Goal: Task Accomplishment & Management: Manage account settings

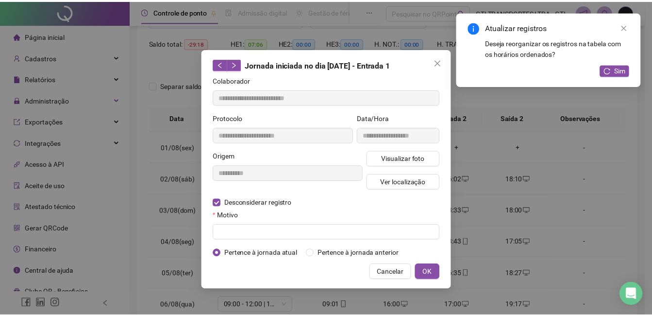
scroll to position [256, 0]
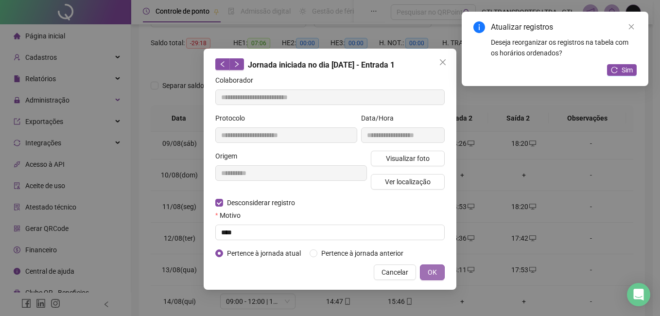
type input "****"
click at [425, 271] on button "OK" at bounding box center [432, 272] width 25 height 16
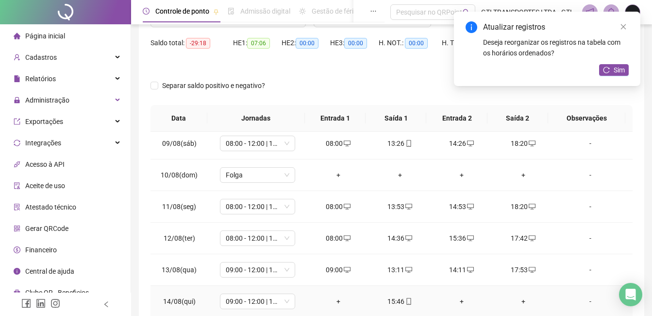
click at [334, 299] on div "+" at bounding box center [338, 301] width 46 height 11
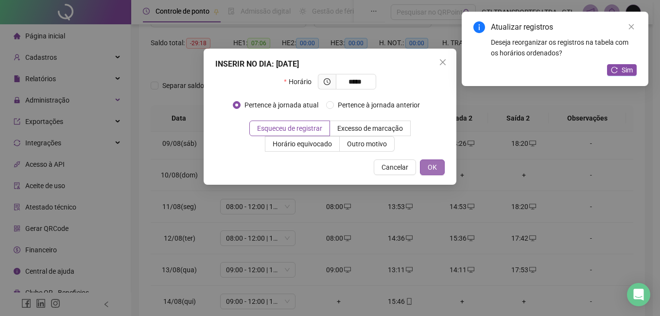
type input "*****"
click at [434, 167] on span "OK" at bounding box center [431, 167] width 9 height 11
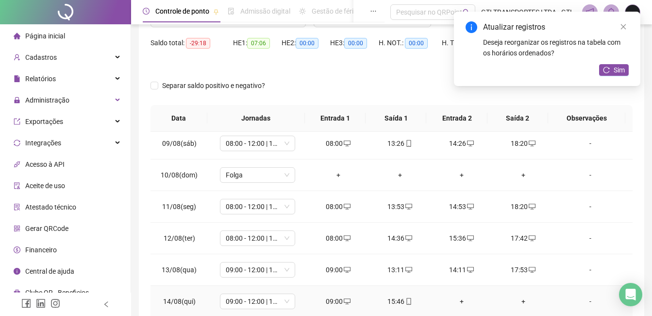
click at [397, 302] on div "15:46" at bounding box center [400, 301] width 46 height 11
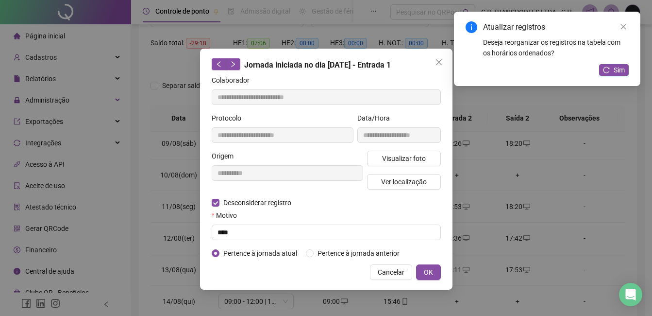
type input "**********"
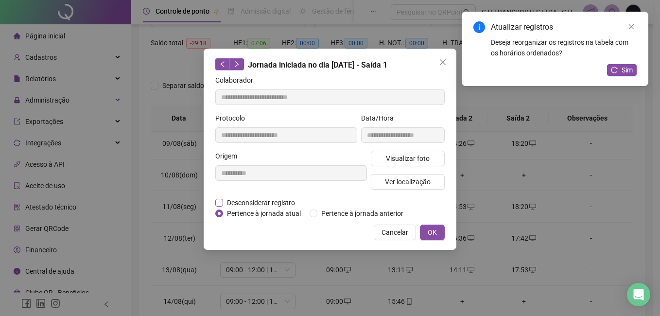
click at [271, 197] on span "Desconsiderar registro" at bounding box center [261, 202] width 76 height 11
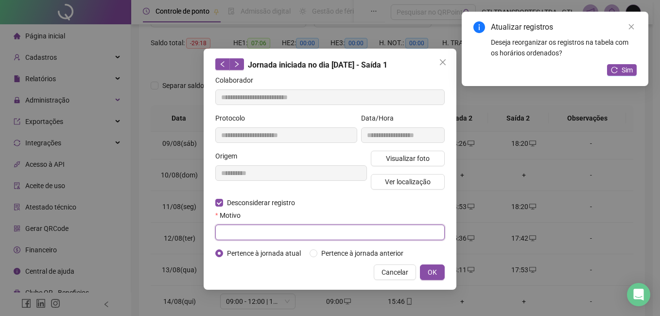
click at [255, 236] on input "text" at bounding box center [329, 232] width 229 height 16
type input "****"
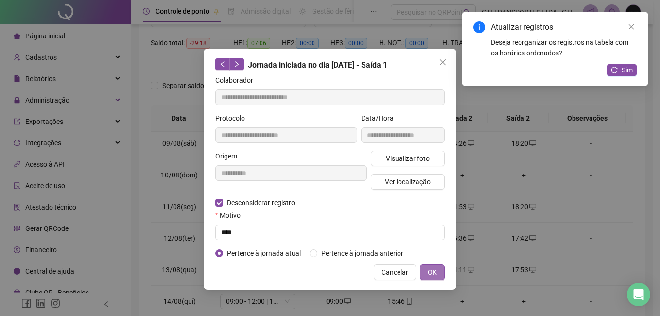
click at [427, 275] on button "OK" at bounding box center [432, 272] width 25 height 16
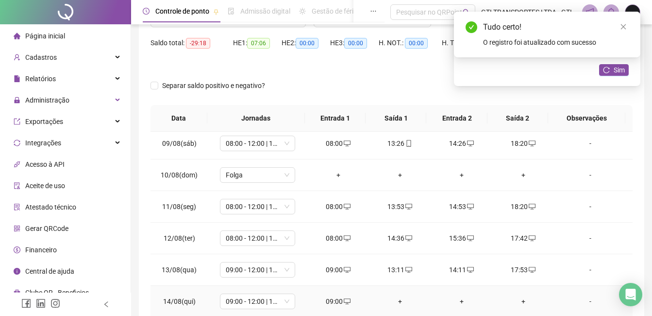
click at [398, 301] on div "+" at bounding box center [400, 301] width 46 height 11
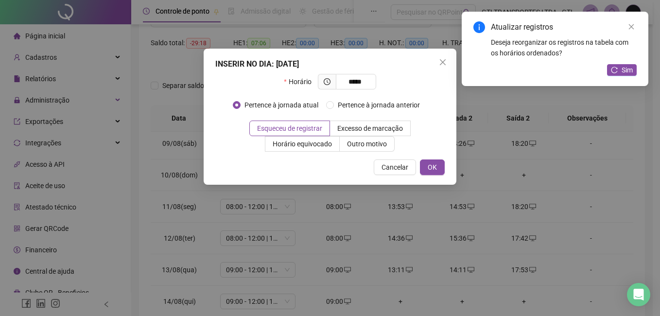
type input "*****"
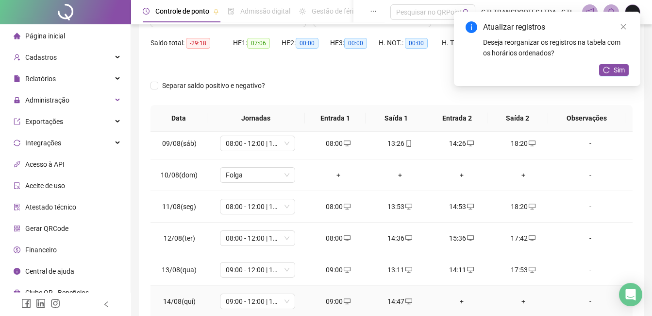
click at [457, 302] on div "+" at bounding box center [462, 301] width 46 height 11
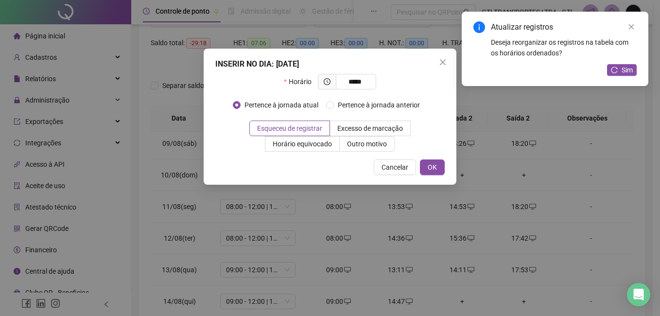
type input "*****"
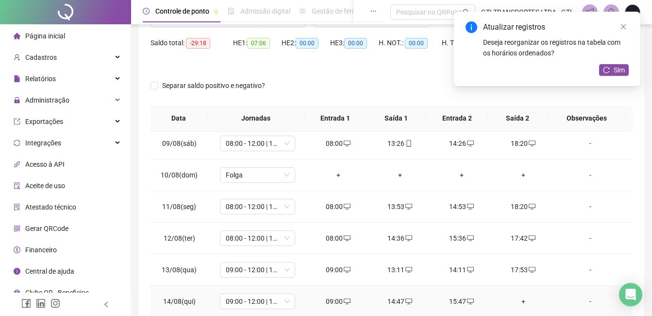
click at [519, 301] on div "+" at bounding box center [523, 301] width 46 height 11
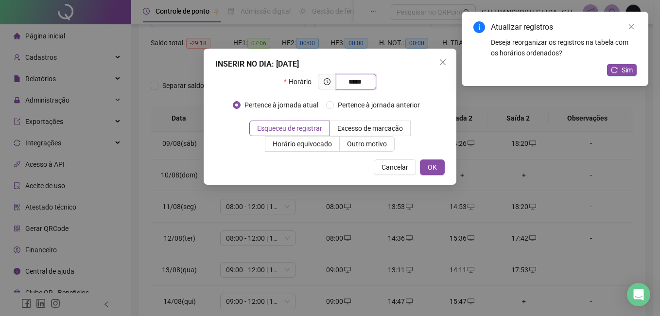
type input "*****"
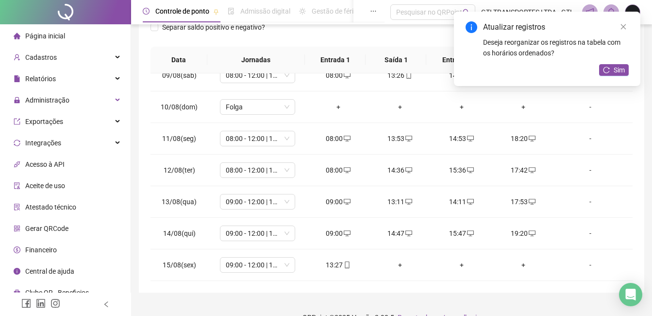
scroll to position [152, 0]
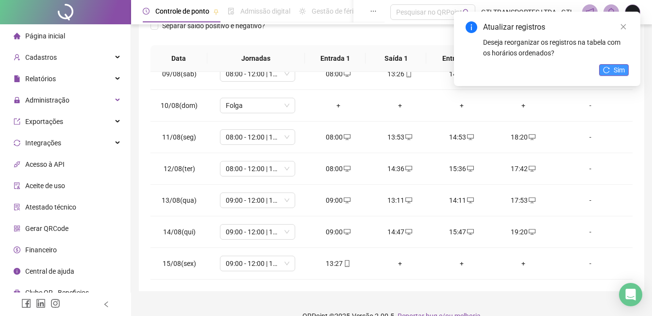
click at [601, 73] on button "Sim" at bounding box center [614, 70] width 30 height 12
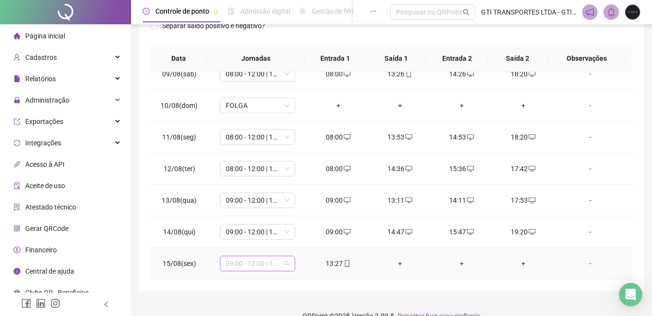
click at [272, 263] on span "09:00 - 12:00 | 13:00 - 17:20" at bounding box center [258, 263] width 64 height 15
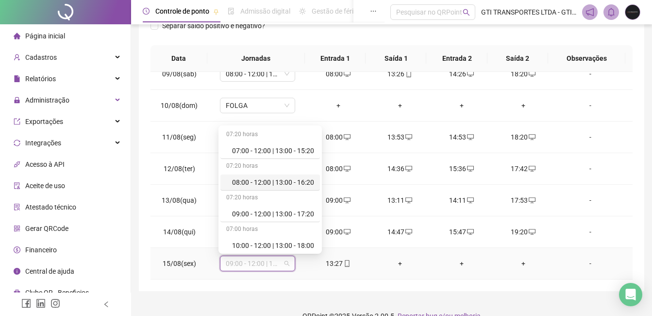
click at [250, 185] on div "08:00 - 12:00 | 13:00 - 16:20" at bounding box center [273, 182] width 82 height 11
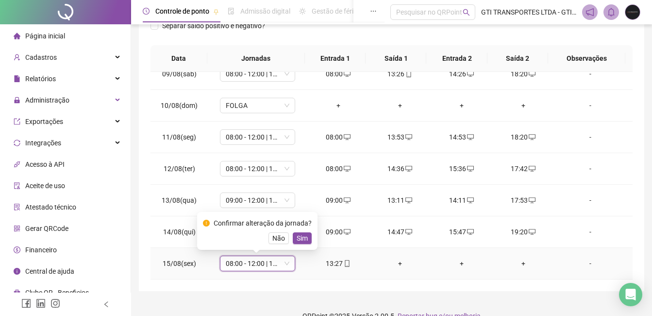
click at [298, 230] on div "Confirmar alteração da jornada? Não Sim" at bounding box center [257, 231] width 109 height 26
click at [299, 237] on span "Sim" at bounding box center [302, 238] width 11 height 11
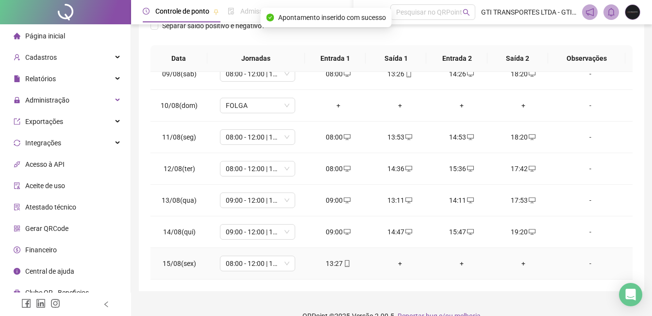
click at [328, 263] on div "13:27" at bounding box center [338, 263] width 46 height 11
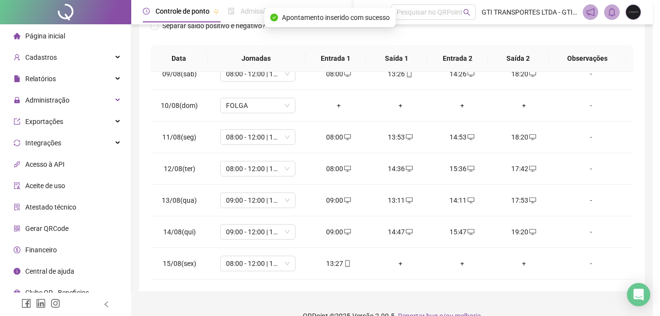
type input "**********"
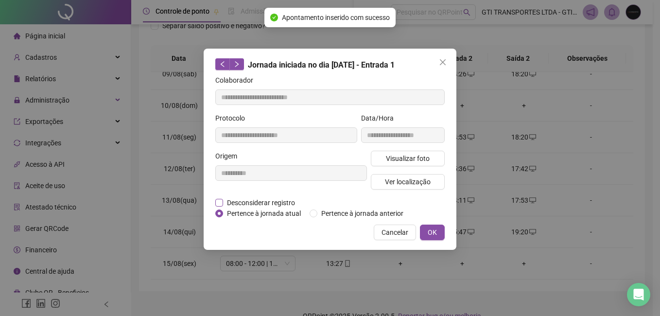
click at [251, 200] on span "Desconsiderar registro" at bounding box center [261, 202] width 76 height 11
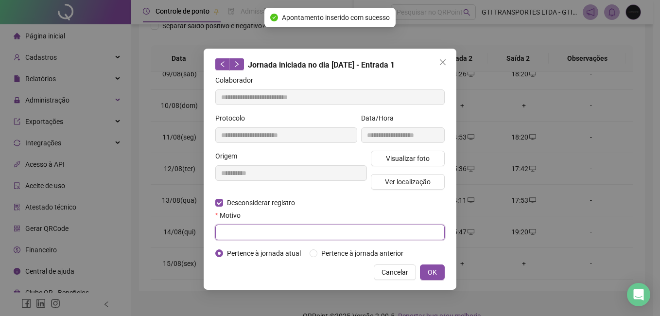
click at [242, 238] on input "text" at bounding box center [329, 232] width 229 height 16
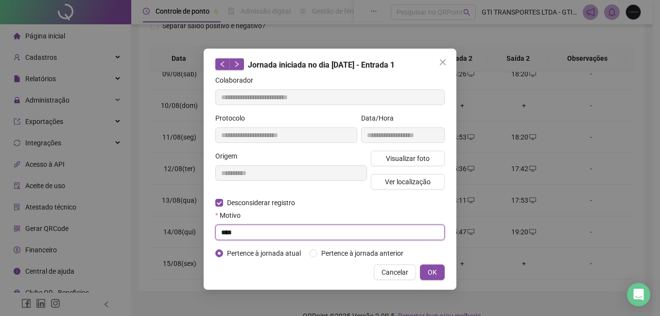
type input "****"
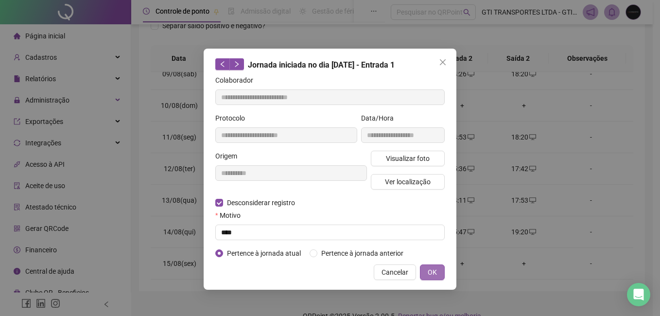
click at [440, 276] on button "OK" at bounding box center [432, 272] width 25 height 16
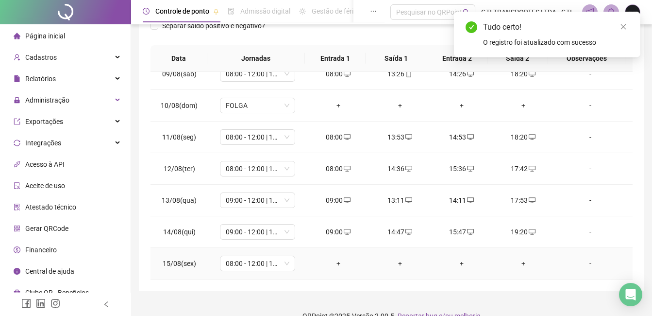
click at [335, 263] on div "+" at bounding box center [338, 263] width 46 height 11
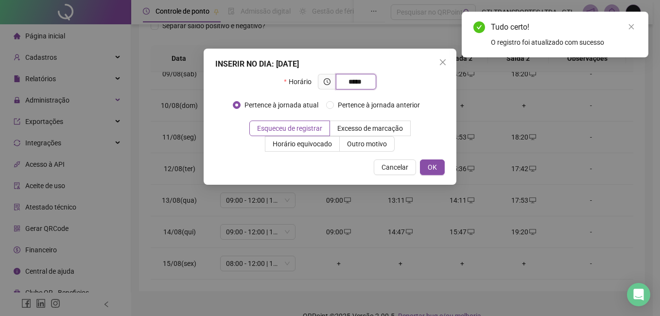
type input "*****"
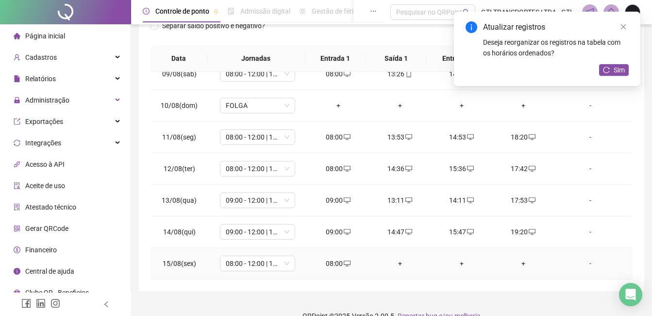
click at [396, 261] on div "+" at bounding box center [400, 263] width 46 height 11
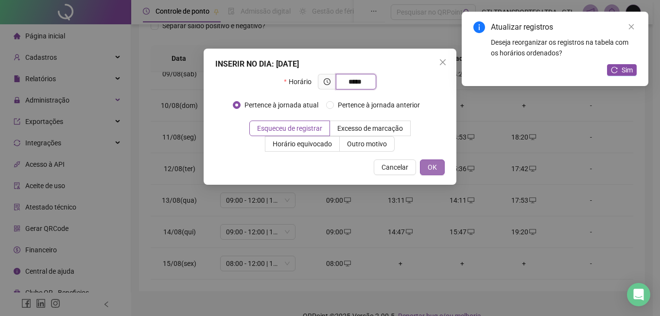
type input "*****"
click at [431, 167] on span "OK" at bounding box center [431, 167] width 9 height 11
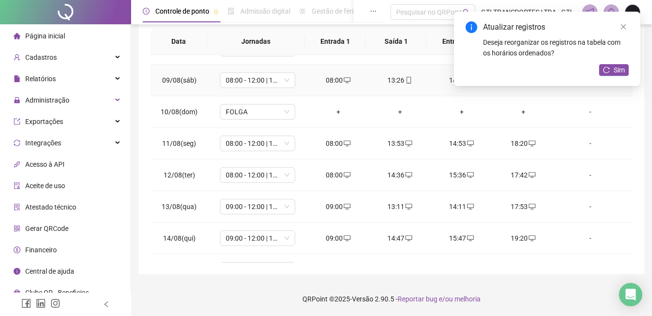
scroll to position [266, 0]
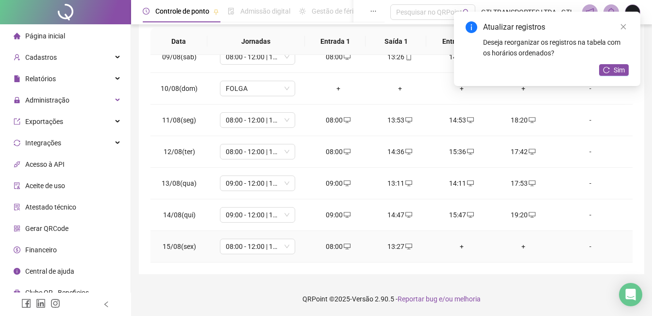
click at [459, 244] on div "+" at bounding box center [462, 246] width 46 height 11
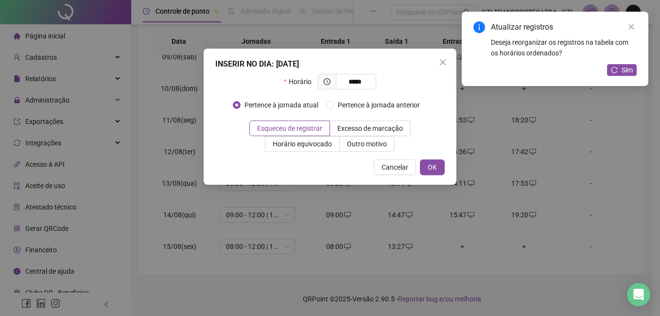
type input "*****"
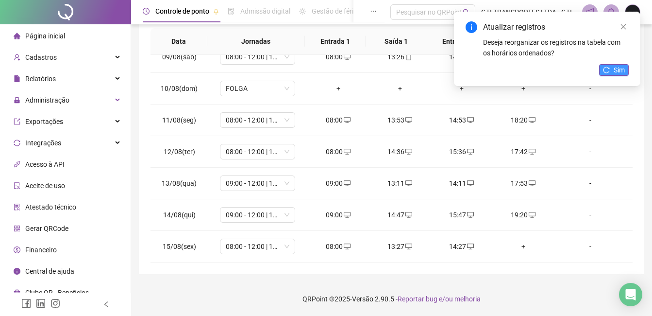
click at [610, 70] on button "Sim" at bounding box center [614, 70] width 30 height 12
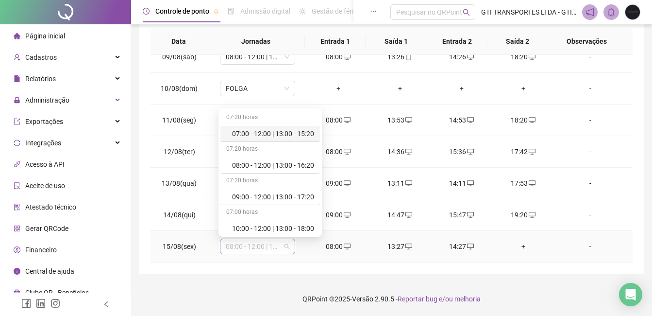
click at [253, 247] on span "08:00 - 12:00 | 13:00 - 16:20" at bounding box center [258, 246] width 64 height 15
click at [523, 243] on div "+" at bounding box center [523, 246] width 46 height 11
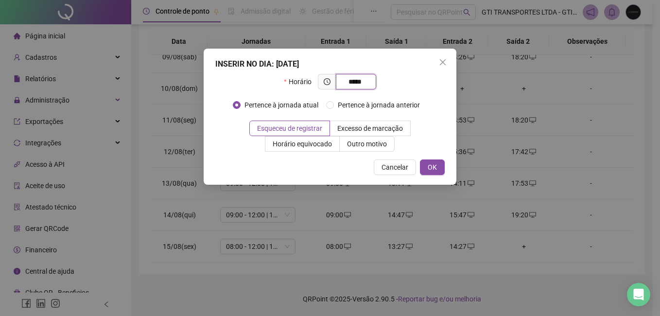
type input "*****"
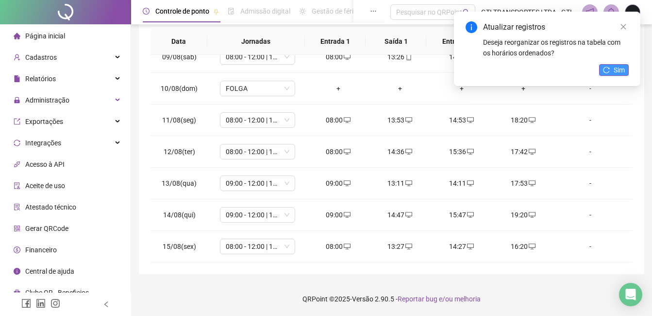
click at [628, 69] on button "Sim" at bounding box center [614, 70] width 30 height 12
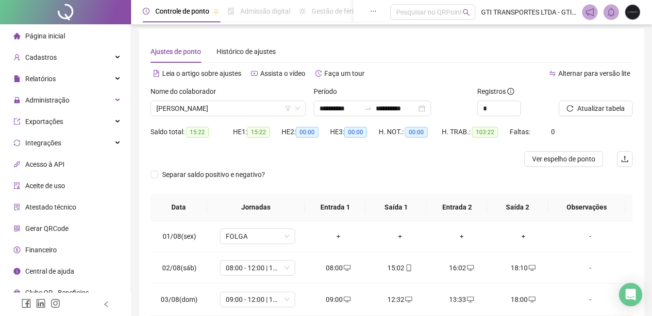
scroll to position [0, 0]
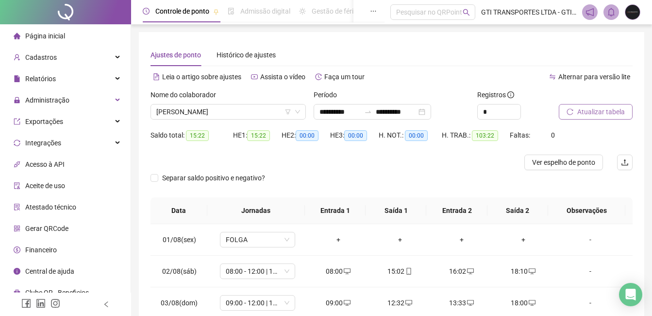
click at [609, 115] on span "Atualizar tabela" at bounding box center [601, 111] width 48 height 11
click at [577, 164] on span "Ver espelho de ponto" at bounding box center [563, 162] width 63 height 11
click at [389, 113] on input "**********" at bounding box center [396, 111] width 41 height 11
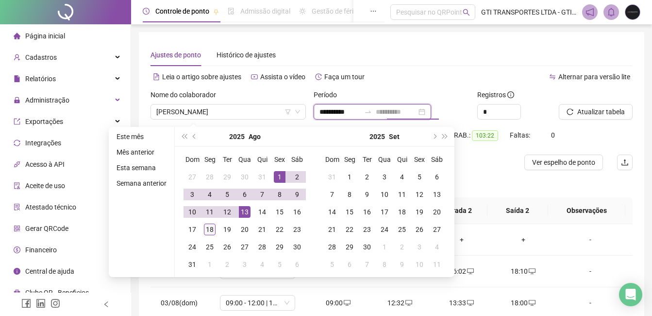
type input "**********"
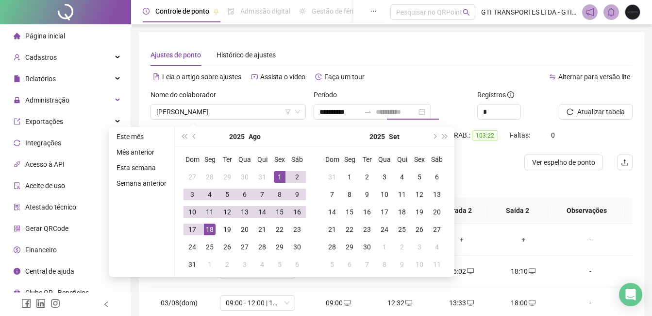
click at [208, 227] on div "18" at bounding box center [210, 229] width 12 height 12
type input "**********"
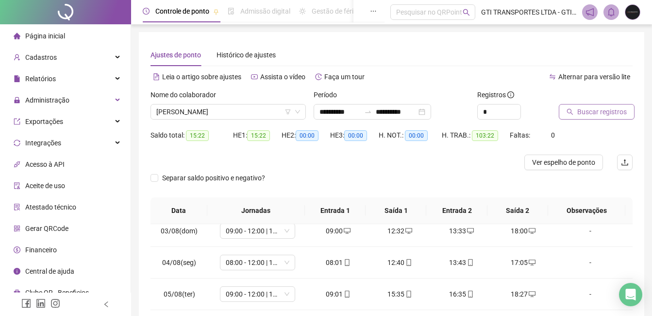
click at [609, 114] on span "Buscar registros" at bounding box center [602, 111] width 50 height 11
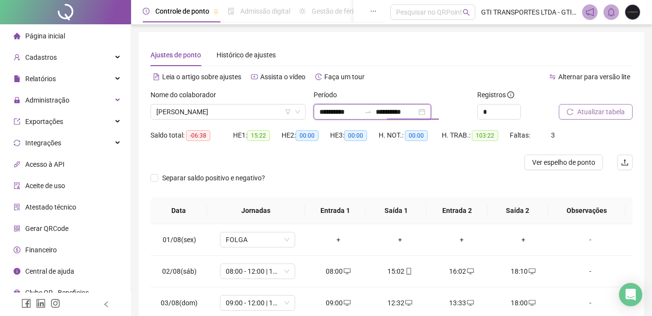
click at [393, 110] on input "**********" at bounding box center [396, 111] width 41 height 11
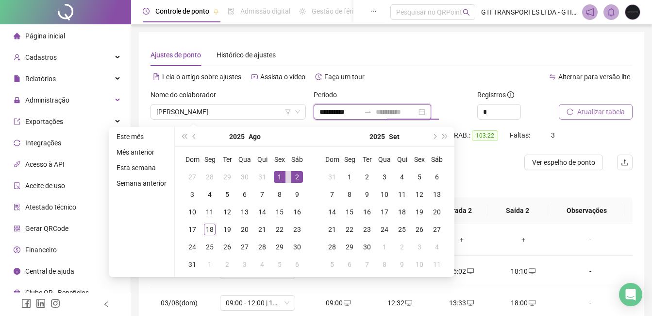
type input "**********"
click at [277, 176] on div "1" at bounding box center [280, 177] width 12 height 12
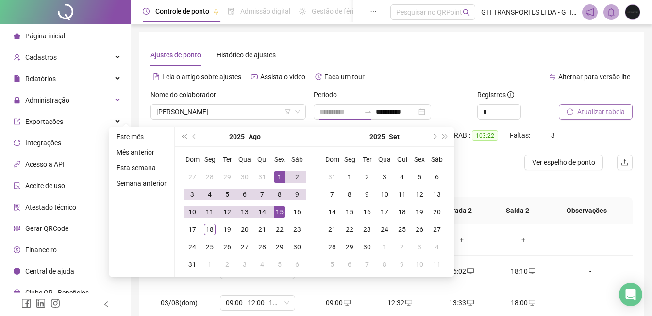
click at [285, 211] on div "15" at bounding box center [280, 212] width 12 height 12
type input "**********"
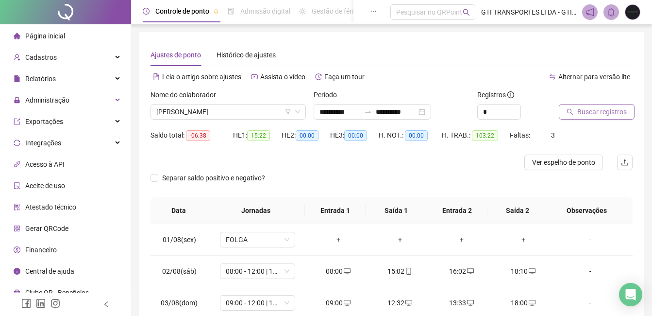
click at [586, 108] on span "Buscar registros" at bounding box center [602, 111] width 50 height 11
click at [200, 133] on span "15:22" at bounding box center [197, 135] width 23 height 11
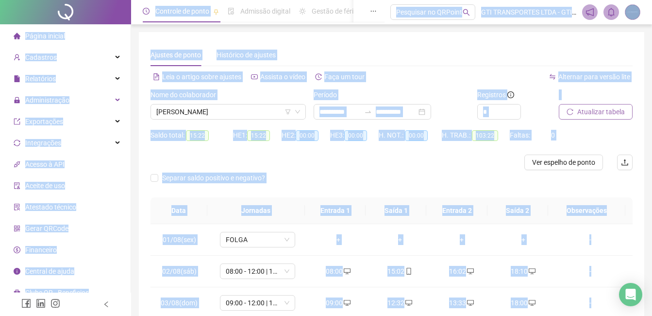
click at [205, 168] on div at bounding box center [332, 162] width 362 height 16
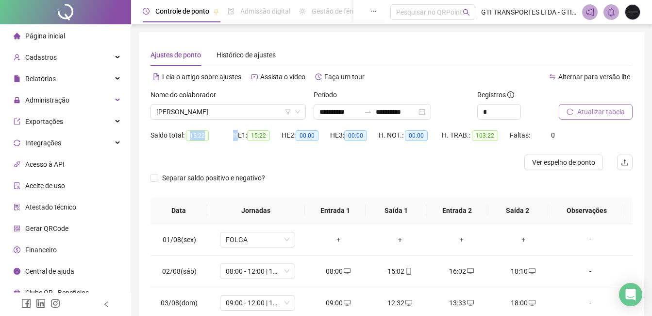
drag, startPoint x: 191, startPoint y: 135, endPoint x: 238, endPoint y: 142, distance: 47.6
click at [238, 142] on div "Saldo total: 15:22 HE 1: 15:22 HE 2: 00:00 HE 3: 00:00 H. NOT.: 00:00 H. TRAB.:…" at bounding box center [392, 140] width 482 height 27
drag, startPoint x: 238, startPoint y: 142, endPoint x: 202, endPoint y: 137, distance: 37.2
click at [202, 137] on span "15:22" at bounding box center [197, 135] width 23 height 11
drag, startPoint x: 190, startPoint y: 135, endPoint x: 204, endPoint y: 135, distance: 14.6
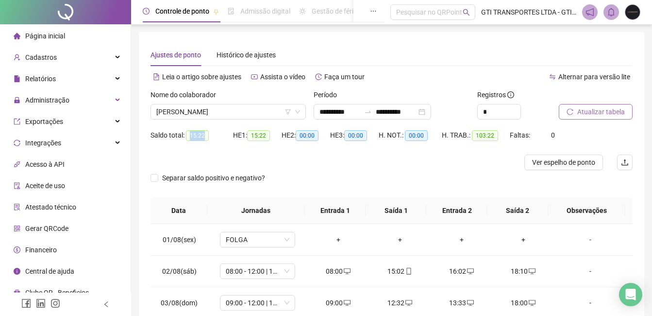
click at [204, 135] on span "15:22" at bounding box center [197, 135] width 23 height 11
copy span "15:22"
click at [195, 111] on span "[PERSON_NAME]" at bounding box center [228, 111] width 144 height 15
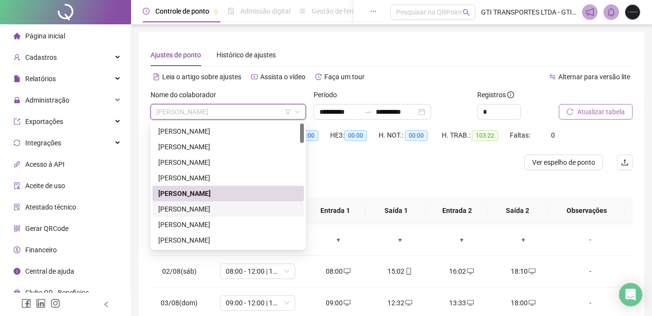
click at [185, 207] on div "[PERSON_NAME]" at bounding box center [228, 208] width 140 height 11
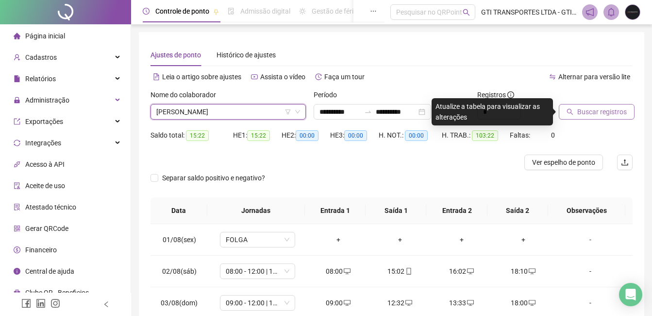
click at [590, 112] on span "Buscar registros" at bounding box center [602, 111] width 50 height 11
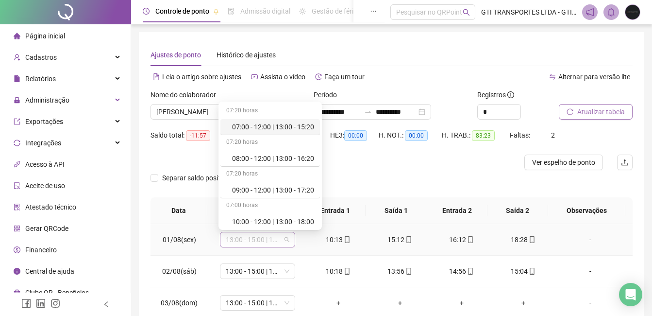
click at [252, 238] on span "13:00 - 15:00 | 16:00 - 21:20" at bounding box center [258, 239] width 64 height 15
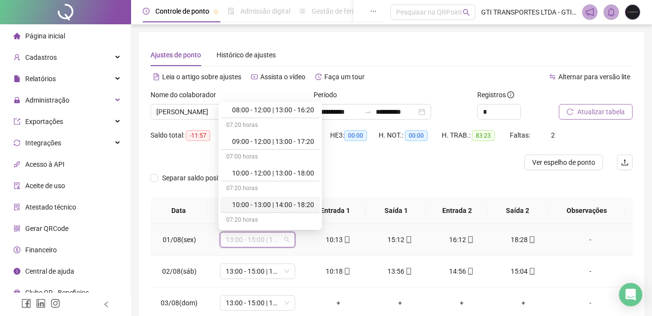
click at [260, 201] on div "10:00 - 13:00 | 14:00 - 18:20" at bounding box center [273, 204] width 82 height 11
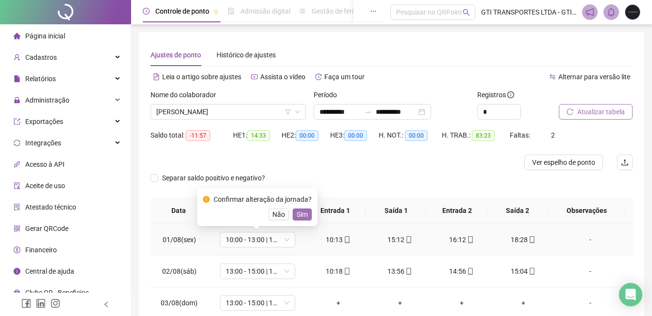
click at [307, 213] on button "Sim" at bounding box center [302, 214] width 19 height 12
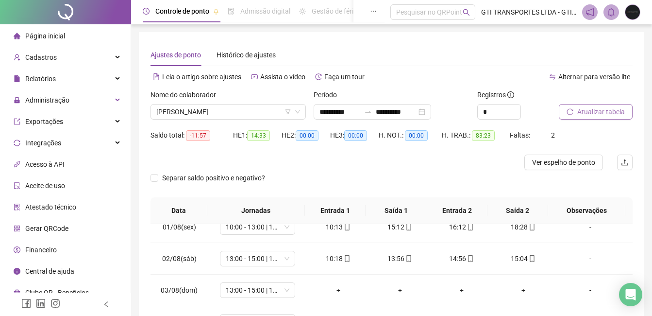
scroll to position [33, 0]
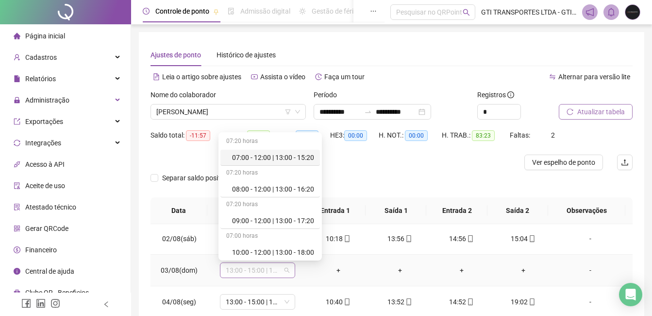
click at [250, 271] on span "13:00 - 15:00 | 16:00 - 21:20" at bounding box center [258, 270] width 64 height 15
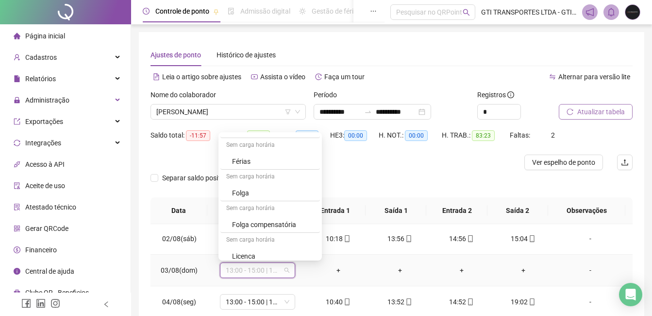
scroll to position [318, 0]
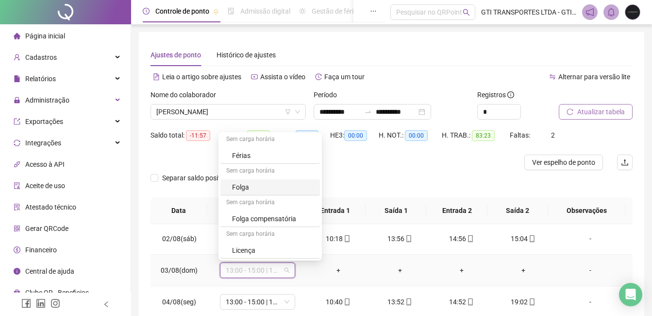
click at [232, 174] on div "Sem carga horária" at bounding box center [270, 172] width 100 height 16
click at [232, 189] on div "Folga" at bounding box center [273, 187] width 82 height 11
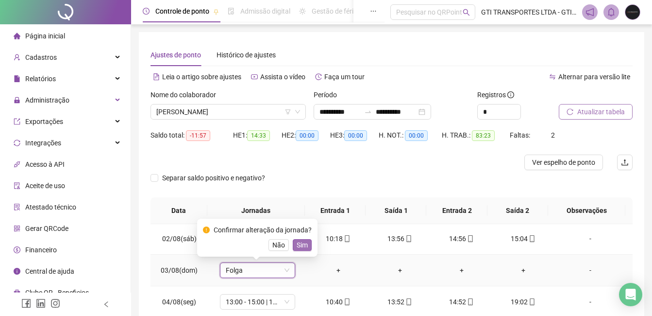
click at [298, 244] on span "Sim" at bounding box center [302, 244] width 11 height 11
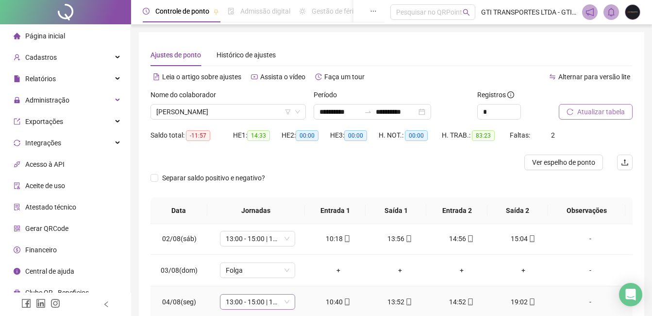
click at [283, 304] on span "13:00 - 15:00 | 16:00 - 21:20" at bounding box center [258, 301] width 64 height 15
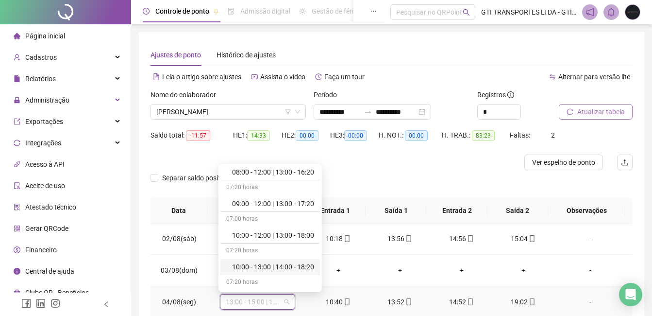
scroll to position [97, 0]
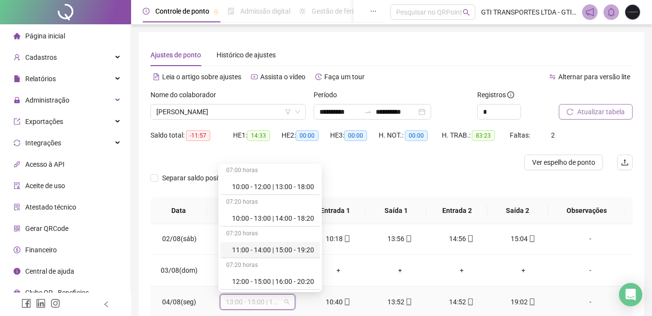
click at [257, 247] on div "11:00 - 14:00 | 15:00 - 19:20" at bounding box center [273, 249] width 82 height 11
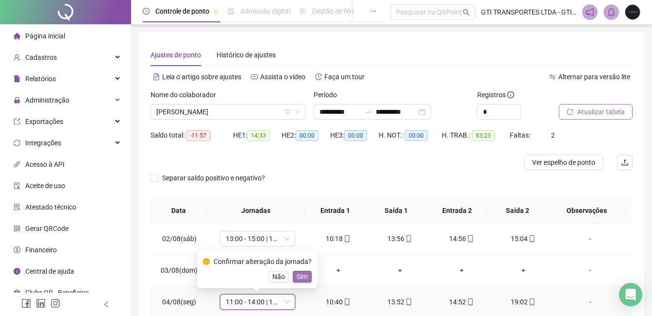
click at [299, 278] on span "Sim" at bounding box center [302, 276] width 11 height 11
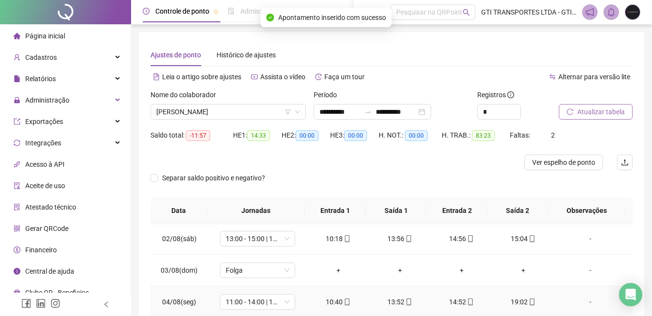
click at [335, 304] on div "10:40" at bounding box center [338, 301] width 46 height 11
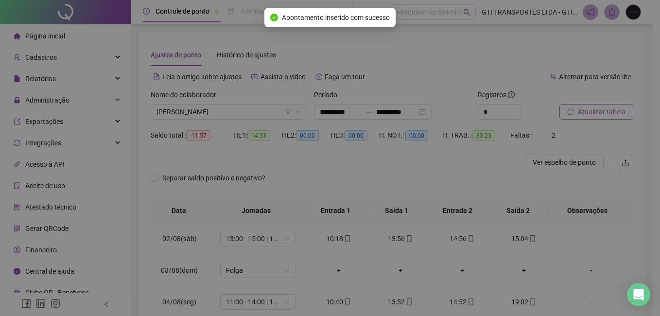
type input "**********"
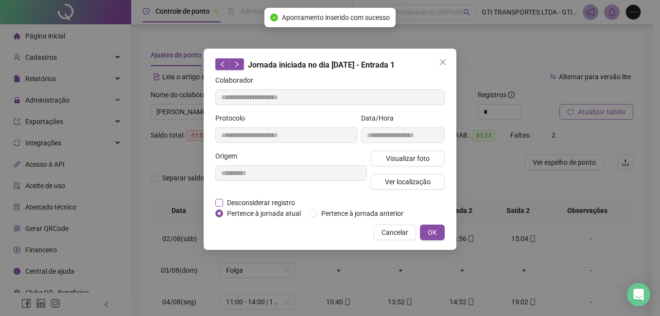
click at [244, 203] on span "Desconsiderar registro" at bounding box center [261, 202] width 76 height 11
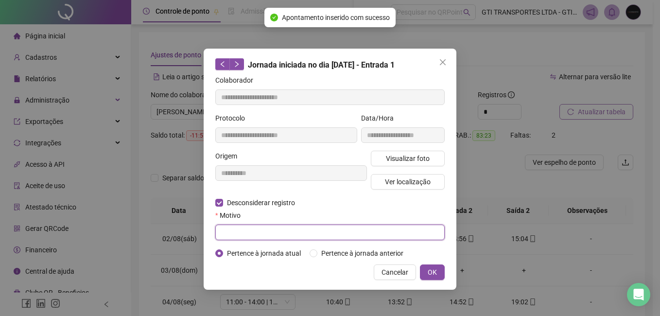
click at [241, 233] on input "text" at bounding box center [329, 232] width 229 height 16
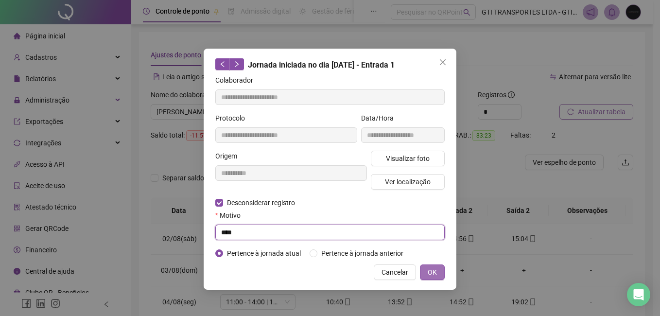
type input "****"
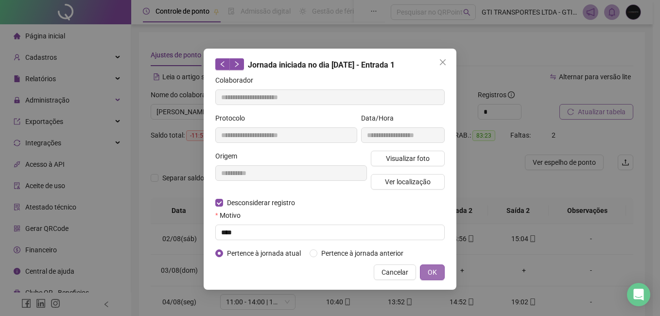
click at [430, 267] on span "OK" at bounding box center [431, 272] width 9 height 11
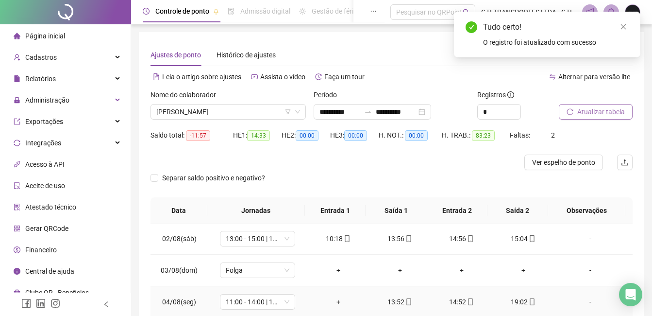
click at [338, 300] on div "+" at bounding box center [338, 301] width 46 height 11
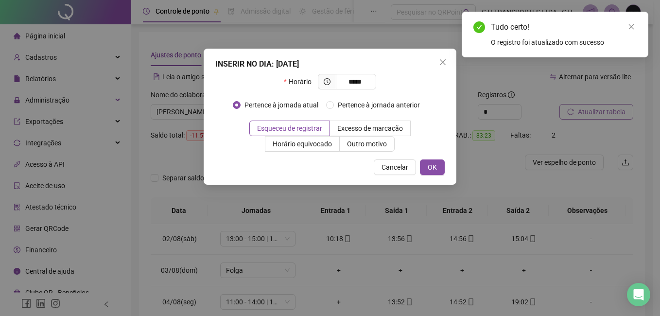
type input "*****"
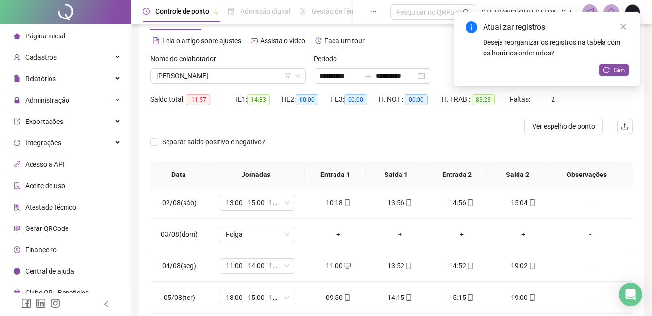
scroll to position [37, 0]
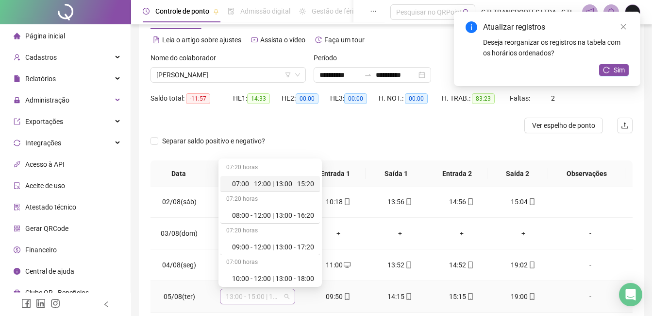
click at [264, 289] on span "13:00 - 15:00 | 16:00 - 21:20" at bounding box center [258, 296] width 64 height 15
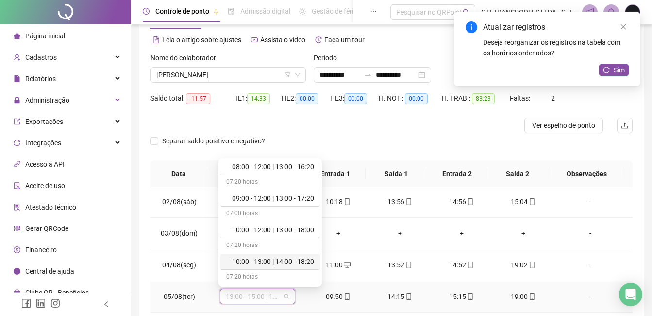
click at [254, 259] on div "10:00 - 13:00 | 14:00 - 18:20" at bounding box center [273, 261] width 82 height 11
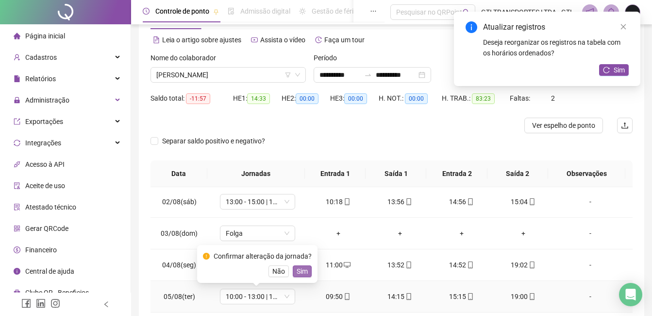
click at [307, 269] on button "Sim" at bounding box center [302, 271] width 19 height 12
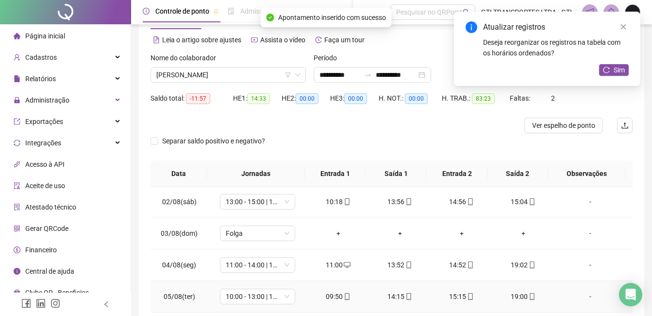
click at [329, 293] on div "09:50" at bounding box center [338, 296] width 46 height 11
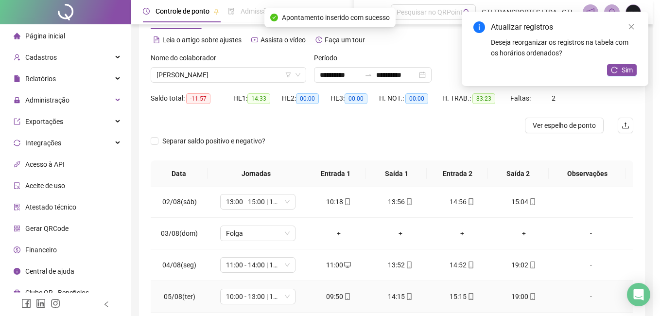
type input "**********"
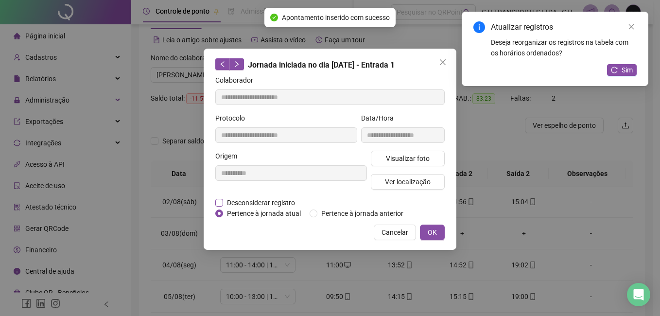
click at [250, 205] on span "Desconsiderar registro" at bounding box center [261, 202] width 76 height 11
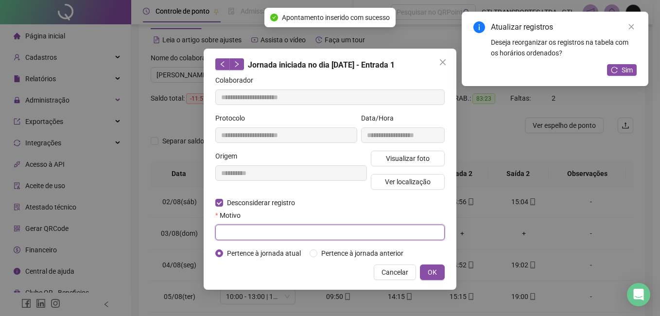
click at [248, 230] on input "text" at bounding box center [329, 232] width 229 height 16
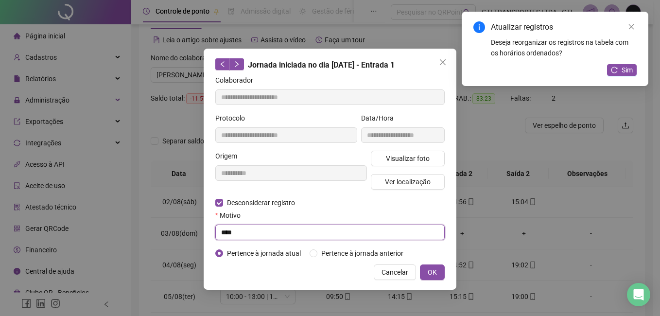
type input "****"
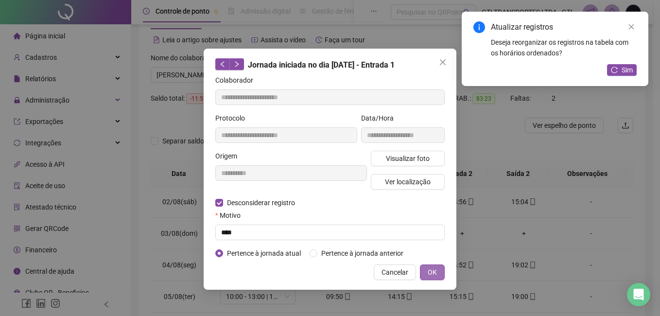
click at [428, 270] on span "OK" at bounding box center [431, 272] width 9 height 11
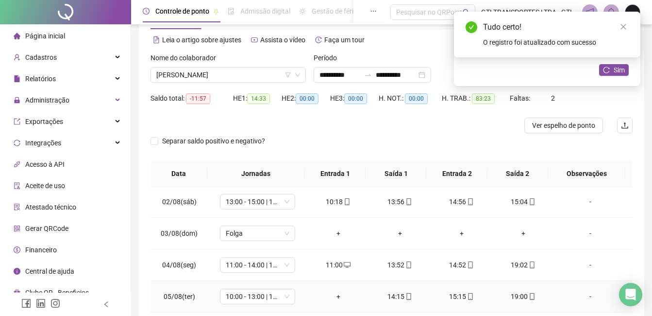
click at [340, 293] on div "+" at bounding box center [338, 296] width 46 height 11
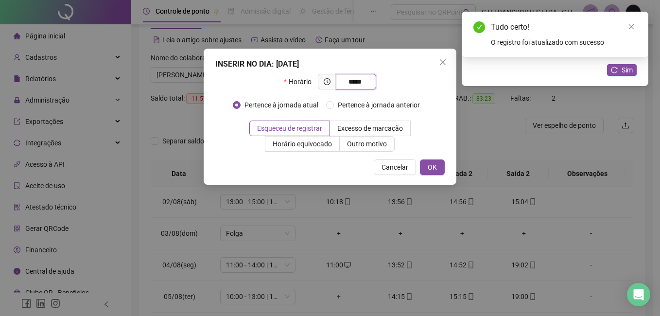
type input "*****"
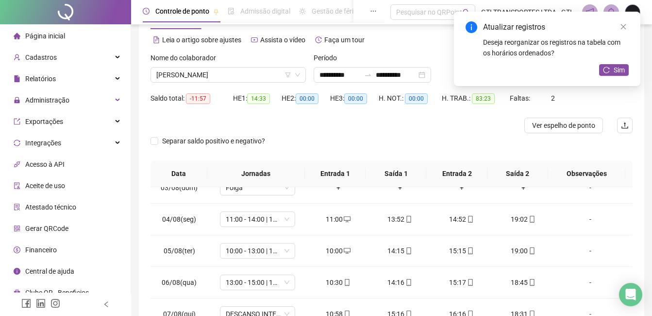
scroll to position [73, 0]
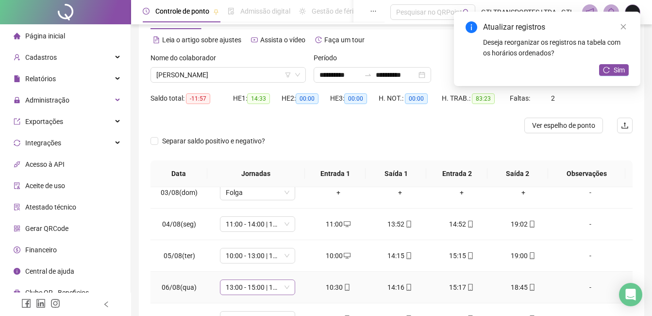
click at [247, 294] on div "13:00 - 15:00 | 16:00 - 21:20" at bounding box center [257, 287] width 75 height 16
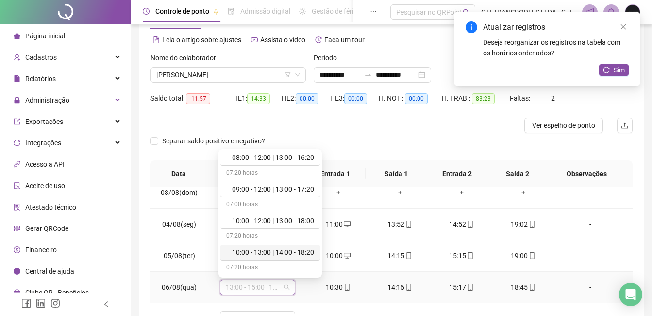
scroll to position [97, 0]
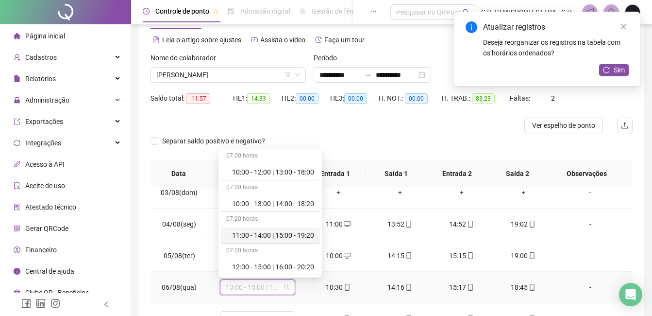
click at [249, 233] on div "11:00 - 14:00 | 15:00 - 19:20" at bounding box center [273, 235] width 82 height 11
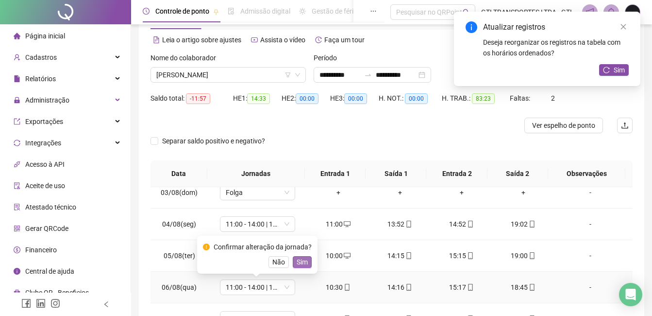
click at [307, 266] on button "Sim" at bounding box center [302, 262] width 19 height 12
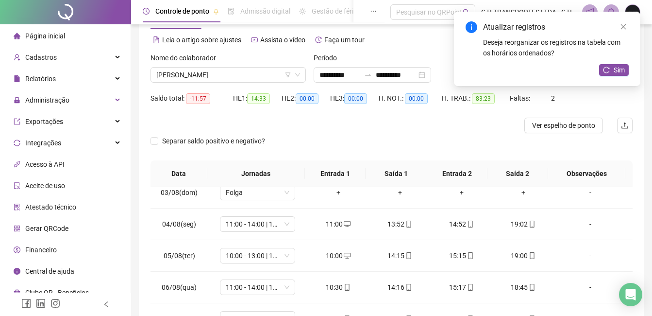
scroll to position [91, 0]
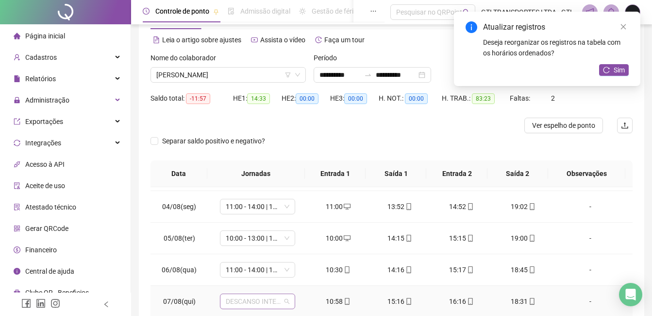
click at [231, 302] on span "DESCANSO INTER-JORNADA" at bounding box center [258, 301] width 64 height 15
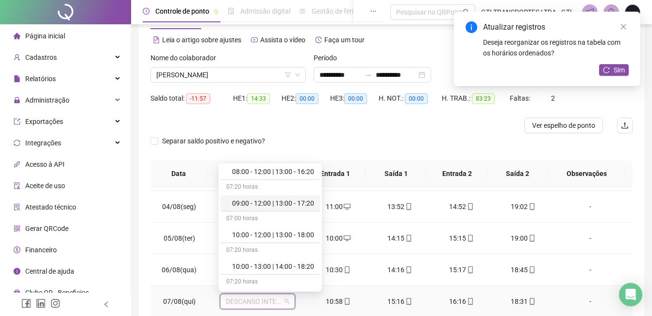
scroll to position [97, 0]
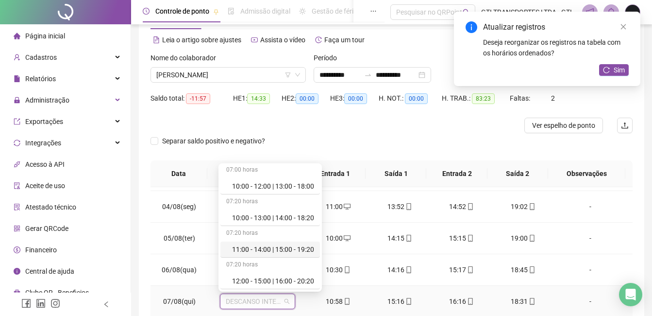
click at [232, 252] on div "11:00 - 14:00 | 15:00 - 19:20" at bounding box center [273, 249] width 82 height 11
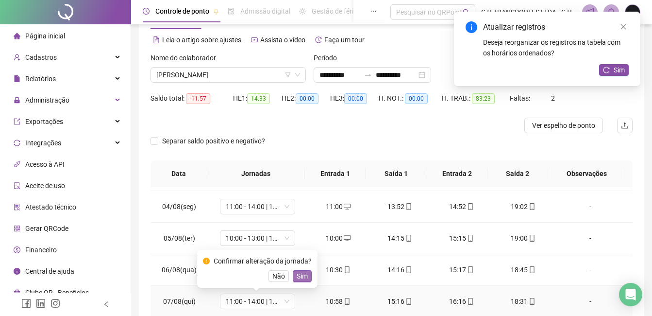
click at [297, 278] on span "Sim" at bounding box center [302, 276] width 11 height 11
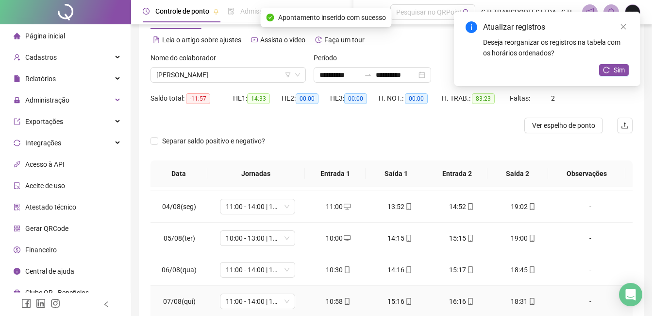
click at [339, 302] on div "10:58" at bounding box center [338, 301] width 46 height 11
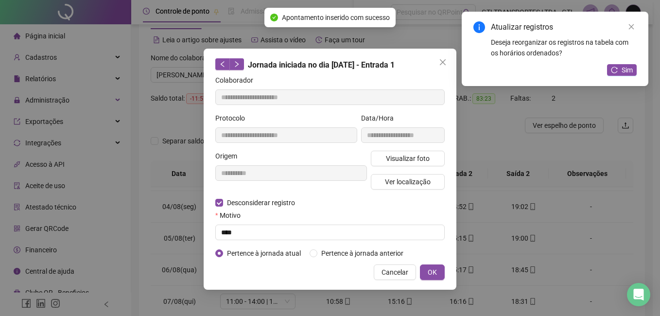
type input "**********"
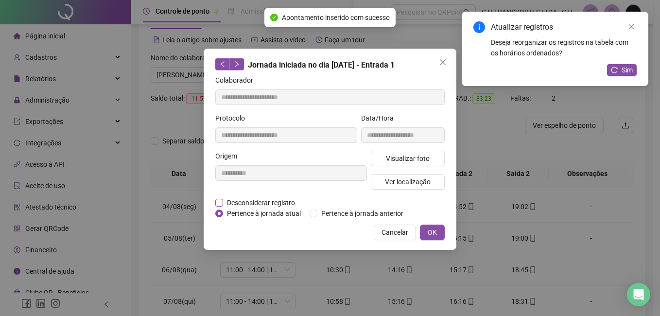
click at [260, 198] on span "Desconsiderar registro" at bounding box center [261, 202] width 76 height 11
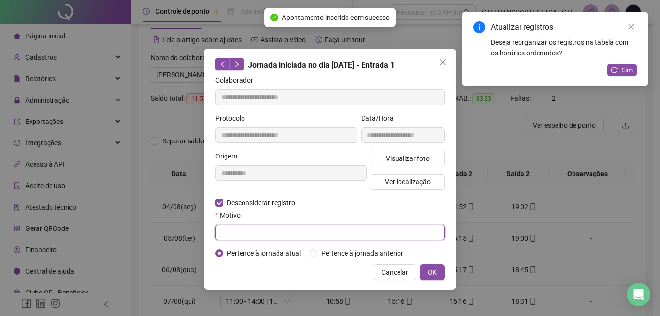
click at [266, 229] on input "text" at bounding box center [329, 232] width 229 height 16
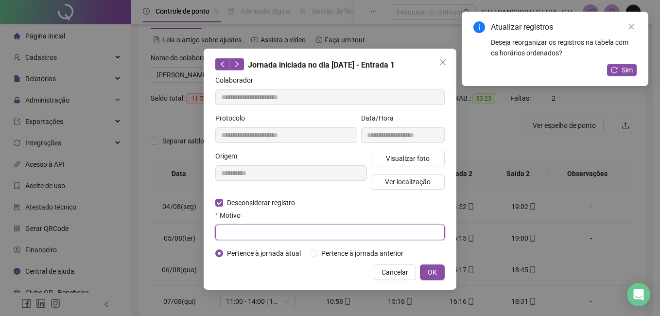
paste input "*****"
type input "*"
type input "****"
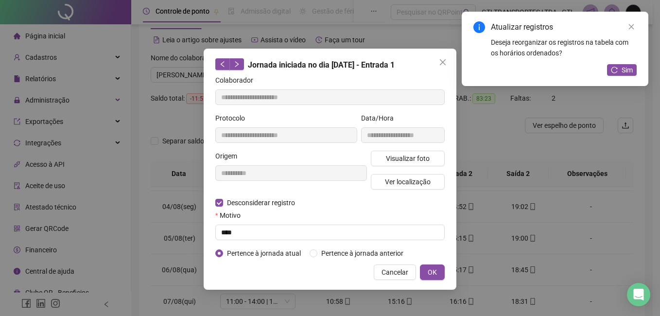
click at [446, 264] on div "**********" at bounding box center [329, 169] width 253 height 241
click at [434, 269] on span "OK" at bounding box center [431, 272] width 9 height 11
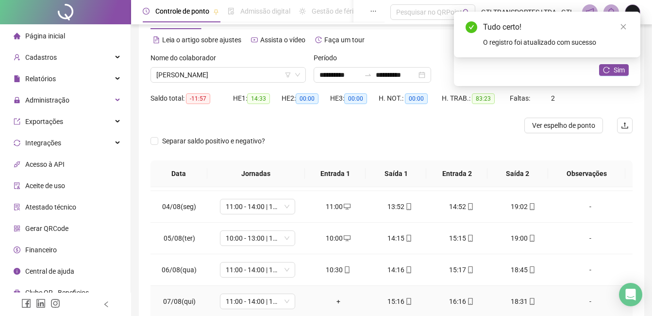
click at [334, 301] on div "+" at bounding box center [338, 301] width 46 height 11
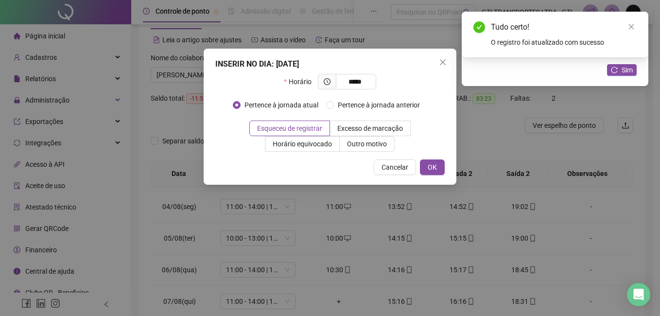
type input "*****"
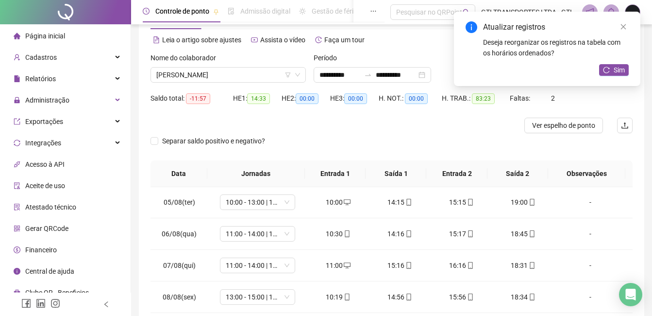
scroll to position [131, 0]
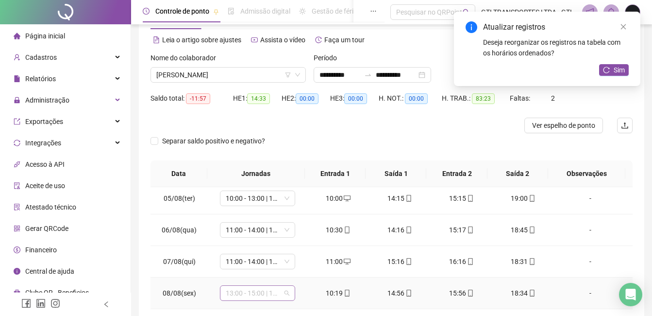
click at [279, 293] on span "13:00 - 15:00 | 16:00 - 21:20" at bounding box center [258, 293] width 64 height 15
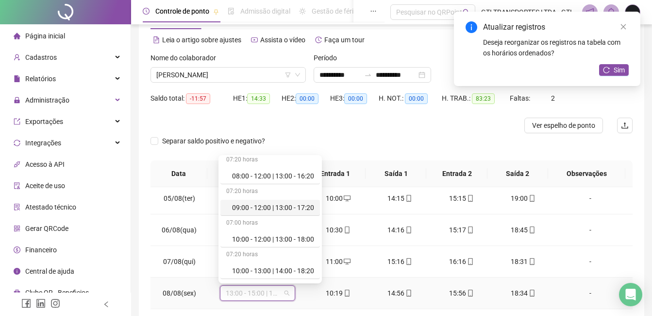
scroll to position [49, 0]
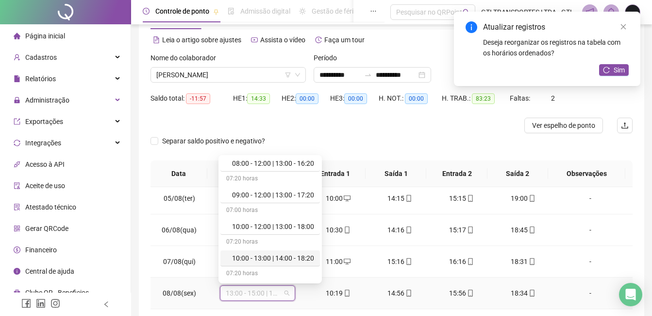
click at [253, 258] on div "10:00 - 13:00 | 14:00 - 18:20" at bounding box center [273, 258] width 82 height 11
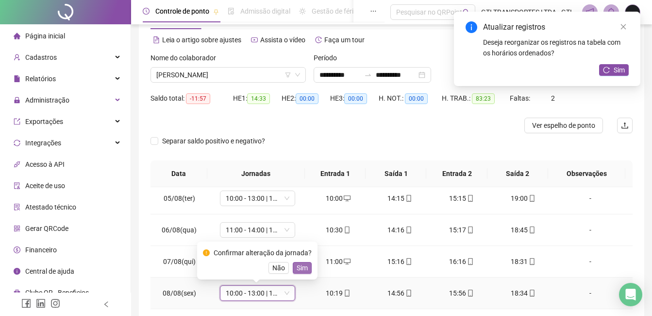
click at [304, 271] on span "Sim" at bounding box center [302, 267] width 11 height 11
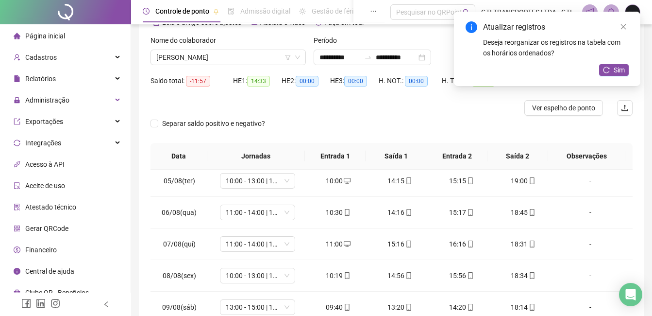
scroll to position [66, 0]
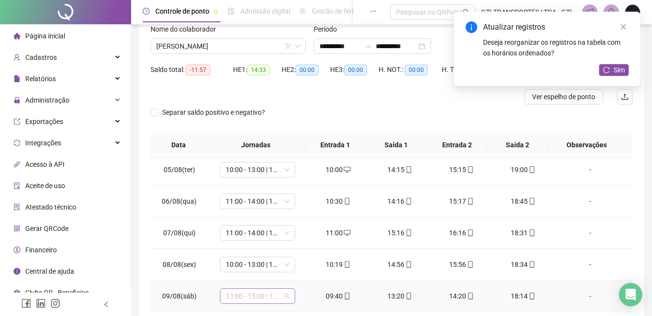
click at [264, 299] on span "13:00 - 15:00 | 16:00 - 21:20" at bounding box center [258, 295] width 64 height 15
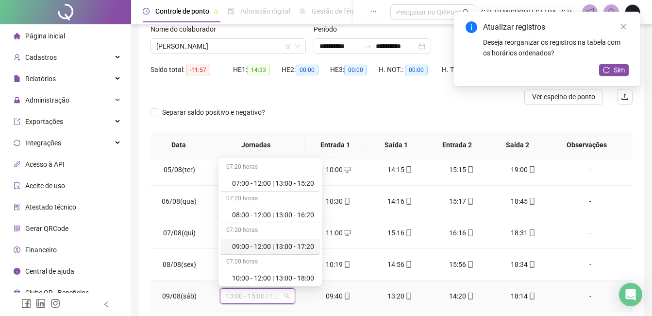
scroll to position [49, 0]
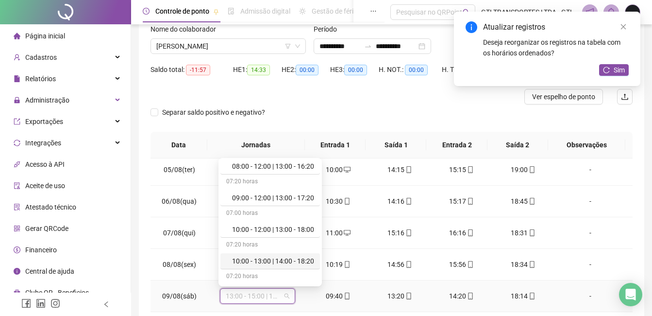
click at [272, 264] on div "10:00 - 13:00 | 14:00 - 18:20" at bounding box center [273, 260] width 82 height 11
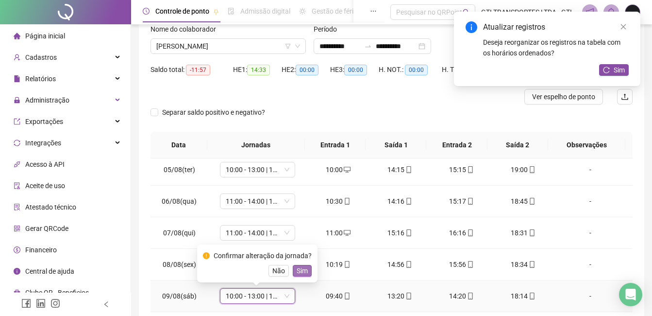
click at [297, 269] on span "Sim" at bounding box center [302, 270] width 11 height 11
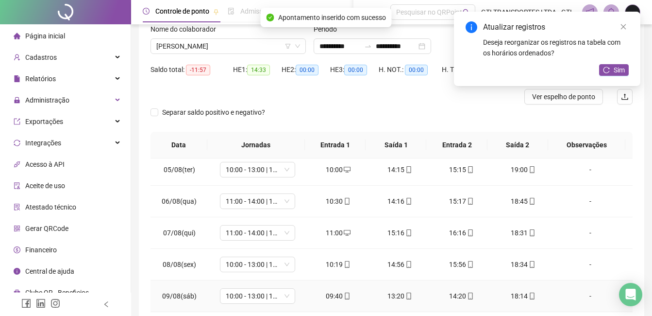
click at [327, 294] on div "09:40" at bounding box center [338, 295] width 46 height 11
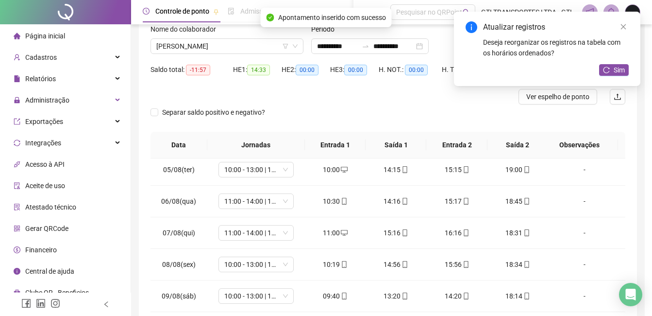
type input "**********"
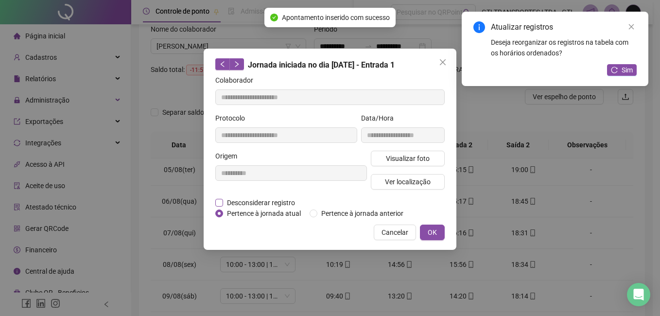
click at [257, 201] on span "Desconsiderar registro" at bounding box center [261, 202] width 76 height 11
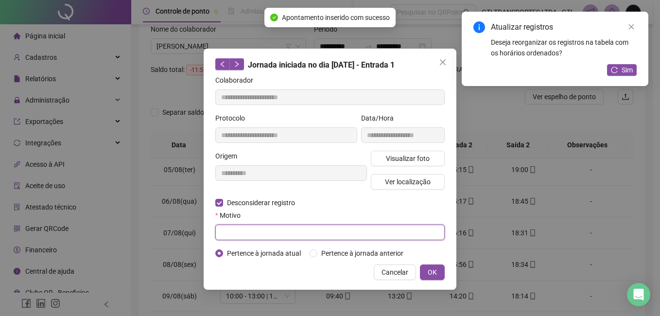
click at [255, 233] on input "text" at bounding box center [329, 232] width 229 height 16
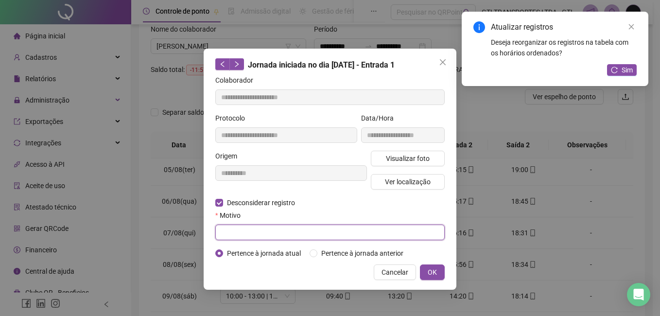
paste input "*****"
type input "*"
type input "****"
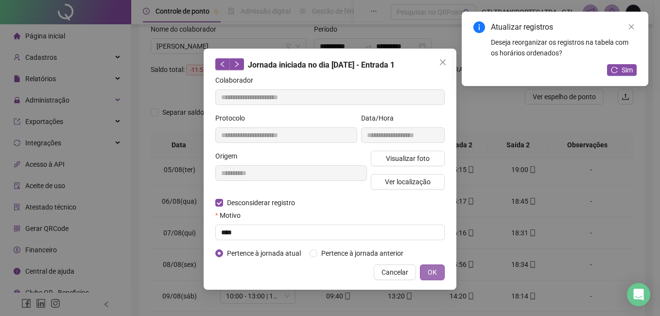
click at [427, 272] on span "OK" at bounding box center [431, 272] width 9 height 11
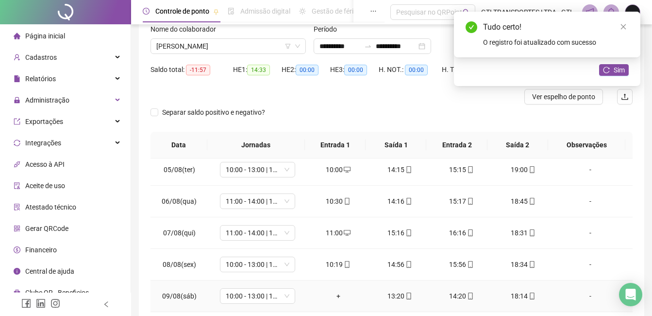
click at [339, 295] on div "+" at bounding box center [338, 295] width 46 height 11
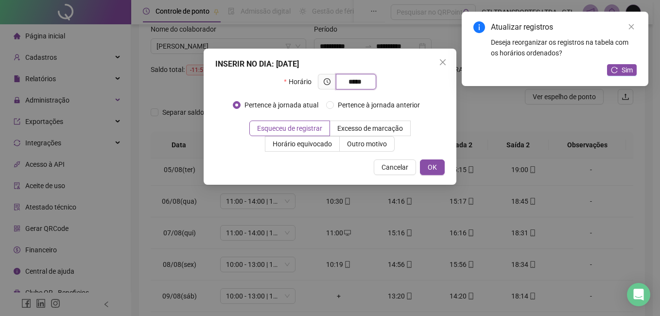
type input "*****"
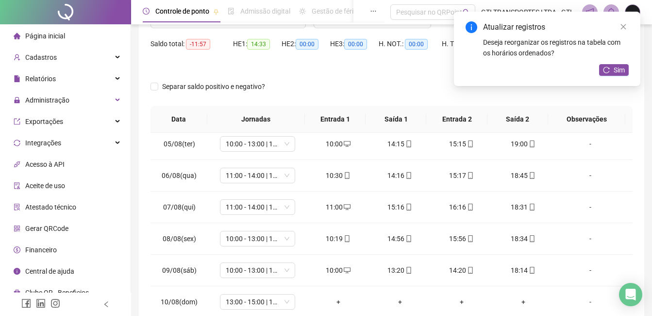
scroll to position [95, 0]
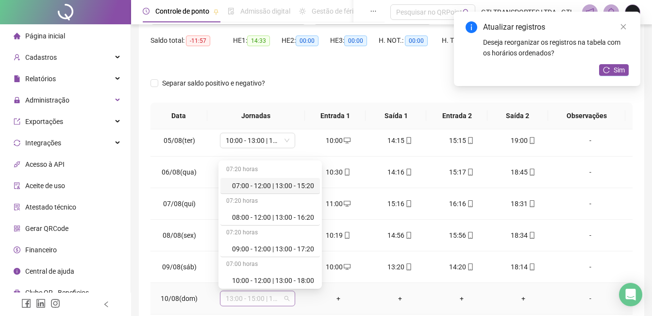
click at [252, 293] on span "13:00 - 15:00 | 16:00 - 21:20" at bounding box center [258, 298] width 64 height 15
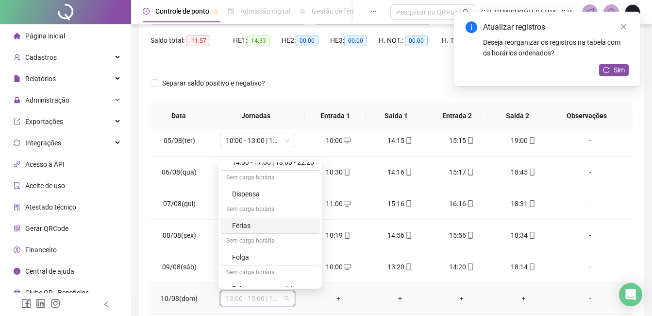
scroll to position [291, 0]
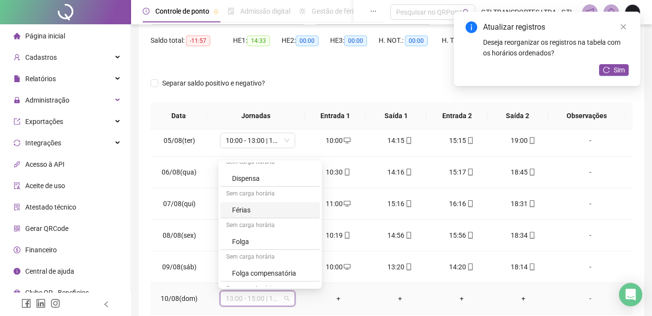
click at [250, 259] on div "Sem carga horária" at bounding box center [270, 258] width 100 height 16
click at [252, 244] on div "Folga" at bounding box center [273, 241] width 82 height 11
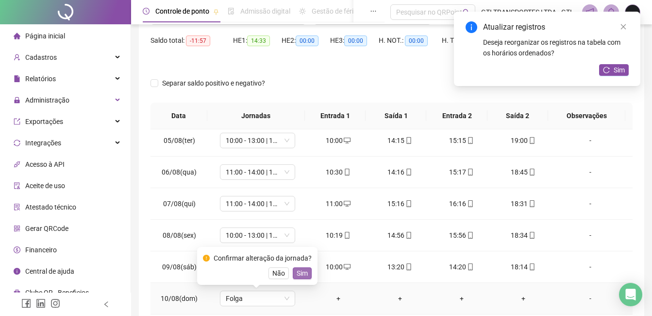
click at [302, 270] on span "Sim" at bounding box center [302, 273] width 11 height 11
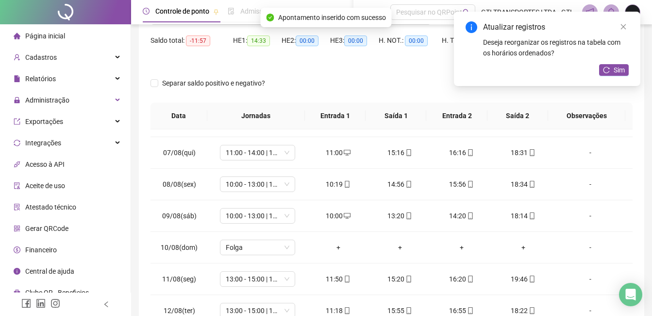
scroll to position [171, 0]
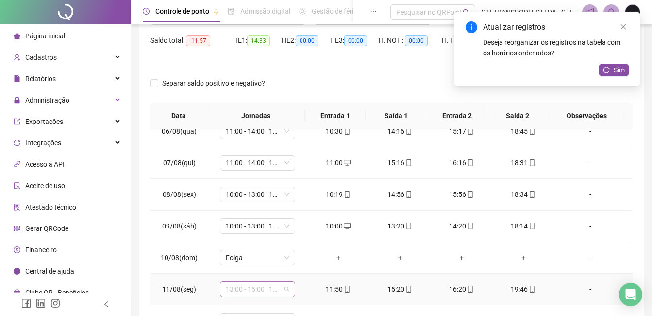
click at [257, 291] on span "13:00 - 15:00 | 16:00 - 21:20" at bounding box center [258, 289] width 64 height 15
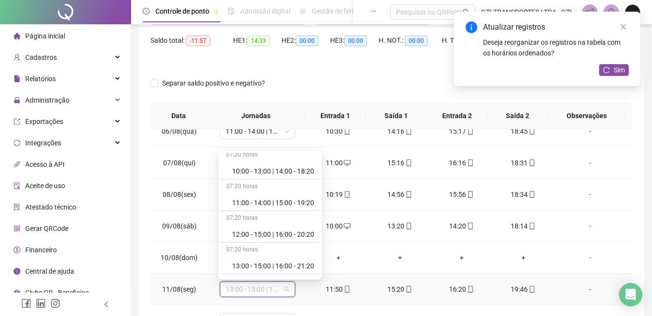
scroll to position [146, 0]
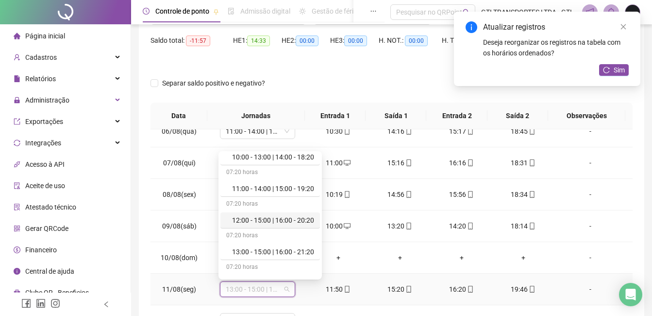
click at [259, 225] on div "12:00 - 15:00 | 16:00 - 20:20" at bounding box center [273, 220] width 82 height 11
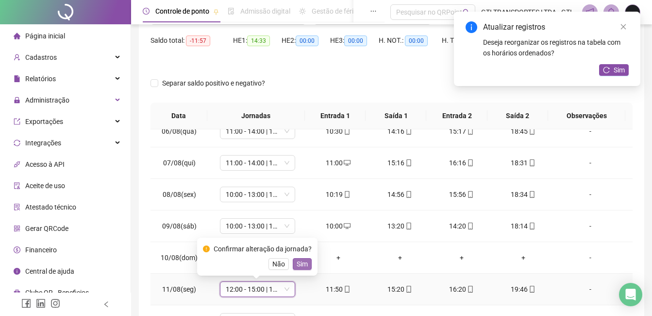
click at [297, 258] on span "Sim" at bounding box center [302, 263] width 11 height 11
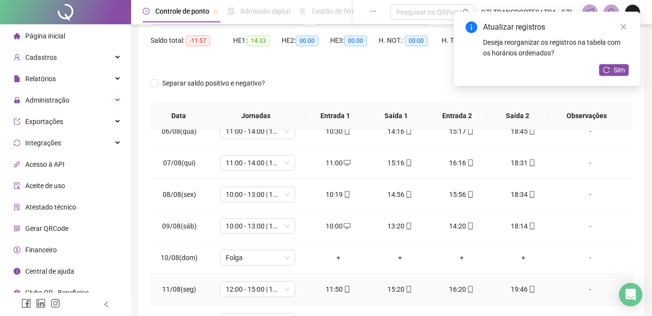
click at [330, 288] on div "11:50" at bounding box center [338, 289] width 46 height 11
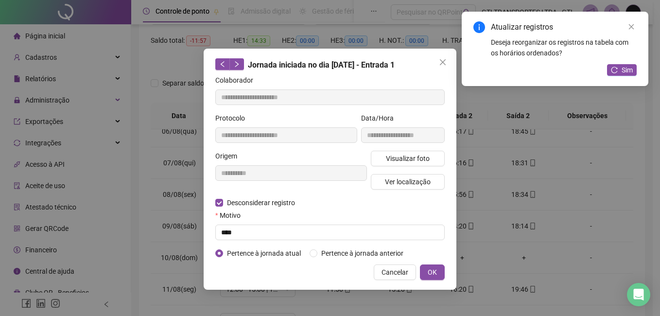
type input "**********"
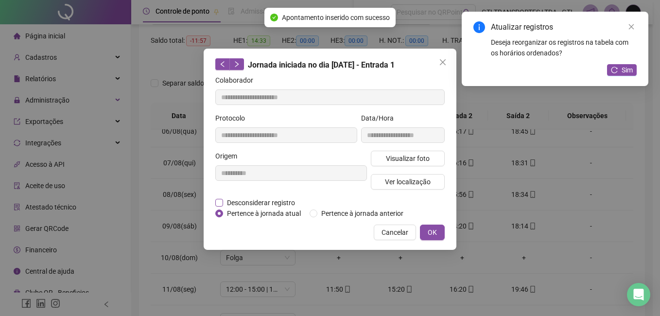
click at [254, 206] on span "Desconsiderar registro" at bounding box center [261, 202] width 76 height 11
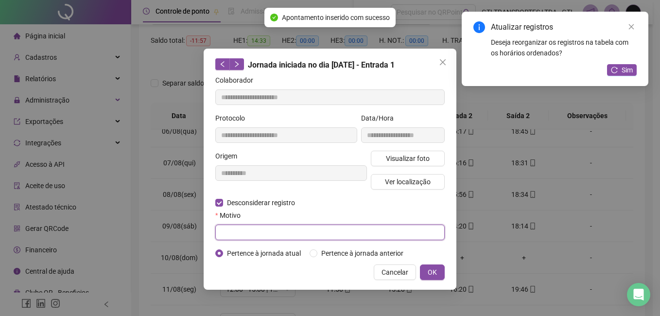
click at [253, 236] on input "text" at bounding box center [329, 232] width 229 height 16
paste input "****"
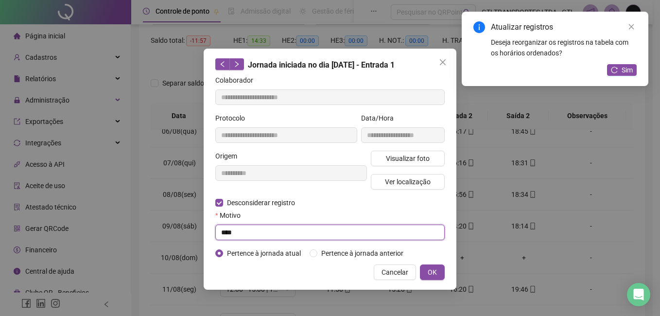
type input "****"
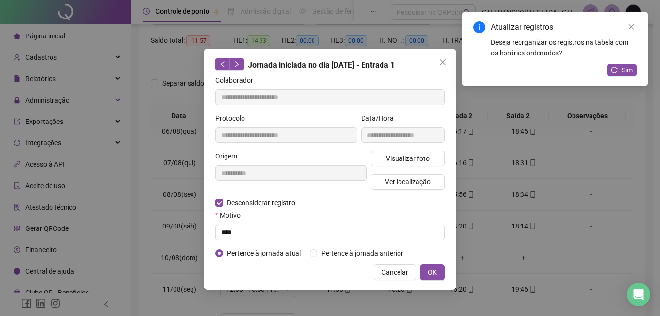
click at [449, 270] on div "**********" at bounding box center [329, 169] width 253 height 241
click at [434, 270] on span "OK" at bounding box center [431, 272] width 9 height 11
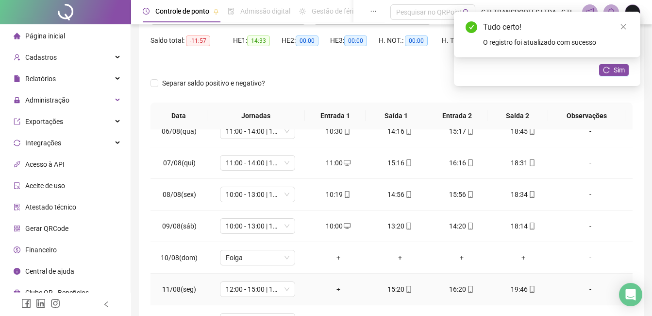
click at [334, 290] on div "+" at bounding box center [338, 289] width 46 height 11
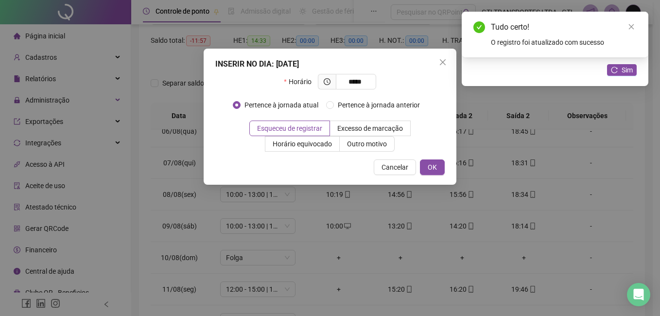
type input "*****"
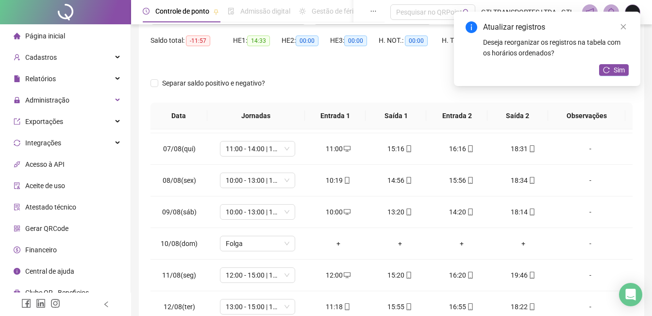
scroll to position [197, 0]
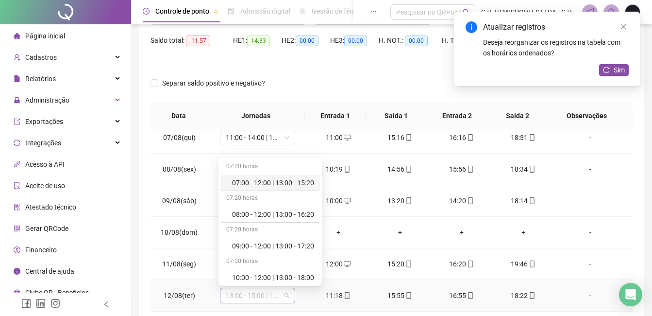
click at [275, 299] on span "13:00 - 15:00 | 16:00 - 21:20" at bounding box center [258, 295] width 64 height 15
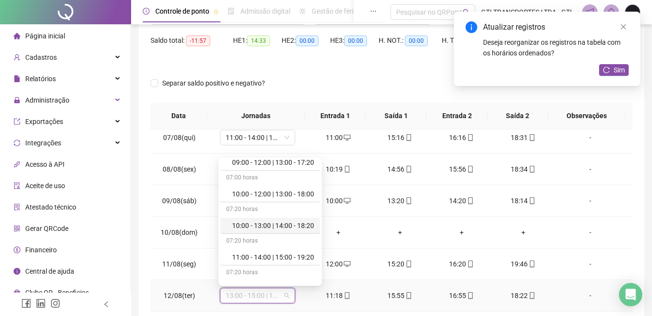
scroll to position [97, 0]
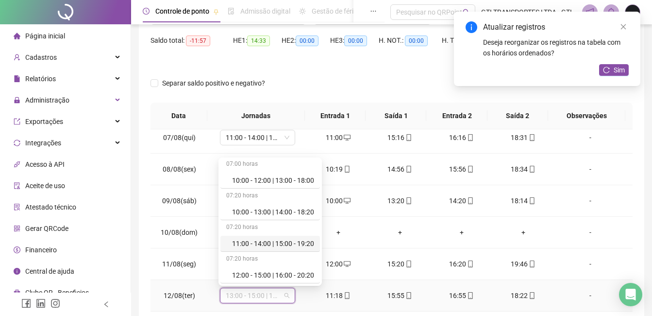
click at [275, 246] on div "11:00 - 14:00 | 15:00 - 19:20" at bounding box center [273, 243] width 82 height 11
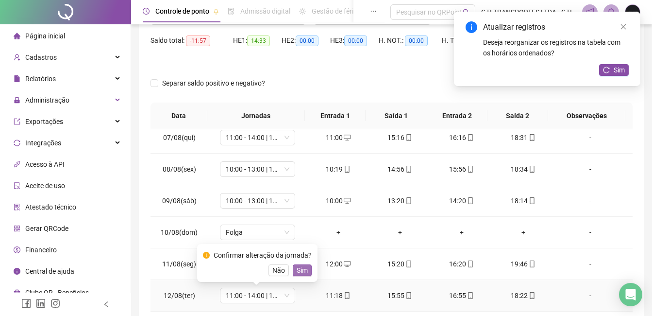
click at [305, 274] on span "Sim" at bounding box center [302, 270] width 11 height 11
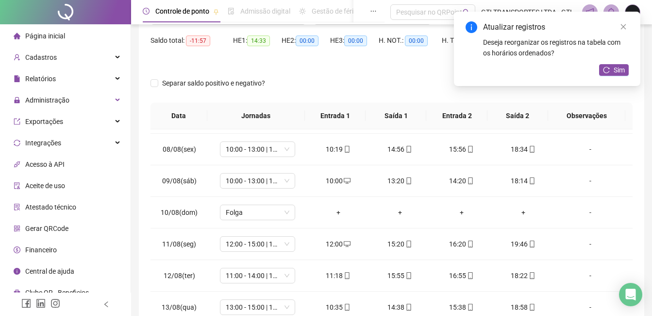
scroll to position [230, 0]
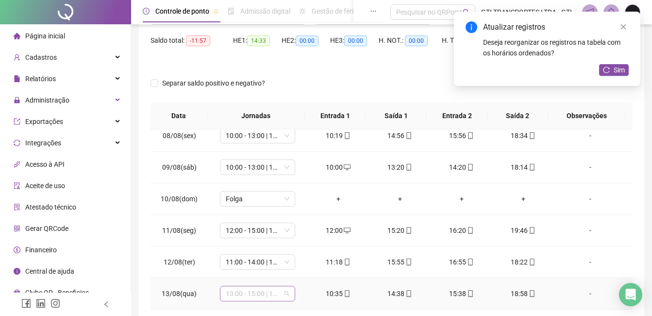
click at [268, 294] on span "13:00 - 15:00 | 16:00 - 21:20" at bounding box center [258, 293] width 64 height 15
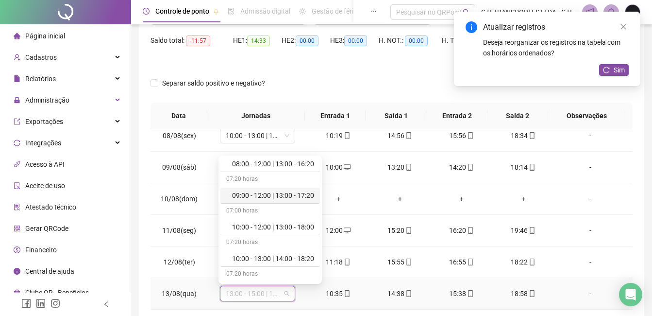
scroll to position [97, 0]
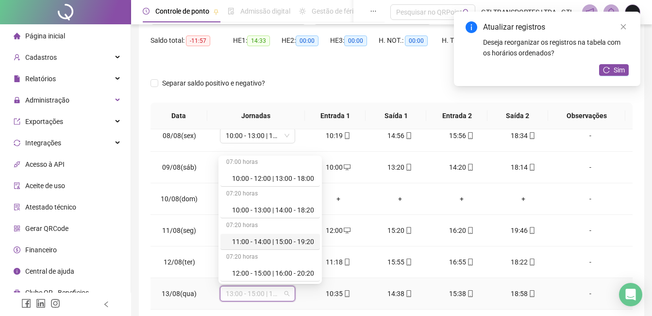
click at [270, 244] on div "11:00 - 14:00 | 15:00 - 19:20" at bounding box center [273, 241] width 82 height 11
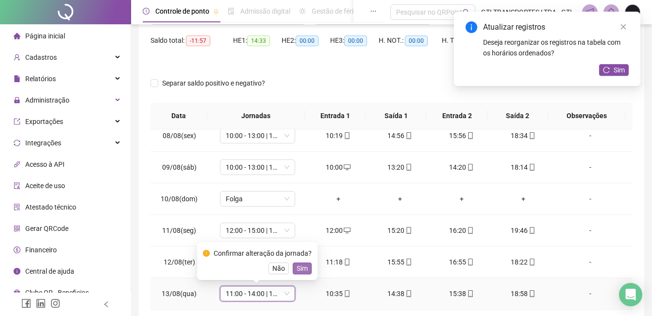
click at [302, 269] on span "Sim" at bounding box center [302, 268] width 11 height 11
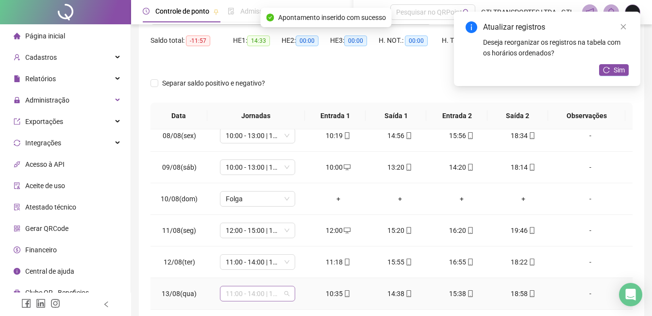
click at [255, 298] on span "11:00 - 14:00 | 15:00 - 19:20" at bounding box center [258, 293] width 64 height 15
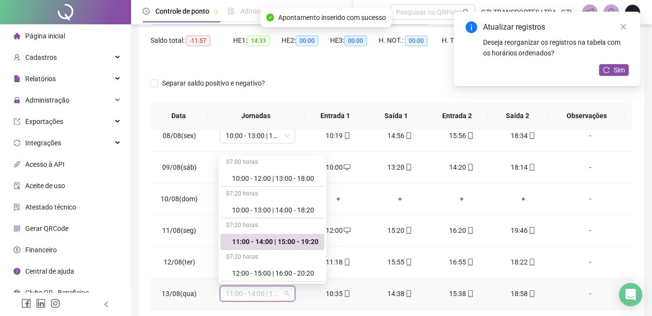
click at [255, 298] on span "11:00 - 14:00 | 15:00 - 19:20" at bounding box center [258, 293] width 64 height 15
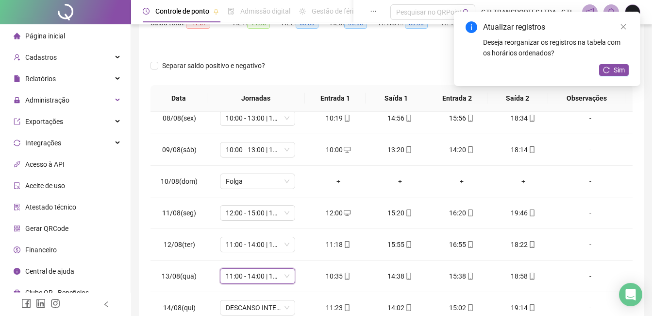
scroll to position [122, 0]
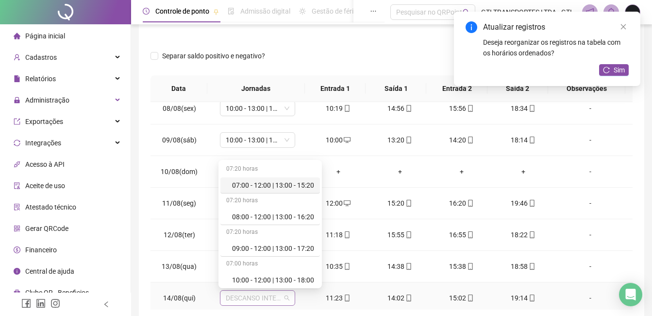
click at [263, 299] on span "DESCANSO INTER-JORNADA" at bounding box center [258, 297] width 64 height 15
click at [283, 246] on div "11:00 - 14:00 | 15:00 - 19:20" at bounding box center [273, 245] width 82 height 11
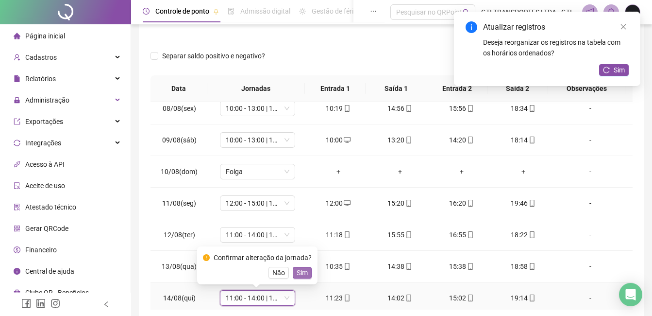
click at [306, 275] on button "Sim" at bounding box center [302, 273] width 19 height 12
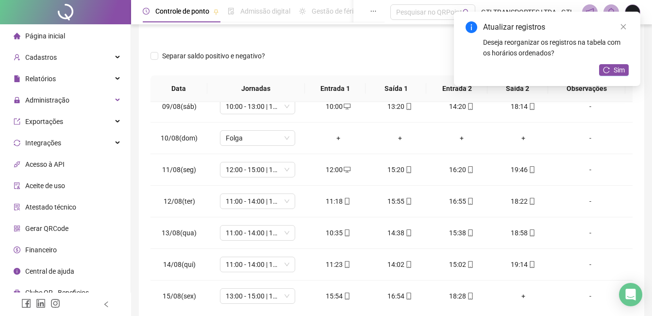
scroll to position [266, 0]
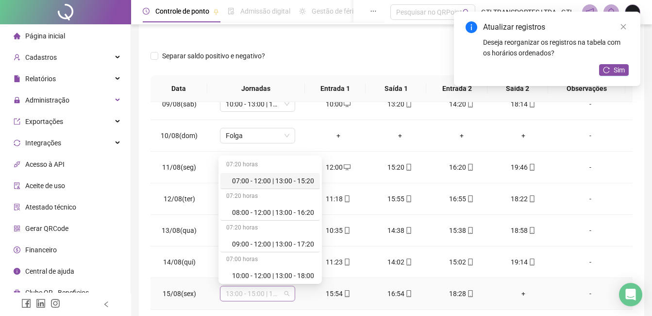
click at [263, 291] on span "13:00 - 15:00 | 16:00 - 21:20" at bounding box center [258, 293] width 64 height 15
click at [262, 268] on div "10:00 - 12:00 | 13:00 - 18:00" at bounding box center [270, 276] width 100 height 16
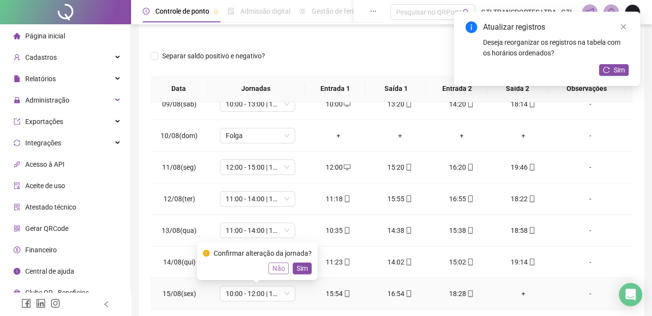
click at [274, 269] on span "Não" at bounding box center [278, 268] width 13 height 11
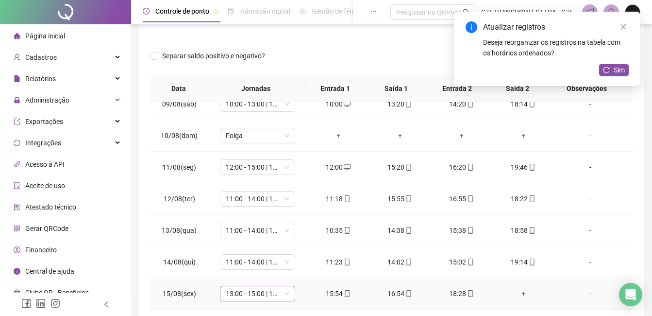
click at [264, 294] on span "13:00 - 15:00 | 16:00 - 21:20" at bounding box center [258, 293] width 64 height 15
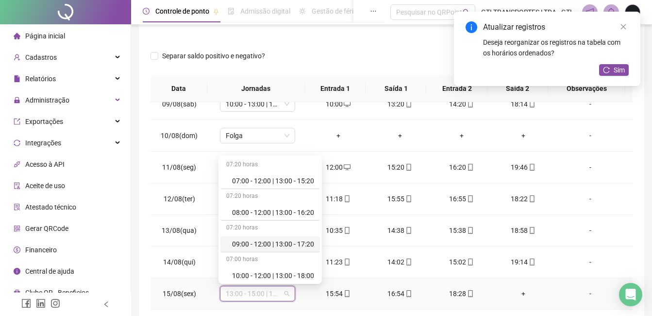
scroll to position [49, 0]
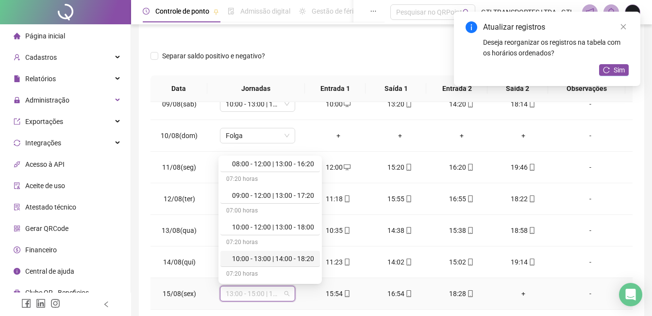
click at [283, 260] on div "10:00 - 13:00 | 14:00 - 18:20" at bounding box center [273, 258] width 82 height 11
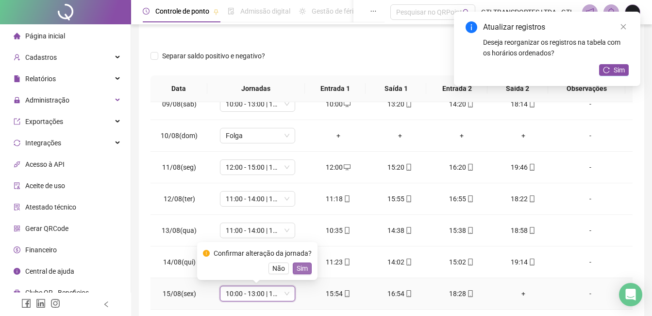
click at [303, 269] on span "Sim" at bounding box center [302, 268] width 11 height 11
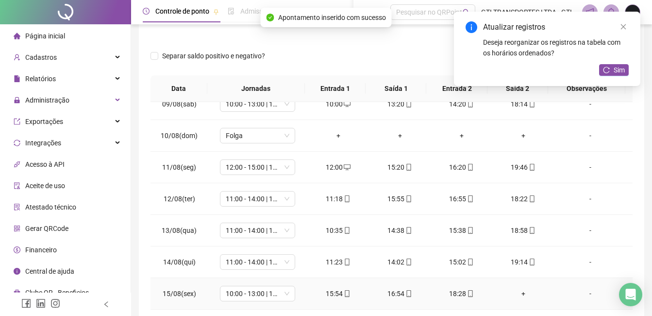
click at [344, 293] on icon "mobile" at bounding box center [347, 293] width 7 height 7
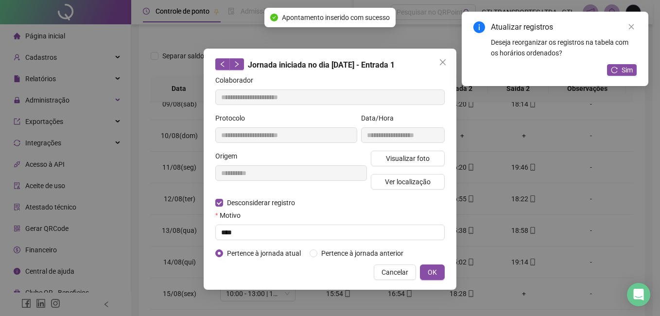
type input "**********"
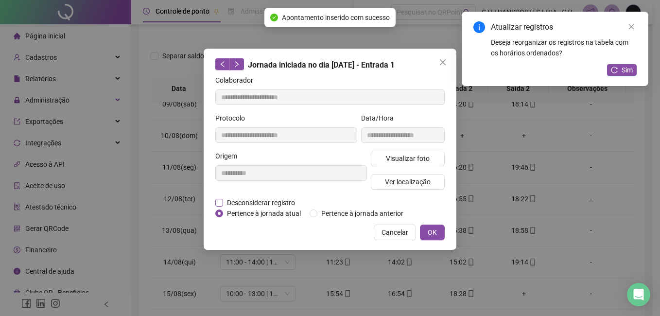
click at [273, 201] on span "Desconsiderar registro" at bounding box center [261, 202] width 76 height 11
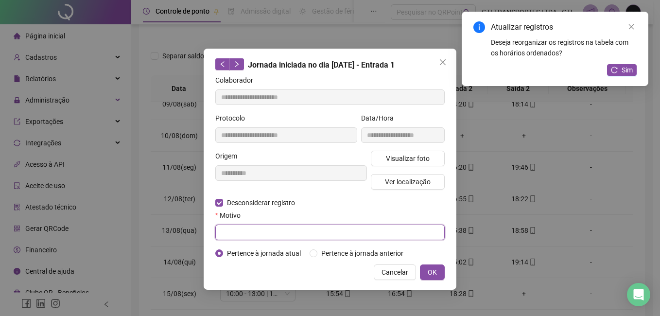
click at [264, 231] on input "text" at bounding box center [329, 232] width 229 height 16
paste input "****"
type input "****"
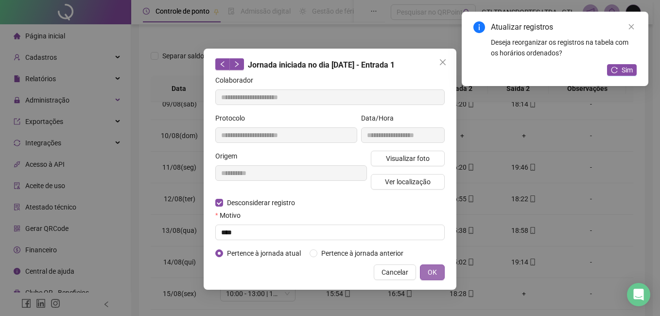
click at [434, 270] on span "OK" at bounding box center [431, 272] width 9 height 11
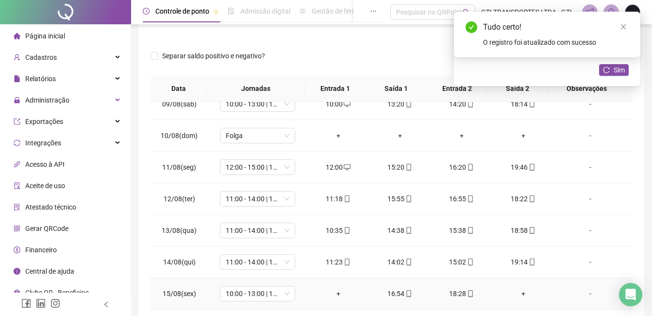
click at [331, 292] on div "+" at bounding box center [338, 293] width 46 height 11
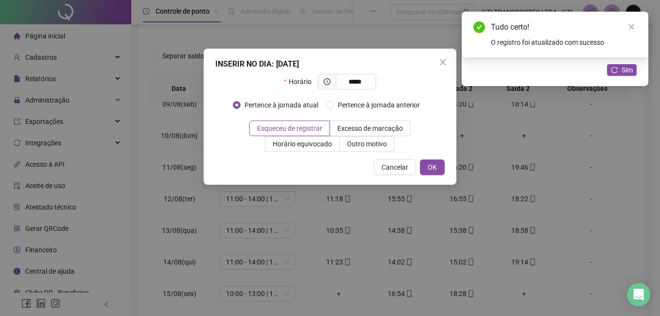
type input "*****"
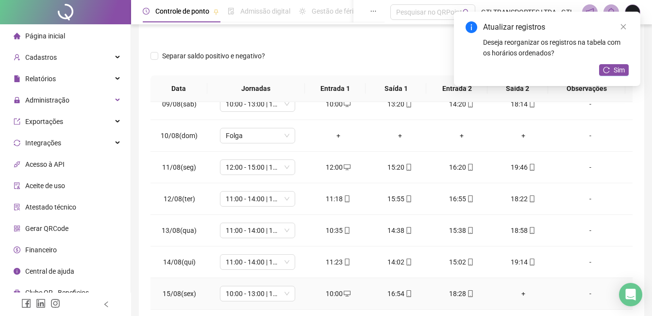
click at [396, 293] on div "16:54" at bounding box center [400, 293] width 46 height 11
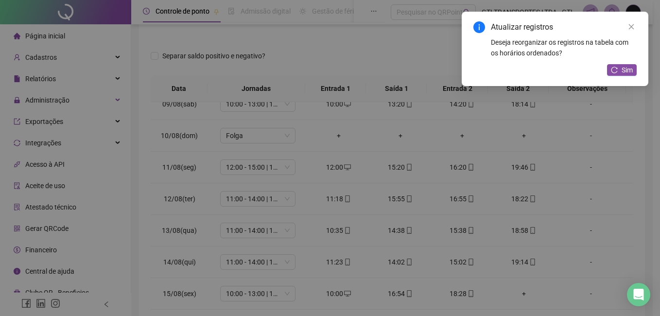
type input "**********"
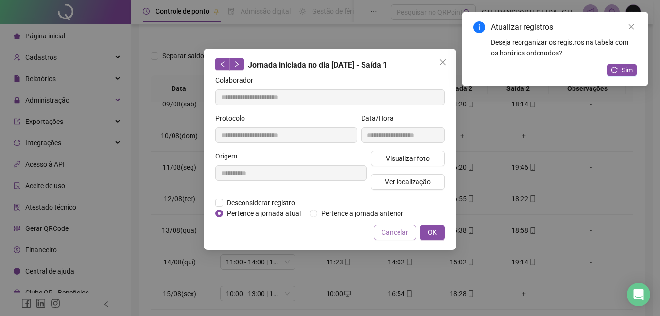
click at [399, 231] on span "Cancelar" at bounding box center [394, 232] width 27 height 11
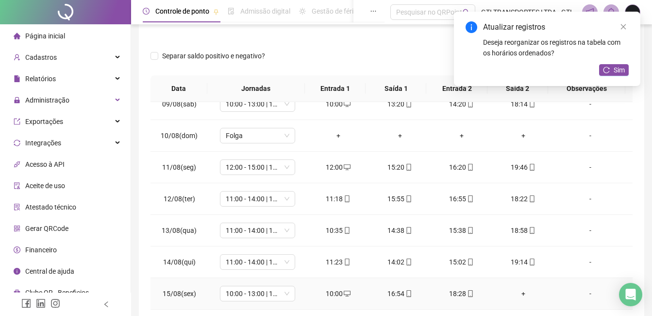
click at [516, 295] on div "+" at bounding box center [523, 293] width 46 height 11
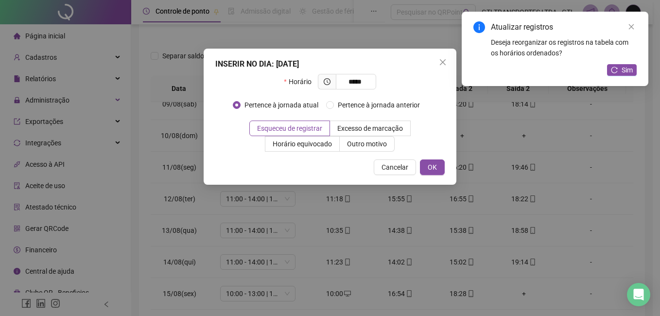
type input "*****"
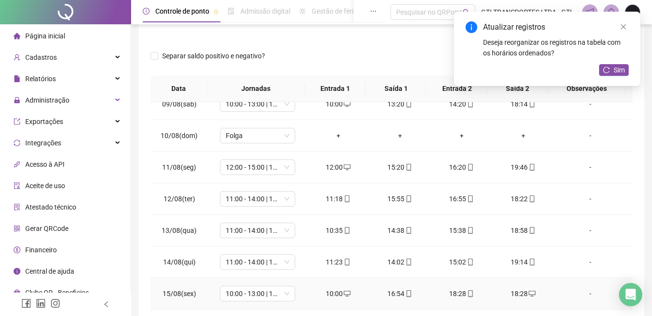
click at [467, 290] on icon "mobile" at bounding box center [470, 293] width 7 height 7
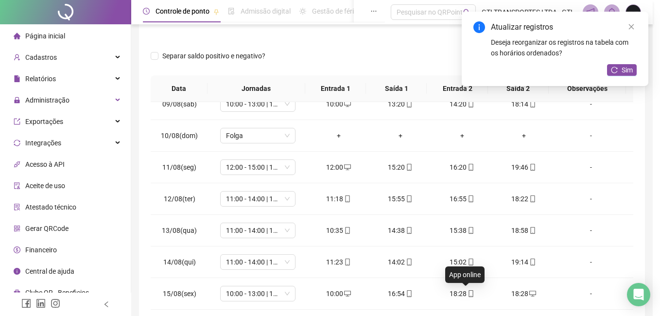
type input "**********"
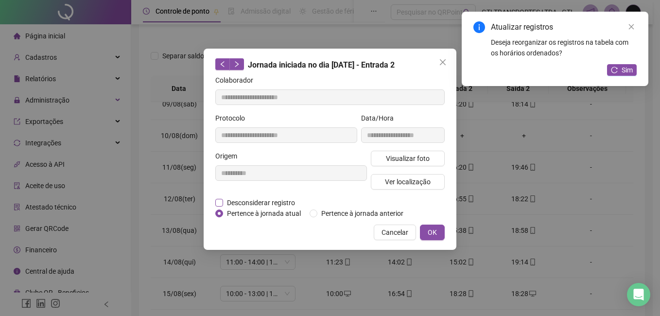
click at [254, 197] on span "Desconsiderar registro" at bounding box center [261, 202] width 76 height 11
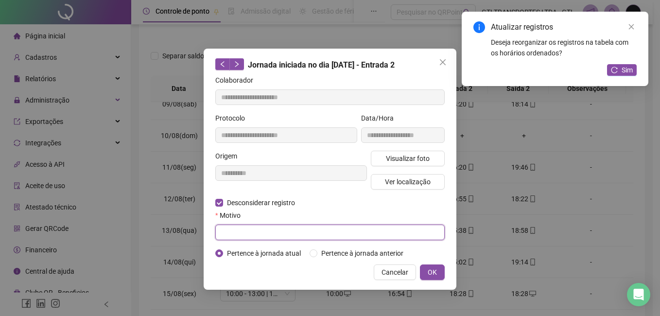
click at [259, 228] on input "text" at bounding box center [329, 232] width 229 height 16
paste input "****"
type input "****"
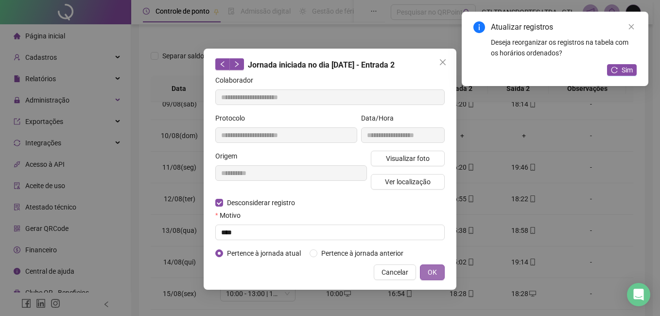
click at [428, 265] on button "OK" at bounding box center [432, 272] width 25 height 16
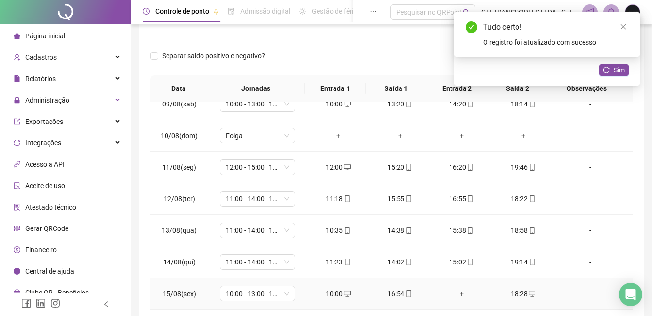
click at [465, 295] on div "+" at bounding box center [462, 293] width 46 height 11
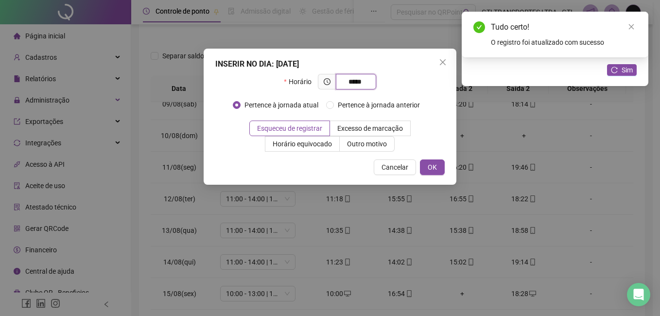
type input "*****"
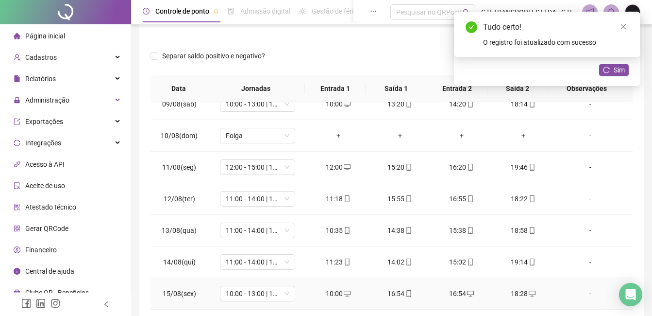
click at [414, 294] on div "16:54" at bounding box center [400, 293] width 46 height 11
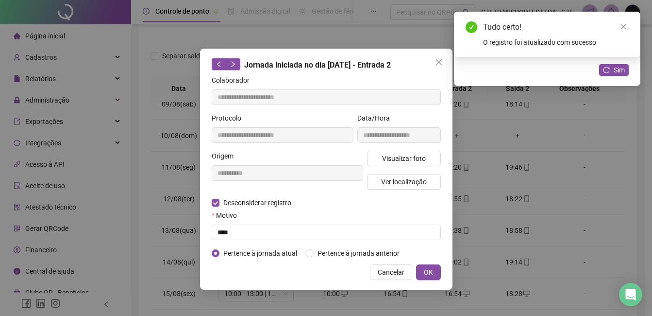
type input "**********"
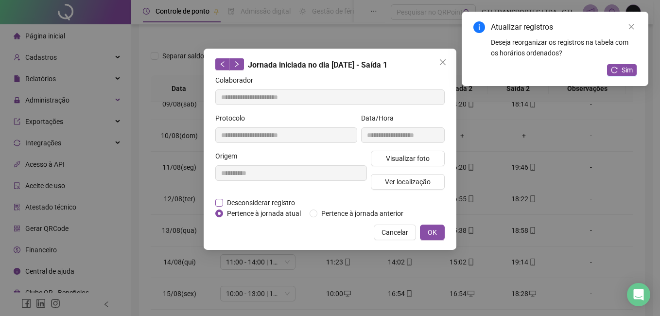
click at [270, 200] on span "Desconsiderar registro" at bounding box center [261, 202] width 76 height 11
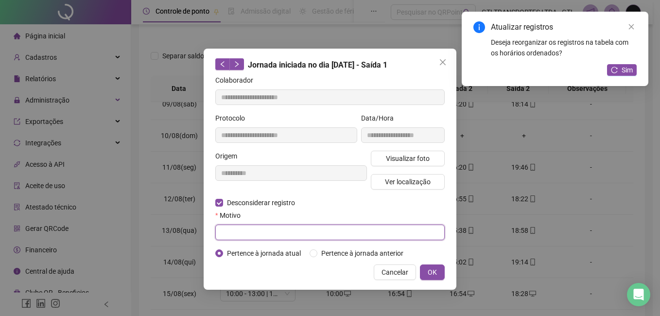
click at [270, 232] on input "text" at bounding box center [329, 232] width 229 height 16
paste input "****"
type input "****"
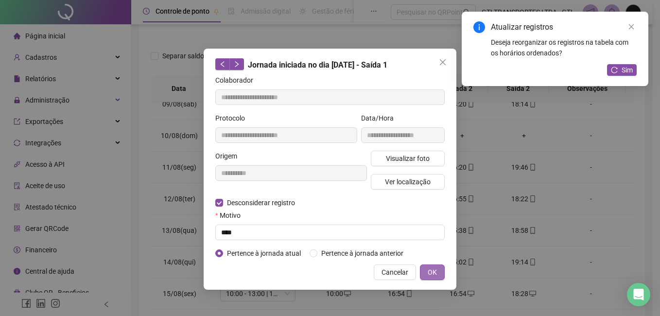
click at [433, 270] on span "OK" at bounding box center [431, 272] width 9 height 11
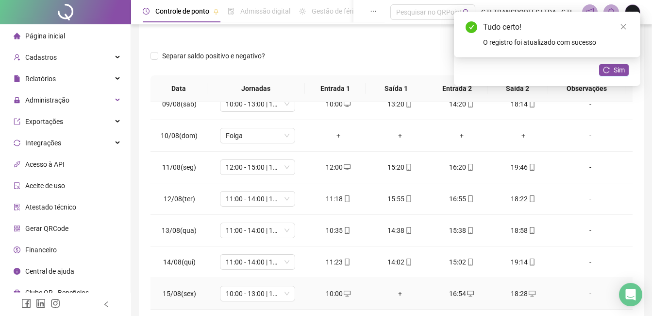
click at [394, 292] on div "+" at bounding box center [400, 293] width 46 height 11
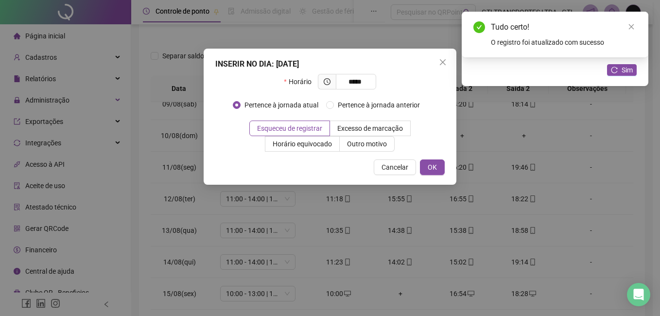
type input "*****"
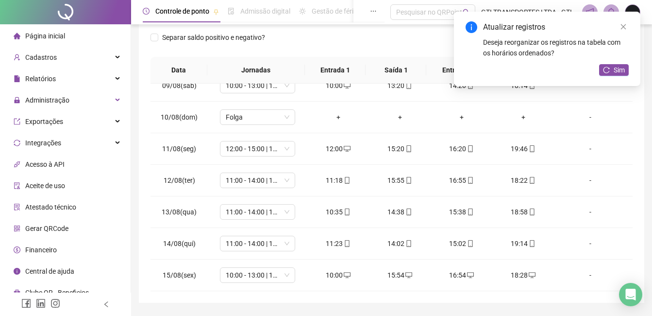
scroll to position [142, 0]
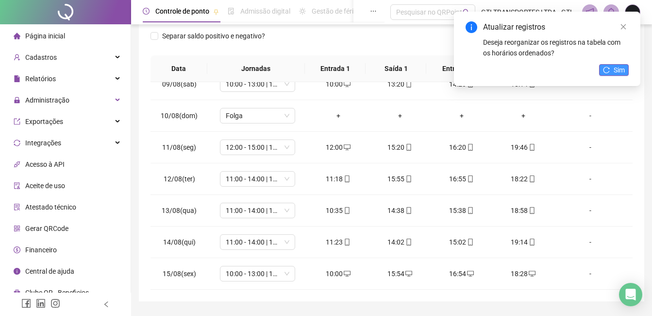
click at [609, 70] on icon "reload" at bounding box center [606, 70] width 7 height 7
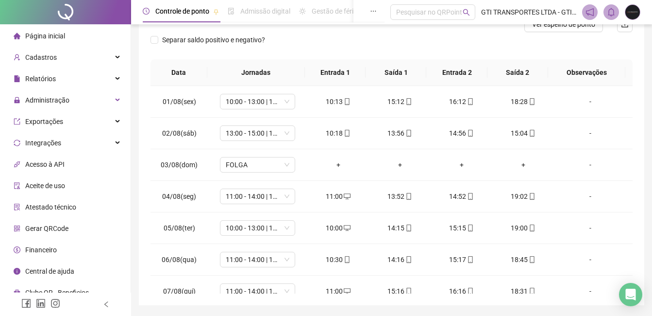
scroll to position [23, 0]
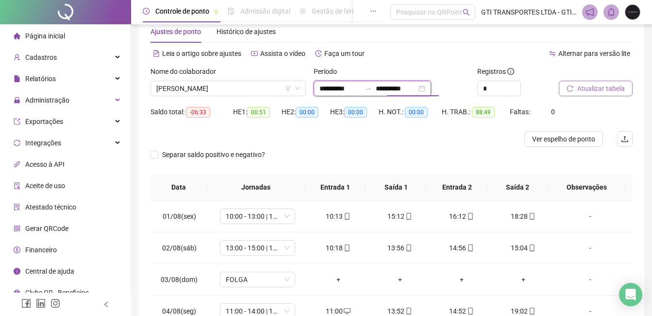
click at [396, 87] on input "**********" at bounding box center [396, 88] width 41 height 11
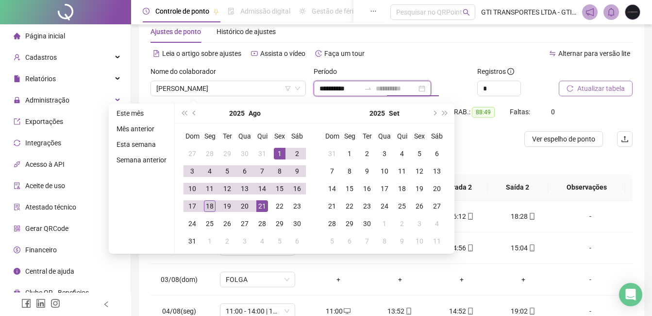
type input "**********"
click at [207, 207] on div "18" at bounding box center [210, 206] width 12 height 12
type input "**********"
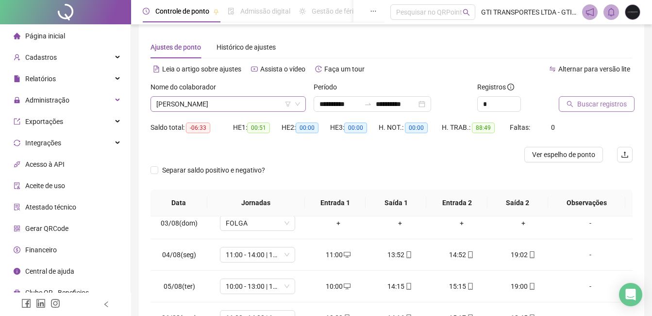
scroll to position [0, 0]
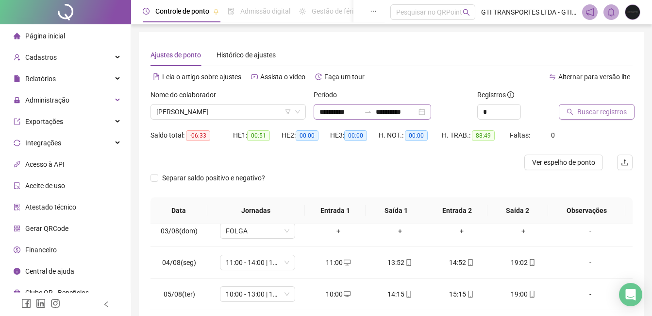
click at [357, 118] on div "**********" at bounding box center [373, 112] width 118 height 16
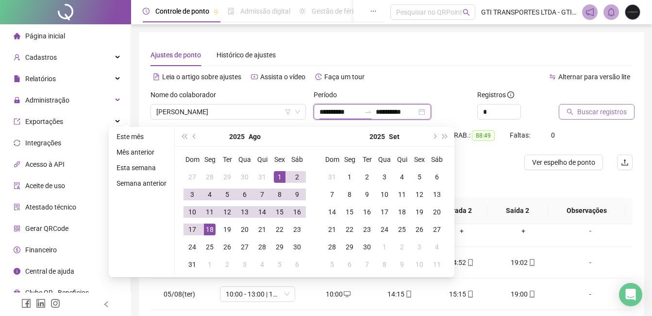
click at [357, 118] on div "**********" at bounding box center [373, 112] width 118 height 16
click at [616, 114] on span "Buscar registros" at bounding box center [602, 111] width 50 height 11
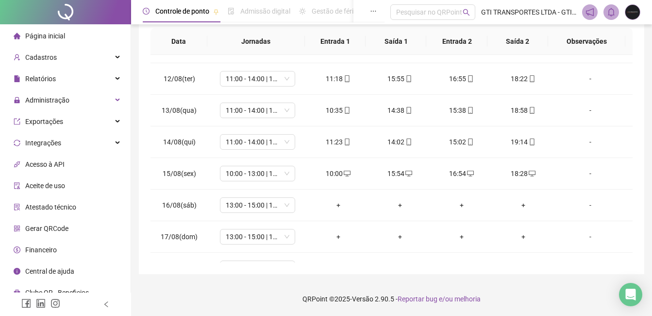
scroll to position [361, 0]
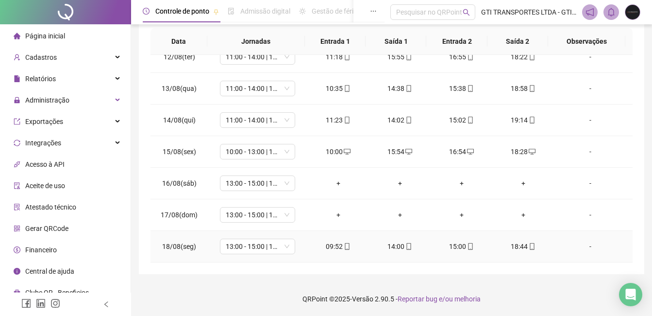
click at [332, 246] on div "09:52" at bounding box center [338, 246] width 46 height 11
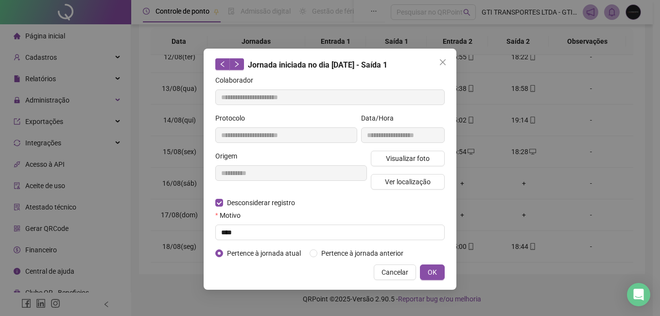
type input "**********"
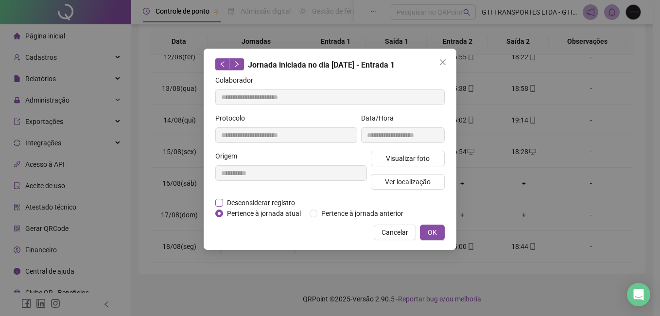
click at [250, 197] on span "Desconsiderar registro" at bounding box center [261, 202] width 76 height 11
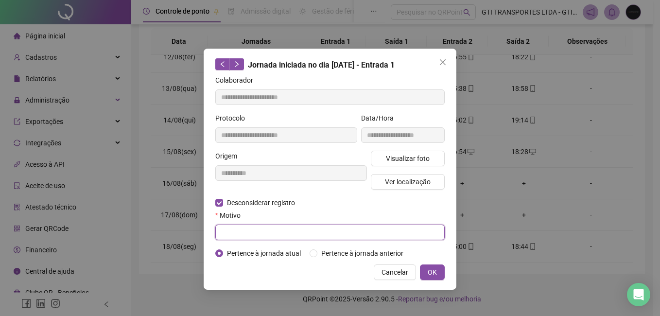
click at [254, 234] on input "text" at bounding box center [329, 232] width 229 height 16
type input "****"
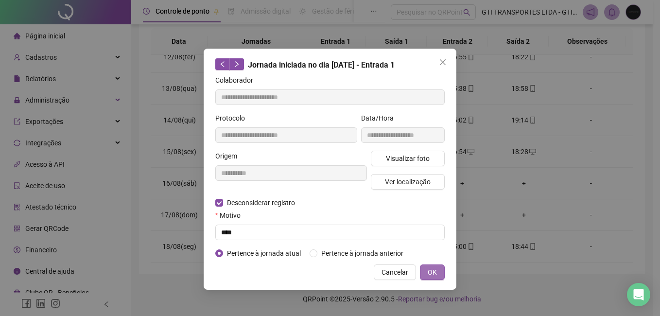
click at [423, 270] on button "OK" at bounding box center [432, 272] width 25 height 16
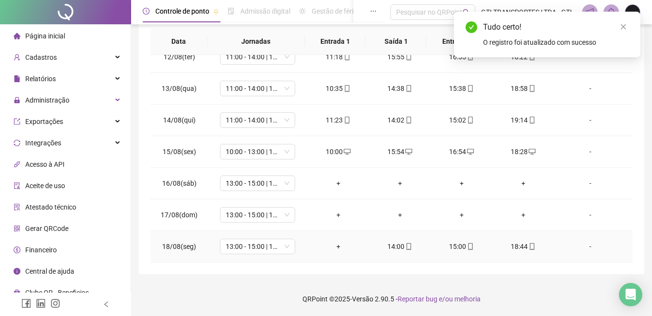
click at [330, 246] on div "+" at bounding box center [338, 246] width 46 height 11
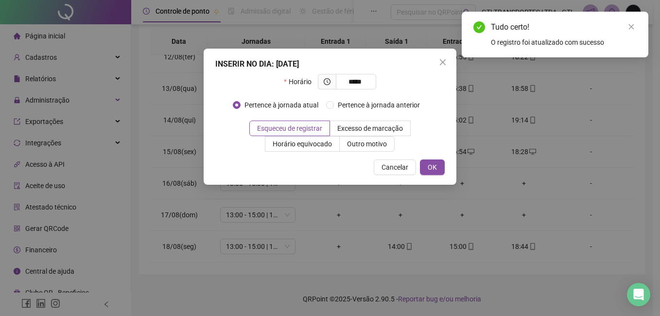
type input "*****"
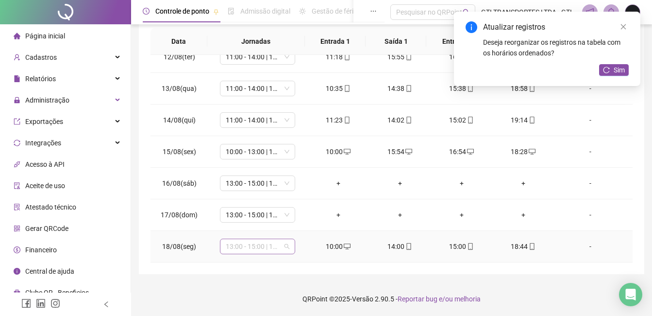
click at [266, 244] on span "13:00 - 15:00 | 16:00 - 21:20" at bounding box center [258, 246] width 64 height 15
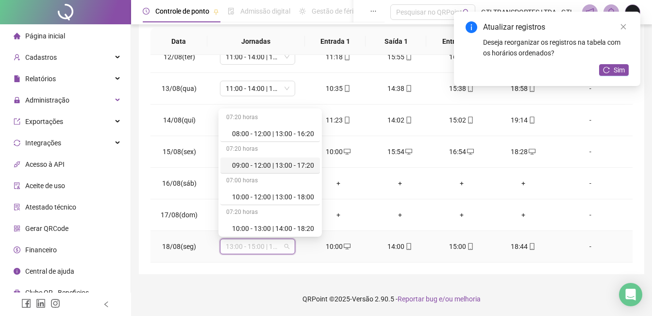
scroll to position [49, 0]
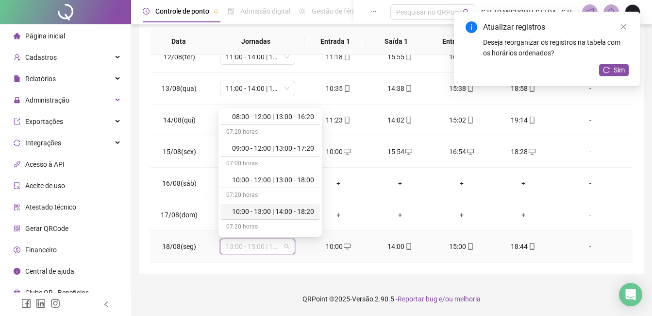
click at [257, 206] on div "10:00 - 13:00 | 14:00 - 18:20" at bounding box center [273, 211] width 82 height 11
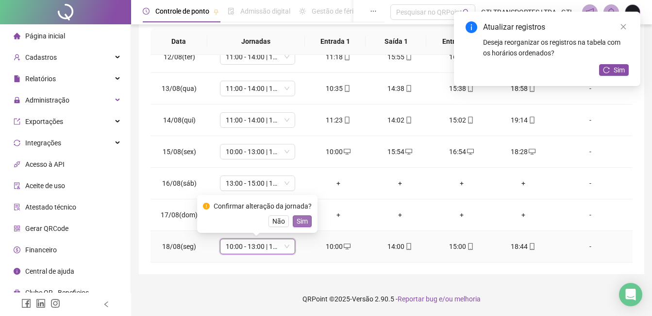
click at [301, 219] on span "Sim" at bounding box center [302, 221] width 11 height 11
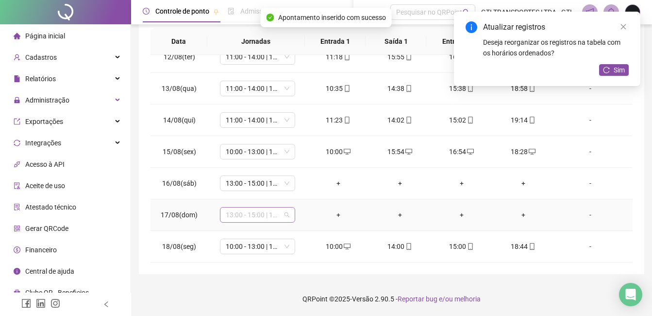
click at [271, 214] on span "13:00 - 15:00 | 16:00 - 21:20" at bounding box center [258, 214] width 64 height 15
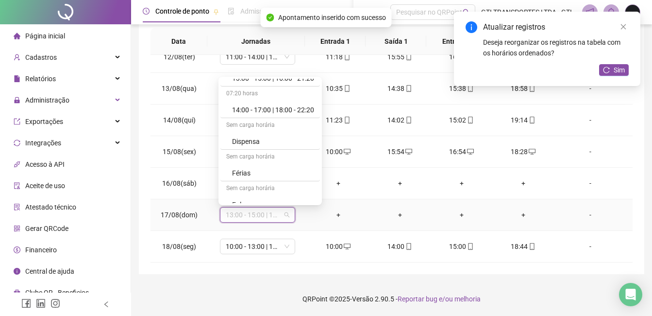
scroll to position [318, 0]
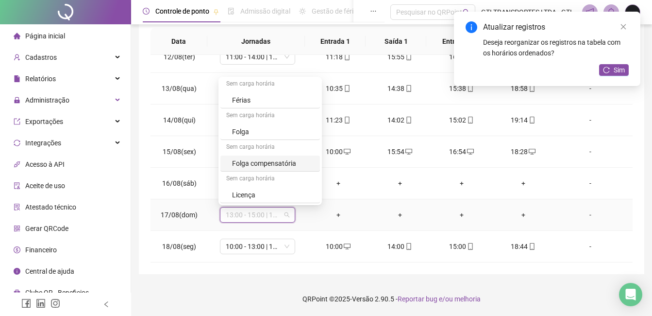
click at [280, 165] on div "Folga compensatória" at bounding box center [273, 163] width 82 height 11
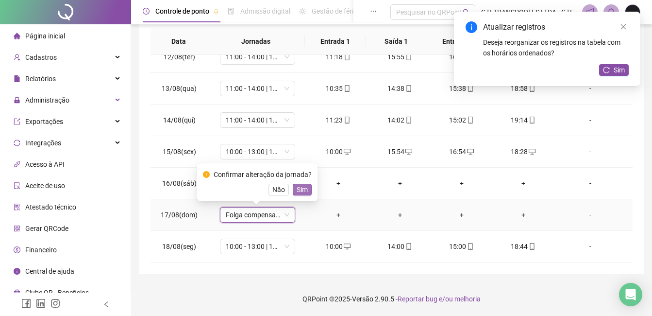
click at [301, 190] on span "Sim" at bounding box center [302, 189] width 11 height 11
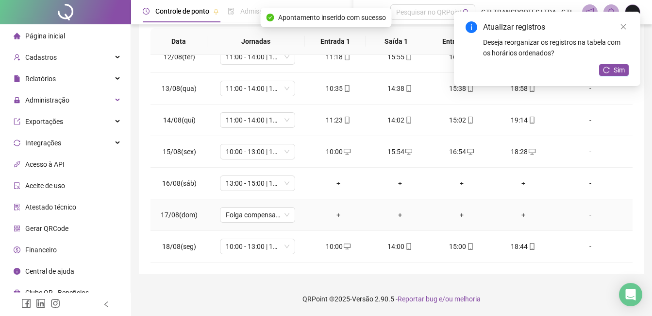
click at [585, 218] on div "-" at bounding box center [590, 214] width 57 height 11
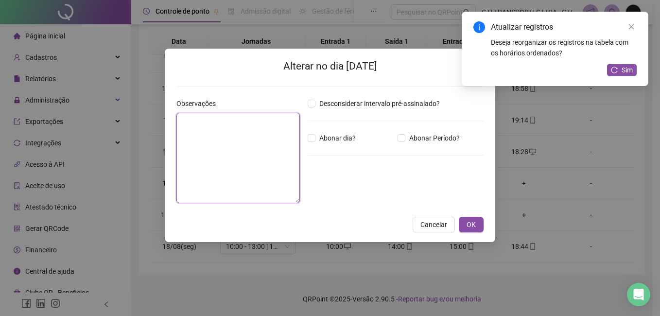
click at [224, 158] on textarea at bounding box center [237, 158] width 123 height 90
type textarea "**********"
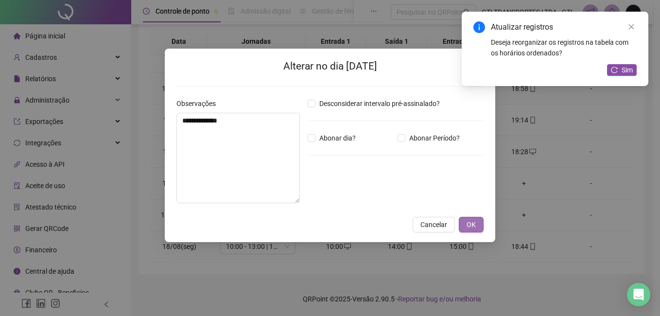
click at [481, 221] on button "OK" at bounding box center [470, 225] width 25 height 16
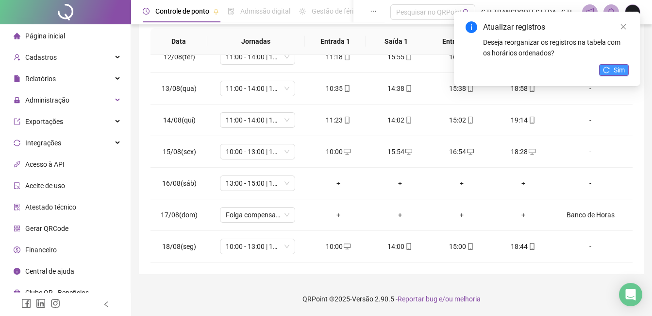
click at [626, 65] on button "Sim" at bounding box center [614, 70] width 30 height 12
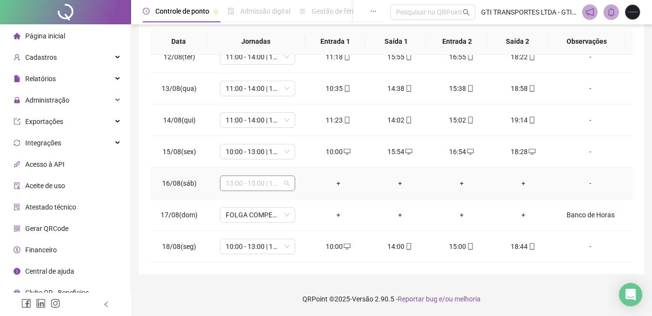
click at [251, 188] on span "13:00 - 15:00 | 16:00 - 21:20" at bounding box center [258, 183] width 64 height 15
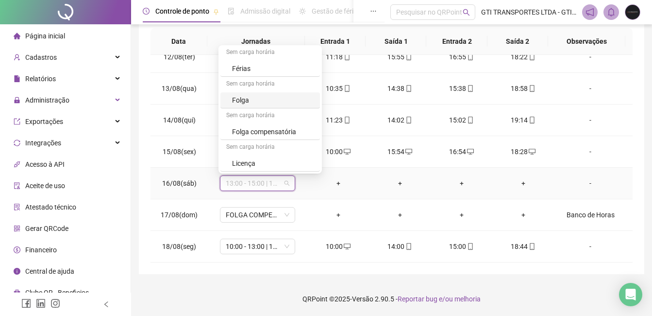
click at [241, 93] on div "Folga" at bounding box center [270, 100] width 100 height 16
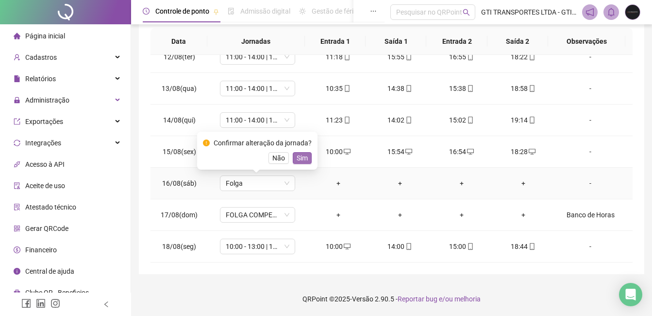
click at [293, 157] on button "Sim" at bounding box center [302, 158] width 19 height 12
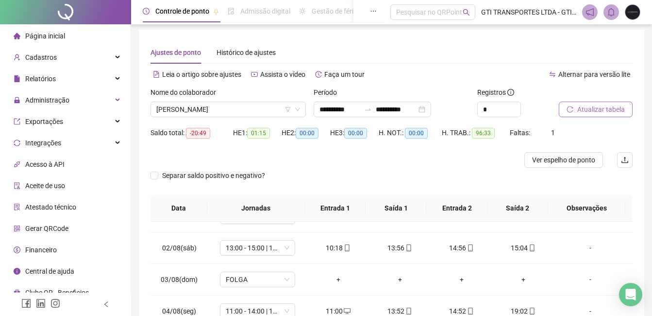
scroll to position [0, 0]
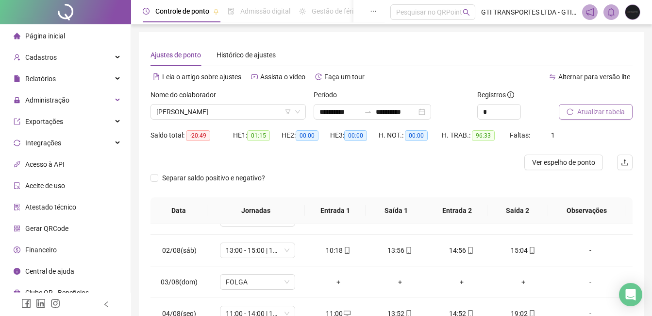
click at [594, 109] on span "Atualizar tabela" at bounding box center [601, 111] width 48 height 11
click at [576, 162] on span "Ver espelho de ponto" at bounding box center [563, 162] width 63 height 11
click at [360, 107] on input "**********" at bounding box center [340, 111] width 41 height 11
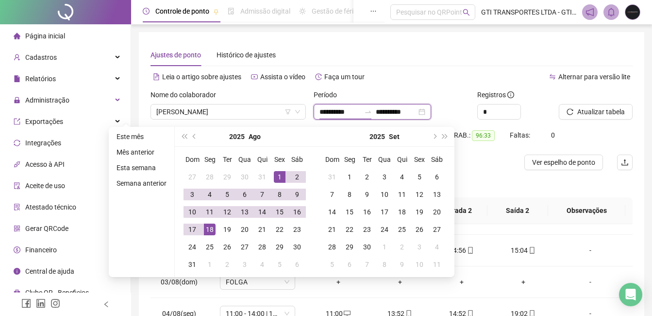
type input "**********"
click at [279, 179] on div "1" at bounding box center [280, 177] width 12 height 12
type input "**********"
click at [287, 210] on td "15" at bounding box center [279, 211] width 17 height 17
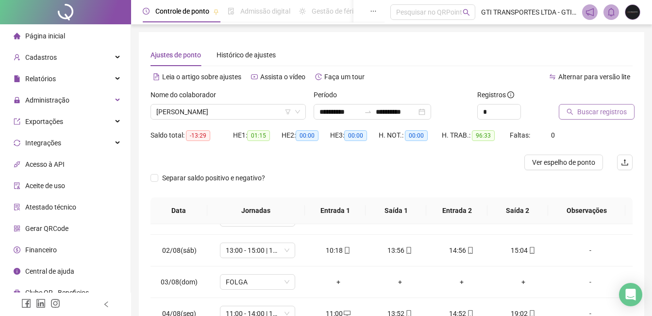
click at [629, 111] on button "Buscar registros" at bounding box center [597, 112] width 76 height 16
click at [204, 140] on span "-06:33" at bounding box center [198, 135] width 24 height 11
click at [204, 133] on span "-06:33" at bounding box center [198, 135] width 24 height 11
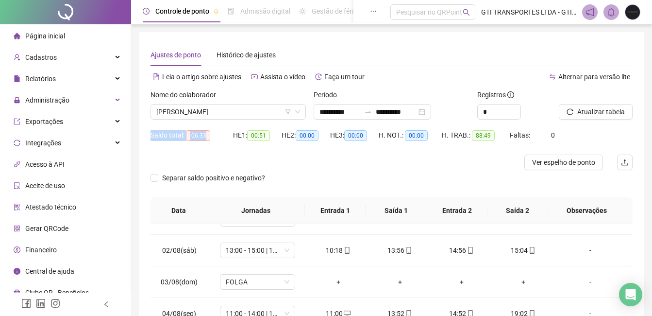
click at [204, 133] on span "-06:33" at bounding box center [198, 135] width 24 height 11
drag, startPoint x: 205, startPoint y: 134, endPoint x: 186, endPoint y: 136, distance: 19.1
click at [186, 136] on span "-06:33" at bounding box center [198, 135] width 24 height 11
copy span "-06:33"
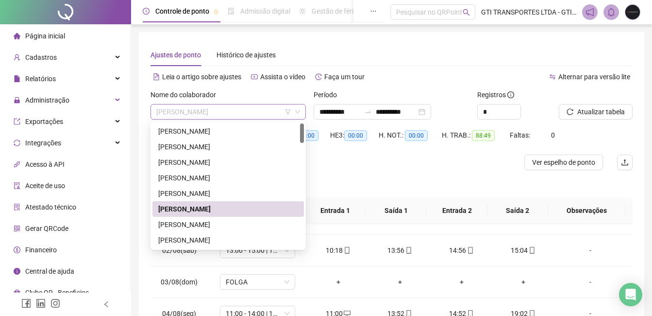
click at [214, 106] on span "[PERSON_NAME]" at bounding box center [228, 111] width 144 height 15
click at [209, 148] on div "[PERSON_NAME]" at bounding box center [228, 146] width 140 height 11
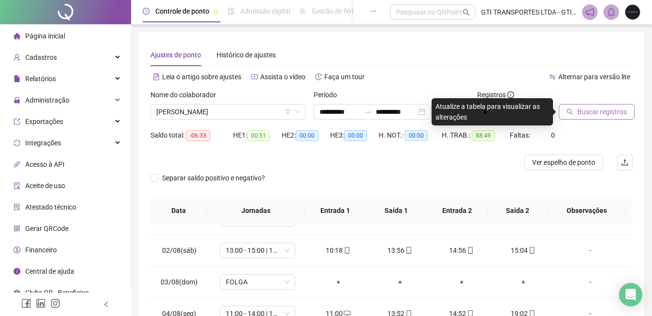
click at [616, 113] on span "Buscar registros" at bounding box center [602, 111] width 50 height 11
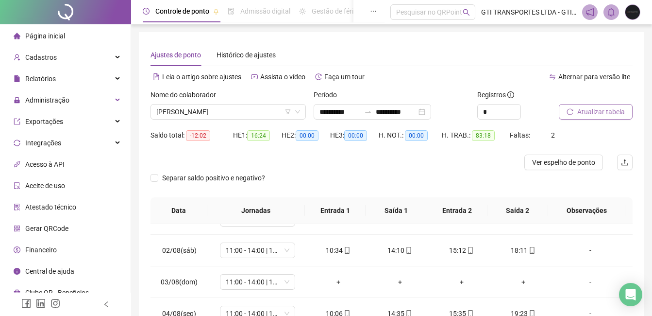
click at [589, 115] on span "Atualizar tabela" at bounding box center [601, 111] width 48 height 11
click at [329, 251] on div "10:34" at bounding box center [338, 250] width 46 height 11
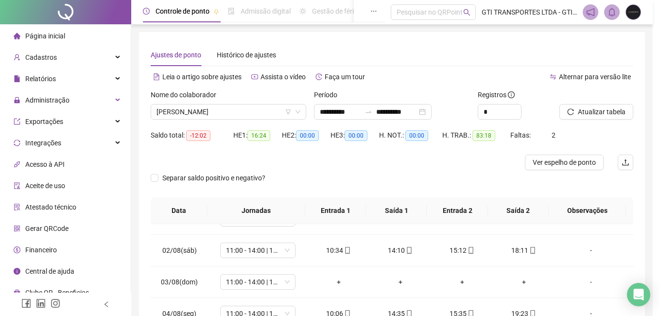
type input "**********"
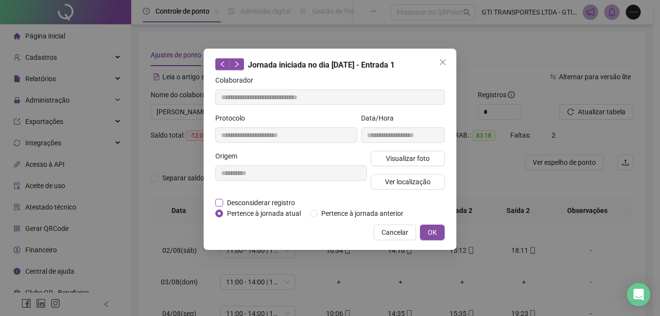
click at [257, 200] on span "Desconsiderar registro" at bounding box center [261, 202] width 76 height 11
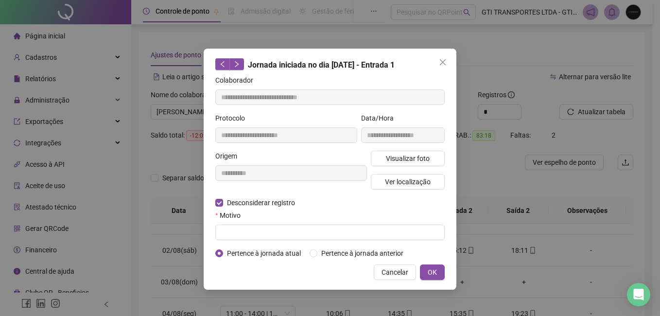
click at [247, 242] on form "**********" at bounding box center [329, 167] width 229 height 184
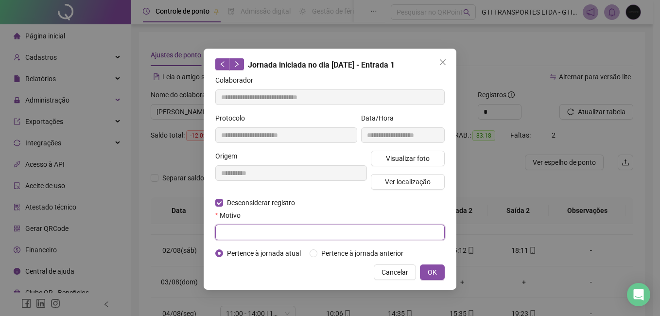
click at [247, 232] on input "text" at bounding box center [329, 232] width 229 height 16
paste input "******"
drag, startPoint x: 264, startPoint y: 236, endPoint x: 167, endPoint y: 240, distance: 97.7
click at [167, 240] on div "**********" at bounding box center [330, 158] width 660 height 316
type input "******"
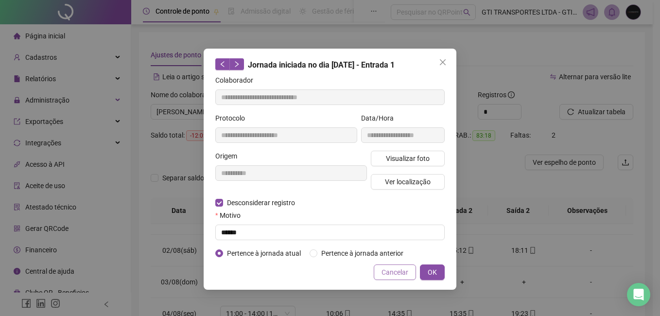
click at [393, 268] on span "Cancelar" at bounding box center [394, 272] width 27 height 11
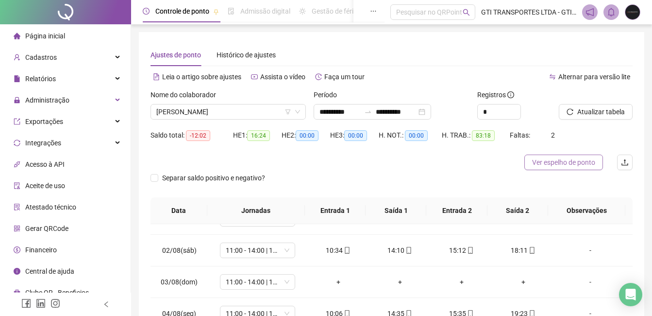
click at [575, 160] on span "Ver espelho de ponto" at bounding box center [563, 162] width 63 height 11
click at [326, 254] on div "10:34" at bounding box center [338, 250] width 46 height 11
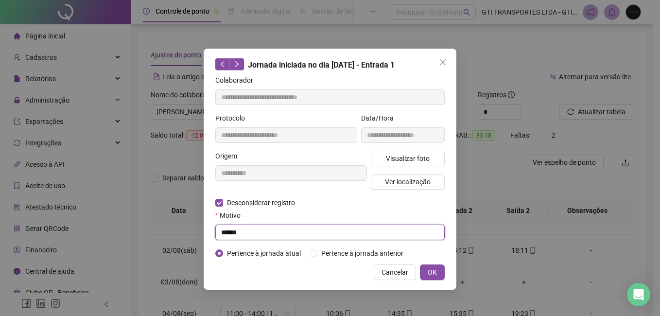
click at [242, 232] on input "******" at bounding box center [329, 232] width 229 height 16
drag, startPoint x: 242, startPoint y: 232, endPoint x: 209, endPoint y: 233, distance: 33.5
click at [209, 233] on div "**********" at bounding box center [329, 169] width 253 height 241
type input "****"
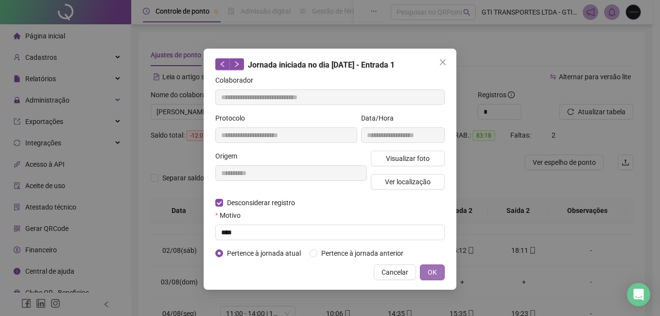
click at [438, 267] on button "OK" at bounding box center [432, 272] width 25 height 16
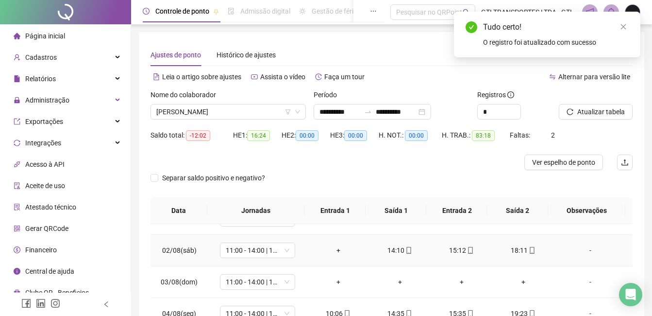
click at [343, 249] on div "+" at bounding box center [338, 250] width 46 height 11
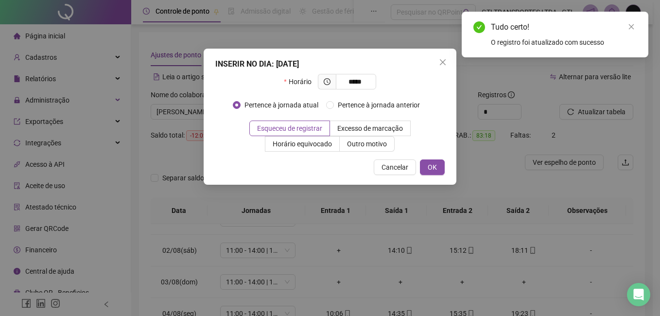
type input "*****"
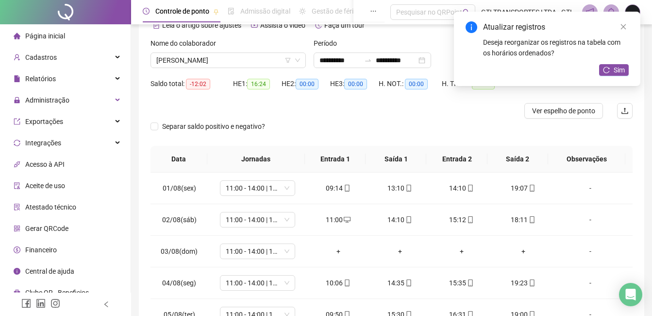
scroll to position [63, 0]
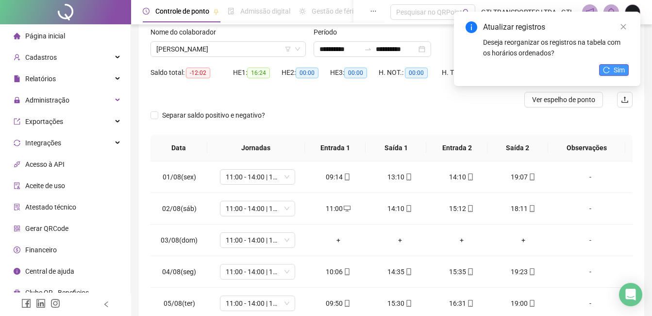
click at [618, 67] on span "Sim" at bounding box center [619, 70] width 11 height 11
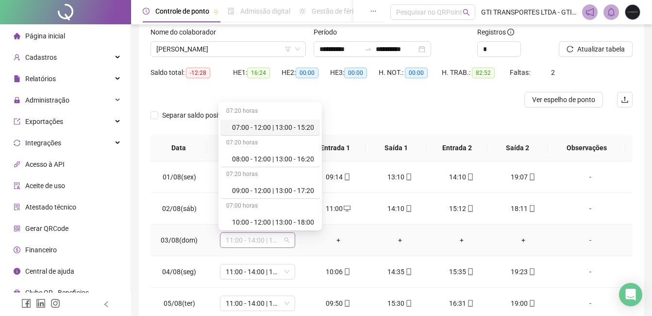
click at [244, 242] on span "11:00 - 14:00 | 15:00 - 19:20" at bounding box center [258, 240] width 64 height 15
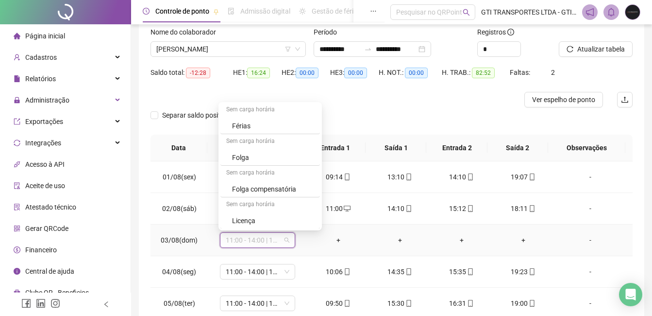
scroll to position [318, 0]
click at [255, 160] on div "Folga" at bounding box center [273, 157] width 82 height 11
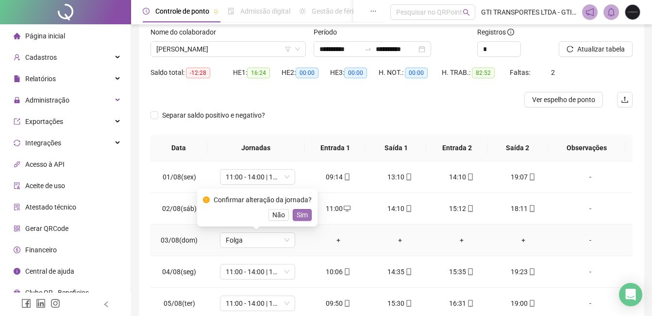
click at [297, 212] on span "Sim" at bounding box center [302, 214] width 11 height 11
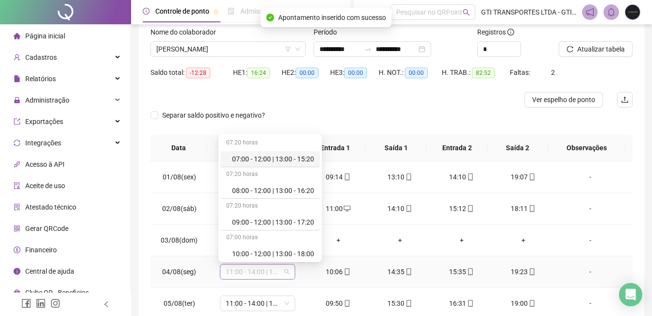
click at [265, 274] on span "11:00 - 14:00 | 15:00 - 19:20" at bounding box center [258, 271] width 64 height 15
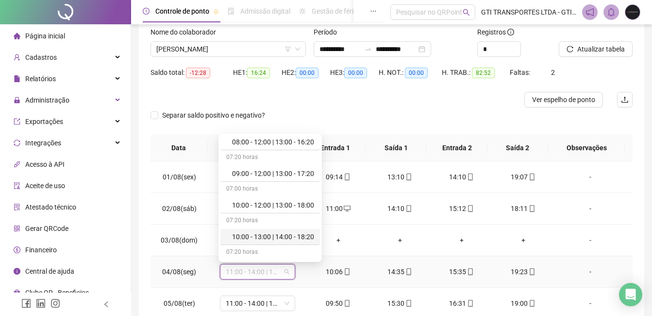
click at [266, 230] on div "10:00 - 13:00 | 14:00 - 18:20" at bounding box center [270, 237] width 100 height 16
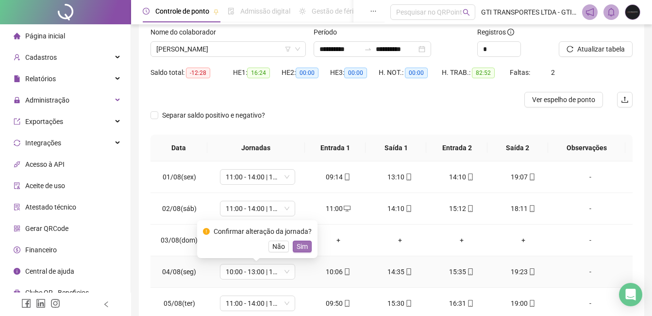
click at [297, 245] on span "Sim" at bounding box center [302, 246] width 11 height 11
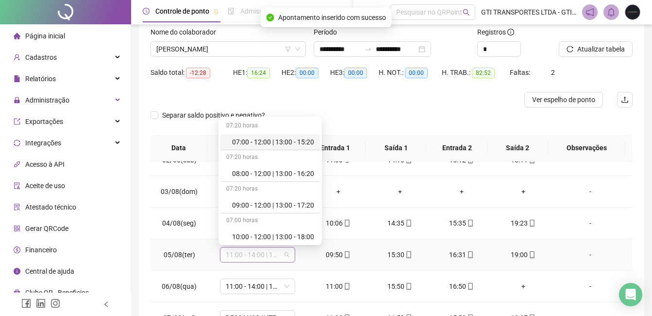
click at [276, 251] on span "11:00 - 14:00 | 15:00 - 19:20" at bounding box center [258, 254] width 64 height 15
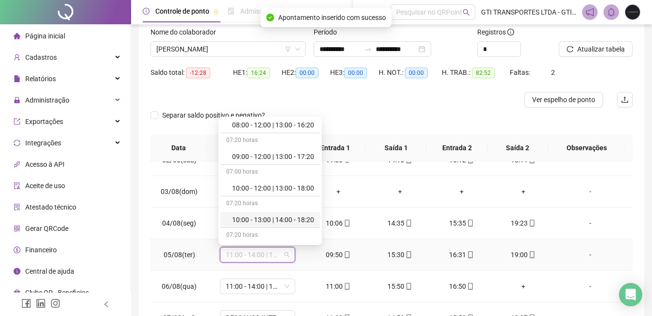
click at [278, 213] on div "10:00 - 13:00 | 14:00 - 18:20" at bounding box center [270, 220] width 100 height 16
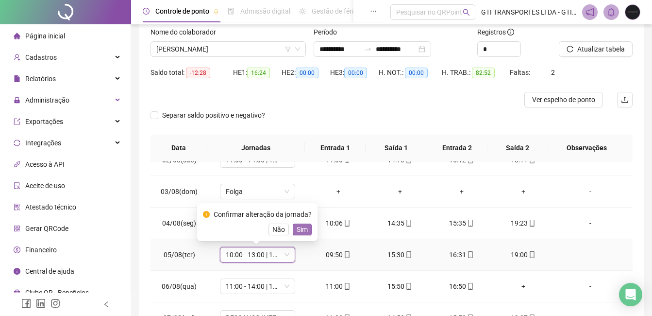
click at [306, 232] on button "Sim" at bounding box center [302, 229] width 19 height 12
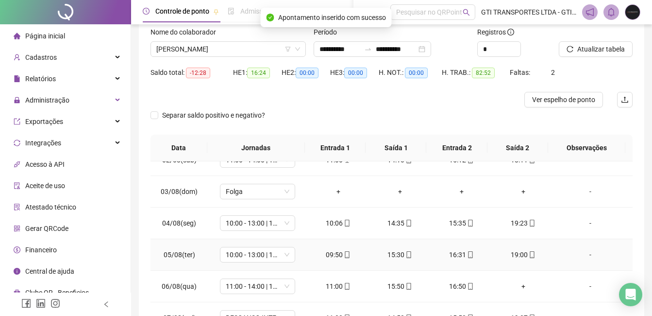
click at [331, 254] on div "09:50" at bounding box center [338, 254] width 46 height 11
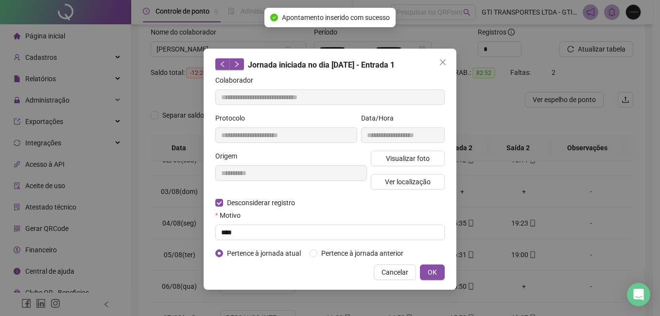
type input "**********"
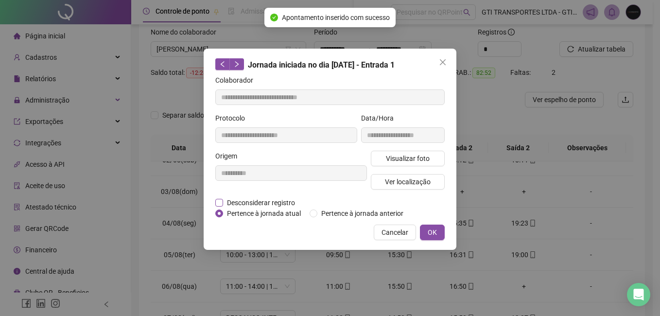
click at [276, 203] on span "Desconsiderar registro" at bounding box center [261, 202] width 76 height 11
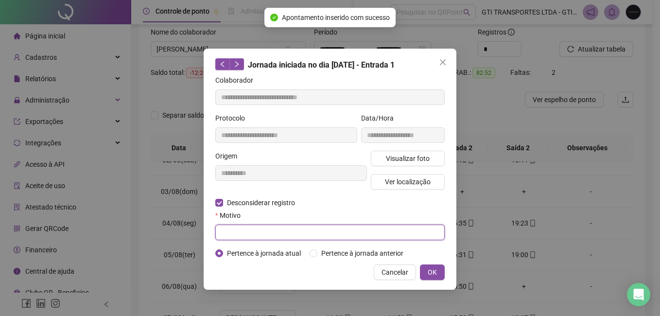
click at [263, 231] on input "text" at bounding box center [329, 232] width 229 height 16
paste input "****"
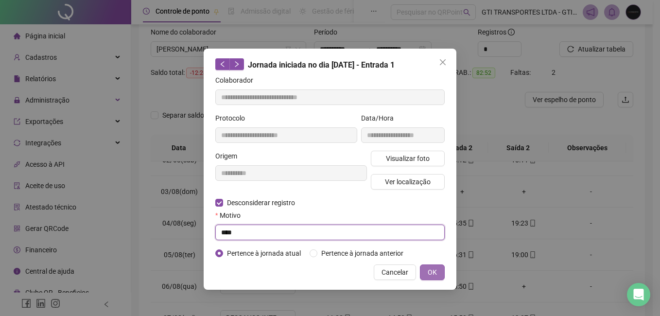
type input "****"
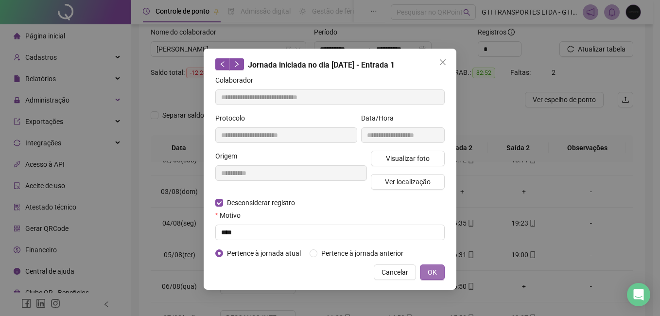
click at [431, 270] on span "OK" at bounding box center [431, 272] width 9 height 11
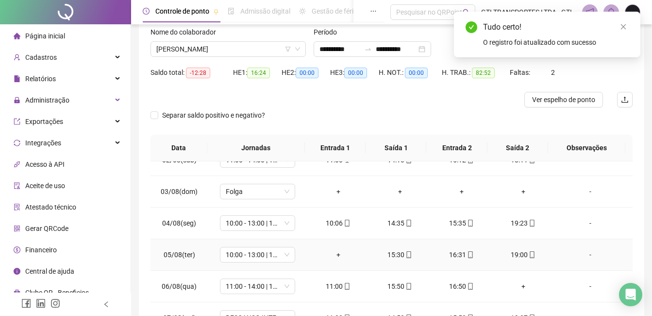
click at [338, 254] on div "+" at bounding box center [338, 254] width 46 height 11
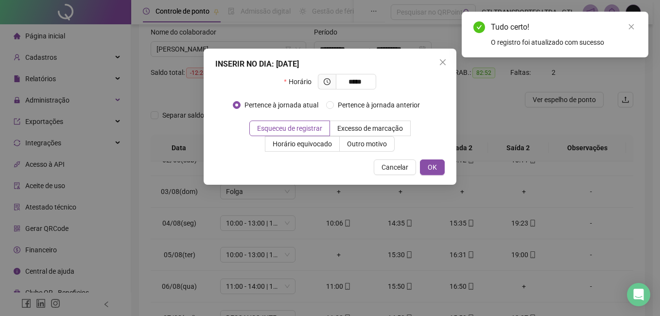
type input "*****"
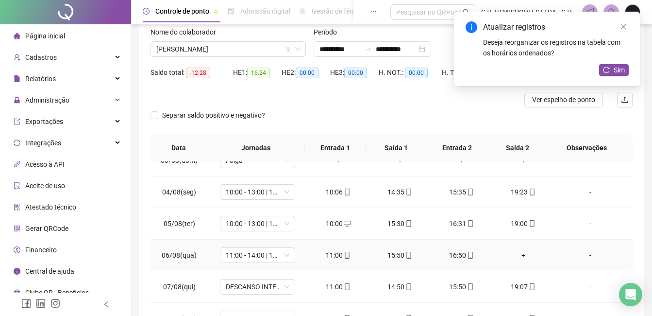
scroll to position [97, 0]
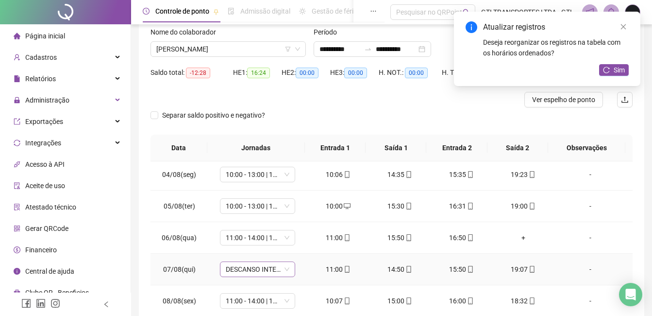
click at [259, 270] on span "DESCANSO INTER-JORNADA" at bounding box center [258, 269] width 64 height 15
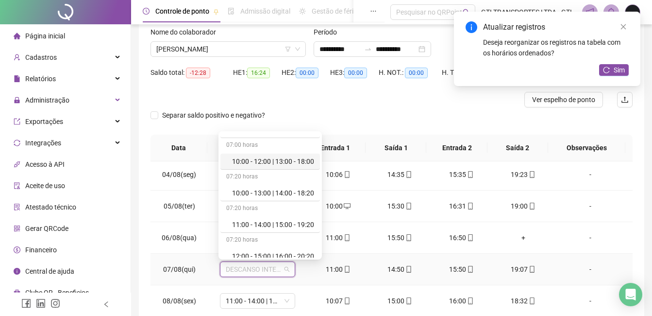
scroll to position [146, 0]
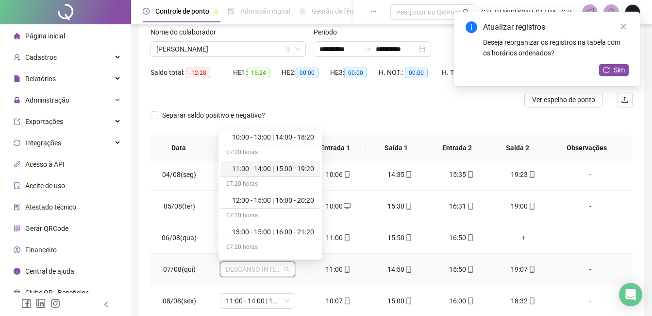
click at [256, 165] on div "11:00 - 14:00 | 15:00 - 19:20" at bounding box center [273, 168] width 82 height 11
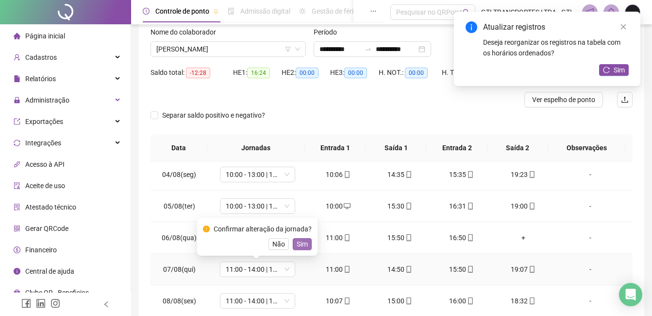
click at [297, 244] on span "Sim" at bounding box center [302, 243] width 11 height 11
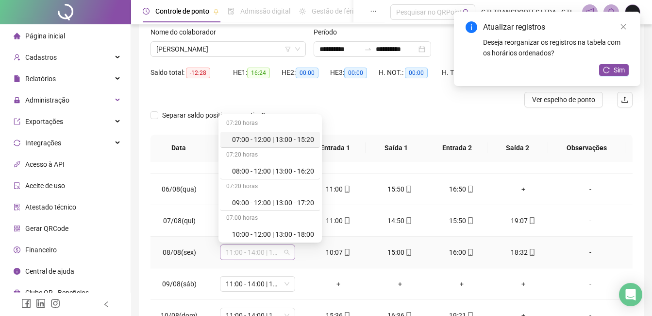
click at [273, 257] on span "11:00 - 14:00 | 15:00 - 19:20" at bounding box center [258, 252] width 64 height 15
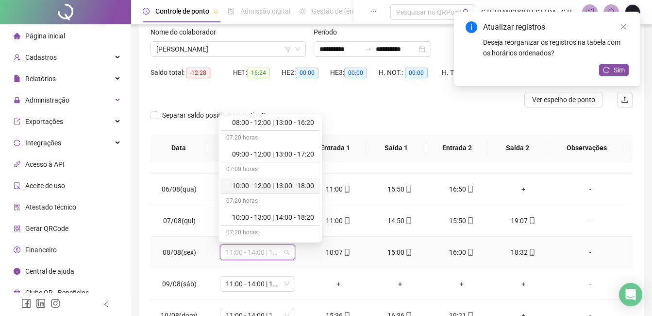
click at [262, 215] on div "10:00 - 13:00 | 14:00 - 18:20" at bounding box center [273, 217] width 82 height 11
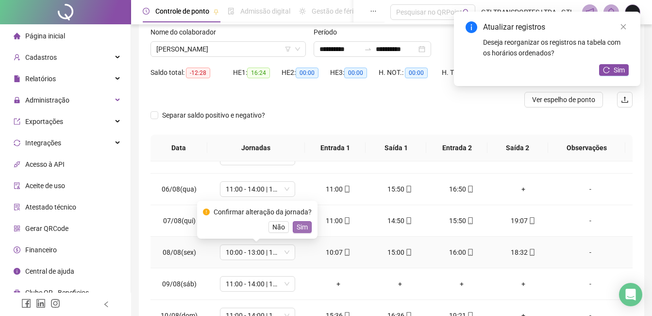
click at [303, 228] on span "Sim" at bounding box center [302, 226] width 11 height 11
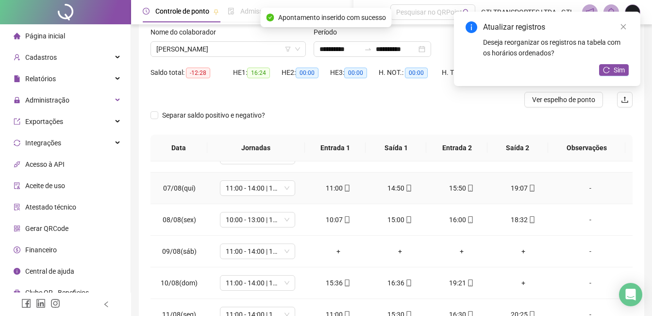
scroll to position [194, 0]
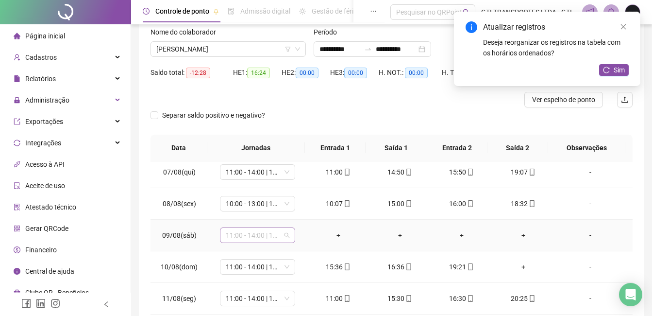
click at [273, 240] on span "11:00 - 14:00 | 15:00 - 19:20" at bounding box center [258, 235] width 64 height 15
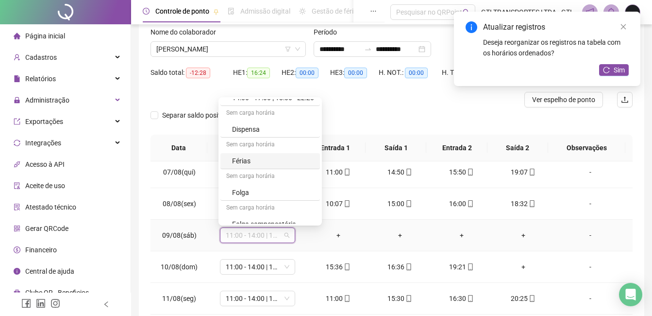
scroll to position [291, 0]
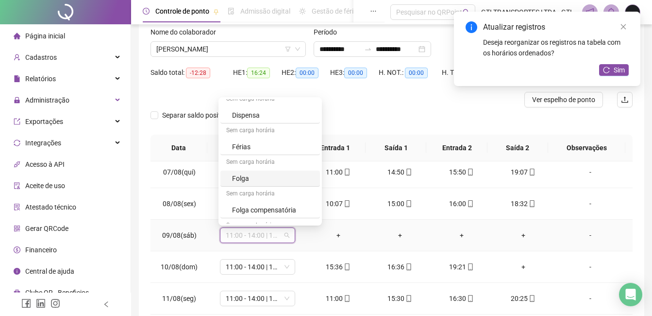
click at [254, 179] on div "Folga" at bounding box center [273, 178] width 82 height 11
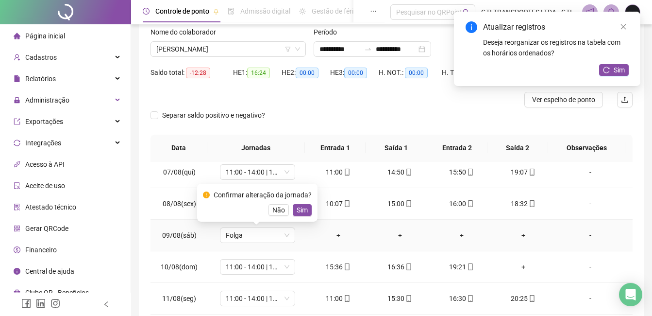
click at [305, 202] on div "Confirmar alteração da jornada? Não Sim" at bounding box center [257, 202] width 109 height 26
click at [304, 215] on button "Sim" at bounding box center [302, 210] width 19 height 12
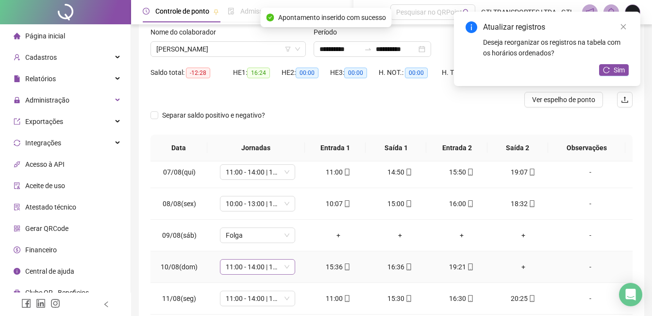
click at [267, 268] on span "11:00 - 14:00 | 15:00 - 19:20" at bounding box center [258, 266] width 64 height 15
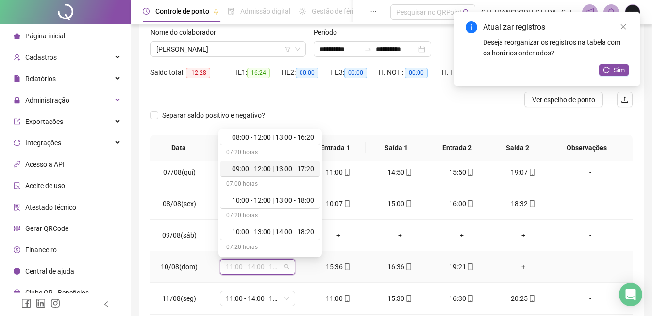
scroll to position [97, 0]
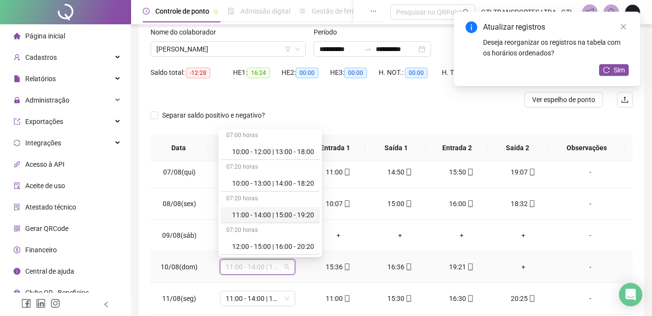
click at [520, 266] on div "+" at bounding box center [523, 266] width 46 height 11
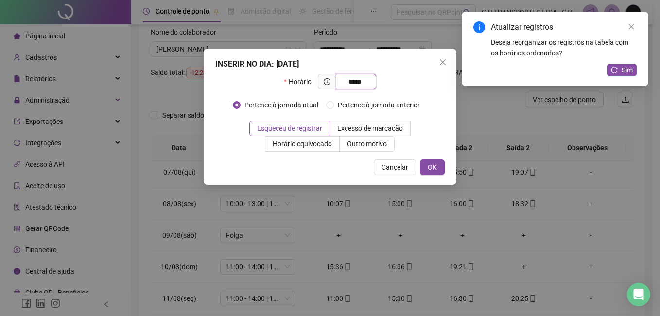
type input "*****"
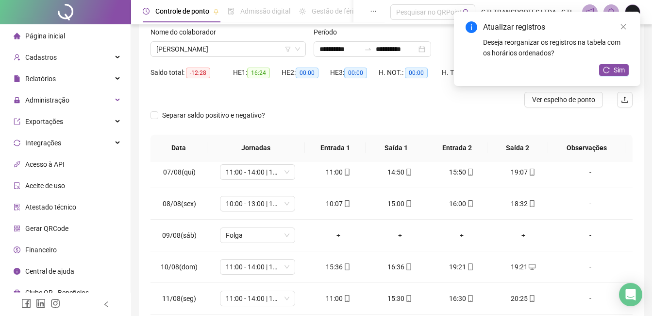
click at [469, 267] on icon "mobile" at bounding box center [470, 266] width 7 height 7
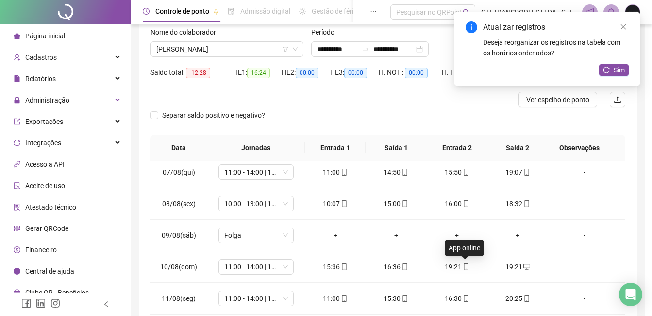
type input "**********"
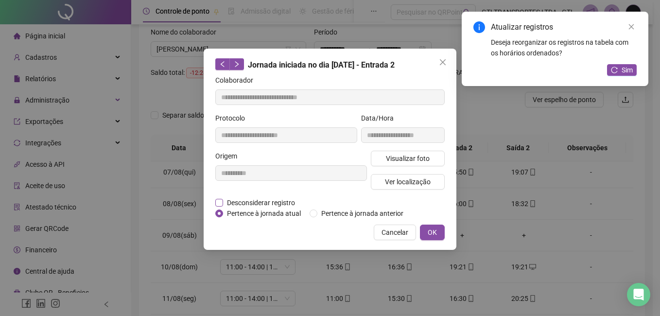
click at [265, 197] on span "Desconsiderar registro" at bounding box center [261, 202] width 76 height 11
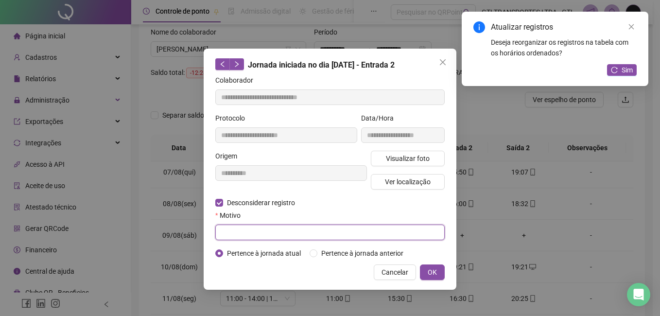
click at [258, 235] on input "text" at bounding box center [329, 232] width 229 height 16
type input "****"
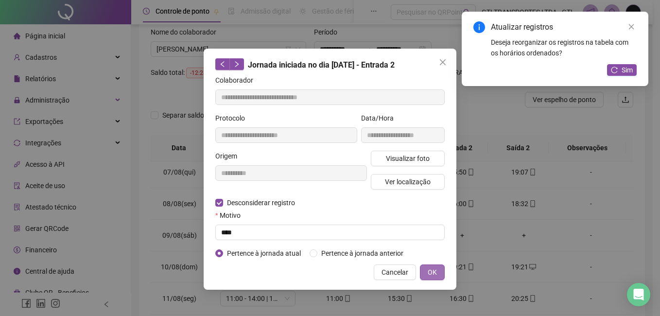
click at [432, 271] on span "OK" at bounding box center [431, 272] width 9 height 11
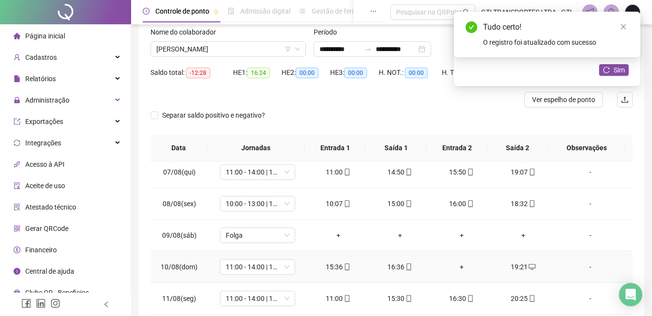
click at [454, 265] on div "+" at bounding box center [462, 266] width 46 height 11
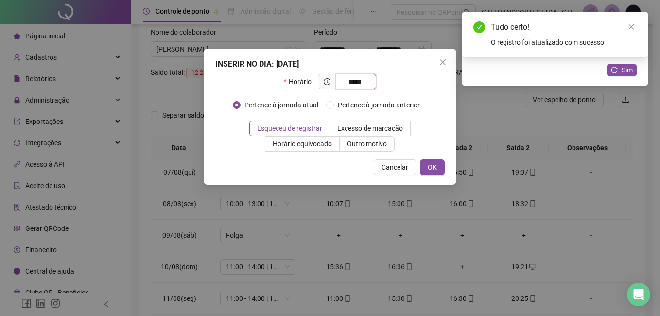
type input "*****"
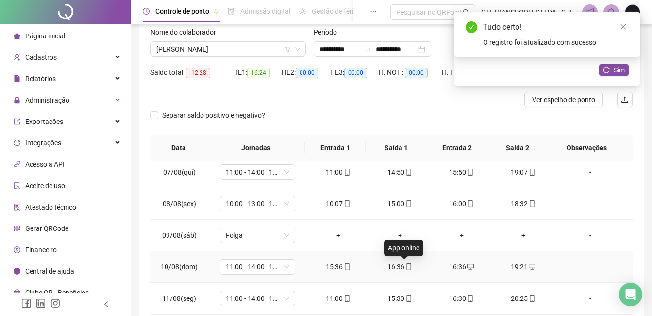
click at [405, 269] on span "mobile" at bounding box center [409, 266] width 8 height 7
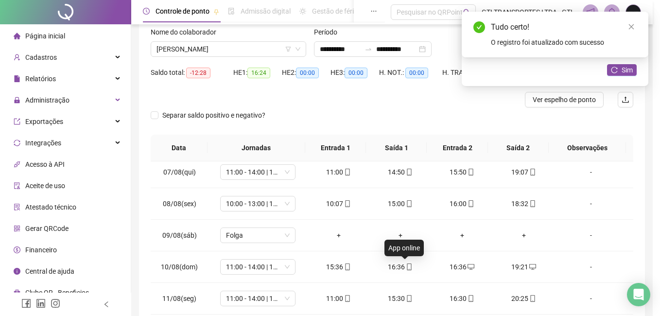
type input "**********"
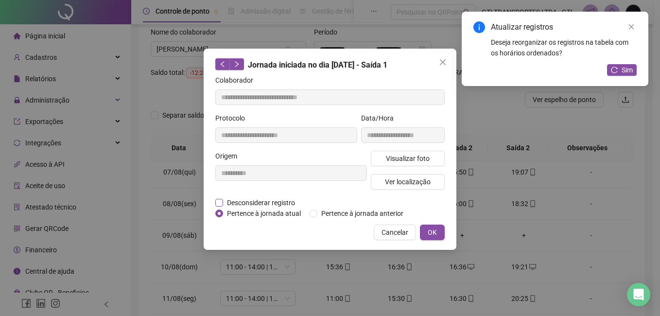
click at [276, 197] on span "Desconsiderar registro" at bounding box center [261, 202] width 76 height 11
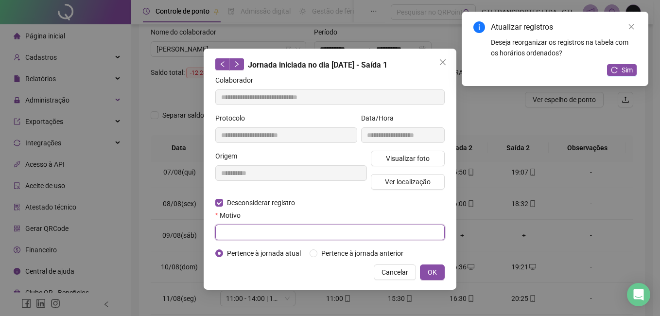
click at [276, 227] on input "text" at bounding box center [329, 232] width 229 height 16
paste input "****"
type input "****"
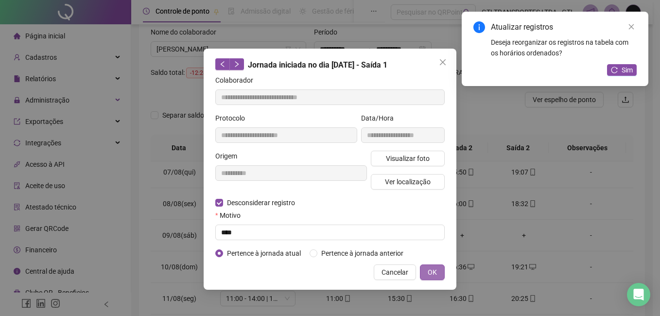
click at [423, 270] on button "OK" at bounding box center [432, 272] width 25 height 16
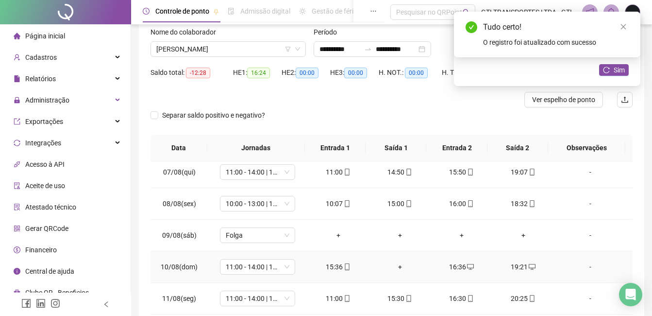
click at [388, 266] on div "+" at bounding box center [400, 266] width 46 height 11
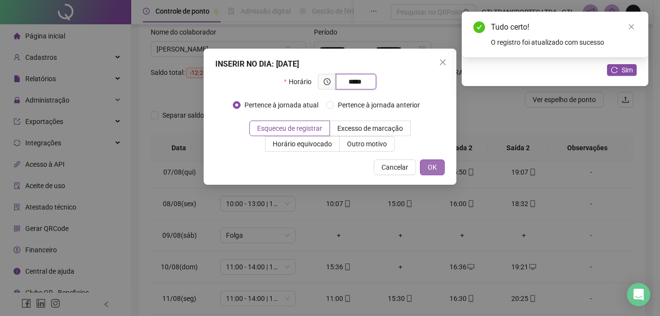
type input "*****"
click at [438, 172] on button "OK" at bounding box center [432, 167] width 25 height 16
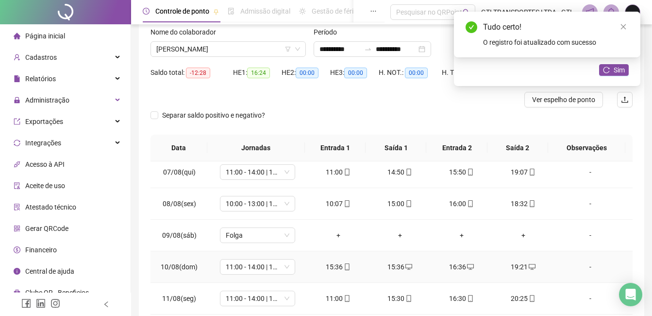
click at [334, 269] on div "15:36" at bounding box center [338, 266] width 46 height 11
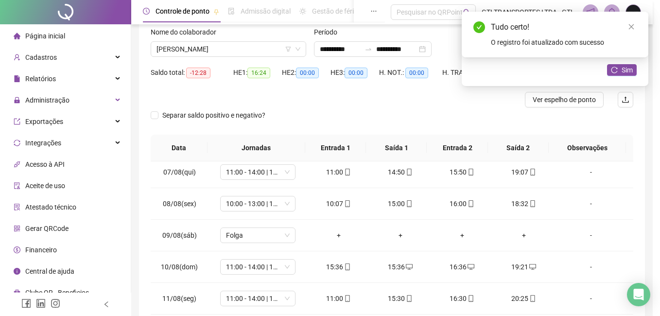
type input "**********"
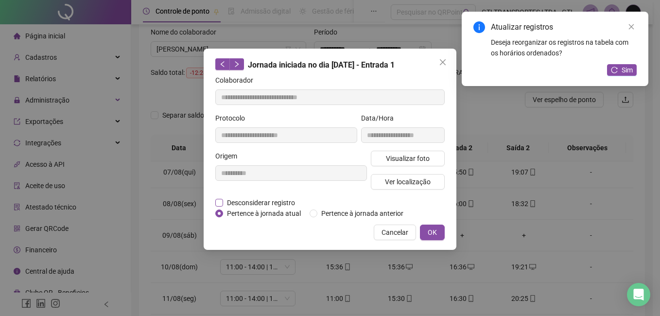
click at [255, 205] on span "Desconsiderar registro" at bounding box center [261, 202] width 76 height 11
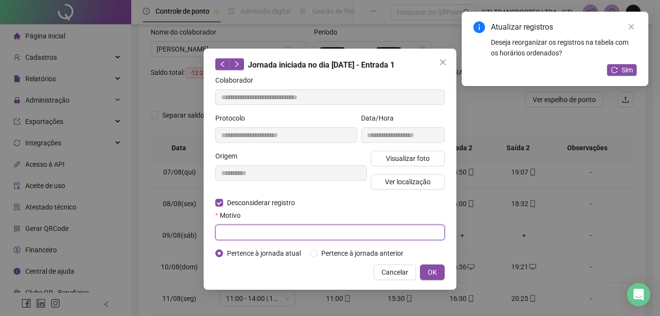
click at [260, 227] on input "text" at bounding box center [329, 232] width 229 height 16
paste input "****"
type input "****"
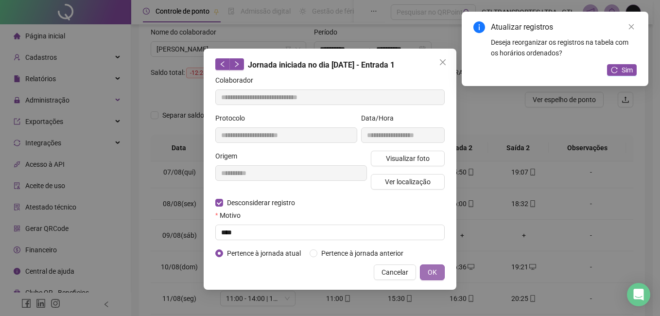
click at [436, 268] on span "OK" at bounding box center [431, 272] width 9 height 11
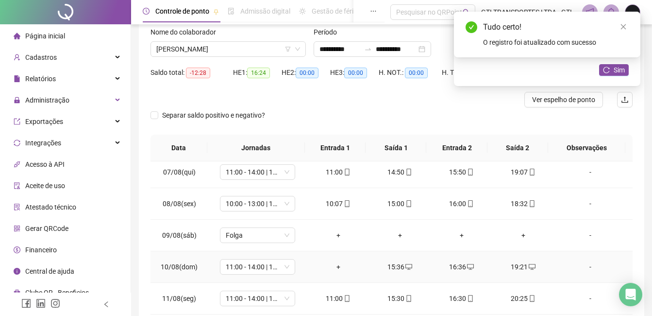
click at [336, 262] on div "+" at bounding box center [338, 266] width 46 height 11
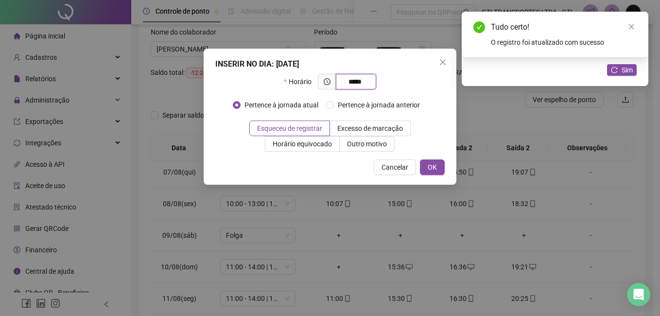
type input "*****"
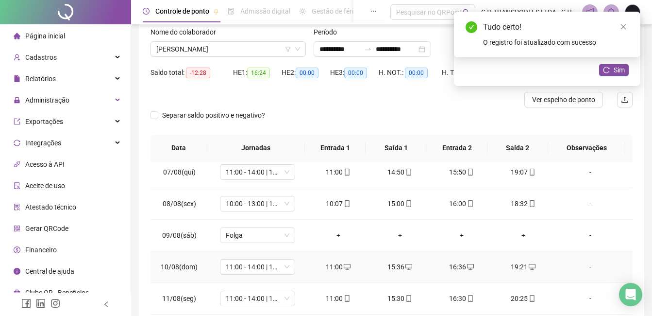
scroll to position [243, 0]
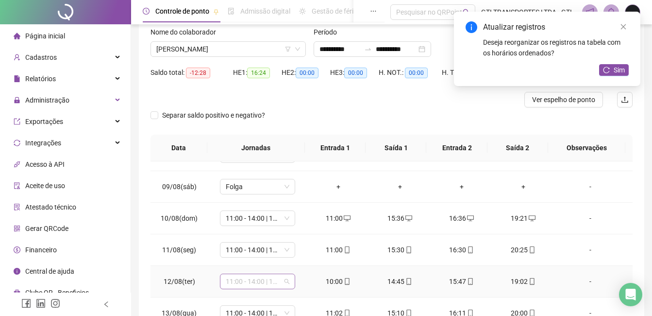
click at [272, 286] on span "11:00 - 14:00 | 15:00 - 19:20" at bounding box center [258, 281] width 64 height 15
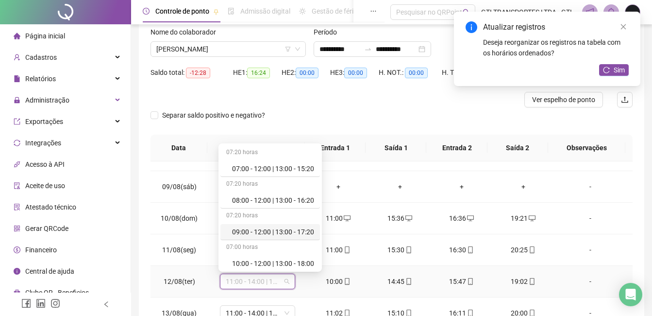
scroll to position [49, 0]
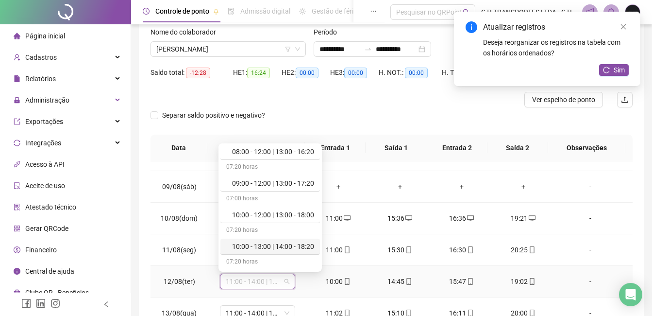
click at [259, 238] on div "10:00 - 13:00 | 14:00 - 18:20" at bounding box center [270, 246] width 100 height 16
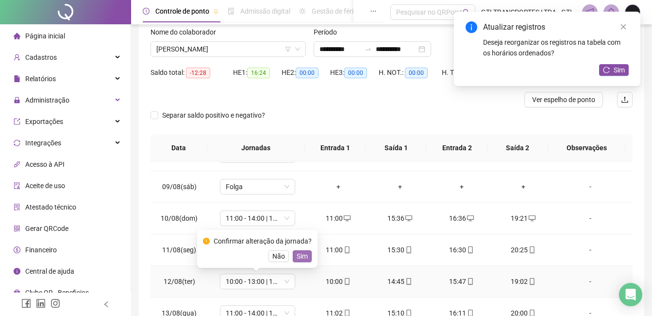
click at [298, 254] on span "Sim" at bounding box center [302, 256] width 11 height 11
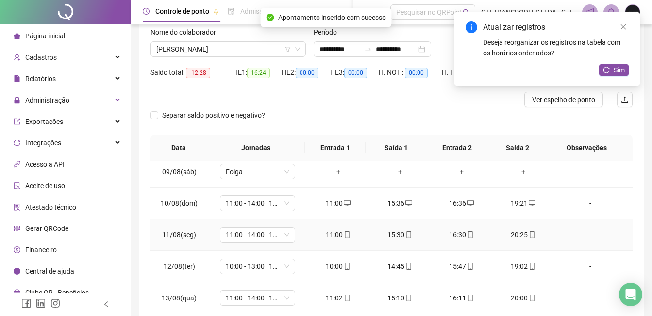
scroll to position [266, 0]
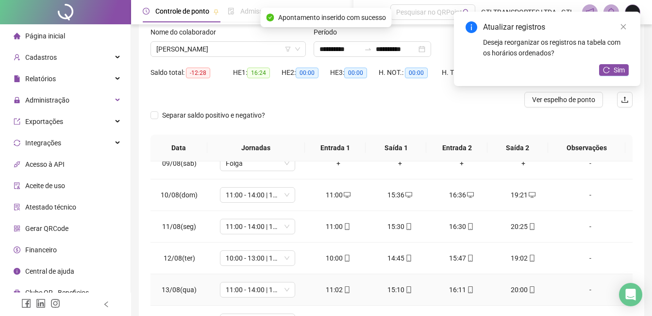
click at [271, 298] on td "11:00 - 14:00 | 15:00 - 19:20" at bounding box center [258, 290] width 100 height 32
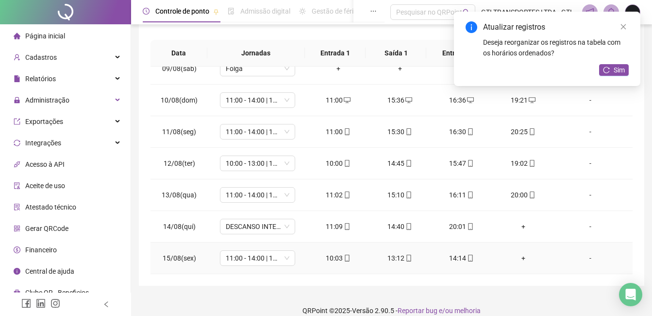
scroll to position [160, 0]
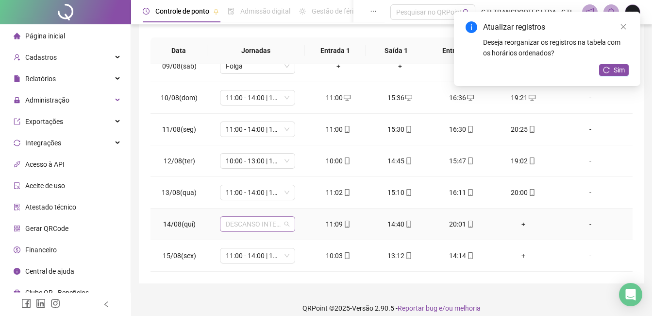
click at [280, 227] on span "DESCANSO INTER-JORNADA" at bounding box center [258, 224] width 64 height 15
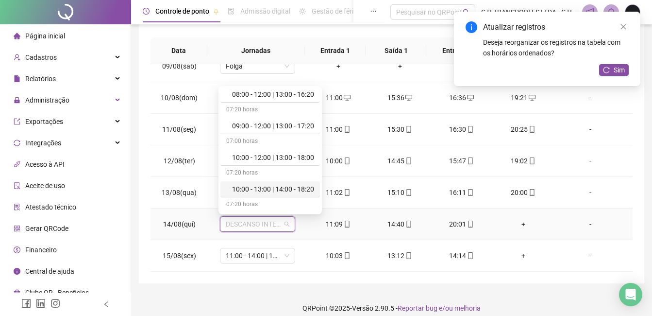
scroll to position [97, 0]
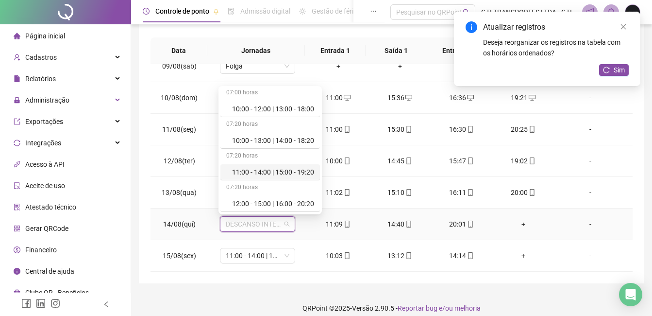
click at [270, 179] on div "11:00 - 14:00 | 15:00 - 19:20" at bounding box center [270, 172] width 100 height 16
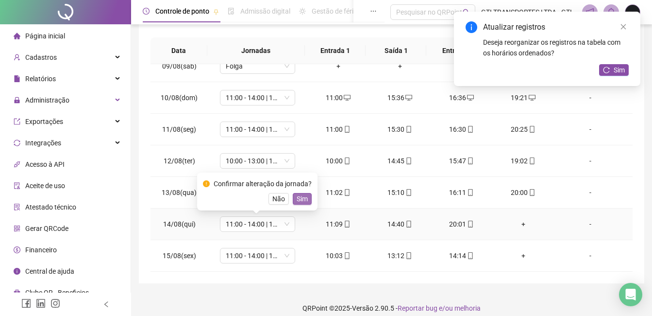
click at [302, 199] on span "Sim" at bounding box center [302, 198] width 11 height 11
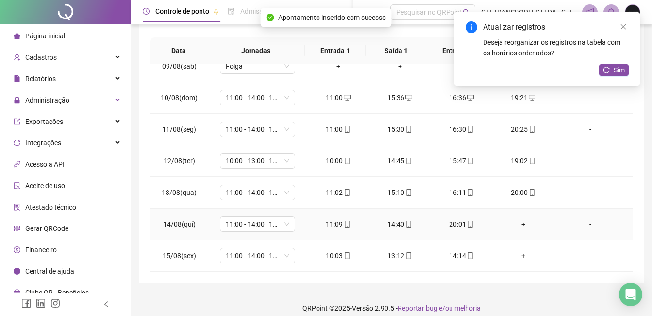
click at [513, 223] on div "+" at bounding box center [523, 224] width 46 height 11
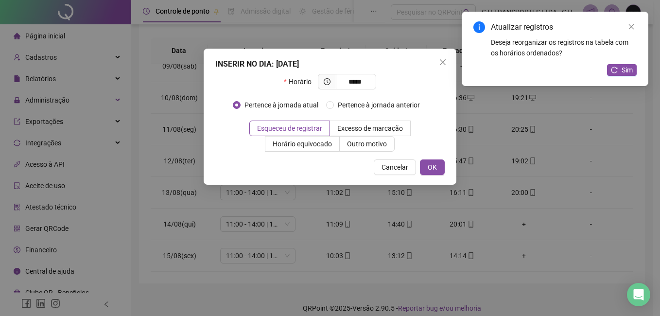
type input "*****"
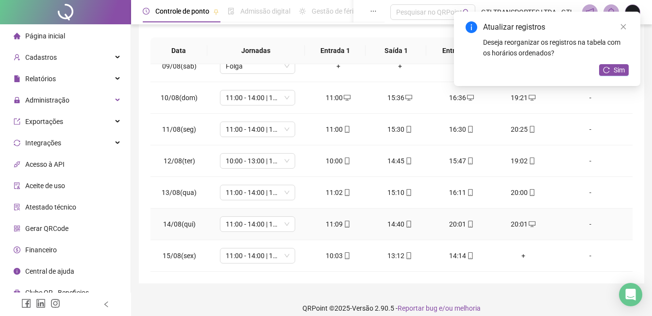
click at [450, 222] on div "20:01" at bounding box center [462, 224] width 46 height 11
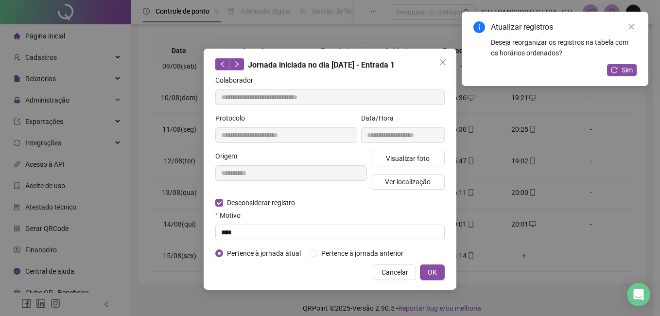
type input "**********"
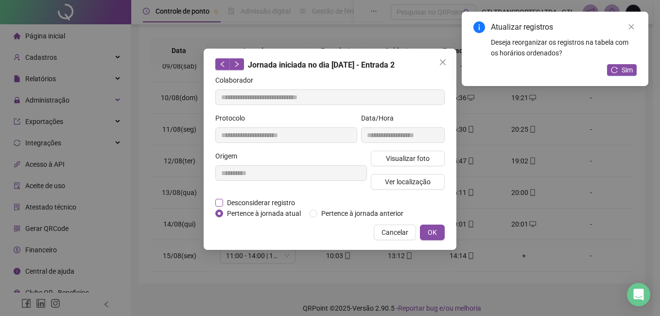
click at [279, 199] on span "Desconsiderar registro" at bounding box center [261, 202] width 76 height 11
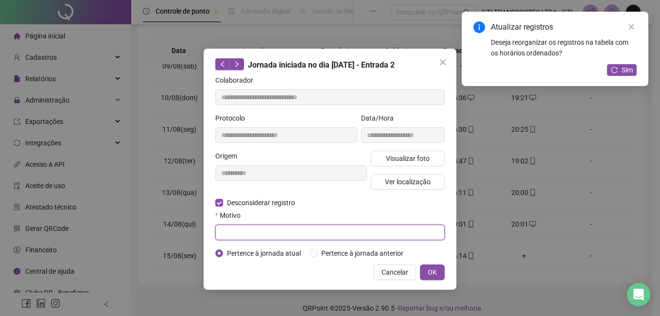
click at [271, 232] on input "text" at bounding box center [329, 232] width 229 height 16
paste input "****"
type input "****"
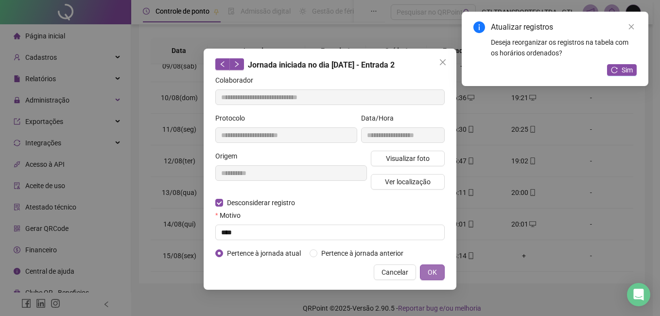
click at [434, 271] on span "OK" at bounding box center [431, 272] width 9 height 11
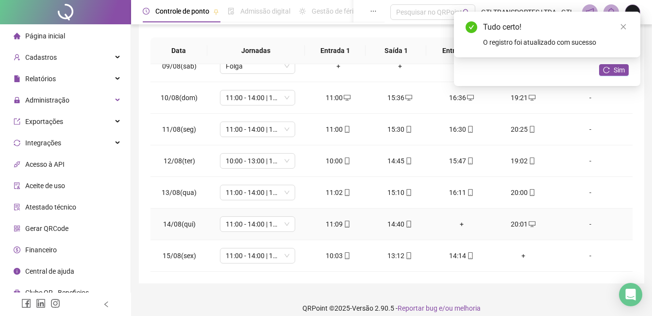
click at [455, 226] on div "+" at bounding box center [462, 224] width 46 height 11
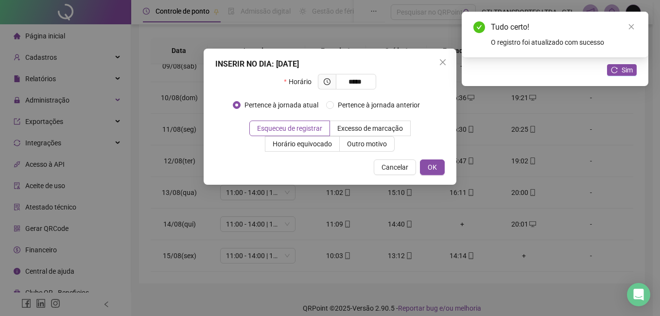
type input "*****"
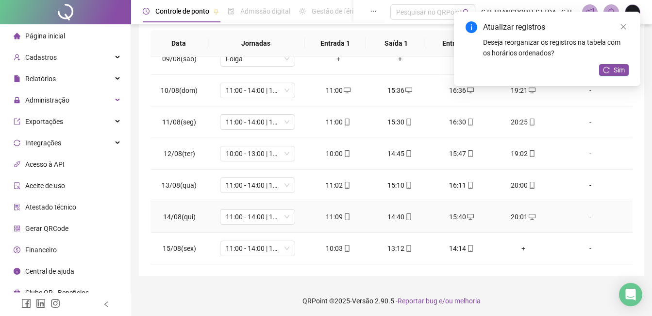
scroll to position [169, 0]
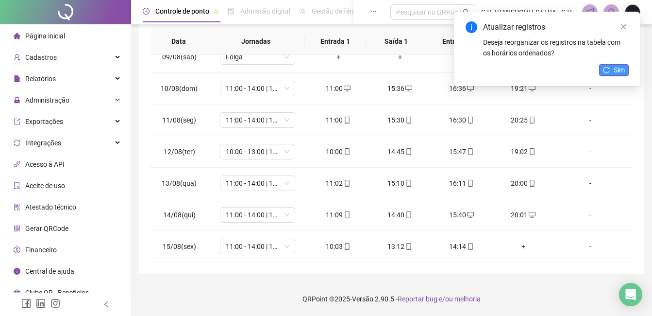
click at [616, 74] on span "Sim" at bounding box center [619, 70] width 11 height 11
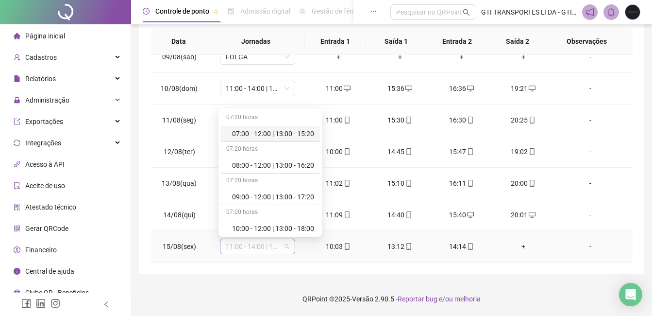
click at [242, 251] on span "11:00 - 14:00 | 15:00 - 19:20" at bounding box center [258, 246] width 64 height 15
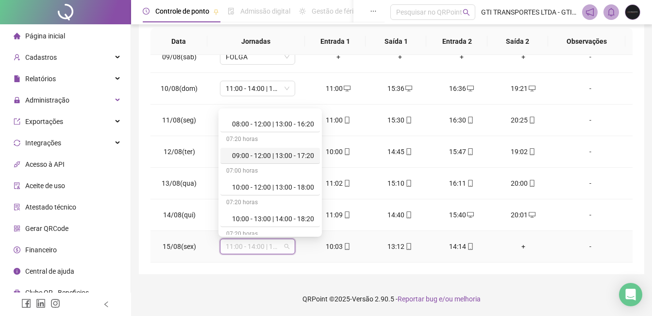
scroll to position [97, 0]
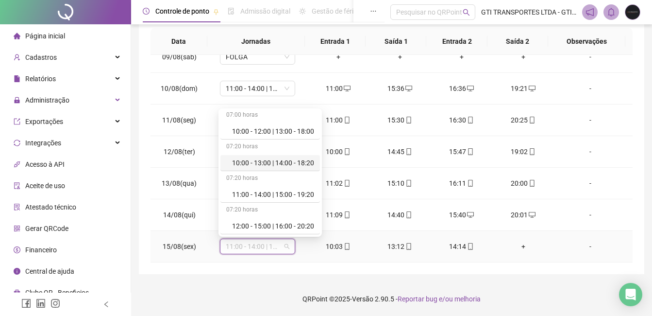
click at [255, 165] on div "10:00 - 13:00 | 14:00 - 18:20" at bounding box center [273, 162] width 82 height 11
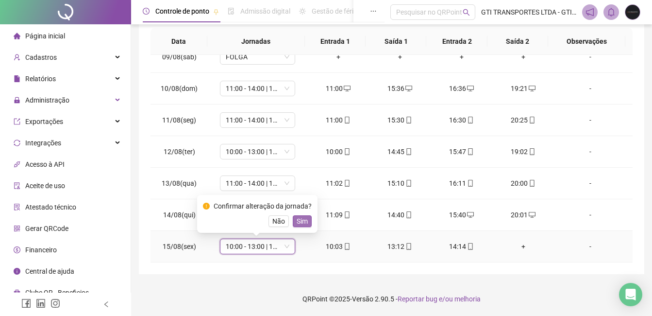
click at [297, 223] on span "Sim" at bounding box center [302, 221] width 11 height 11
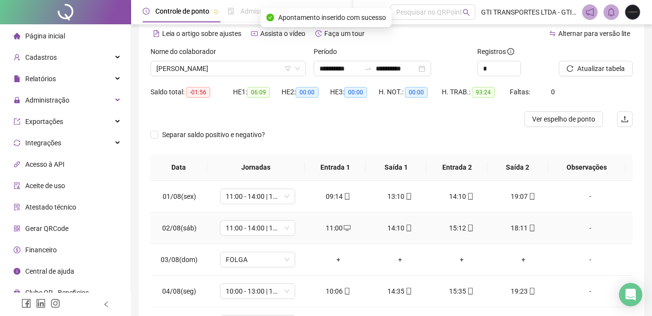
scroll to position [0, 0]
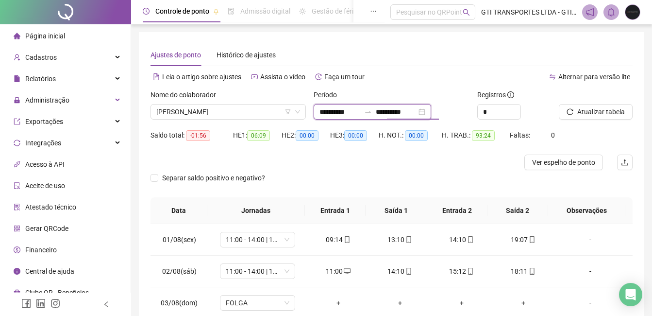
click at [412, 109] on input "**********" at bounding box center [396, 111] width 41 height 11
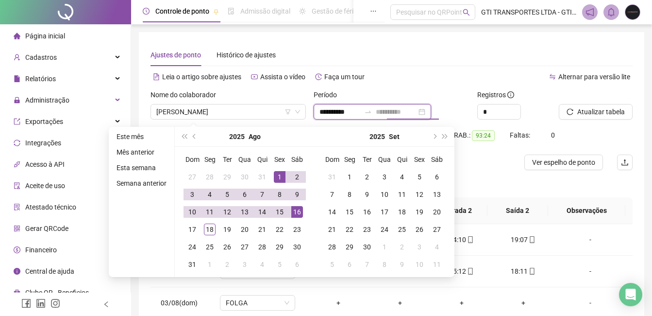
type input "**********"
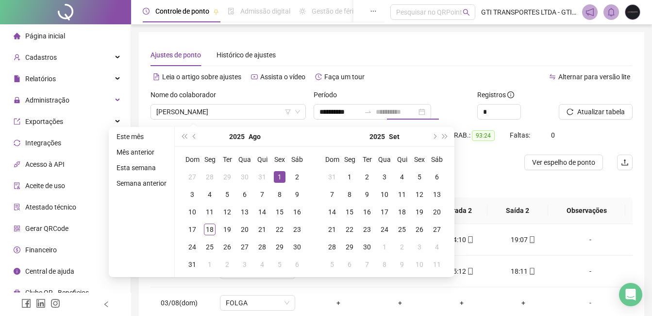
click at [279, 178] on div "1" at bounding box center [280, 177] width 12 height 12
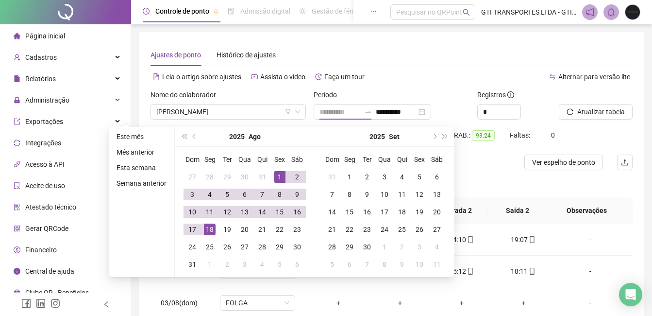
click at [208, 226] on div "18" at bounding box center [210, 229] width 12 height 12
type input "**********"
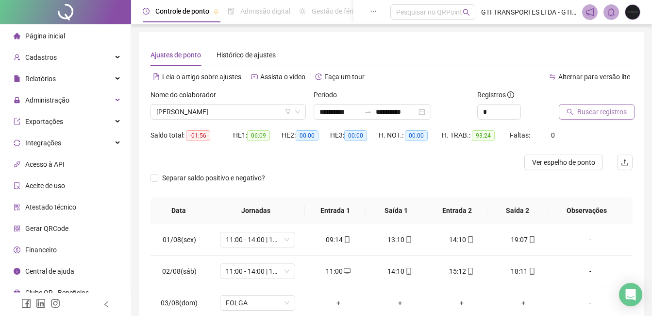
click at [614, 107] on span "Buscar registros" at bounding box center [602, 111] width 50 height 11
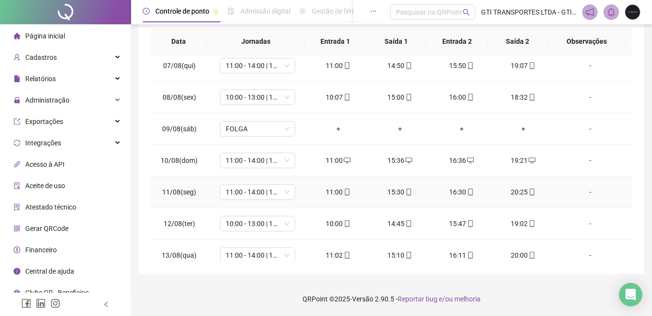
scroll to position [361, 0]
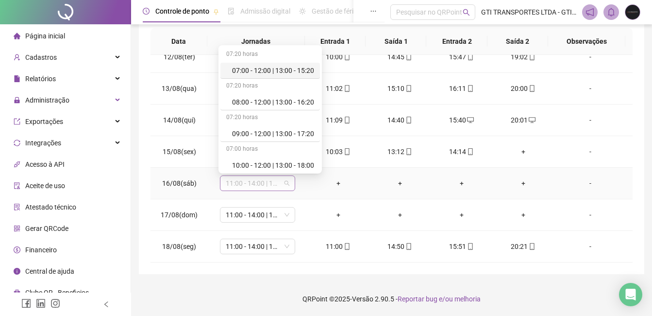
click at [273, 182] on span "11:00 - 14:00 | 15:00 - 19:20" at bounding box center [258, 183] width 64 height 15
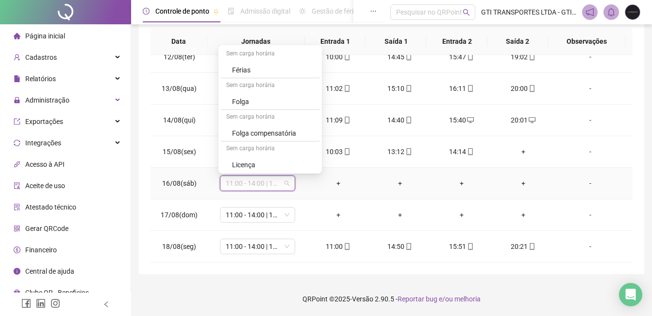
scroll to position [318, 0]
click at [256, 108] on div "Folga" at bounding box center [270, 100] width 100 height 16
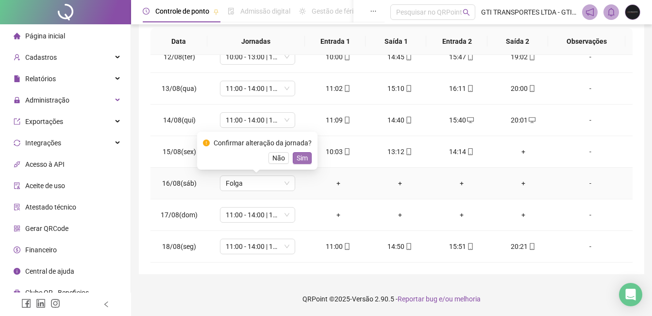
click at [297, 152] on button "Sim" at bounding box center [302, 158] width 19 height 12
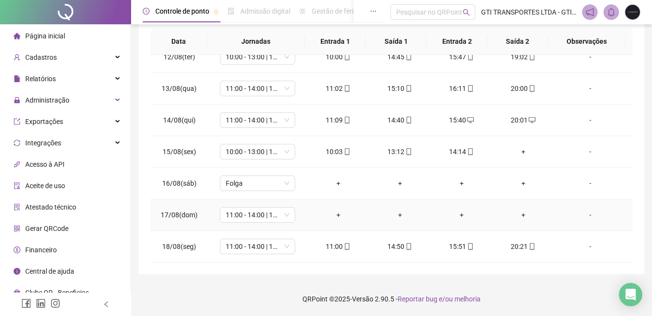
click at [239, 225] on td "11:00 - 14:00 | 15:00 - 19:20" at bounding box center [258, 215] width 100 height 32
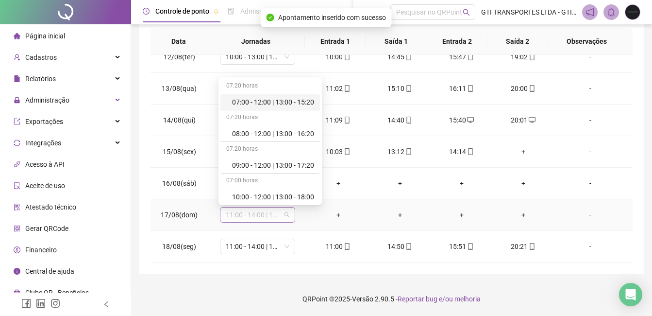
click at [243, 216] on span "11:00 - 14:00 | 15:00 - 19:20" at bounding box center [258, 214] width 64 height 15
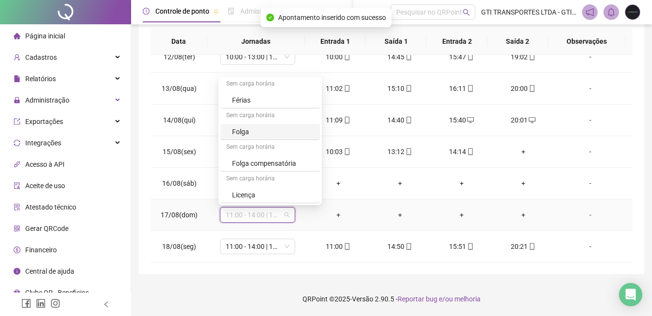
click at [249, 124] on div "Folga" at bounding box center [270, 132] width 100 height 16
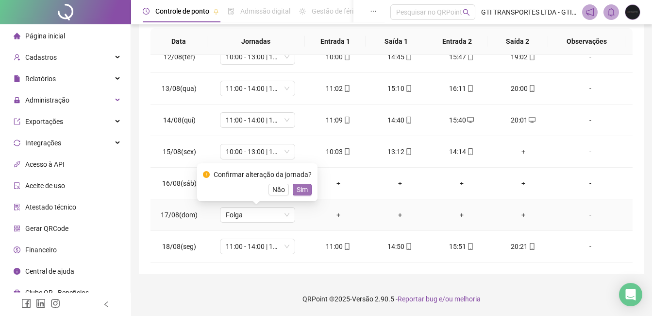
click at [297, 186] on span "Sim" at bounding box center [302, 189] width 11 height 11
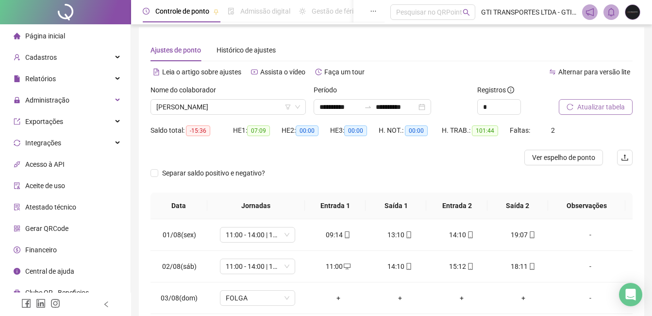
scroll to position [0, 0]
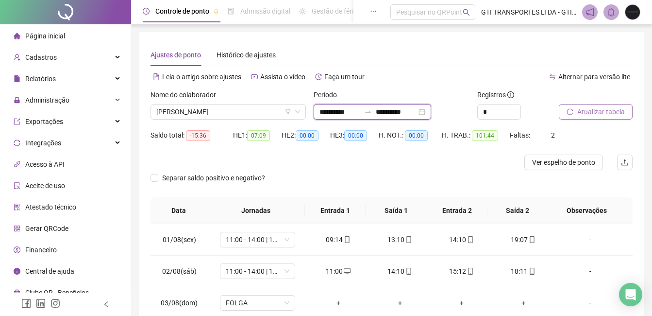
click at [398, 110] on input "**********" at bounding box center [396, 111] width 41 height 11
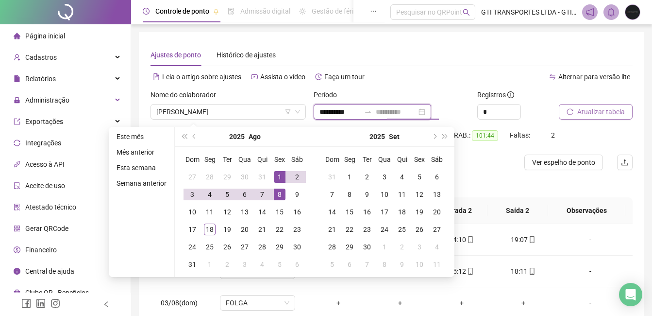
type input "**********"
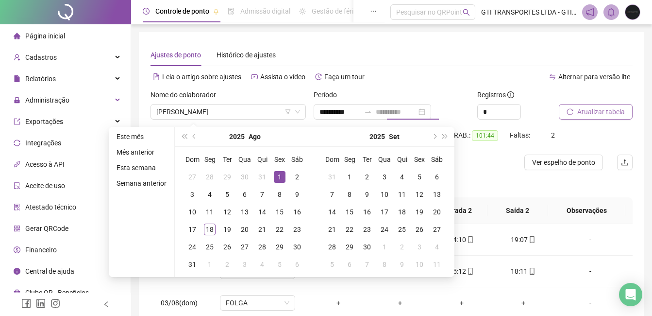
click at [272, 177] on td "1" at bounding box center [279, 176] width 17 height 17
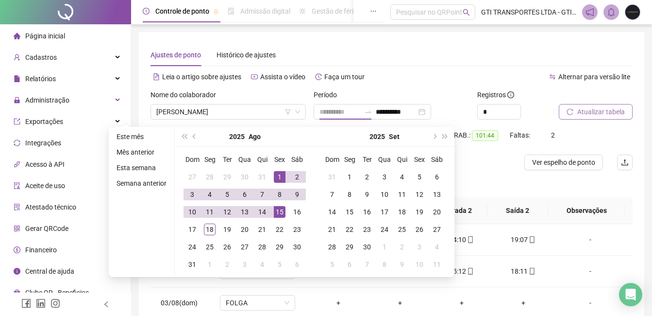
click at [286, 212] on td "15" at bounding box center [279, 211] width 17 height 17
type input "**********"
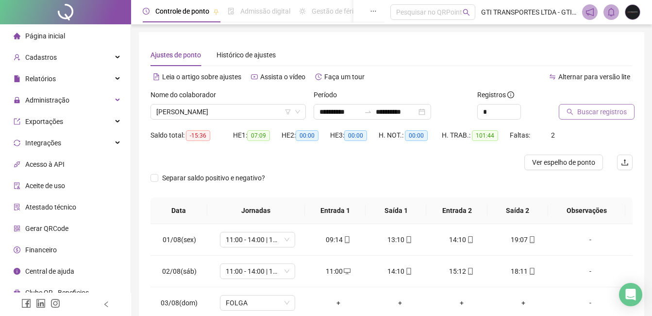
click at [622, 116] on span "Buscar registros" at bounding box center [602, 111] width 50 height 11
click at [202, 133] on span "-01:56" at bounding box center [198, 135] width 24 height 11
click at [203, 135] on span "-01:56" at bounding box center [198, 135] width 24 height 11
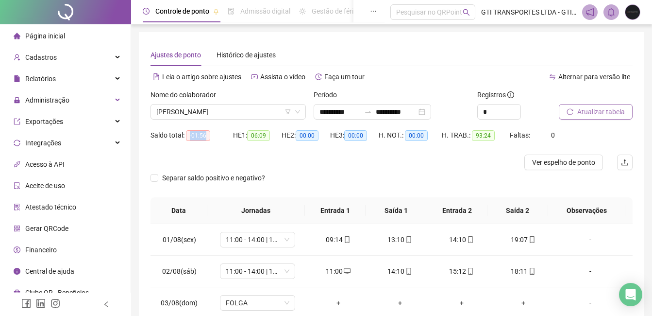
drag, startPoint x: 208, startPoint y: 135, endPoint x: 191, endPoint y: 138, distance: 17.7
click at [191, 138] on span "-01:56" at bounding box center [198, 135] width 24 height 11
copy span "-01:56"
click at [229, 116] on span "[PERSON_NAME]" at bounding box center [228, 111] width 144 height 15
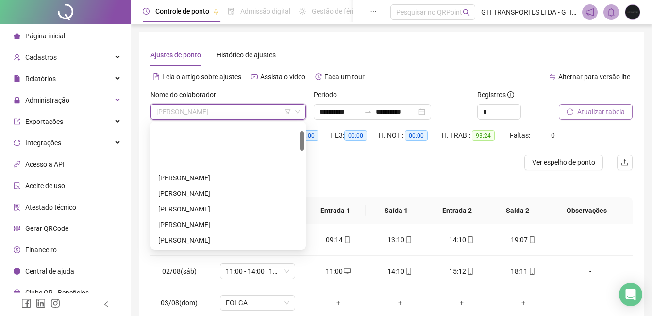
scroll to position [49, 0]
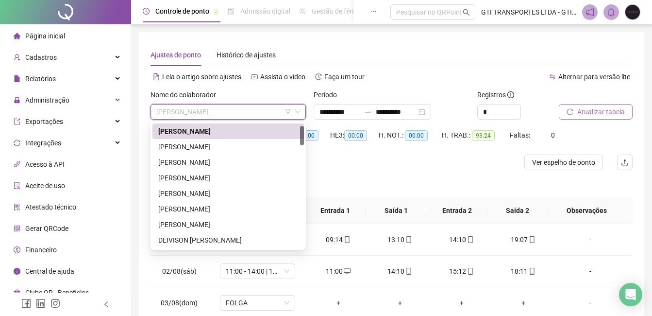
click at [207, 117] on span "[PERSON_NAME]" at bounding box center [228, 111] width 144 height 15
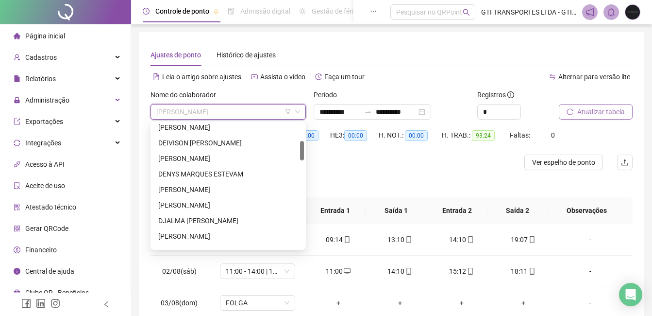
scroll to position [161, 0]
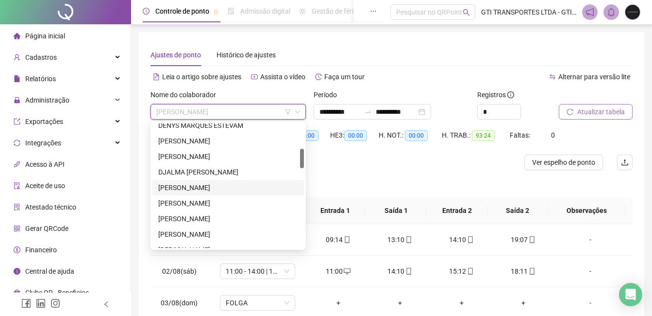
click at [213, 186] on div "[PERSON_NAME]" at bounding box center [228, 187] width 140 height 11
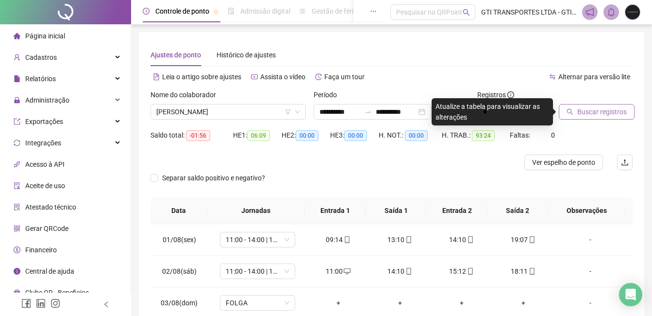
click at [576, 115] on button "Buscar registros" at bounding box center [597, 112] width 76 height 16
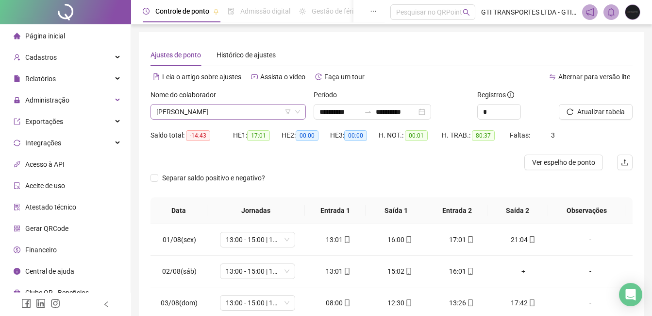
click at [215, 115] on span "[PERSON_NAME]" at bounding box center [228, 111] width 144 height 15
click at [585, 115] on span "Atualizar tabela" at bounding box center [601, 111] width 48 height 11
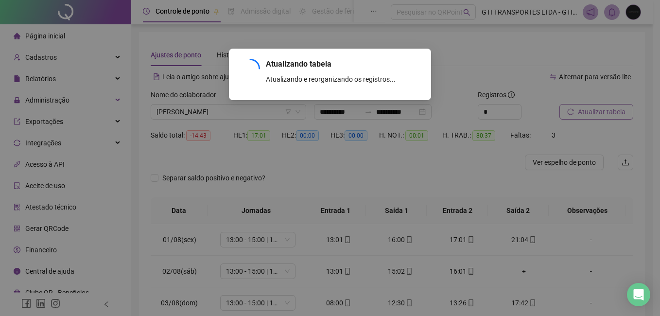
click at [585, 105] on div "Atualizando tabela Atualizando e reorganizando os registros... OK" at bounding box center [330, 158] width 660 height 316
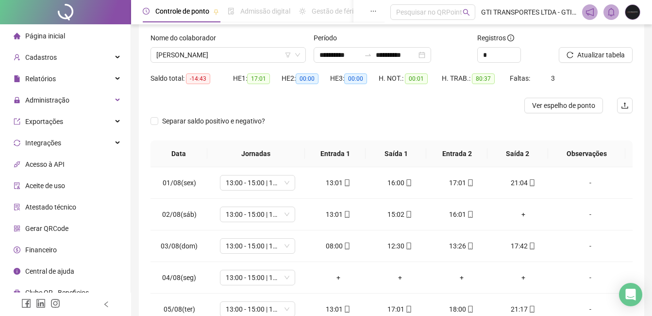
scroll to position [49, 0]
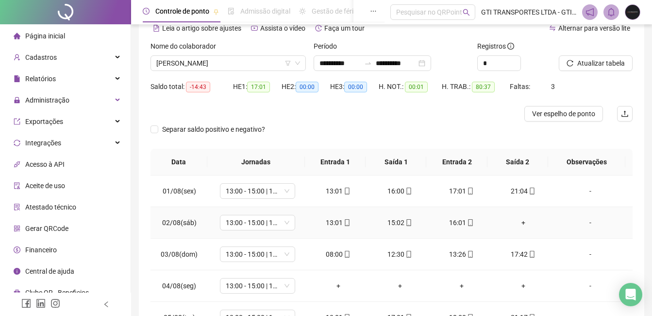
click at [519, 223] on div "+" at bounding box center [523, 222] width 46 height 11
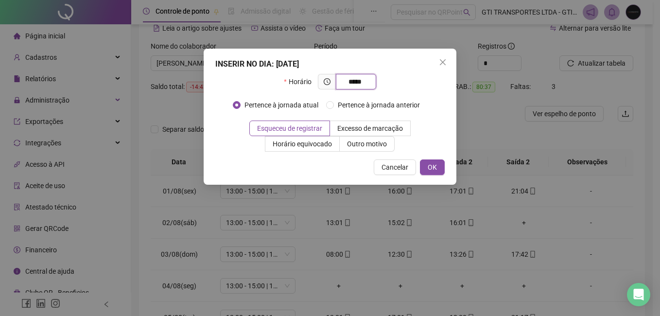
type input "*****"
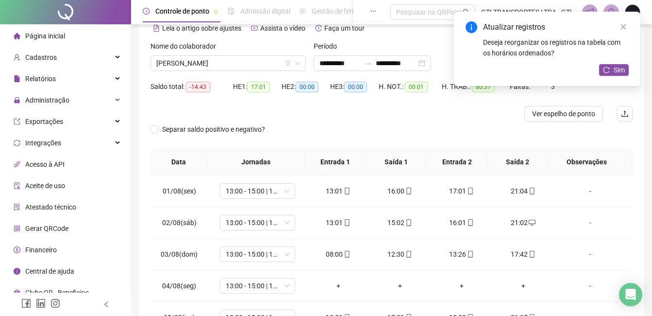
click at [625, 76] on div "Sim" at bounding box center [614, 70] width 30 height 12
click at [248, 283] on span "13:00 - 15:00 | 16:00 - 21:20" at bounding box center [258, 285] width 64 height 15
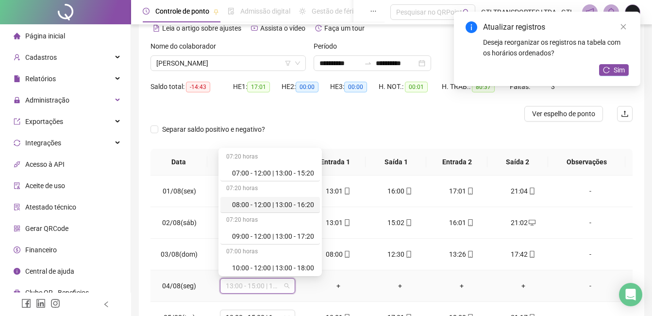
click at [281, 204] on div "08:00 - 12:00 | 13:00 - 16:20" at bounding box center [273, 204] width 82 height 11
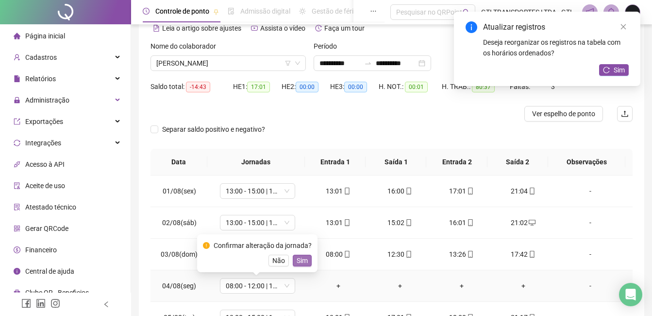
click at [297, 262] on span "Sim" at bounding box center [302, 260] width 11 height 11
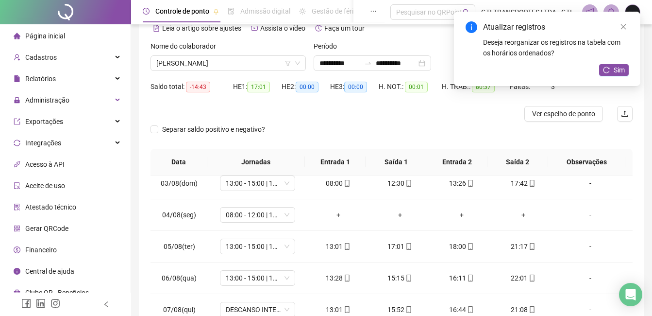
scroll to position [80, 0]
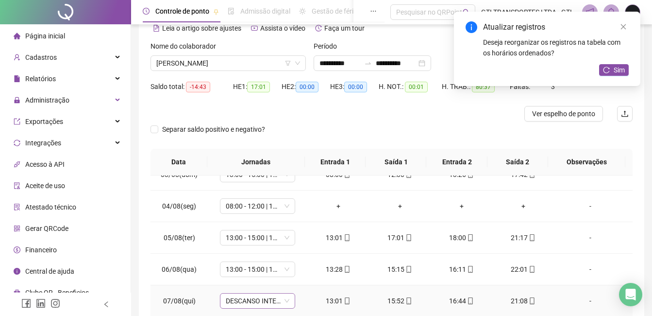
click at [278, 301] on span "DESCANSO INTER-JORNADA" at bounding box center [258, 300] width 64 height 15
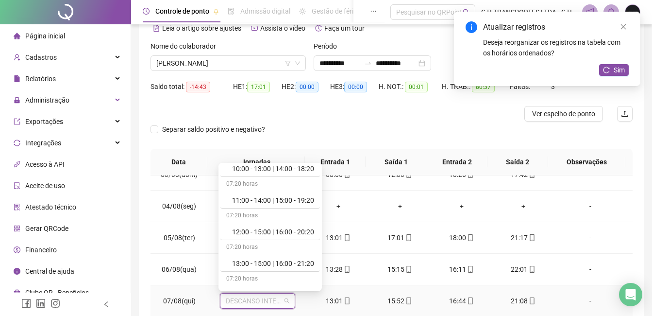
scroll to position [194, 0]
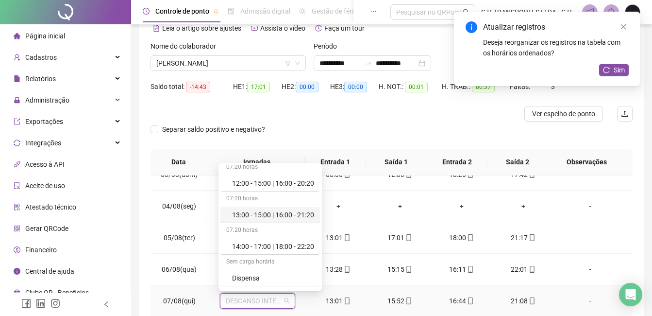
click at [268, 216] on div "13:00 - 15:00 | 16:00 - 21:20" at bounding box center [273, 214] width 82 height 11
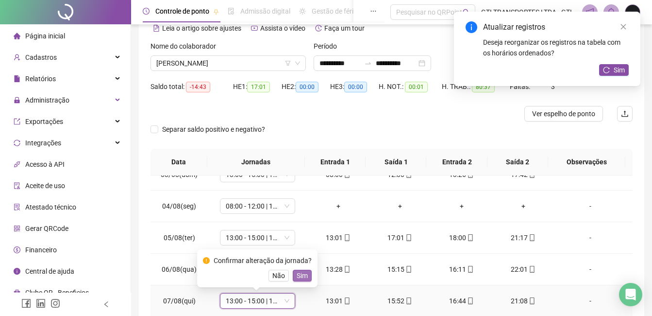
click at [305, 274] on span "Sim" at bounding box center [302, 275] width 11 height 11
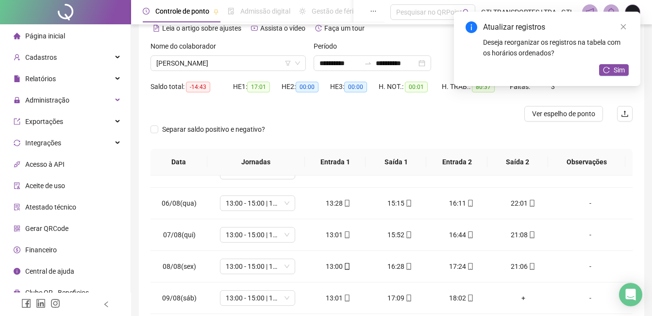
scroll to position [154, 0]
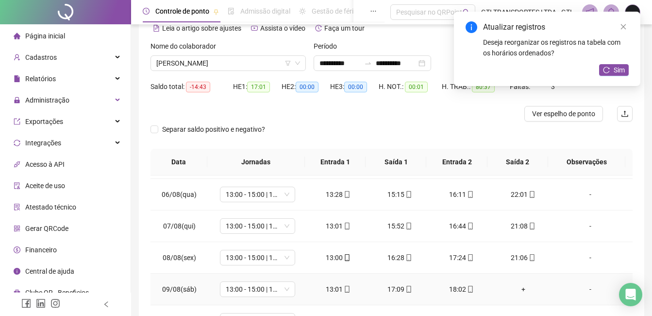
click at [511, 287] on div "+" at bounding box center [523, 289] width 46 height 11
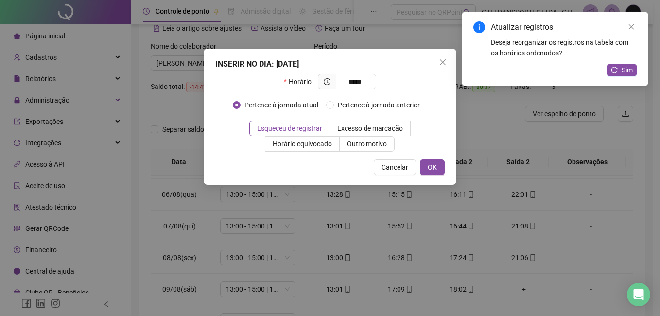
type input "*****"
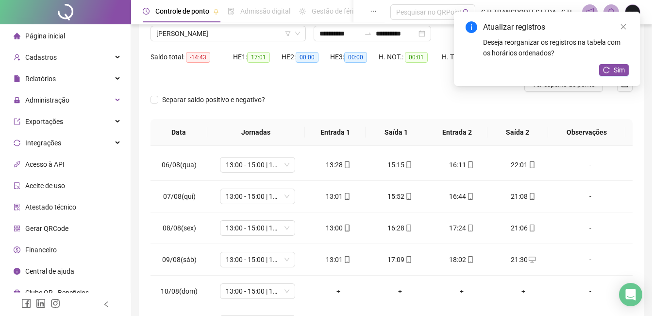
scroll to position [82, 0]
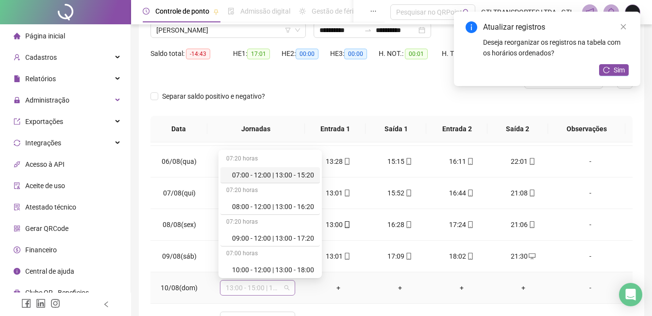
click at [249, 288] on span "13:00 - 15:00 | 16:00 - 21:20" at bounding box center [258, 287] width 64 height 15
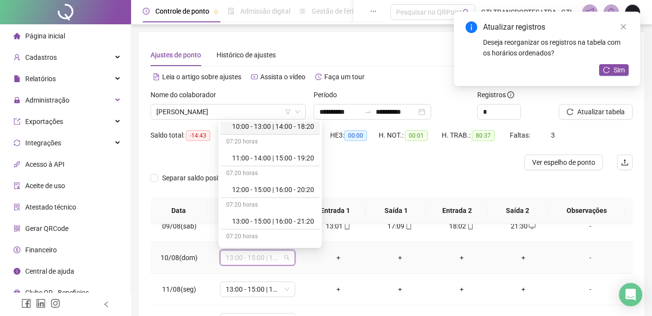
scroll to position [146, 0]
click at [258, 219] on div "13:00 - 15:00 | 16:00 - 21:20" at bounding box center [273, 220] width 82 height 11
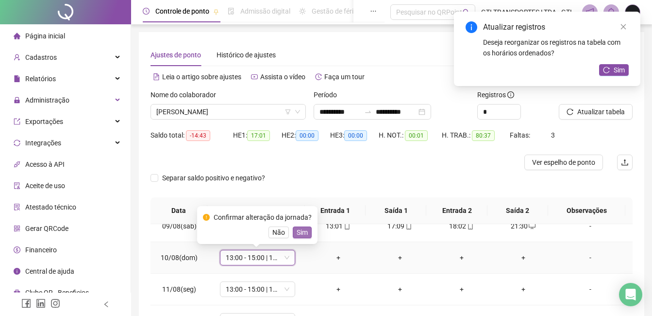
click at [306, 234] on button "Sim" at bounding box center [302, 232] width 19 height 12
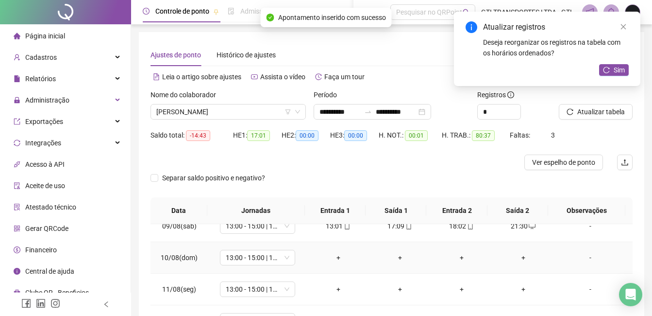
click at [593, 259] on div "-" at bounding box center [590, 257] width 57 height 11
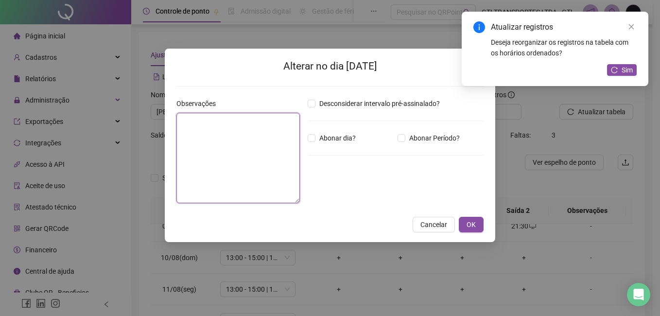
click at [226, 148] on textarea at bounding box center [237, 158] width 123 height 90
type textarea "*"
click at [246, 122] on textarea "*******" at bounding box center [237, 158] width 123 height 90
type textarea "**********"
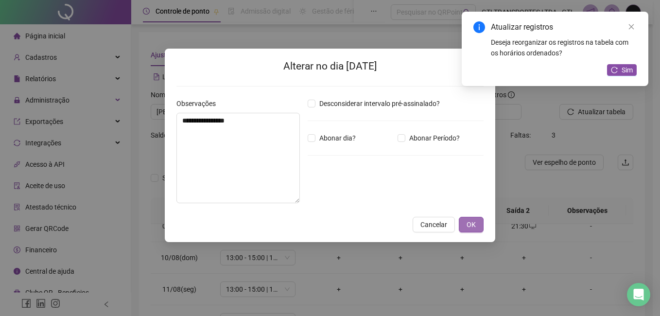
click at [473, 222] on span "OK" at bounding box center [470, 224] width 9 height 11
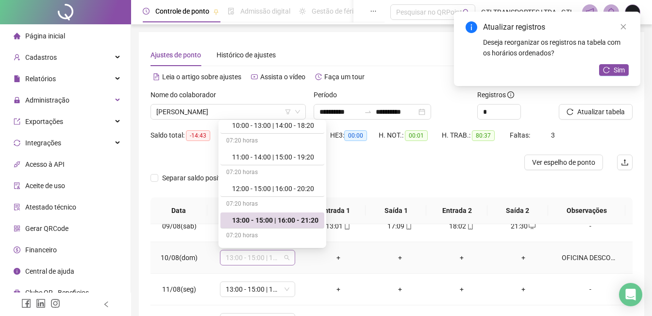
click at [264, 255] on span "13:00 - 15:00 | 16:00 - 21:20" at bounding box center [258, 257] width 64 height 15
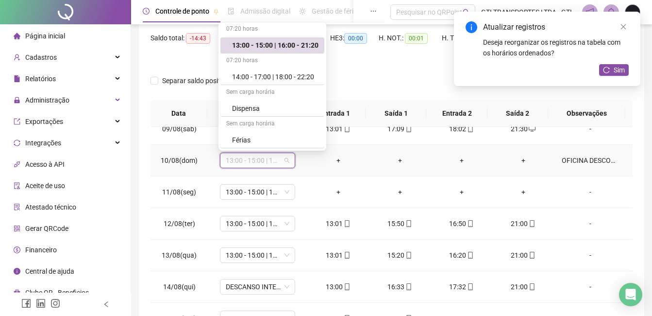
scroll to position [220, 0]
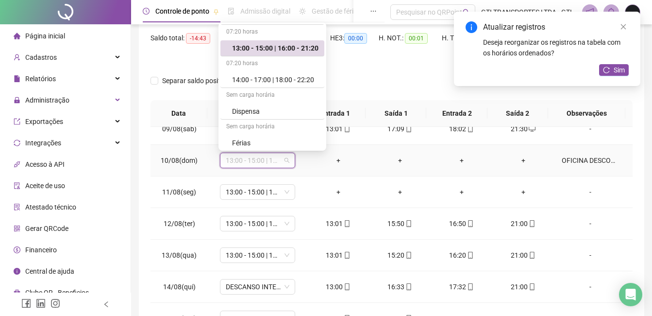
click at [265, 102] on div "Sem carga horária" at bounding box center [272, 96] width 104 height 16
click at [263, 107] on div "Dispensa" at bounding box center [275, 111] width 86 height 11
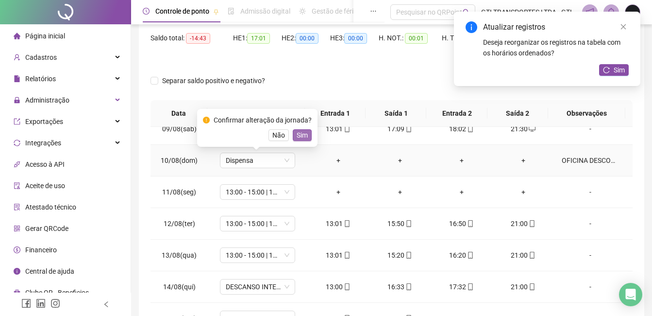
click at [303, 137] on span "Sim" at bounding box center [302, 135] width 11 height 11
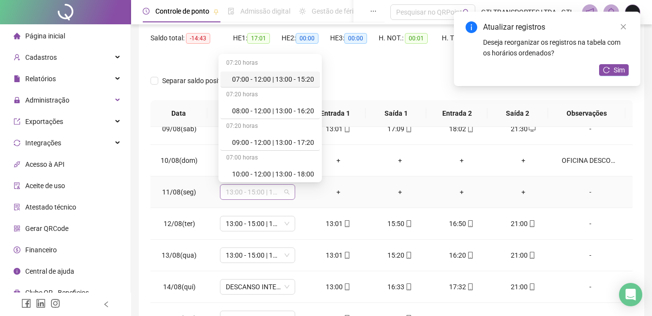
click at [246, 196] on span "13:00 - 15:00 | 16:00 - 21:20" at bounding box center [258, 192] width 64 height 15
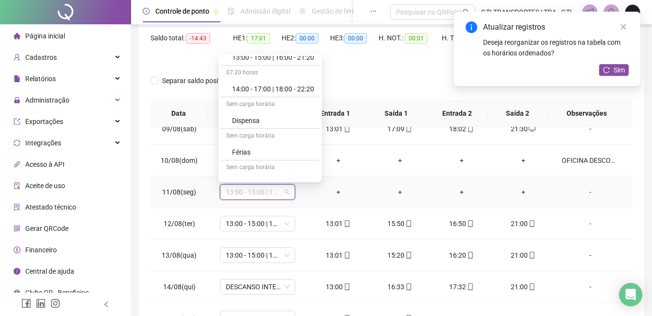
scroll to position [291, 0]
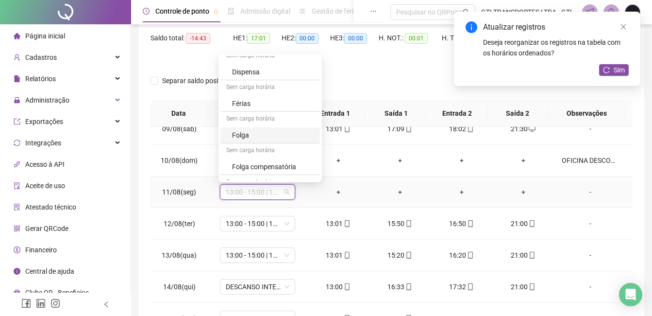
click at [252, 136] on div "Folga" at bounding box center [273, 135] width 82 height 11
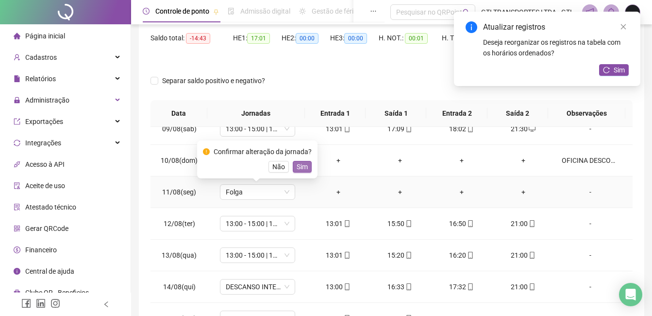
click at [299, 165] on span "Sim" at bounding box center [302, 166] width 11 height 11
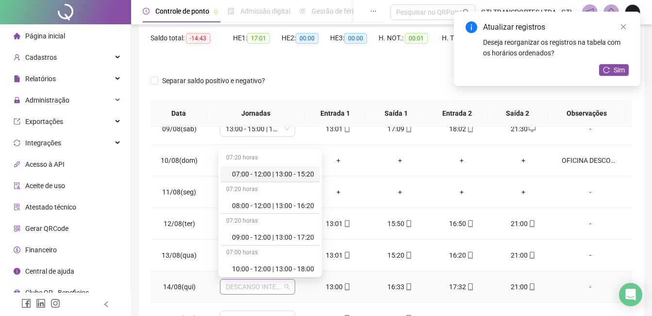
click at [264, 283] on span "DESCANSO INTER-JORNADA" at bounding box center [258, 286] width 64 height 15
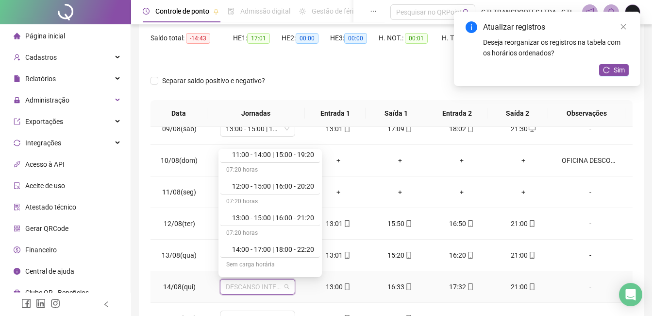
scroll to position [194, 0]
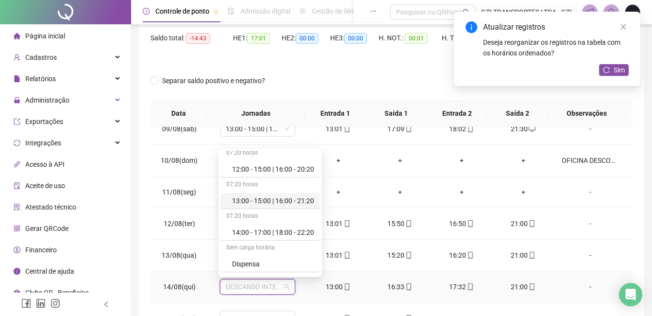
click at [276, 203] on div "13:00 - 15:00 | 16:00 - 21:20" at bounding box center [273, 200] width 82 height 11
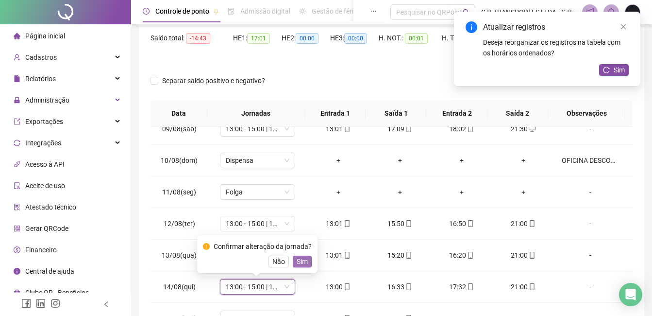
click at [297, 256] on span "Sim" at bounding box center [302, 261] width 11 height 11
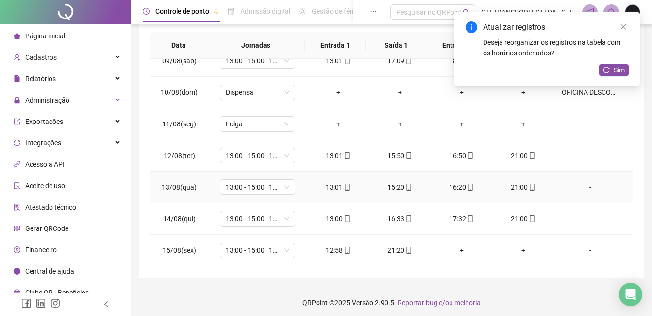
scroll to position [169, 0]
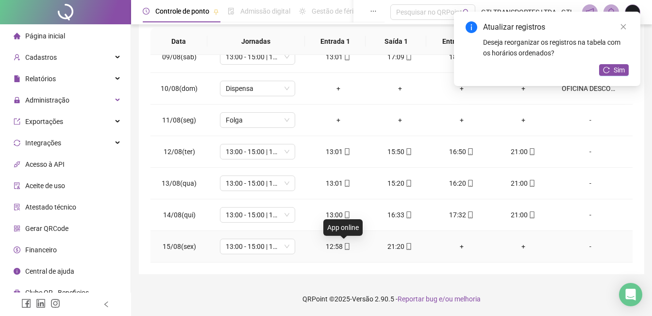
click at [346, 246] on icon "mobile" at bounding box center [347, 246] width 4 height 7
type input "**********"
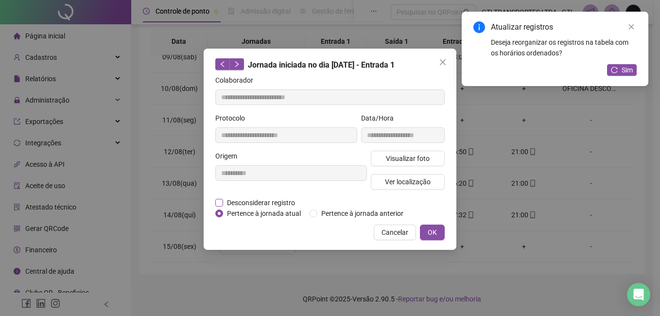
click at [267, 203] on span "Desconsiderar registro" at bounding box center [261, 202] width 76 height 11
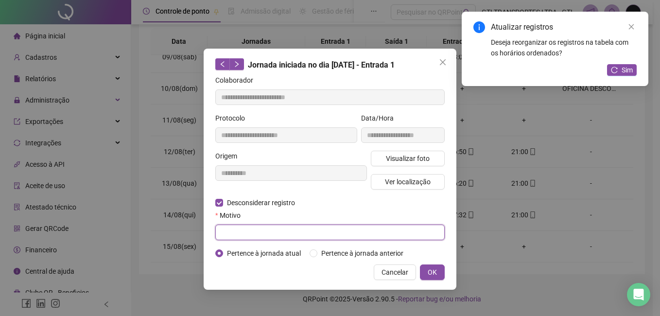
click at [268, 226] on input "text" at bounding box center [329, 232] width 229 height 16
type input "****"
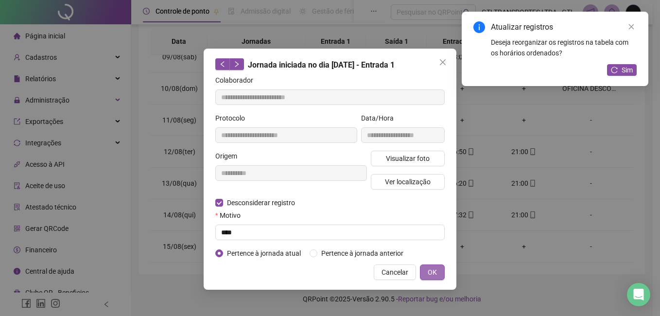
click at [433, 271] on span "OK" at bounding box center [431, 272] width 9 height 11
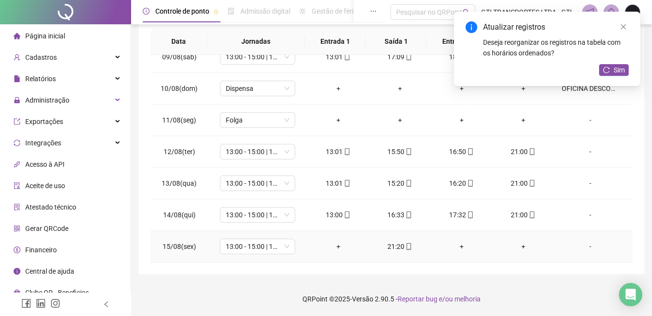
click at [341, 247] on div "+" at bounding box center [338, 246] width 46 height 11
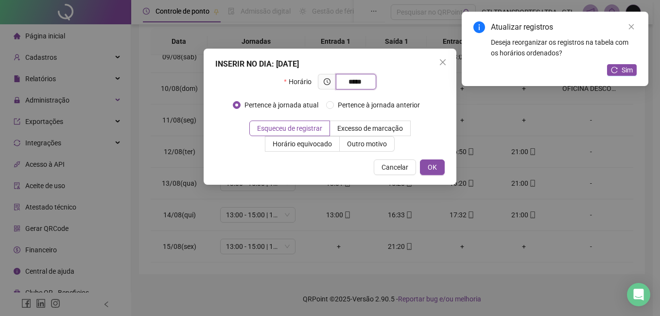
type input "*****"
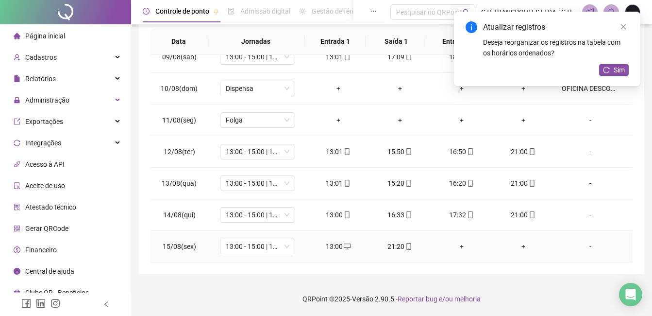
click at [524, 245] on div "+" at bounding box center [523, 246] width 46 height 11
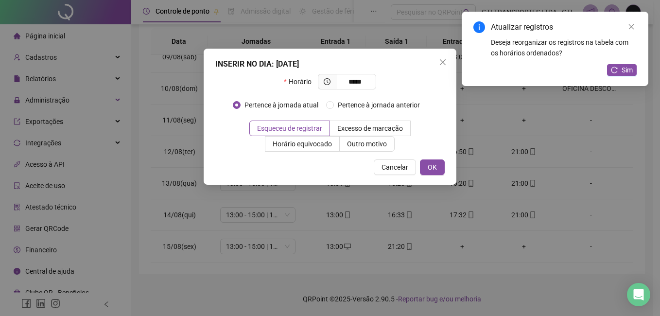
type input "*****"
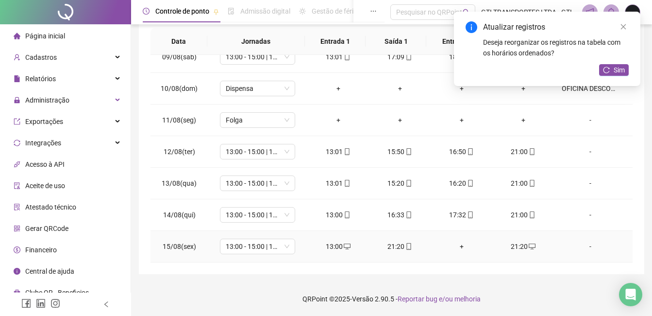
click at [451, 242] on div "+" at bounding box center [462, 246] width 46 height 11
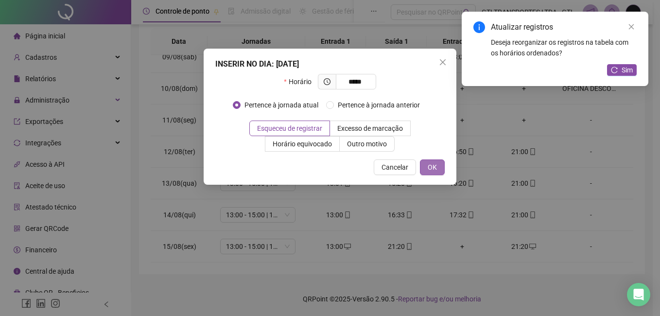
type input "*****"
click at [438, 161] on button "OK" at bounding box center [432, 167] width 25 height 16
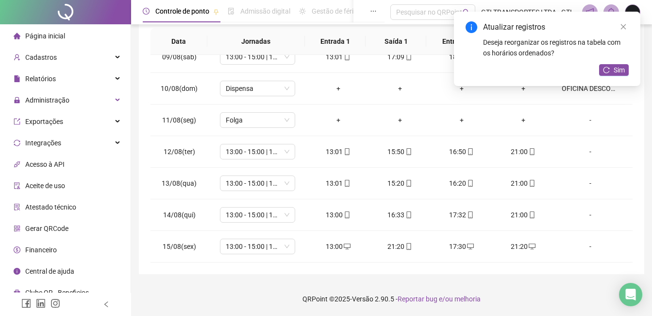
click at [396, 250] on div "21:20" at bounding box center [400, 246] width 46 height 11
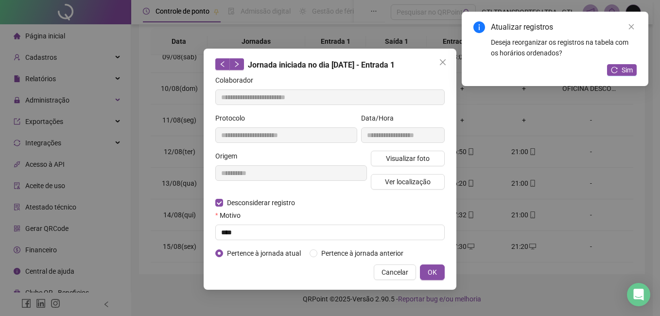
type input "**********"
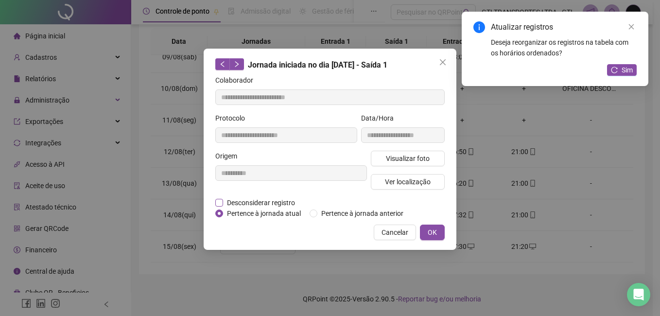
click at [297, 204] on span "Desconsiderar registro" at bounding box center [261, 202] width 76 height 11
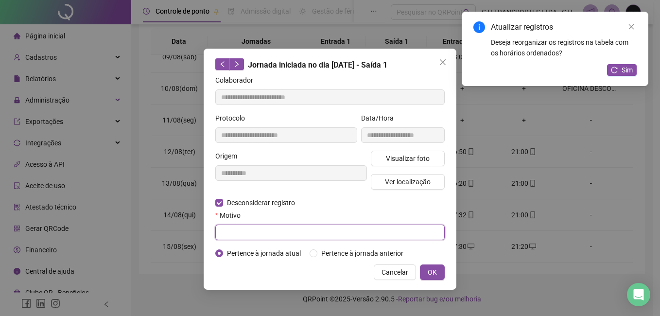
click at [296, 230] on input "text" at bounding box center [329, 232] width 229 height 16
paste input "******"
type input "*"
type input "****"
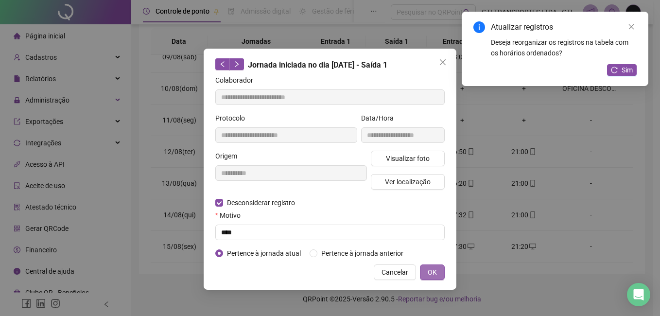
click at [437, 274] on button "OK" at bounding box center [432, 272] width 25 height 16
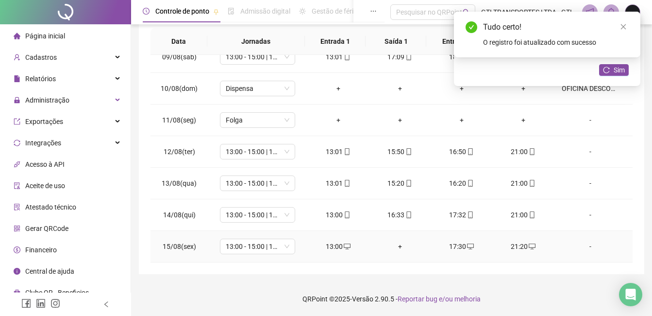
click at [394, 249] on div "+" at bounding box center [400, 246] width 46 height 11
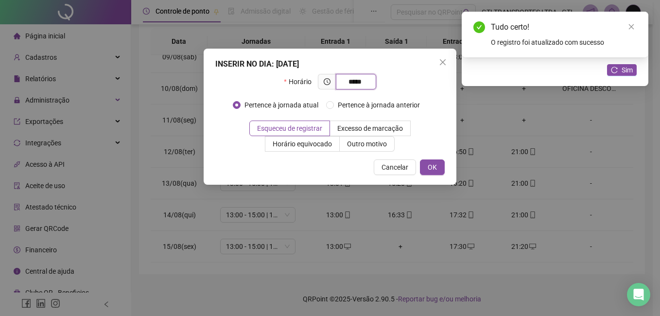
type input "*****"
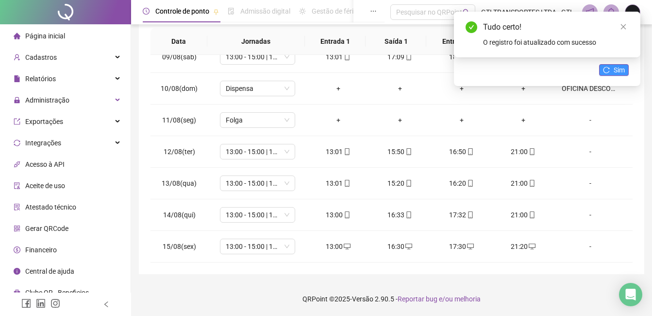
click at [614, 71] on span "Sim" at bounding box center [619, 70] width 11 height 11
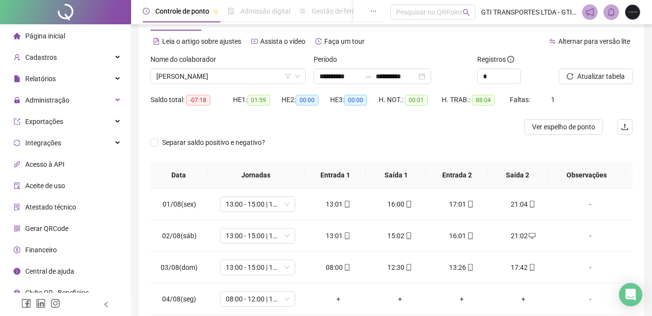
scroll to position [23, 0]
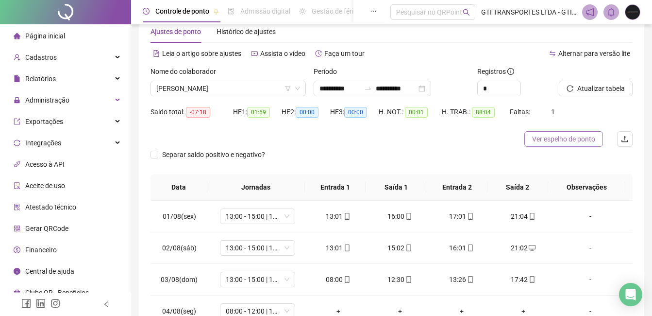
click at [555, 137] on span "Ver espelho de ponto" at bounding box center [563, 139] width 63 height 11
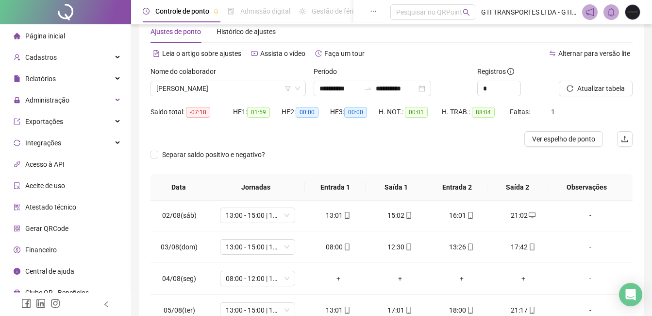
scroll to position [49, 0]
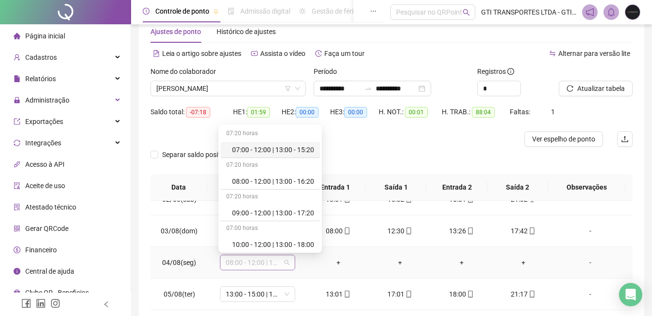
click at [247, 267] on span "08:00 - 12:00 | 13:00 - 16:20" at bounding box center [258, 262] width 64 height 15
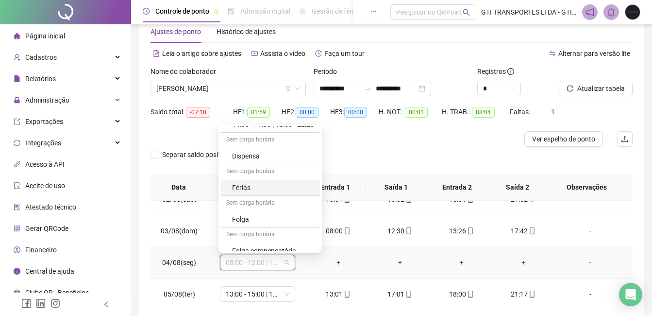
scroll to position [291, 0]
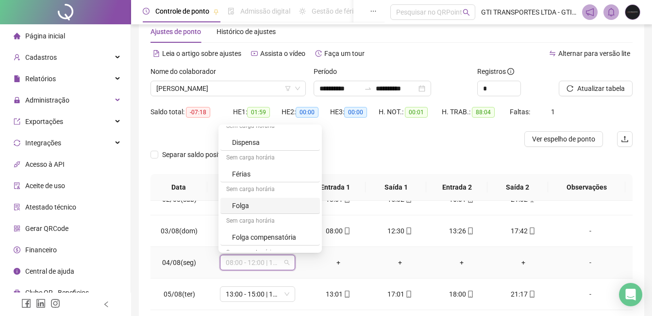
click at [253, 206] on div "Folga" at bounding box center [273, 205] width 82 height 11
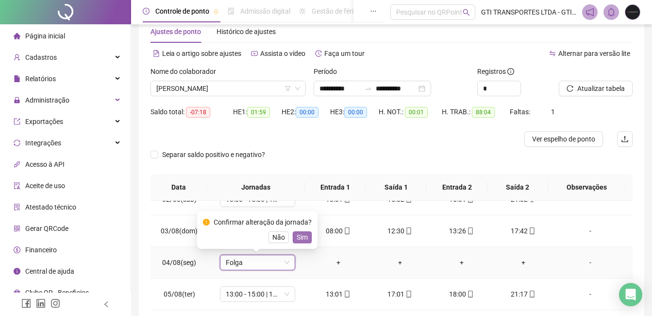
click at [301, 239] on span "Sim" at bounding box center [302, 237] width 11 height 11
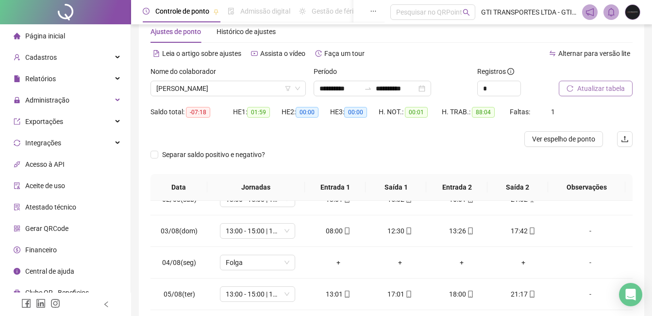
click at [577, 88] on span "Atualizar tabela" at bounding box center [601, 88] width 48 height 11
click at [566, 146] on button "Ver espelho de ponto" at bounding box center [564, 139] width 79 height 16
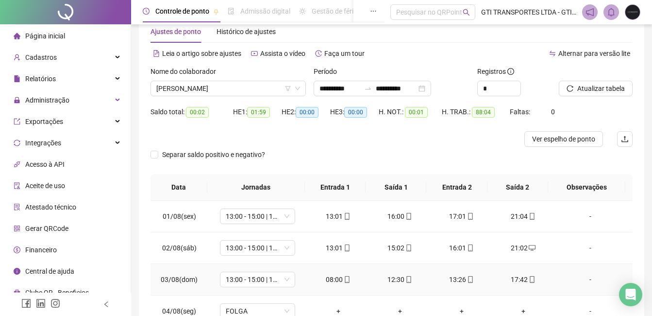
scroll to position [0, 0]
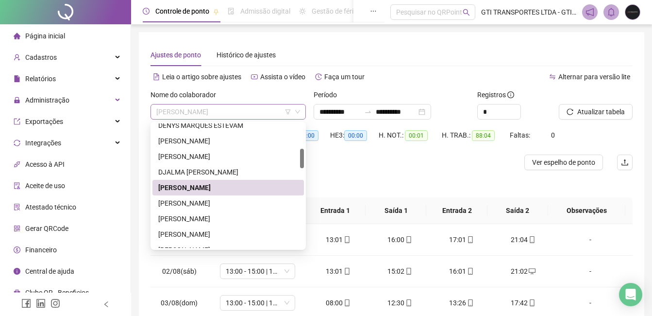
click at [238, 108] on span "[PERSON_NAME]" at bounding box center [228, 111] width 144 height 15
click at [222, 220] on div "[PERSON_NAME]" at bounding box center [228, 218] width 140 height 11
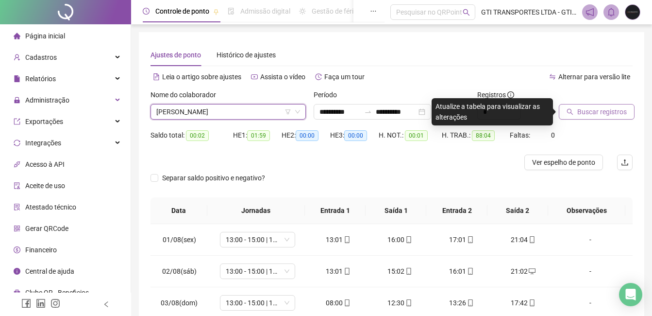
click at [591, 117] on button "Buscar registros" at bounding box center [597, 112] width 76 height 16
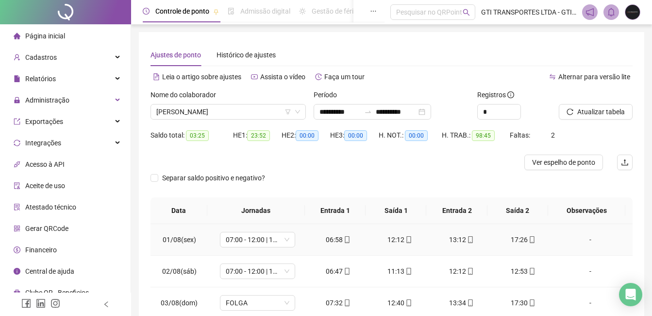
click at [333, 237] on div "06:58" at bounding box center [338, 239] width 46 height 11
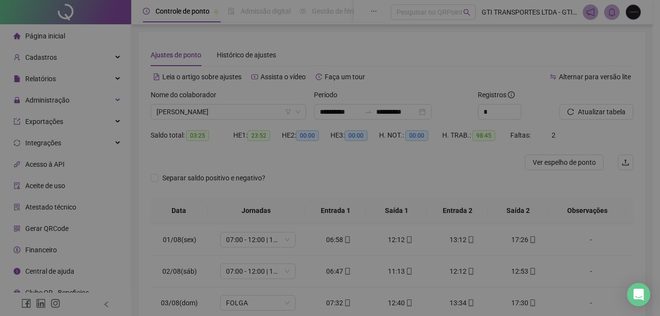
type input "**********"
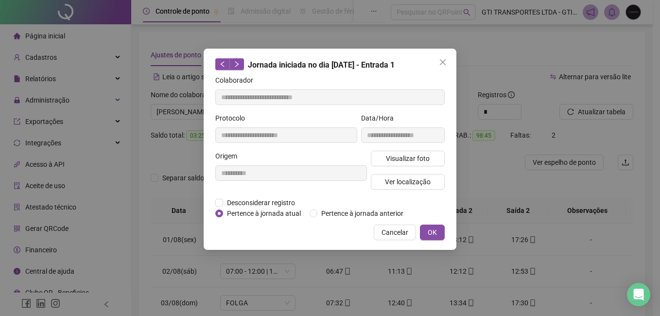
click at [270, 196] on div "**********" at bounding box center [290, 174] width 155 height 47
click at [269, 205] on span "Desconsiderar registro" at bounding box center [261, 202] width 76 height 11
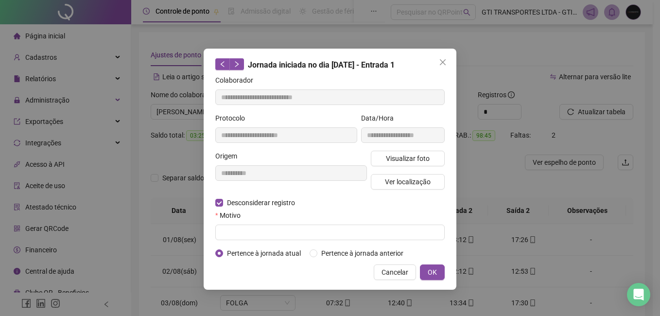
click at [262, 244] on form "**********" at bounding box center [329, 167] width 229 height 184
drag, startPoint x: 264, startPoint y: 240, endPoint x: 266, endPoint y: 233, distance: 7.9
click at [264, 239] on form "**********" at bounding box center [329, 167] width 229 height 184
click at [266, 233] on input "text" at bounding box center [329, 232] width 229 height 16
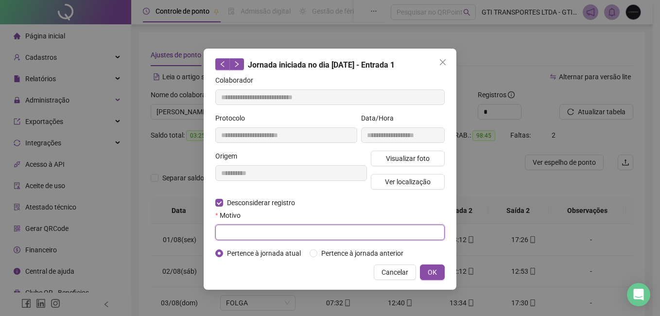
paste input "*****"
type input "*****"
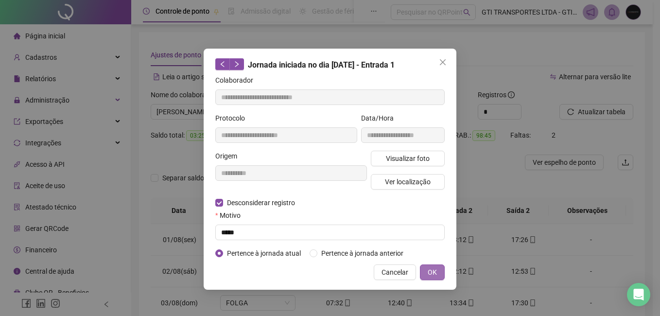
click at [430, 274] on span "OK" at bounding box center [431, 272] width 9 height 11
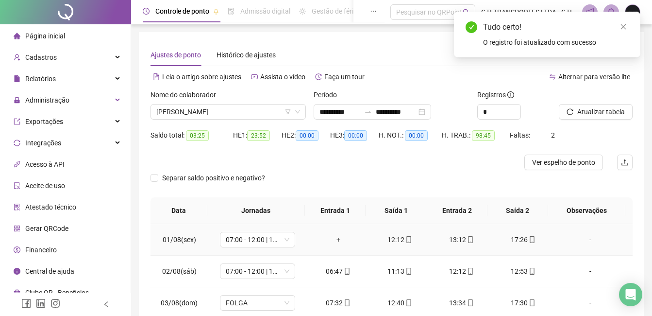
click at [338, 240] on div "+" at bounding box center [338, 239] width 46 height 11
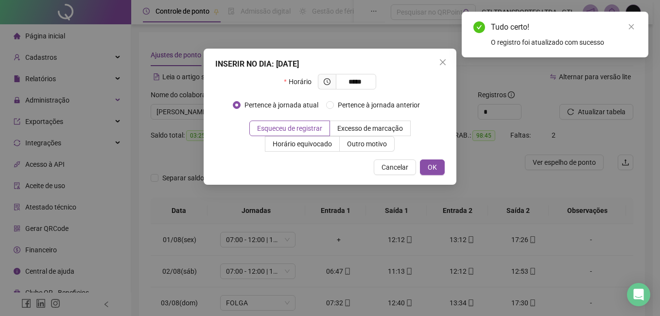
type input "*****"
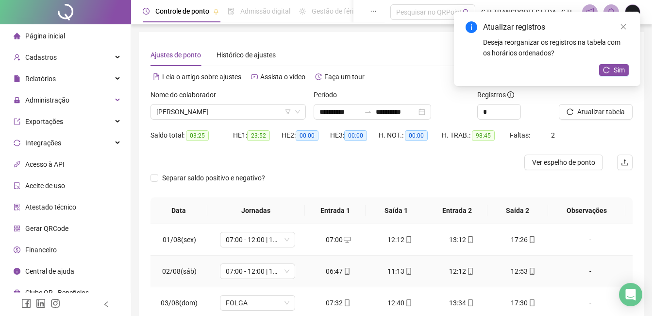
click at [333, 271] on div "06:47" at bounding box center [338, 271] width 46 height 11
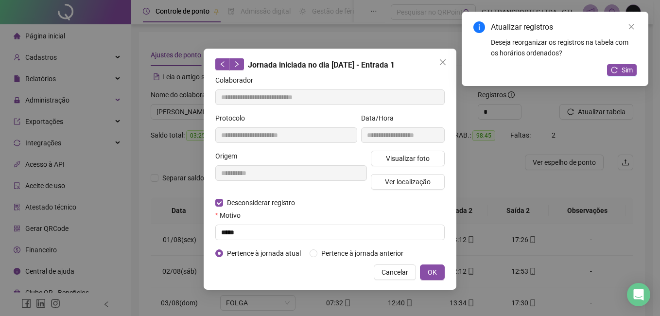
type input "**********"
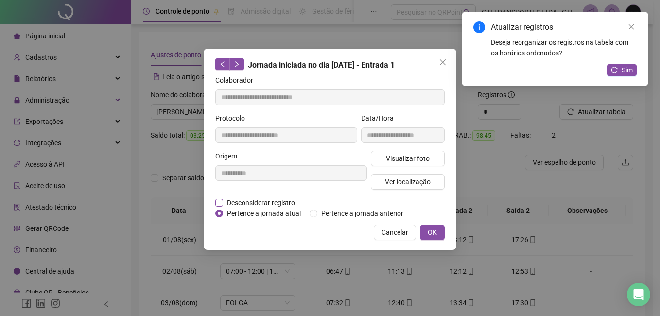
click at [260, 202] on span "Desconsiderar registro" at bounding box center [261, 202] width 76 height 11
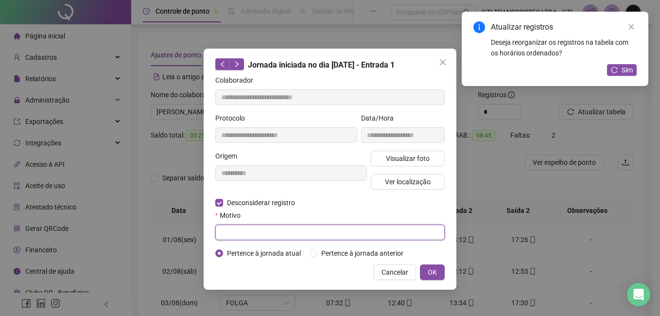
click at [260, 236] on input "text" at bounding box center [329, 232] width 229 height 16
paste input "*****"
click at [301, 234] on input "*****" at bounding box center [329, 232] width 229 height 16
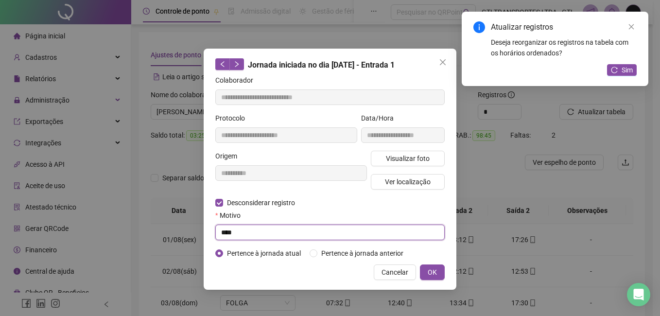
type input "****"
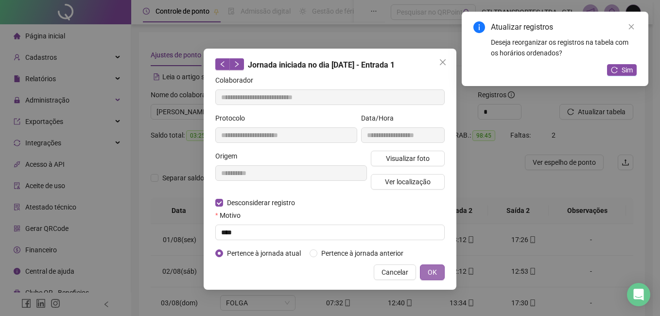
click at [429, 273] on span "OK" at bounding box center [431, 272] width 9 height 11
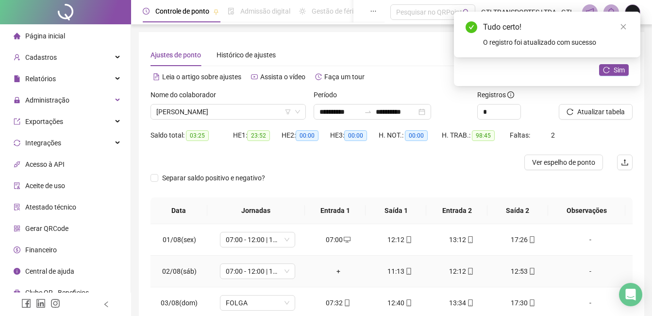
click at [335, 270] on div "+" at bounding box center [338, 271] width 46 height 11
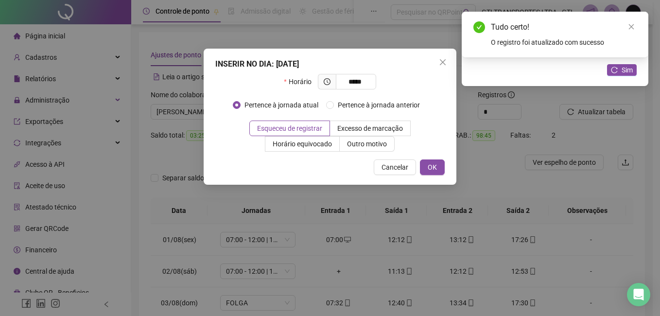
type input "*****"
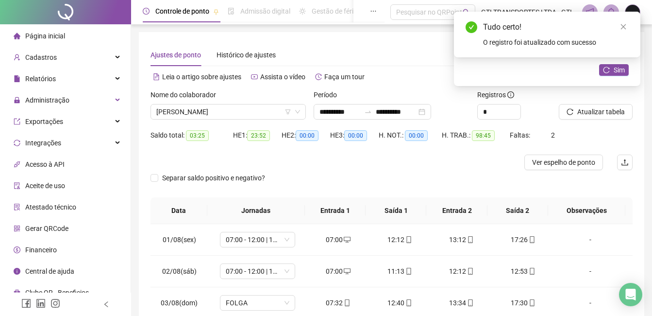
scroll to position [49, 0]
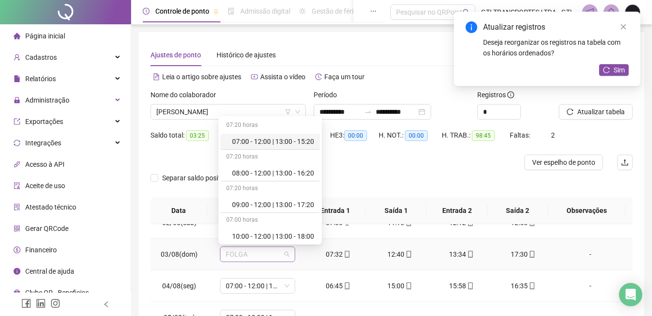
click at [269, 255] on span "FOLGA" at bounding box center [258, 254] width 64 height 15
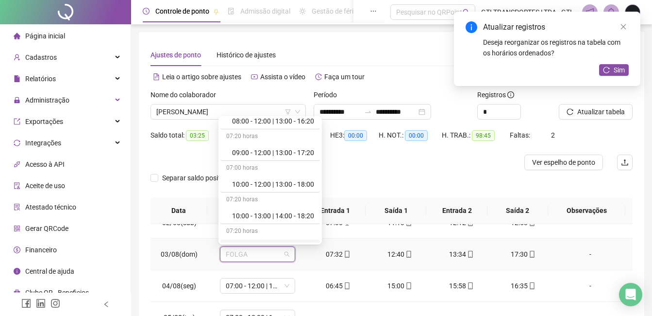
scroll to position [0, 0]
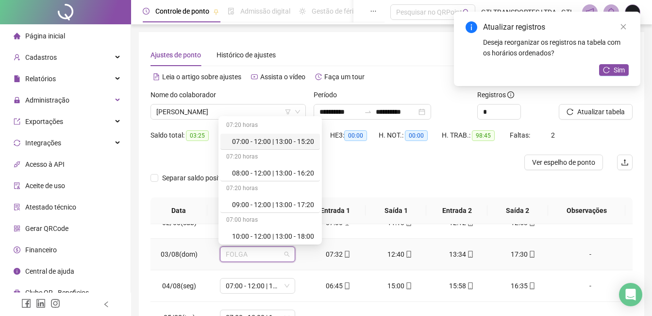
click at [280, 145] on div "07:00 - 12:00 | 13:00 - 15:20" at bounding box center [273, 141] width 82 height 11
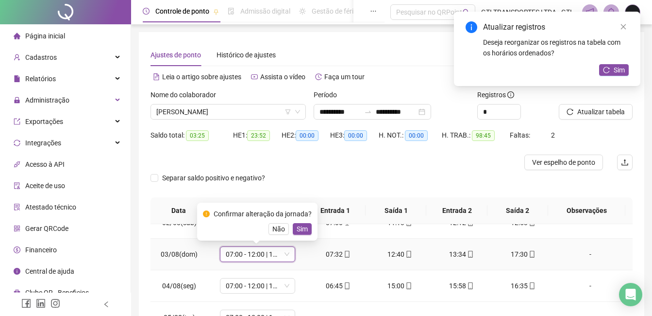
click at [250, 262] on td "07:00 - 12:00 | 13:00 - 15:20 07:00 - 12:00 | 13:00 - 15:20" at bounding box center [258, 254] width 100 height 32
click at [254, 260] on span "07:00 - 12:00 | 13:00 - 15:20" at bounding box center [258, 254] width 64 height 15
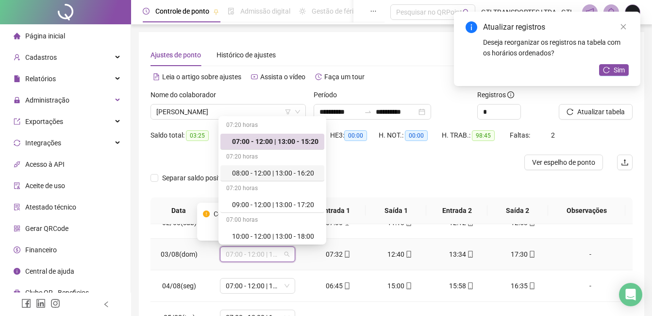
click at [255, 175] on div "08:00 - 12:00 | 13:00 - 16:20" at bounding box center [275, 173] width 86 height 11
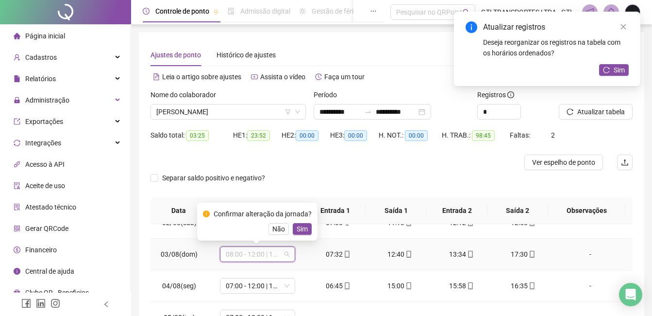
click at [255, 256] on span "08:00 - 12:00 | 13:00 - 16:20" at bounding box center [258, 254] width 64 height 15
click at [302, 230] on span "Sim" at bounding box center [302, 228] width 11 height 11
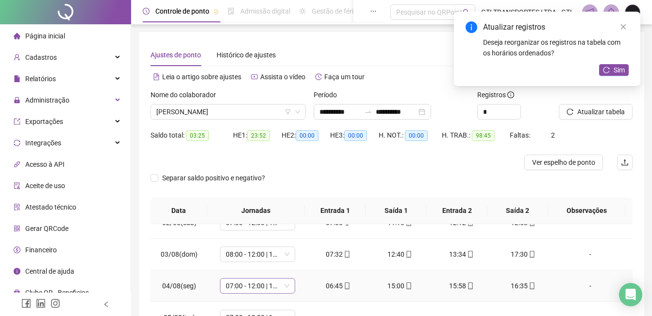
click at [251, 289] on span "07:00 - 12:00 | 13:00 - 15:20" at bounding box center [258, 285] width 64 height 15
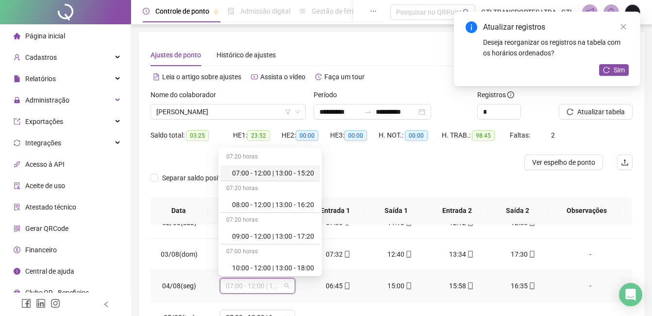
click at [255, 171] on div "07:00 - 12:00 | 13:00 - 15:20" at bounding box center [273, 173] width 82 height 11
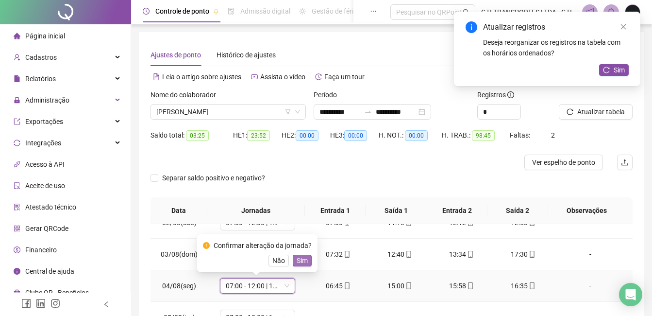
click at [308, 263] on button "Sim" at bounding box center [302, 260] width 19 height 12
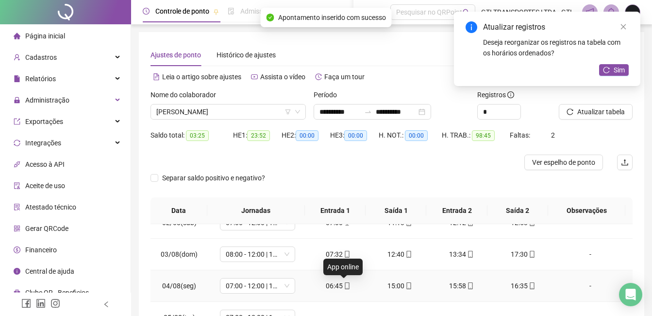
click at [344, 287] on icon "mobile" at bounding box center [347, 285] width 7 height 7
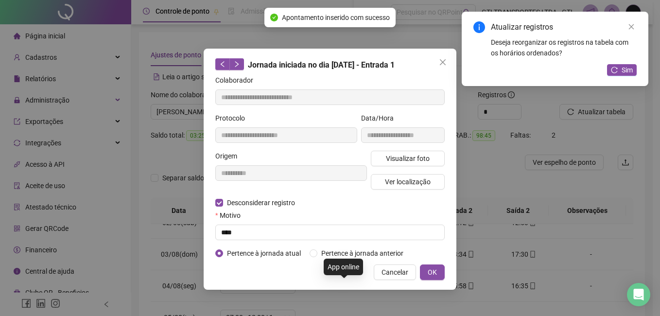
type input "**********"
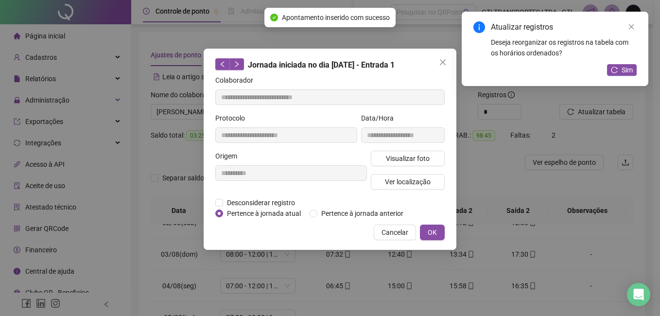
click at [285, 210] on span "Pertence à jornada atual" at bounding box center [264, 213] width 82 height 11
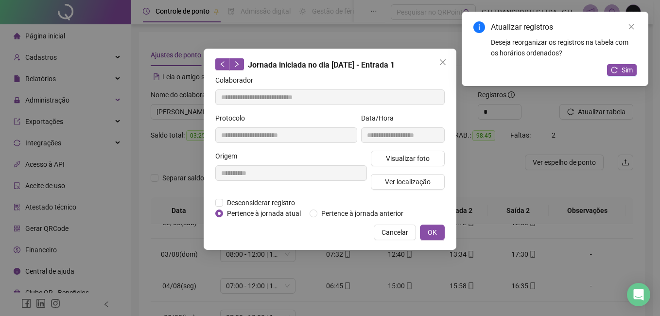
click at [278, 190] on div "**********" at bounding box center [290, 174] width 155 height 47
click at [278, 197] on span "Desconsiderar registro" at bounding box center [261, 202] width 76 height 11
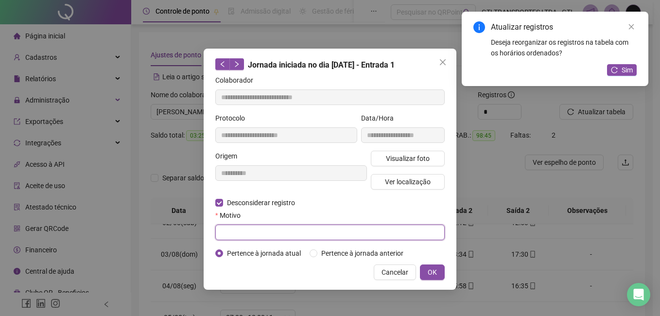
click at [288, 233] on input "text" at bounding box center [329, 232] width 229 height 16
paste input "****"
type input "****"
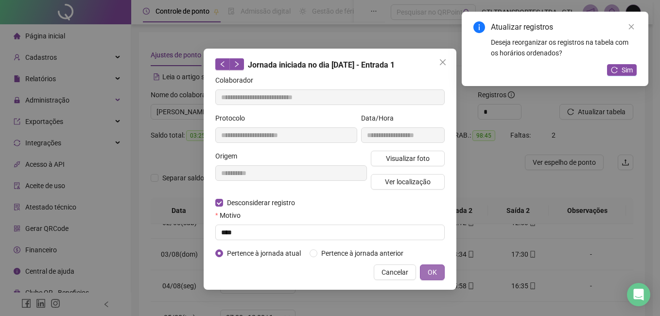
click at [429, 271] on span "OK" at bounding box center [431, 272] width 9 height 11
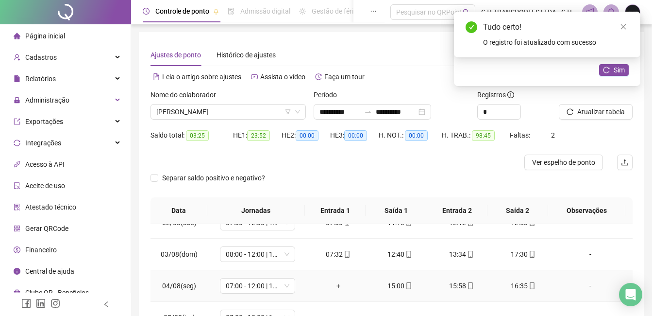
click at [332, 287] on div "+" at bounding box center [338, 285] width 46 height 11
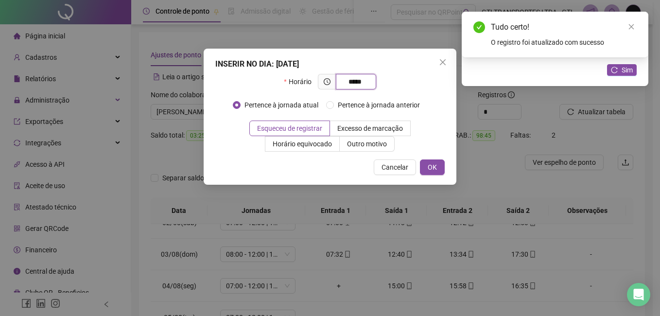
type input "*****"
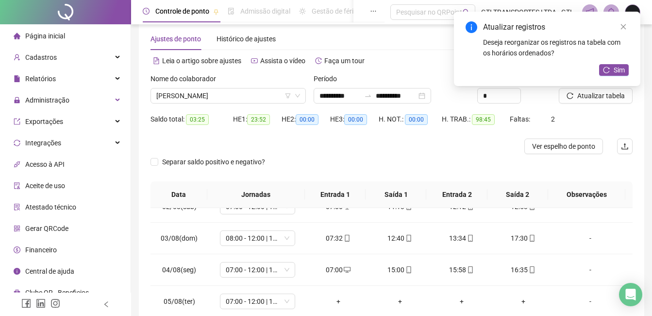
scroll to position [18, 0]
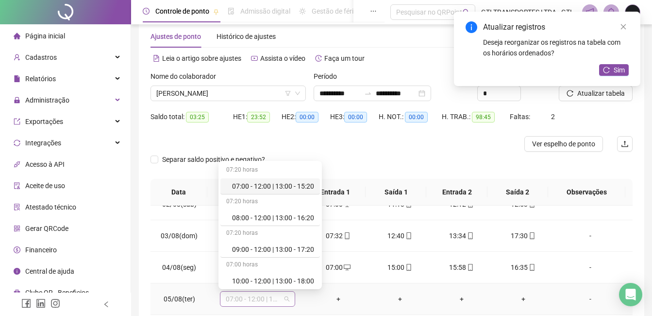
click at [268, 302] on span "07:00 - 12:00 | 13:00 - 15:20" at bounding box center [258, 298] width 64 height 15
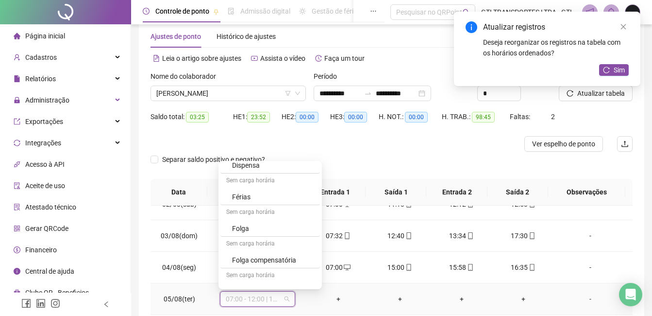
scroll to position [318, 0]
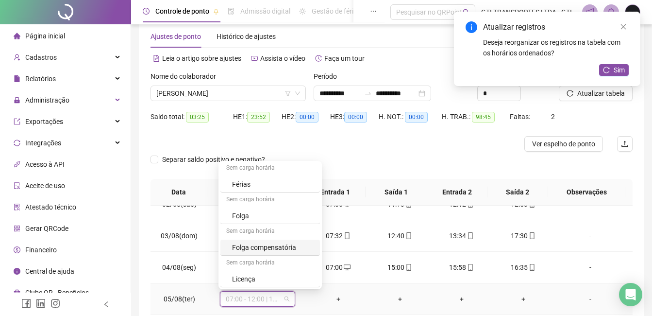
click at [266, 250] on div "Folga compensatória" at bounding box center [273, 247] width 82 height 11
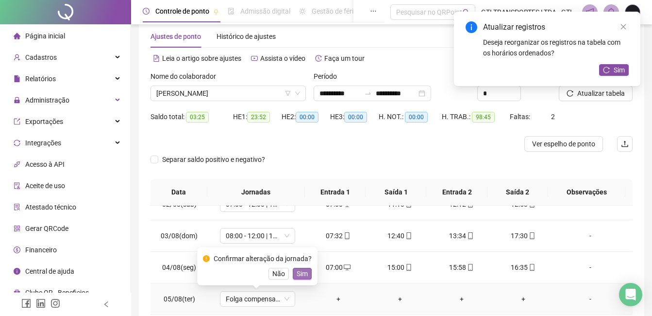
click at [301, 277] on span "Sim" at bounding box center [302, 273] width 11 height 11
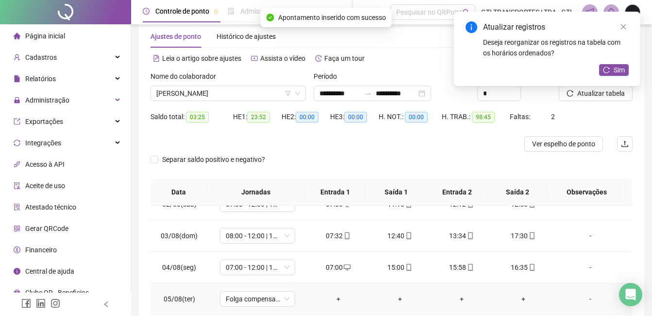
click at [590, 300] on div "-" at bounding box center [590, 298] width 57 height 11
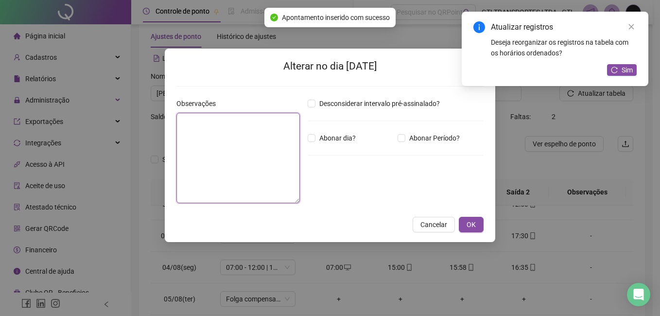
click at [275, 140] on textarea at bounding box center [237, 158] width 123 height 90
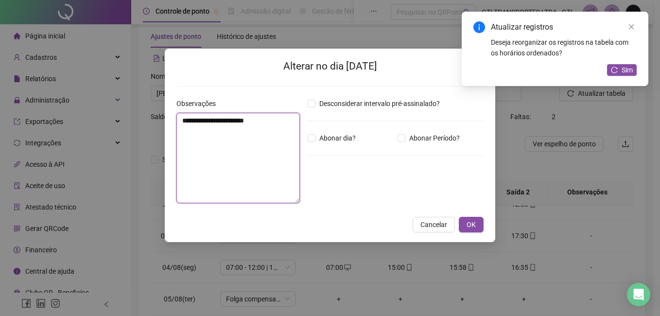
type textarea "**********"
click at [483, 223] on div "**********" at bounding box center [330, 145] width 330 height 193
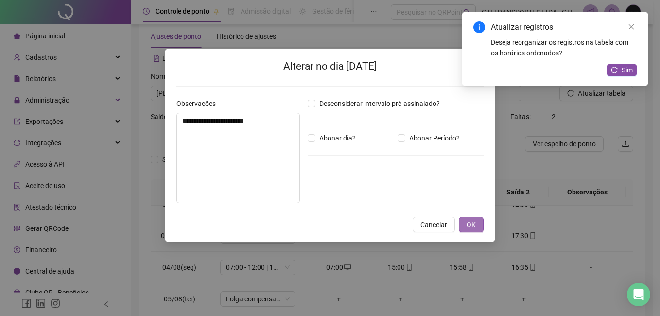
click at [480, 223] on button "OK" at bounding box center [470, 225] width 25 height 16
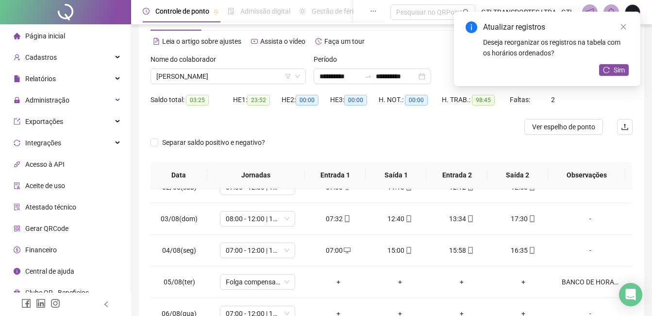
scroll to position [50, 0]
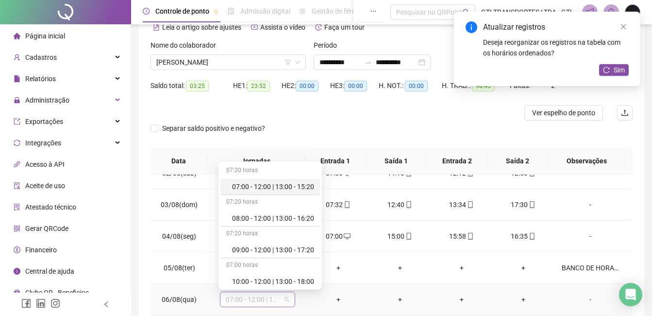
click at [261, 299] on span "07:00 - 12:00 | 13:00 - 15:20" at bounding box center [258, 299] width 64 height 15
click at [270, 180] on div "07:00 - 12:00 | 13:00 - 15:20" at bounding box center [270, 187] width 100 height 16
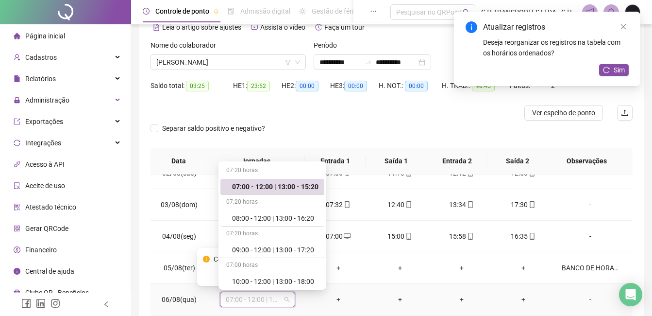
click at [268, 303] on span "07:00 - 12:00 | 13:00 - 15:20" at bounding box center [258, 299] width 64 height 15
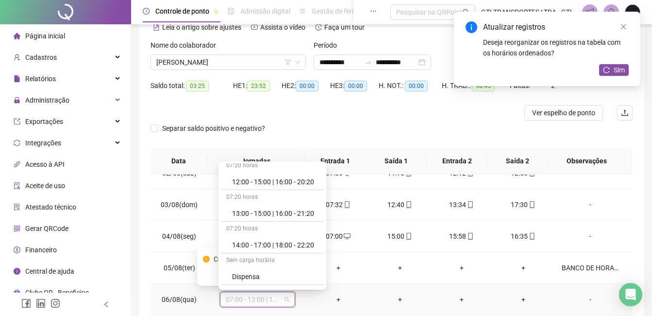
scroll to position [291, 0]
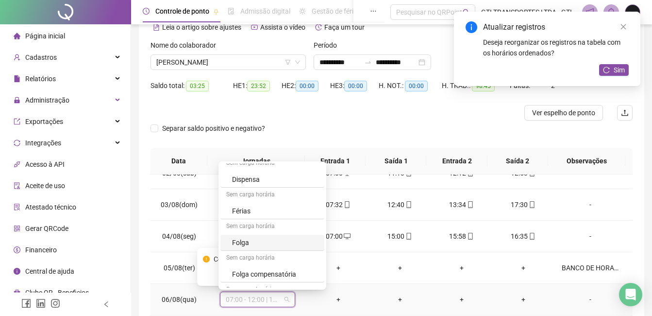
click at [255, 238] on div "Folga" at bounding box center [275, 242] width 86 height 11
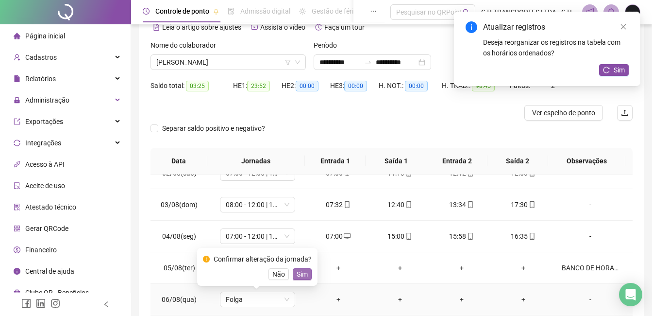
click at [299, 272] on span "Sim" at bounding box center [302, 274] width 11 height 11
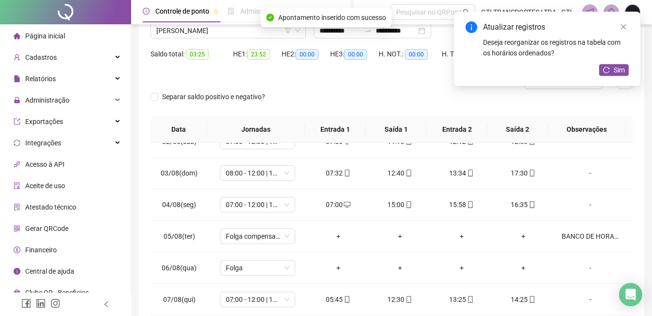
scroll to position [84, 0]
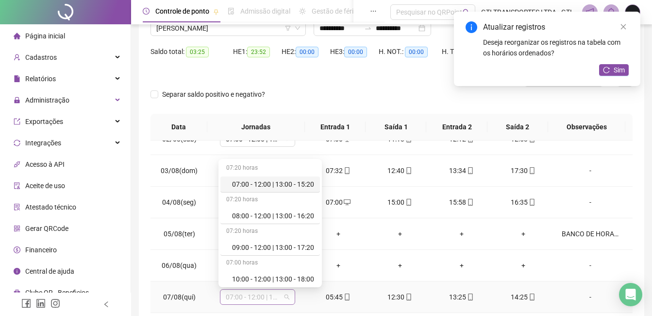
click at [278, 301] on span "07:00 - 12:00 | 13:00 - 15:20" at bounding box center [258, 296] width 64 height 15
click at [268, 184] on div "07:00 - 12:00 | 13:00 - 15:20" at bounding box center [273, 184] width 82 height 11
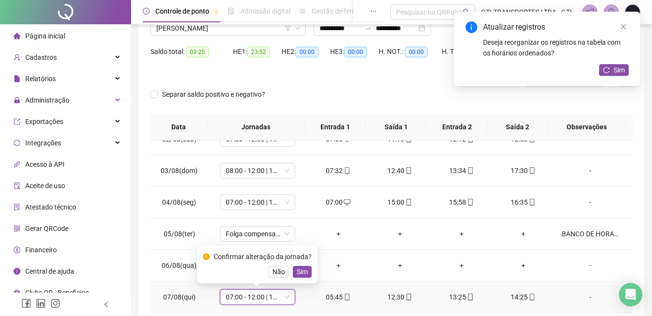
click at [325, 303] on td "05:45" at bounding box center [338, 297] width 62 height 32
click at [297, 275] on span "Sim" at bounding box center [302, 271] width 11 height 11
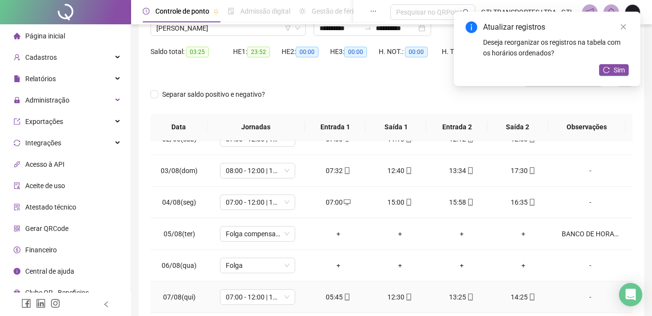
click at [317, 290] on td "05:45" at bounding box center [338, 297] width 62 height 32
click at [322, 296] on div "05:45" at bounding box center [338, 296] width 46 height 11
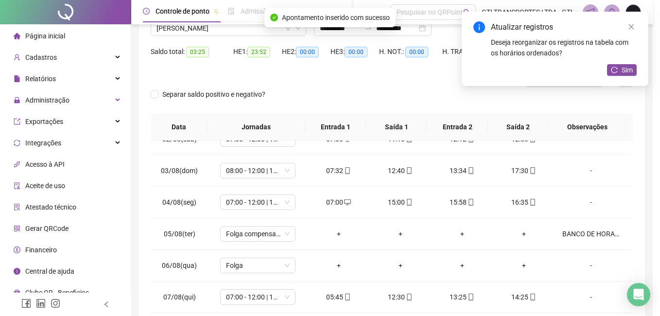
type input "**********"
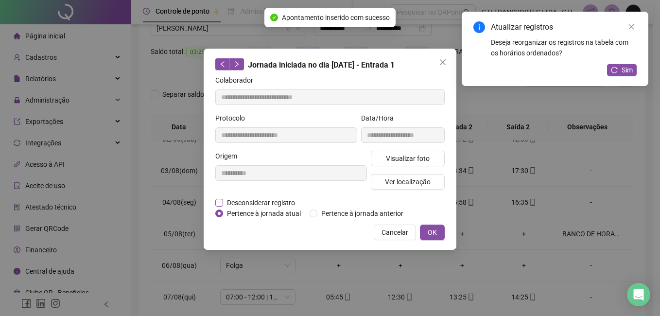
click at [237, 199] on span "Desconsiderar registro" at bounding box center [261, 202] width 76 height 11
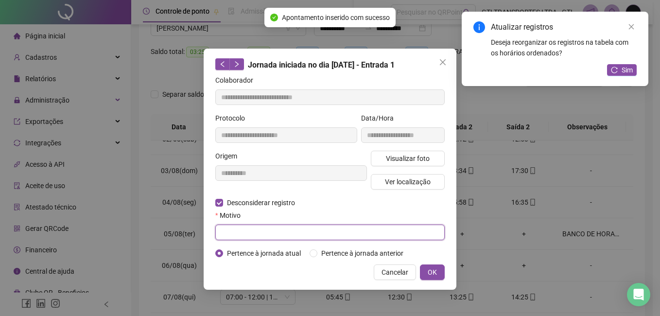
click at [251, 235] on input "text" at bounding box center [329, 232] width 229 height 16
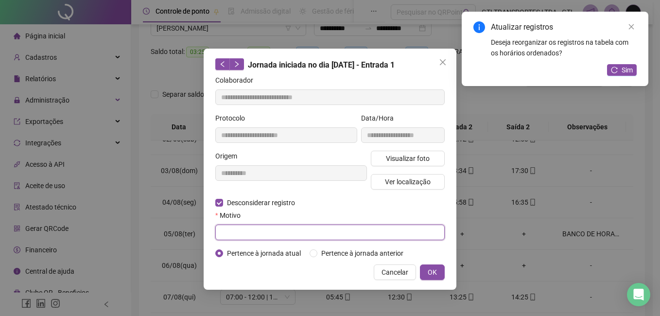
paste input "****"
type input "****"
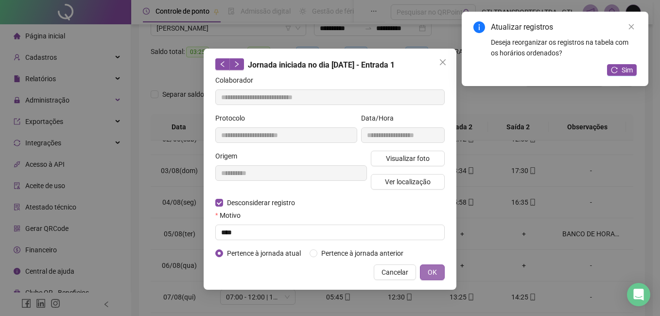
click at [424, 273] on button "OK" at bounding box center [432, 272] width 25 height 16
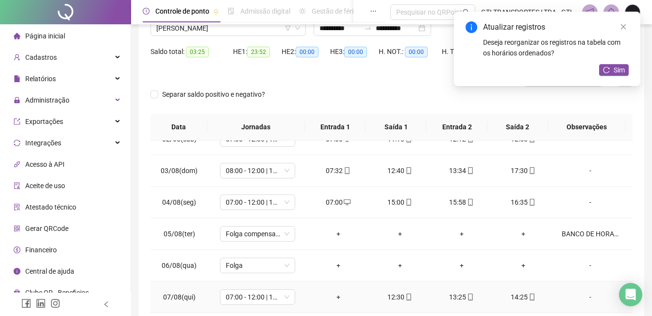
click at [334, 295] on div "+" at bounding box center [338, 296] width 46 height 11
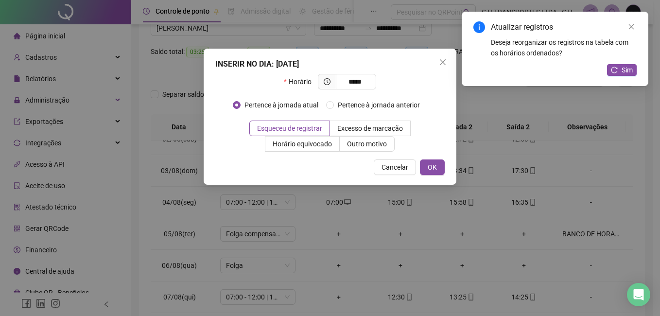
type input "*****"
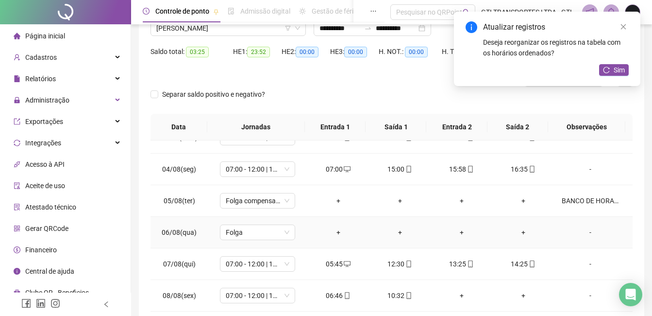
scroll to position [97, 0]
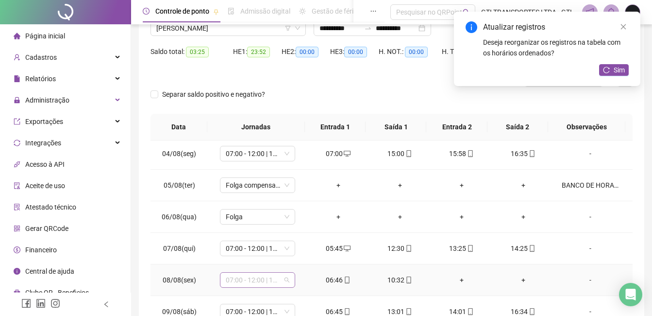
click at [258, 286] on span "07:00 - 12:00 | 13:00 - 15:20" at bounding box center [258, 279] width 64 height 15
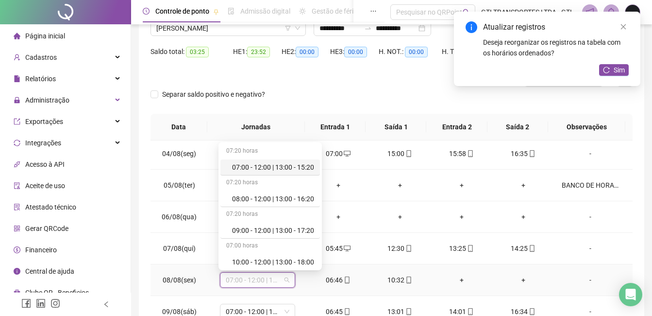
click at [271, 167] on div "07:00 - 12:00 | 13:00 - 15:20" at bounding box center [273, 167] width 82 height 11
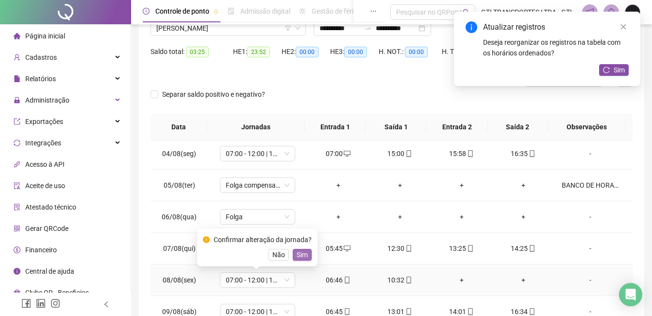
click at [301, 253] on span "Sim" at bounding box center [302, 254] width 11 height 11
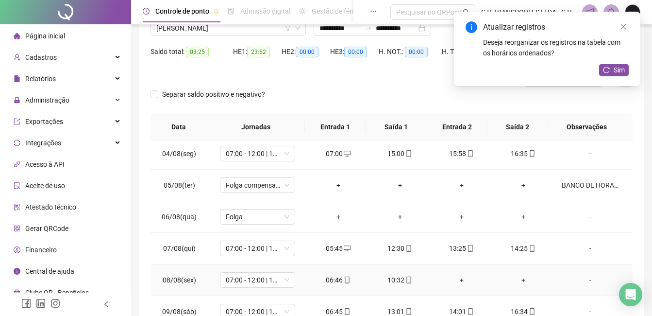
click at [339, 281] on div "06:46" at bounding box center [338, 279] width 46 height 11
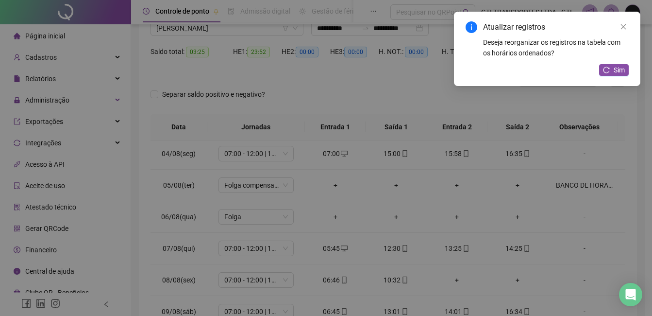
type input "**********"
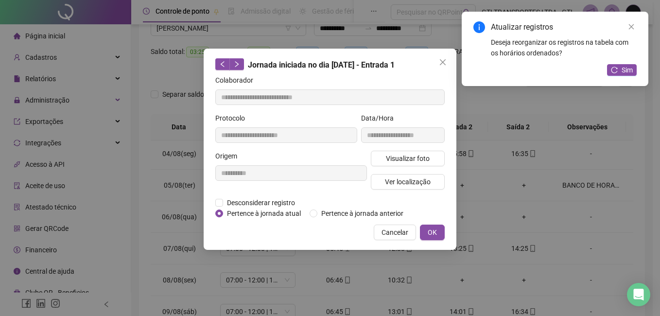
click at [256, 193] on div "**********" at bounding box center [290, 174] width 155 height 47
click at [256, 200] on span "Desconsiderar registro" at bounding box center [261, 202] width 76 height 11
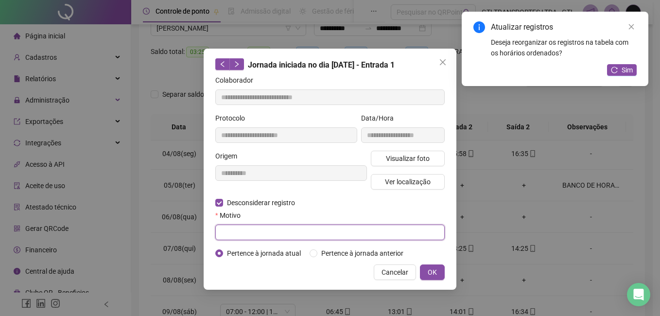
click at [261, 237] on input "text" at bounding box center [329, 232] width 229 height 16
paste input "****"
type input "****"
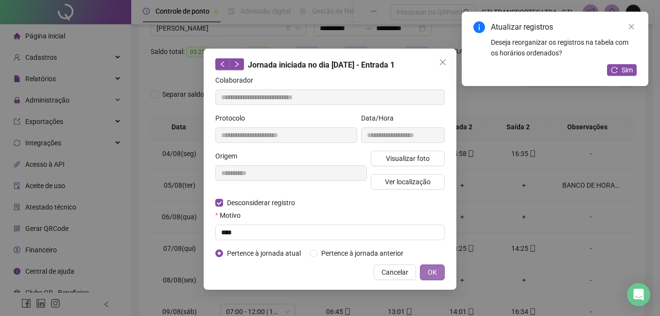
click at [424, 269] on button "OK" at bounding box center [432, 272] width 25 height 16
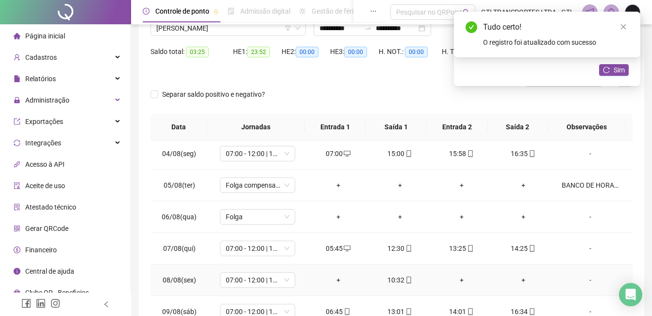
click at [335, 281] on div "+" at bounding box center [338, 279] width 46 height 11
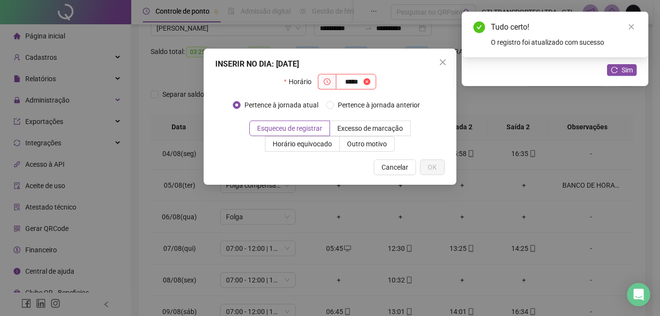
type input "*****"
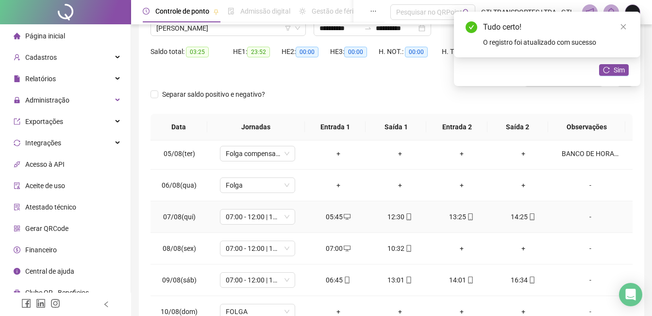
scroll to position [146, 0]
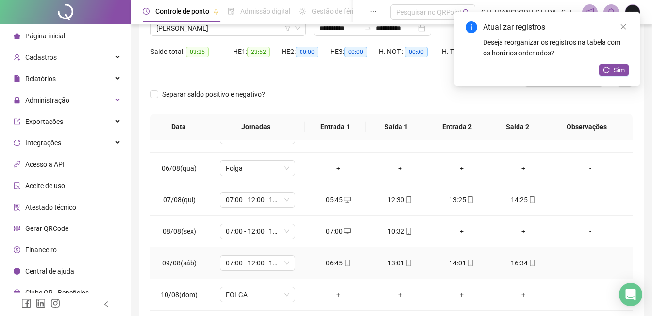
click at [341, 268] on div "06:45" at bounding box center [338, 262] width 46 height 11
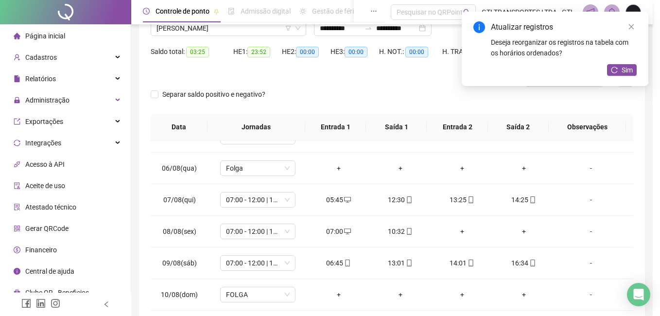
type input "**********"
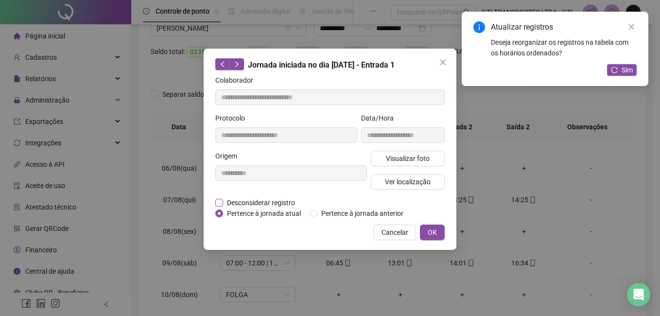
click at [276, 200] on span "Desconsiderar registro" at bounding box center [261, 202] width 76 height 11
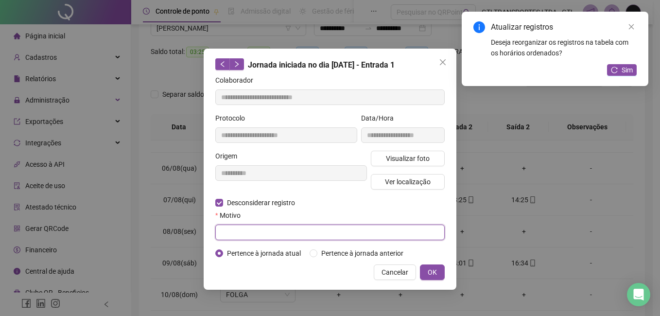
click at [276, 230] on input "text" at bounding box center [329, 232] width 229 height 16
paste input "****"
type input "****"
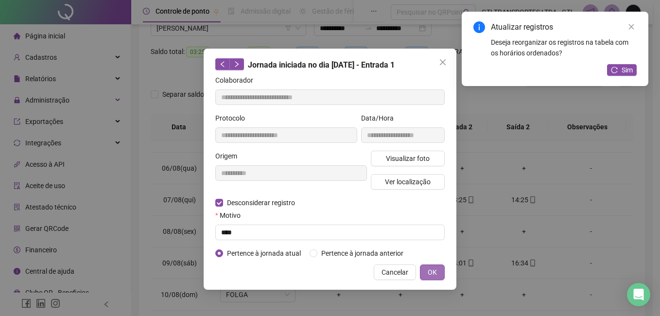
click at [424, 273] on button "OK" at bounding box center [432, 272] width 25 height 16
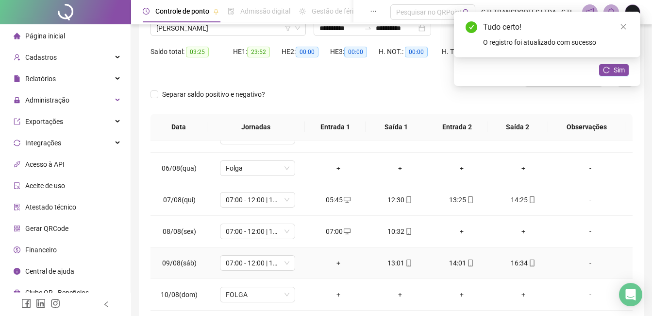
click at [336, 262] on div "+" at bounding box center [338, 262] width 46 height 11
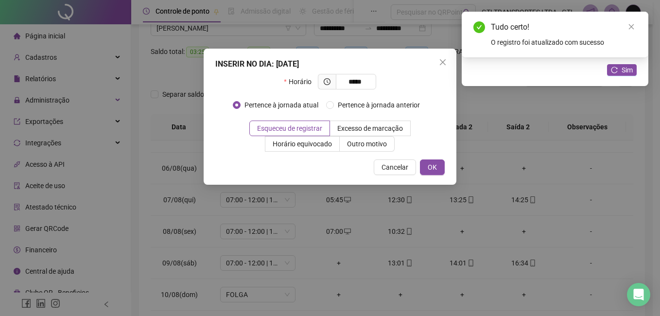
type input "*****"
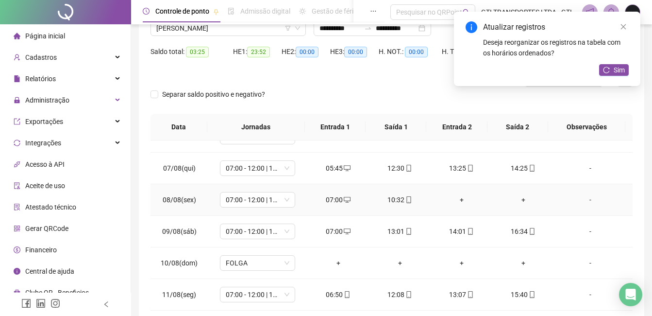
scroll to position [194, 0]
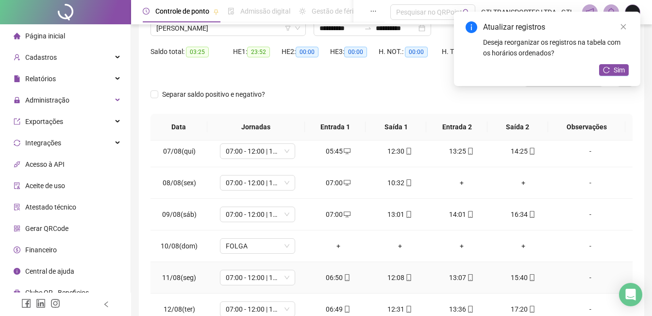
click at [340, 282] on div "06:50" at bounding box center [338, 277] width 46 height 11
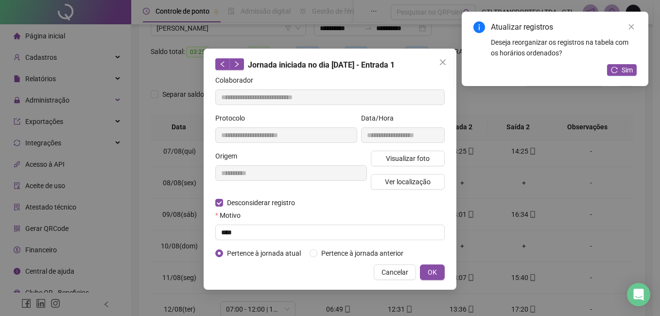
type input "**********"
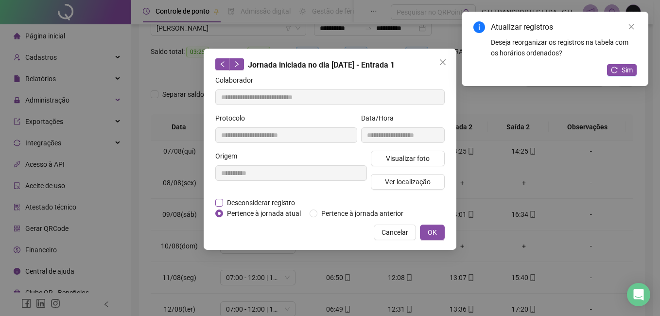
click at [257, 198] on span "Desconsiderar registro" at bounding box center [261, 202] width 76 height 11
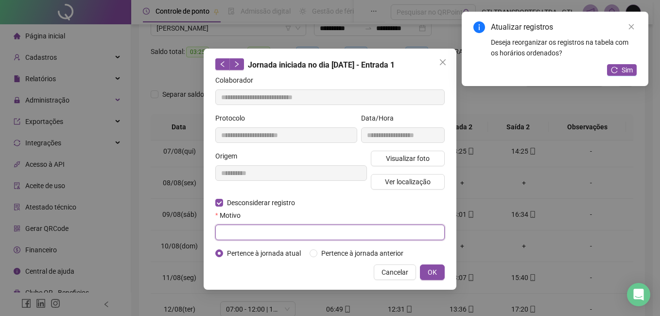
click at [256, 228] on input "text" at bounding box center [329, 232] width 229 height 16
paste input "****"
type input "****"
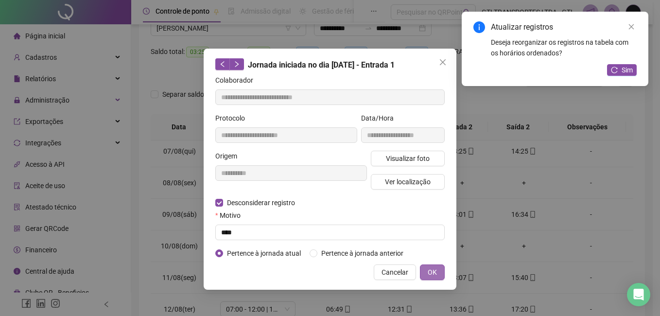
click at [442, 266] on button "OK" at bounding box center [432, 272] width 25 height 16
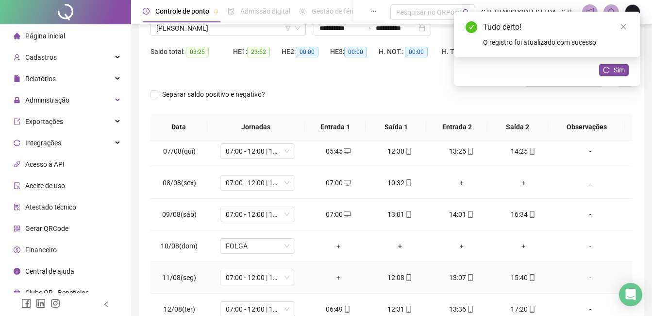
click at [342, 277] on div "+" at bounding box center [338, 277] width 46 height 11
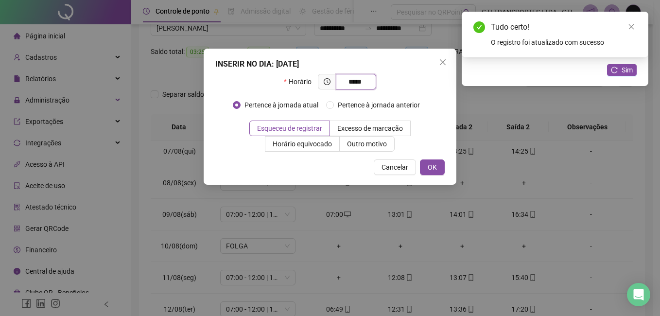
type input "*****"
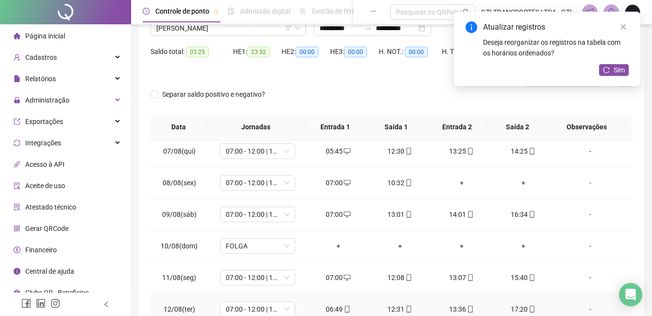
click at [336, 301] on td "06:49" at bounding box center [338, 309] width 62 height 32
click at [336, 305] on div "06:49" at bounding box center [338, 309] width 46 height 11
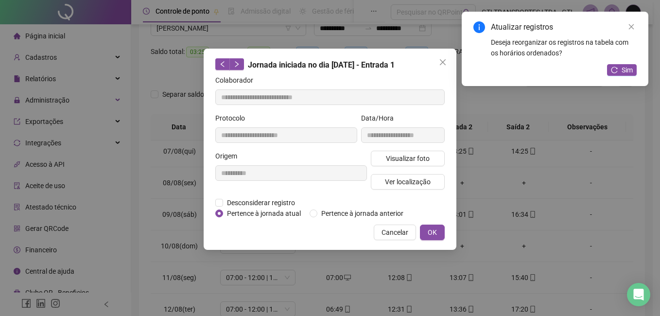
type input "**********"
click at [261, 197] on span "Desconsiderar registro" at bounding box center [261, 202] width 76 height 11
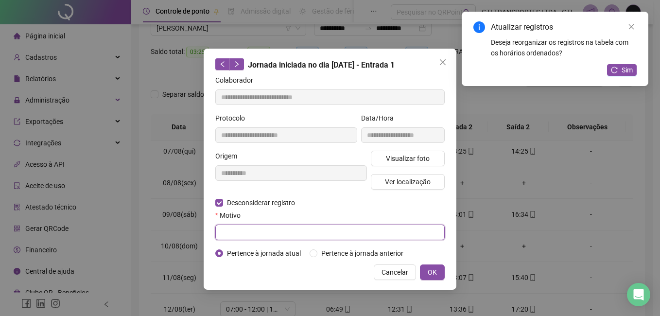
click at [254, 230] on input "text" at bounding box center [329, 232] width 229 height 16
paste input "****"
type input "****"
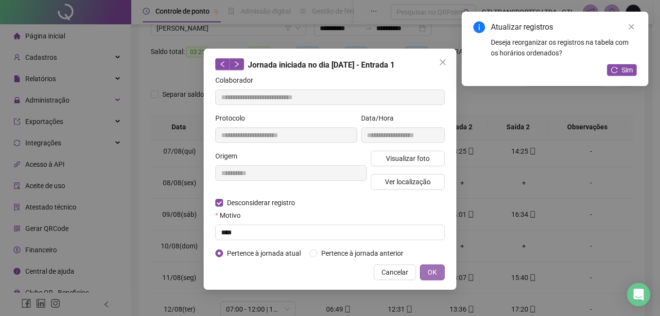
click at [429, 271] on span "OK" at bounding box center [431, 272] width 9 height 11
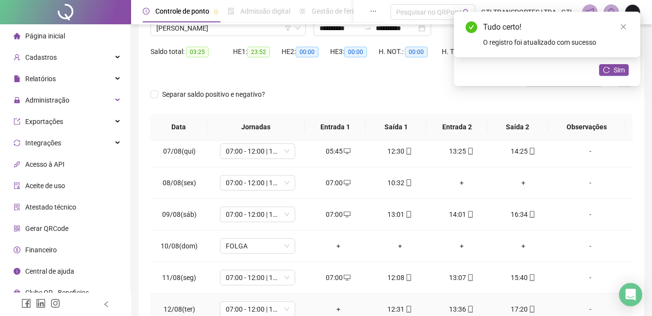
click at [335, 308] on div "+" at bounding box center [338, 309] width 46 height 11
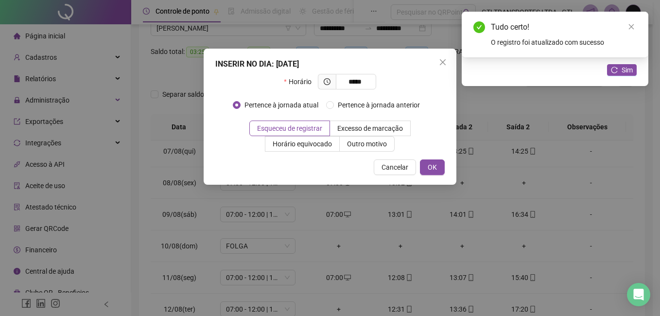
type input "*****"
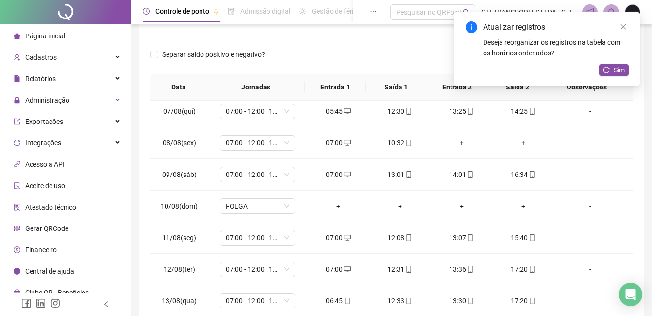
scroll to position [130, 0]
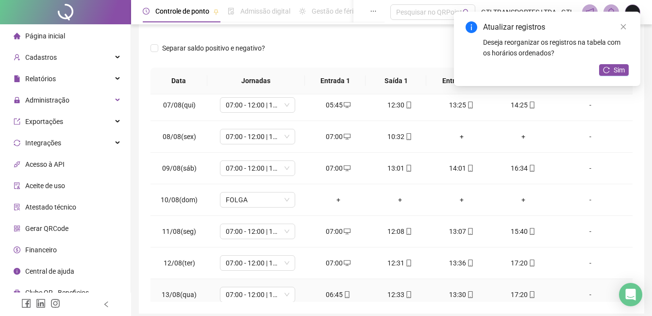
click at [337, 294] on div "06:45" at bounding box center [338, 294] width 46 height 11
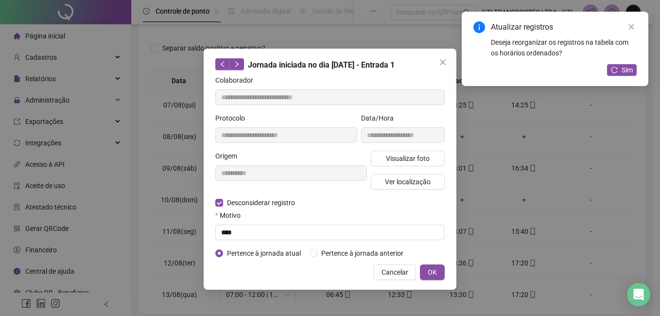
type input "**********"
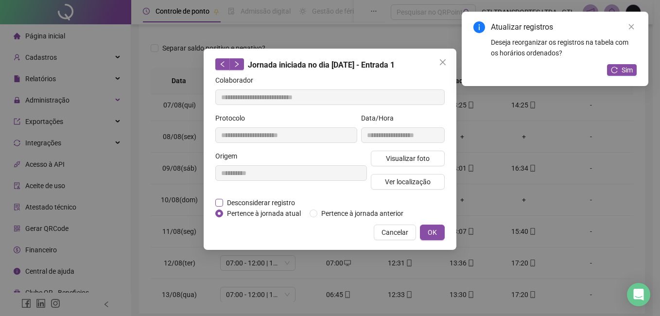
click at [267, 200] on span "Desconsiderar registro" at bounding box center [261, 202] width 76 height 11
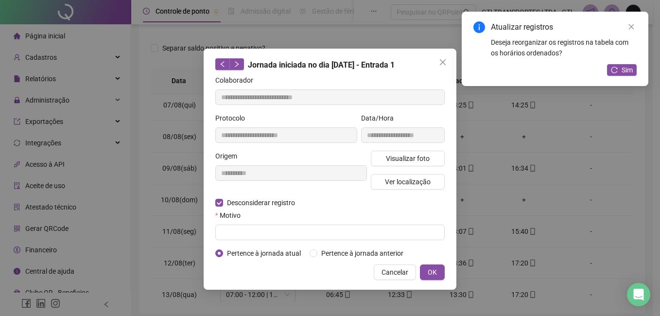
click at [276, 242] on form "**********" at bounding box center [329, 167] width 229 height 184
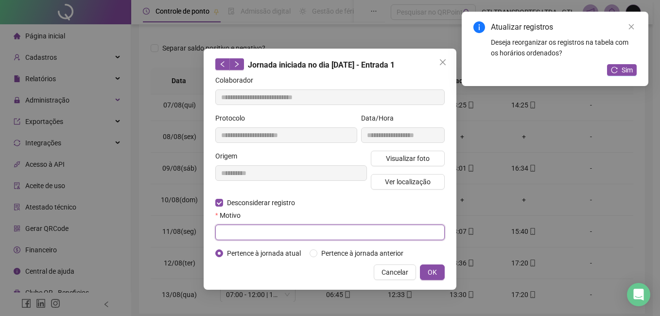
click at [281, 230] on input "text" at bounding box center [329, 232] width 229 height 16
paste input "****"
type input "****"
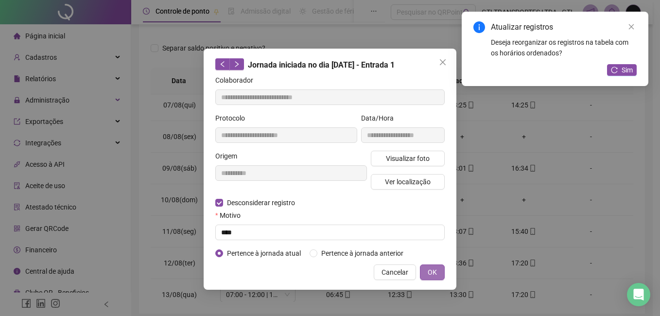
click at [433, 273] on span "OK" at bounding box center [431, 272] width 9 height 11
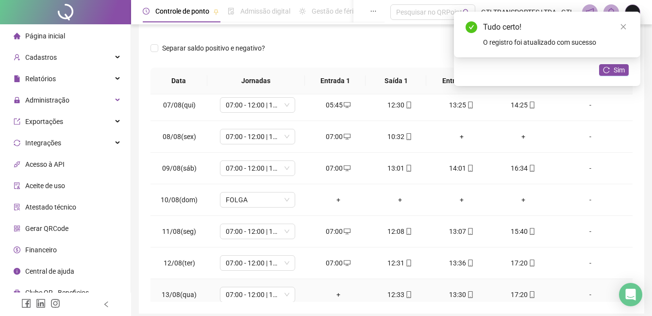
click at [339, 293] on div "+" at bounding box center [338, 294] width 46 height 11
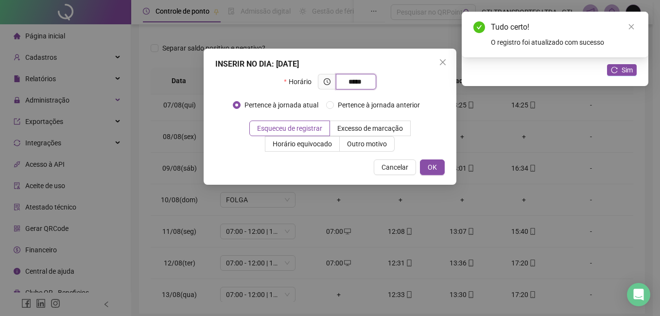
type input "*****"
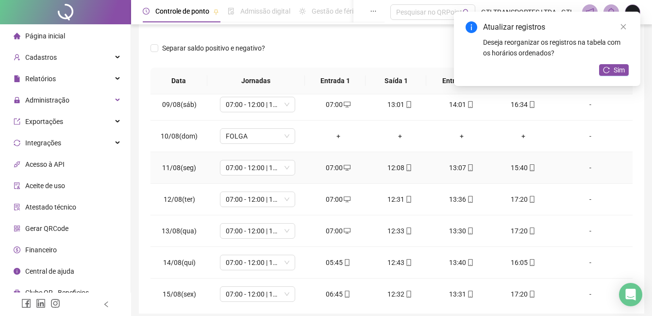
scroll to position [266, 0]
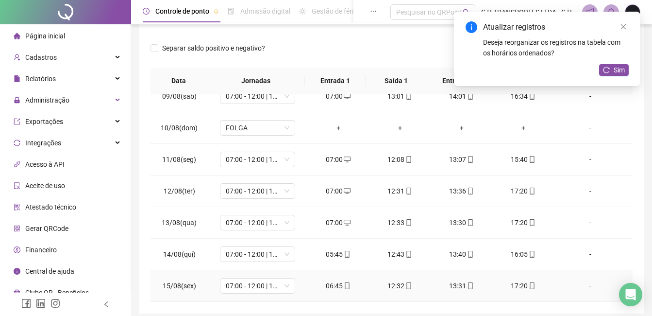
click at [334, 291] on td "06:45" at bounding box center [338, 286] width 62 height 32
click at [335, 284] on div "06:45" at bounding box center [338, 285] width 46 height 11
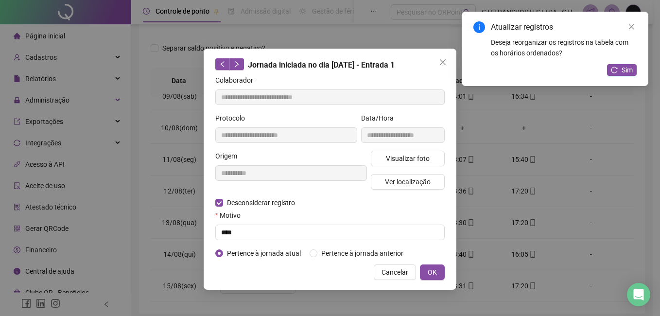
type input "**********"
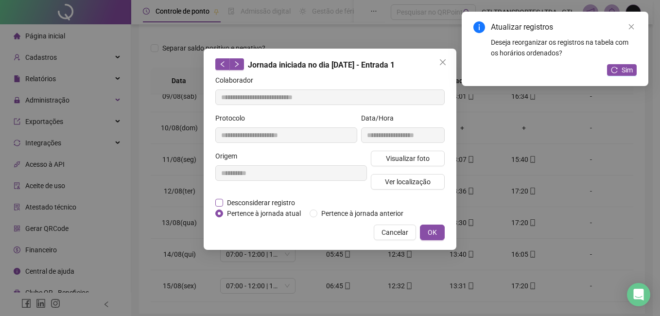
click at [257, 204] on span "Desconsiderar registro" at bounding box center [261, 202] width 76 height 11
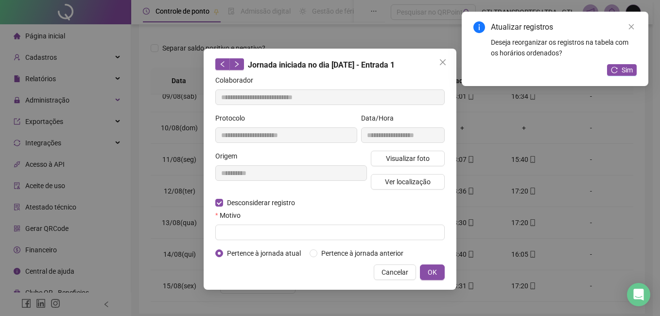
click at [257, 239] on form "**********" at bounding box center [329, 167] width 229 height 184
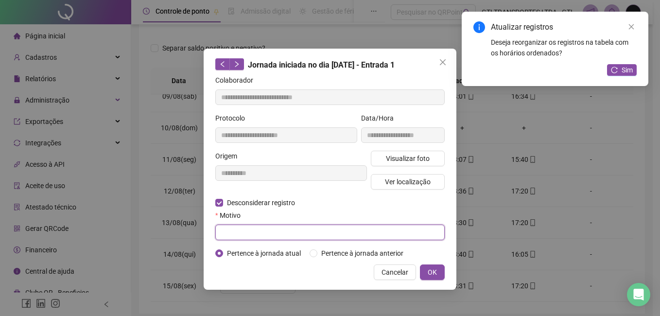
click at [258, 237] on input "text" at bounding box center [329, 232] width 229 height 16
paste input "****"
type input "****"
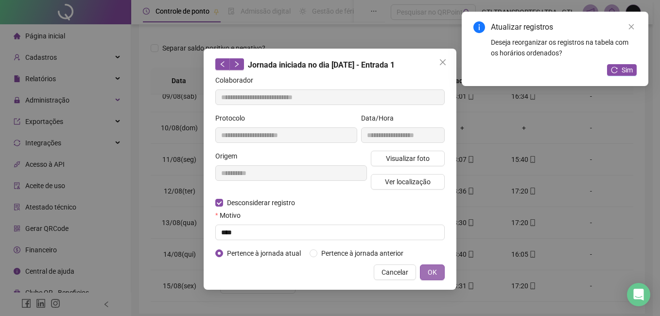
click at [438, 267] on button "OK" at bounding box center [432, 272] width 25 height 16
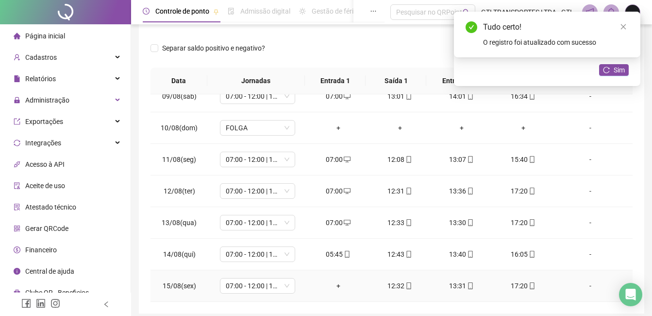
click at [337, 285] on div "+" at bounding box center [338, 285] width 46 height 11
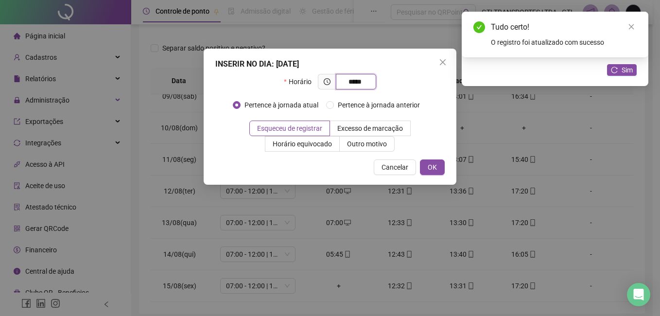
type input "*****"
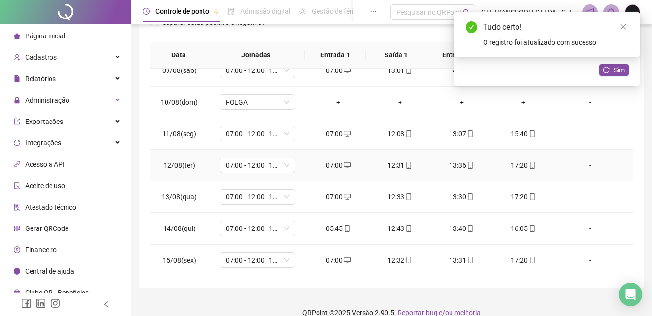
scroll to position [169, 0]
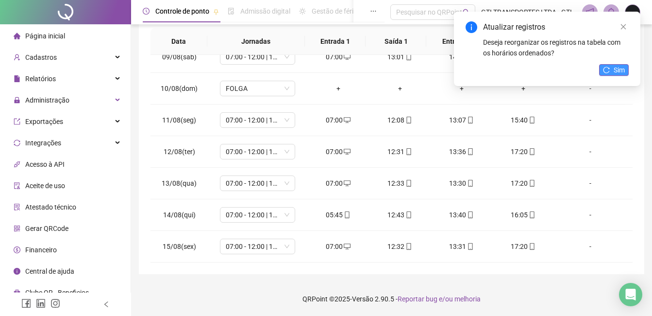
click at [612, 65] on button "Sim" at bounding box center [614, 70] width 30 height 12
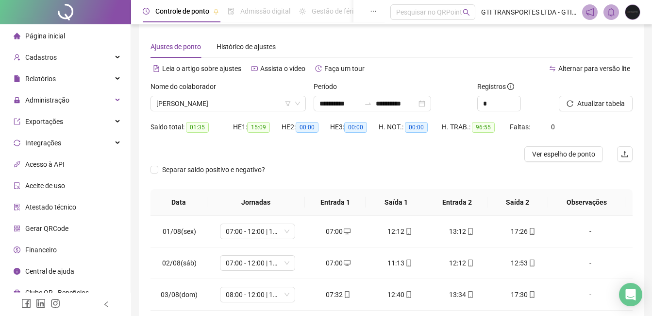
scroll to position [0, 0]
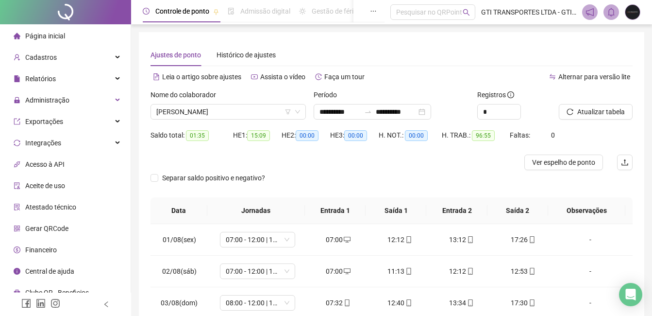
click at [191, 136] on span "01:35" at bounding box center [197, 135] width 23 height 11
click at [578, 165] on span "Ver espelho de ponto" at bounding box center [563, 162] width 63 height 11
click at [209, 102] on div "Nome do colaborador" at bounding box center [228, 96] width 155 height 15
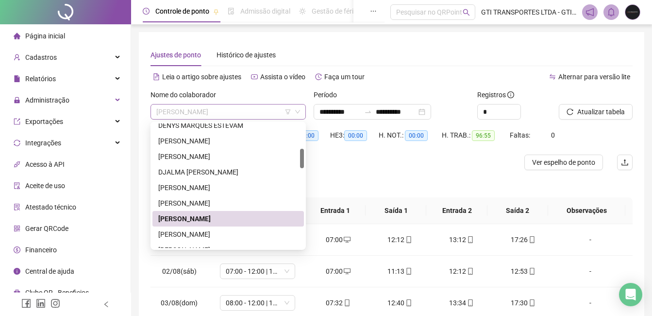
click at [209, 111] on span "[PERSON_NAME]" at bounding box center [228, 111] width 144 height 15
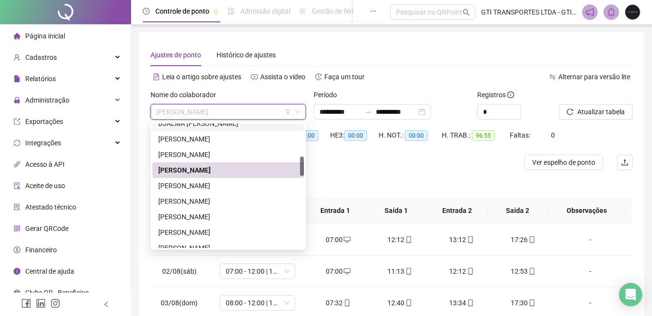
scroll to position [258, 0]
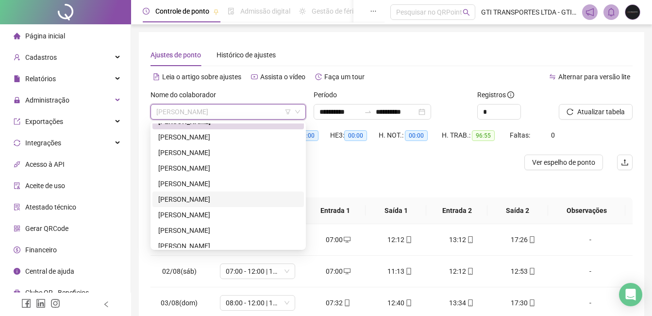
click at [216, 197] on div "[PERSON_NAME]" at bounding box center [228, 199] width 140 height 11
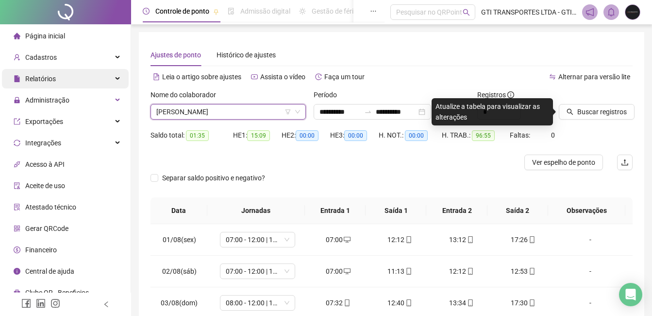
click at [43, 75] on span "Relatórios" at bounding box center [40, 79] width 31 height 8
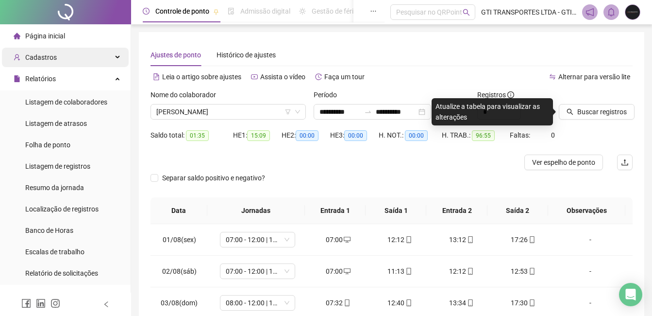
click at [57, 51] on div "Cadastros" at bounding box center [65, 57] width 127 height 19
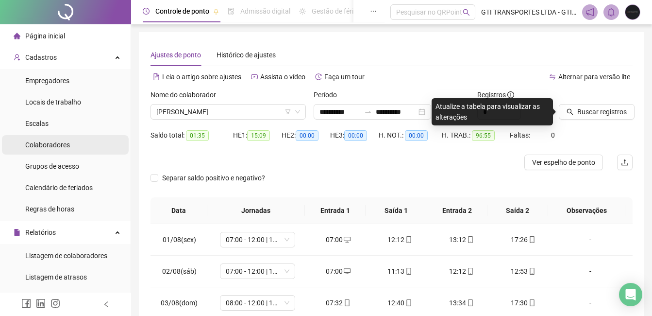
click at [68, 148] on span "Colaboradores" at bounding box center [47, 145] width 45 height 8
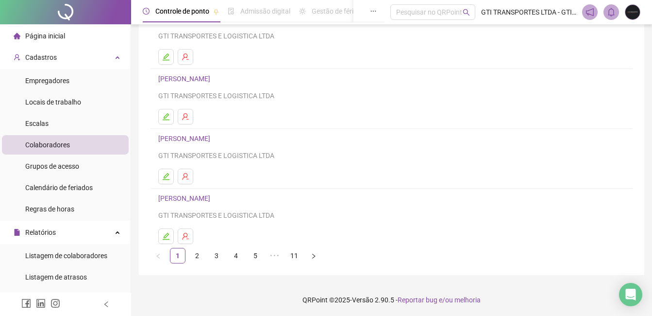
scroll to position [154, 0]
click at [196, 251] on link "2" at bounding box center [197, 254] width 15 height 15
click at [177, 249] on link "1" at bounding box center [177, 254] width 15 height 15
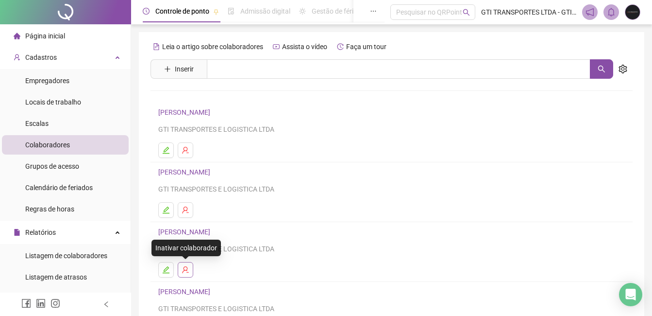
click at [187, 269] on icon "user-delete" at bounding box center [185, 269] width 6 height 7
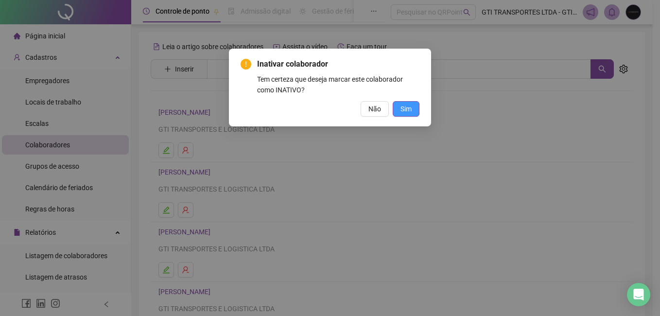
click at [406, 107] on span "Sim" at bounding box center [405, 108] width 11 height 11
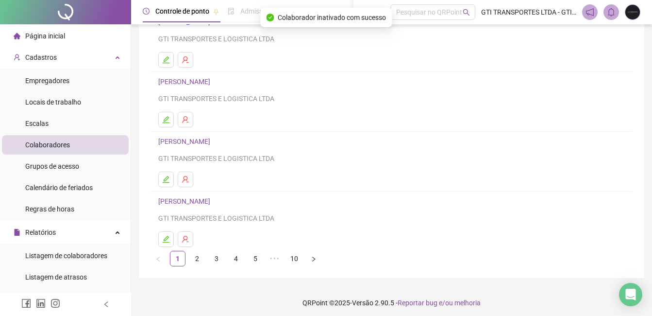
scroll to position [154, 0]
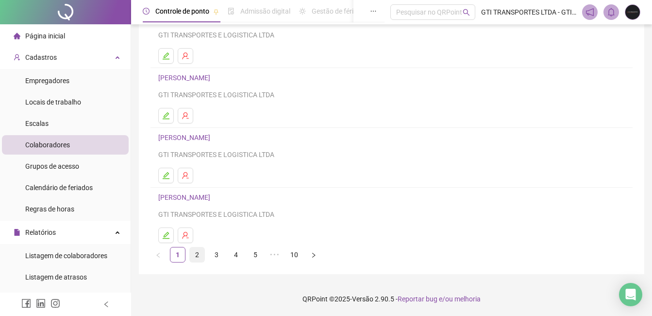
click at [199, 254] on link "2" at bounding box center [197, 254] width 15 height 15
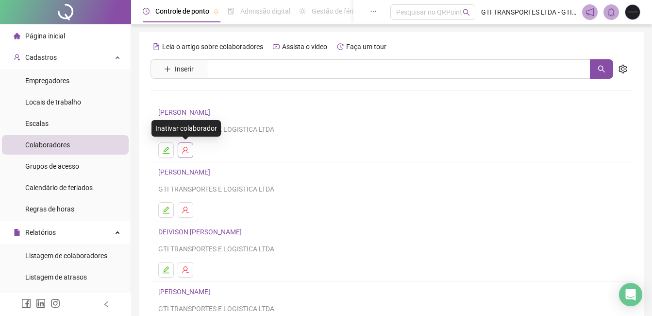
click at [185, 148] on icon "user-delete" at bounding box center [186, 150] width 8 height 8
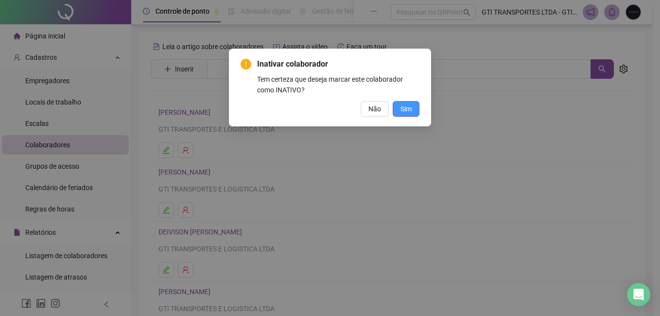
click at [399, 110] on button "Sim" at bounding box center [405, 109] width 27 height 16
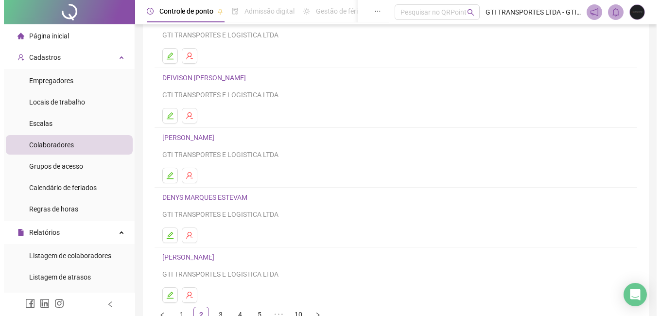
scroll to position [97, 0]
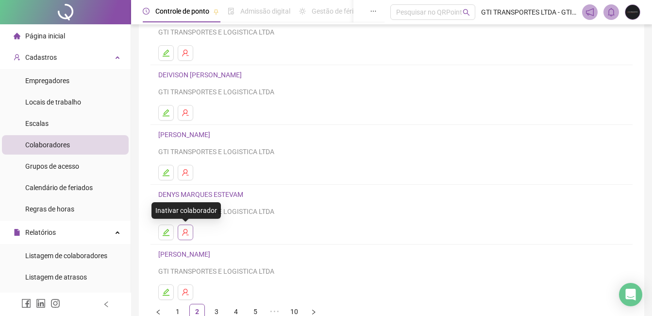
click at [183, 232] on icon "user-delete" at bounding box center [186, 232] width 8 height 8
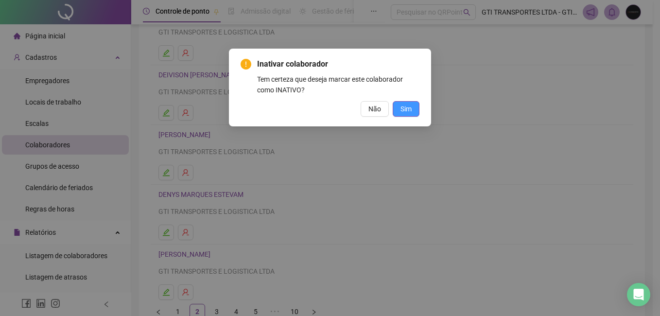
click at [412, 110] on button "Sim" at bounding box center [405, 109] width 27 height 16
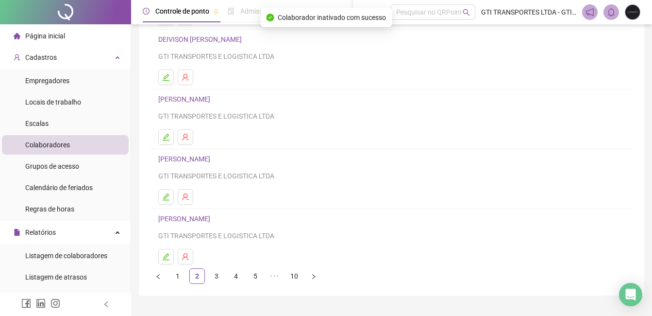
scroll to position [154, 0]
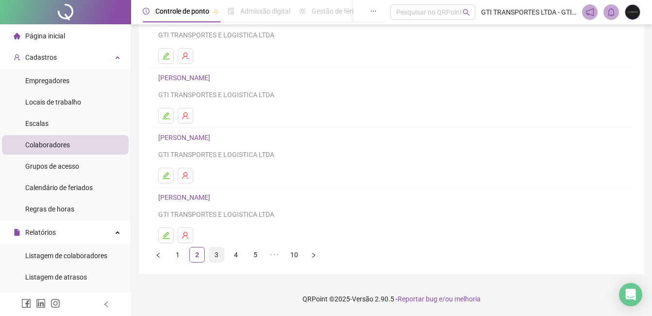
click at [220, 256] on link "3" at bounding box center [216, 254] width 15 height 15
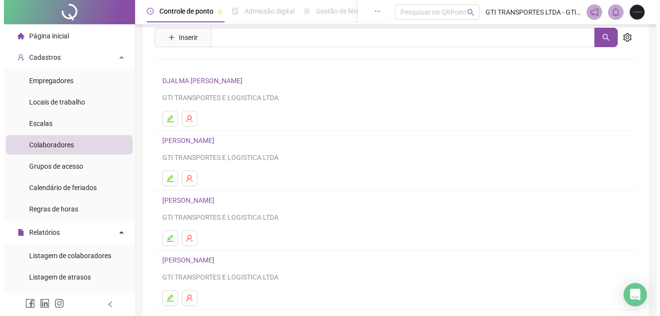
scroll to position [49, 0]
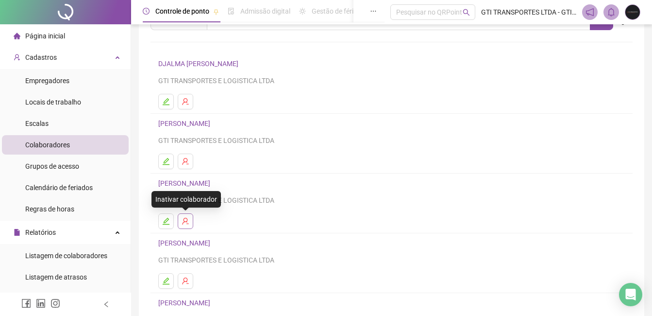
click at [185, 223] on icon "user-delete" at bounding box center [186, 221] width 8 height 8
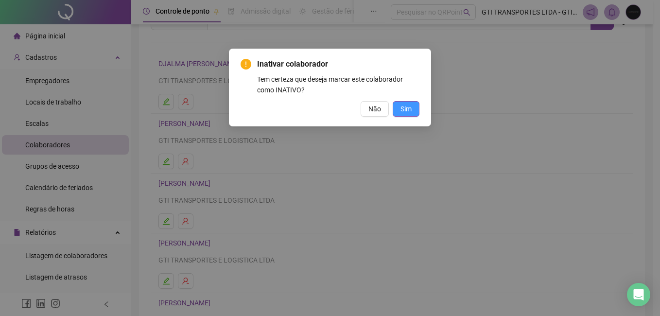
click at [399, 105] on button "Sim" at bounding box center [405, 109] width 27 height 16
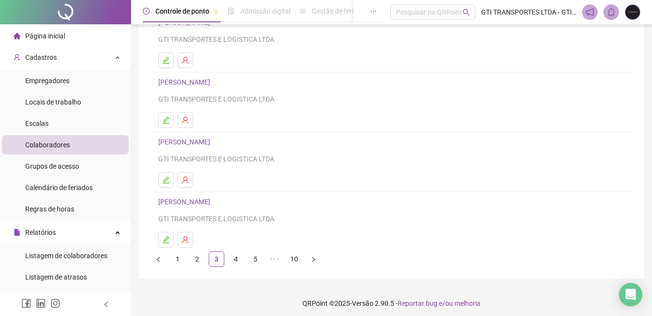
scroll to position [154, 0]
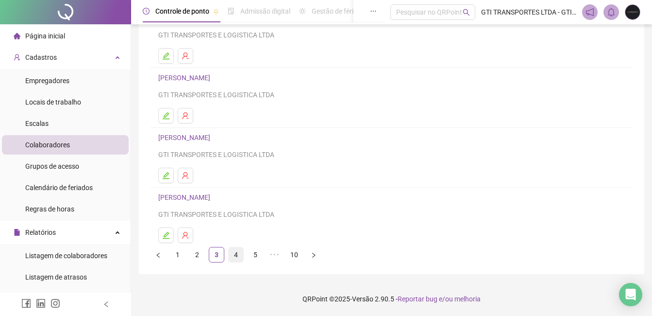
click at [237, 254] on link "4" at bounding box center [236, 254] width 15 height 15
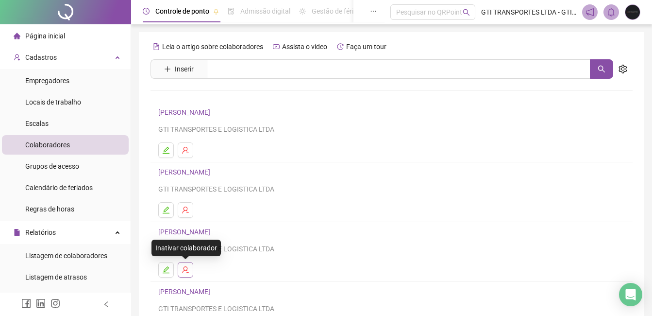
click at [189, 270] on button "button" at bounding box center [186, 270] width 16 height 16
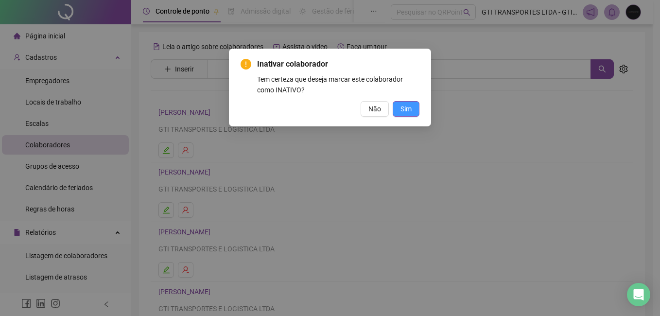
click at [399, 111] on button "Sim" at bounding box center [405, 109] width 27 height 16
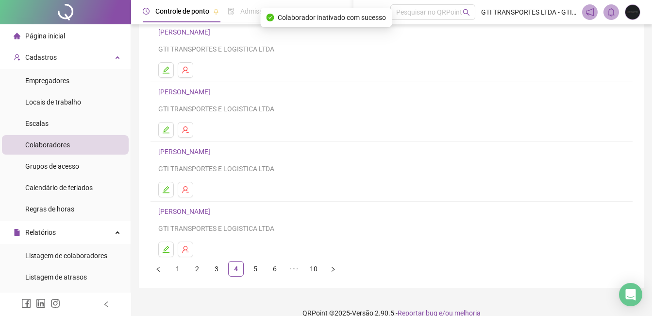
scroll to position [146, 0]
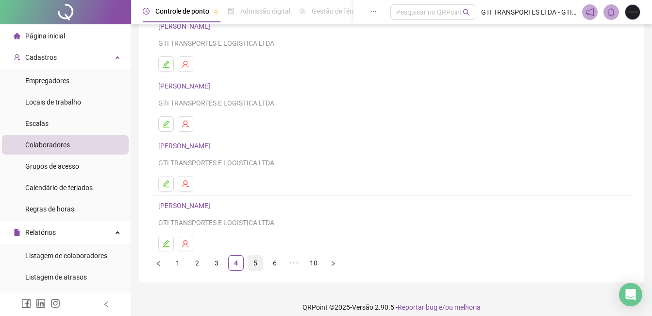
click at [256, 260] on link "5" at bounding box center [255, 262] width 15 height 15
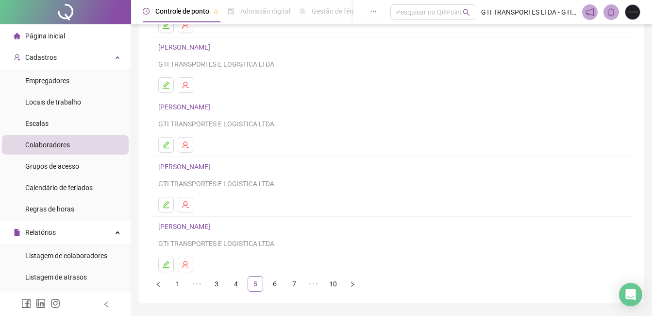
scroll to position [154, 0]
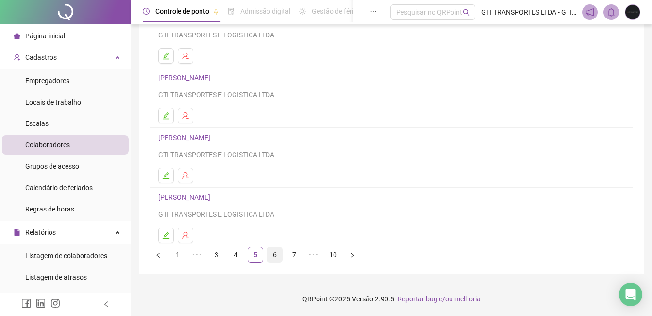
click at [278, 256] on link "6" at bounding box center [275, 254] width 15 height 15
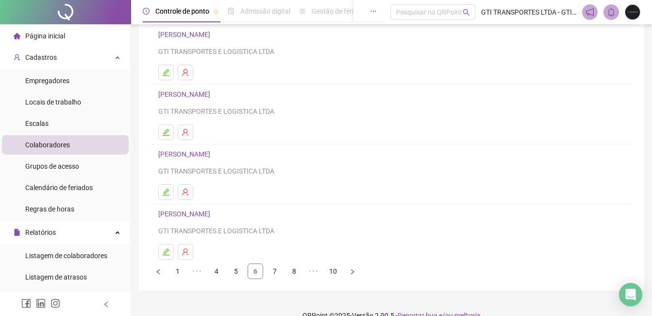
scroll to position [146, 0]
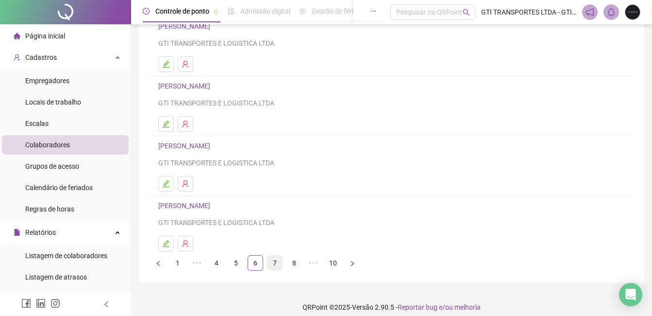
click at [275, 262] on link "7" at bounding box center [275, 262] width 15 height 15
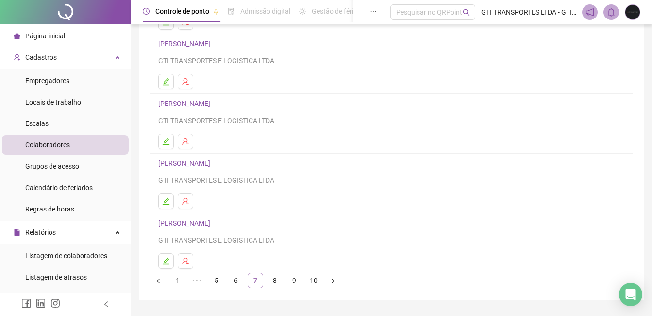
scroll to position [154, 0]
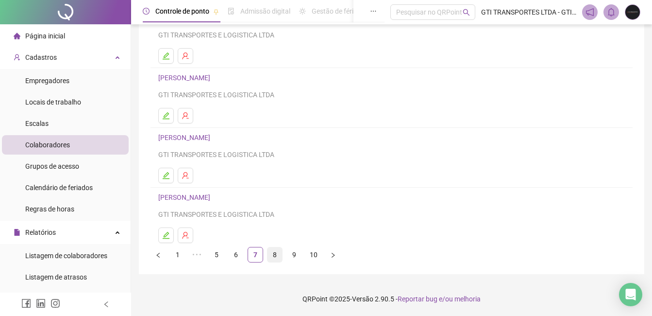
click at [279, 257] on link "8" at bounding box center [275, 254] width 15 height 15
click at [279, 256] on link "9" at bounding box center [275, 254] width 15 height 15
click at [296, 257] on link "10" at bounding box center [294, 254] width 15 height 15
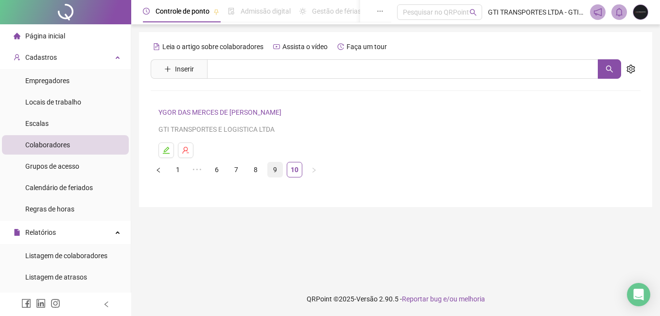
click at [278, 169] on link "9" at bounding box center [275, 169] width 15 height 15
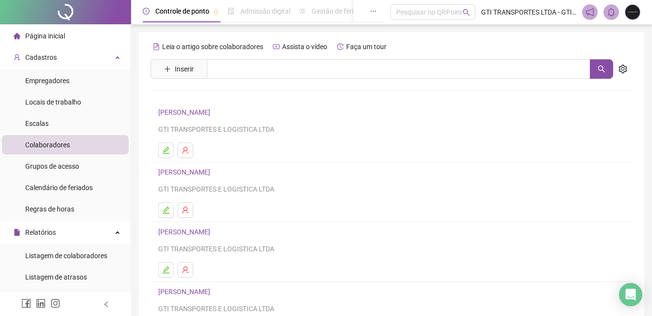
click at [213, 169] on link "[PERSON_NAME]" at bounding box center [185, 172] width 55 height 8
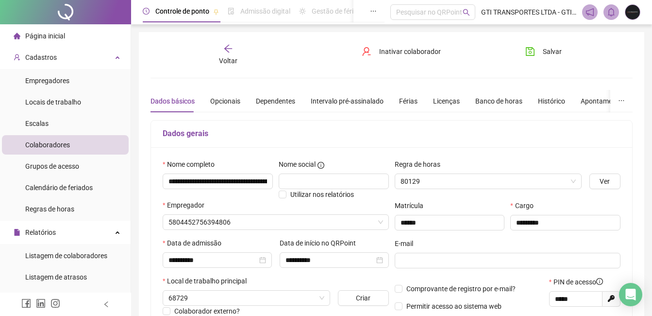
type input "**********"
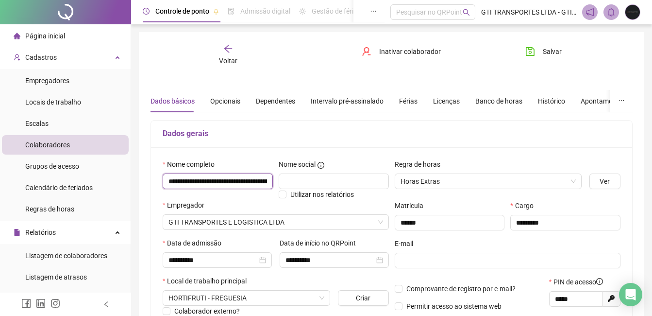
click at [250, 183] on input "**********" at bounding box center [218, 181] width 110 height 16
drag, startPoint x: 261, startPoint y: 182, endPoint x: 289, endPoint y: 182, distance: 28.2
click at [289, 182] on div "**********" at bounding box center [276, 179] width 232 height 41
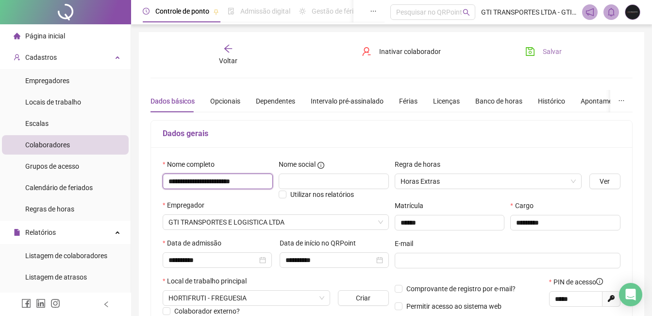
type input "**********"
click at [552, 52] on span "Salvar" at bounding box center [552, 51] width 19 height 11
click at [232, 47] on icon "arrow-left" at bounding box center [228, 49] width 10 height 10
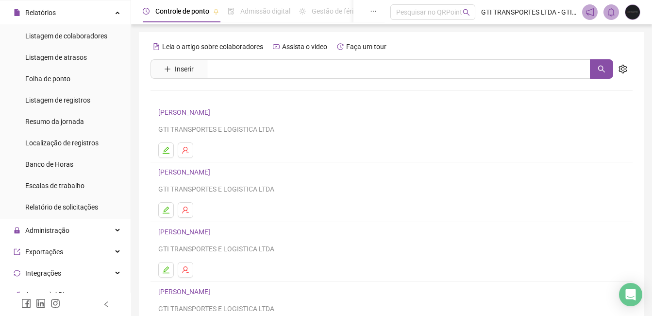
scroll to position [243, 0]
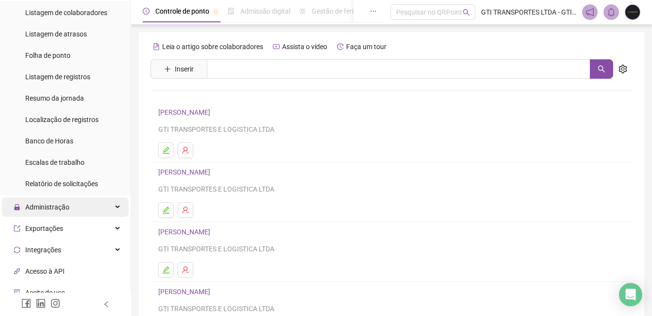
click at [47, 211] on span "Administração" at bounding box center [47, 207] width 44 height 8
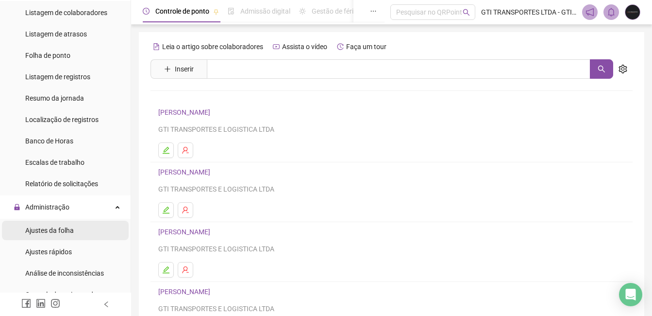
click at [51, 229] on span "Ajustes da folha" at bounding box center [49, 230] width 49 height 8
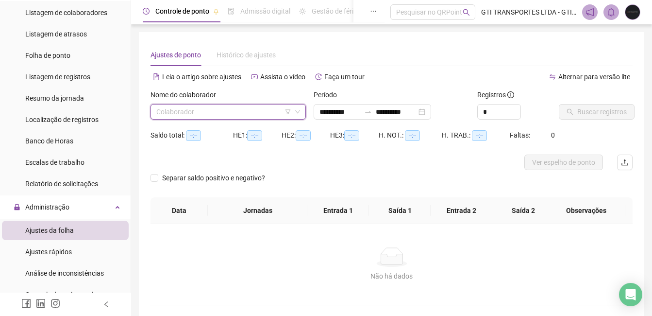
click at [197, 115] on input "search" at bounding box center [223, 111] width 135 height 15
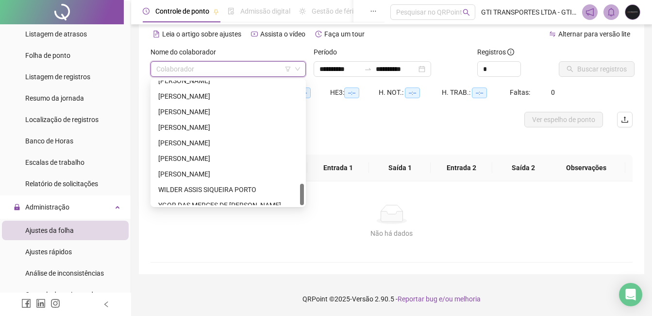
scroll to position [591, 0]
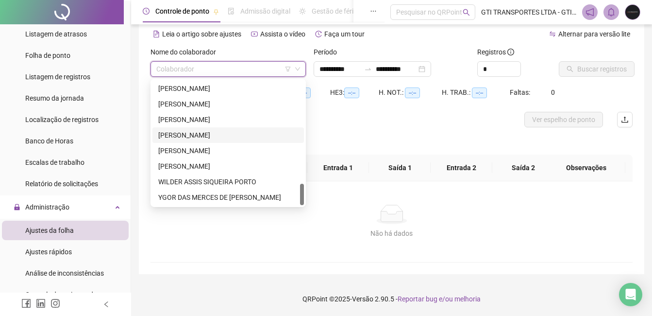
click at [171, 135] on div "[PERSON_NAME]" at bounding box center [228, 135] width 140 height 11
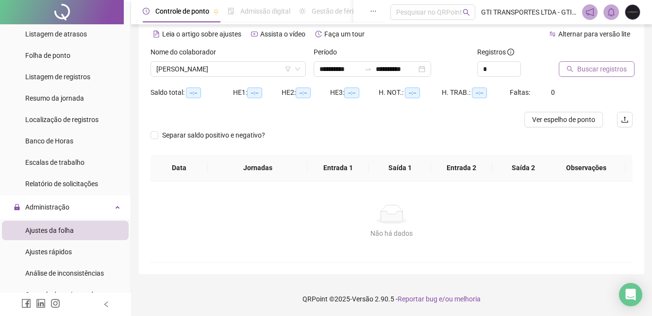
click at [587, 68] on span "Buscar registros" at bounding box center [602, 69] width 50 height 11
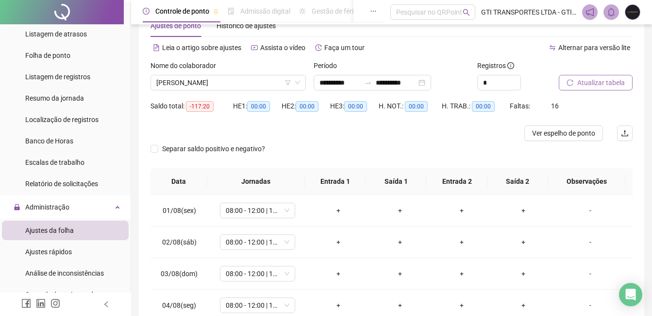
scroll to position [23, 0]
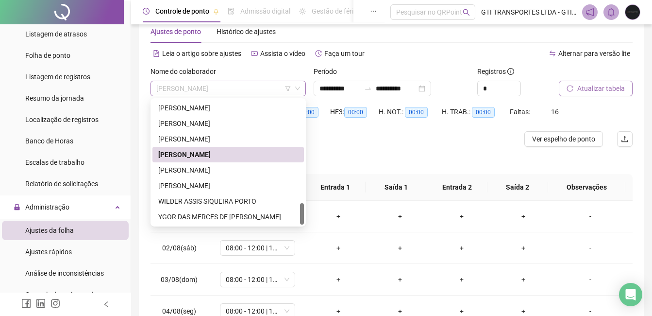
click at [259, 95] on span "[PERSON_NAME]" at bounding box center [228, 88] width 144 height 15
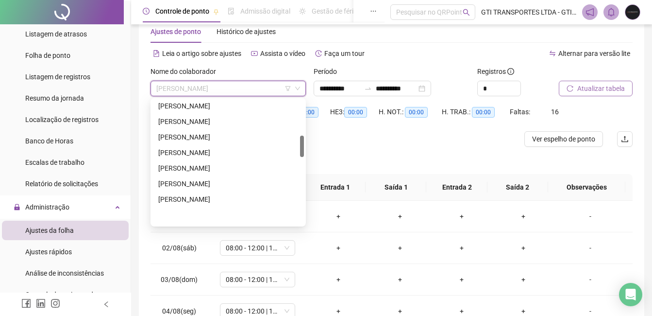
scroll to position [202, 0]
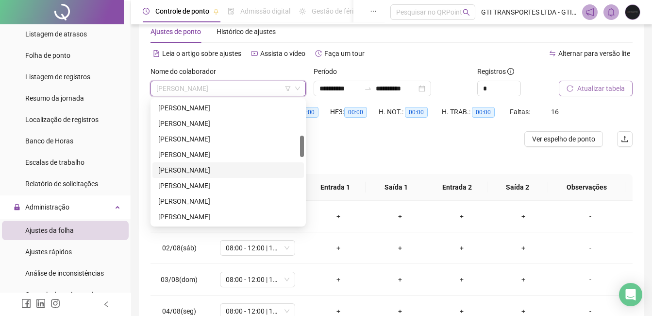
click at [215, 176] on div "[PERSON_NAME]" at bounding box center [228, 170] width 152 height 16
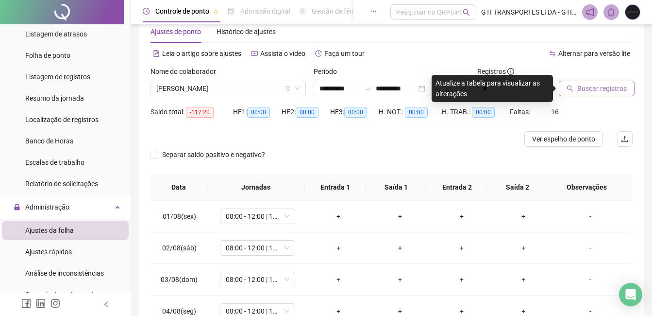
click at [632, 90] on button "Buscar registros" at bounding box center [597, 89] width 76 height 16
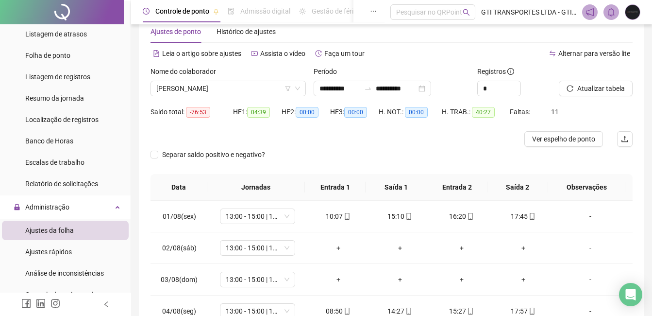
scroll to position [169, 0]
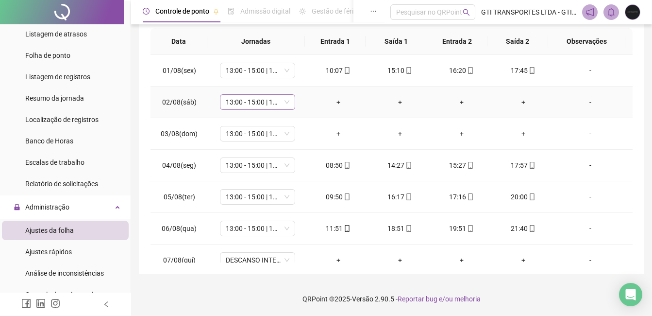
click at [241, 106] on span "13:00 - 15:00 | 16:00 - 21:20" at bounding box center [258, 102] width 64 height 15
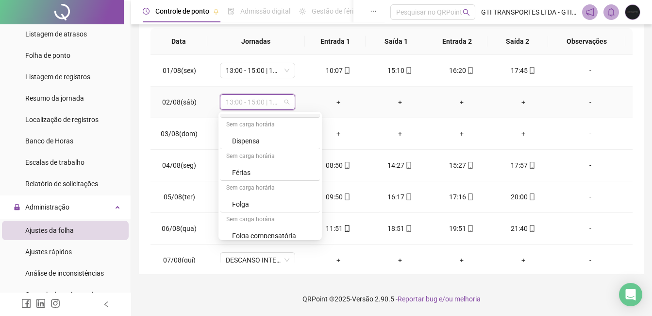
scroll to position [318, 0]
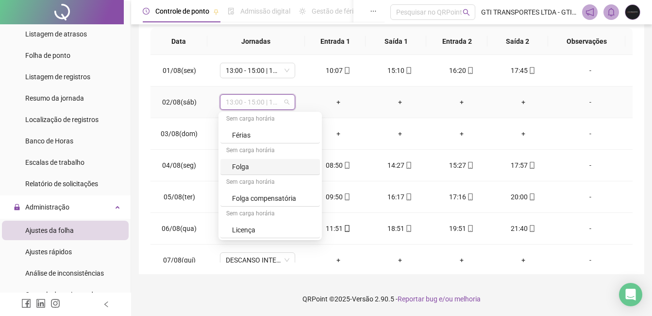
click at [258, 169] on div "Folga" at bounding box center [273, 166] width 82 height 11
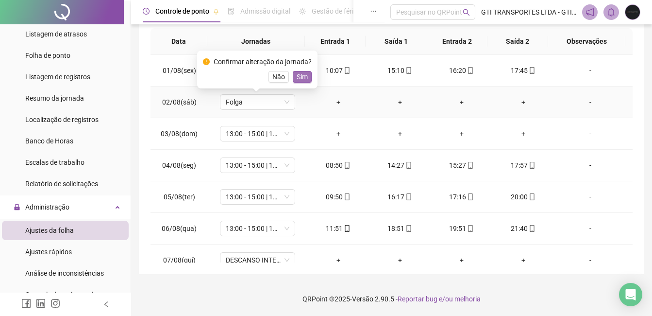
click at [302, 78] on span "Sim" at bounding box center [302, 76] width 11 height 11
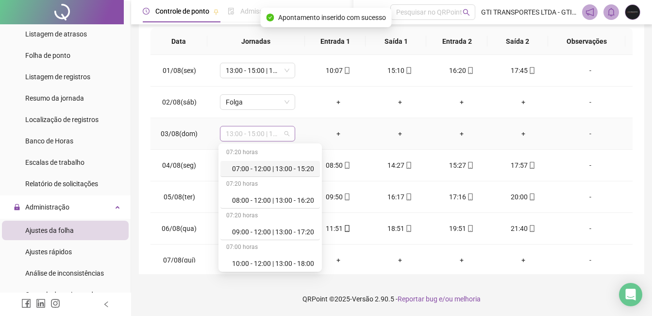
click at [283, 131] on span "13:00 - 15:00 | 16:00 - 21:20" at bounding box center [258, 133] width 64 height 15
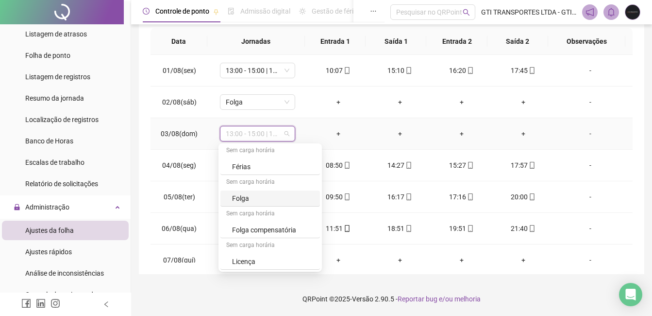
click at [258, 199] on div "Folga" at bounding box center [273, 198] width 82 height 11
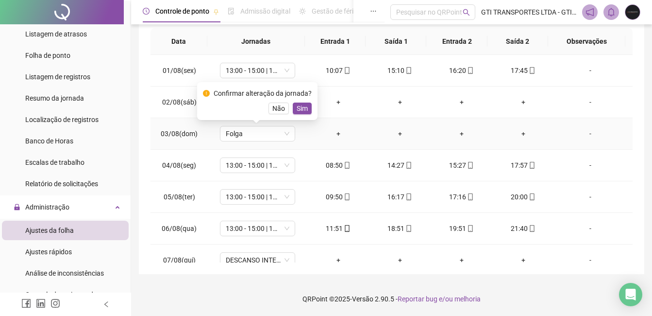
click at [305, 102] on div "Confirmar alteração da jornada? Não Sim" at bounding box center [257, 101] width 109 height 26
click at [303, 109] on span "Sim" at bounding box center [302, 108] width 11 height 11
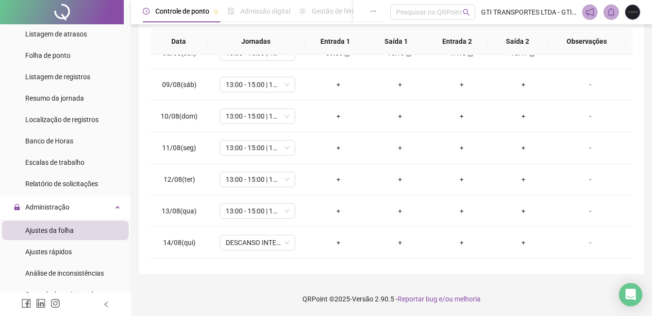
scroll to position [215, 0]
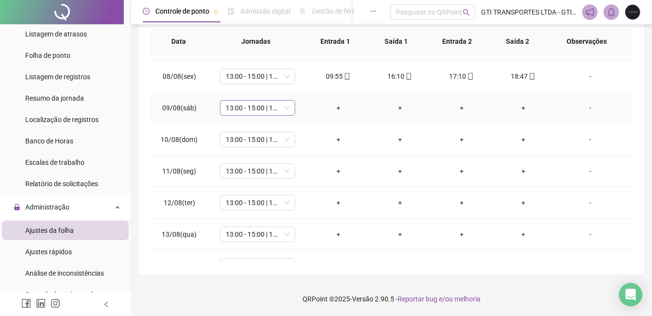
click at [250, 108] on span "13:00 - 15:00 | 16:00 - 21:20" at bounding box center [258, 108] width 64 height 15
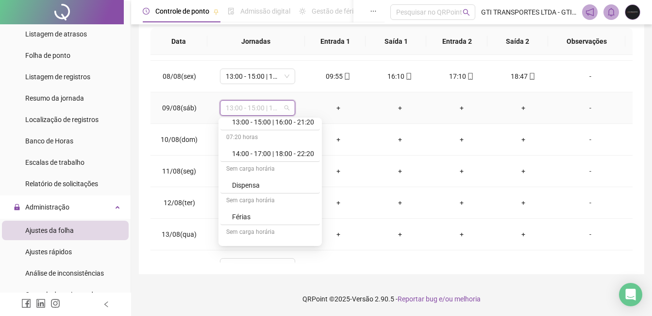
scroll to position [243, 0]
click at [263, 188] on div "Dispensa" at bounding box center [273, 184] width 82 height 11
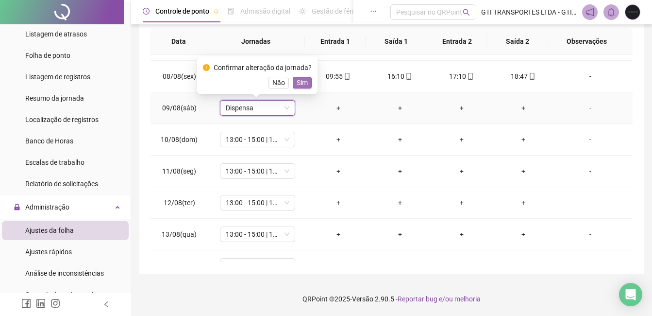
click at [301, 85] on span "Sim" at bounding box center [302, 82] width 11 height 11
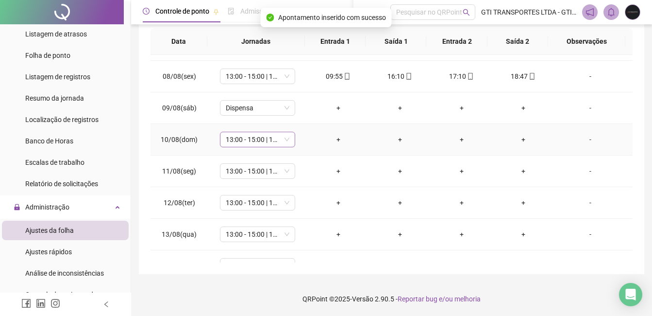
click at [266, 135] on span "13:00 - 15:00 | 16:00 - 21:20" at bounding box center [258, 139] width 64 height 15
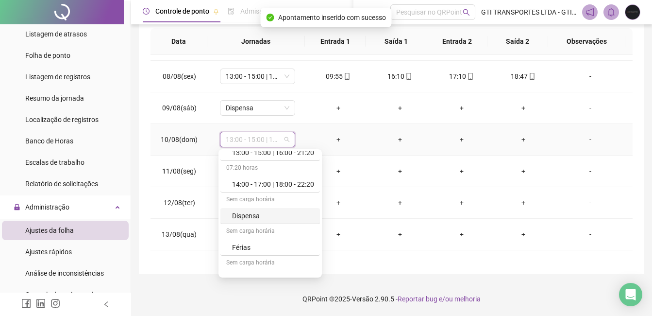
click at [245, 209] on div "Dispensa" at bounding box center [270, 216] width 100 height 16
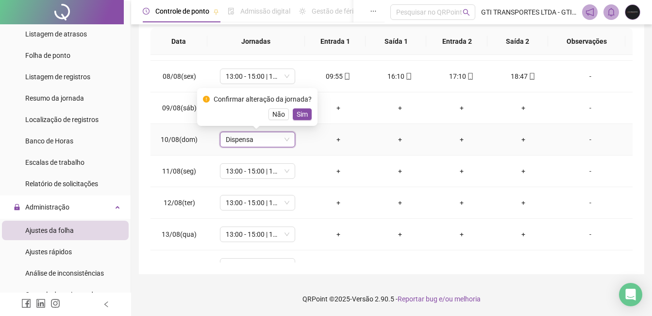
click at [308, 105] on div "Confirmar alteração da jornada? Não Sim" at bounding box center [257, 107] width 109 height 26
click at [297, 115] on span "Sim" at bounding box center [302, 114] width 11 height 11
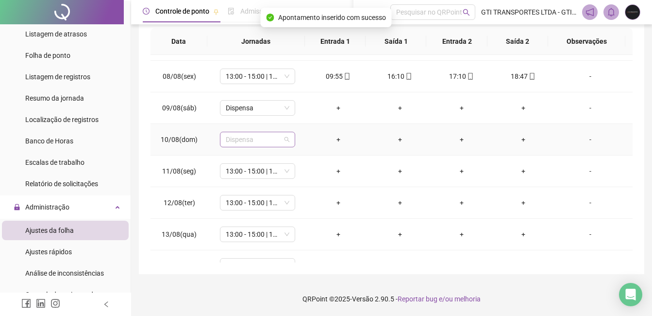
click at [267, 140] on span "Dispensa" at bounding box center [258, 139] width 64 height 15
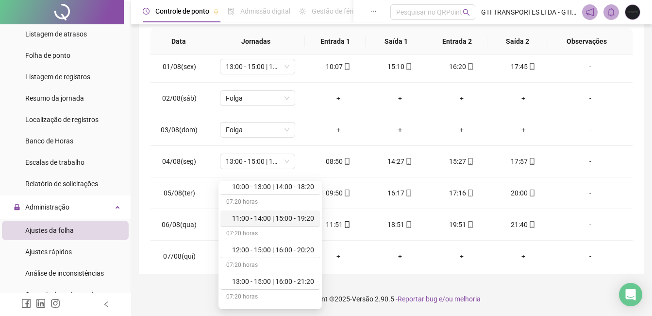
scroll to position [0, 0]
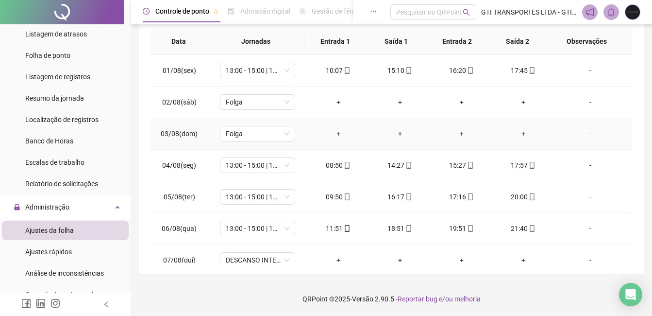
click at [607, 145] on td "-" at bounding box center [593, 134] width 79 height 32
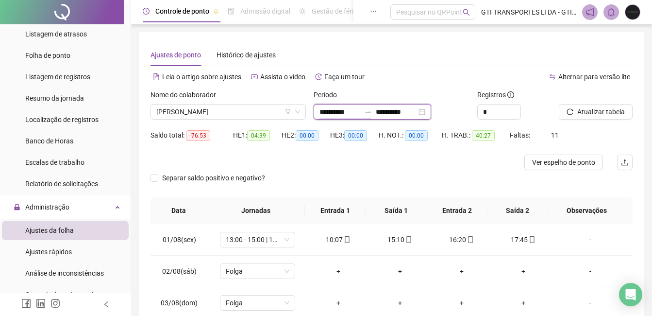
click at [359, 112] on input "**********" at bounding box center [340, 111] width 41 height 11
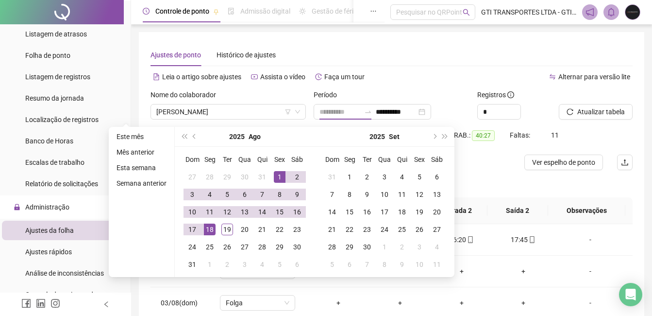
click at [276, 180] on div "1" at bounding box center [280, 177] width 12 height 12
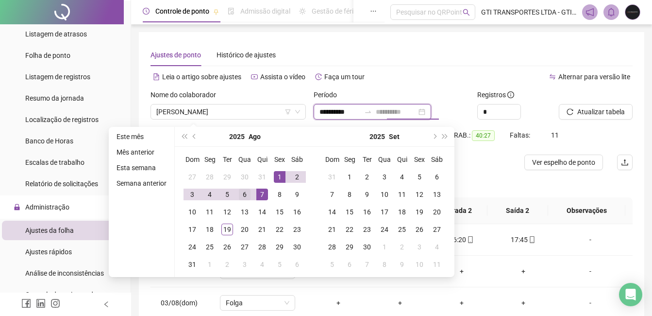
type input "**********"
click at [246, 193] on div "6" at bounding box center [245, 194] width 12 height 12
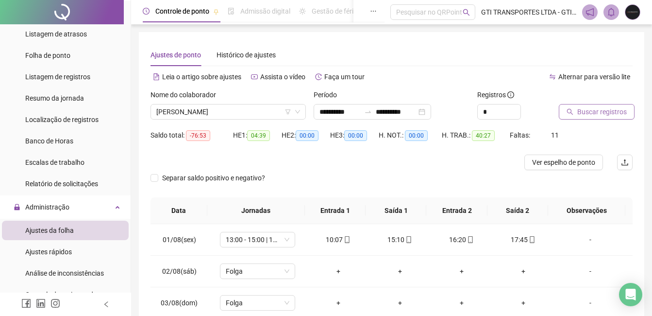
click at [599, 117] on span "Buscar registros" at bounding box center [602, 111] width 50 height 11
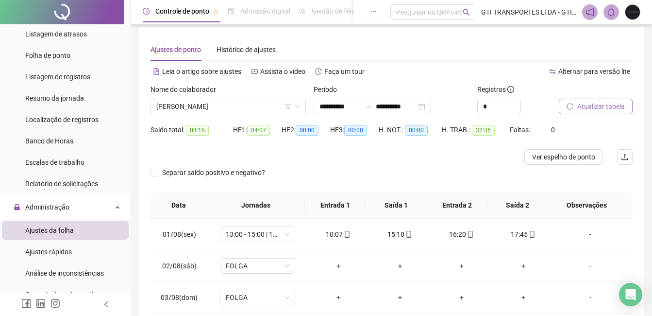
scroll to position [151, 0]
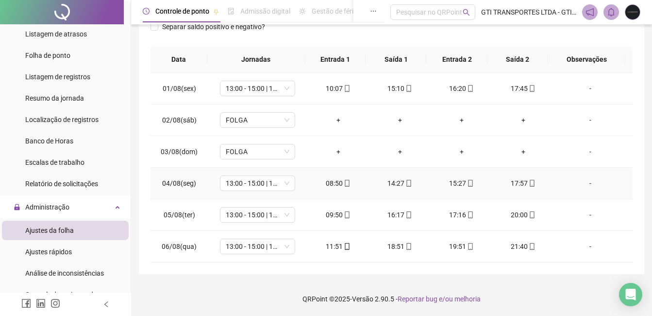
click at [332, 191] on td "08:50" at bounding box center [338, 184] width 62 height 32
click at [332, 190] on td "08:50" at bounding box center [338, 184] width 62 height 32
click at [269, 85] on span "13:00 - 15:00 | 16:00 - 21:20" at bounding box center [258, 88] width 64 height 15
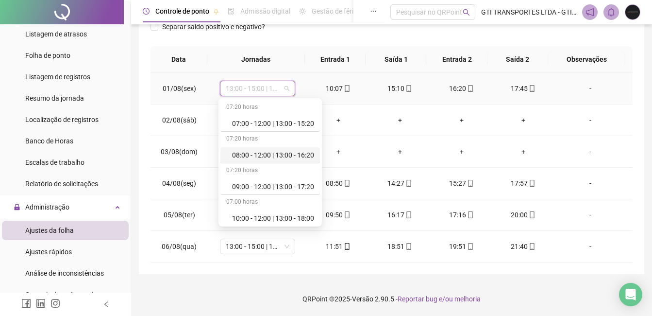
scroll to position [49, 0]
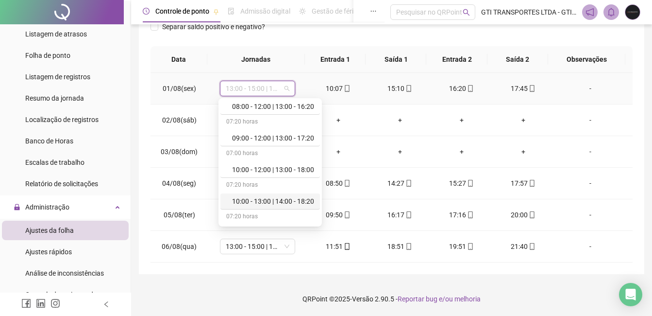
click at [270, 195] on div "10:00 - 13:00 | 14:00 - 18:20" at bounding box center [270, 201] width 100 height 16
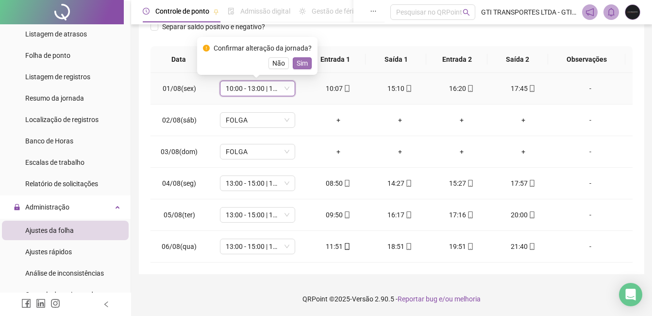
click at [305, 66] on span "Sim" at bounding box center [302, 63] width 11 height 11
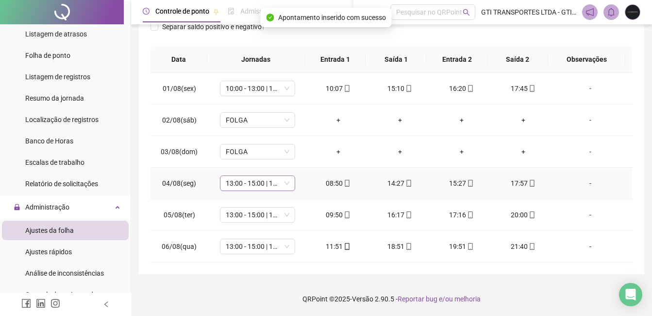
click at [274, 177] on span "13:00 - 15:00 | 16:00 - 21:20" at bounding box center [258, 183] width 64 height 15
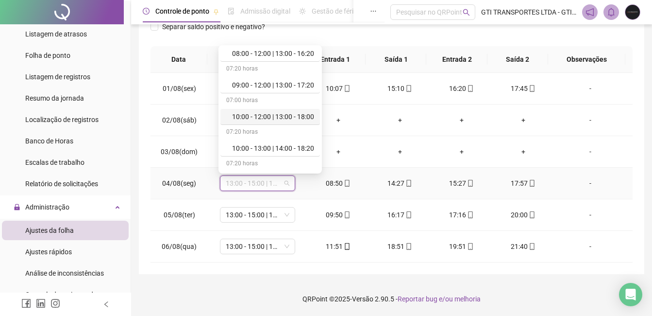
click at [288, 93] on div "07:00 horas" at bounding box center [270, 101] width 100 height 16
click at [289, 91] on div "09:00 - 12:00 | 13:00 - 17:20" at bounding box center [270, 85] width 100 height 16
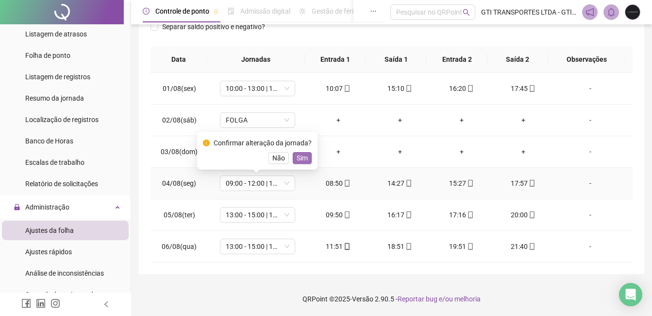
click at [305, 153] on div "Confirmar alteração da jornada? Não Sim" at bounding box center [257, 150] width 109 height 26
click at [305, 155] on span "Sim" at bounding box center [302, 157] width 11 height 11
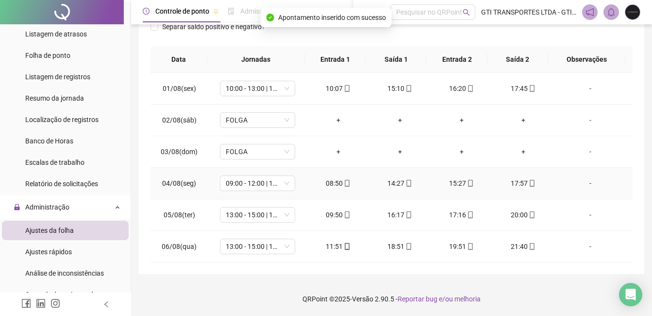
click at [330, 185] on div "08:50" at bounding box center [338, 183] width 46 height 11
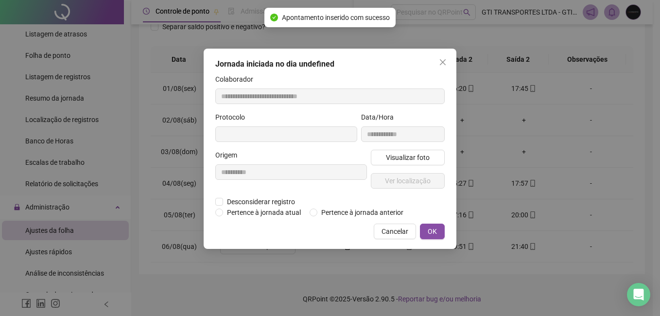
type input "**********"
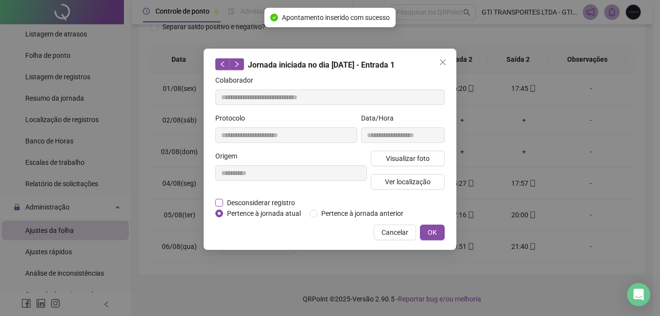
click at [278, 199] on span "Desconsiderar registro" at bounding box center [261, 202] width 76 height 11
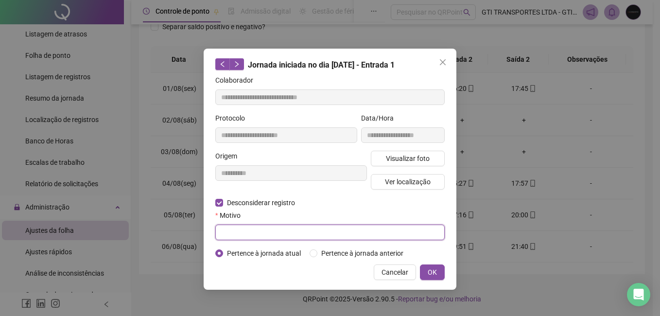
click at [271, 237] on input "text" at bounding box center [329, 232] width 229 height 16
click at [273, 226] on input "text" at bounding box center [329, 232] width 229 height 16
type input "****"
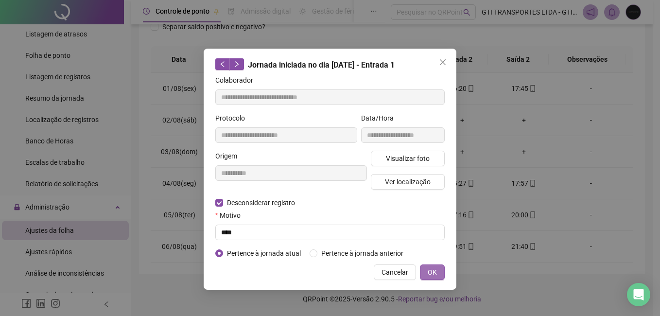
click at [427, 271] on button "OK" at bounding box center [432, 272] width 25 height 16
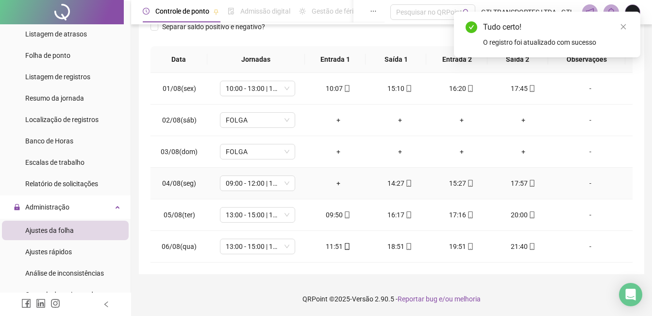
click at [331, 189] on td "+" at bounding box center [338, 184] width 62 height 32
click at [333, 187] on div "+" at bounding box center [338, 183] width 46 height 11
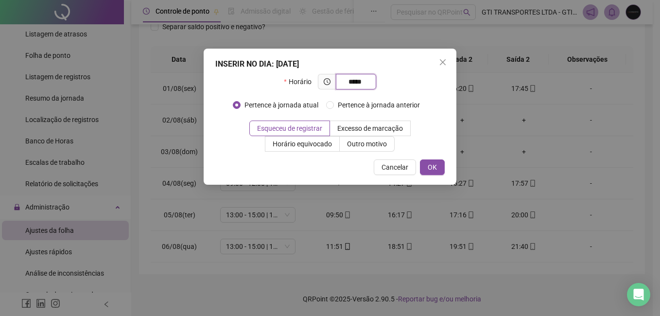
type input "*****"
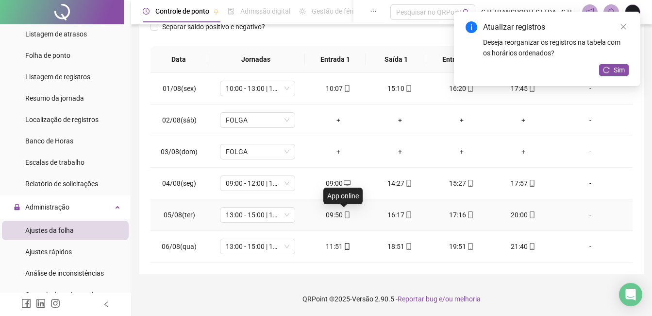
click at [344, 217] on icon "mobile" at bounding box center [347, 214] width 7 height 7
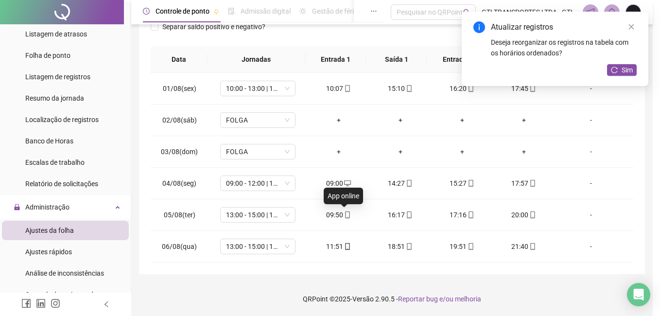
type input "**********"
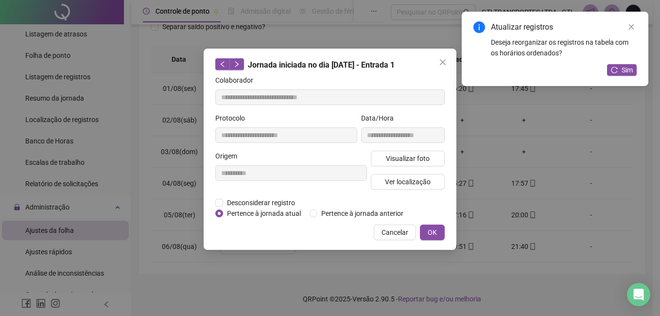
click at [265, 208] on span "Pertence à jornada atual" at bounding box center [264, 213] width 82 height 11
click at [273, 199] on span "Desconsiderar registro" at bounding box center [261, 202] width 76 height 11
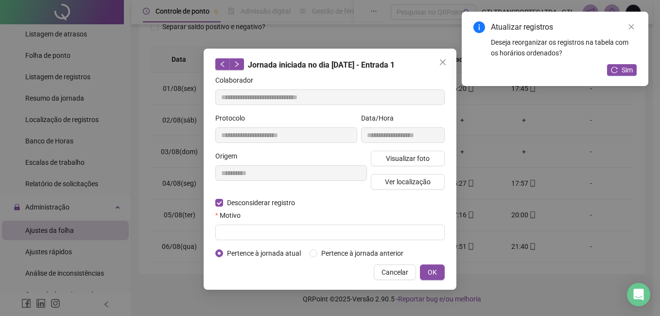
click at [273, 222] on div "Motivo" at bounding box center [329, 217] width 229 height 15
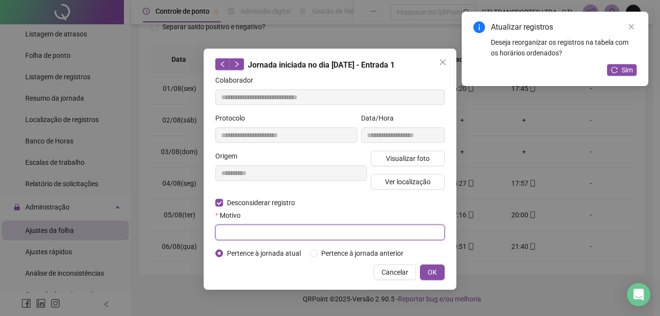
click at [273, 226] on input "text" at bounding box center [329, 232] width 229 height 16
paste input "****"
type input "****"
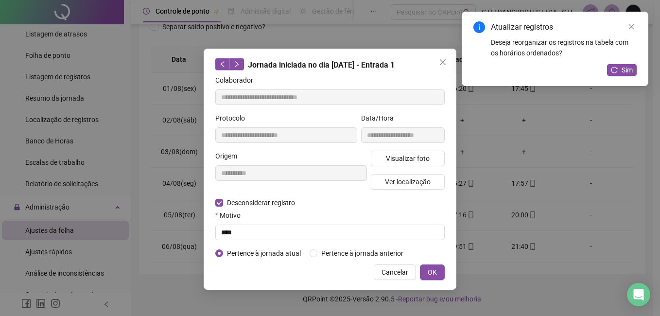
click at [429, 263] on div "**********" at bounding box center [329, 169] width 253 height 241
click at [429, 272] on span "OK" at bounding box center [431, 272] width 9 height 11
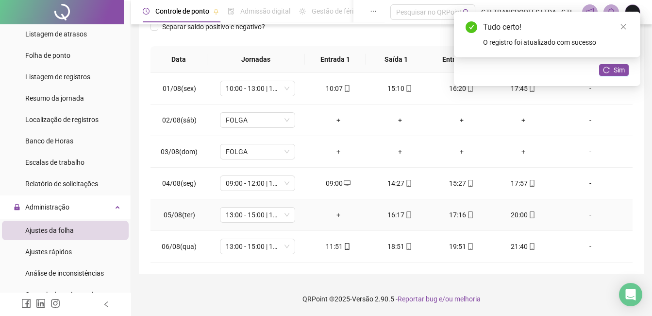
click at [339, 212] on div "+" at bounding box center [338, 214] width 46 height 11
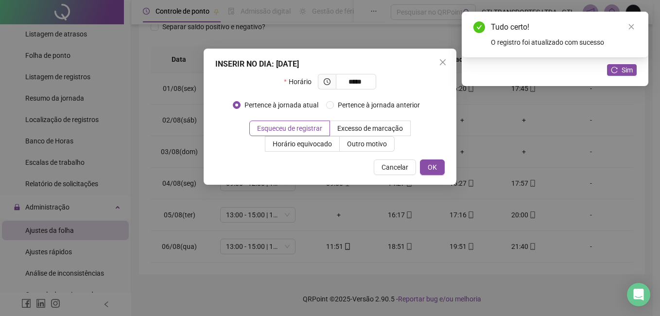
type input "*****"
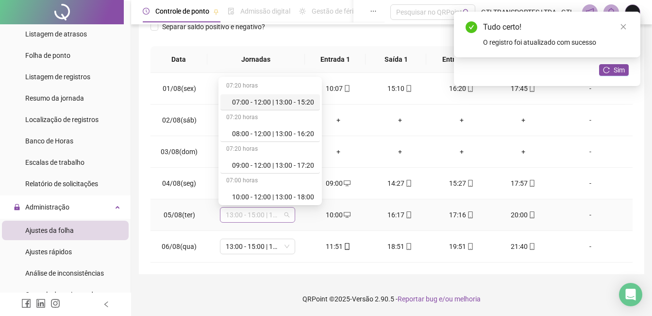
click at [277, 212] on span "13:00 - 15:00 | 16:00 - 21:20" at bounding box center [258, 214] width 64 height 15
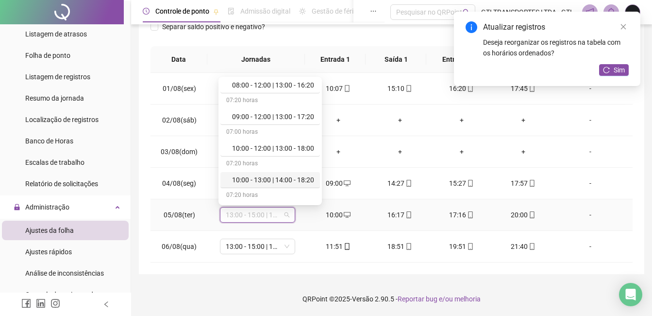
click at [274, 173] on div "10:00 - 13:00 | 14:00 - 18:20" at bounding box center [270, 180] width 100 height 16
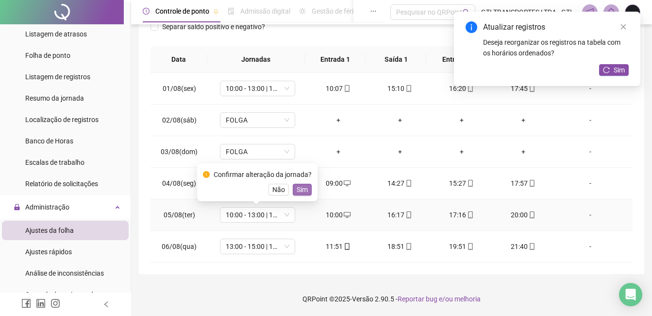
click at [301, 189] on span "Sim" at bounding box center [302, 189] width 11 height 11
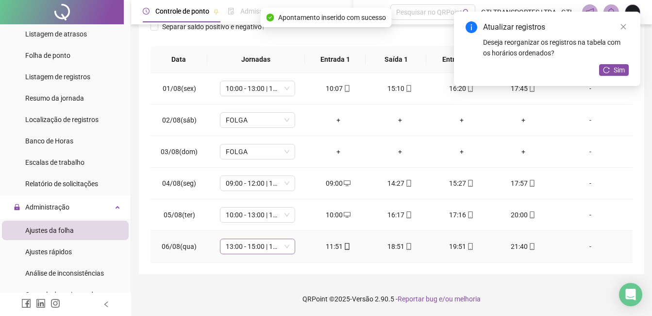
click at [272, 251] on span "13:00 - 15:00 | 16:00 - 21:20" at bounding box center [258, 246] width 64 height 15
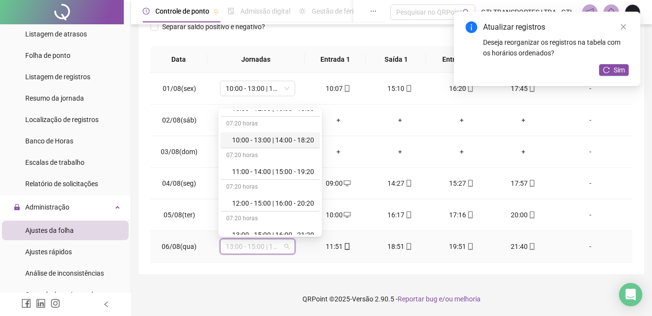
scroll to position [146, 0]
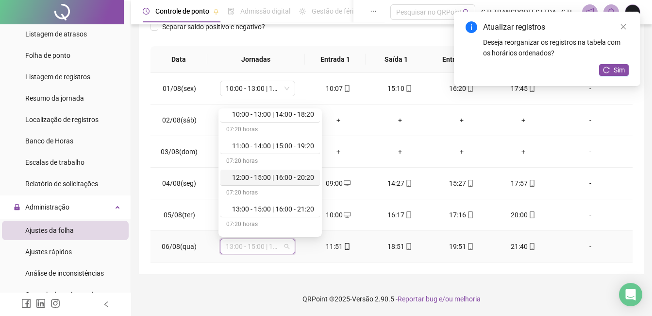
click at [276, 177] on div "12:00 - 15:00 | 16:00 - 20:20" at bounding box center [273, 177] width 82 height 11
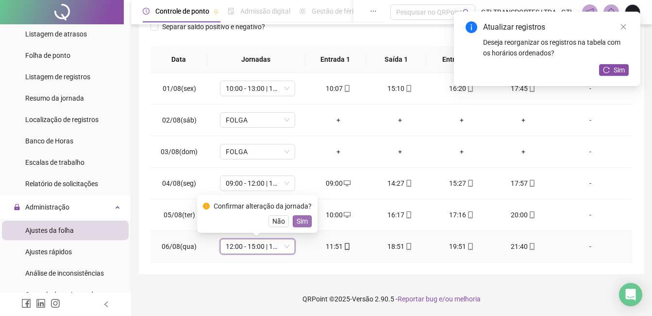
click at [298, 224] on span "Sim" at bounding box center [302, 221] width 11 height 11
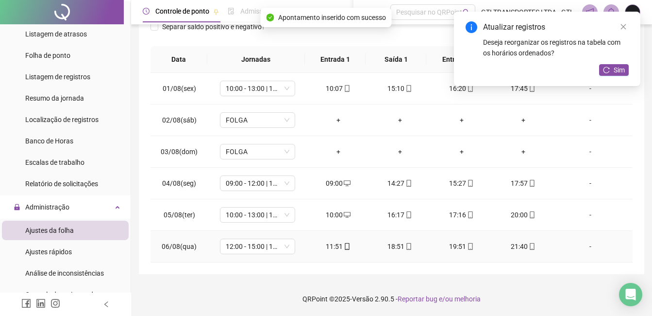
click at [336, 246] on div "11:51" at bounding box center [338, 246] width 46 height 11
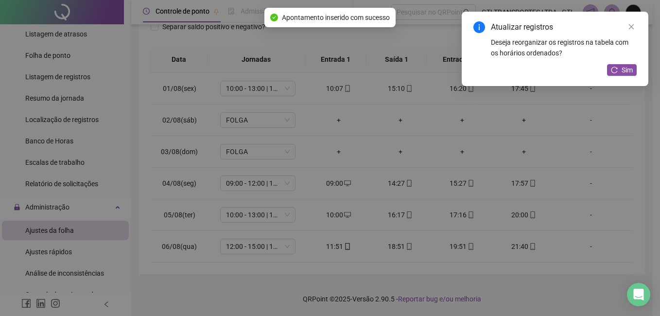
type input "**********"
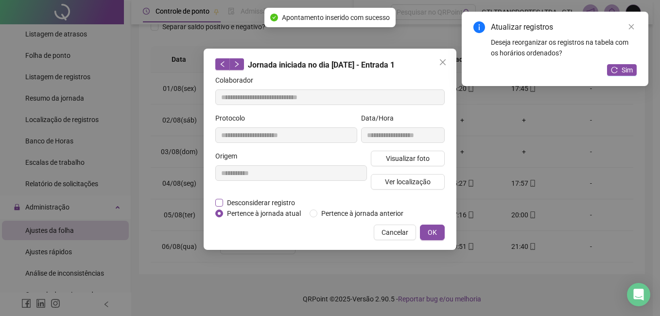
click at [247, 202] on span "Desconsiderar registro" at bounding box center [261, 202] width 76 height 11
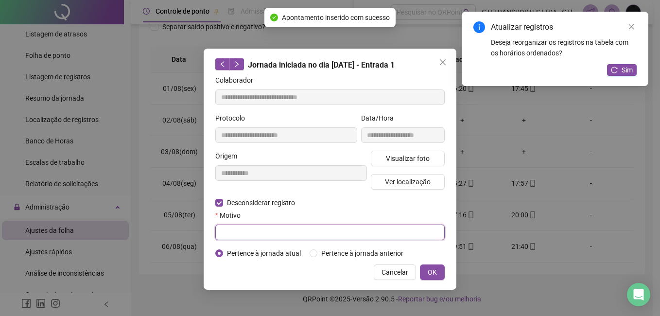
click at [247, 227] on input "text" at bounding box center [329, 232] width 229 height 16
paste input "****"
type input "****"
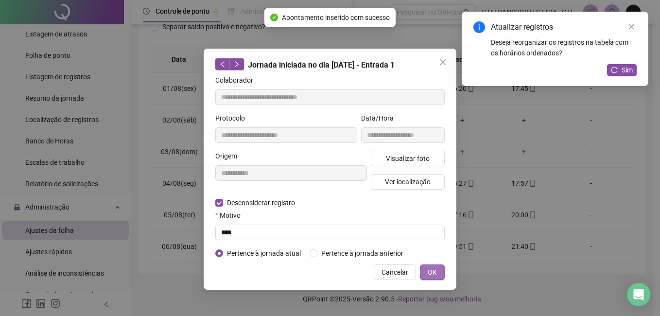
click at [424, 266] on button "OK" at bounding box center [432, 272] width 25 height 16
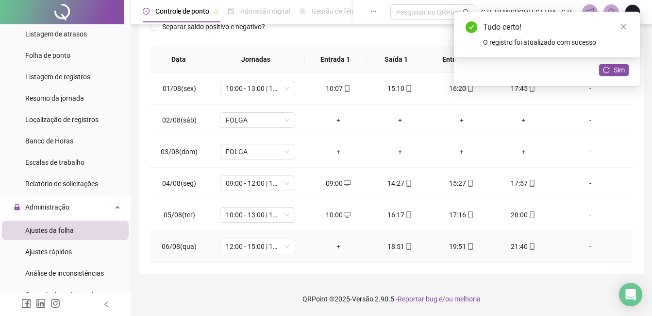
click at [341, 244] on div "+" at bounding box center [338, 246] width 46 height 11
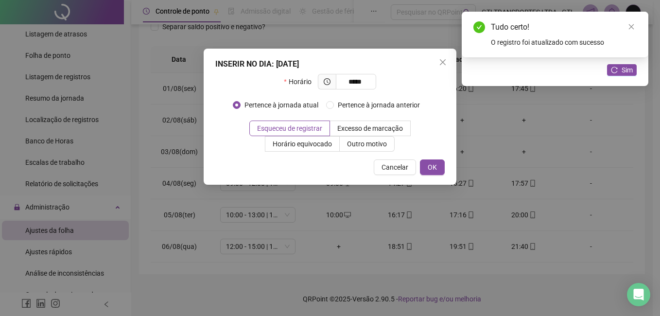
type input "*****"
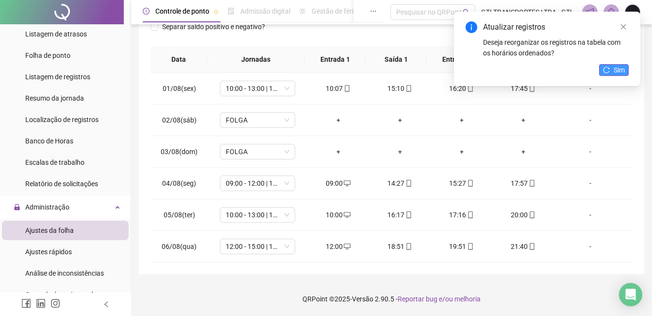
click at [607, 69] on icon "reload" at bounding box center [606, 70] width 7 height 7
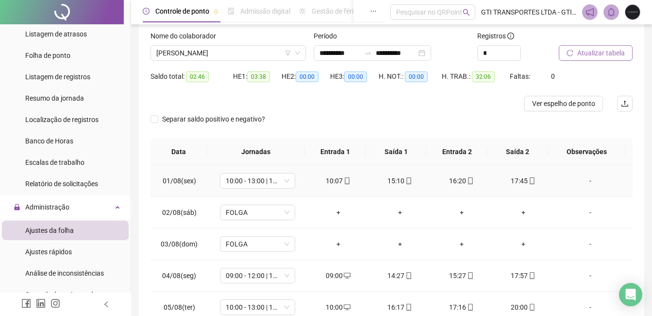
scroll to position [0, 0]
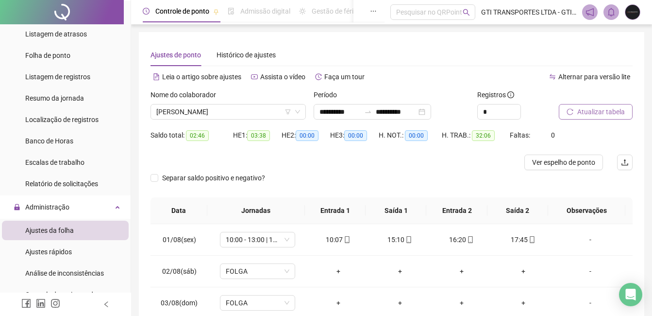
click at [200, 134] on span "02:46" at bounding box center [197, 135] width 23 height 11
click at [200, 137] on span "02:46" at bounding box center [197, 135] width 23 height 11
drag, startPoint x: 204, startPoint y: 135, endPoint x: 187, endPoint y: 136, distance: 17.0
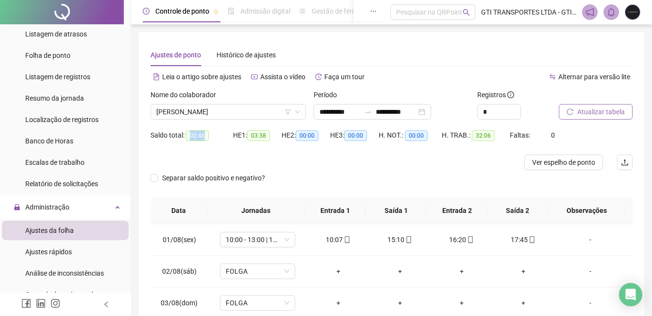
click at [187, 136] on span "02:46" at bounding box center [197, 135] width 23 height 11
copy span "02:46"
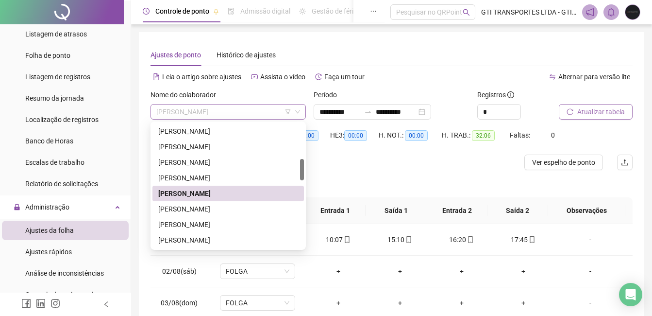
click at [200, 111] on span "[PERSON_NAME]" at bounding box center [228, 111] width 144 height 15
click at [198, 205] on div "[PERSON_NAME]" at bounding box center [228, 208] width 140 height 11
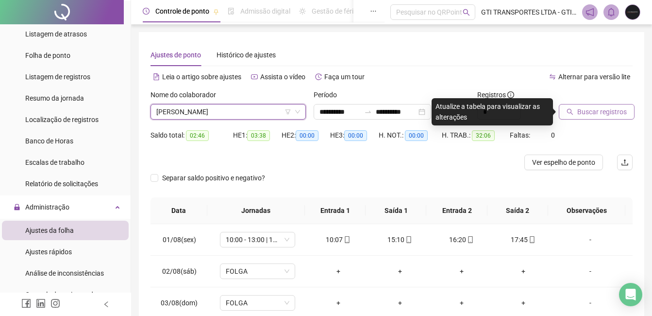
click at [599, 114] on span "Buscar registros" at bounding box center [602, 111] width 50 height 11
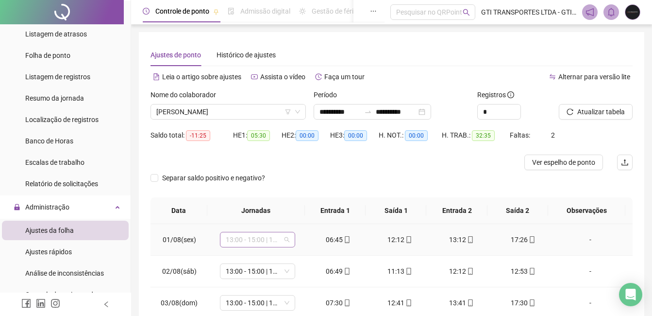
click at [245, 244] on span "13:00 - 15:00 | 16:00 - 21:20" at bounding box center [258, 239] width 64 height 15
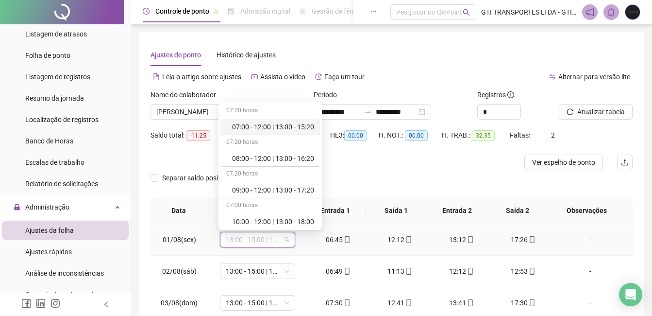
click at [248, 123] on div "07:00 - 12:00 | 13:00 - 15:20" at bounding box center [273, 126] width 82 height 11
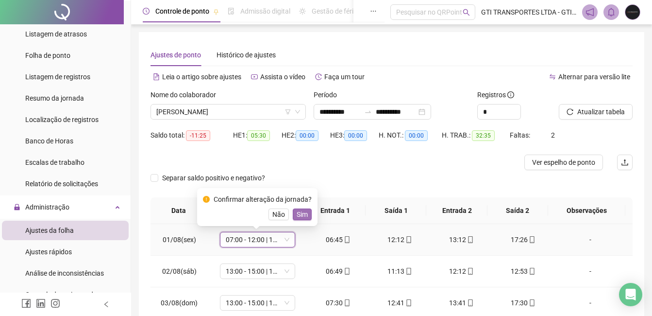
click at [300, 213] on span "Sim" at bounding box center [302, 214] width 11 height 11
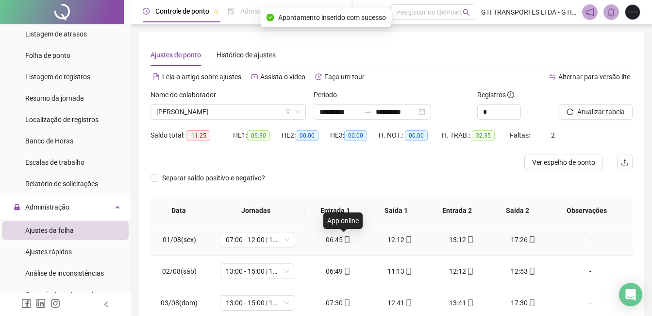
click at [345, 242] on icon "mobile" at bounding box center [347, 239] width 4 height 7
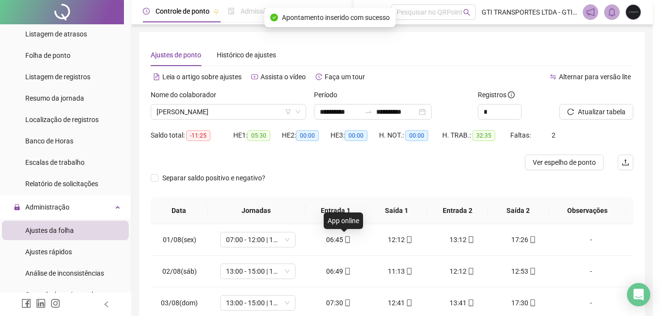
type input "**********"
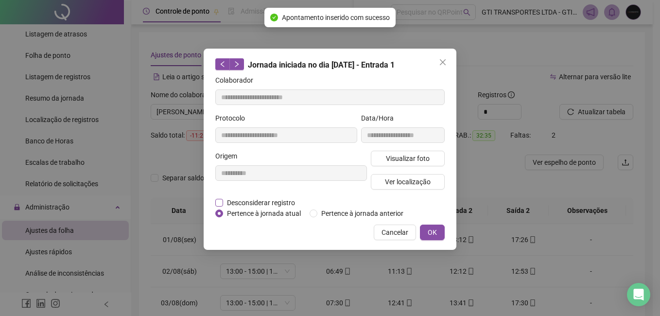
click at [255, 199] on span "Desconsiderar registro" at bounding box center [261, 202] width 76 height 11
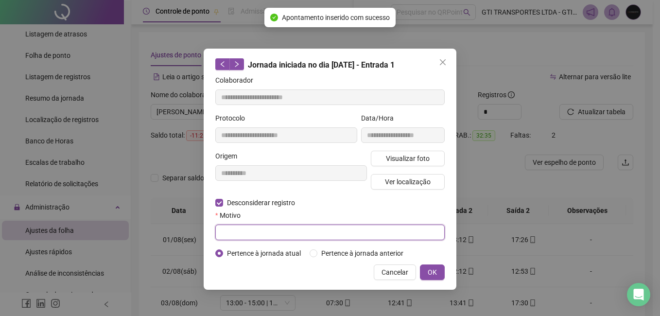
click at [257, 227] on input "text" at bounding box center [329, 232] width 229 height 16
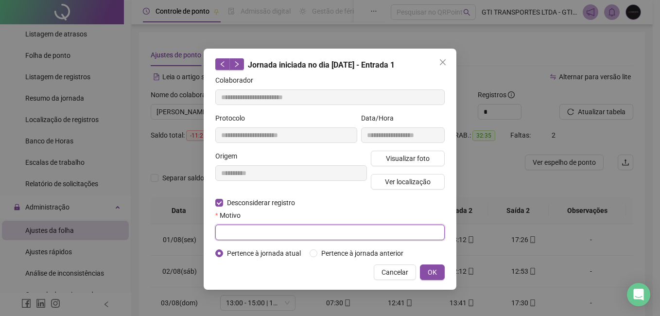
paste input "*****"
drag, startPoint x: 266, startPoint y: 226, endPoint x: 197, endPoint y: 237, distance: 69.7
click at [197, 237] on div "**********" at bounding box center [330, 158] width 660 height 316
type input "****"
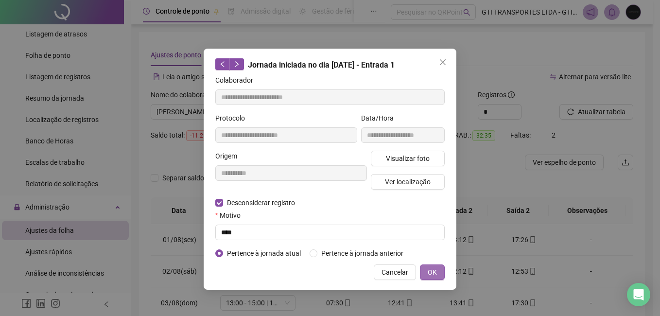
click at [425, 268] on button "OK" at bounding box center [432, 272] width 25 height 16
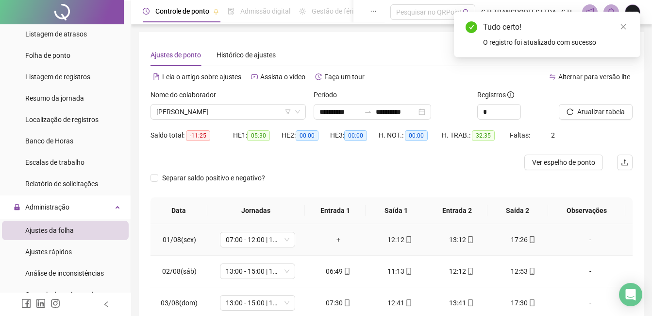
click at [334, 244] on div "+" at bounding box center [338, 239] width 46 height 11
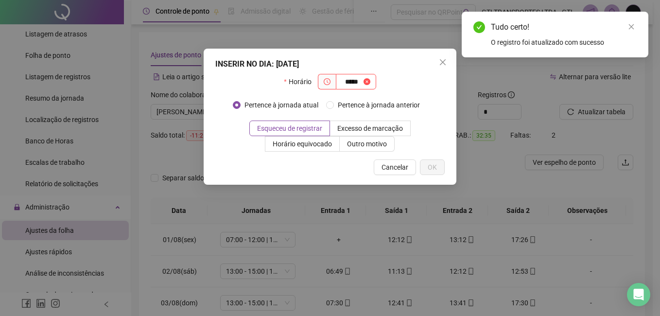
type input "*****"
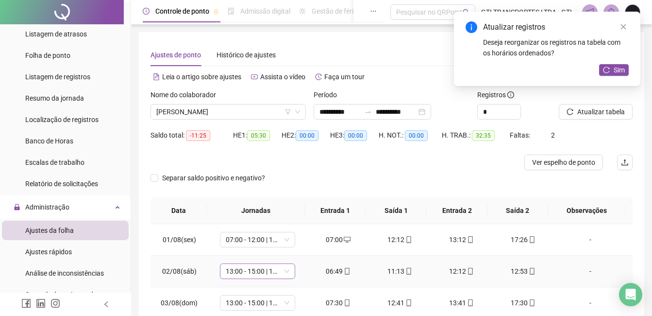
click at [269, 273] on span "13:00 - 15:00 | 16:00 - 21:20" at bounding box center [258, 271] width 64 height 15
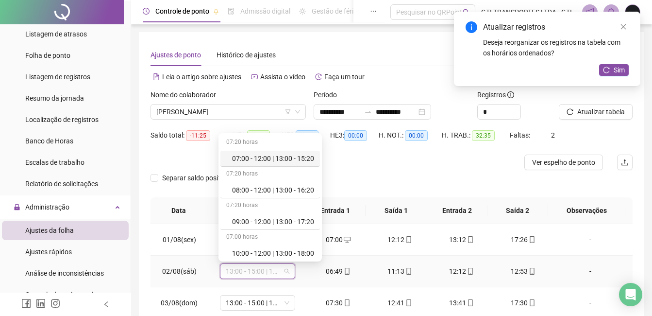
click at [265, 159] on div "07:00 - 12:00 | 13:00 - 15:20" at bounding box center [273, 158] width 82 height 11
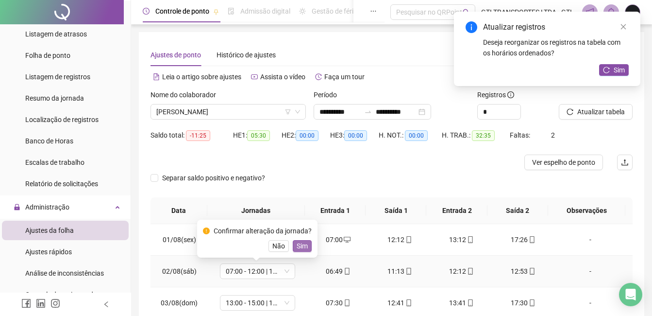
click at [298, 245] on span "Sim" at bounding box center [302, 245] width 11 height 11
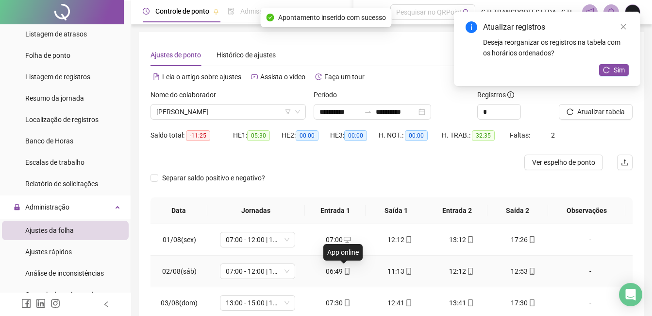
click at [343, 273] on span "mobile" at bounding box center [347, 271] width 8 height 7
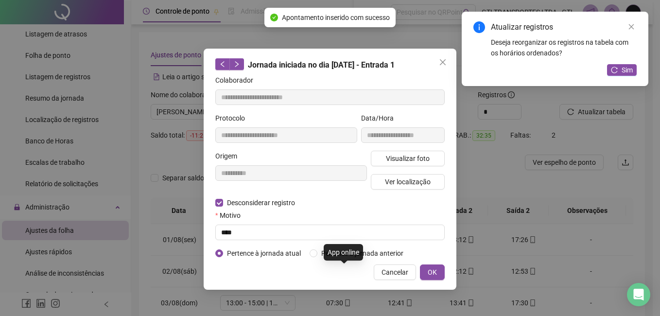
type input "**********"
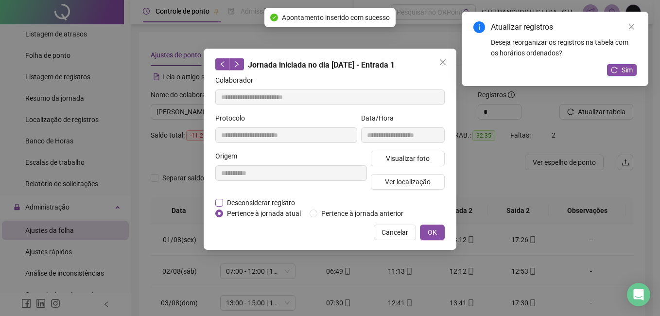
click at [270, 199] on span "Desconsiderar registro" at bounding box center [261, 202] width 76 height 11
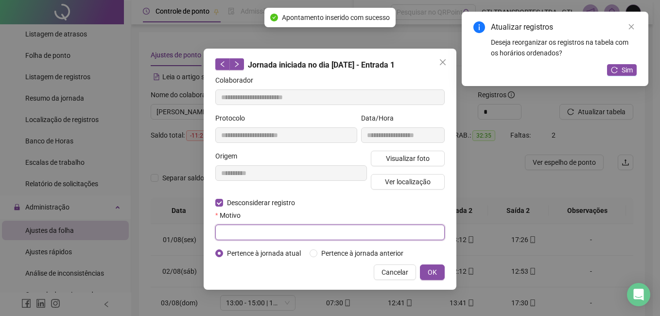
click at [267, 237] on input "text" at bounding box center [329, 232] width 229 height 16
paste input "****"
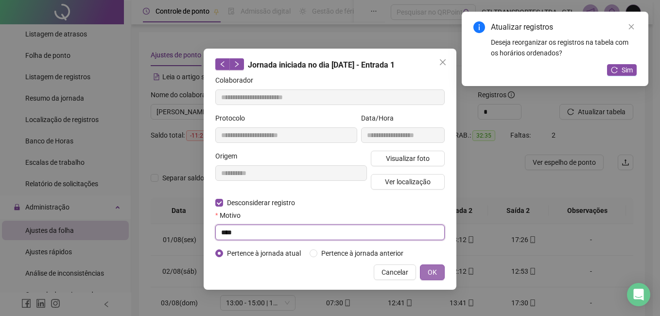
type input "****"
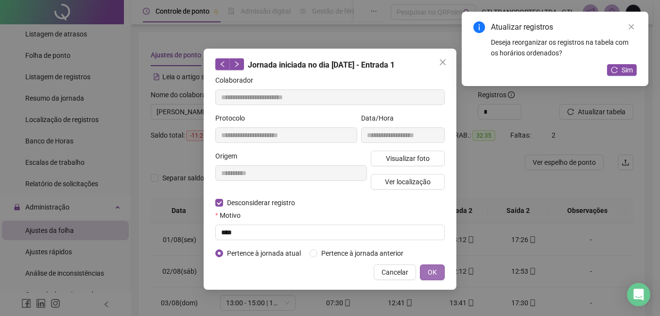
click at [433, 271] on span "OK" at bounding box center [431, 272] width 9 height 11
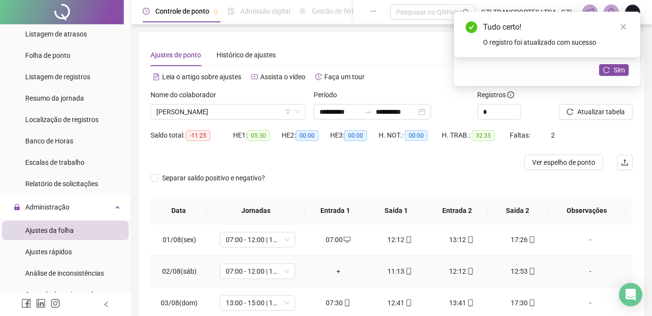
click at [340, 270] on div "+" at bounding box center [338, 271] width 46 height 11
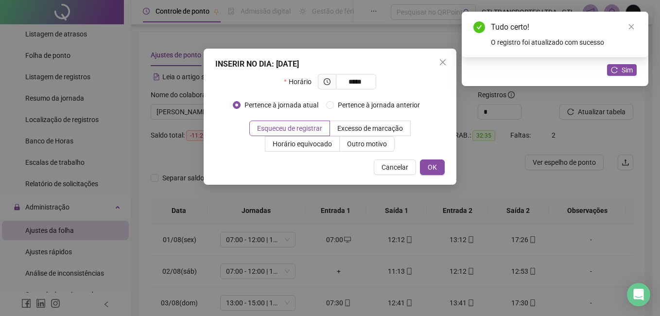
type input "*****"
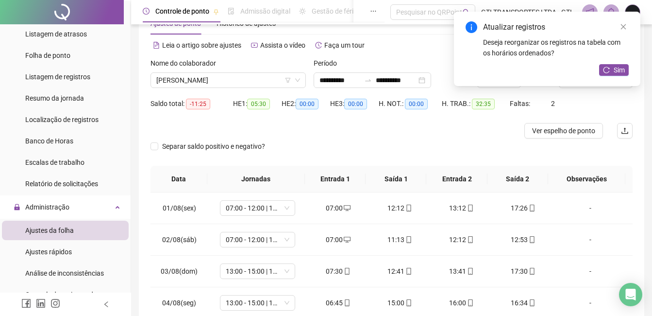
scroll to position [49, 0]
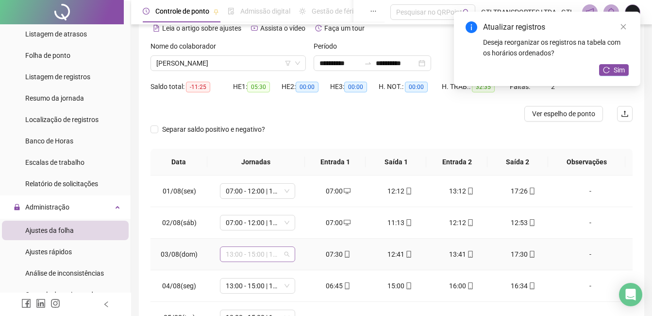
click at [256, 256] on span "13:00 - 15:00 | 16:00 - 21:20" at bounding box center [258, 254] width 64 height 15
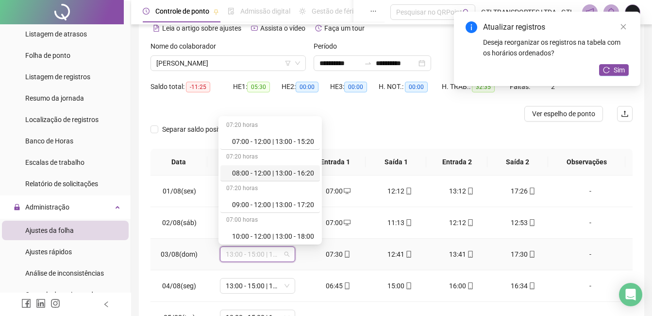
click at [259, 161] on div "07:20 horas" at bounding box center [270, 158] width 100 height 16
click at [259, 173] on div "08:00 - 12:00 | 13:00 - 16:20" at bounding box center [273, 173] width 82 height 11
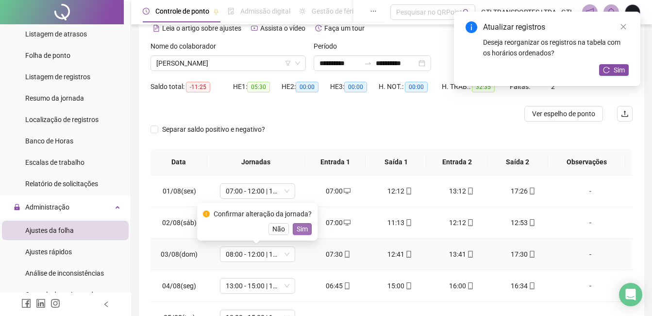
click at [301, 231] on span "Sim" at bounding box center [302, 228] width 11 height 11
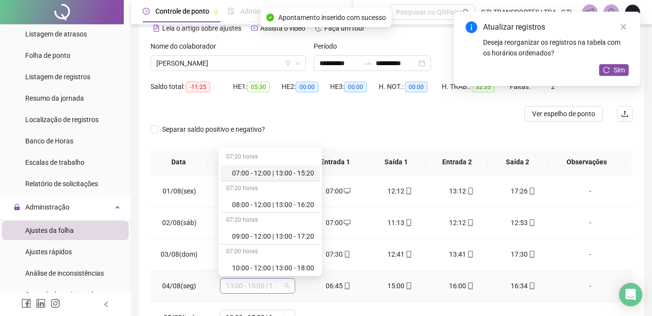
click at [275, 288] on span "13:00 - 15:00 | 16:00 - 21:20" at bounding box center [258, 285] width 64 height 15
click at [267, 170] on div "07:00 - 12:00 | 13:00 - 15:20" at bounding box center [273, 173] width 82 height 11
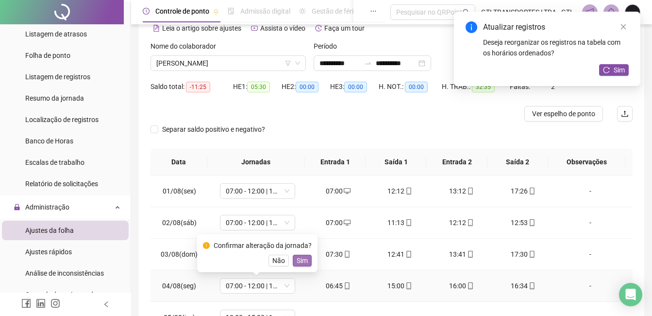
click at [301, 263] on span "Sim" at bounding box center [302, 260] width 11 height 11
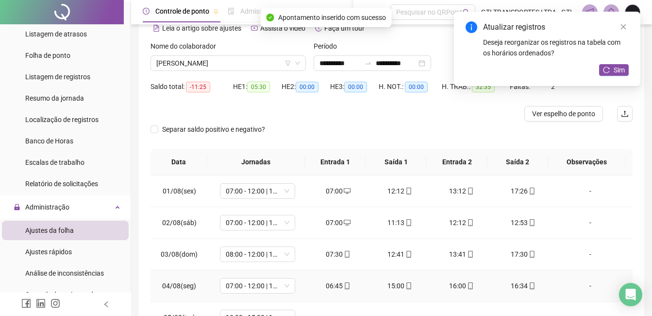
click at [329, 279] on td "06:45" at bounding box center [338, 286] width 62 height 32
click at [331, 283] on div "06:45" at bounding box center [338, 285] width 46 height 11
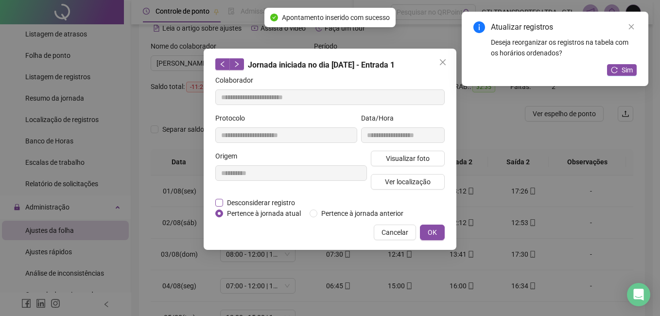
click at [260, 198] on span "Desconsiderar registro" at bounding box center [261, 202] width 76 height 11
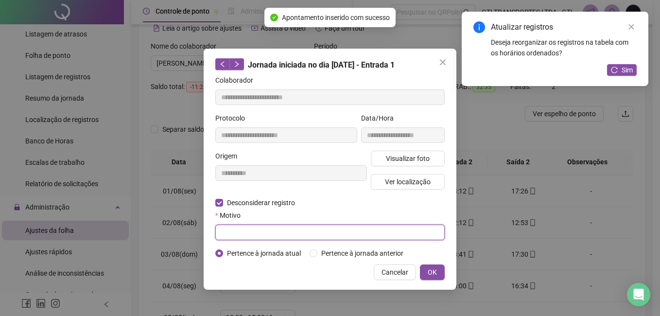
click at [262, 231] on input "text" at bounding box center [329, 232] width 229 height 16
paste input "****"
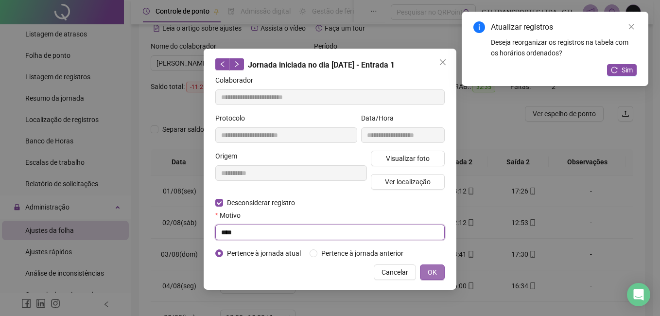
type input "****"
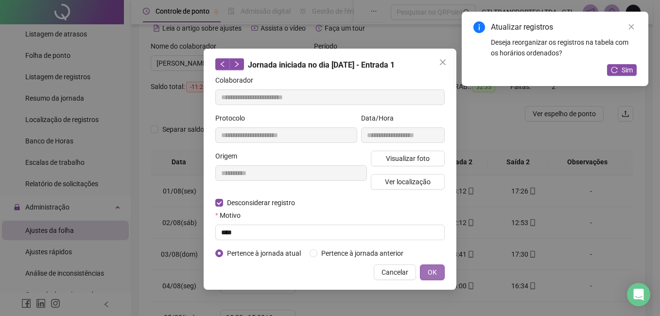
click at [439, 272] on button "OK" at bounding box center [432, 272] width 25 height 16
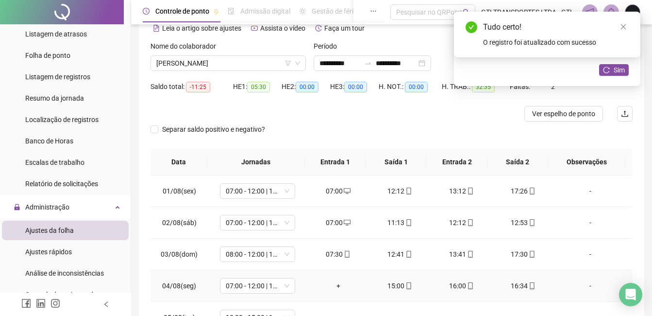
click at [337, 285] on div "+" at bounding box center [338, 285] width 46 height 11
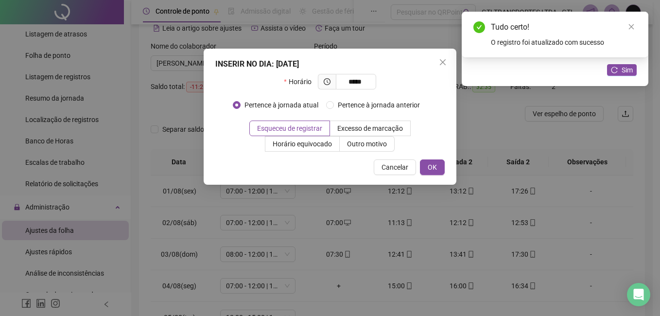
type input "*****"
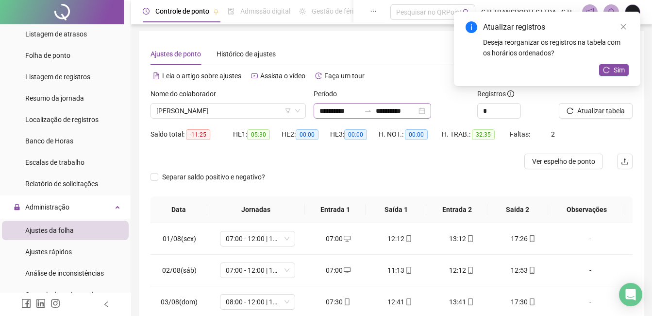
scroll to position [0, 0]
click at [353, 114] on input "**********" at bounding box center [340, 111] width 41 height 11
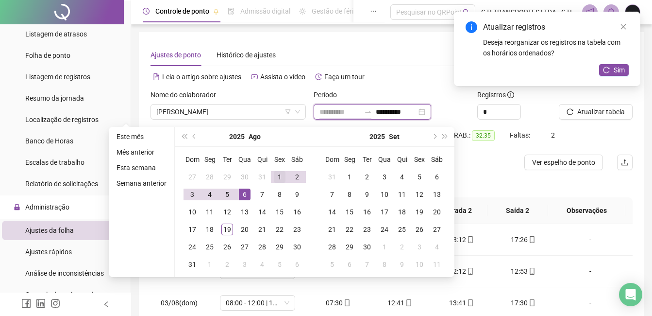
type input "**********"
click at [279, 178] on div "1" at bounding box center [280, 177] width 12 height 12
type input "**********"
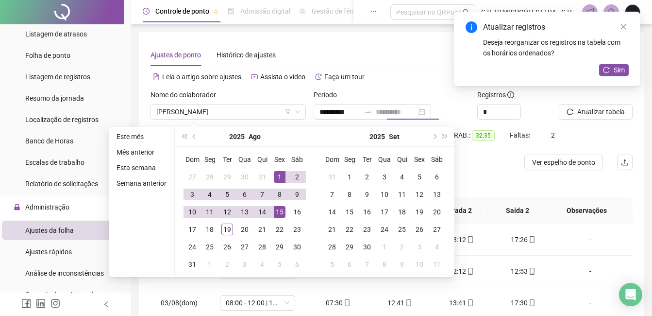
click at [277, 216] on div "15" at bounding box center [280, 212] width 12 height 12
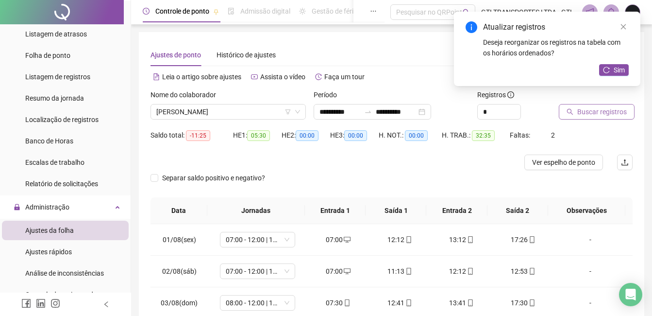
click at [609, 112] on span "Buscar registros" at bounding box center [602, 111] width 50 height 11
click at [620, 71] on span "Sim" at bounding box center [619, 70] width 11 height 11
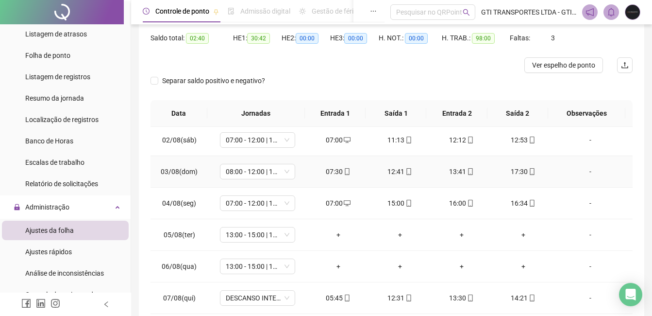
scroll to position [49, 0]
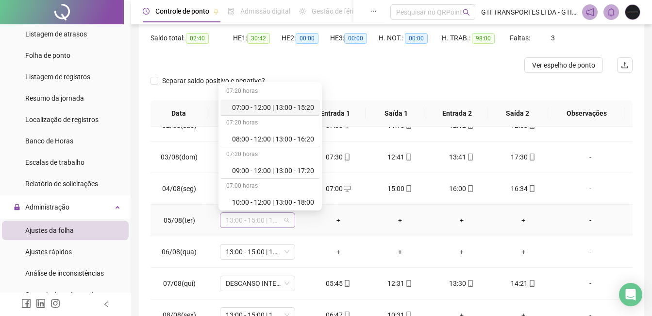
click at [265, 225] on span "13:00 - 15:00 | 16:00 - 21:20" at bounding box center [258, 220] width 64 height 15
click at [264, 218] on span "13:00 - 15:00 | 16:00 - 21:20" at bounding box center [258, 220] width 64 height 15
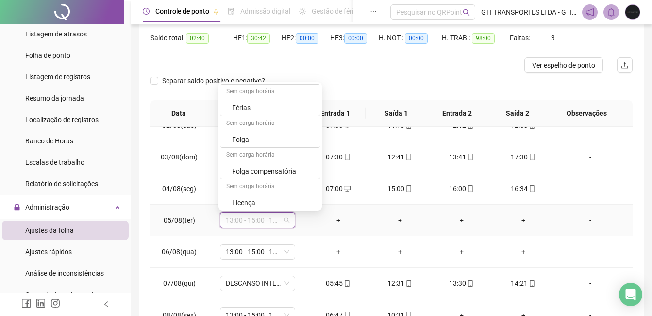
scroll to position [318, 0]
click at [265, 162] on div "Folga compensatória" at bounding box center [270, 169] width 100 height 16
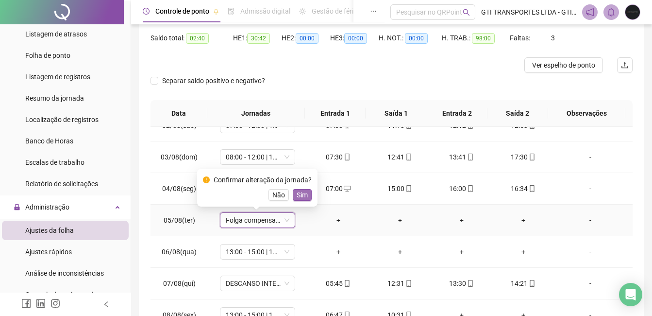
click at [301, 193] on span "Sim" at bounding box center [302, 194] width 11 height 11
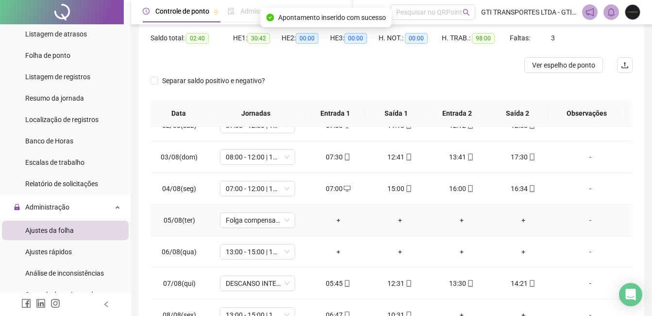
click at [591, 225] on div "-" at bounding box center [590, 220] width 57 height 11
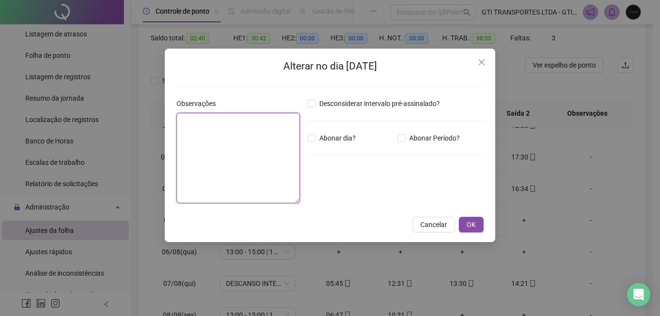
click at [254, 156] on textarea at bounding box center [237, 158] width 123 height 90
type textarea "**********"
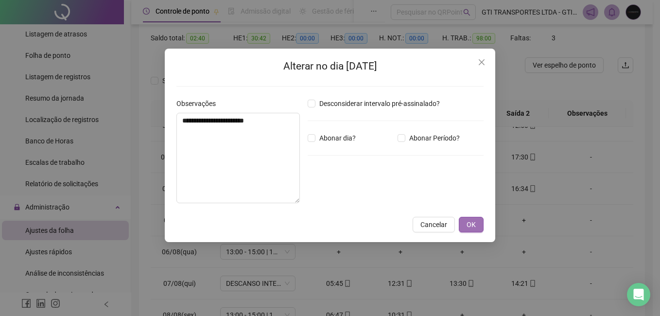
click at [472, 224] on span "OK" at bounding box center [470, 224] width 9 height 11
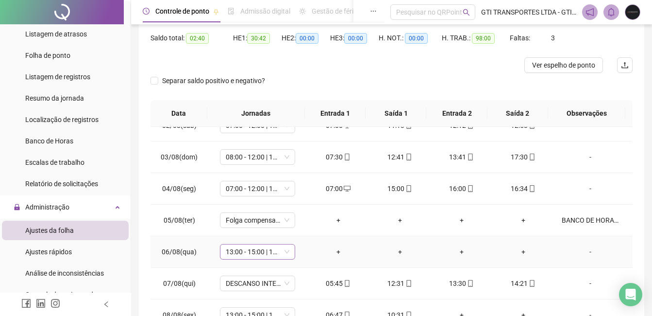
click at [283, 259] on div "13:00 - 15:00 | 16:00 - 21:20" at bounding box center [257, 252] width 75 height 16
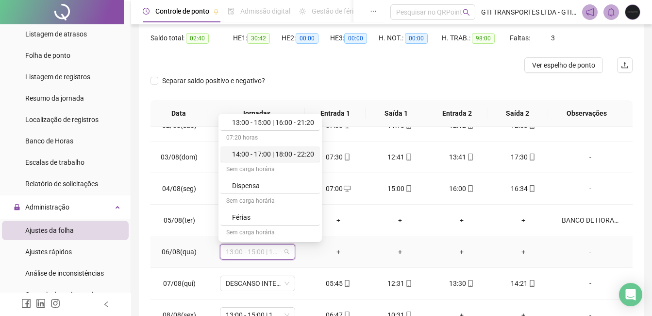
scroll to position [291, 0]
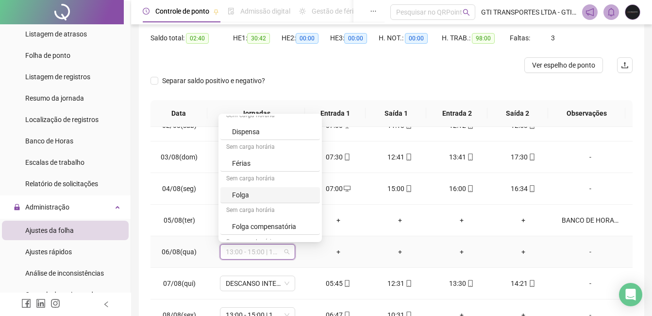
click at [260, 189] on div "Folga" at bounding box center [270, 195] width 100 height 16
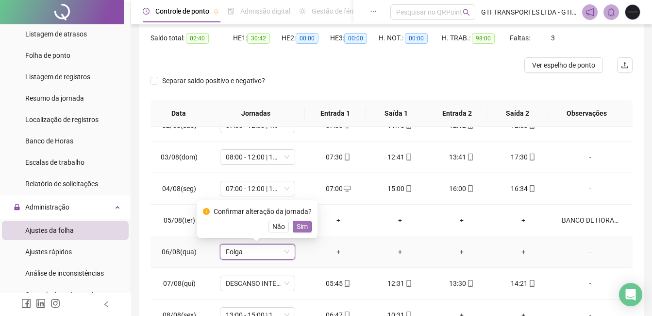
click at [300, 222] on span "Sim" at bounding box center [302, 226] width 11 height 11
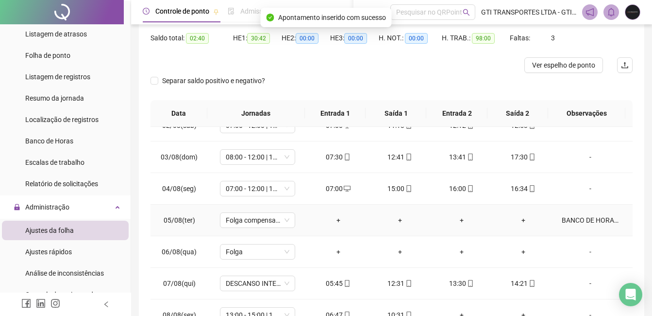
scroll to position [97, 0]
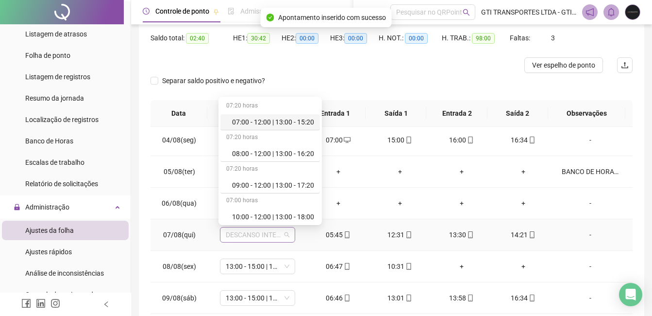
click at [288, 239] on span "DESCANSO INTER-JORNADA" at bounding box center [258, 234] width 64 height 15
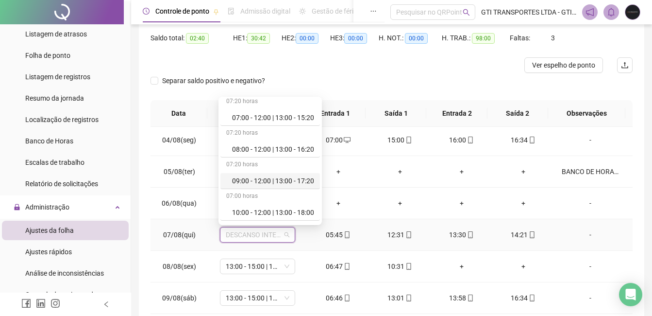
scroll to position [0, 0]
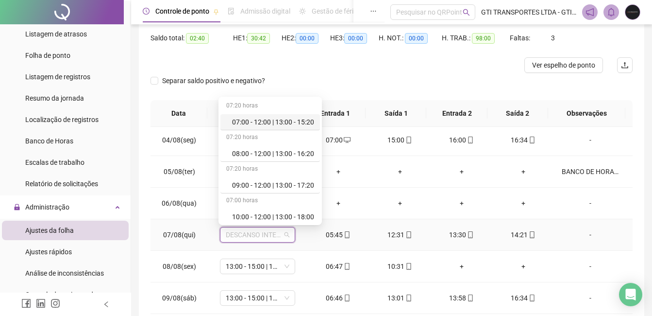
click at [261, 122] on div "07:00 - 12:00 | 13:00 - 15:20" at bounding box center [273, 122] width 82 height 11
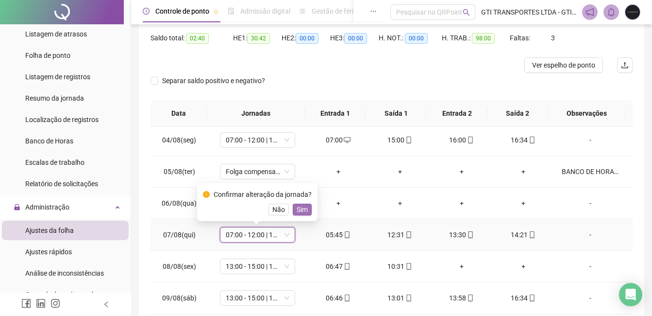
click at [300, 213] on span "Sim" at bounding box center [302, 209] width 11 height 11
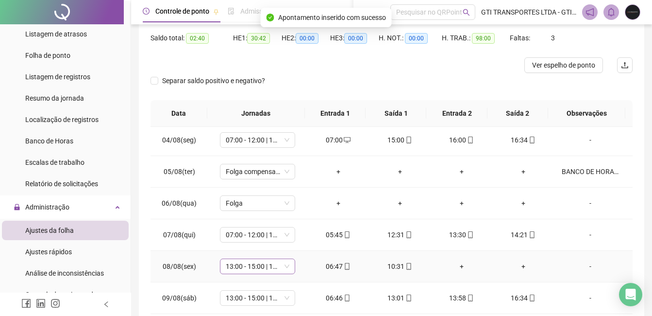
click at [275, 273] on span "13:00 - 15:00 | 16:00 - 21:20" at bounding box center [258, 266] width 64 height 15
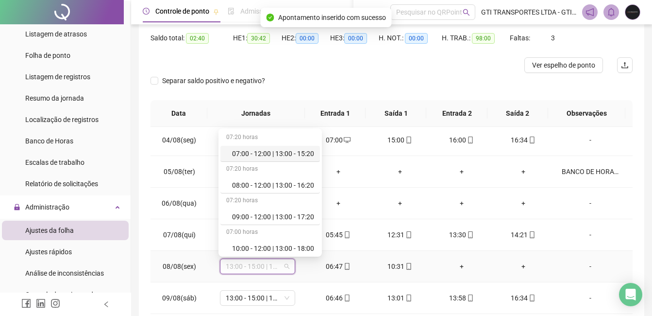
click at [266, 156] on div "07:00 - 12:00 | 13:00 - 15:20" at bounding box center [273, 153] width 82 height 11
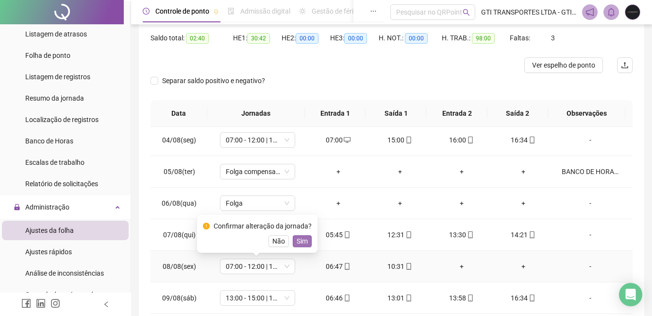
click at [304, 241] on span "Sim" at bounding box center [302, 241] width 11 height 11
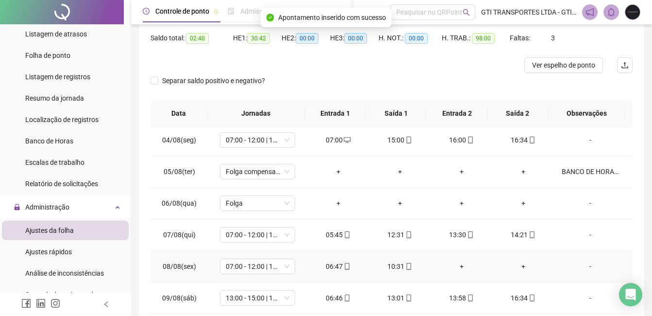
click at [333, 265] on div "06:47" at bounding box center [338, 266] width 46 height 11
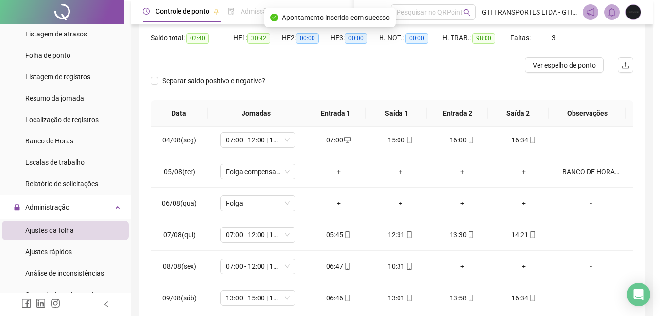
type input "**********"
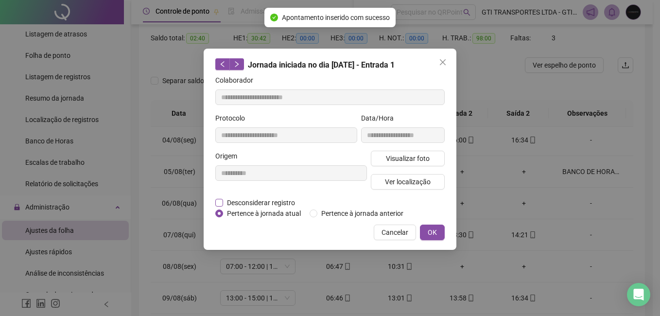
click at [248, 206] on span "Desconsiderar registro" at bounding box center [261, 202] width 76 height 11
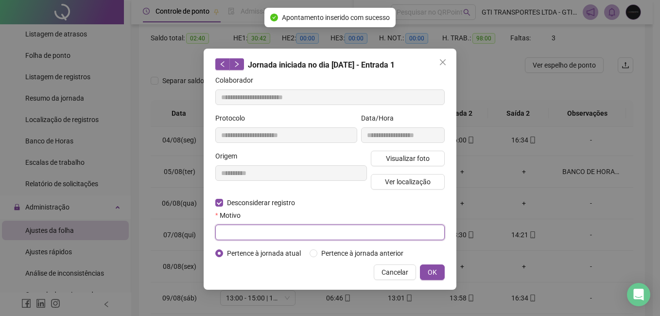
click at [248, 230] on input "text" at bounding box center [329, 232] width 229 height 16
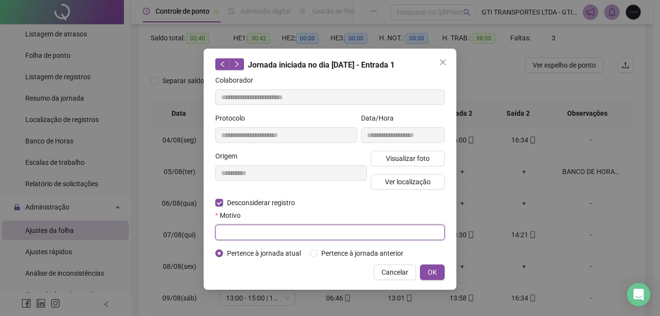
paste input "****"
type input "****"
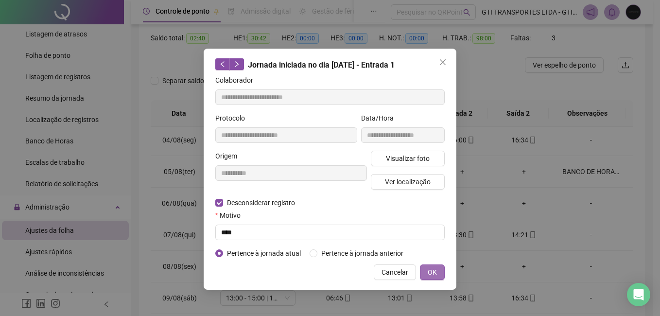
click at [422, 267] on button "OK" at bounding box center [432, 272] width 25 height 16
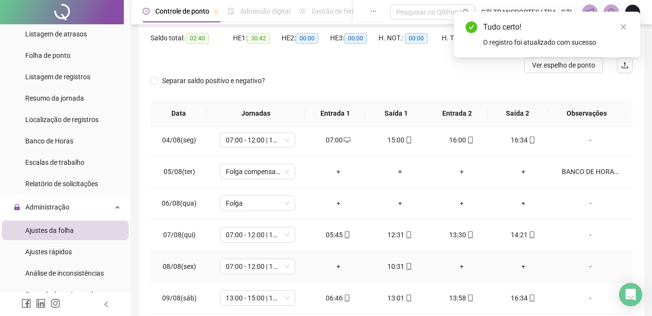
click at [344, 270] on div "+" at bounding box center [338, 266] width 46 height 11
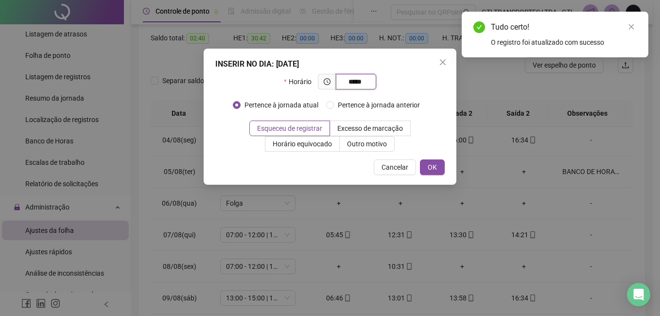
type input "*****"
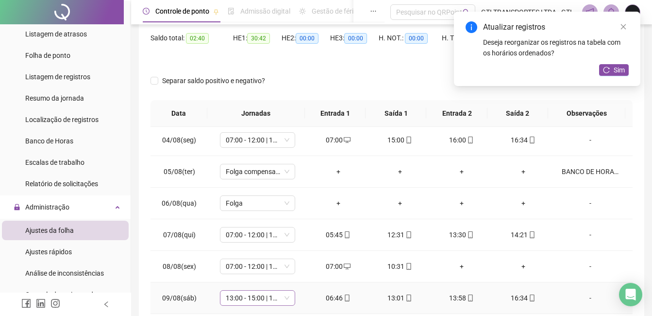
click at [279, 297] on span "13:00 - 15:00 | 16:00 - 21:20" at bounding box center [258, 297] width 64 height 15
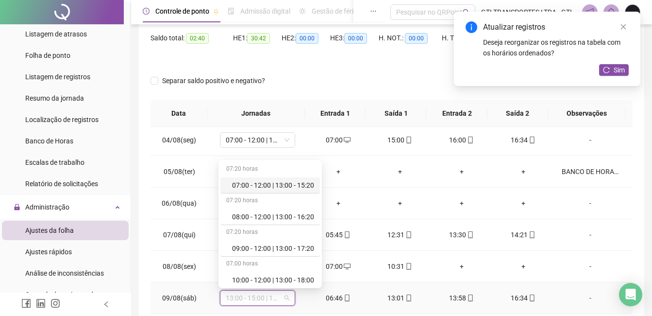
click at [261, 186] on div "07:00 - 12:00 | 13:00 - 15:20" at bounding box center [273, 185] width 82 height 11
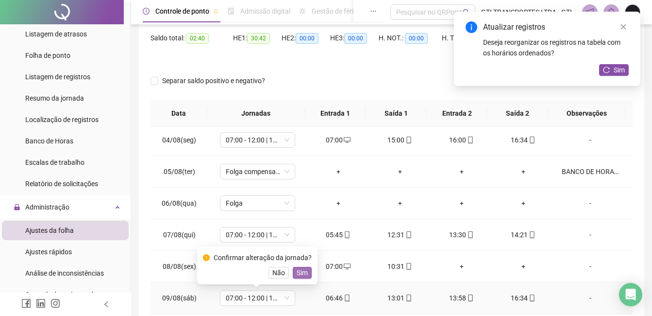
click at [297, 274] on span "Sim" at bounding box center [302, 272] width 11 height 11
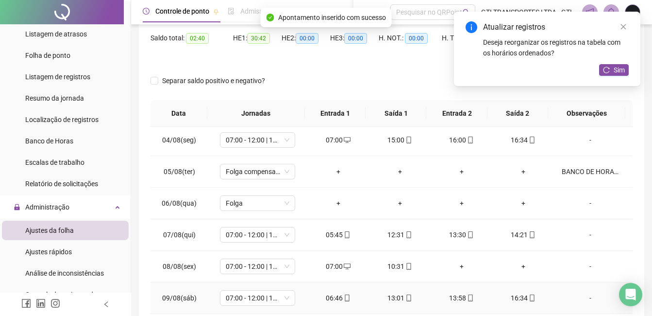
click at [335, 299] on div "06:46" at bounding box center [338, 297] width 46 height 11
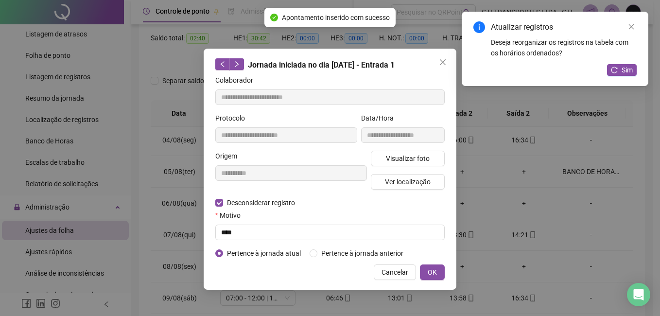
type input "**********"
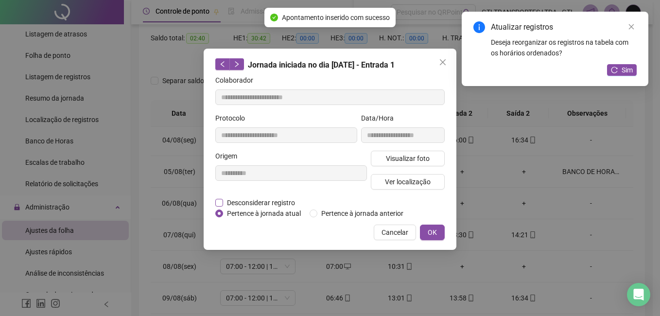
click at [258, 198] on span "Desconsiderar registro" at bounding box center [261, 202] width 76 height 11
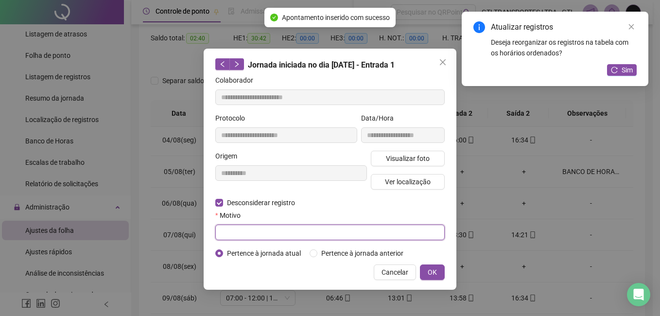
click at [259, 233] on input "text" at bounding box center [329, 232] width 229 height 16
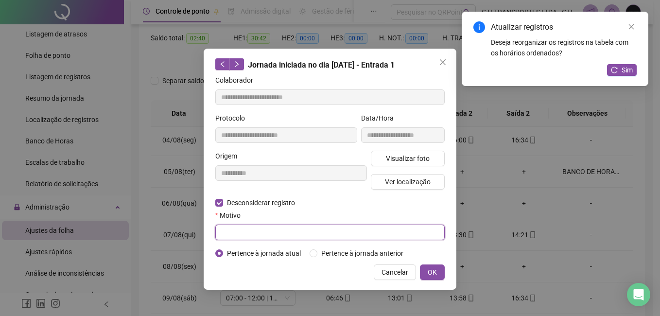
paste input "****"
type input "****"
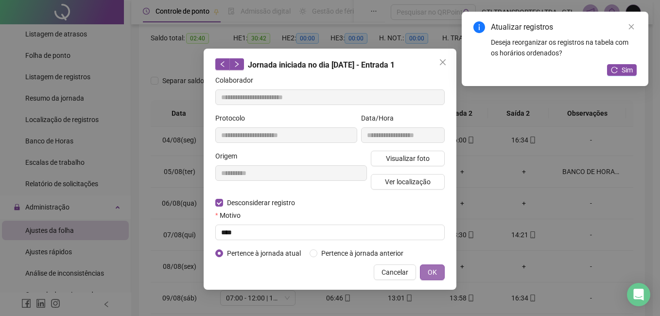
click at [435, 272] on span "OK" at bounding box center [431, 272] width 9 height 11
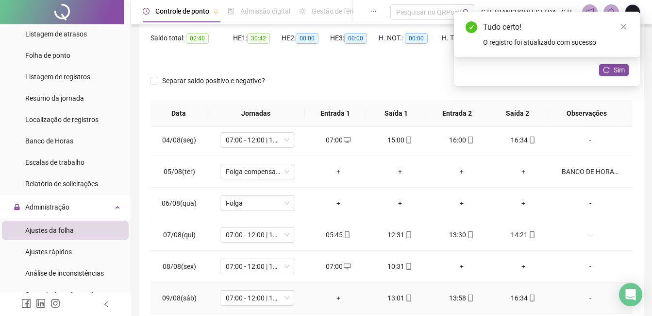
click at [338, 299] on div "+" at bounding box center [338, 297] width 46 height 11
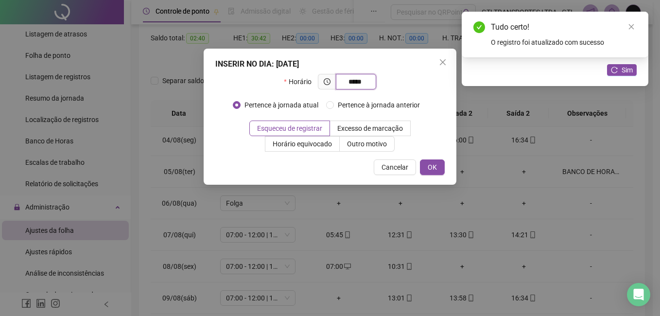
type input "*****"
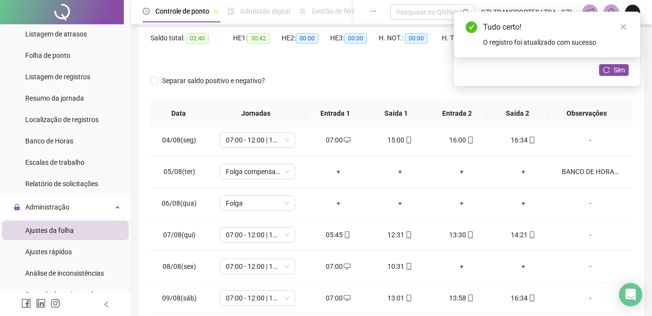
scroll to position [146, 0]
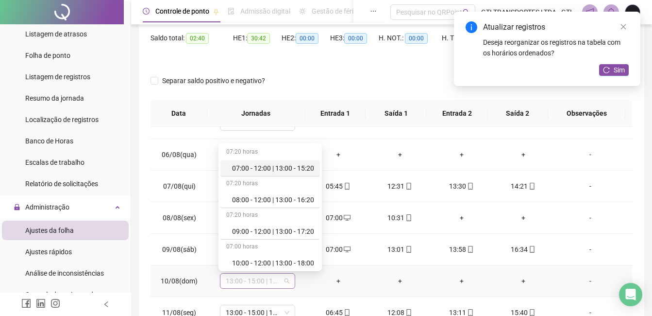
click at [257, 287] on span "13:00 - 15:00 | 16:00 - 21:20" at bounding box center [258, 280] width 64 height 15
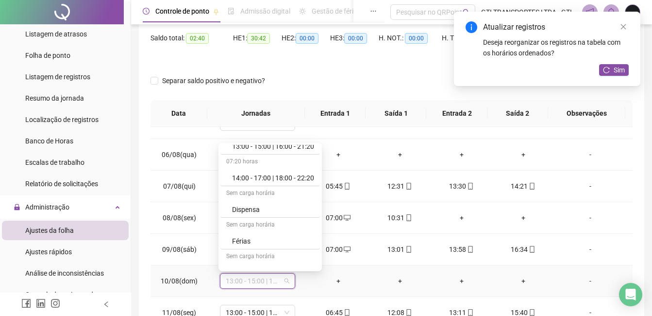
scroll to position [318, 0]
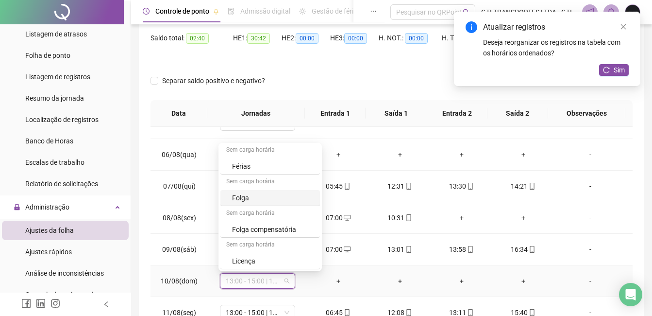
click at [254, 199] on div "Folga" at bounding box center [273, 197] width 82 height 11
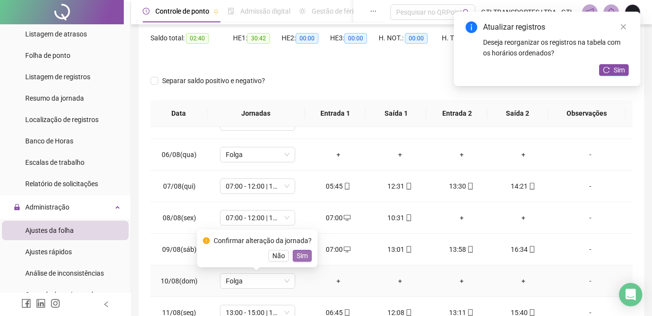
click at [294, 250] on button "Sim" at bounding box center [302, 256] width 19 height 12
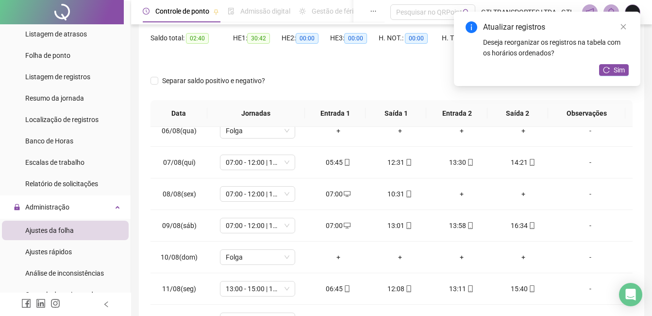
scroll to position [172, 0]
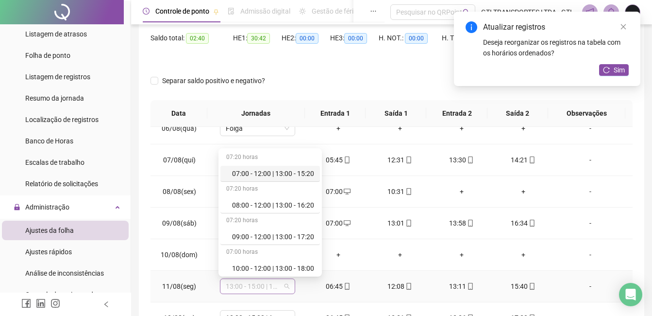
click at [238, 289] on span "13:00 - 15:00 | 16:00 - 21:20" at bounding box center [258, 286] width 64 height 15
click at [249, 176] on div "07:00 - 12:00 | 13:00 - 15:20" at bounding box center [273, 173] width 82 height 11
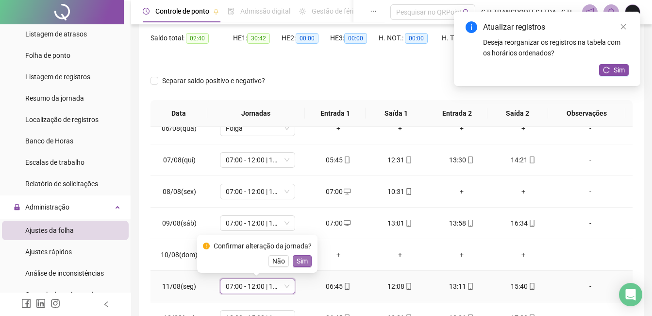
click at [303, 262] on span "Sim" at bounding box center [302, 260] width 11 height 11
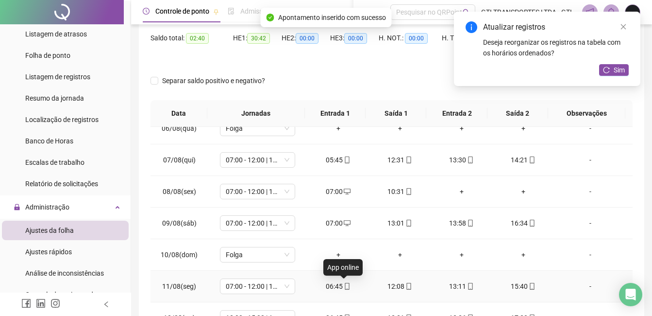
click at [345, 289] on icon "mobile" at bounding box center [347, 286] width 4 height 7
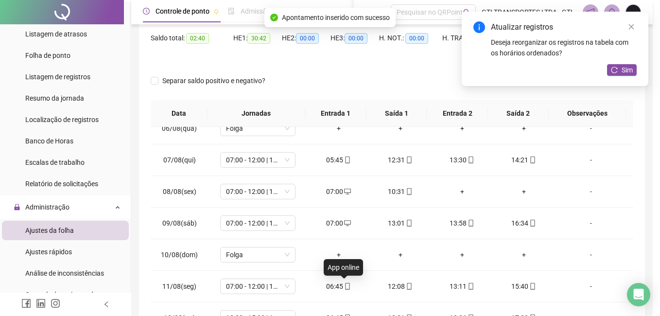
type input "**********"
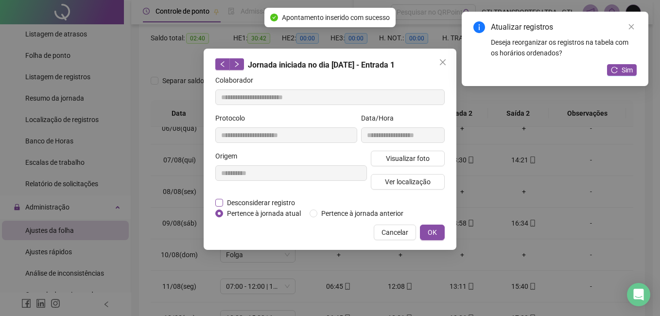
click at [255, 205] on span "Desconsiderar registro" at bounding box center [261, 202] width 76 height 11
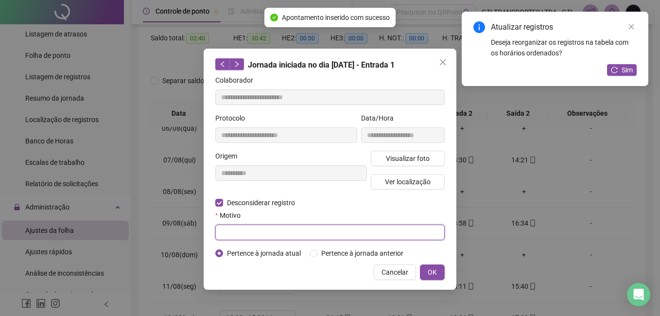
click at [258, 229] on input "text" at bounding box center [329, 232] width 229 height 16
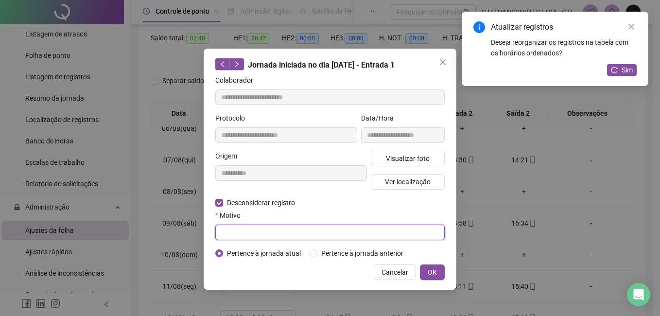
paste input "****"
type input "****"
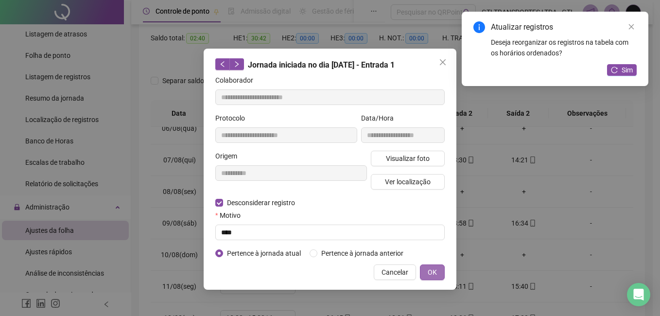
click at [438, 272] on button "OK" at bounding box center [432, 272] width 25 height 16
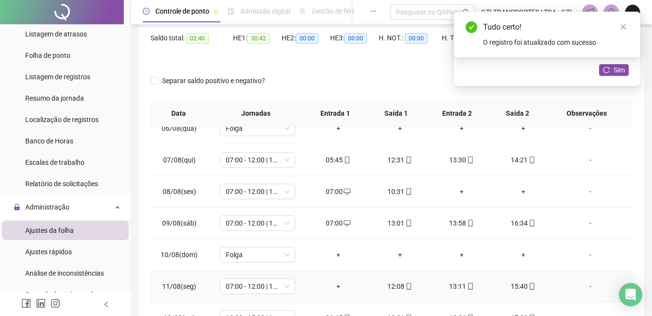
click at [340, 284] on div "+" at bounding box center [338, 286] width 46 height 11
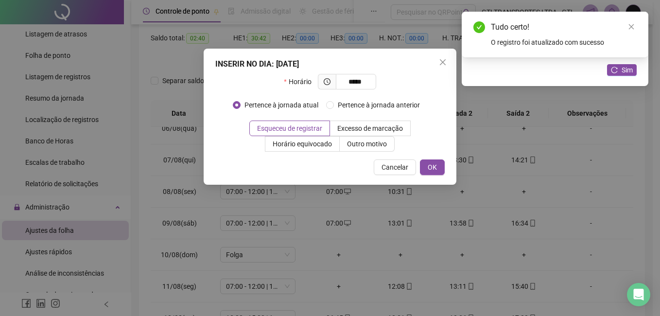
type input "*****"
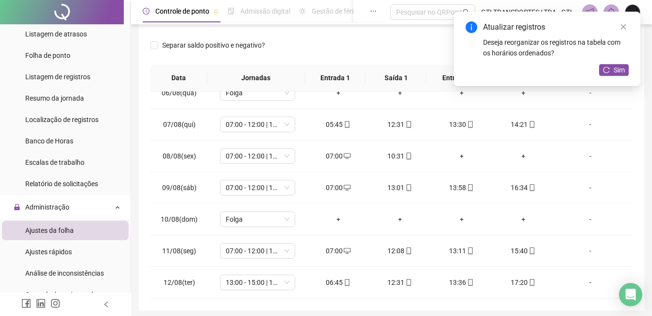
scroll to position [133, 0]
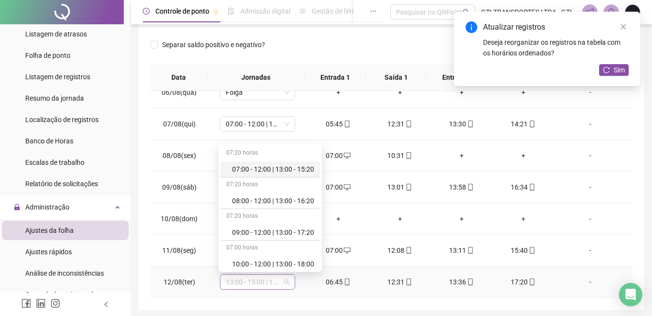
click at [255, 286] on span "13:00 - 15:00 | 16:00 - 21:20" at bounding box center [258, 281] width 64 height 15
click at [251, 172] on div "07:00 - 12:00 | 13:00 - 15:20" at bounding box center [273, 169] width 82 height 11
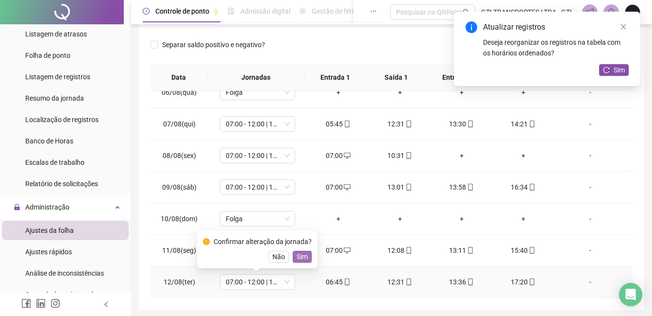
click at [299, 255] on span "Sim" at bounding box center [302, 256] width 11 height 11
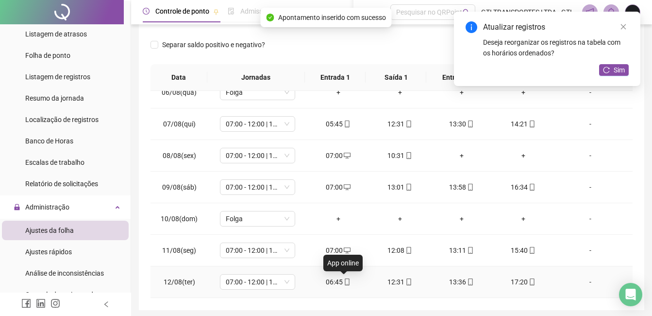
click at [344, 281] on icon "mobile" at bounding box center [347, 281] width 7 height 7
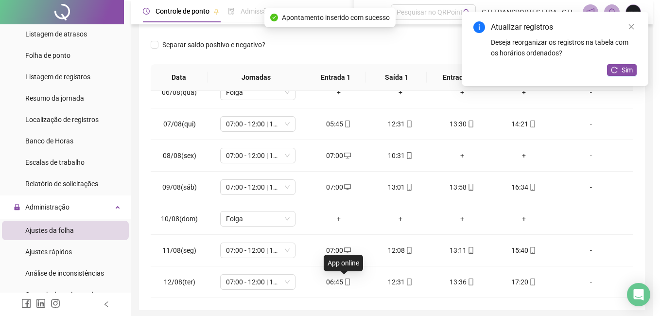
type input "**********"
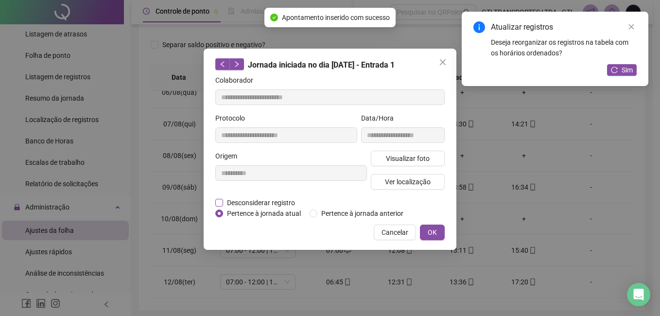
click at [253, 203] on span "Desconsiderar registro" at bounding box center [261, 202] width 76 height 11
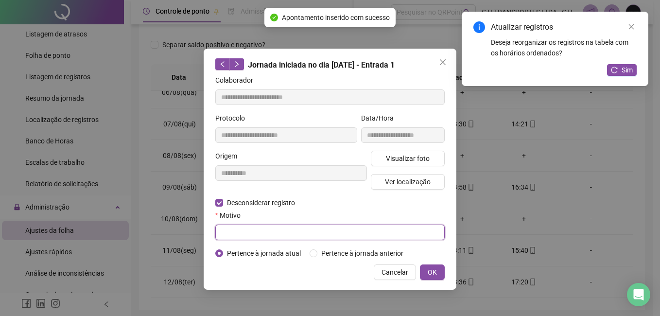
click at [251, 232] on input "text" at bounding box center [329, 232] width 229 height 16
paste input "****"
type input "****"
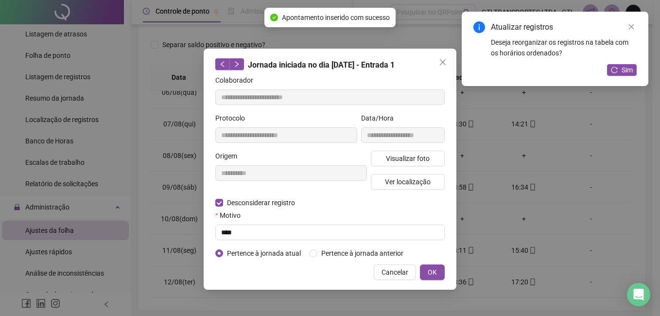
click at [446, 275] on div "**********" at bounding box center [329, 169] width 253 height 241
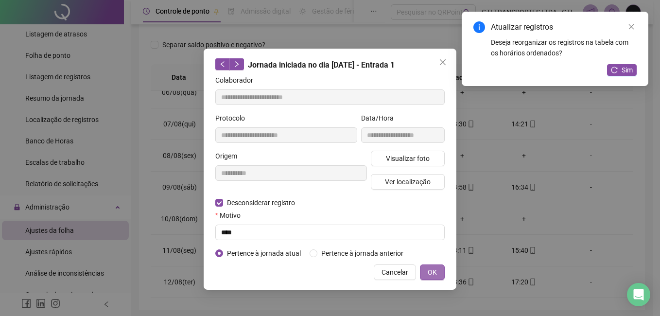
click at [431, 271] on span "OK" at bounding box center [431, 272] width 9 height 11
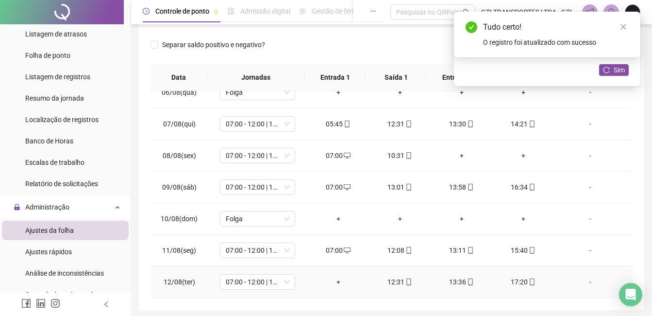
click at [339, 279] on div "+" at bounding box center [338, 281] width 46 height 11
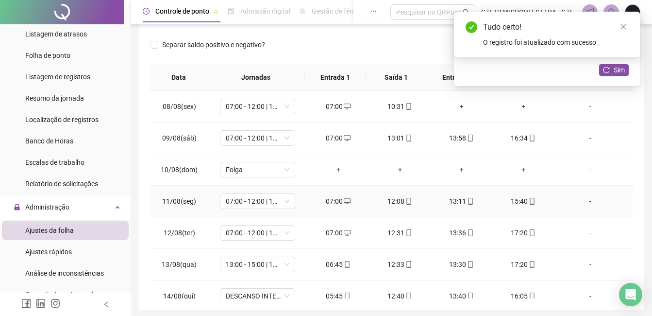
scroll to position [266, 0]
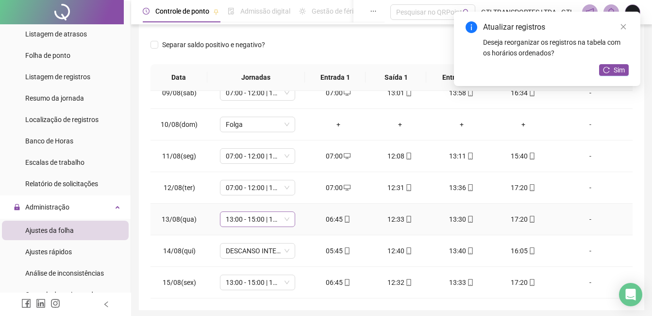
click at [244, 225] on span "13:00 - 15:00 | 16:00 - 21:20" at bounding box center [258, 219] width 64 height 15
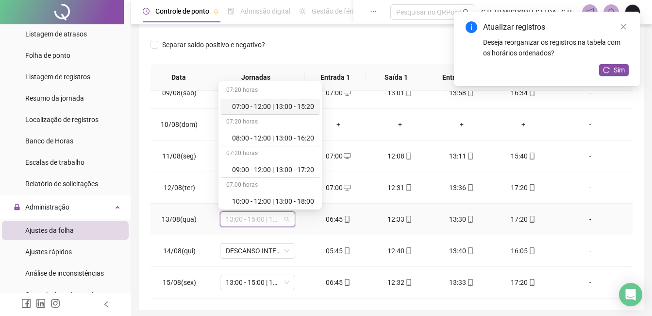
click at [245, 93] on div "07:20 horas" at bounding box center [270, 91] width 100 height 16
click at [243, 107] on div "07:00 - 12:00 | 13:00 - 15:20" at bounding box center [273, 106] width 82 height 11
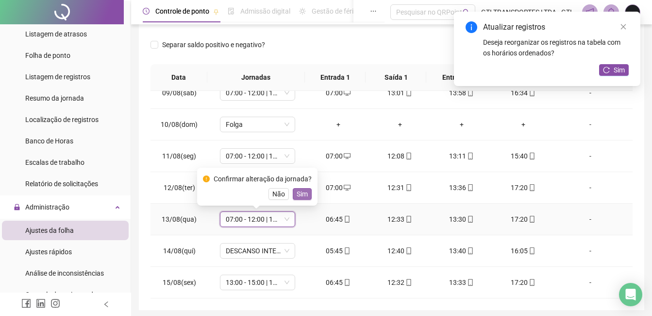
click at [297, 197] on span "Sim" at bounding box center [302, 193] width 11 height 11
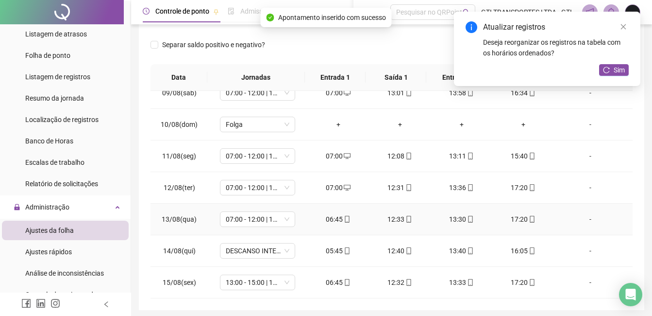
click at [329, 220] on div "06:45" at bounding box center [338, 219] width 46 height 11
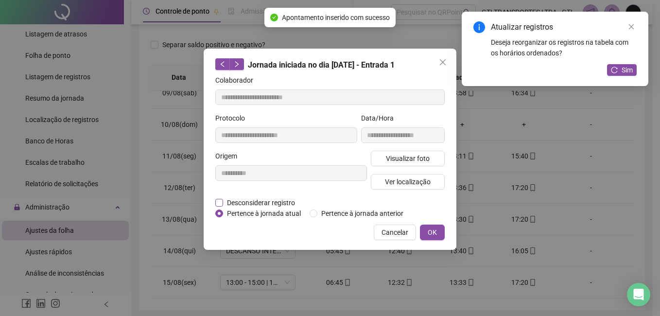
click at [281, 203] on span "Desconsiderar registro" at bounding box center [261, 202] width 76 height 11
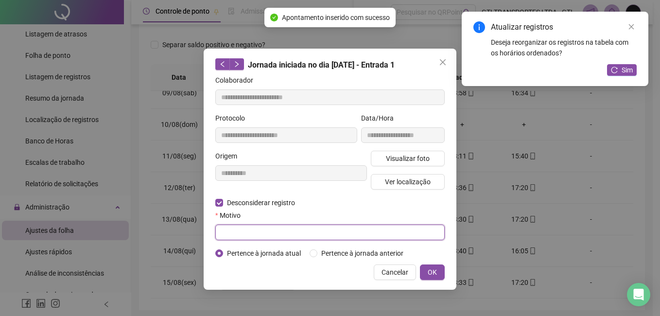
click at [261, 235] on input "text" at bounding box center [329, 232] width 229 height 16
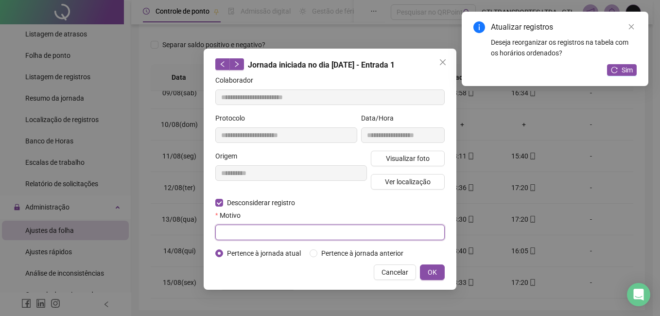
paste input "****"
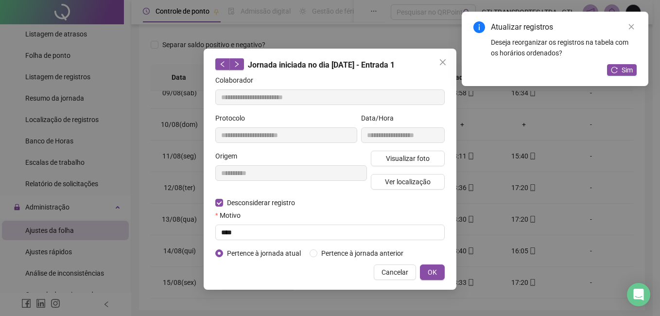
click at [445, 274] on div "**********" at bounding box center [329, 169] width 253 height 241
click at [434, 275] on span "OK" at bounding box center [431, 272] width 9 height 11
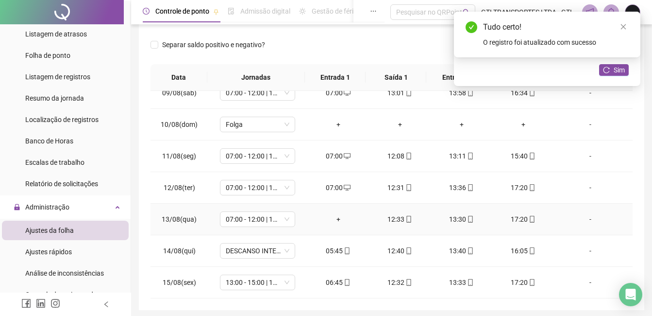
click at [336, 218] on div "+" at bounding box center [338, 219] width 46 height 11
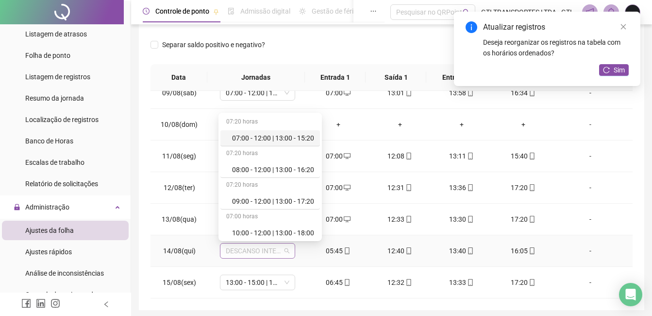
click at [282, 257] on span "DESCANSO INTER-JORNADA" at bounding box center [258, 250] width 64 height 15
click at [266, 136] on div "07:00 - 12:00 | 13:00 - 15:20" at bounding box center [273, 138] width 82 height 11
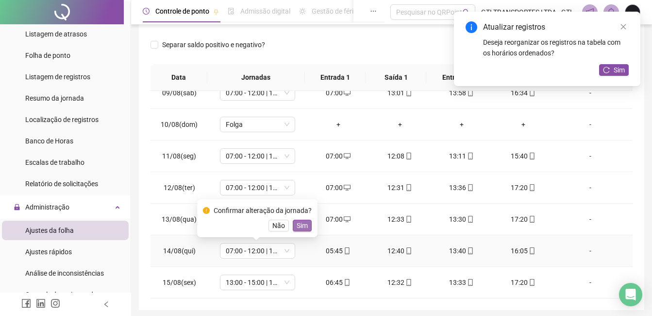
click at [304, 226] on span "Sim" at bounding box center [302, 225] width 11 height 11
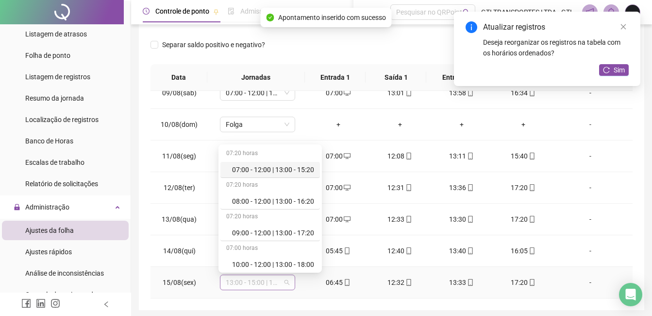
click at [263, 288] on span "13:00 - 15:00 | 16:00 - 21:20" at bounding box center [258, 282] width 64 height 15
click at [266, 166] on div "07:00 - 12:00 | 13:00 - 15:20" at bounding box center [273, 169] width 82 height 11
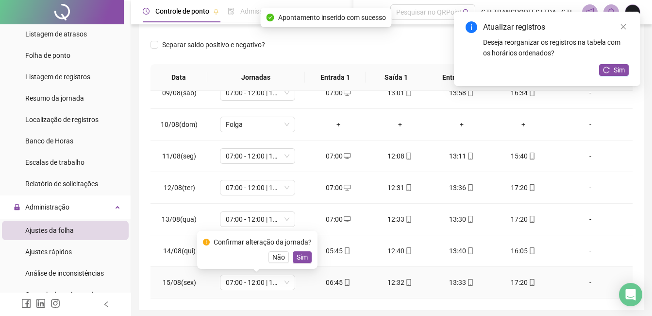
click at [304, 250] on div "Confirmar alteração da jornada? Não Sim" at bounding box center [257, 250] width 109 height 26
click at [304, 252] on span "Sim" at bounding box center [302, 257] width 11 height 11
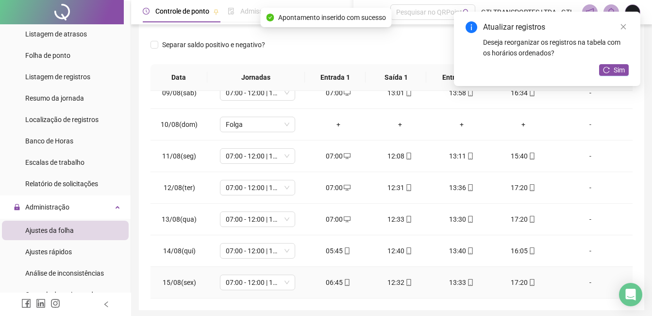
click at [337, 284] on div "06:45" at bounding box center [338, 282] width 46 height 11
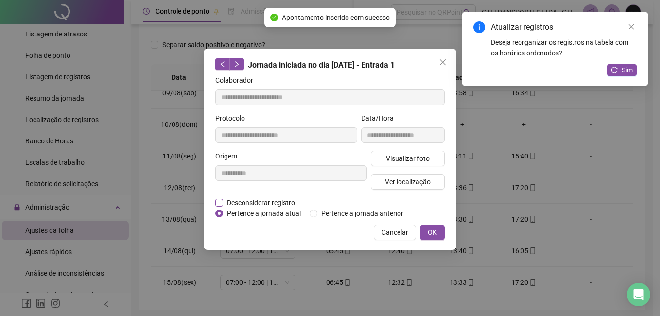
click at [236, 204] on span "Desconsiderar registro" at bounding box center [261, 202] width 76 height 11
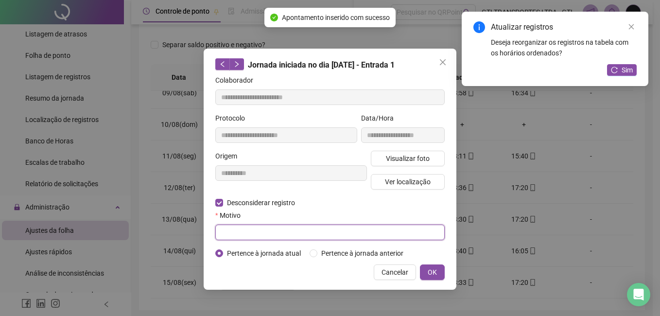
click at [247, 232] on input "text" at bounding box center [329, 232] width 229 height 16
paste input "****"
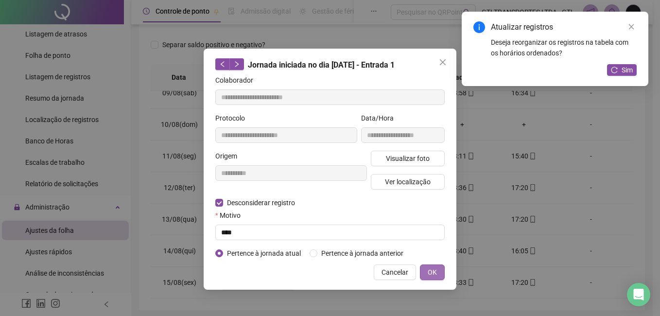
click at [429, 270] on span "OK" at bounding box center [431, 272] width 9 height 11
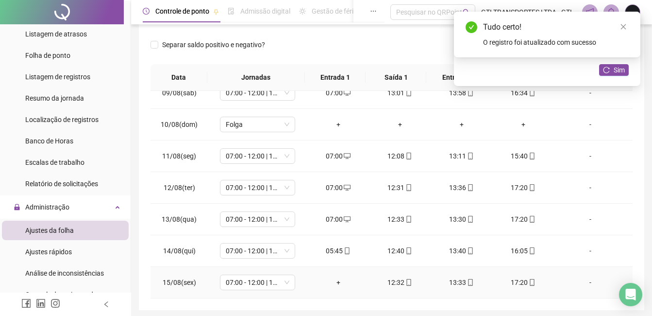
click at [336, 282] on div "+" at bounding box center [338, 282] width 46 height 11
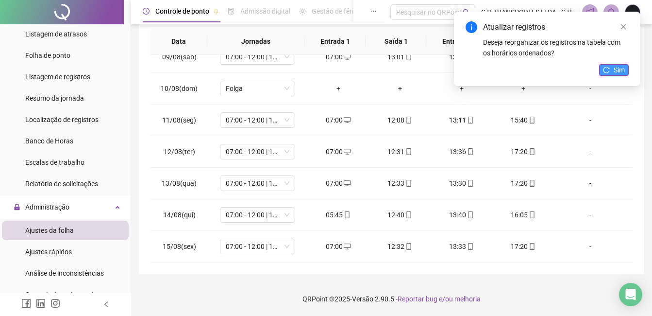
click at [617, 66] on span "Sim" at bounding box center [619, 70] width 11 height 11
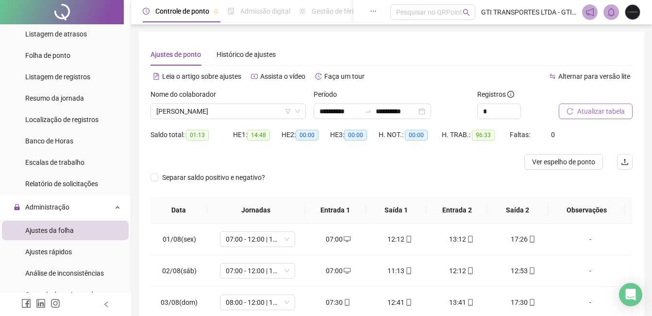
scroll to position [0, 0]
drag, startPoint x: 190, startPoint y: 134, endPoint x: 206, endPoint y: 134, distance: 16.5
click at [206, 134] on span "01:13" at bounding box center [197, 135] width 23 height 11
copy span "01:13"
click at [207, 109] on span "[PERSON_NAME]" at bounding box center [228, 111] width 144 height 15
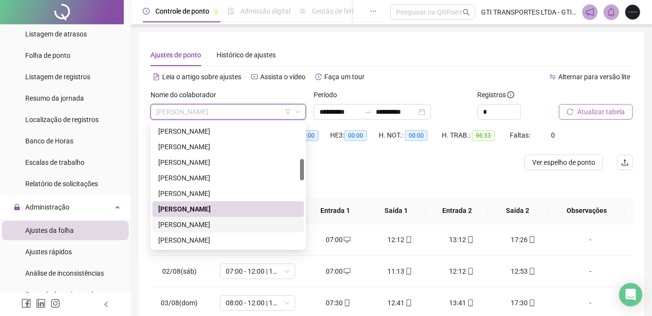
click at [194, 224] on div "[PERSON_NAME]" at bounding box center [228, 224] width 140 height 11
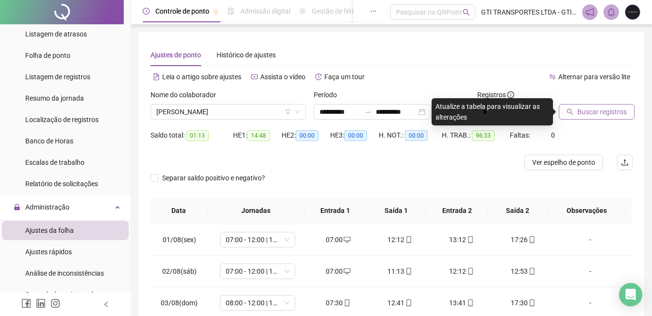
click at [593, 110] on span "Buscar registros" at bounding box center [602, 111] width 50 height 11
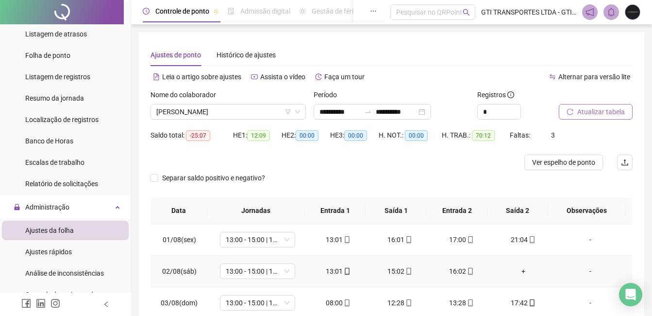
click at [512, 271] on div "+" at bounding box center [523, 271] width 46 height 11
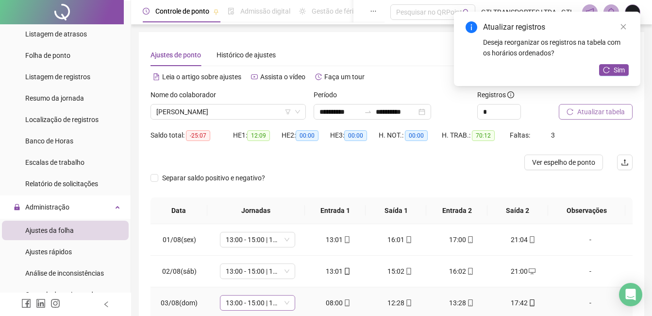
click at [241, 302] on span "13:00 - 15:00 | 16:00 - 21:20" at bounding box center [258, 302] width 64 height 15
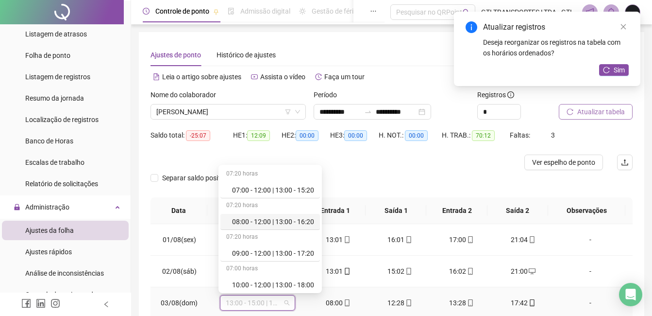
click at [260, 222] on div "08:00 - 12:00 | 13:00 - 16:20" at bounding box center [273, 221] width 82 height 11
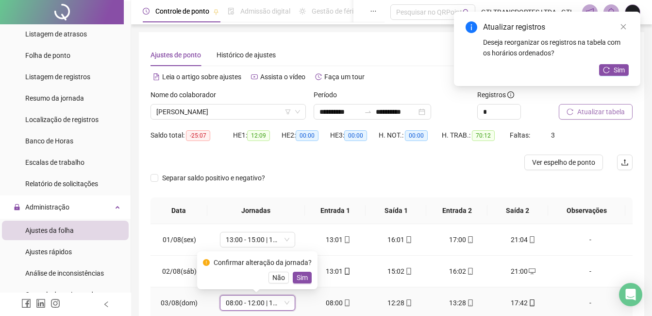
click at [298, 284] on div "Confirmar alteração da jornada? Não Sim" at bounding box center [257, 270] width 120 height 38
click at [300, 279] on span "Sim" at bounding box center [302, 277] width 11 height 11
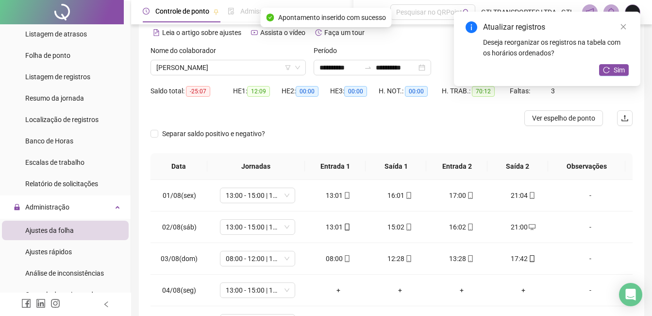
scroll to position [68, 0]
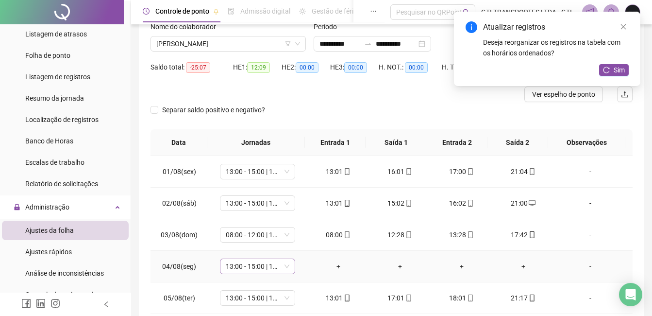
click at [264, 264] on span "13:00 - 15:00 | 16:00 - 21:20" at bounding box center [258, 266] width 64 height 15
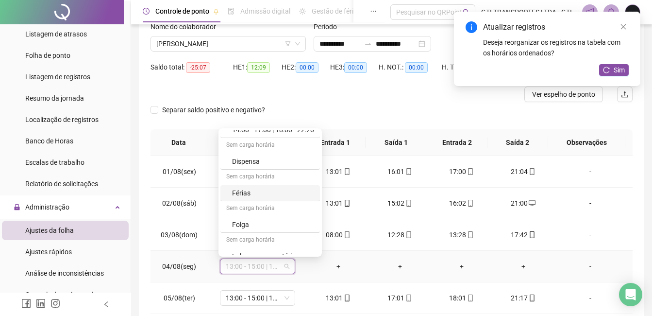
scroll to position [291, 0]
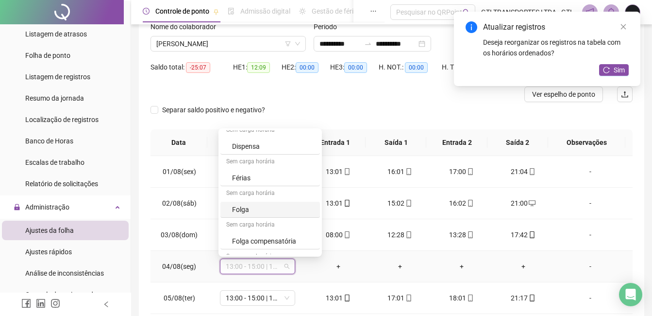
click at [248, 207] on div "Folga" at bounding box center [273, 209] width 82 height 11
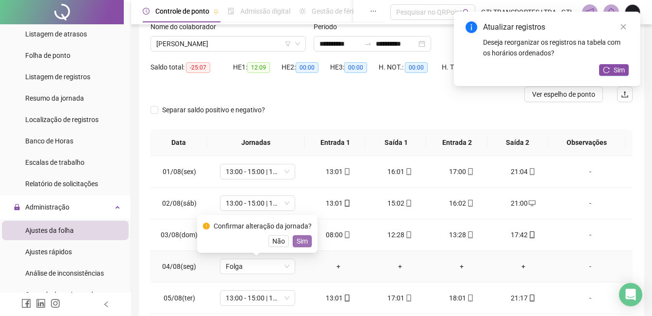
click at [305, 240] on span "Sim" at bounding box center [302, 241] width 11 height 11
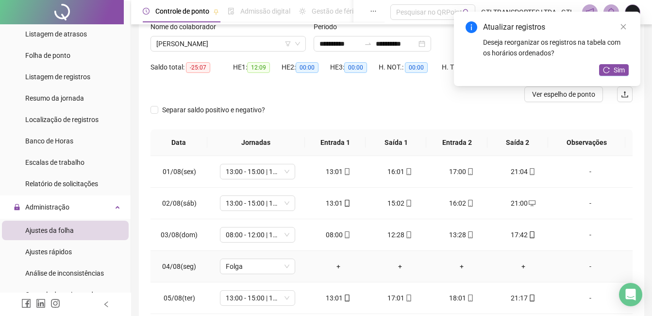
scroll to position [49, 0]
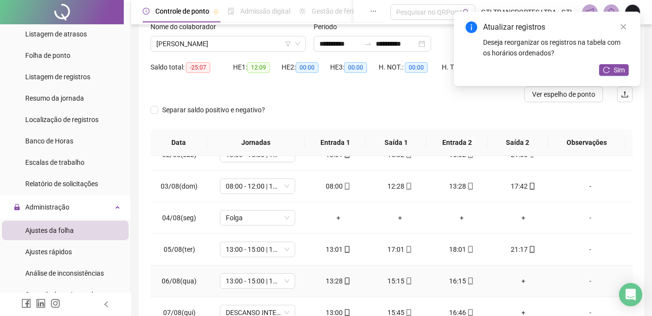
click at [519, 288] on td "+" at bounding box center [523, 281] width 62 height 32
click at [519, 284] on div "+" at bounding box center [523, 280] width 46 height 11
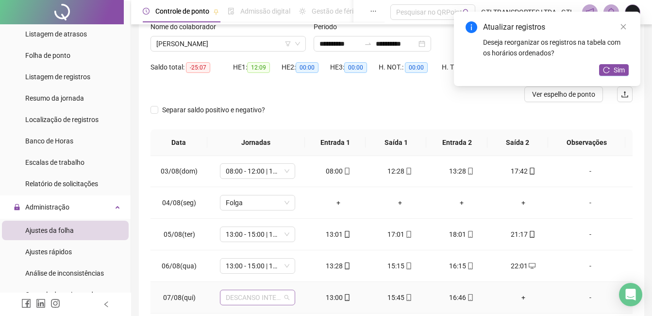
click at [265, 301] on span "DESCANSO INTER-JORNADA" at bounding box center [258, 297] width 64 height 15
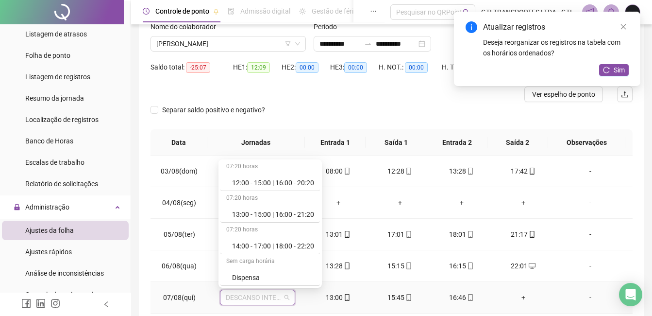
scroll to position [194, 0]
click at [254, 208] on div "13:00 - 15:00 | 16:00 - 21:20" at bounding box center [273, 211] width 82 height 11
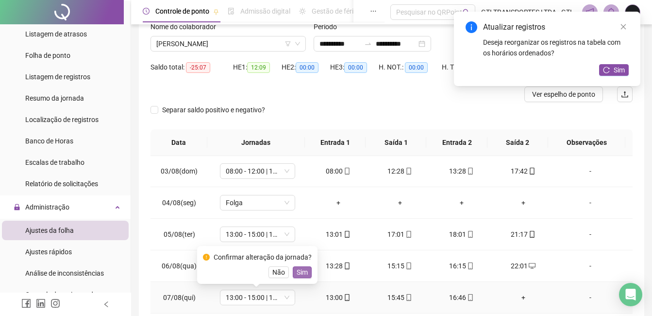
click at [297, 269] on span "Sim" at bounding box center [302, 272] width 11 height 11
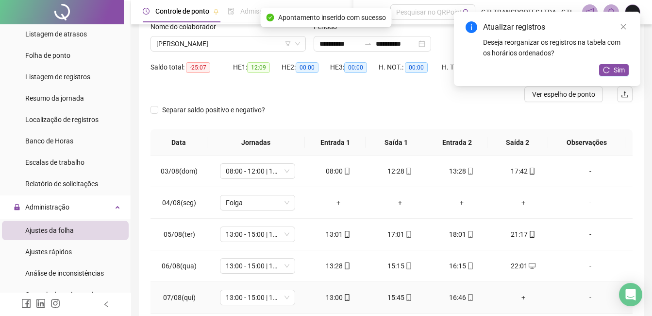
click at [525, 301] on div "+" at bounding box center [523, 297] width 46 height 11
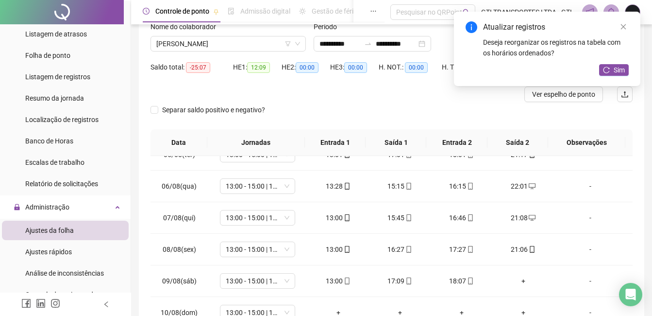
scroll to position [142, 0]
click at [517, 283] on div "+" at bounding box center [523, 282] width 46 height 11
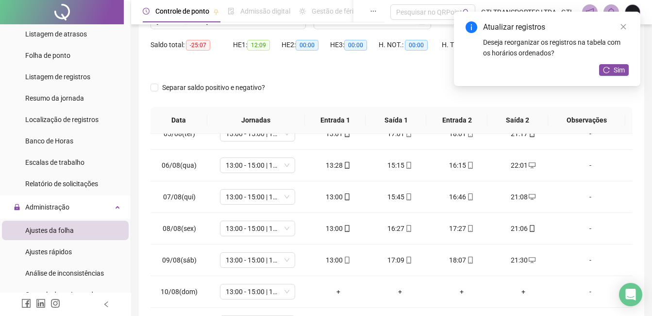
scroll to position [96, 0]
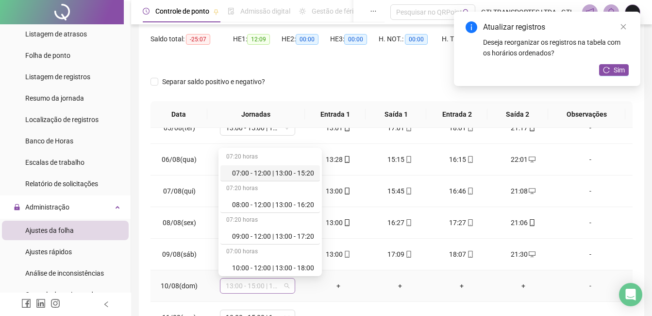
click at [245, 290] on span "13:00 - 15:00 | 16:00 - 21:20" at bounding box center [258, 285] width 64 height 15
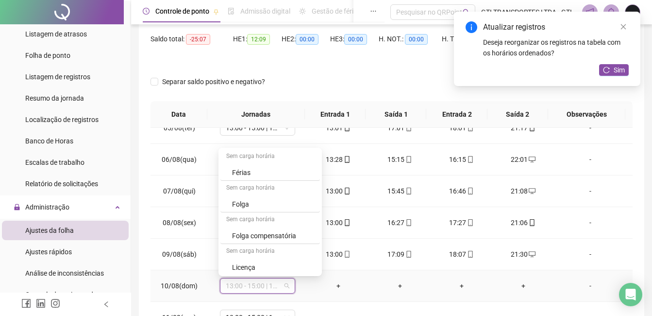
scroll to position [318, 0]
drag, startPoint x: 260, startPoint y: 165, endPoint x: 315, endPoint y: 147, distance: 57.6
click at [302, 147] on body "Página inicial Cadastros Empregadores Locais de trabalho Escalas Colaboradores …" at bounding box center [326, 62] width 652 height 316
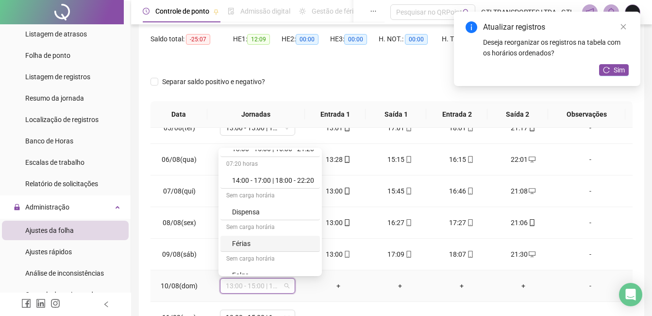
scroll to position [220, 0]
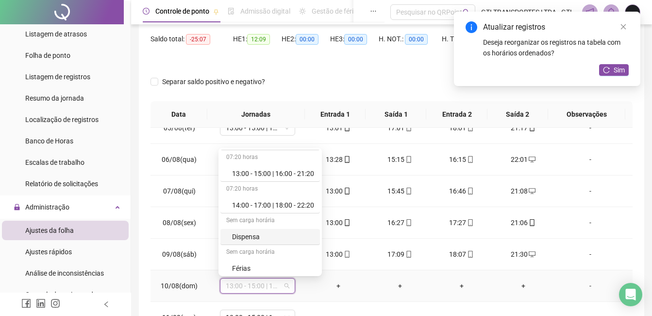
drag, startPoint x: 238, startPoint y: 245, endPoint x: 242, endPoint y: 241, distance: 5.2
click at [240, 243] on div "07:20 horas 07:00 - 12:00 | 13:00 - 15:20 07:20 horas 08:00 - 12:00 | 13:00 - 1…" at bounding box center [270, 150] width 100 height 442
click at [244, 238] on div "Dispensa" at bounding box center [273, 236] width 82 height 11
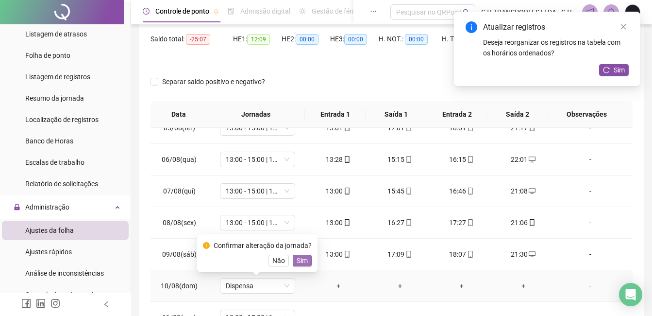
click at [297, 262] on span "Sim" at bounding box center [302, 260] width 11 height 11
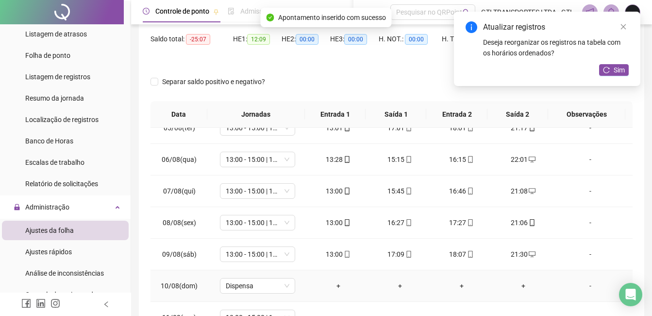
click at [588, 288] on div "-" at bounding box center [590, 285] width 57 height 11
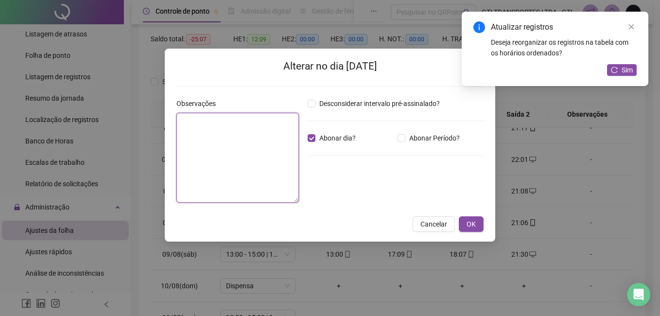
click at [213, 154] on textarea at bounding box center [237, 158] width 122 height 90
click at [346, 138] on span "Abonar dia?" at bounding box center [337, 138] width 44 height 11
click at [267, 145] on textarea at bounding box center [237, 158] width 122 height 90
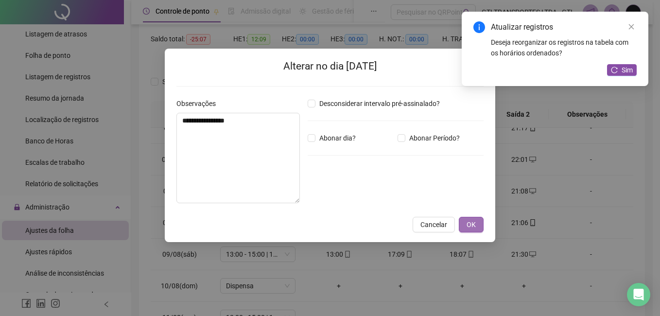
click at [473, 220] on span "OK" at bounding box center [470, 224] width 9 height 11
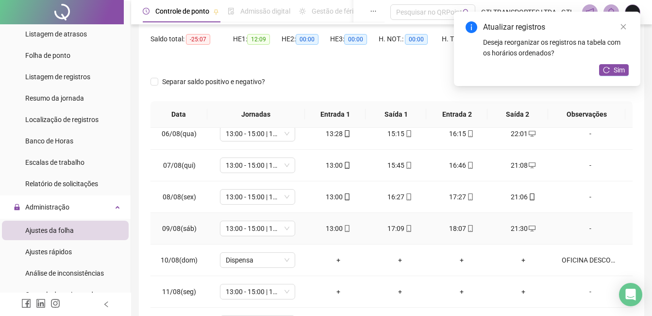
scroll to position [190, 0]
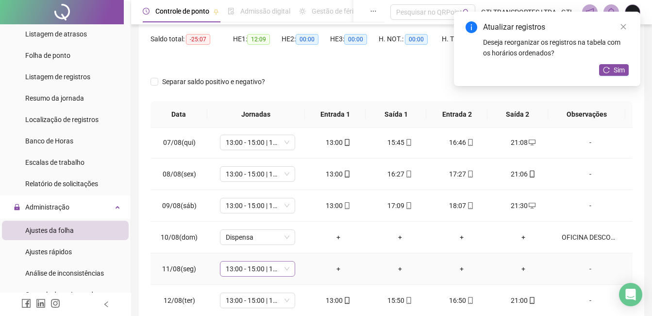
click at [270, 269] on span "13:00 - 15:00 | 16:00 - 21:20" at bounding box center [258, 268] width 64 height 15
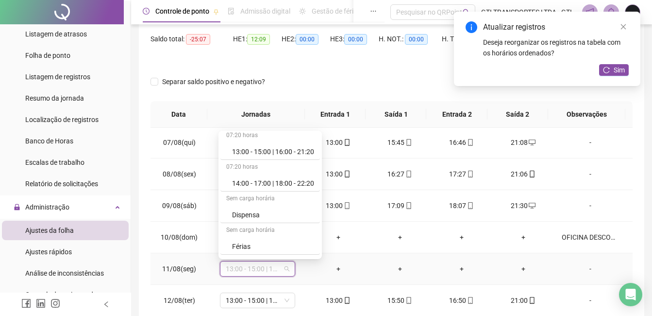
scroll to position [291, 0]
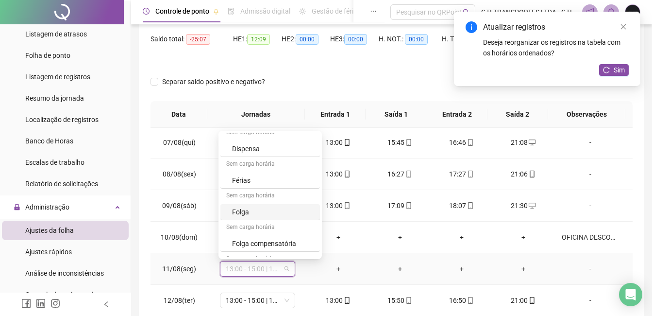
click at [254, 207] on div "Folga" at bounding box center [273, 211] width 82 height 11
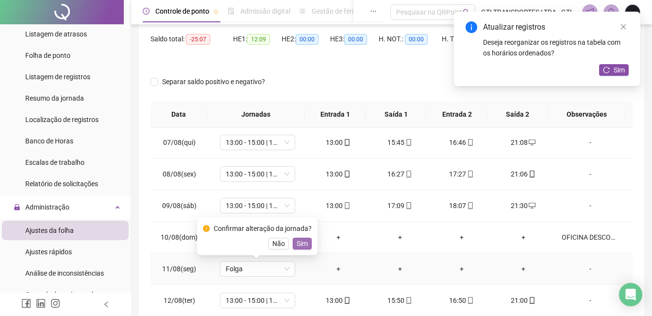
click at [308, 242] on button "Sim" at bounding box center [302, 243] width 19 height 12
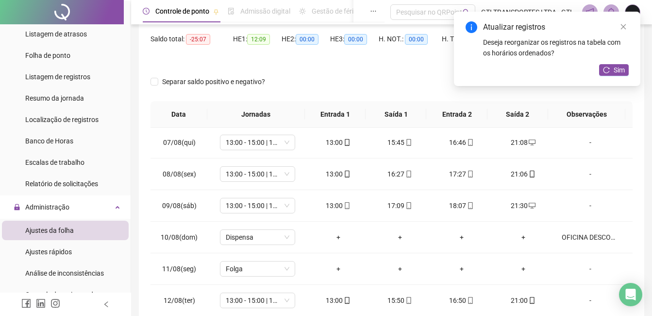
drag, startPoint x: 633, startPoint y: 229, endPoint x: 632, endPoint y: 259, distance: 30.1
click at [632, 259] on div "**********" at bounding box center [392, 141] width 506 height 411
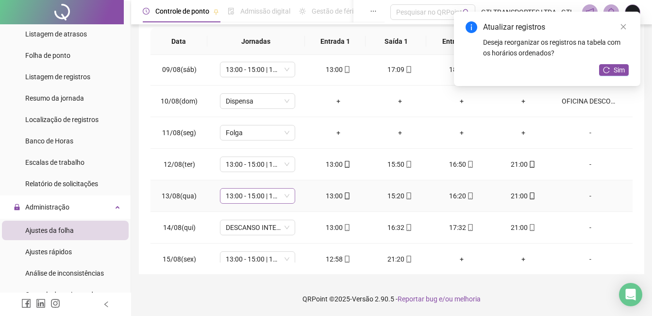
scroll to position [266, 0]
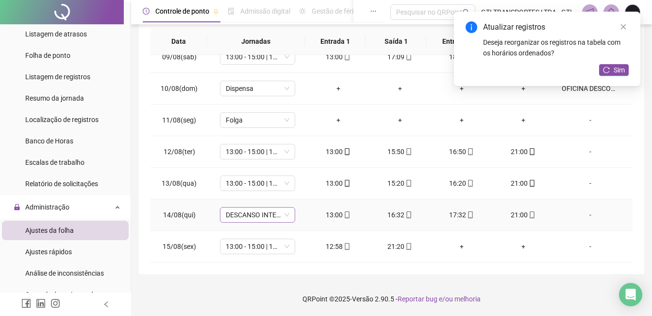
click at [259, 213] on span "DESCANSO INTER-JORNADA" at bounding box center [258, 214] width 64 height 15
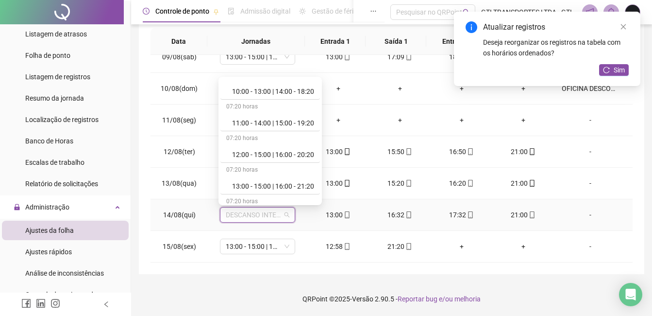
scroll to position [146, 0]
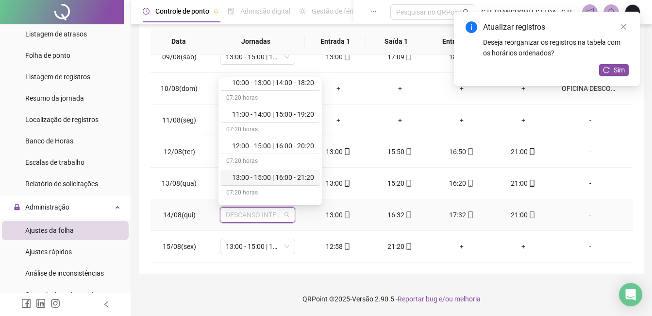
click at [258, 178] on div "13:00 - 15:00 | 16:00 - 21:20" at bounding box center [273, 177] width 82 height 11
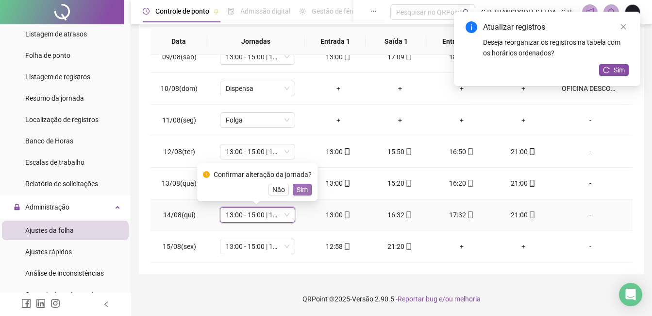
click at [297, 189] on span "Sim" at bounding box center [302, 189] width 11 height 11
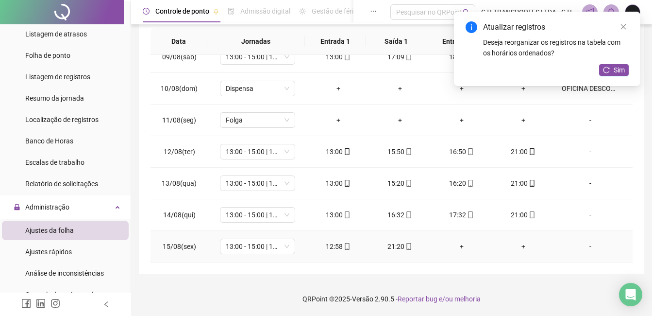
click at [334, 249] on div "12:58" at bounding box center [338, 246] width 46 height 11
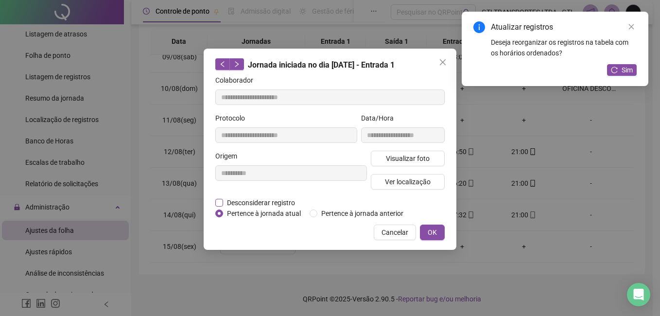
click at [263, 205] on span "Desconsiderar registro" at bounding box center [261, 202] width 76 height 11
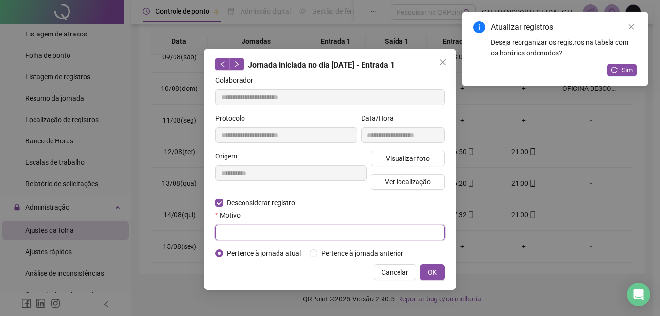
click at [263, 228] on input "text" at bounding box center [329, 232] width 229 height 16
paste input "*****"
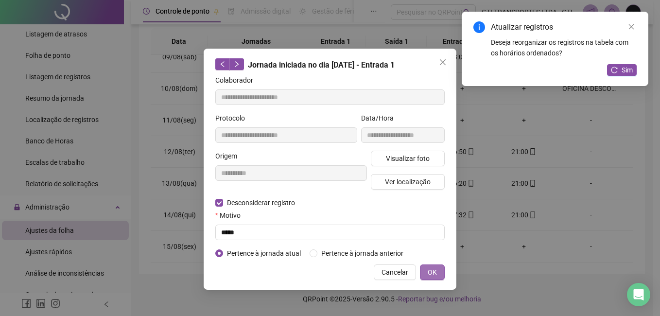
click at [433, 270] on span "OK" at bounding box center [431, 272] width 9 height 11
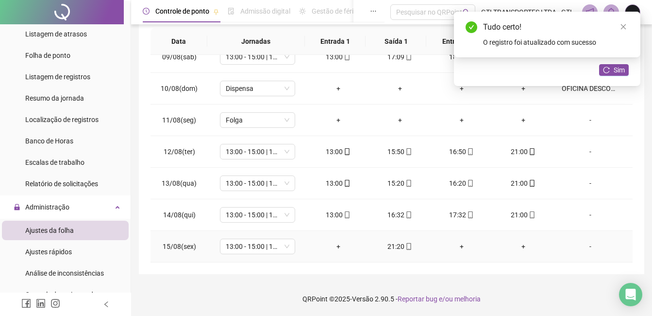
click at [341, 247] on div "+" at bounding box center [338, 246] width 46 height 11
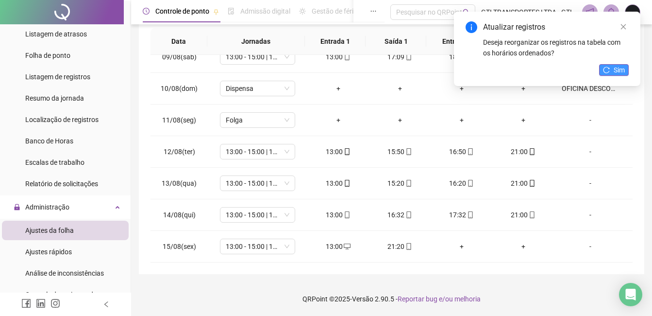
click at [620, 71] on span "Sim" at bounding box center [619, 70] width 11 height 11
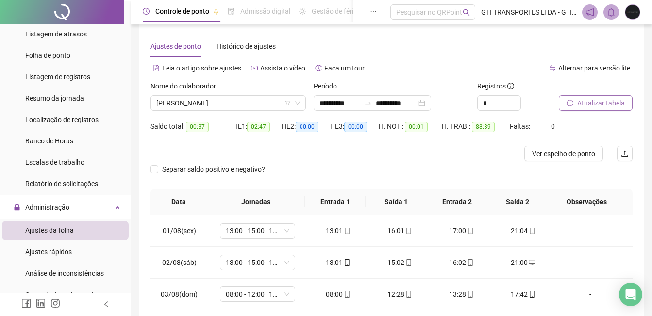
scroll to position [0, 0]
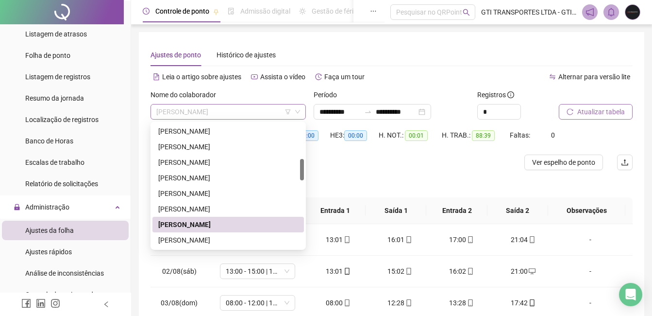
click at [250, 109] on span "[PERSON_NAME]" at bounding box center [228, 111] width 144 height 15
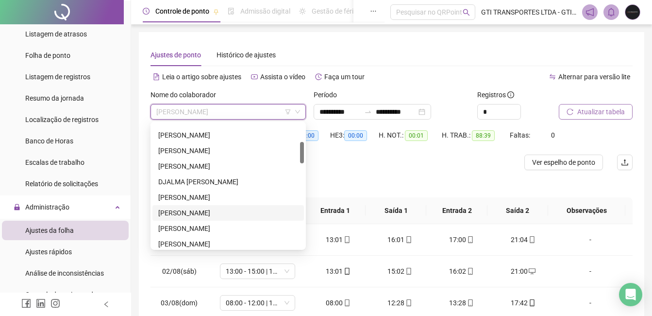
scroll to position [153, 0]
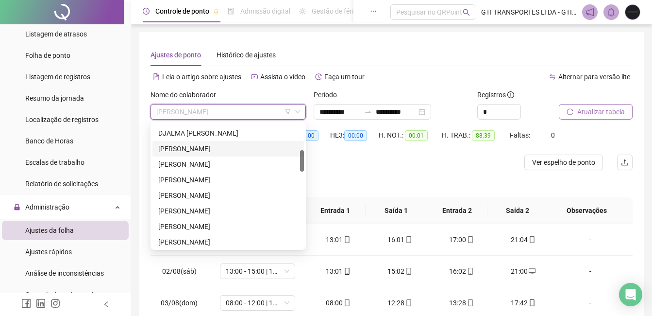
click at [196, 148] on div "[PERSON_NAME]" at bounding box center [228, 148] width 140 height 11
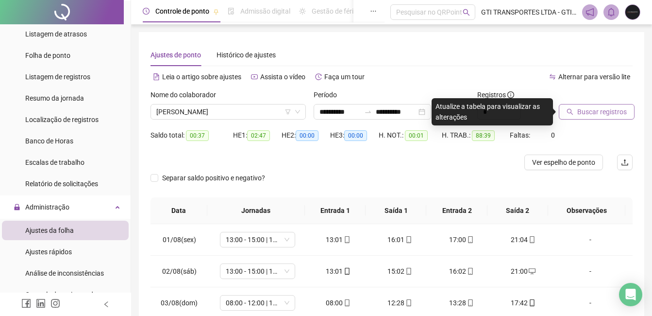
click at [587, 115] on span "Buscar registros" at bounding box center [602, 111] width 50 height 11
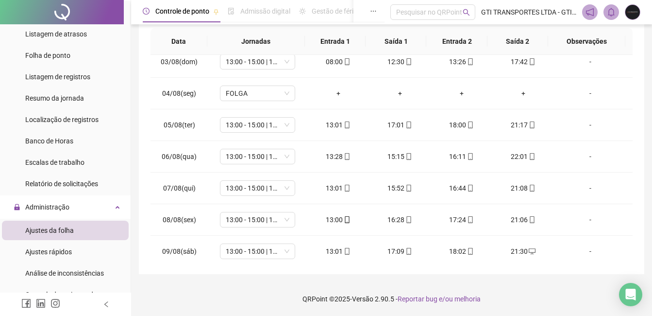
scroll to position [0, 0]
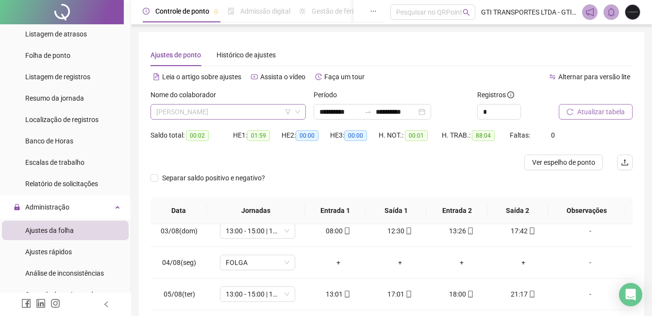
click at [237, 108] on span "[PERSON_NAME]" at bounding box center [228, 111] width 144 height 15
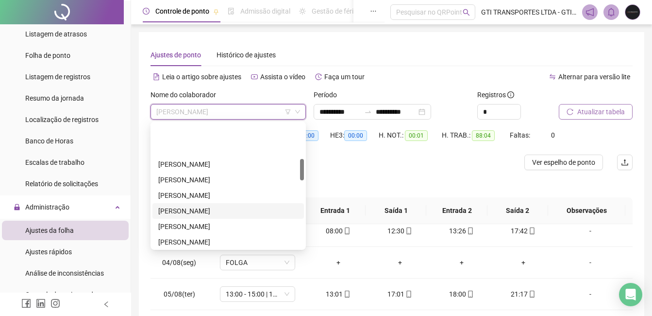
scroll to position [299, 0]
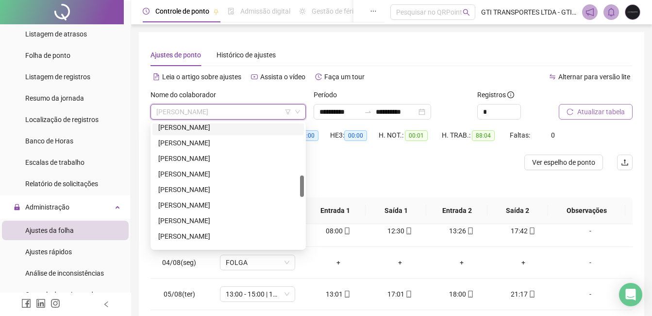
click at [192, 130] on div "[PERSON_NAME]" at bounding box center [228, 127] width 140 height 11
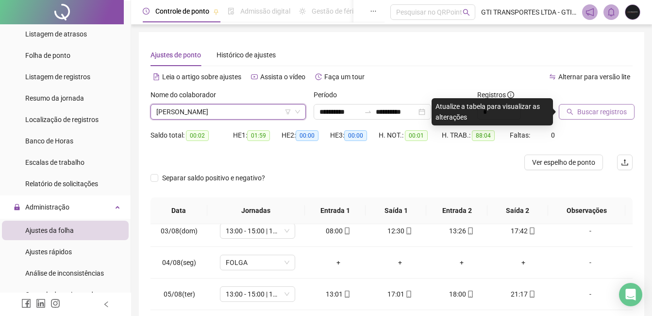
click at [602, 109] on span "Buscar registros" at bounding box center [602, 111] width 50 height 11
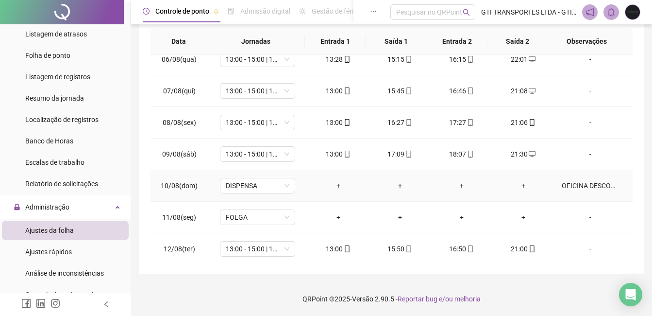
scroll to position [266, 0]
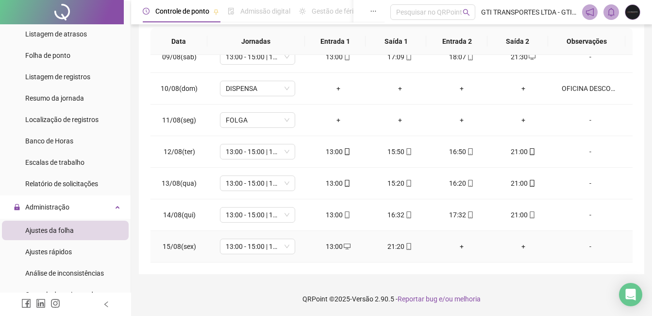
click at [519, 242] on div "+" at bounding box center [523, 246] width 46 height 11
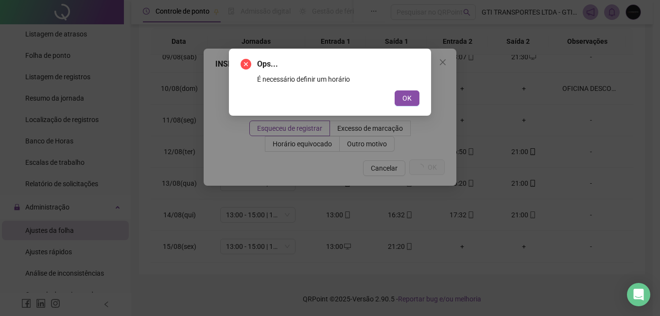
click at [394, 90] on button "OK" at bounding box center [406, 98] width 25 height 16
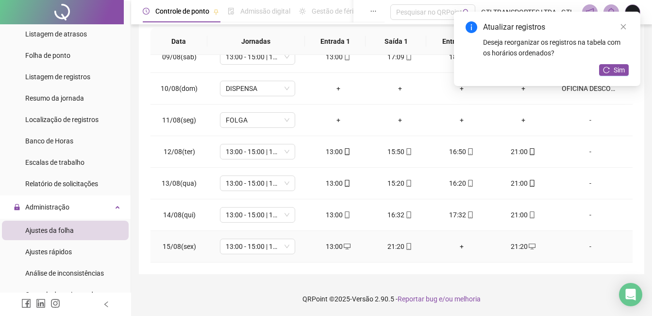
click at [455, 242] on div "+" at bounding box center [462, 246] width 46 height 11
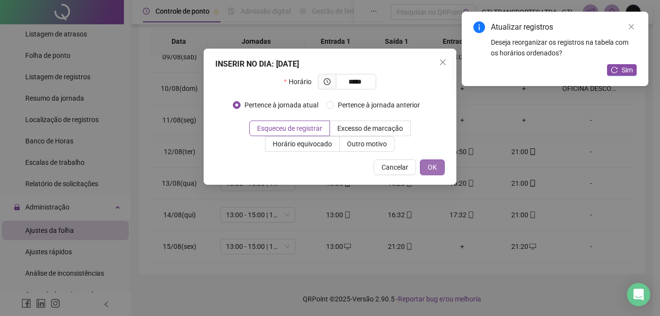
click at [437, 163] on button "OK" at bounding box center [432, 167] width 25 height 16
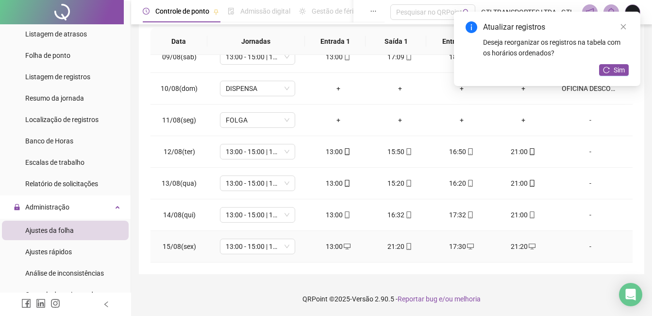
click at [407, 249] on icon "mobile" at bounding box center [409, 246] width 7 height 7
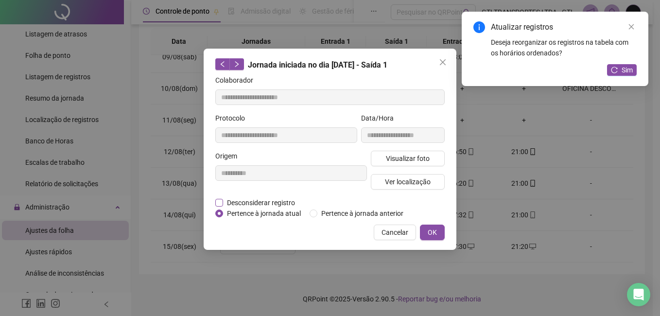
click at [258, 200] on span "Desconsiderar registro" at bounding box center [261, 202] width 76 height 11
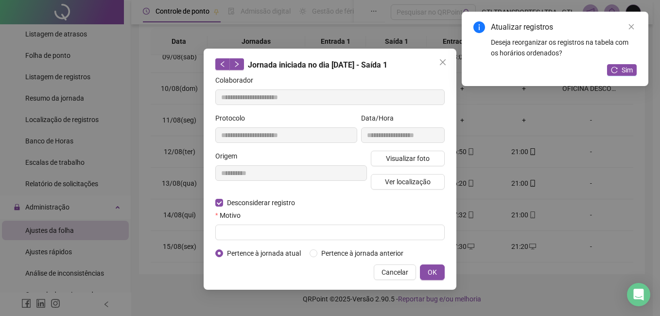
drag, startPoint x: 239, startPoint y: 222, endPoint x: 238, endPoint y: 240, distance: 18.0
click at [238, 240] on form "**********" at bounding box center [329, 167] width 229 height 184
click at [240, 237] on input "text" at bounding box center [329, 232] width 229 height 16
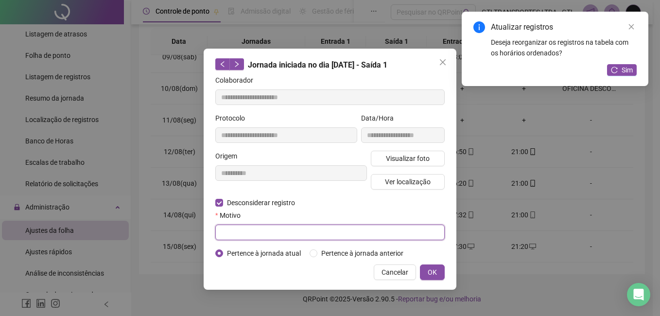
paste input "*****"
drag, startPoint x: 241, startPoint y: 235, endPoint x: 213, endPoint y: 235, distance: 27.7
click at [214, 235] on div "**********" at bounding box center [329, 169] width 253 height 241
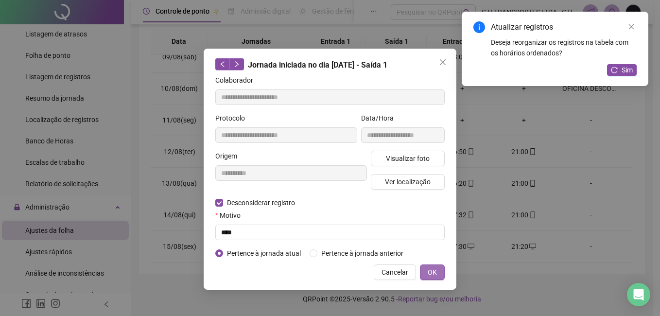
click at [426, 271] on button "OK" at bounding box center [432, 272] width 25 height 16
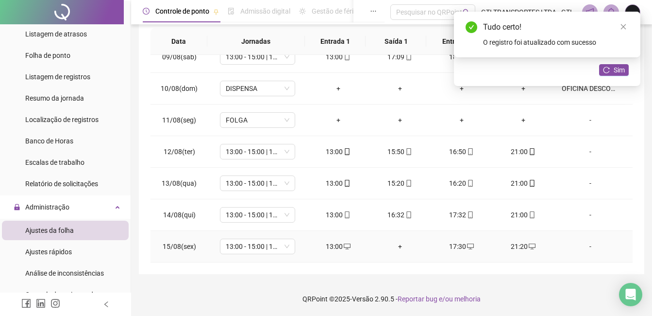
click at [400, 252] on td "+" at bounding box center [400, 247] width 62 height 32
click at [400, 249] on div "+" at bounding box center [400, 246] width 46 height 11
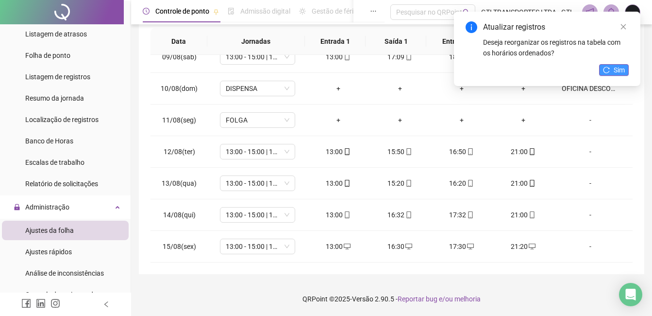
click at [605, 75] on button "Sim" at bounding box center [614, 70] width 30 height 12
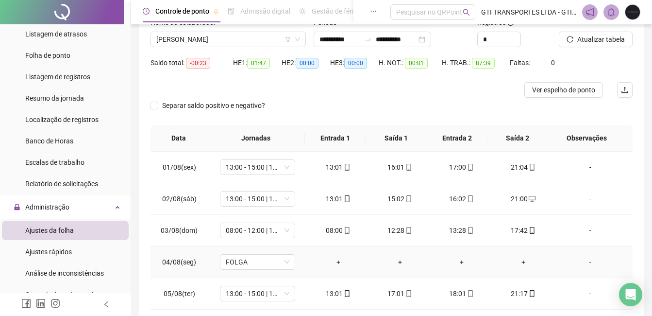
scroll to position [23, 0]
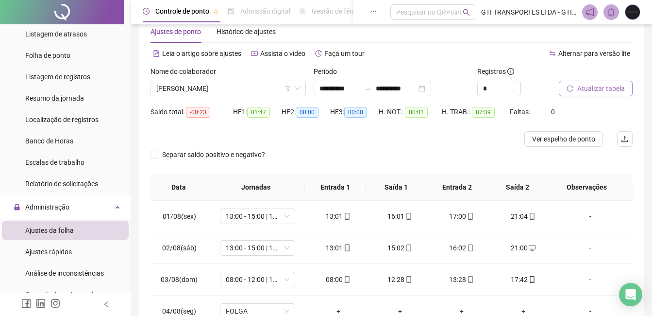
click at [622, 85] on span "Atualizar tabela" at bounding box center [601, 88] width 48 height 11
click at [199, 108] on span "-00:23" at bounding box center [198, 112] width 24 height 11
drag, startPoint x: 199, startPoint y: 108, endPoint x: 203, endPoint y: 114, distance: 7.4
click at [203, 114] on span "-00:23" at bounding box center [198, 112] width 24 height 11
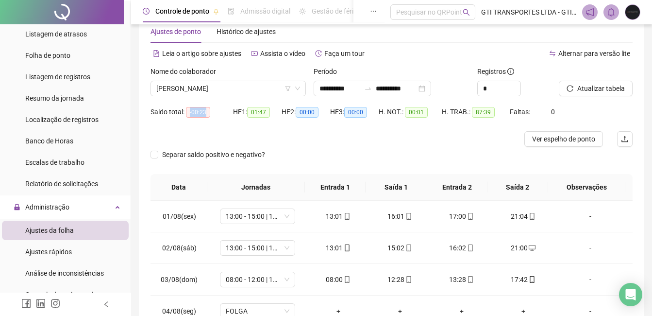
drag, startPoint x: 207, startPoint y: 110, endPoint x: 189, endPoint y: 114, distance: 17.9
click at [189, 114] on span "-00:23" at bounding box center [198, 112] width 24 height 11
copy span "-00:23"
click at [198, 89] on span "[PERSON_NAME]" at bounding box center [228, 88] width 144 height 15
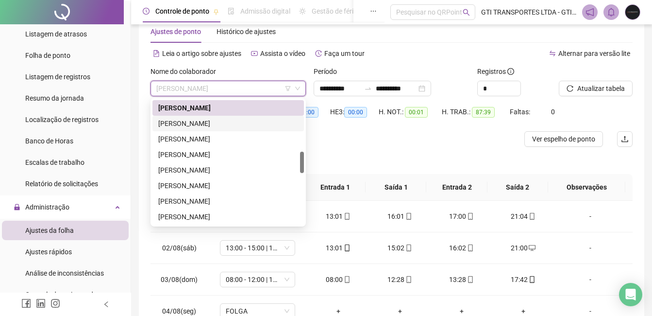
click at [200, 119] on div "[PERSON_NAME]" at bounding box center [228, 123] width 140 height 11
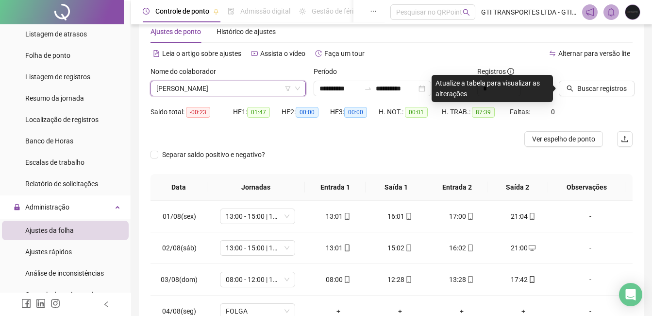
click at [213, 87] on span "[PERSON_NAME]" at bounding box center [228, 88] width 144 height 15
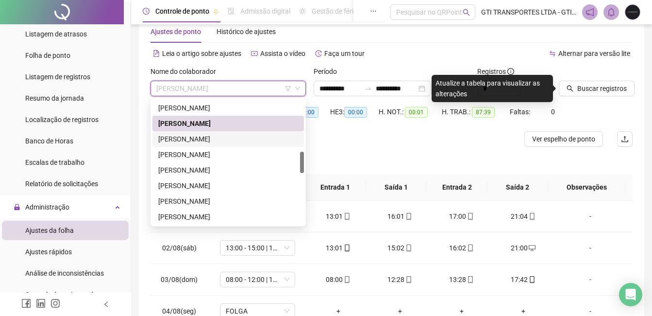
click at [212, 136] on div "[PERSON_NAME]" at bounding box center [228, 139] width 140 height 11
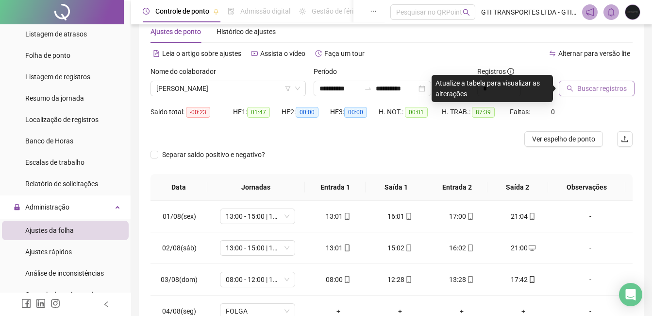
click at [587, 86] on span "Buscar registros" at bounding box center [602, 88] width 50 height 11
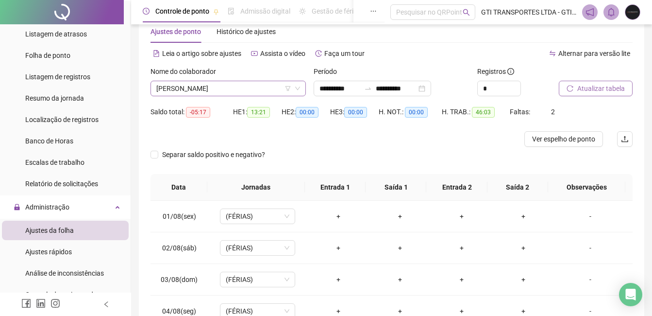
click at [215, 90] on span "[PERSON_NAME]" at bounding box center [228, 88] width 144 height 15
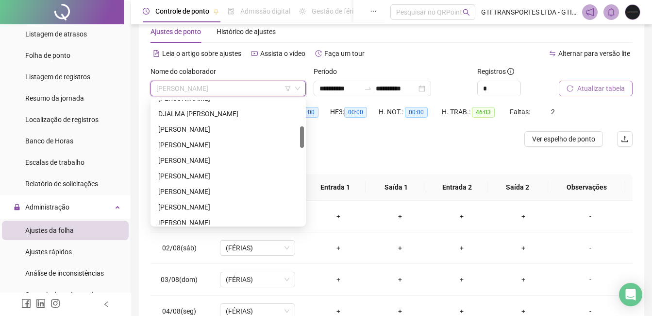
scroll to position [101, 0]
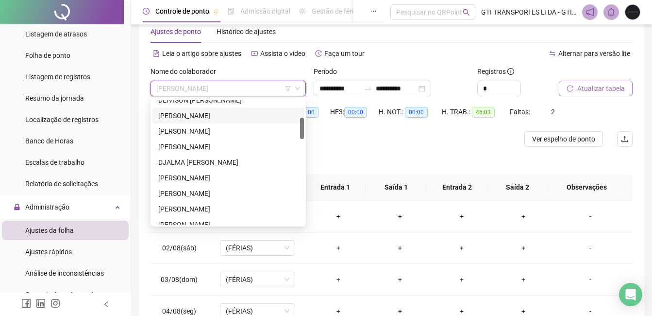
click at [175, 113] on div "[PERSON_NAME]" at bounding box center [228, 115] width 140 height 11
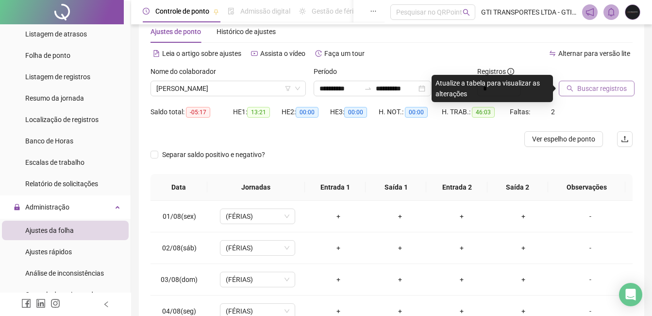
click at [600, 88] on span "Buscar registros" at bounding box center [602, 88] width 50 height 11
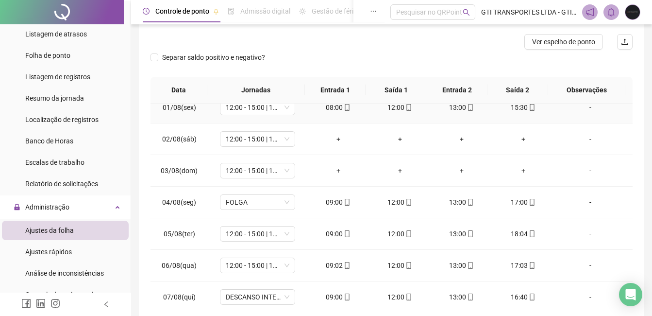
scroll to position [0, 0]
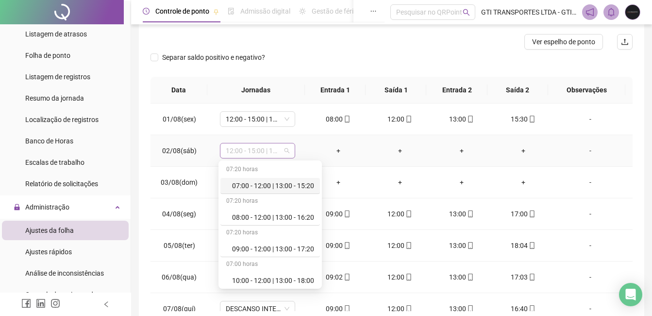
click at [270, 154] on span "12:00 - 15:00 | 16:00 - 20:20" at bounding box center [258, 150] width 64 height 15
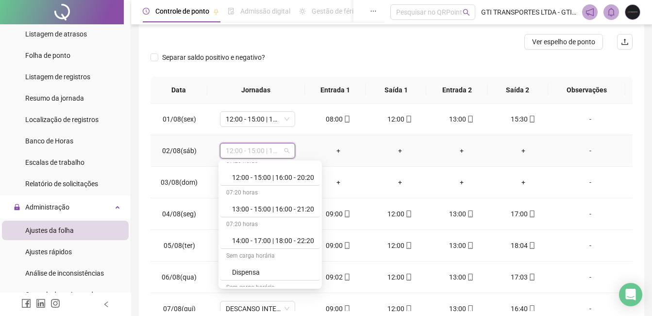
scroll to position [291, 0]
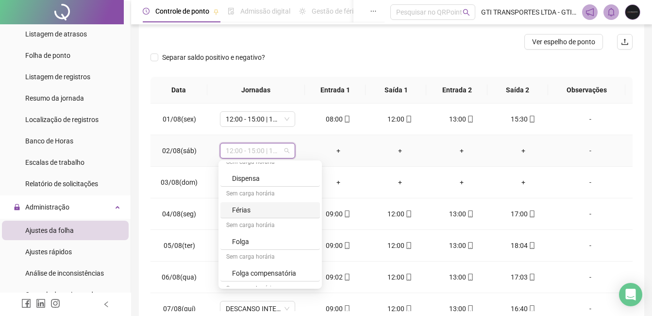
click at [271, 213] on div "Férias" at bounding box center [273, 209] width 82 height 11
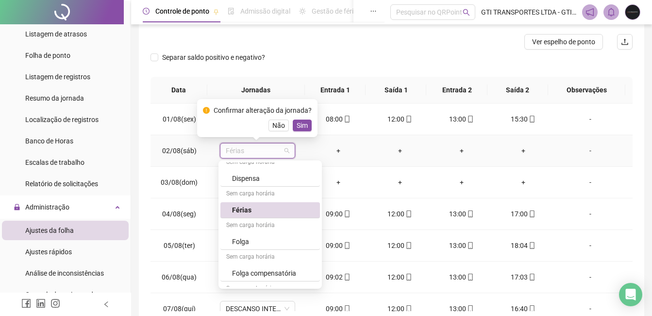
click at [274, 149] on span "Férias" at bounding box center [258, 150] width 64 height 15
click at [255, 247] on div "Folga" at bounding box center [270, 242] width 100 height 16
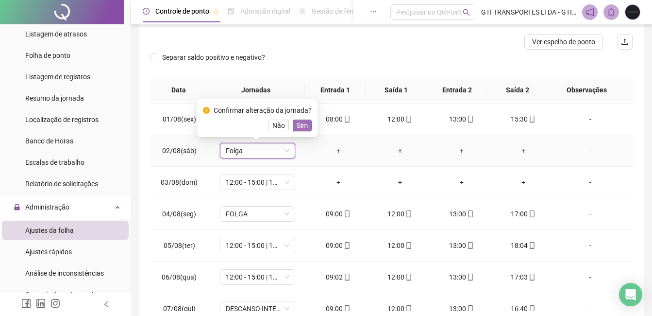
click at [299, 127] on span "Sim" at bounding box center [302, 125] width 11 height 11
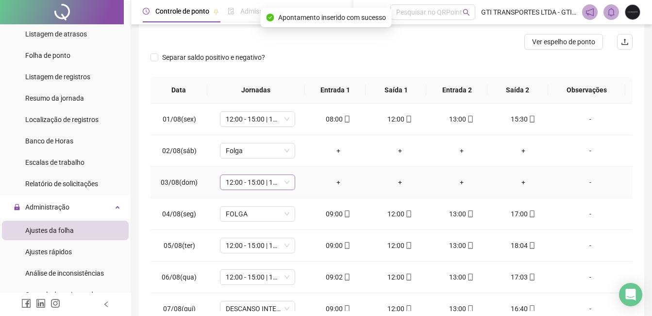
click at [263, 179] on span "12:00 - 15:00 | 16:00 - 20:20" at bounding box center [258, 182] width 64 height 15
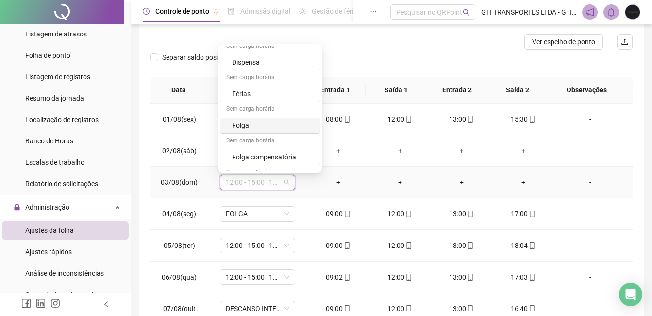
click at [254, 123] on div "Folga" at bounding box center [273, 125] width 82 height 11
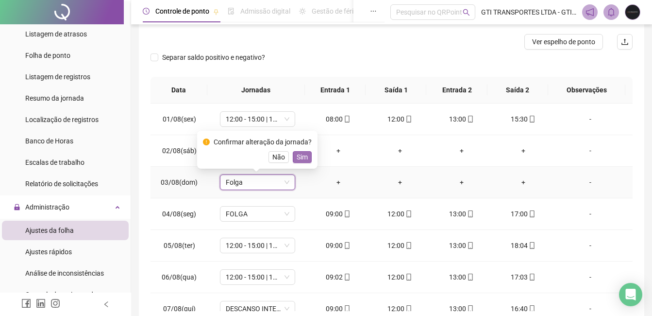
click at [301, 153] on span "Sim" at bounding box center [302, 157] width 11 height 11
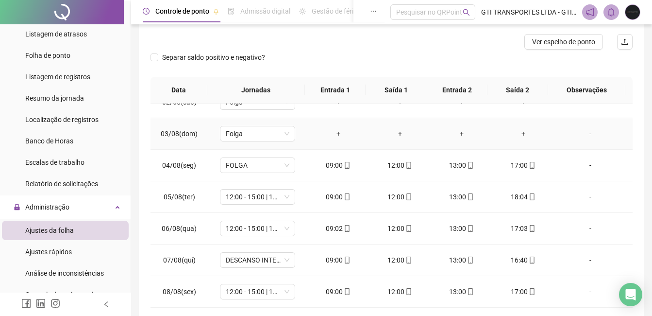
scroll to position [0, 0]
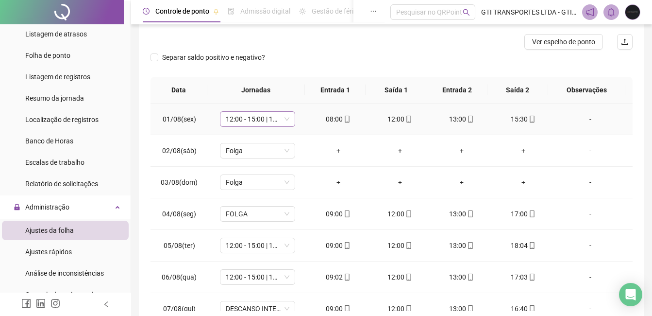
click at [253, 115] on span "12:00 - 15:00 | 16:00 - 20:20" at bounding box center [258, 119] width 64 height 15
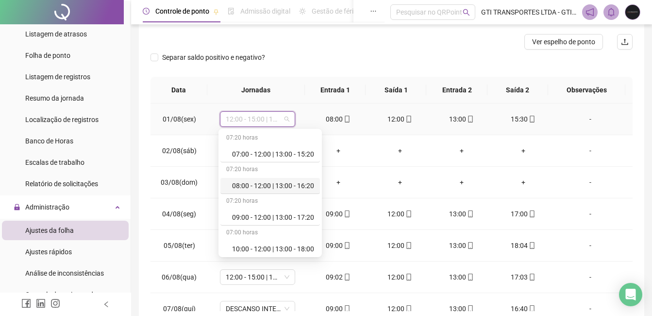
click at [252, 185] on div "08:00 - 12:00 | 13:00 - 16:20" at bounding box center [273, 185] width 82 height 11
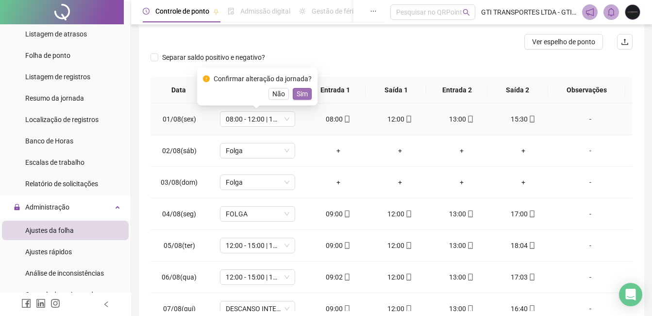
click at [299, 96] on span "Sim" at bounding box center [302, 93] width 11 height 11
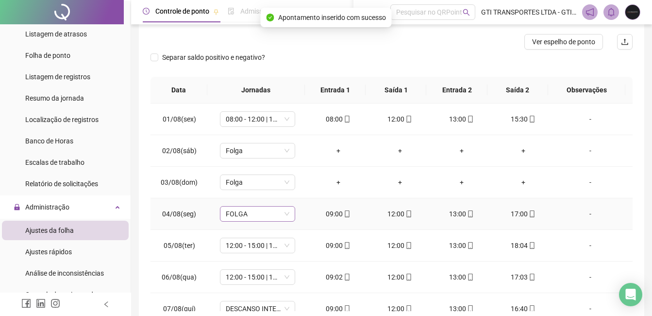
click at [265, 212] on span "FOLGA" at bounding box center [258, 213] width 64 height 15
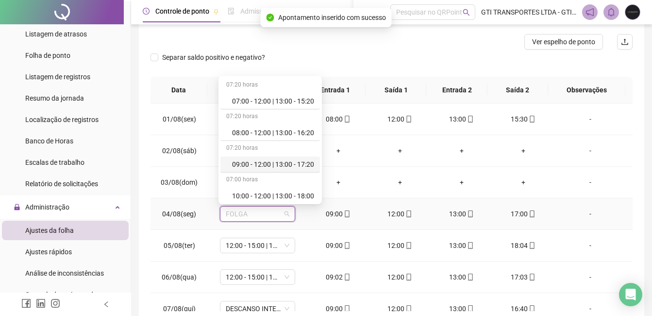
click at [265, 165] on div "09:00 - 12:00 | 13:00 - 17:20" at bounding box center [273, 164] width 82 height 11
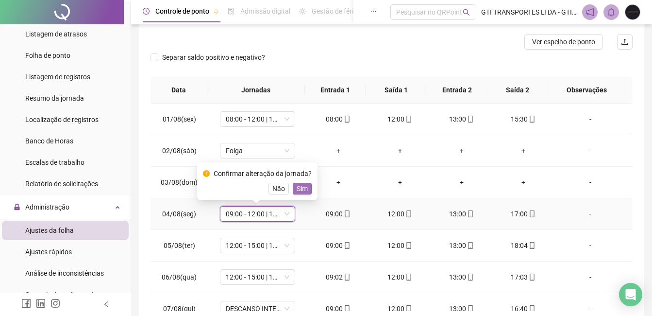
click at [303, 186] on span "Sim" at bounding box center [302, 188] width 11 height 11
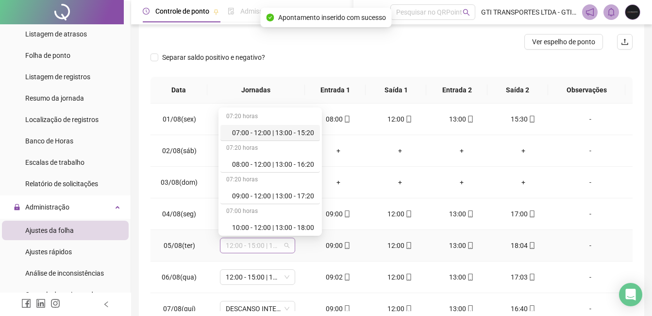
click at [274, 242] on span "12:00 - 15:00 | 16:00 - 20:20" at bounding box center [258, 245] width 64 height 15
click at [267, 198] on div "09:00 - 12:00 | 13:00 - 17:20" at bounding box center [273, 195] width 82 height 11
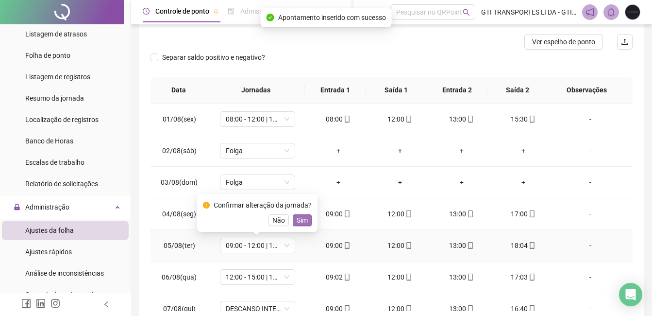
click at [302, 220] on span "Sim" at bounding box center [302, 220] width 11 height 11
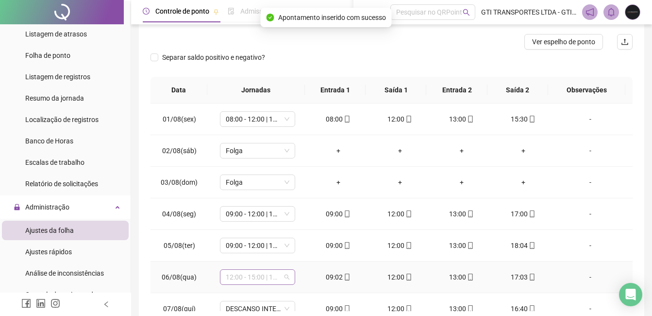
click at [272, 279] on span "12:00 - 15:00 | 16:00 - 20:20" at bounding box center [258, 277] width 64 height 15
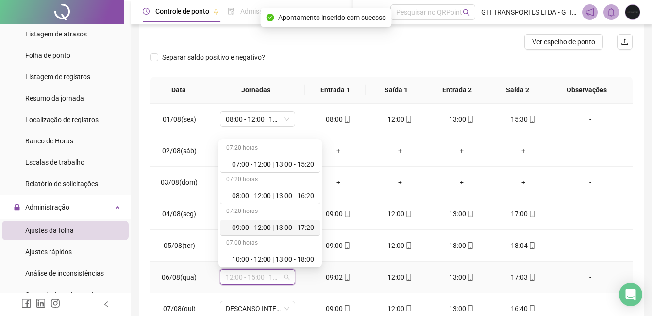
click at [271, 225] on div "09:00 - 12:00 | 13:00 - 17:20" at bounding box center [273, 227] width 82 height 11
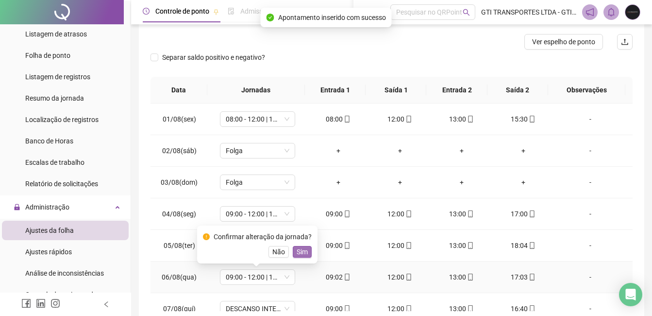
click at [300, 249] on span "Sim" at bounding box center [302, 251] width 11 height 11
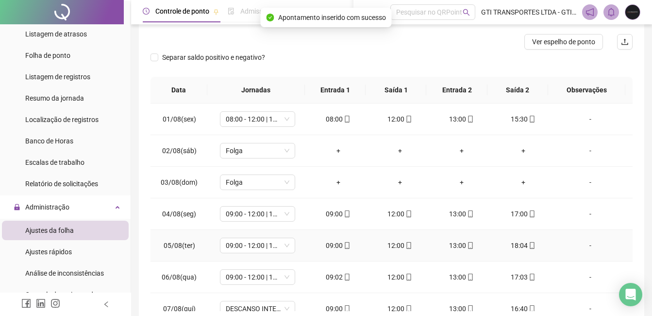
scroll to position [49, 0]
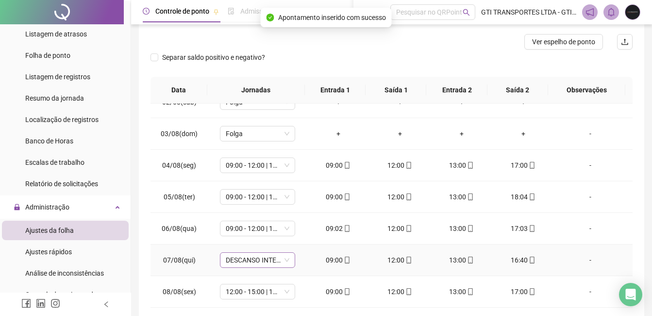
click at [269, 263] on span "DESCANSO INTER-JORNADA" at bounding box center [258, 260] width 64 height 15
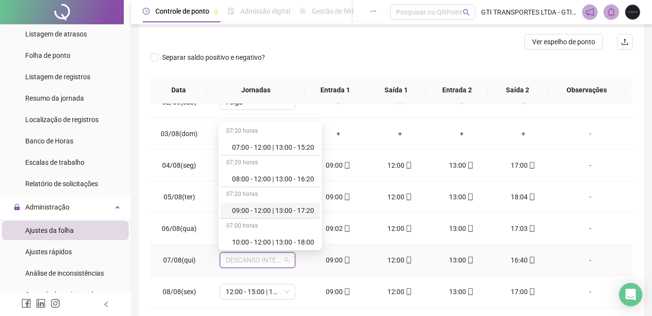
click at [260, 212] on div "09:00 - 12:00 | 13:00 - 17:20" at bounding box center [273, 210] width 82 height 11
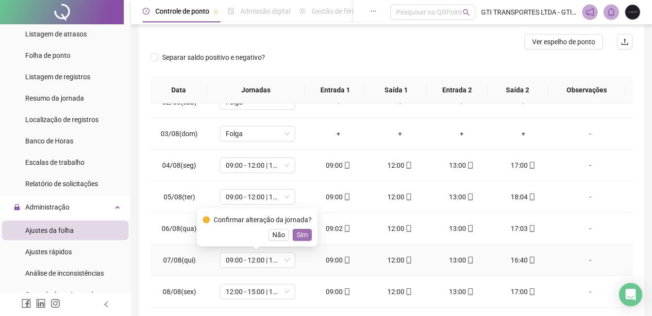
click at [297, 238] on span "Sim" at bounding box center [302, 234] width 11 height 11
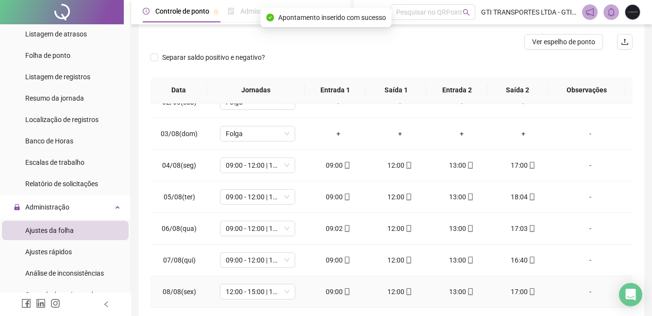
click at [265, 302] on td "12:00 - 15:00 | 16:00 - 20:20" at bounding box center [258, 292] width 100 height 32
click at [265, 290] on span "12:00 - 15:00 | 16:00 - 20:20" at bounding box center [258, 291] width 64 height 15
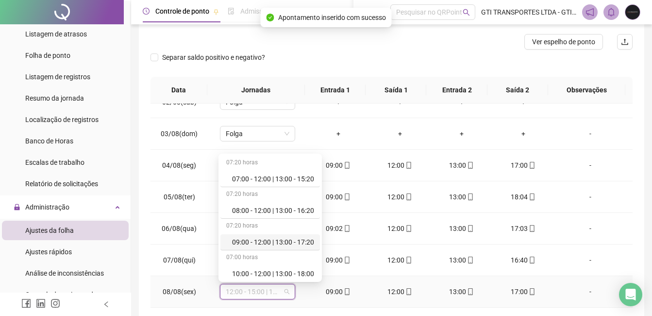
click at [265, 236] on div "09:00 - 12:00 | 13:00 - 17:20" at bounding box center [270, 242] width 100 height 16
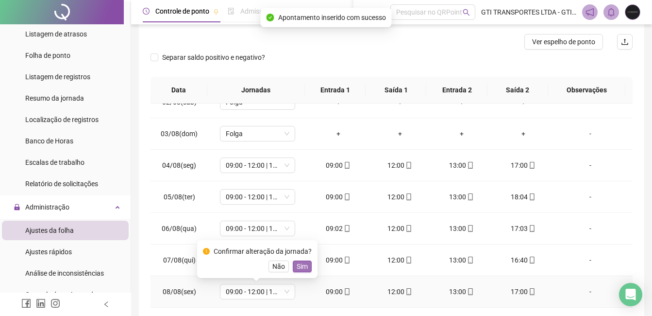
click at [306, 268] on button "Sim" at bounding box center [302, 266] width 19 height 12
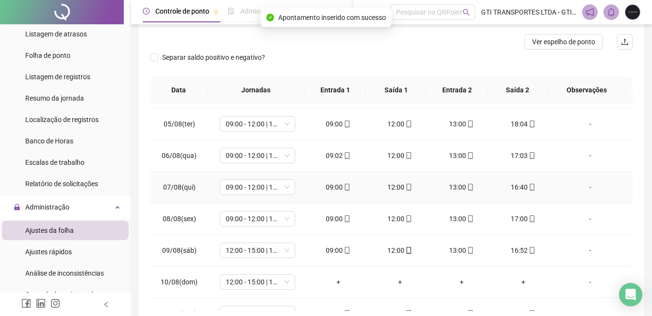
scroll to position [146, 0]
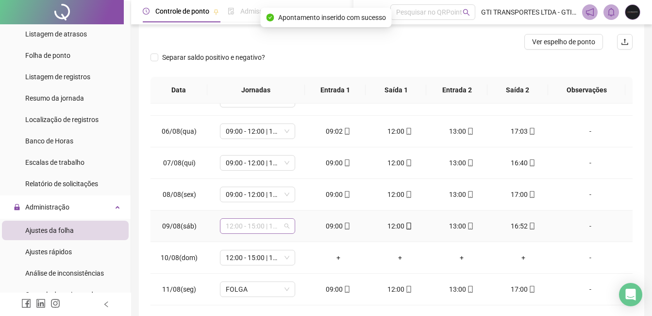
click at [282, 227] on span "12:00 - 15:00 | 16:00 - 20:20" at bounding box center [258, 226] width 64 height 15
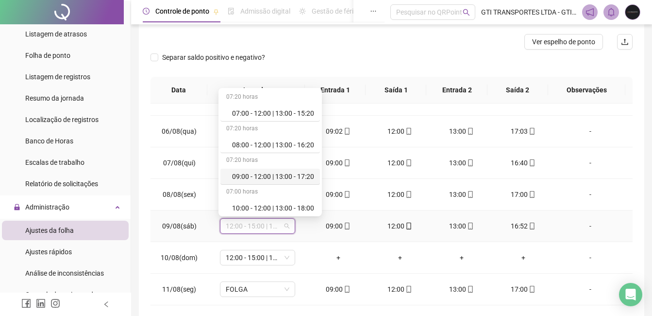
click at [273, 179] on div "09:00 - 12:00 | 13:00 - 17:20" at bounding box center [273, 176] width 82 height 11
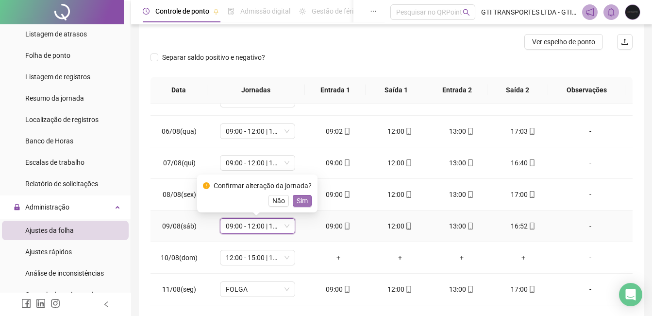
click at [297, 199] on span "Sim" at bounding box center [302, 200] width 11 height 11
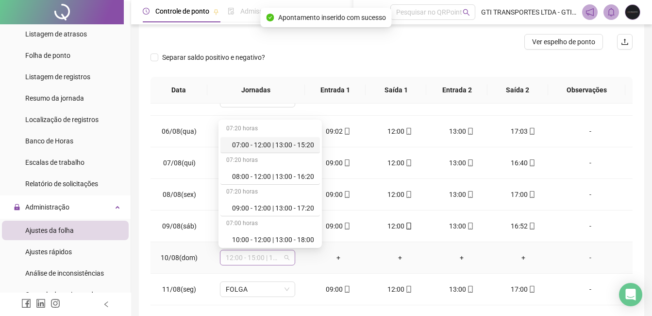
click at [259, 258] on span "12:00 - 15:00 | 16:00 - 20:20" at bounding box center [258, 257] width 64 height 15
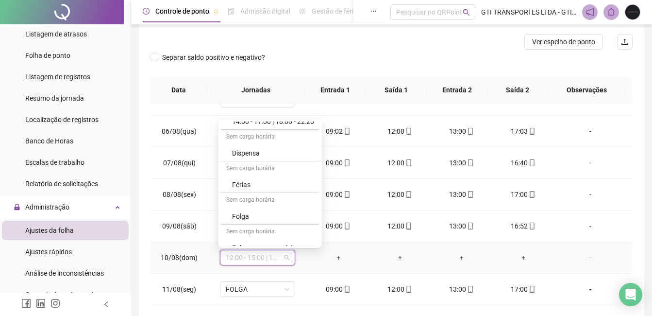
scroll to position [291, 0]
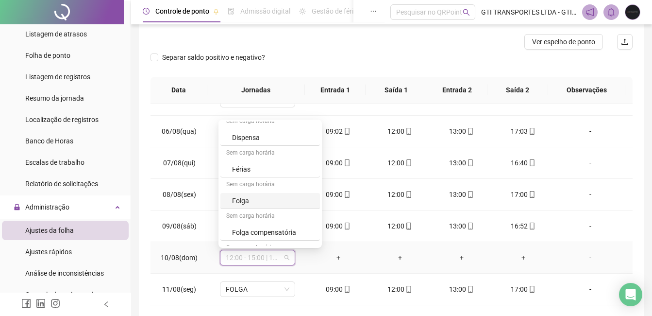
click at [251, 200] on div "Folga" at bounding box center [273, 200] width 82 height 11
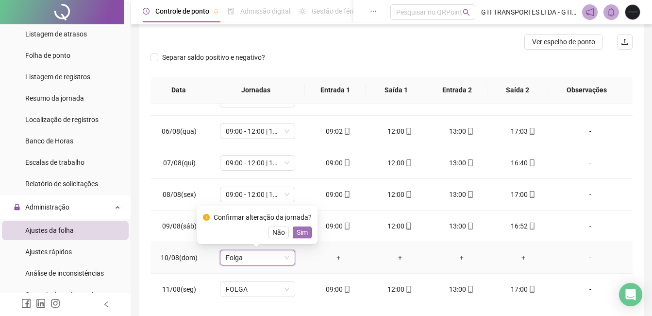
click at [301, 230] on span "Sim" at bounding box center [302, 232] width 11 height 11
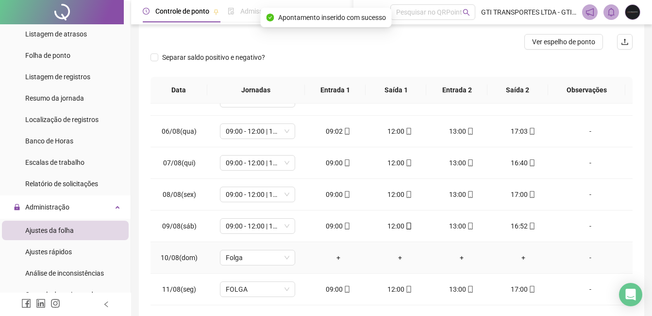
scroll to position [194, 0]
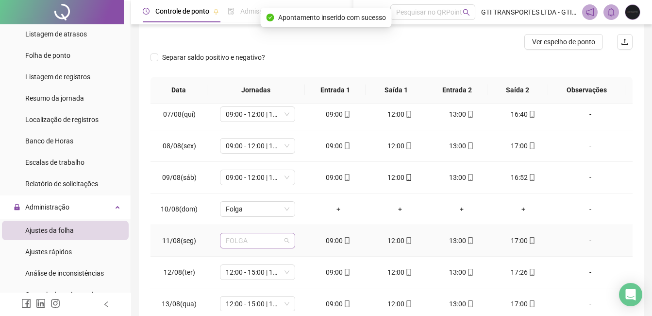
click at [266, 234] on span "FOLGA" at bounding box center [258, 240] width 64 height 15
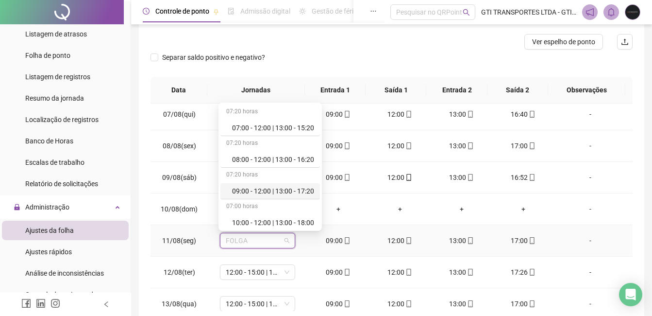
click at [261, 185] on div "09:00 - 12:00 | 13:00 - 17:20" at bounding box center [270, 191] width 100 height 16
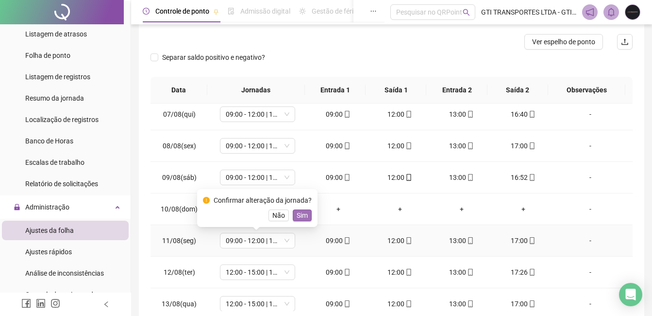
click at [300, 216] on span "Sim" at bounding box center [302, 215] width 11 height 11
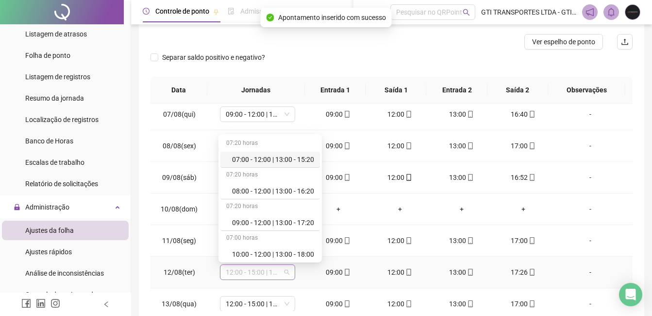
click at [285, 269] on span "12:00 - 15:00 | 16:00 - 20:20" at bounding box center [258, 272] width 64 height 15
click at [282, 220] on div "09:00 - 12:00 | 13:00 - 17:20" at bounding box center [273, 222] width 82 height 11
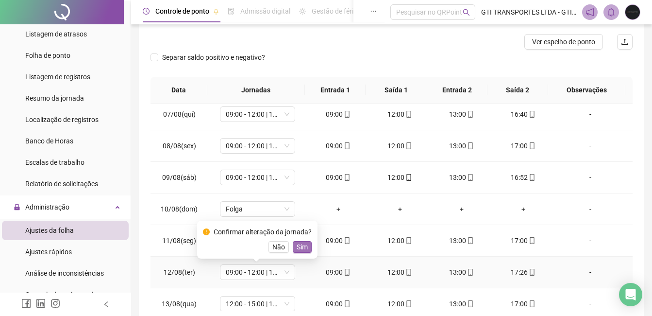
click at [306, 244] on button "Sim" at bounding box center [302, 247] width 19 height 12
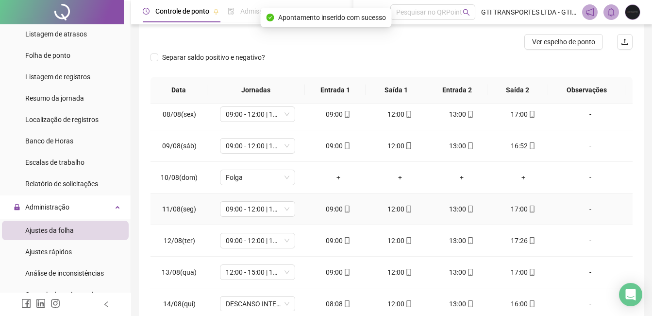
scroll to position [243, 0]
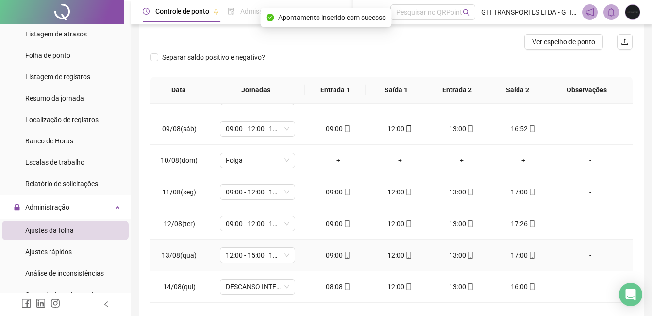
click at [302, 252] on td "12:00 - 15:00 | 16:00 - 20:20" at bounding box center [258, 255] width 100 height 32
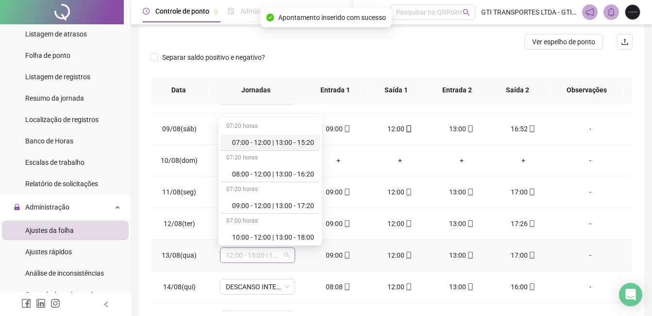
click at [289, 252] on div "12:00 - 15:00 | 16:00 - 20:20" at bounding box center [257, 255] width 75 height 16
click at [286, 205] on div "09:00 - 12:00 | 13:00 - 17:20" at bounding box center [273, 205] width 82 height 11
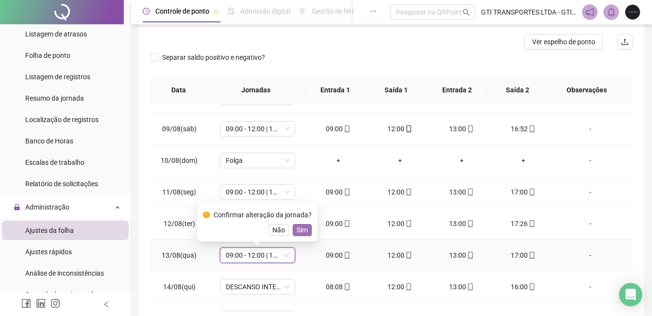
click at [304, 230] on span "Sim" at bounding box center [302, 229] width 11 height 11
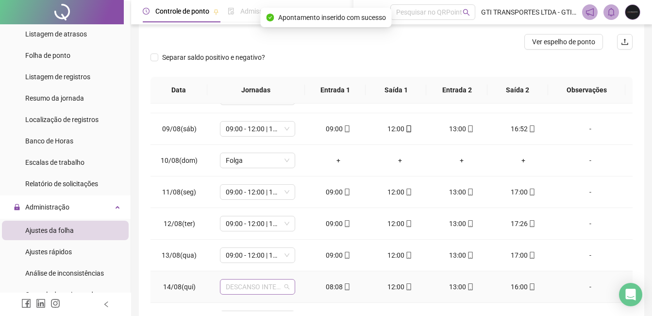
click at [275, 286] on span "DESCANSO INTER-JORNADA" at bounding box center [258, 286] width 64 height 15
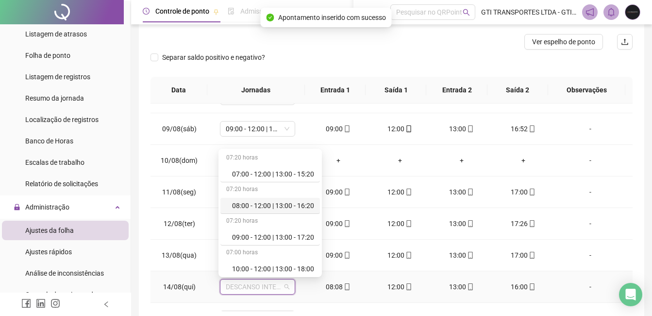
click at [252, 207] on div "08:00 - 12:00 | 13:00 - 16:20" at bounding box center [273, 205] width 82 height 11
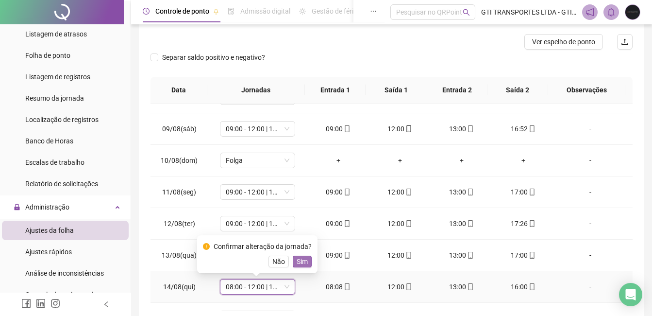
click at [294, 261] on button "Sim" at bounding box center [302, 261] width 19 height 12
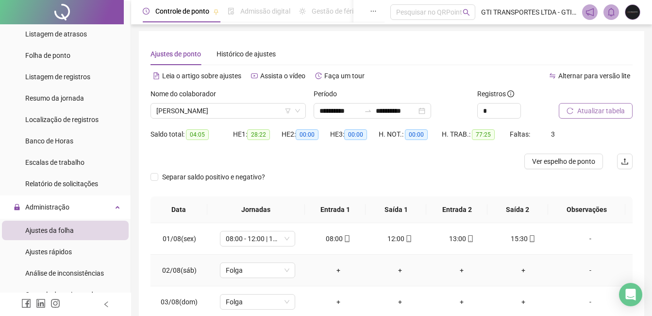
scroll to position [0, 0]
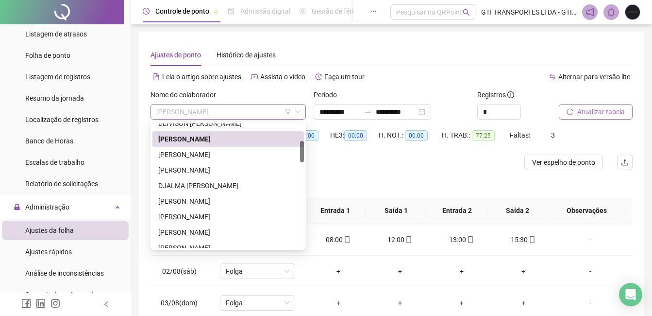
click at [194, 117] on span "[PERSON_NAME]" at bounding box center [228, 111] width 144 height 15
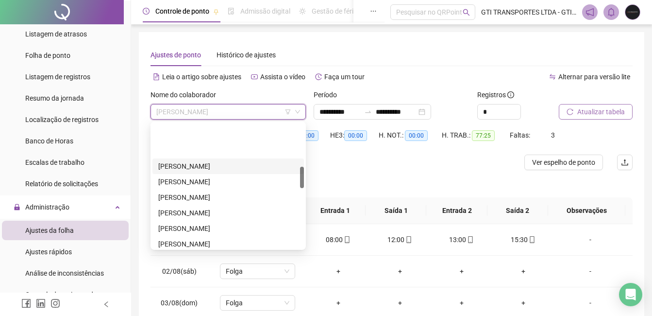
scroll to position [247, 0]
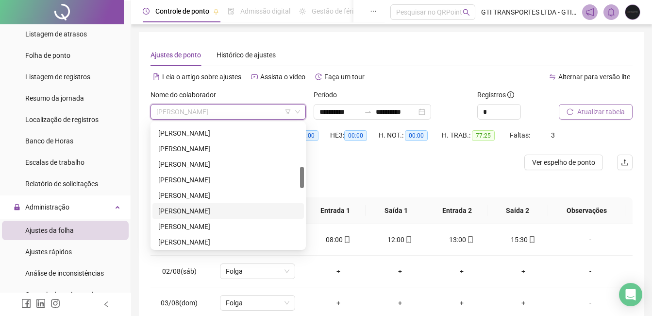
click at [202, 214] on div "[PERSON_NAME]" at bounding box center [228, 210] width 140 height 11
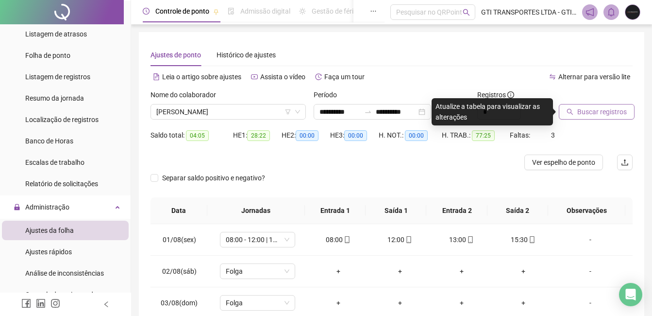
click at [593, 109] on span "Buscar registros" at bounding box center [602, 111] width 50 height 11
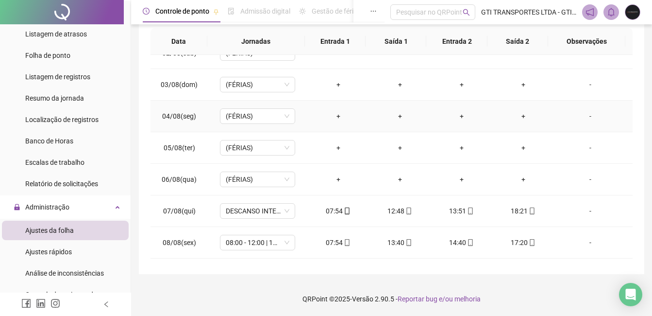
scroll to position [97, 0]
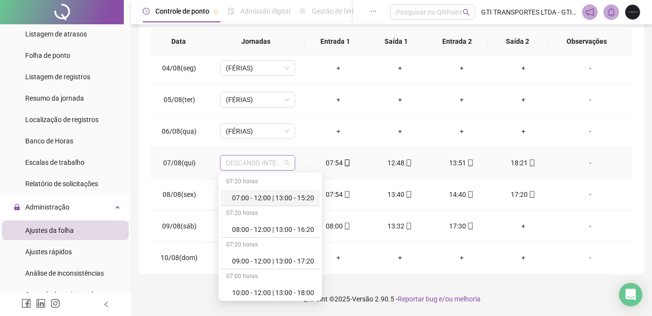
click at [254, 164] on span "DESCANSO INTER-JORNADA" at bounding box center [258, 162] width 64 height 15
click at [254, 235] on div "08:00 - 12:00 | 13:00 - 16:20" at bounding box center [270, 229] width 100 height 16
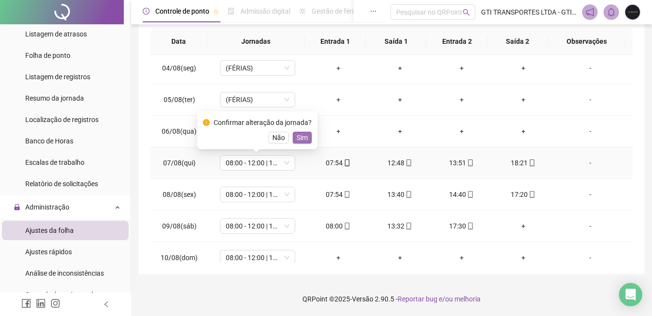
click at [306, 137] on button "Sim" at bounding box center [302, 138] width 19 height 12
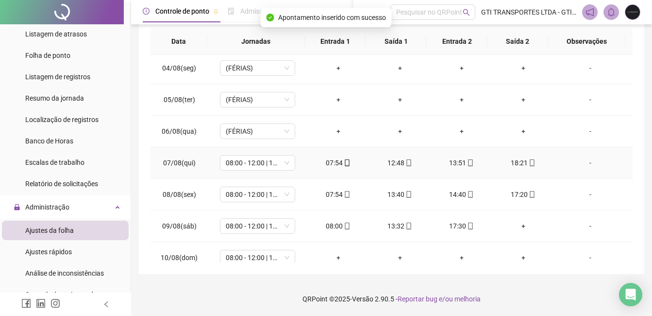
click at [331, 159] on div "07:54" at bounding box center [338, 162] width 46 height 11
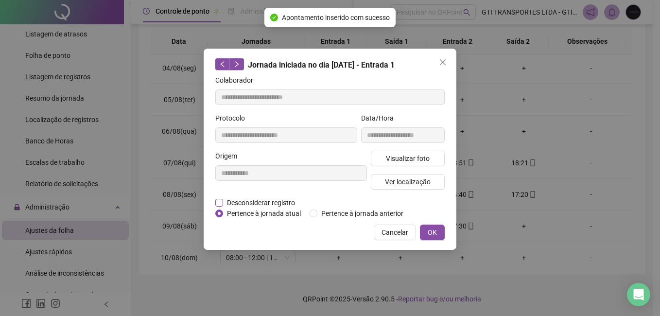
click at [267, 197] on span "Desconsiderar registro" at bounding box center [261, 202] width 76 height 11
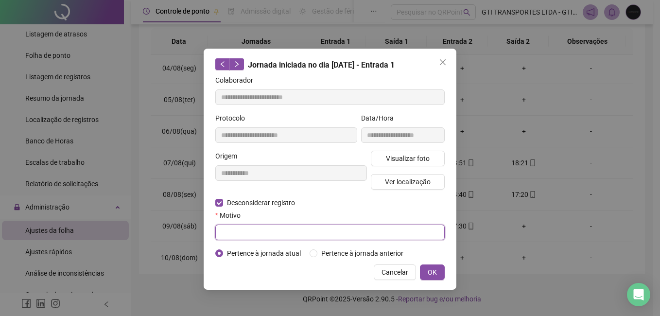
click at [263, 229] on input "text" at bounding box center [329, 232] width 229 height 16
paste input "******"
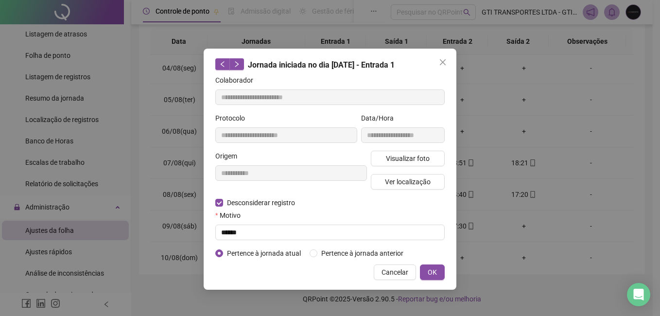
drag, startPoint x: 287, startPoint y: 240, endPoint x: 248, endPoint y: 241, distance: 38.9
click at [248, 241] on form "**********" at bounding box center [329, 167] width 229 height 184
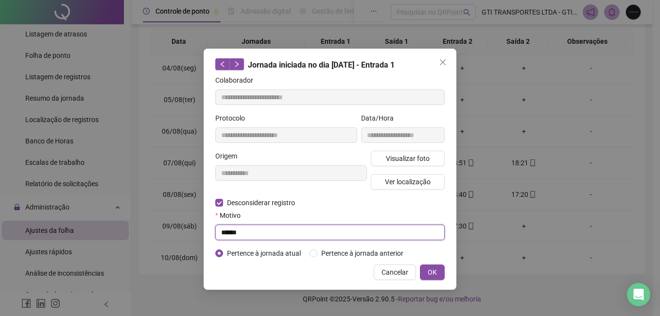
drag, startPoint x: 257, startPoint y: 234, endPoint x: 187, endPoint y: 239, distance: 70.2
click at [187, 239] on div "**********" at bounding box center [330, 158] width 660 height 316
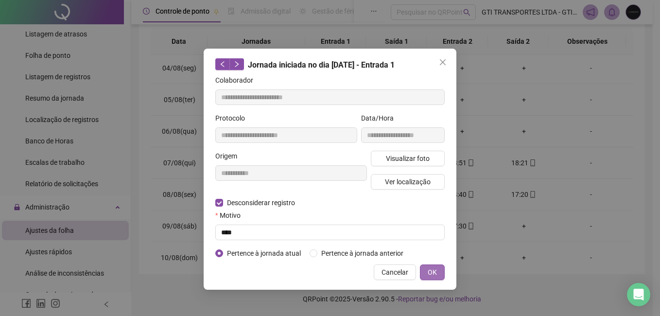
click at [427, 273] on button "OK" at bounding box center [432, 272] width 25 height 16
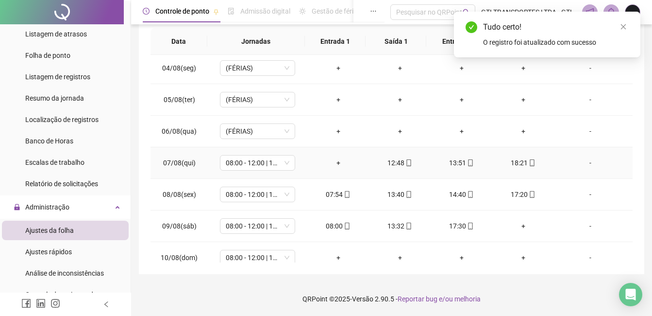
click at [336, 164] on div "+" at bounding box center [338, 162] width 46 height 11
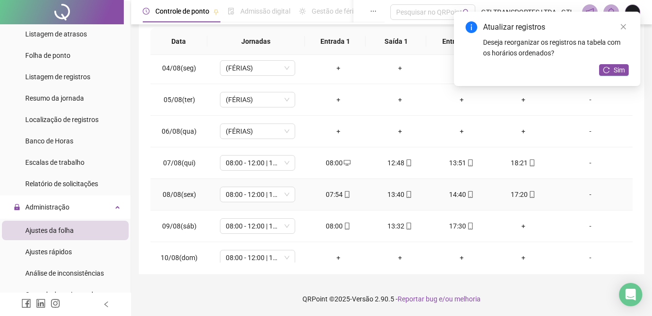
click at [335, 197] on div "07:54" at bounding box center [338, 194] width 46 height 11
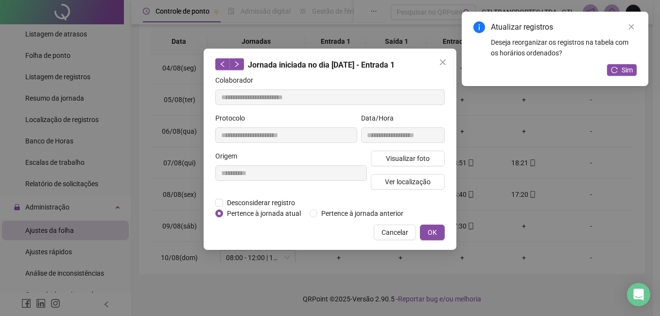
click at [267, 208] on span "Pertence à jornada atual" at bounding box center [264, 213] width 82 height 11
click at [270, 202] on span "Desconsiderar registro" at bounding box center [261, 202] width 76 height 11
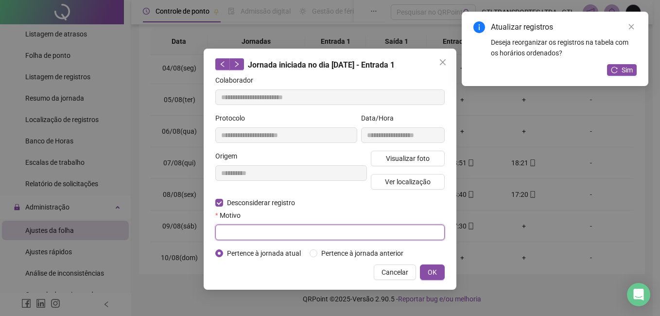
click at [268, 229] on input "text" at bounding box center [329, 232] width 229 height 16
paste input "****"
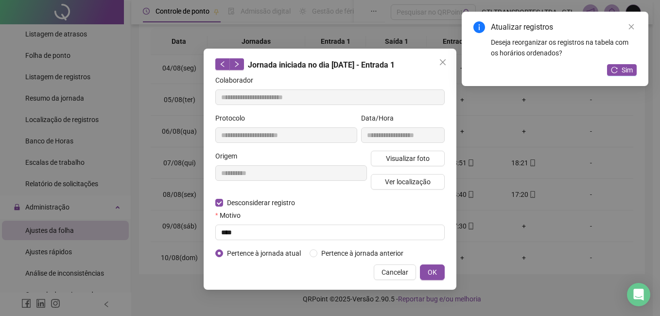
click at [446, 269] on div "**********" at bounding box center [329, 169] width 253 height 241
click at [440, 270] on button "OK" at bounding box center [432, 272] width 25 height 16
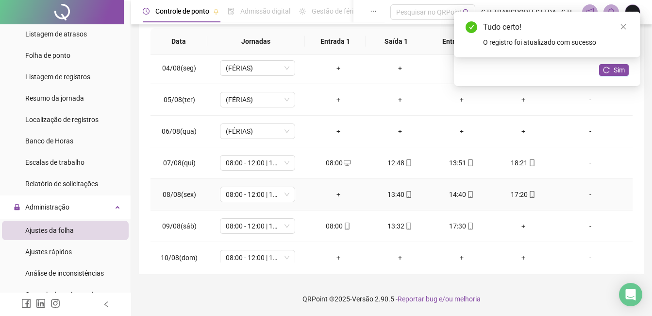
click at [334, 194] on div "+" at bounding box center [338, 194] width 46 height 11
click at [515, 225] on div "+" at bounding box center [523, 225] width 46 height 11
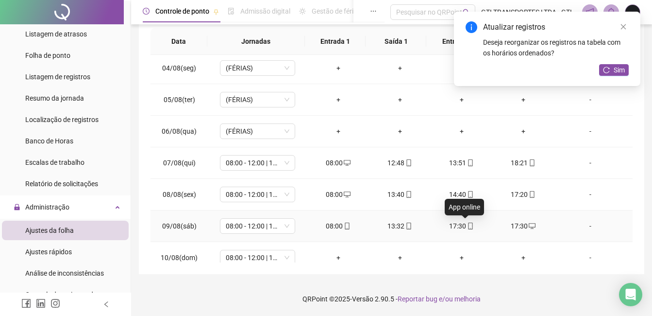
click at [467, 225] on icon "mobile" at bounding box center [470, 225] width 7 height 7
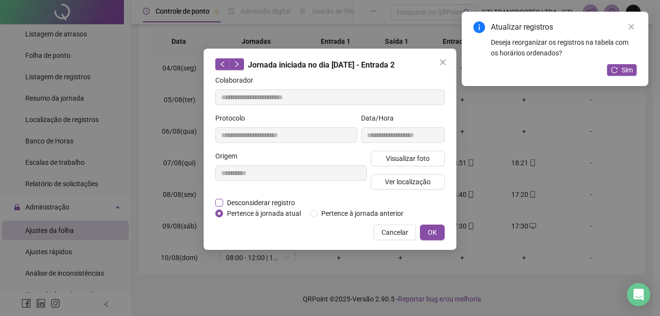
click at [291, 205] on span "Desconsiderar registro" at bounding box center [261, 202] width 76 height 11
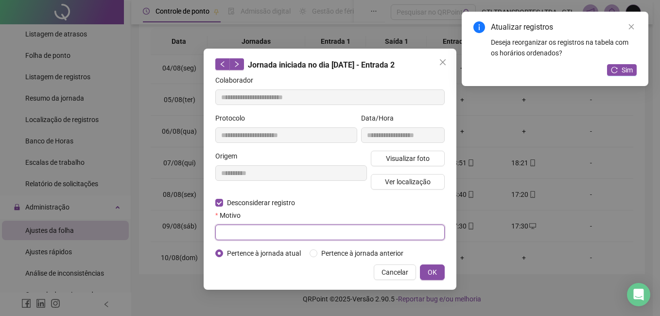
click at [288, 233] on input "text" at bounding box center [329, 232] width 229 height 16
paste input "****"
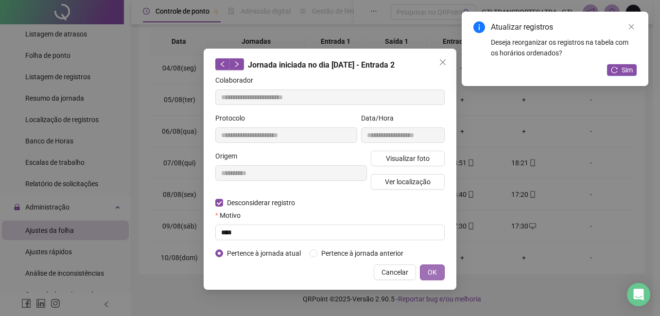
click at [435, 274] on span "OK" at bounding box center [431, 272] width 9 height 11
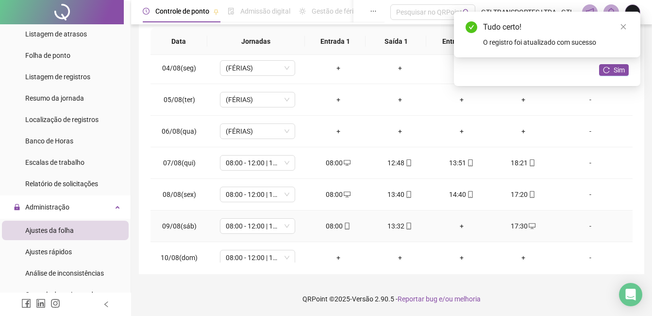
click at [453, 228] on div "+" at bounding box center [462, 225] width 46 height 11
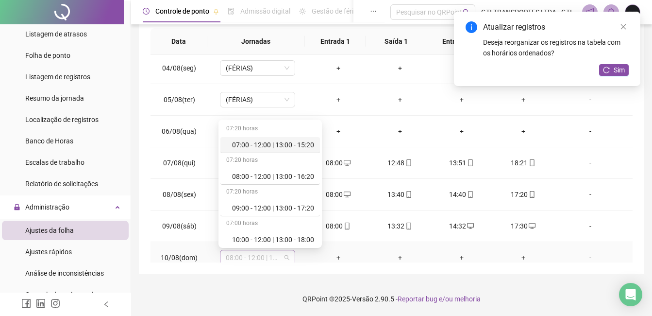
click at [274, 255] on span "08:00 - 12:00 | 13:00 - 16:20" at bounding box center [258, 257] width 64 height 15
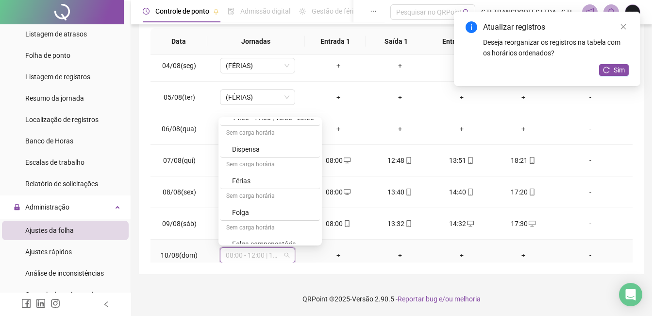
scroll to position [318, 0]
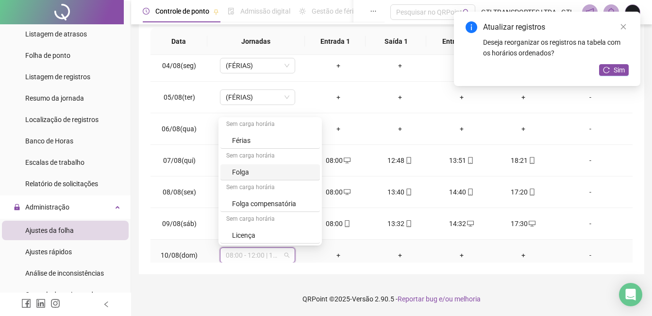
click at [270, 173] on div "Folga" at bounding box center [273, 172] width 82 height 11
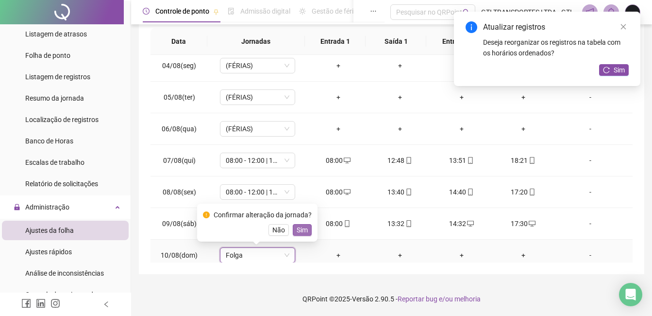
click at [299, 229] on span "Sim" at bounding box center [302, 229] width 11 height 11
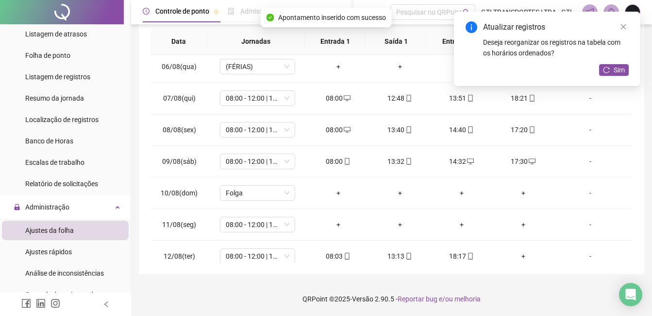
scroll to position [148, 0]
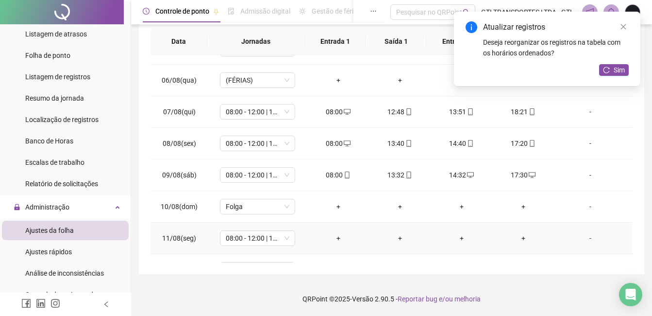
click at [335, 232] on td "+" at bounding box center [338, 238] width 62 height 32
click at [337, 241] on div "+" at bounding box center [338, 238] width 46 height 11
click at [390, 241] on div "+" at bounding box center [400, 238] width 46 height 11
click at [457, 237] on div "+" at bounding box center [462, 238] width 46 height 11
click at [504, 243] on div "+" at bounding box center [523, 238] width 46 height 11
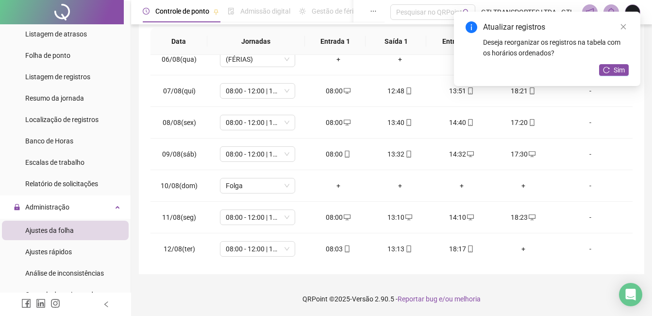
scroll to position [168, 0]
click at [458, 256] on td "18:17" at bounding box center [462, 250] width 62 height 32
click at [458, 251] on div "18:17" at bounding box center [462, 249] width 46 height 11
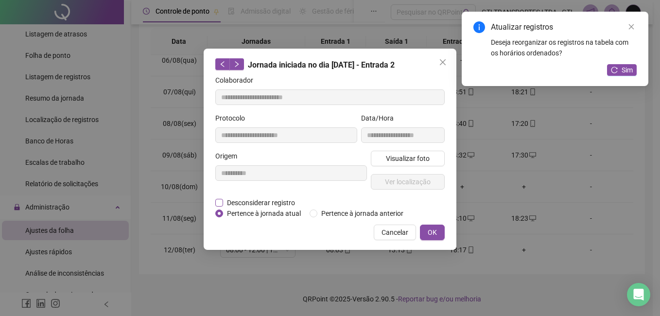
click at [271, 197] on span "Desconsiderar registro" at bounding box center [261, 202] width 76 height 11
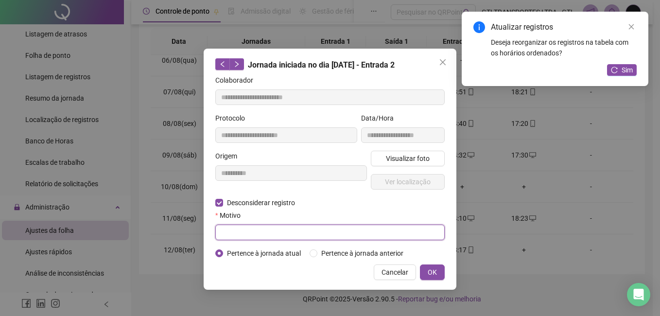
click at [274, 230] on input "text" at bounding box center [329, 232] width 229 height 16
paste input "****"
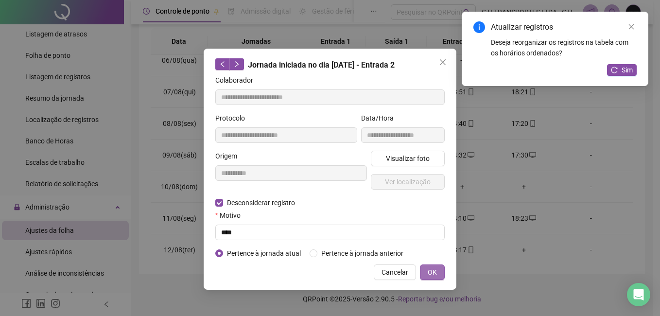
click at [424, 268] on button "OK" at bounding box center [432, 272] width 25 height 16
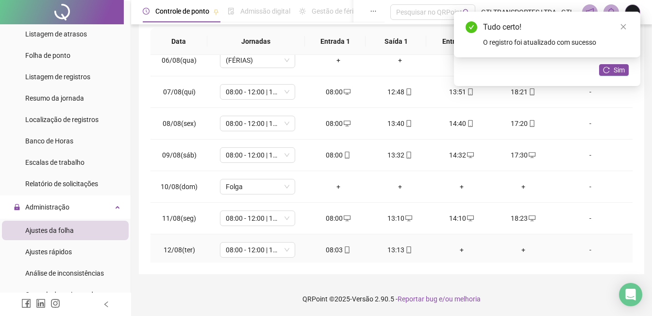
click at [452, 255] on td "+" at bounding box center [462, 250] width 62 height 32
click at [456, 250] on div "+" at bounding box center [462, 249] width 46 height 11
click at [514, 250] on div "+" at bounding box center [523, 249] width 46 height 11
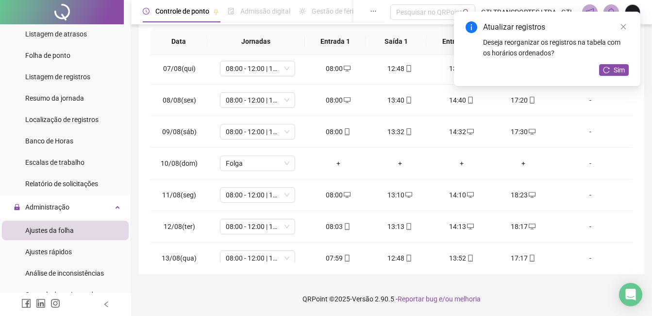
scroll to position [199, 0]
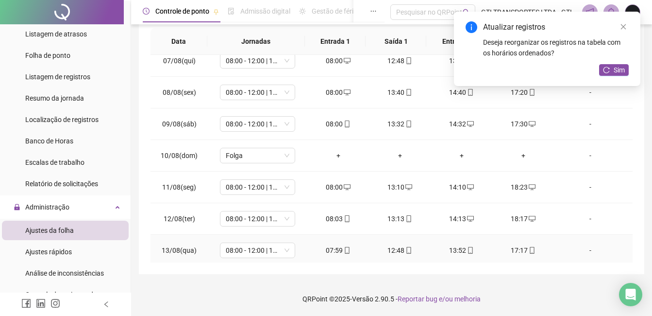
click at [336, 252] on div "07:59" at bounding box center [338, 250] width 46 height 11
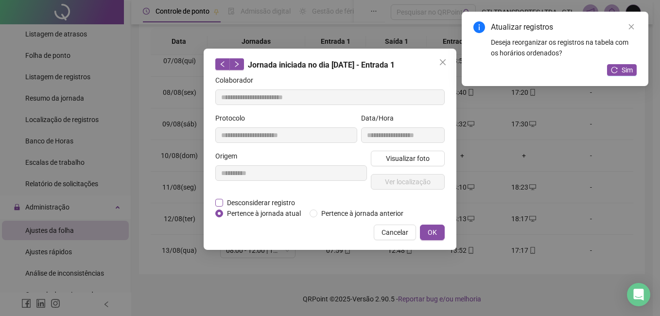
click at [256, 202] on span "Desconsiderar registro" at bounding box center [261, 202] width 76 height 11
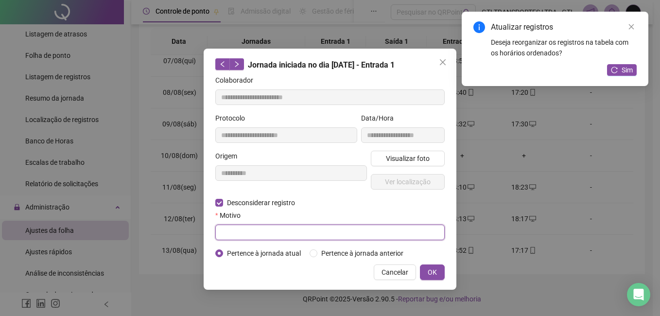
click at [255, 236] on input "text" at bounding box center [329, 232] width 229 height 16
paste input "****"
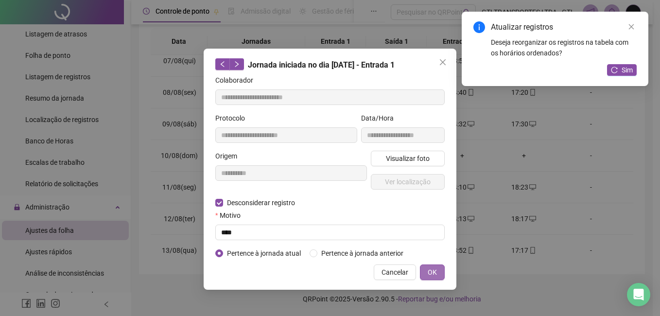
click at [425, 269] on button "OK" at bounding box center [432, 272] width 25 height 16
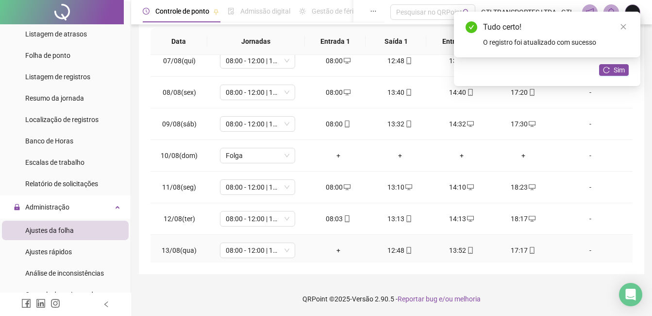
click at [339, 248] on div "+" at bounding box center [338, 250] width 46 height 11
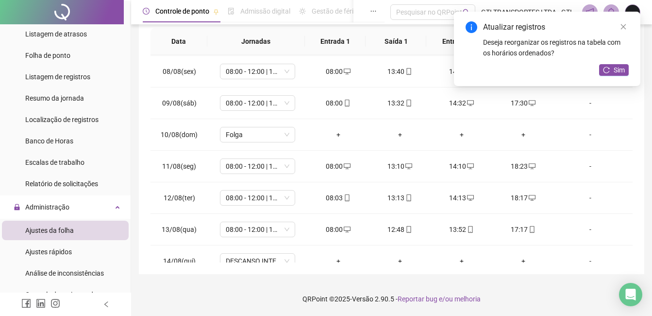
scroll to position [234, 0]
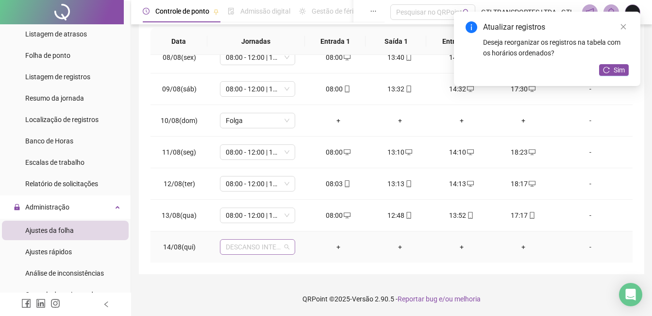
click at [271, 246] on span "DESCANSO INTER-JORNADA" at bounding box center [258, 246] width 64 height 15
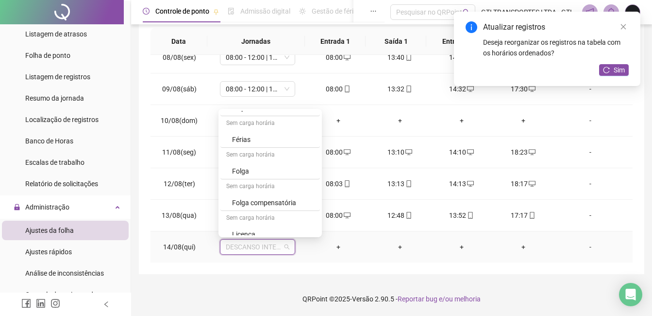
scroll to position [318, 0]
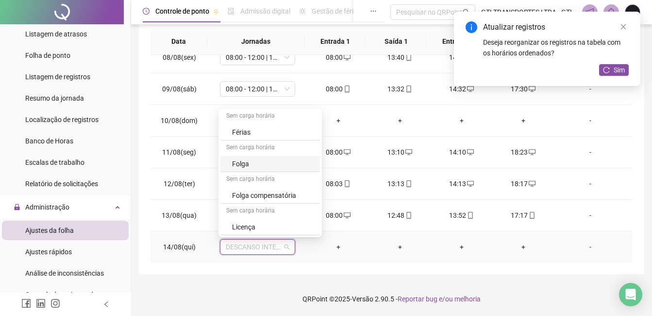
click at [261, 159] on div "Folga" at bounding box center [273, 163] width 82 height 11
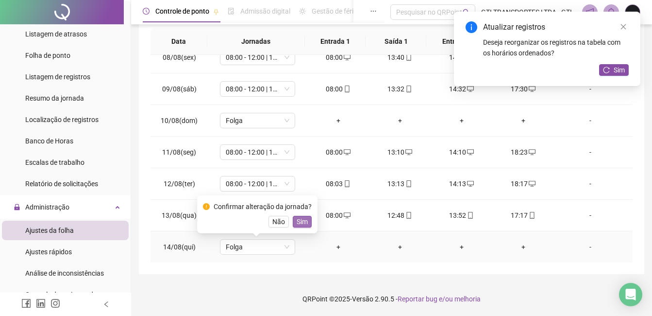
click at [306, 223] on button "Sim" at bounding box center [302, 222] width 19 height 12
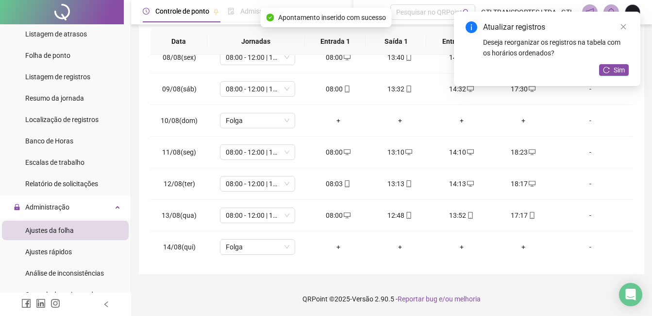
scroll to position [266, 0]
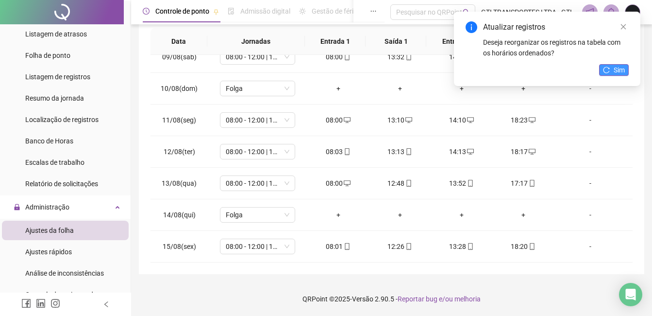
click at [616, 70] on span "Sim" at bounding box center [619, 70] width 11 height 11
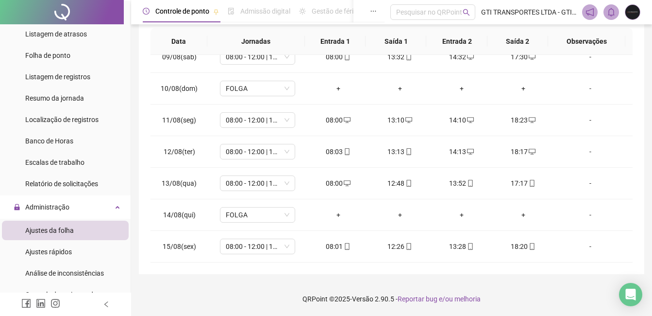
scroll to position [0, 0]
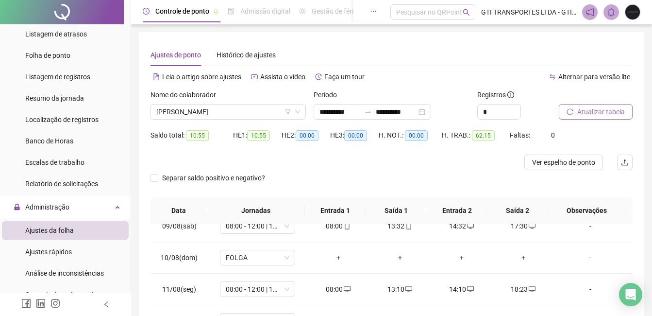
click at [608, 114] on span "Atualizar tabela" at bounding box center [601, 111] width 48 height 11
click at [583, 169] on button "Ver espelho de ponto" at bounding box center [564, 162] width 79 height 16
click at [255, 114] on span "[PERSON_NAME]" at bounding box center [228, 111] width 144 height 15
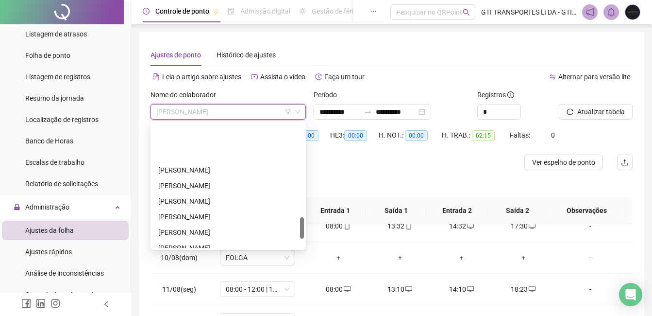
scroll to position [538, 0]
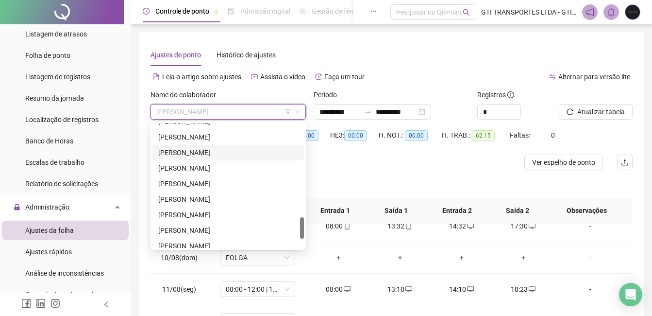
click at [175, 151] on div "[PERSON_NAME]" at bounding box center [228, 152] width 140 height 11
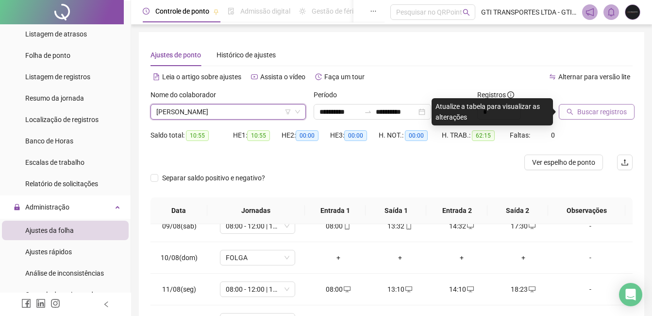
click at [615, 109] on span "Buscar registros" at bounding box center [602, 111] width 50 height 11
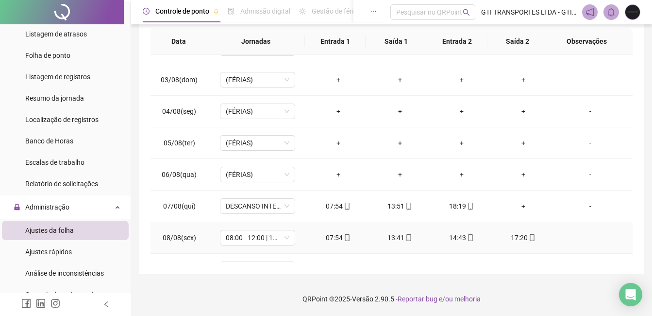
scroll to position [49, 0]
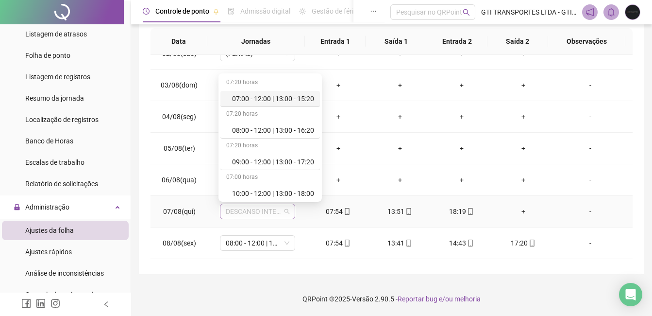
click at [269, 212] on span "DESCANSO INTER-JORNADA" at bounding box center [258, 211] width 64 height 15
click at [240, 134] on div "08:00 - 12:00 | 13:00 - 16:20" at bounding box center [273, 130] width 82 height 11
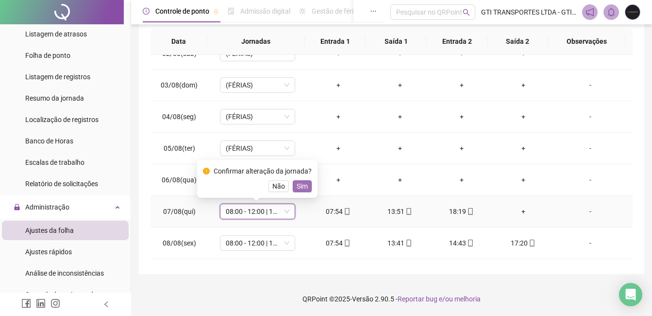
click at [300, 187] on span "Sim" at bounding box center [302, 186] width 11 height 11
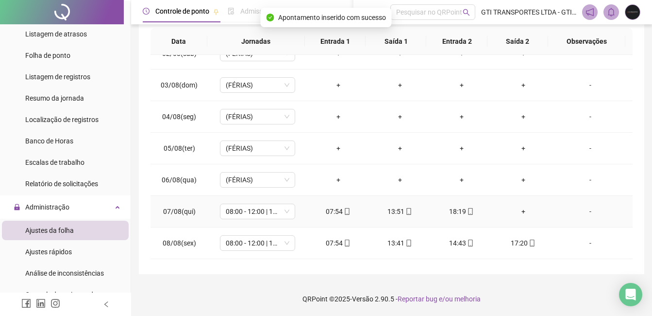
click at [330, 216] on div "07:54" at bounding box center [338, 211] width 46 height 11
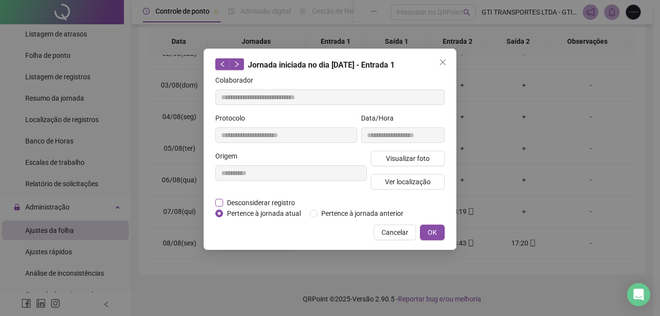
click at [280, 199] on span "Desconsiderar registro" at bounding box center [261, 202] width 76 height 11
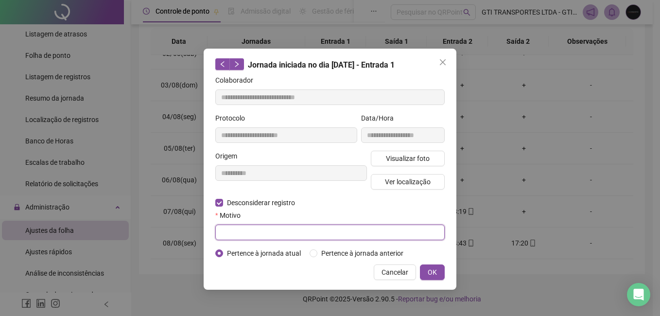
click at [290, 230] on input "text" at bounding box center [329, 232] width 229 height 16
paste input "*****"
drag, startPoint x: 240, startPoint y: 234, endPoint x: 215, endPoint y: 237, distance: 25.4
click at [215, 237] on input "*****" at bounding box center [329, 232] width 229 height 16
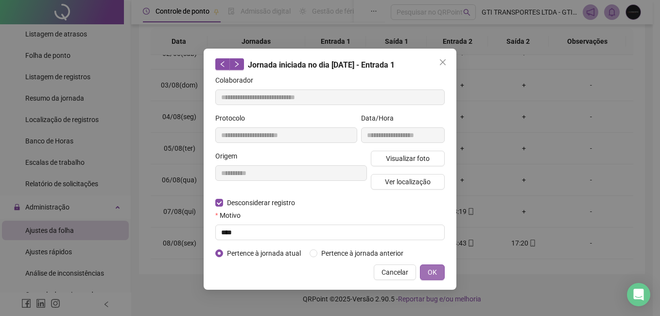
click at [431, 271] on span "OK" at bounding box center [431, 272] width 9 height 11
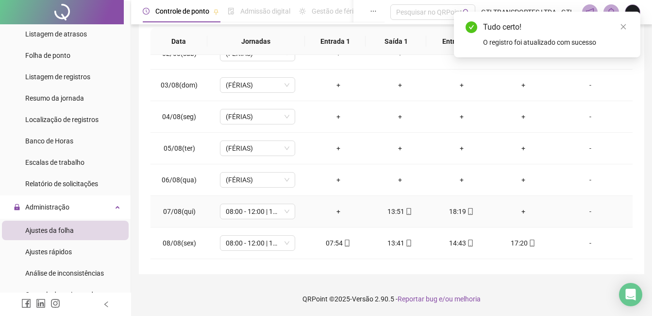
click at [338, 214] on div "+" at bounding box center [338, 211] width 46 height 11
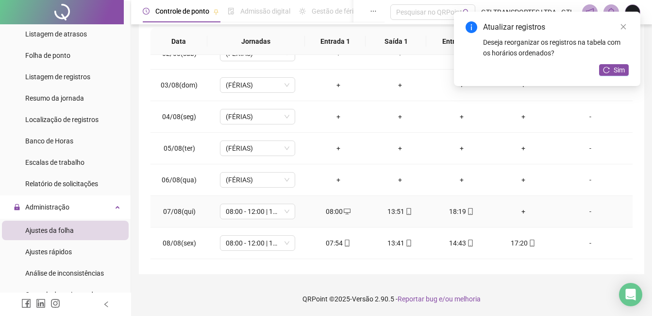
click at [404, 206] on div "13:51" at bounding box center [400, 211] width 46 height 11
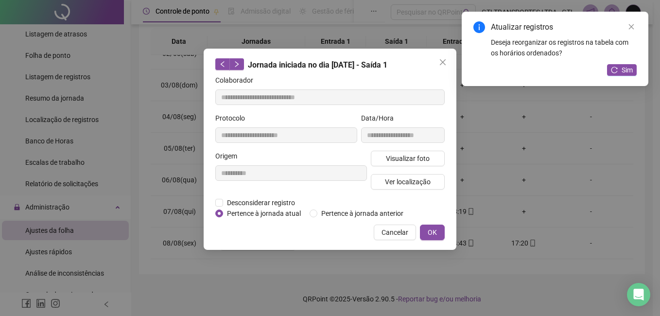
click at [283, 194] on div "**********" at bounding box center [290, 174] width 155 height 47
click at [280, 204] on span "Desconsiderar registro" at bounding box center [261, 202] width 76 height 11
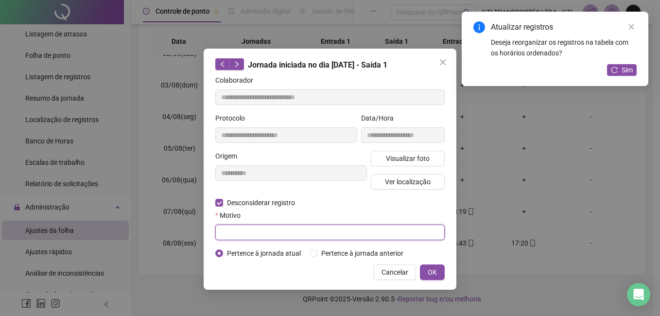
click at [274, 232] on input "text" at bounding box center [329, 232] width 229 height 16
paste input "****"
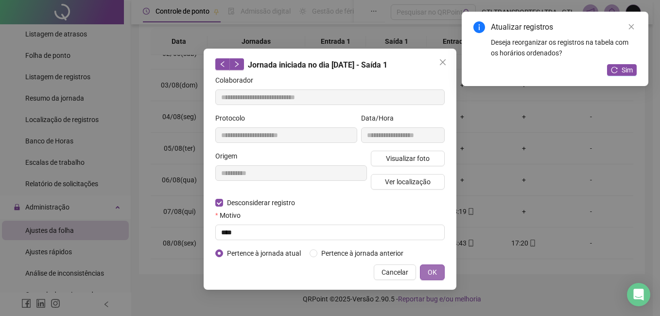
click at [427, 270] on span "OK" at bounding box center [431, 272] width 9 height 11
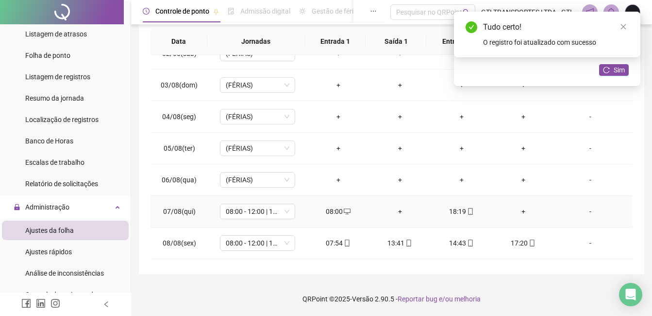
click at [391, 209] on div "+" at bounding box center [400, 211] width 46 height 11
click at [518, 214] on div "+" at bounding box center [523, 211] width 46 height 11
click at [459, 208] on div "18:19" at bounding box center [462, 211] width 46 height 11
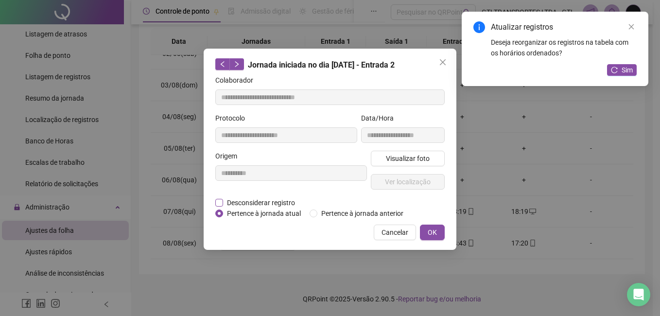
drag, startPoint x: 240, startPoint y: 198, endPoint x: 242, endPoint y: 206, distance: 8.6
click at [240, 201] on span "Desconsiderar registro" at bounding box center [261, 202] width 76 height 11
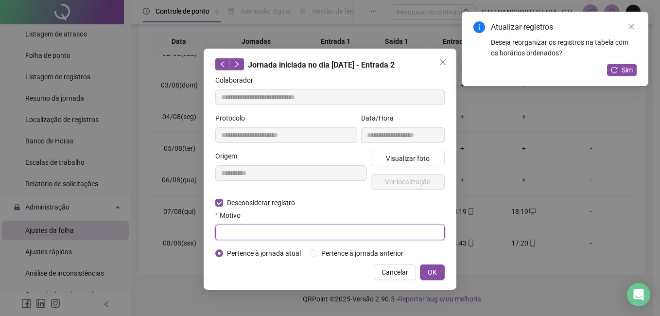
click at [244, 229] on input "text" at bounding box center [329, 232] width 229 height 16
paste input "****"
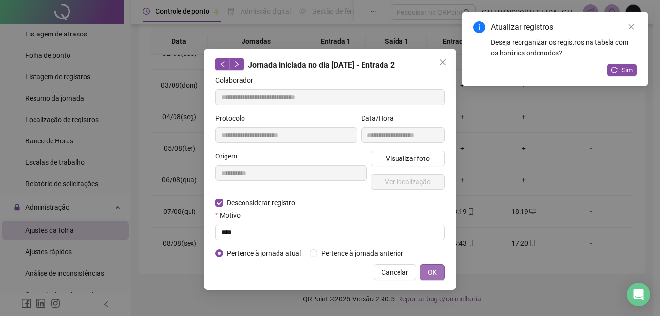
click at [436, 276] on span "OK" at bounding box center [431, 272] width 9 height 11
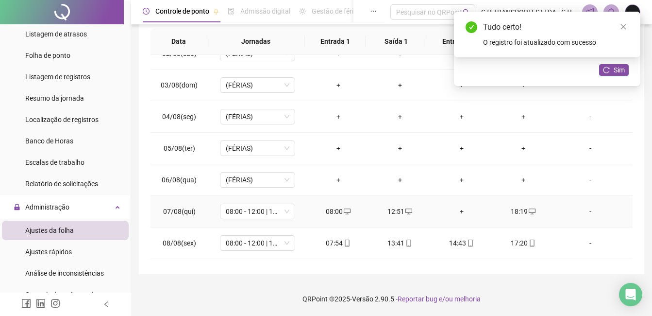
click at [461, 216] on div "+" at bounding box center [462, 211] width 46 height 11
click at [522, 203] on td "18:19" at bounding box center [523, 212] width 62 height 32
click at [521, 212] on div "18:19" at bounding box center [523, 211] width 46 height 11
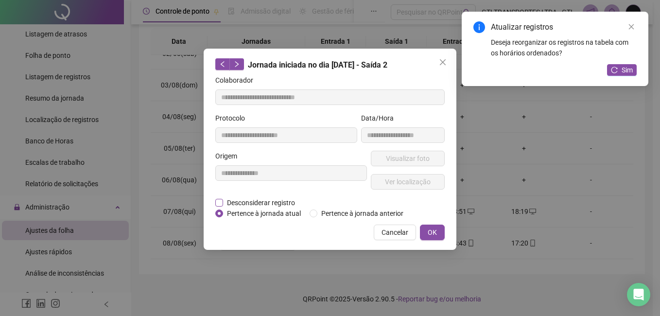
click at [273, 199] on span "Desconsiderar registro" at bounding box center [261, 202] width 76 height 11
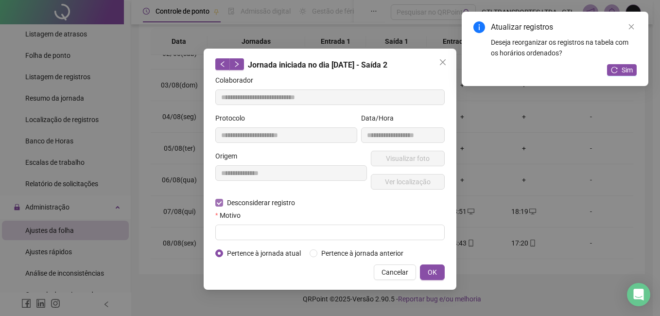
click at [273, 200] on span "Desconsiderar registro" at bounding box center [261, 202] width 76 height 11
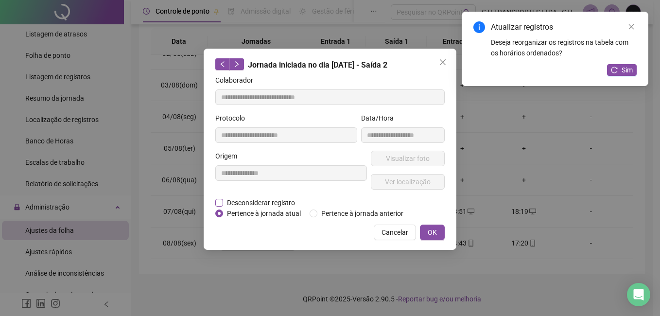
click at [273, 202] on span "Desconsiderar registro" at bounding box center [261, 202] width 76 height 11
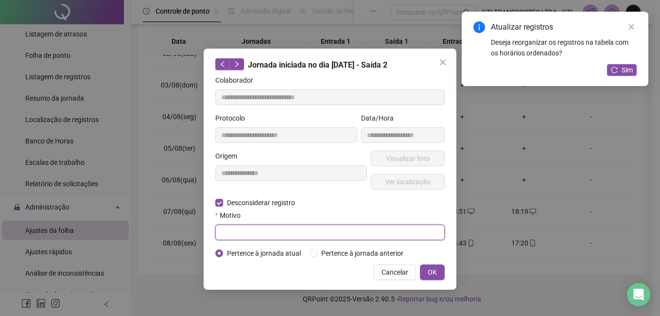
click at [273, 234] on input "text" at bounding box center [329, 232] width 229 height 16
paste input "****"
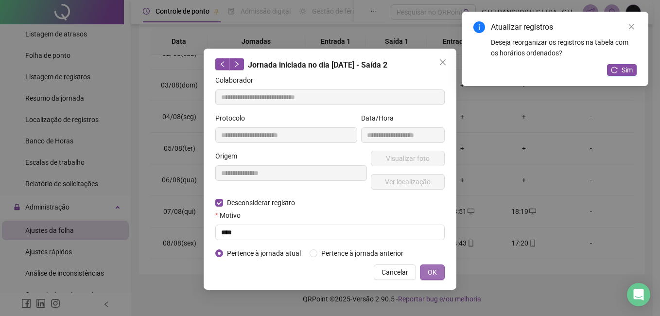
click at [423, 267] on button "OK" at bounding box center [432, 272] width 25 height 16
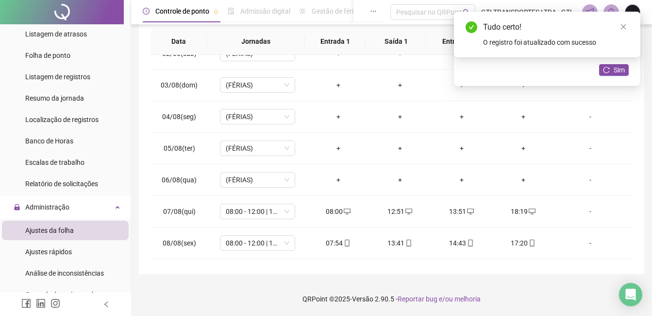
click at [610, 57] on div "Tudo certo! O registro foi atualizado com sucesso" at bounding box center [547, 35] width 186 height 46
click at [610, 69] on icon "reload" at bounding box center [606, 70] width 7 height 7
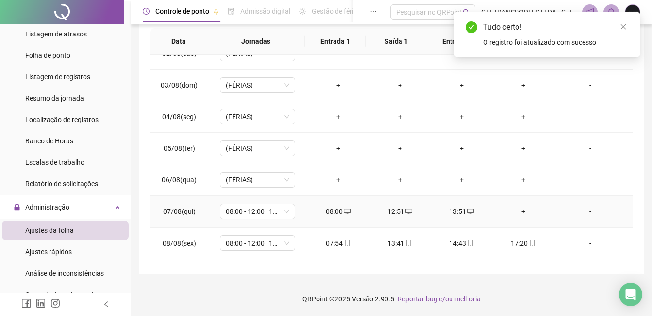
click at [522, 215] on div "+" at bounding box center [523, 211] width 46 height 11
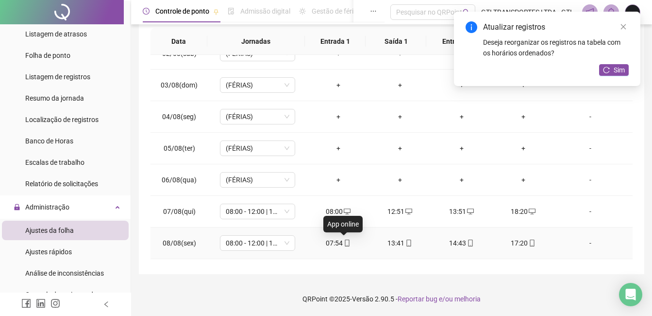
click at [345, 247] on span at bounding box center [347, 243] width 8 height 8
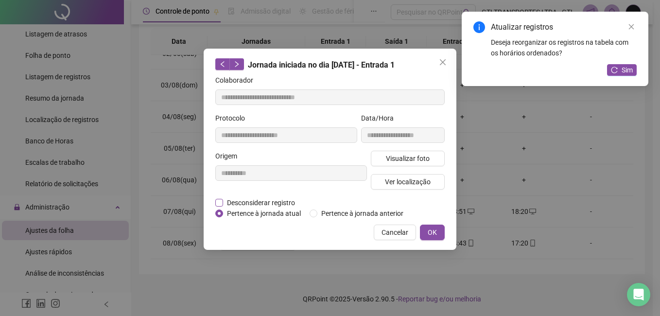
click at [276, 201] on span "Desconsiderar registro" at bounding box center [261, 202] width 76 height 11
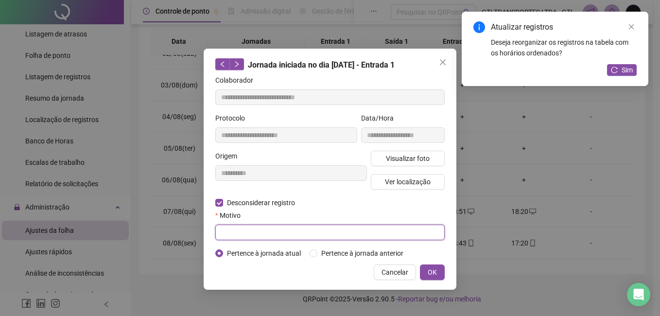
click at [277, 238] on input "text" at bounding box center [329, 232] width 229 height 16
paste input "****"
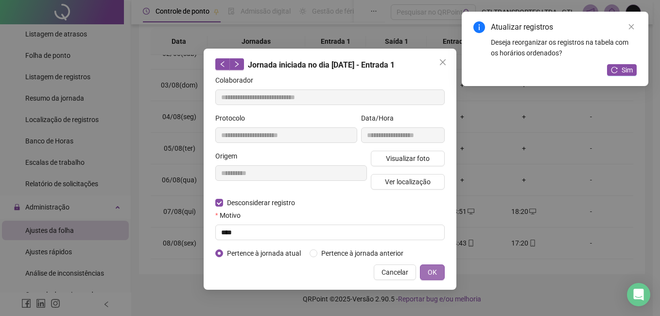
click at [427, 270] on button "OK" at bounding box center [432, 272] width 25 height 16
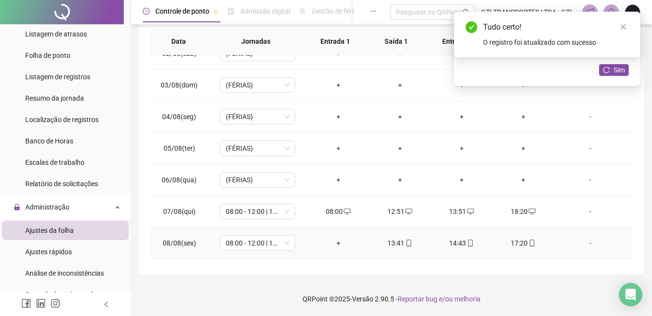
click at [337, 243] on div "+" at bounding box center [338, 242] width 46 height 11
click at [447, 248] on div "14:43" at bounding box center [462, 242] width 46 height 11
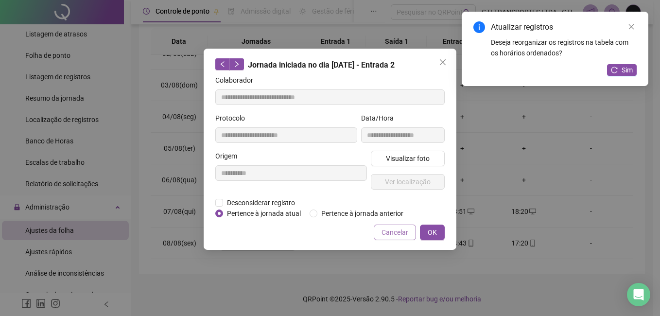
click at [405, 236] on span "Cancelar" at bounding box center [394, 232] width 27 height 11
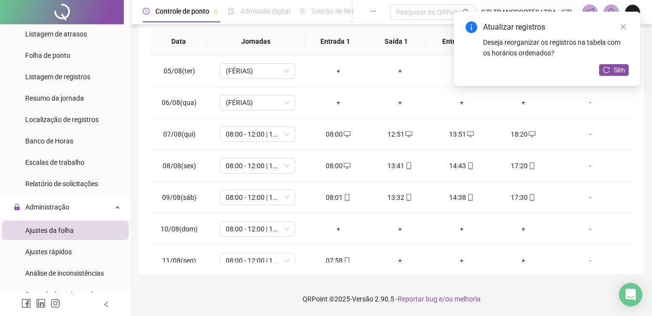
scroll to position [128, 0]
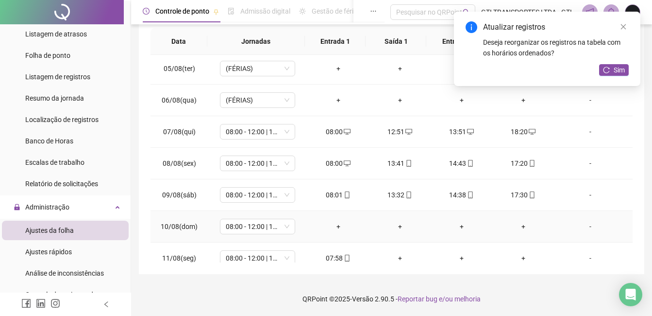
click at [267, 236] on td "08:00 - 12:00 | 13:00 - 16:20" at bounding box center [258, 227] width 100 height 32
click at [267, 226] on span "08:00 - 12:00 | 13:00 - 16:20" at bounding box center [258, 226] width 64 height 15
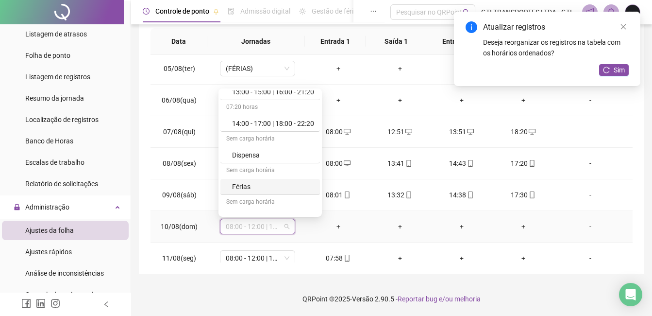
scroll to position [291, 0]
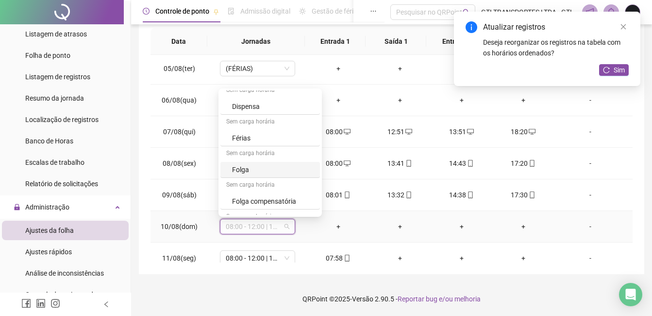
click at [251, 174] on div "Folga" at bounding box center [273, 169] width 82 height 11
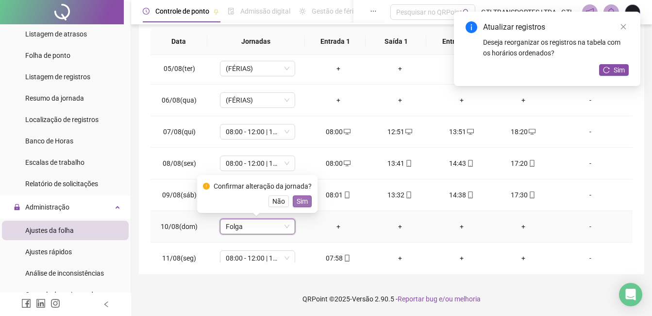
click at [303, 204] on span "Sim" at bounding box center [302, 201] width 11 height 11
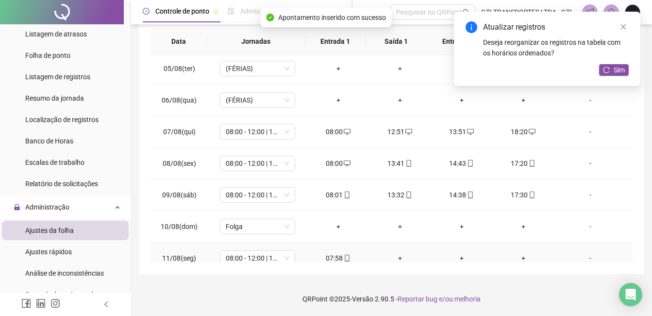
click at [329, 259] on div "07:58" at bounding box center [338, 258] width 46 height 11
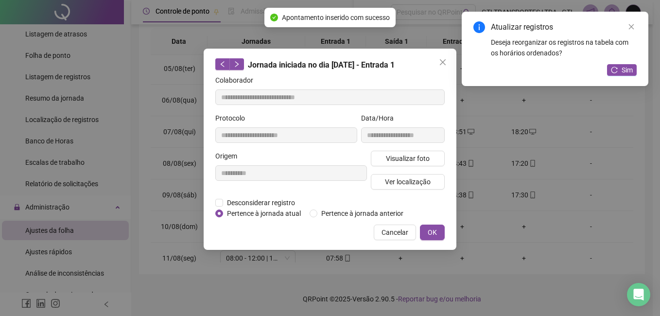
click at [288, 213] on span "Pertence à jornada atual" at bounding box center [264, 213] width 82 height 11
click at [288, 205] on span "Desconsiderar registro" at bounding box center [261, 202] width 76 height 11
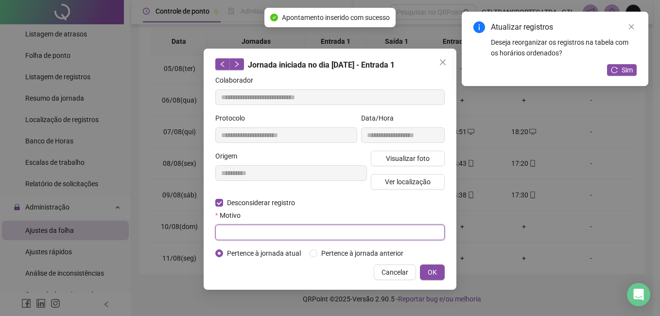
click at [285, 228] on input "text" at bounding box center [329, 232] width 229 height 16
paste input "****"
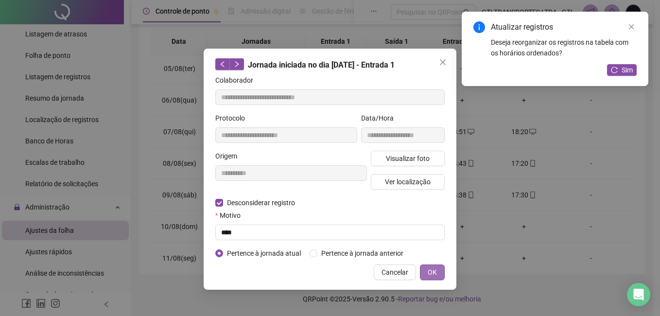
click at [433, 272] on span "OK" at bounding box center [431, 272] width 9 height 11
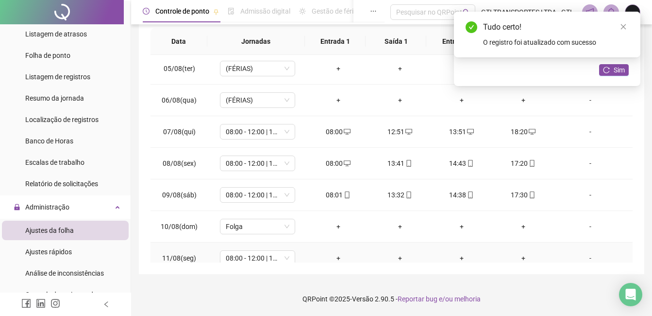
click at [330, 255] on div "+" at bounding box center [338, 258] width 46 height 11
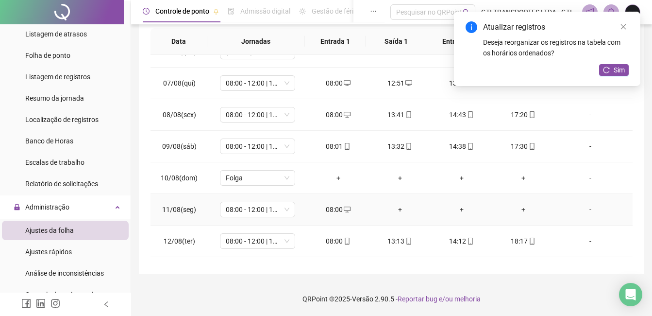
click at [402, 212] on div "+" at bounding box center [400, 209] width 46 height 11
click at [446, 207] on div "+" at bounding box center [462, 209] width 46 height 11
click at [522, 211] on div "+" at bounding box center [523, 209] width 46 height 11
click at [519, 237] on div "18:17" at bounding box center [523, 241] width 46 height 11
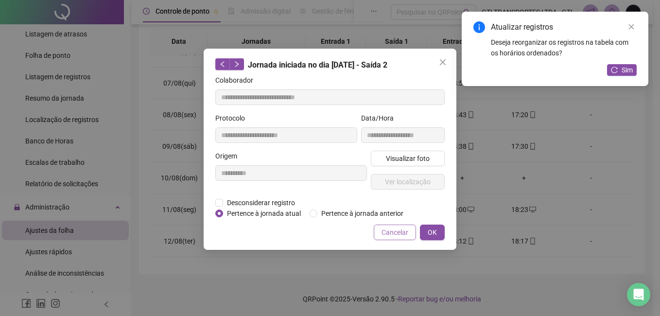
click at [411, 226] on button "Cancelar" at bounding box center [394, 232] width 42 height 16
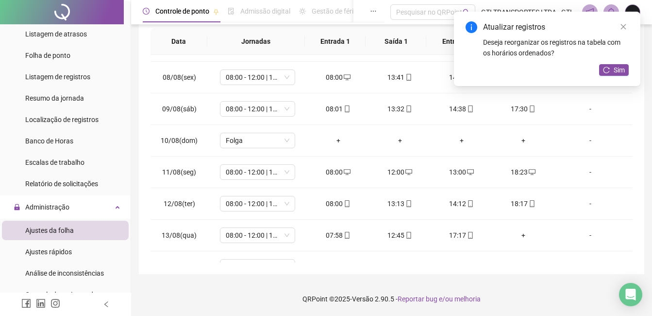
scroll to position [213, 0]
click at [344, 236] on icon "mobile" at bounding box center [347, 236] width 7 height 7
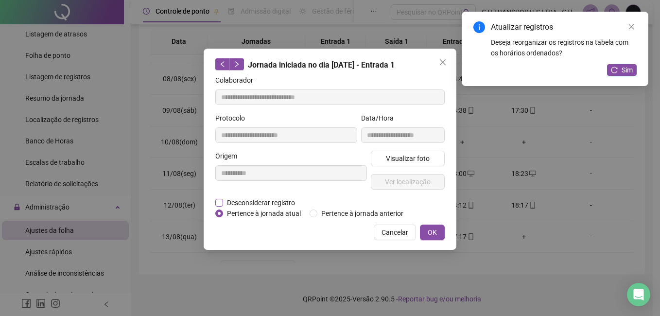
click at [279, 205] on span "Desconsiderar registro" at bounding box center [261, 202] width 76 height 11
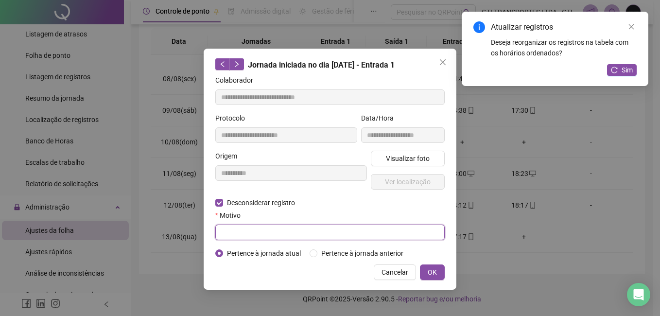
click at [285, 231] on input "text" at bounding box center [329, 232] width 229 height 16
paste input "****"
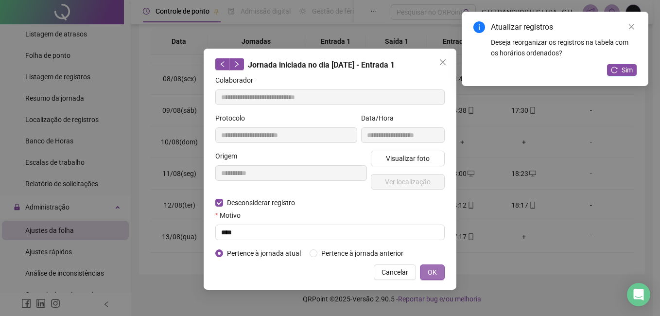
click at [432, 267] on span "OK" at bounding box center [431, 272] width 9 height 11
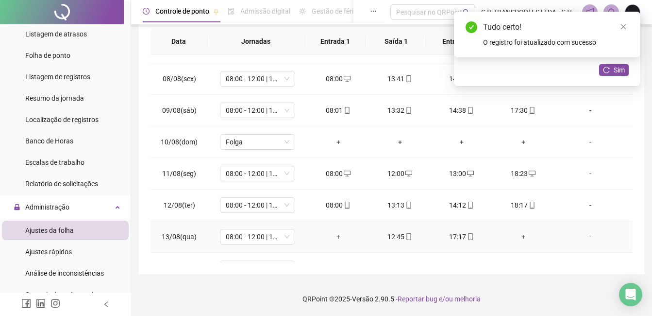
click at [339, 240] on div "+" at bounding box center [338, 236] width 46 height 11
click at [473, 238] on div "17:17" at bounding box center [462, 236] width 46 height 11
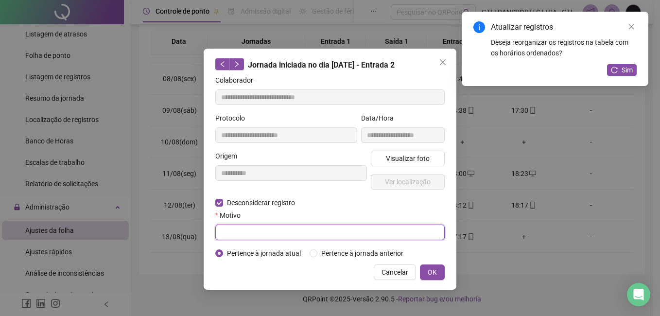
click at [258, 229] on input "text" at bounding box center [329, 232] width 229 height 16
paste input "****"
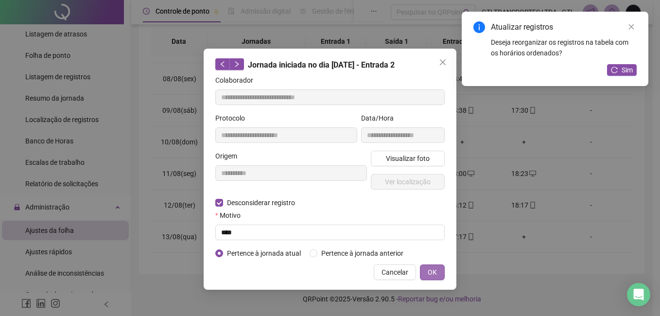
click at [422, 271] on button "OK" at bounding box center [432, 272] width 25 height 16
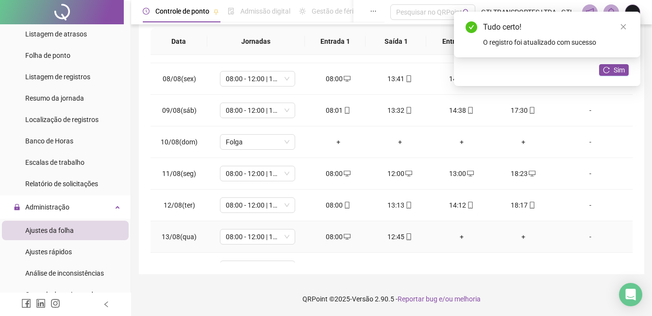
click at [451, 238] on div "+" at bounding box center [462, 236] width 46 height 11
click at [521, 234] on div "+" at bounding box center [523, 236] width 46 height 11
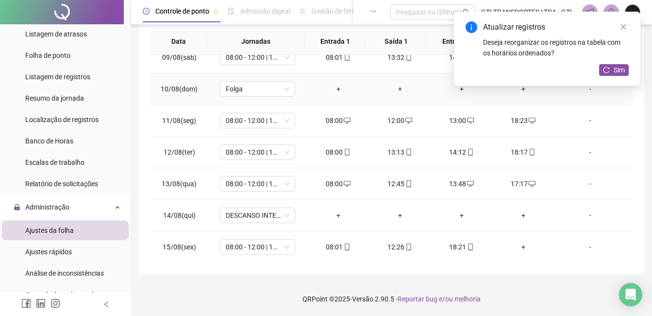
scroll to position [266, 0]
click at [266, 206] on td "DESCANSO INTER-JORNADA" at bounding box center [258, 215] width 100 height 32
click at [268, 214] on span "DESCANSO INTER-JORNADA" at bounding box center [258, 214] width 64 height 15
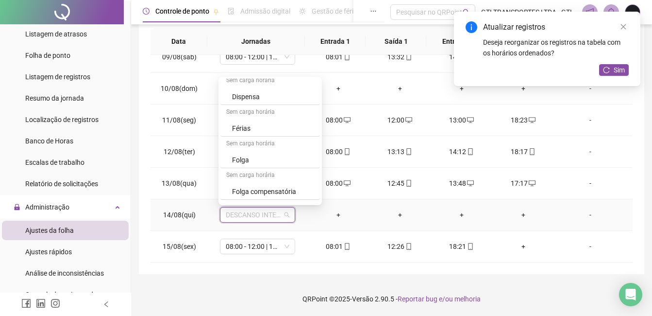
scroll to position [291, 0]
click at [246, 160] on div "Folga" at bounding box center [273, 157] width 82 height 11
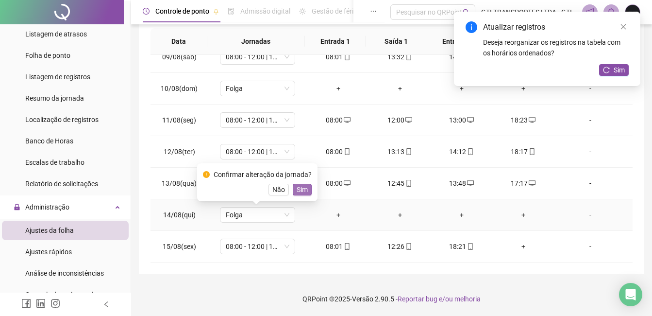
click at [302, 186] on span "Sim" at bounding box center [302, 189] width 11 height 11
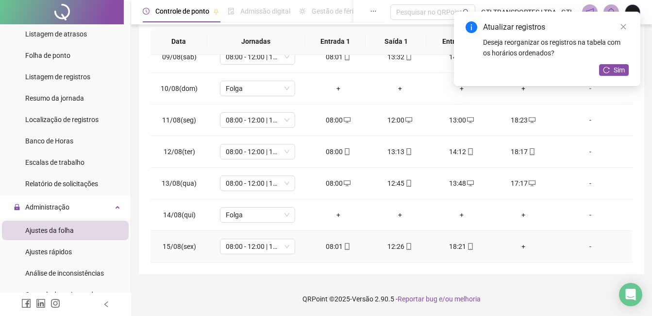
click at [519, 242] on div "+" at bounding box center [523, 246] width 46 height 11
click at [460, 243] on div "18:21" at bounding box center [462, 246] width 46 height 11
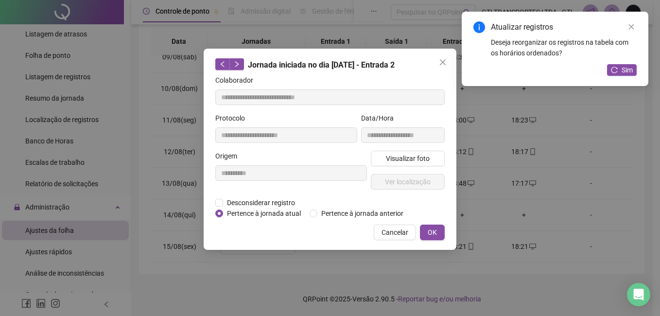
click at [286, 194] on div "**********" at bounding box center [290, 174] width 155 height 47
click at [285, 199] on span "Desconsiderar registro" at bounding box center [261, 202] width 76 height 11
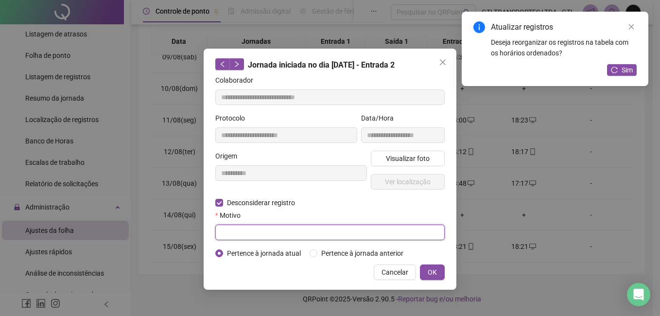
click at [285, 229] on input "text" at bounding box center [329, 232] width 229 height 16
paste input "****"
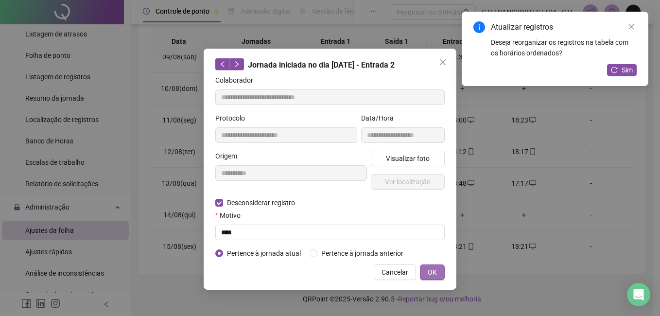
click at [424, 271] on button "OK" at bounding box center [432, 272] width 25 height 16
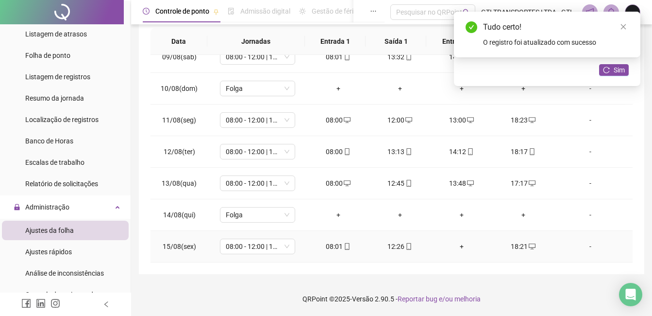
click at [454, 246] on div "+" at bounding box center [462, 246] width 46 height 11
click at [627, 72] on button "Sim" at bounding box center [614, 70] width 30 height 12
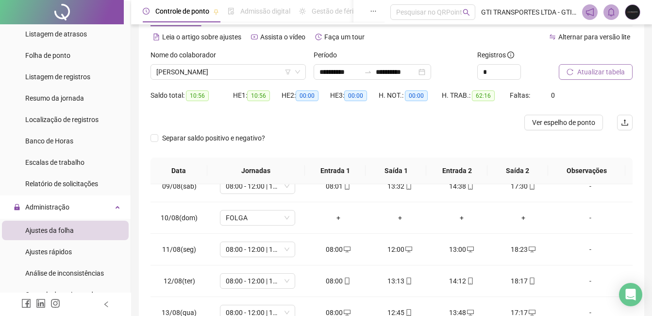
scroll to position [23, 0]
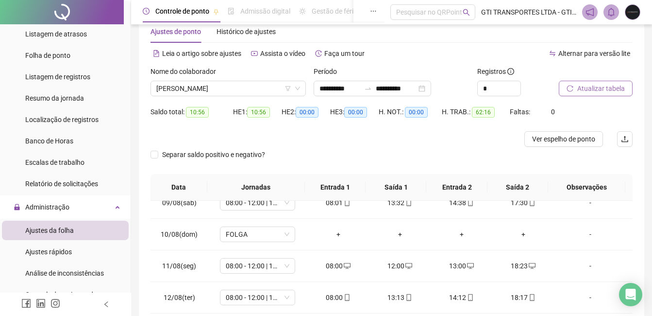
click at [610, 77] on div "Atualizar tabela" at bounding box center [596, 81] width 74 height 30
click at [607, 89] on span "Atualizar tabela" at bounding box center [601, 88] width 48 height 11
click at [564, 141] on span "Ver espelho de ponto" at bounding box center [563, 139] width 63 height 11
click at [258, 94] on span "[PERSON_NAME]" at bounding box center [228, 88] width 144 height 15
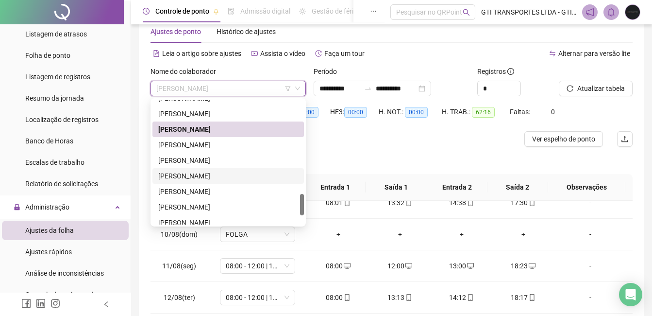
scroll to position [591, 0]
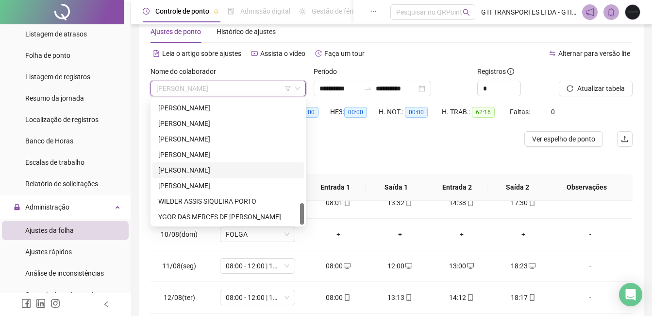
click at [188, 167] on div "[PERSON_NAME]" at bounding box center [228, 170] width 140 height 11
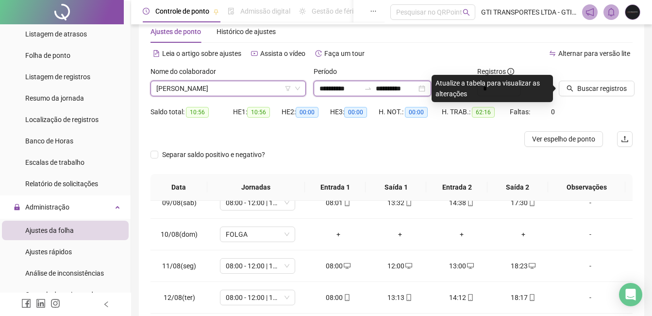
click at [347, 89] on input "**********" at bounding box center [340, 88] width 41 height 11
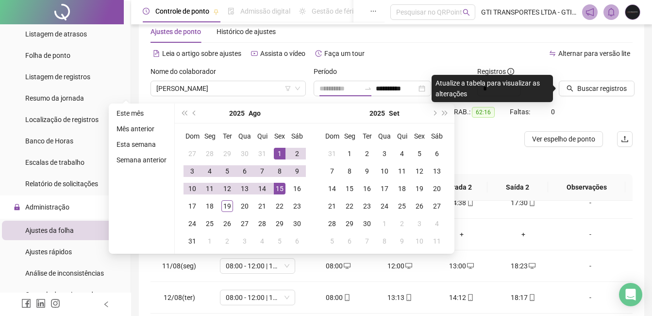
click at [277, 153] on div "1" at bounding box center [280, 154] width 12 height 12
click at [226, 205] on div "19" at bounding box center [227, 206] width 12 height 12
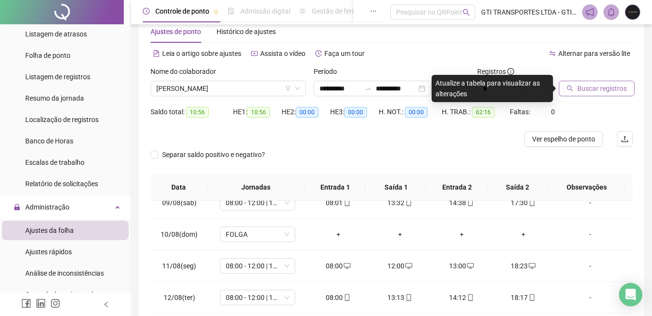
click at [594, 92] on span "Buscar registros" at bounding box center [602, 88] width 50 height 11
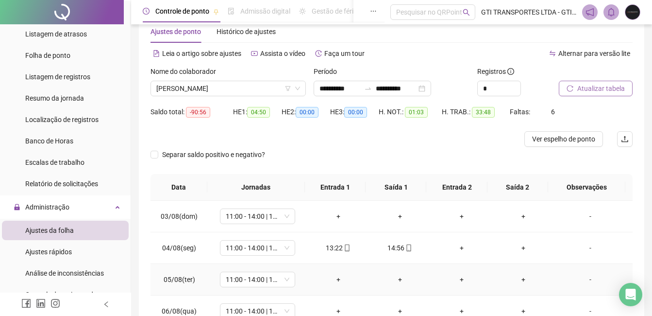
scroll to position [0, 0]
click at [258, 224] on td "11:00 - 14:00 | 15:00 - 19:20" at bounding box center [258, 217] width 100 height 32
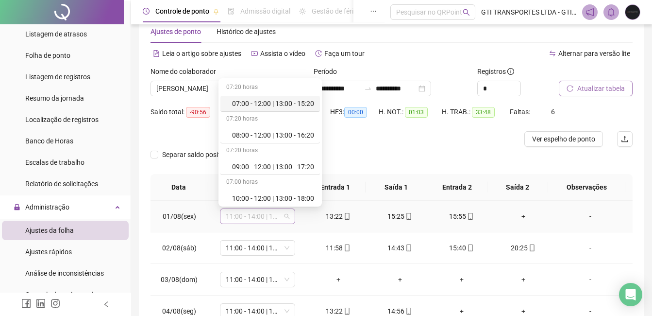
click at [258, 215] on span "11:00 - 14:00 | 15:00 - 19:20" at bounding box center [258, 216] width 64 height 15
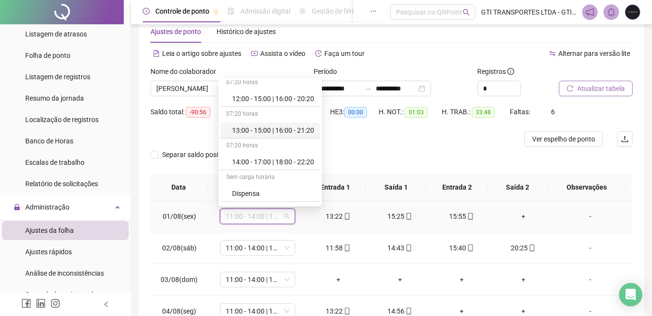
click at [269, 128] on div "13:00 - 15:00 | 16:00 - 21:20" at bounding box center [273, 130] width 82 height 11
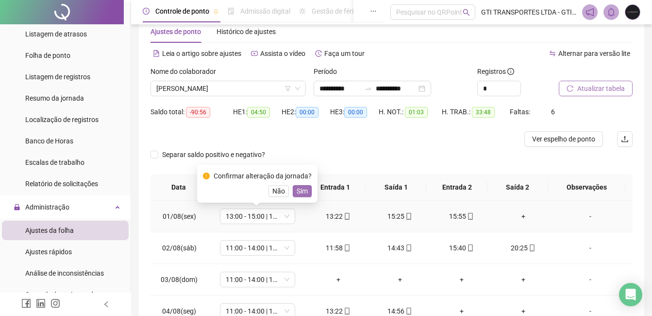
click at [294, 189] on button "Sim" at bounding box center [302, 191] width 19 height 12
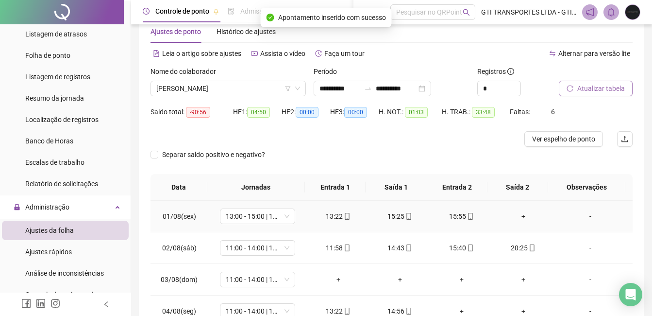
click at [524, 214] on div "+" at bounding box center [523, 216] width 46 height 11
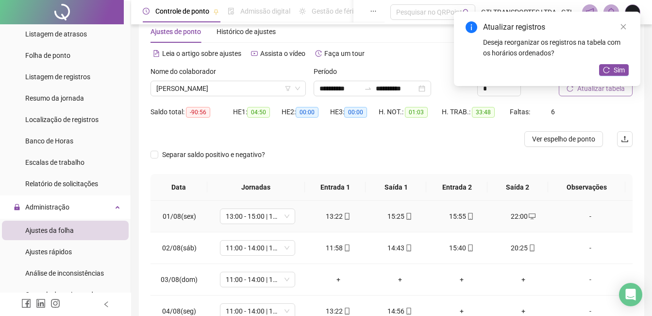
click at [332, 212] on div "13:22" at bounding box center [338, 216] width 46 height 11
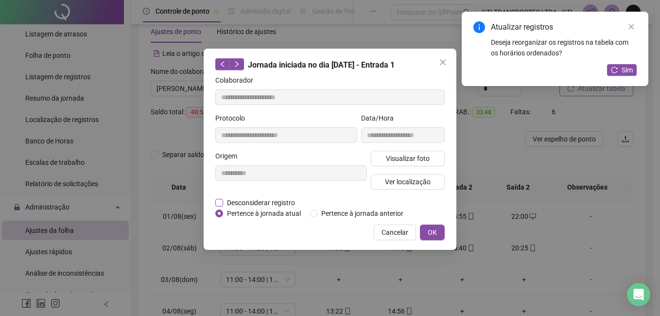
click at [262, 199] on span "Desconsiderar registro" at bounding box center [261, 202] width 76 height 11
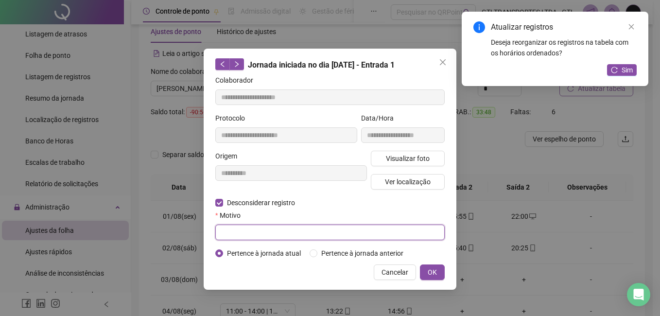
click at [262, 235] on input "text" at bounding box center [329, 232] width 229 height 16
paste input "*****"
drag, startPoint x: 246, startPoint y: 231, endPoint x: 120, endPoint y: 236, distance: 126.4
click at [120, 236] on div "**********" at bounding box center [330, 158] width 660 height 316
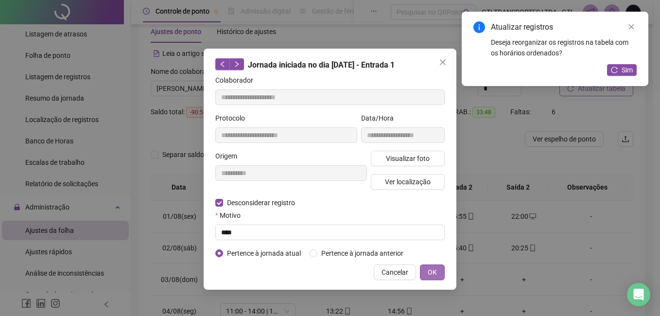
click at [439, 269] on button "OK" at bounding box center [432, 272] width 25 height 16
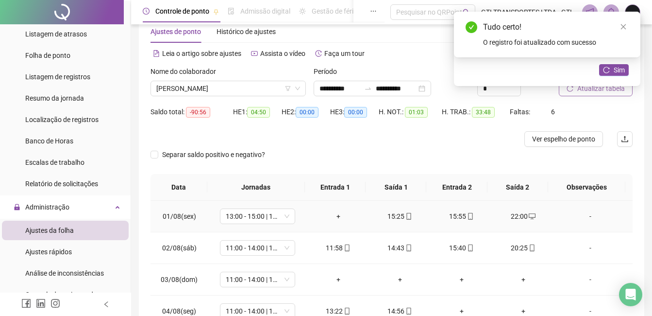
click at [336, 213] on div "+" at bounding box center [338, 216] width 46 height 11
click at [329, 249] on div "11:58" at bounding box center [338, 247] width 46 height 11
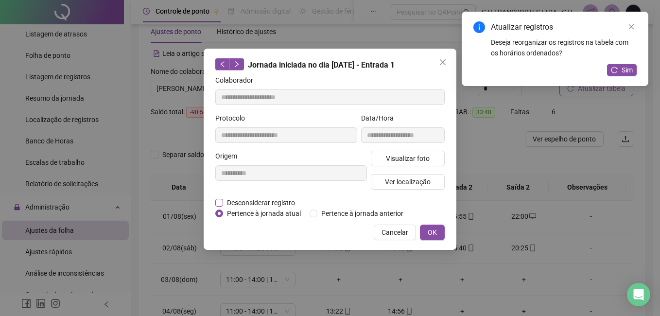
drag, startPoint x: 271, startPoint y: 196, endPoint x: 270, endPoint y: 202, distance: 6.4
click at [270, 199] on form "**********" at bounding box center [329, 147] width 229 height 144
click at [270, 204] on span "Desconsiderar registro" at bounding box center [261, 202] width 76 height 11
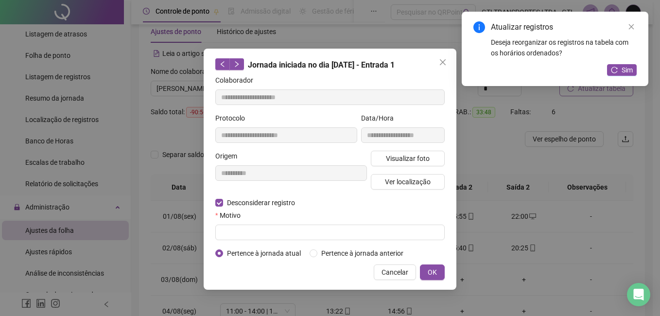
click at [270, 221] on div "Motivo" at bounding box center [329, 217] width 229 height 15
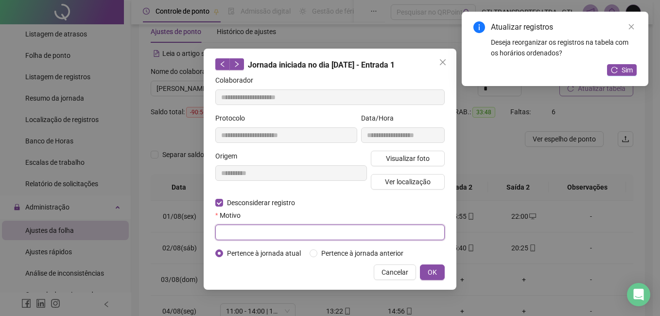
click at [269, 228] on input "text" at bounding box center [329, 232] width 229 height 16
paste input "****"
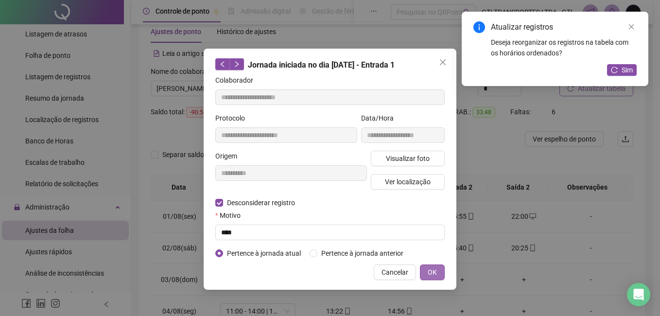
click at [432, 273] on span "OK" at bounding box center [431, 272] width 9 height 11
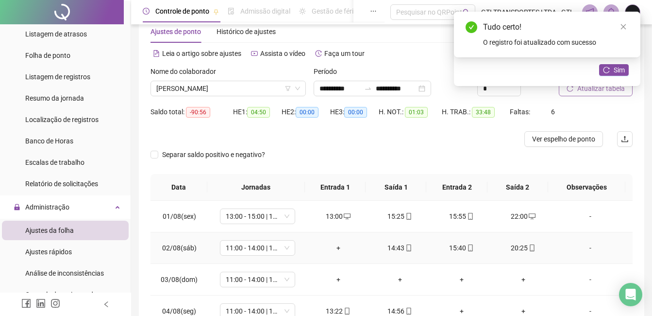
click at [337, 251] on div "+" at bounding box center [338, 247] width 46 height 11
click at [252, 253] on span "11:00 - 14:00 | 15:00 - 19:20" at bounding box center [258, 247] width 64 height 15
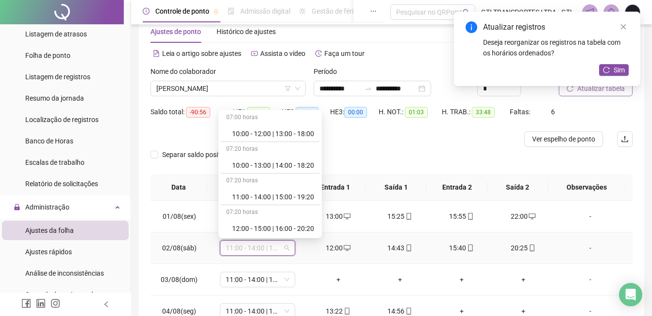
scroll to position [97, 0]
click at [256, 221] on div "12:00 - 15:00 | 16:00 - 20:20" at bounding box center [270, 228] width 100 height 16
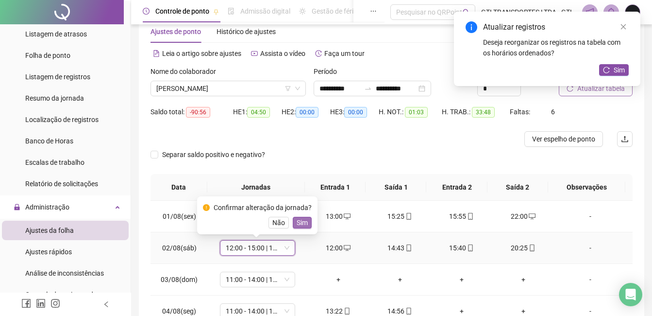
click at [299, 226] on span "Sim" at bounding box center [302, 222] width 11 height 11
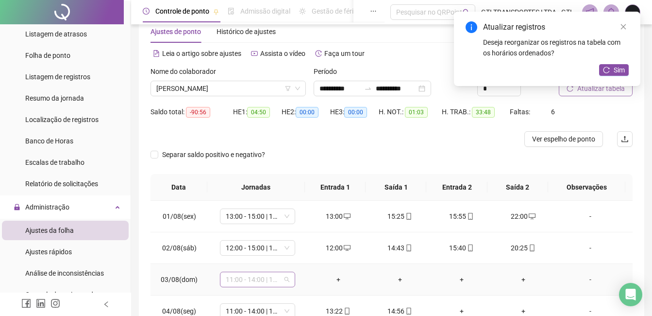
click at [237, 278] on span "11:00 - 14:00 | 15:00 - 19:20" at bounding box center [258, 279] width 64 height 15
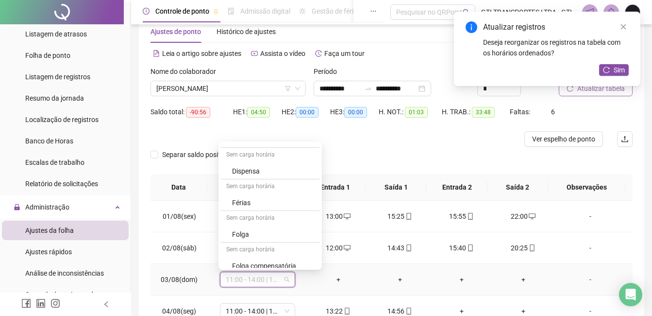
scroll to position [291, 0]
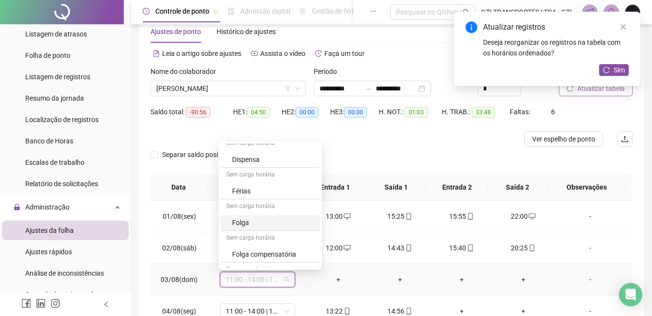
click at [260, 220] on div "Folga" at bounding box center [273, 222] width 82 height 11
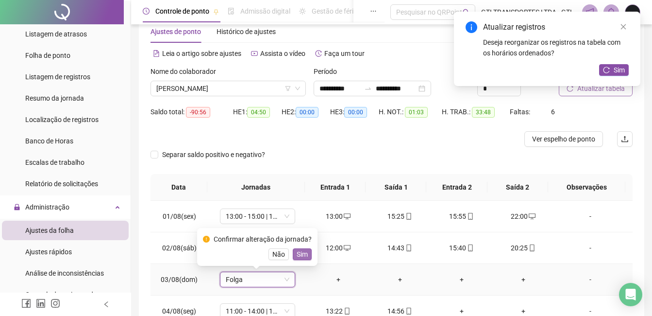
click at [297, 251] on span "Sim" at bounding box center [302, 254] width 11 height 11
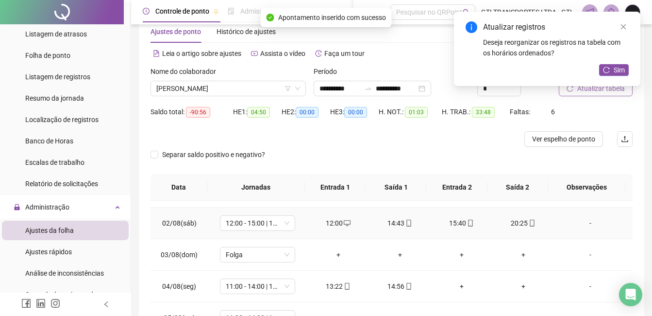
scroll to position [49, 0]
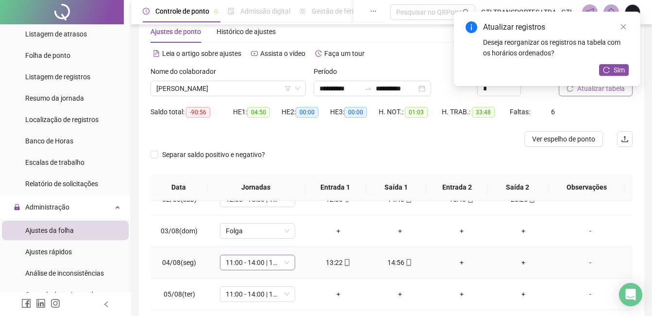
click at [284, 257] on span "11:00 - 14:00 | 15:00 - 19:20" at bounding box center [258, 262] width 64 height 15
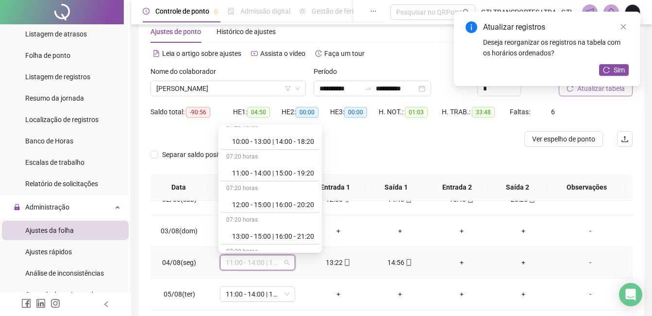
scroll to position [146, 0]
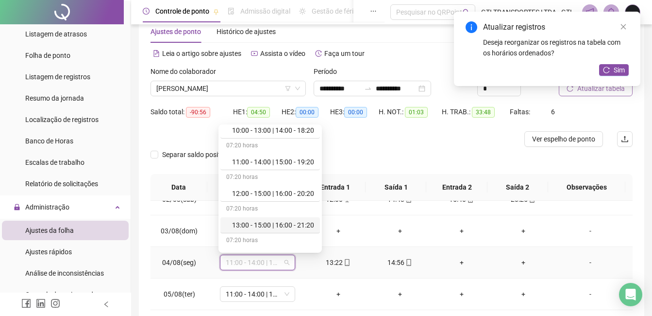
click at [269, 223] on div "13:00 - 15:00 | 16:00 - 21:20" at bounding box center [273, 225] width 82 height 11
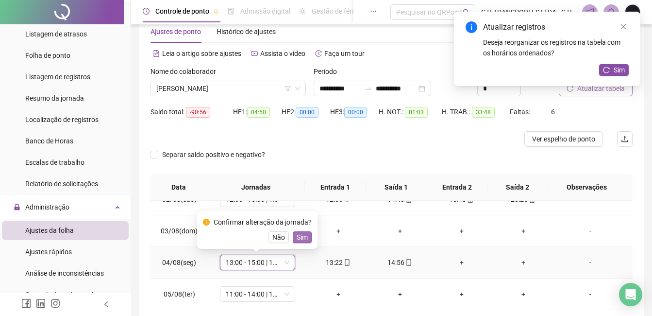
click at [300, 240] on span "Sim" at bounding box center [302, 237] width 11 height 11
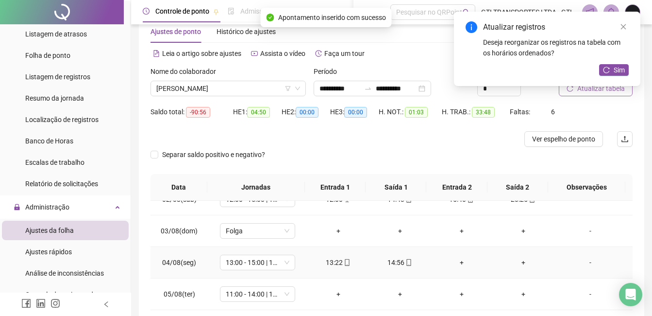
click at [337, 261] on div "13:22" at bounding box center [338, 262] width 46 height 11
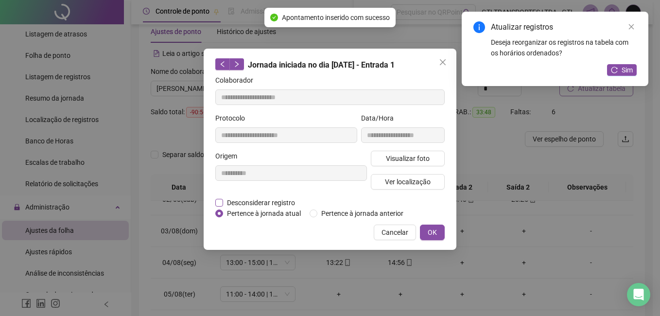
drag, startPoint x: 263, startPoint y: 197, endPoint x: 265, endPoint y: 206, distance: 9.0
click at [263, 198] on span "Desconsiderar registro" at bounding box center [261, 202] width 76 height 11
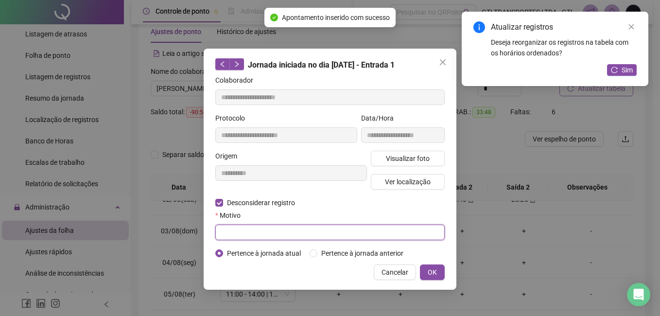
click at [289, 231] on input "text" at bounding box center [329, 232] width 229 height 16
paste input "****"
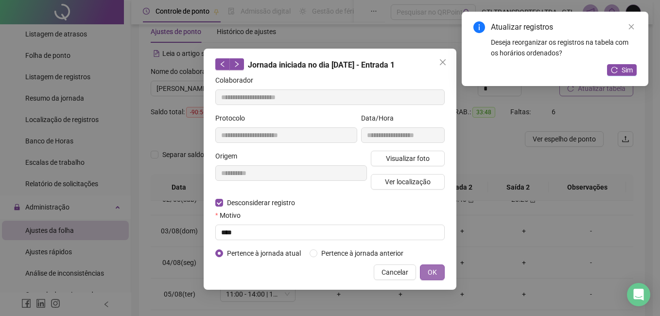
click at [437, 267] on button "OK" at bounding box center [432, 272] width 25 height 16
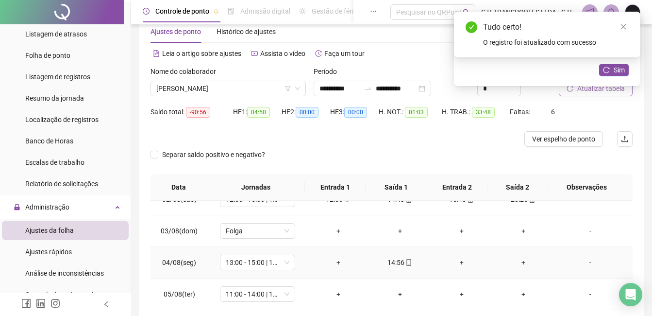
click at [337, 265] on div "+" at bounding box center [338, 262] width 46 height 11
click at [452, 263] on div "+" at bounding box center [462, 262] width 46 height 11
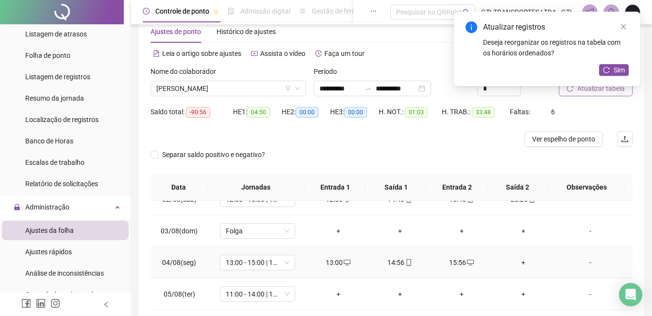
click at [515, 260] on td "+" at bounding box center [523, 263] width 62 height 32
click at [515, 260] on div "+" at bounding box center [523, 262] width 46 height 11
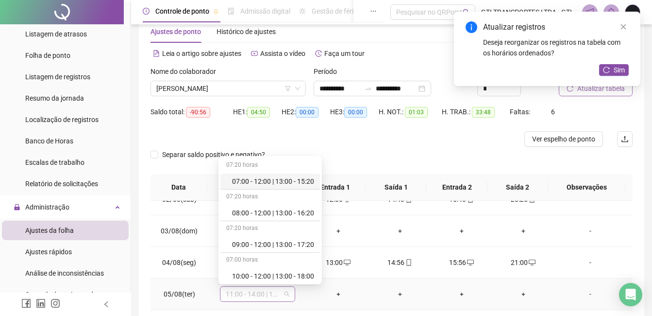
click at [227, 297] on span "11:00 - 14:00 | 15:00 - 19:20" at bounding box center [258, 294] width 64 height 15
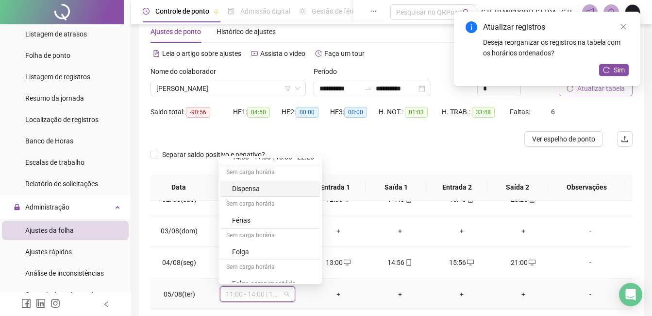
scroll to position [291, 0]
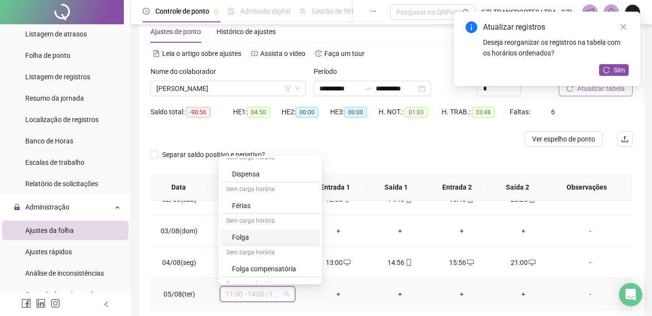
click at [258, 235] on div "Folga" at bounding box center [273, 237] width 82 height 11
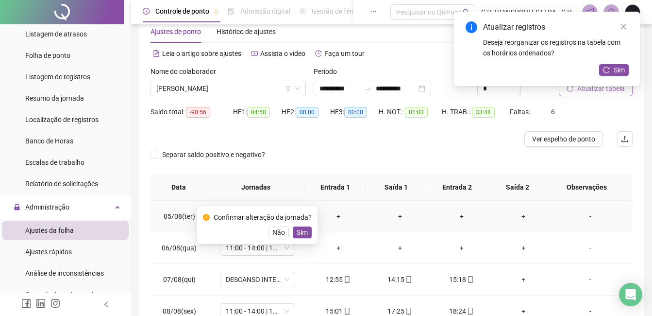
scroll to position [146, 0]
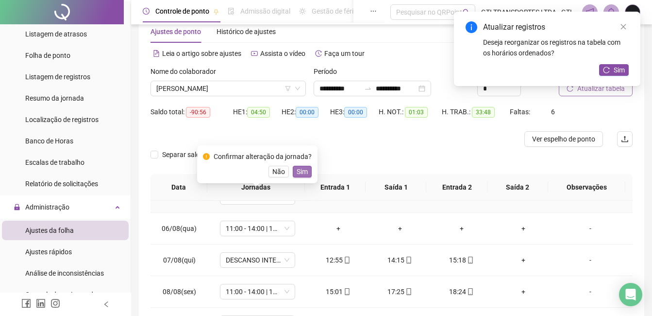
click at [304, 170] on span "Sim" at bounding box center [302, 171] width 11 height 11
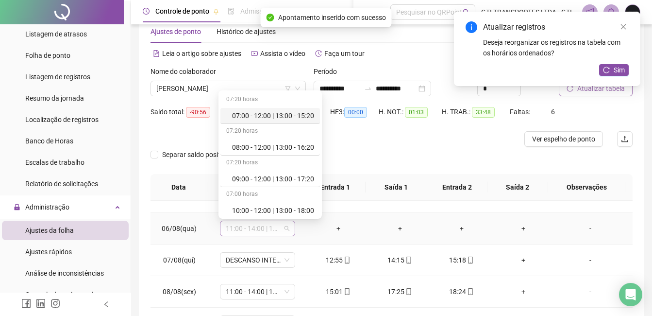
click at [256, 231] on span "11:00 - 14:00 | 15:00 - 19:20" at bounding box center [258, 228] width 64 height 15
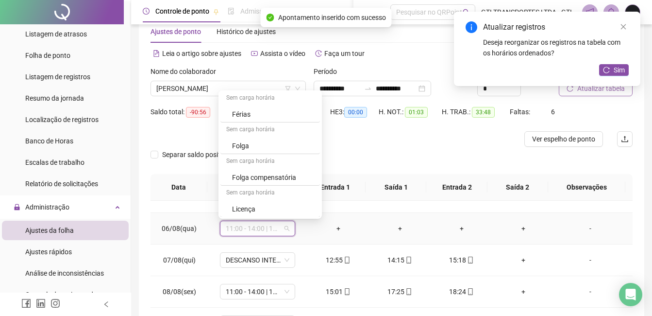
scroll to position [318, 0]
click at [273, 141] on div "Folga" at bounding box center [273, 145] width 82 height 11
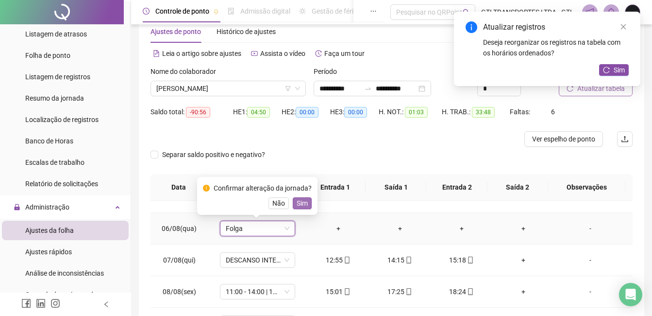
click at [303, 199] on span "Sim" at bounding box center [302, 203] width 11 height 11
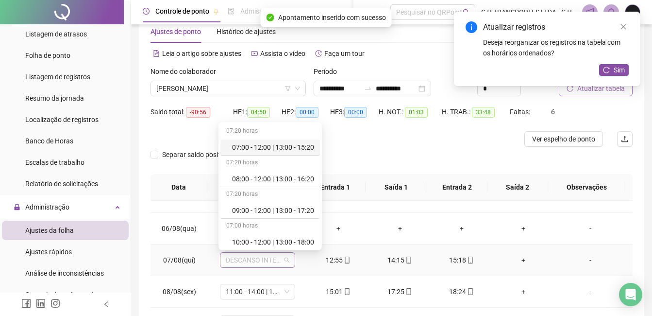
click at [246, 260] on span "DESCANSO INTER-JORNADA" at bounding box center [258, 260] width 64 height 15
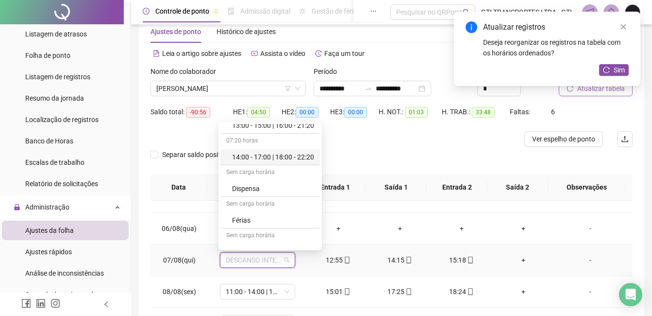
scroll to position [194, 0]
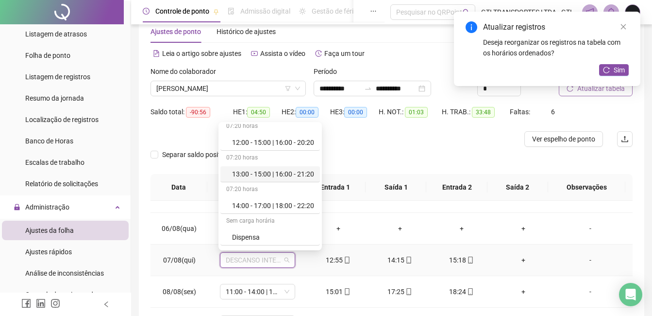
click at [262, 174] on div "13:00 - 15:00 | 16:00 - 21:20" at bounding box center [273, 174] width 82 height 11
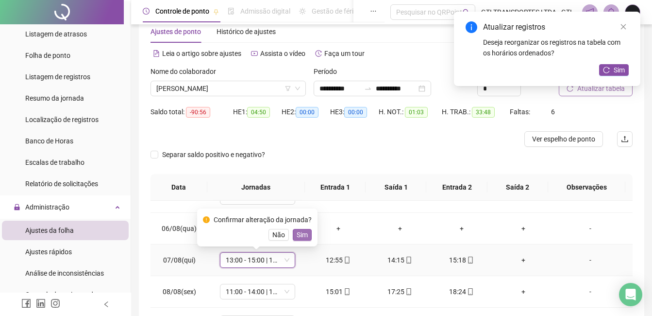
drag, startPoint x: 302, startPoint y: 246, endPoint x: 302, endPoint y: 240, distance: 6.3
click at [302, 244] on body "Página inicial Cadastros Empregadores Locais de trabalho Escalas Colaboradores …" at bounding box center [326, 135] width 652 height 316
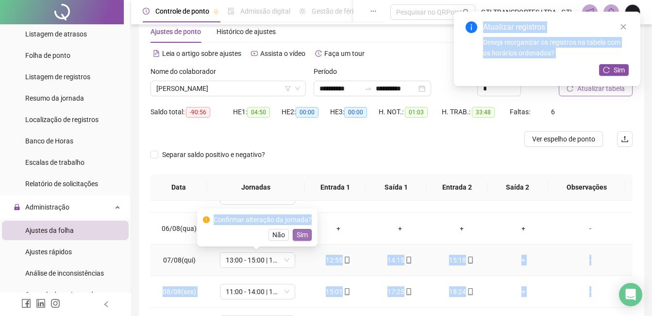
drag, startPoint x: 302, startPoint y: 240, endPoint x: 302, endPoint y: 235, distance: 5.4
click at [302, 235] on span "Sim" at bounding box center [302, 234] width 11 height 11
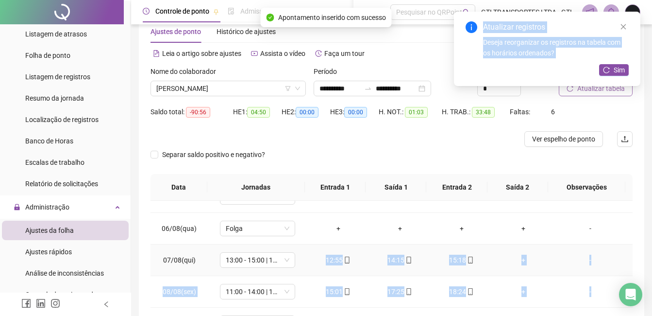
click at [324, 257] on div "12:55" at bounding box center [338, 259] width 46 height 11
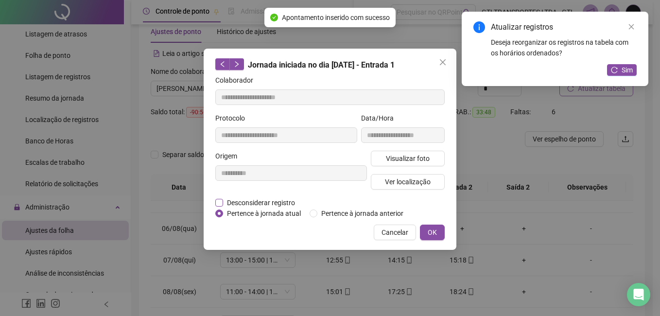
click at [276, 204] on span "Desconsiderar registro" at bounding box center [261, 202] width 76 height 11
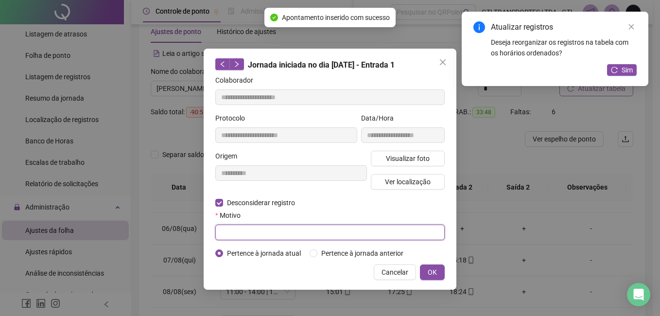
click at [274, 238] on input "text" at bounding box center [329, 232] width 229 height 16
paste input "****"
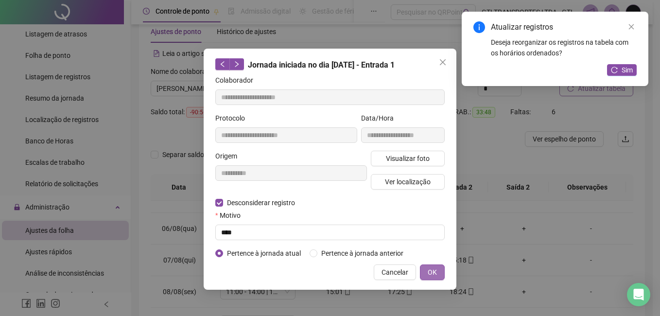
click at [438, 272] on button "OK" at bounding box center [432, 272] width 25 height 16
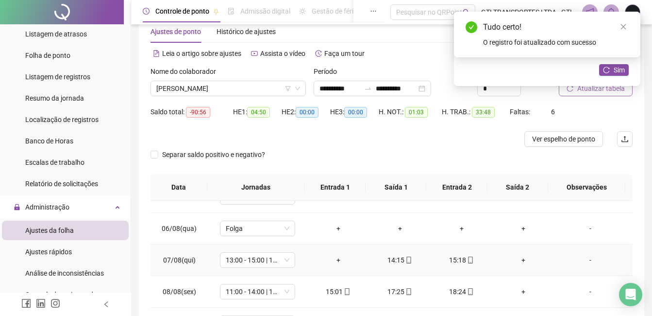
click at [340, 260] on div "+" at bounding box center [338, 259] width 46 height 11
click at [412, 260] on div "14:15" at bounding box center [400, 259] width 46 height 11
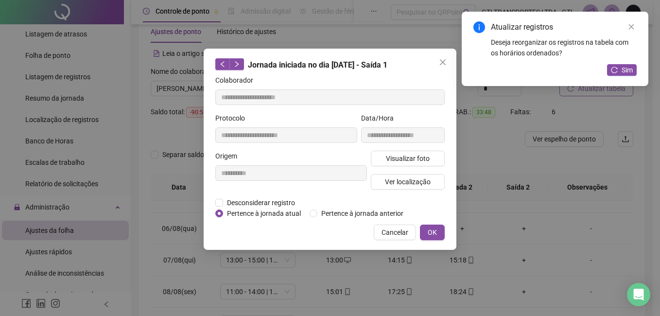
click at [267, 208] on span "Pertence à jornada atual" at bounding box center [264, 213] width 82 height 11
click at [269, 200] on span "Desconsiderar registro" at bounding box center [261, 202] width 76 height 11
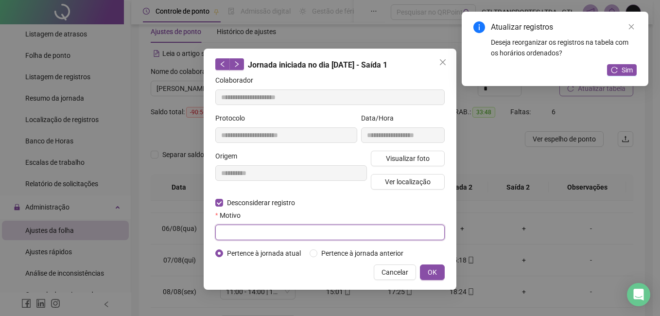
click at [267, 233] on input "text" at bounding box center [329, 232] width 229 height 16
paste input "****"
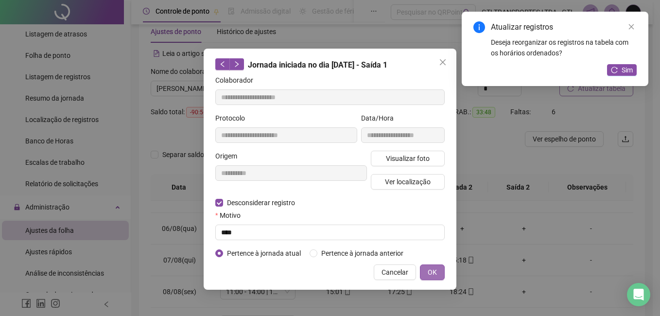
click at [437, 273] on button "OK" at bounding box center [432, 272] width 25 height 16
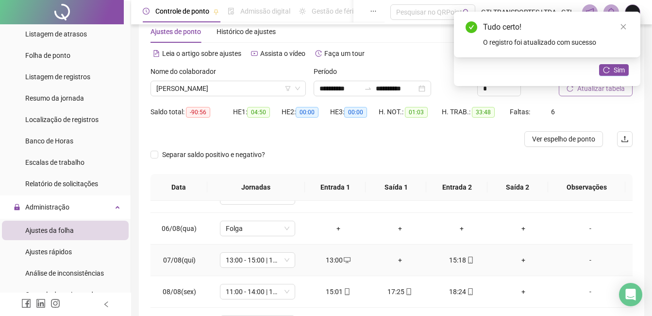
click at [398, 261] on div "+" at bounding box center [400, 259] width 46 height 11
click at [460, 264] on div "15:18" at bounding box center [462, 259] width 46 height 11
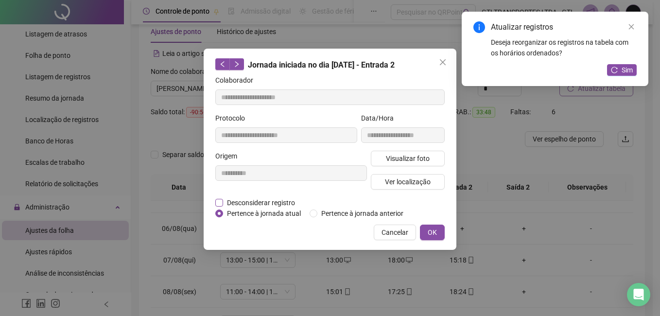
click at [287, 204] on span "Desconsiderar registro" at bounding box center [261, 202] width 76 height 11
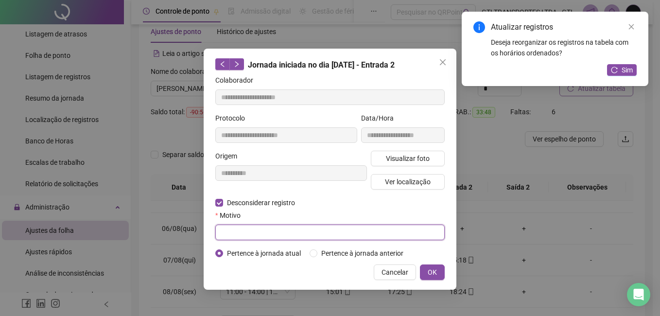
click at [287, 232] on input "text" at bounding box center [329, 232] width 229 height 16
paste input "****"
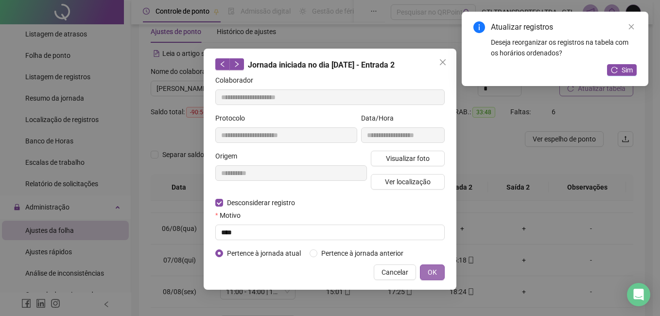
click at [440, 276] on button "OK" at bounding box center [432, 272] width 25 height 16
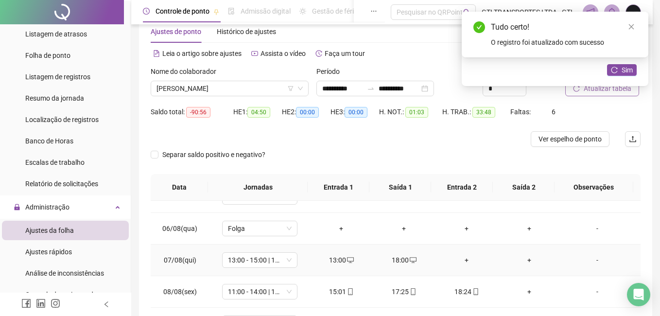
click at [451, 260] on div "+" at bounding box center [466, 259] width 47 height 11
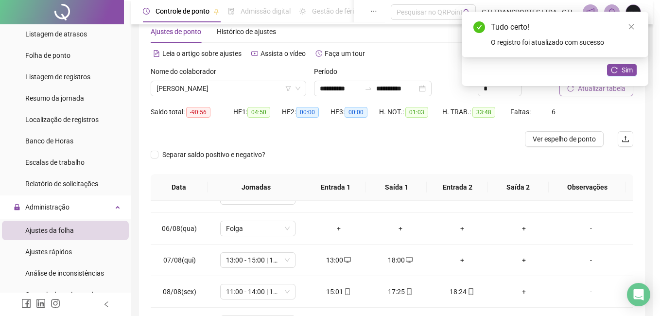
click at [456, 259] on div "INSERIR NO DIA : [DATE] Horário Pertence à jornada atual Pertence à jornada ant…" at bounding box center [330, 158] width 660 height 316
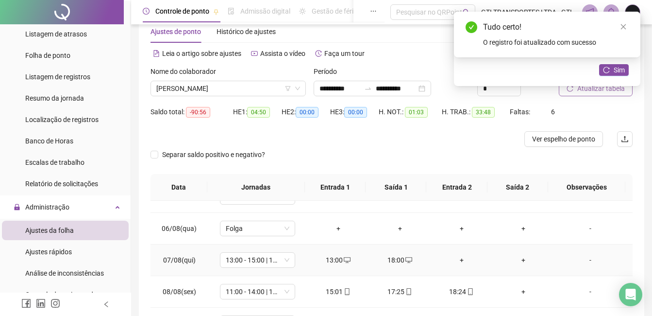
click at [454, 257] on div "+" at bounding box center [462, 259] width 46 height 11
click at [517, 260] on div "+" at bounding box center [523, 259] width 46 height 11
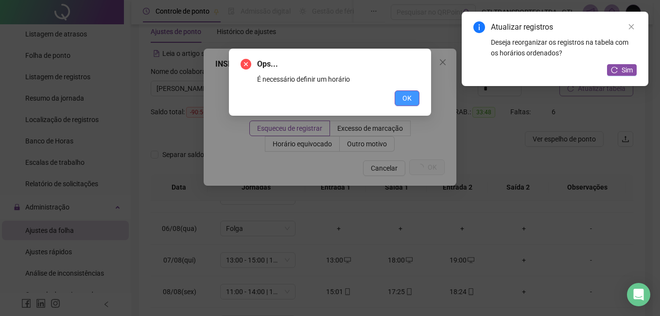
click at [414, 97] on button "OK" at bounding box center [406, 98] width 25 height 16
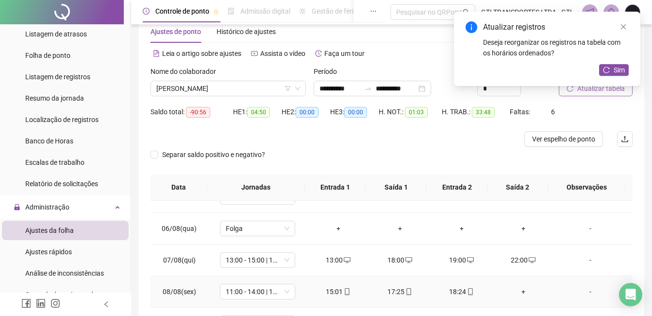
click at [515, 288] on div "+" at bounding box center [523, 291] width 46 height 11
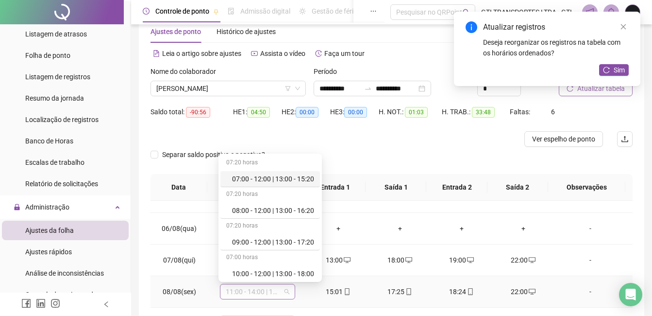
click at [253, 297] on span "11:00 - 14:00 | 15:00 - 19:20" at bounding box center [258, 291] width 64 height 15
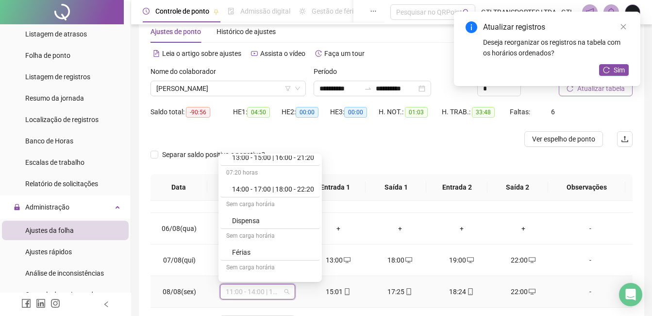
scroll to position [243, 0]
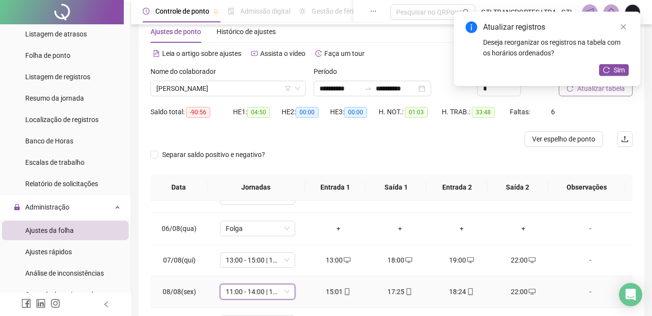
click at [244, 287] on span "11:00 - 14:00 | 15:00 - 19:20" at bounding box center [258, 291] width 64 height 15
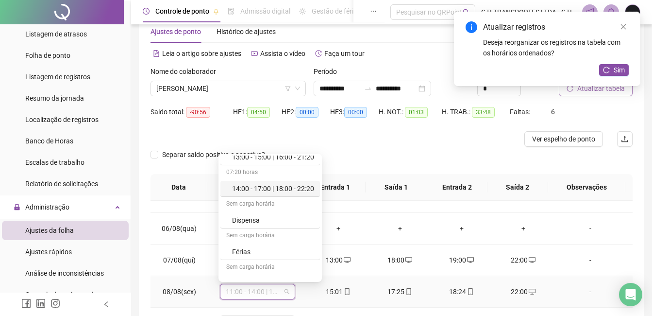
click at [285, 185] on div "14:00 - 17:00 | 18:00 - 22:20" at bounding box center [273, 188] width 82 height 11
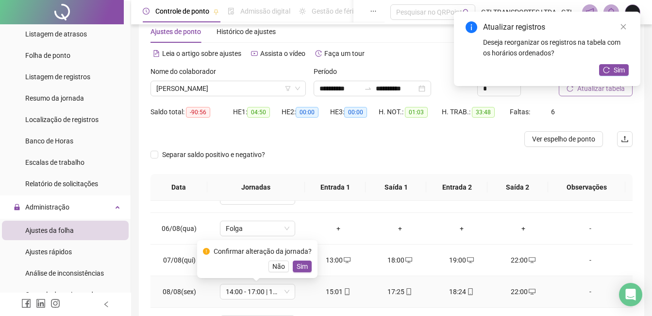
click at [304, 273] on div "Confirmar alteração da jornada? Não Sim" at bounding box center [257, 259] width 120 height 38
click at [304, 269] on span "Sim" at bounding box center [302, 266] width 11 height 11
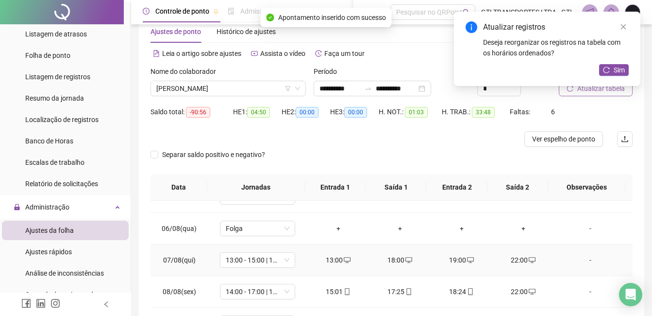
scroll to position [194, 0]
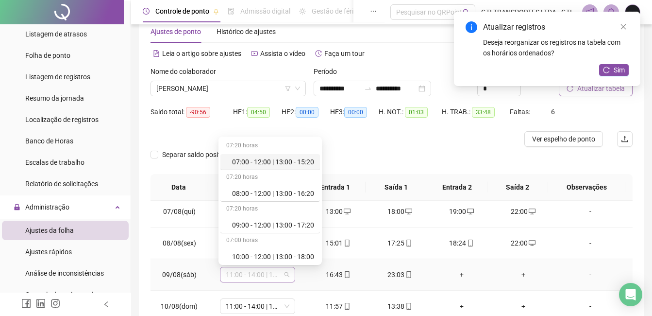
click at [252, 272] on span "11:00 - 14:00 | 15:00 - 19:20" at bounding box center [258, 274] width 64 height 15
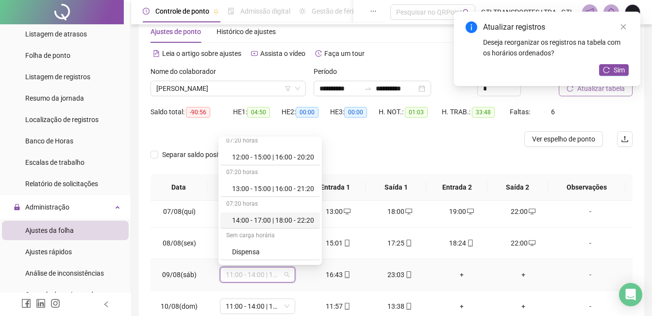
click at [252, 219] on div "14:00 - 17:00 | 18:00 - 22:20" at bounding box center [273, 220] width 82 height 11
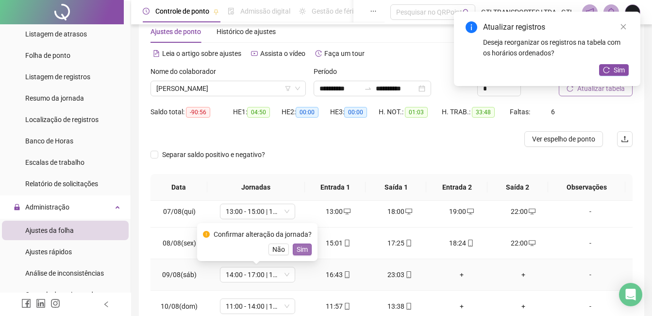
click at [297, 252] on span "Sim" at bounding box center [302, 249] width 11 height 11
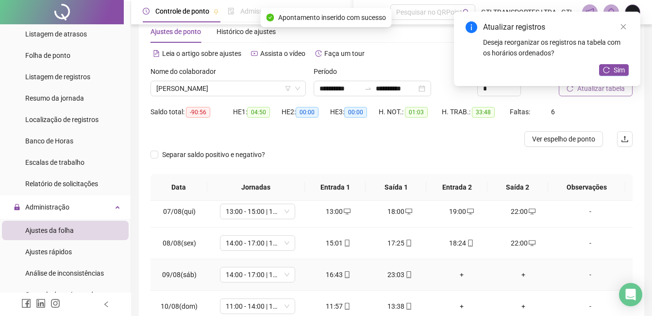
click at [349, 271] on div "16:43" at bounding box center [338, 274] width 46 height 11
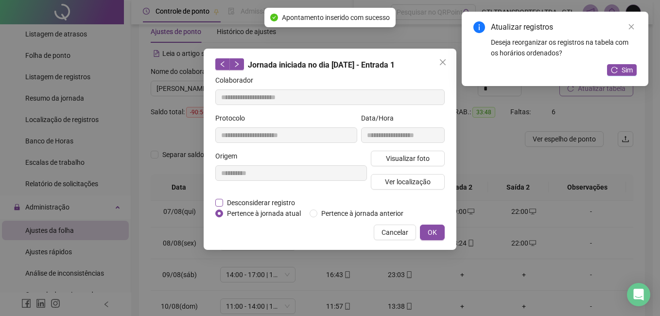
click at [286, 201] on span "Desconsiderar registro" at bounding box center [261, 202] width 76 height 11
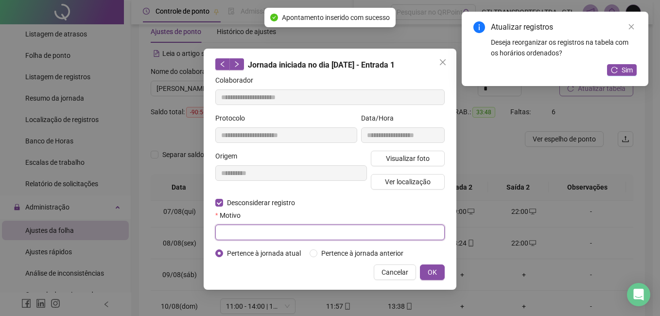
click at [287, 232] on input "text" at bounding box center [329, 232] width 229 height 16
paste input "****"
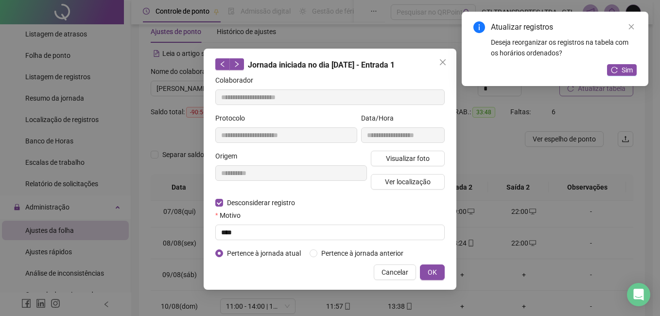
drag, startPoint x: 473, startPoint y: 290, endPoint x: 448, endPoint y: 267, distance: 34.3
click at [474, 288] on div "**********" at bounding box center [330, 158] width 660 height 316
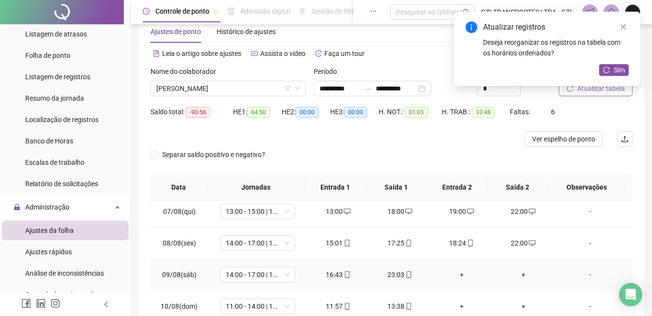
click at [327, 271] on div "16:43" at bounding box center [338, 274] width 46 height 11
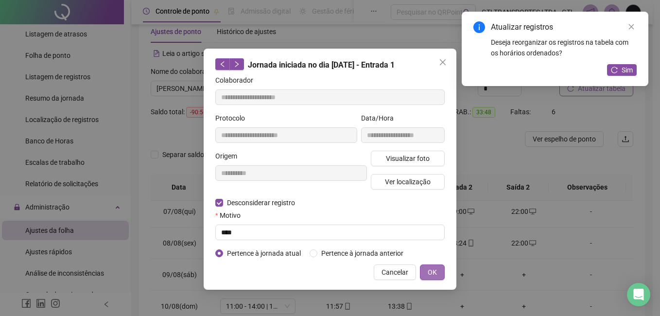
click at [433, 276] on span "OK" at bounding box center [431, 272] width 9 height 11
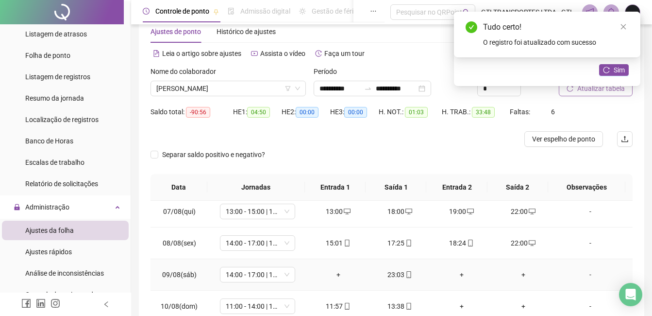
click at [342, 275] on div "+" at bounding box center [338, 274] width 46 height 11
click at [405, 272] on span "mobile" at bounding box center [409, 274] width 8 height 7
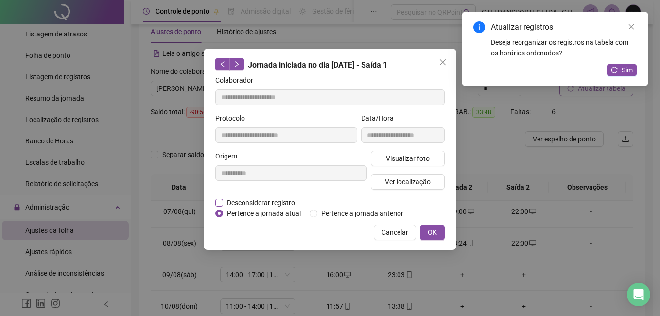
click at [276, 198] on span "Desconsiderar registro" at bounding box center [261, 202] width 76 height 11
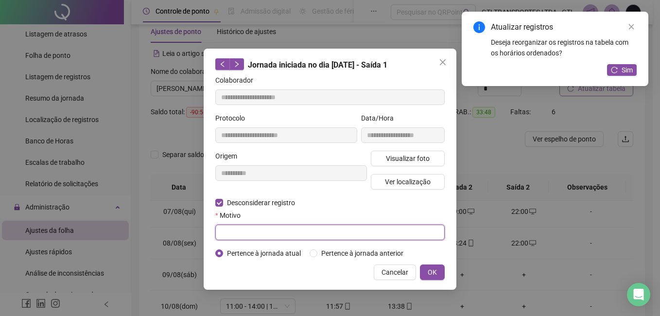
click at [283, 233] on input "text" at bounding box center [329, 232] width 229 height 16
paste input "****"
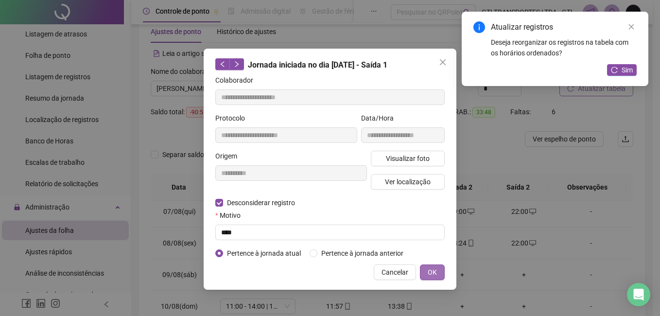
click at [427, 271] on span "OK" at bounding box center [431, 272] width 9 height 11
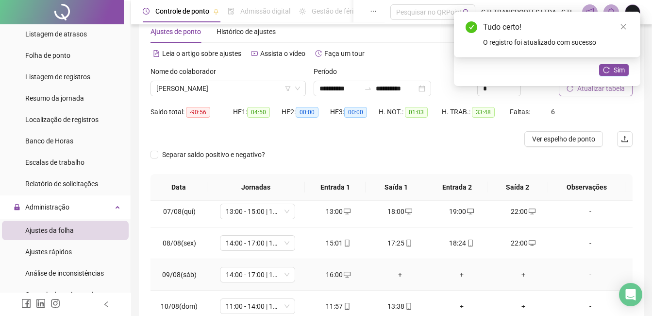
click at [396, 277] on div "+" at bounding box center [400, 274] width 46 height 11
click at [459, 278] on div "+" at bounding box center [462, 274] width 46 height 11
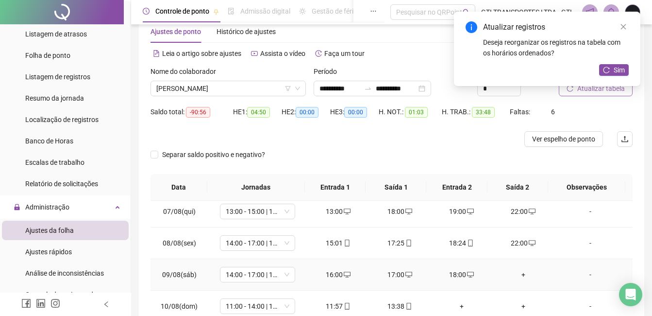
click at [529, 281] on td "+" at bounding box center [523, 275] width 62 height 32
click at [524, 271] on div "+" at bounding box center [523, 274] width 46 height 11
click at [334, 305] on div "11:57" at bounding box center [338, 306] width 46 height 11
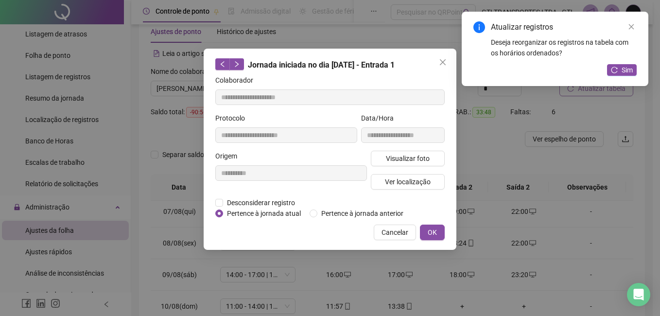
click at [283, 194] on div "**********" at bounding box center [290, 174] width 155 height 47
click at [283, 204] on span "Desconsiderar registro" at bounding box center [261, 202] width 76 height 11
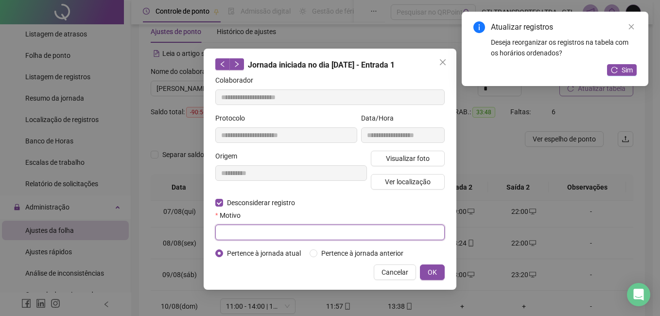
click at [280, 225] on input "text" at bounding box center [329, 232] width 229 height 16
paste input "****"
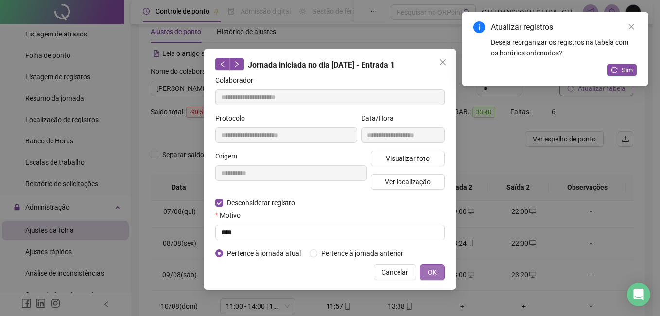
click at [433, 270] on span "OK" at bounding box center [431, 272] width 9 height 11
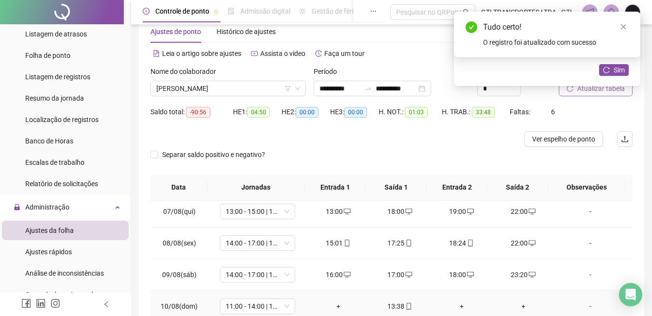
click at [340, 305] on div "+" at bounding box center [338, 306] width 46 height 11
click at [453, 306] on div "+" at bounding box center [462, 306] width 46 height 11
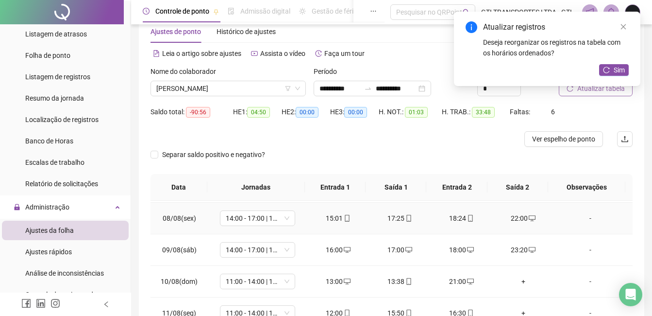
scroll to position [243, 0]
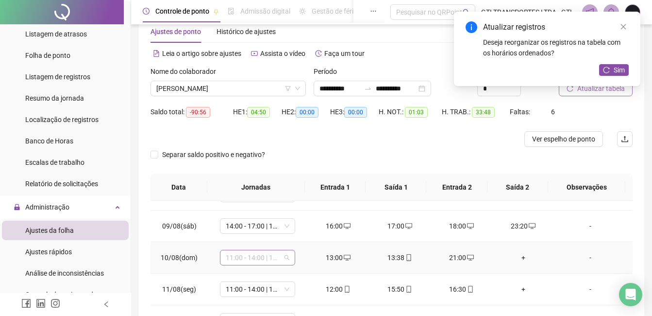
click at [258, 265] on div "11:00 - 14:00 | 15:00 - 19:20" at bounding box center [257, 258] width 75 height 16
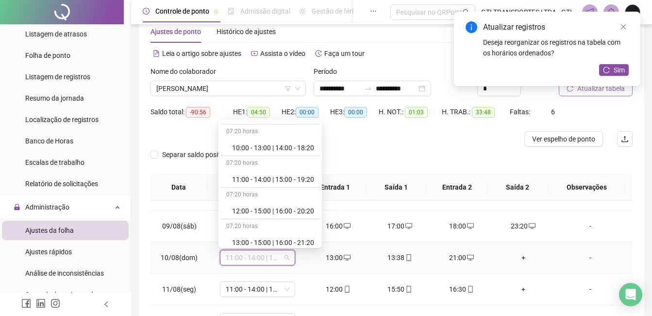
scroll to position [146, 0]
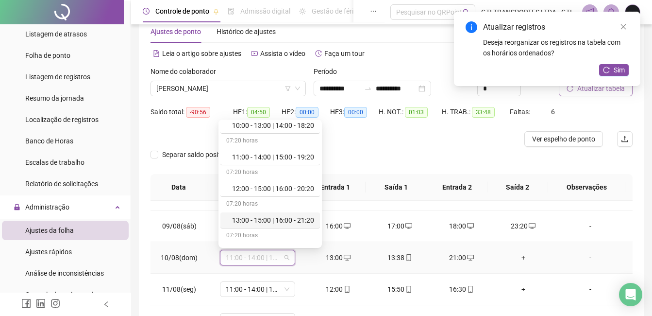
click at [242, 214] on div "13:00 - 15:00 | 16:00 - 21:20" at bounding box center [270, 220] width 100 height 16
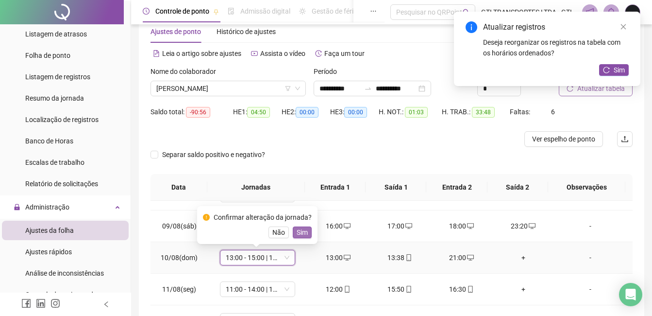
click at [297, 235] on span "Sim" at bounding box center [302, 232] width 11 height 11
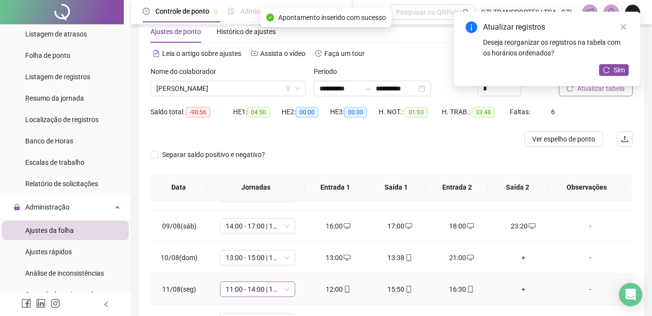
click at [266, 282] on span "11:00 - 14:00 | 15:00 - 19:20" at bounding box center [258, 289] width 64 height 15
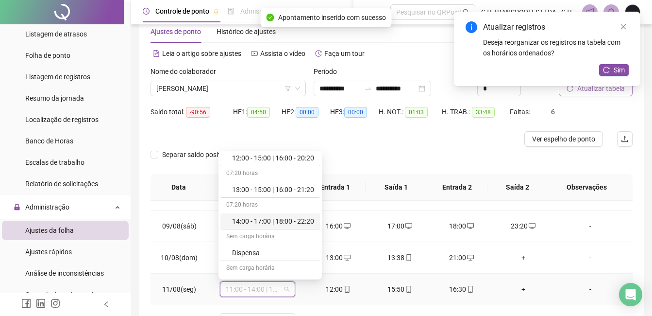
scroll to position [194, 0]
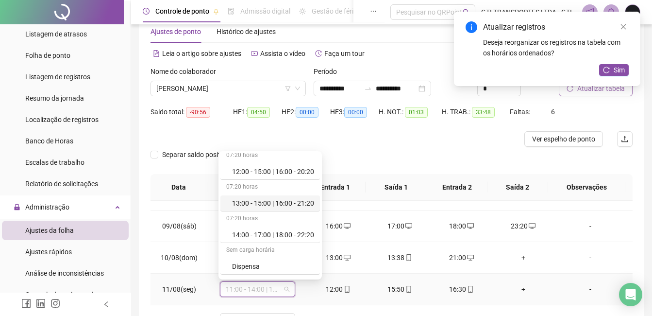
click at [252, 204] on div "13:00 - 15:00 | 16:00 - 21:20" at bounding box center [273, 203] width 82 height 11
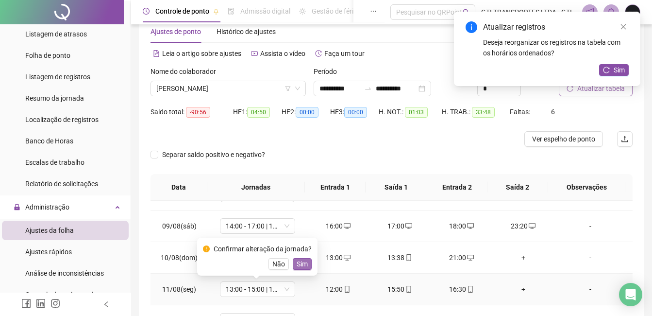
click at [305, 262] on span "Sim" at bounding box center [302, 263] width 11 height 11
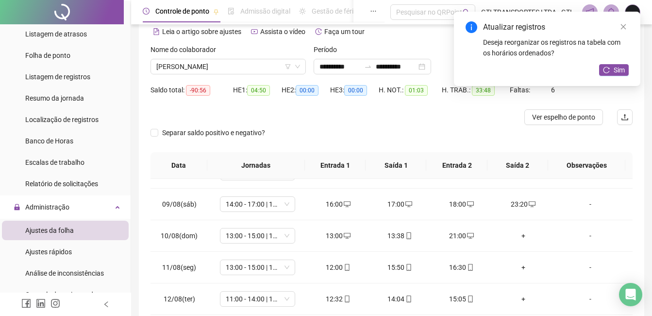
scroll to position [48, 0]
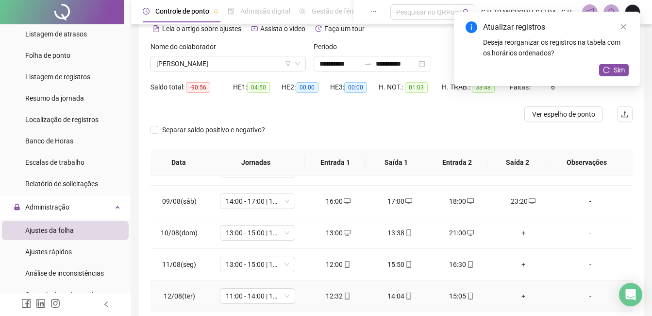
click at [343, 292] on span at bounding box center [347, 296] width 8 height 8
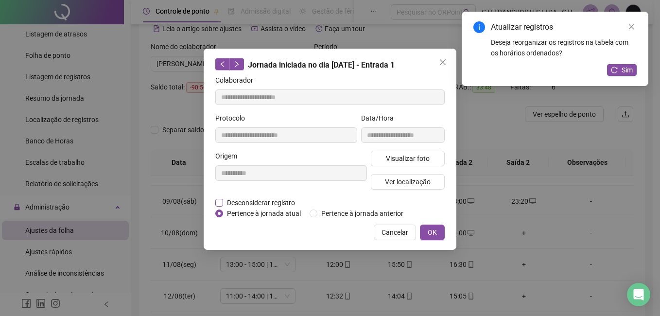
click at [270, 198] on span "Desconsiderar registro" at bounding box center [261, 202] width 76 height 11
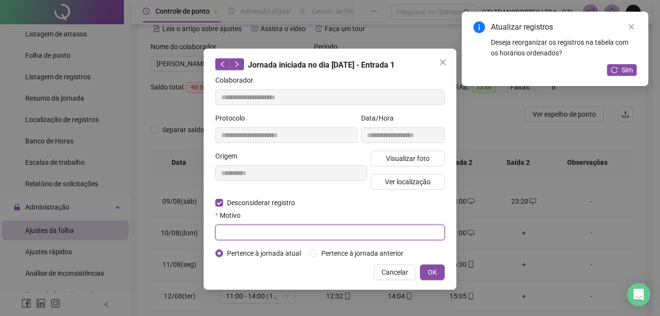
click at [290, 236] on input "text" at bounding box center [329, 232] width 229 height 16
paste input "****"
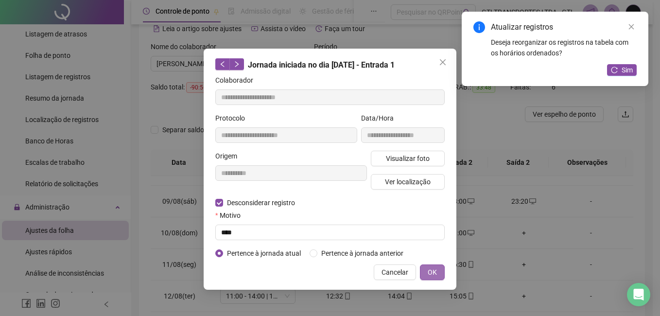
click at [441, 277] on button "OK" at bounding box center [432, 272] width 25 height 16
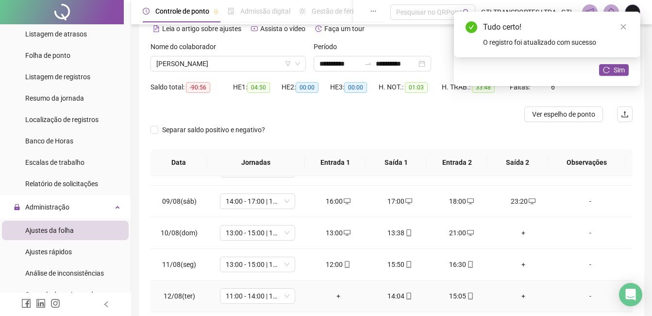
click at [335, 290] on div "+" at bounding box center [338, 295] width 46 height 11
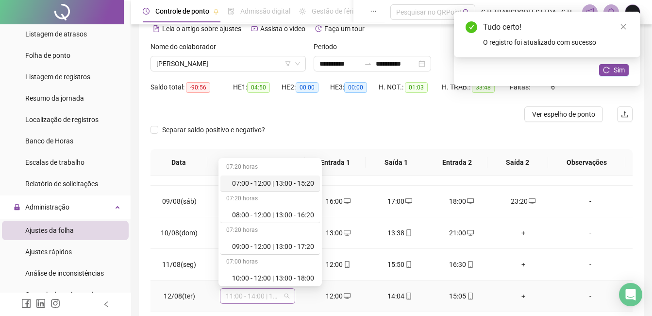
click at [259, 298] on span "11:00 - 14:00 | 15:00 - 19:20" at bounding box center [258, 295] width 64 height 15
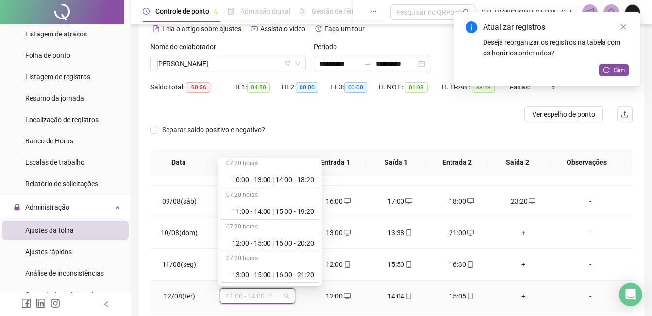
scroll to position [146, 0]
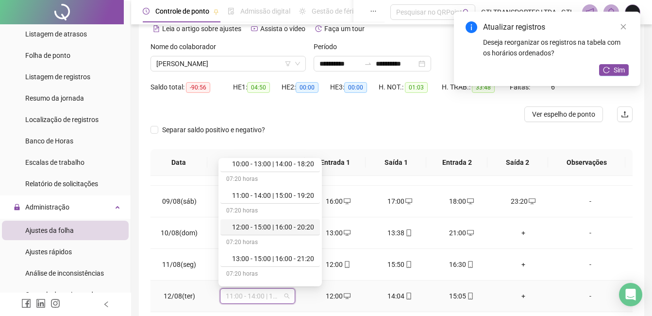
click at [280, 229] on div "12:00 - 15:00 | 16:00 - 20:20" at bounding box center [273, 226] width 82 height 11
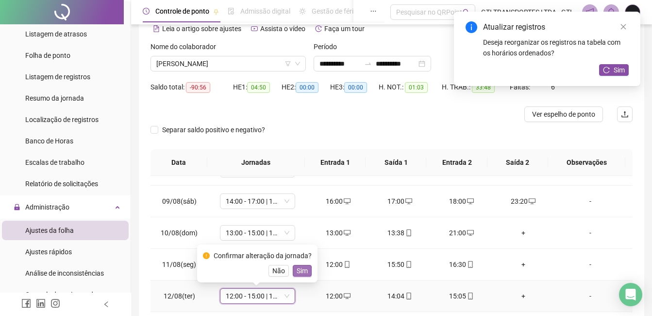
click at [299, 272] on span "Sim" at bounding box center [302, 270] width 11 height 11
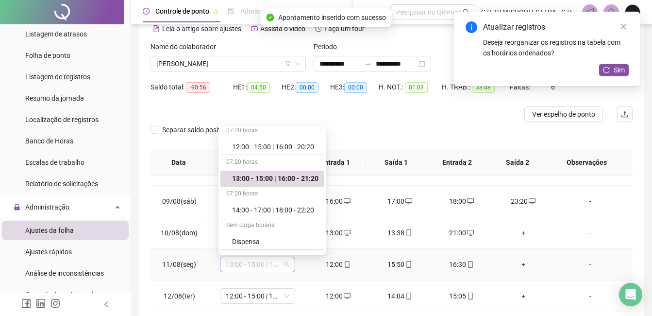
click at [269, 262] on span "13:00 - 15:00 | 16:00 - 21:20" at bounding box center [258, 264] width 64 height 15
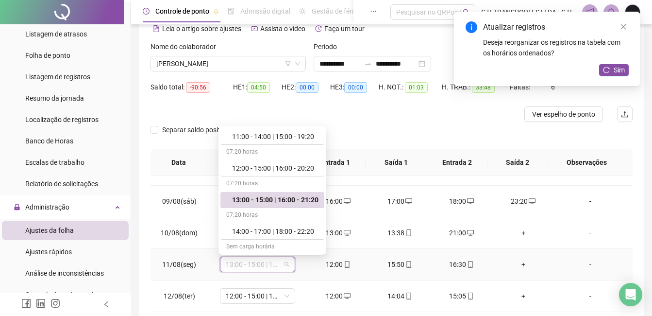
scroll to position [172, 0]
click at [277, 169] on div "12:00 - 15:00 | 16:00 - 20:20" at bounding box center [275, 169] width 86 height 11
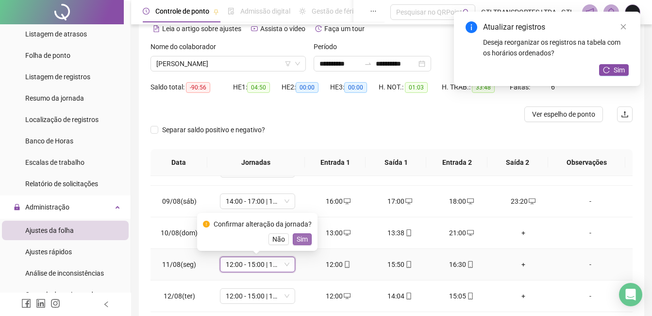
click at [304, 237] on span "Sim" at bounding box center [302, 239] width 11 height 11
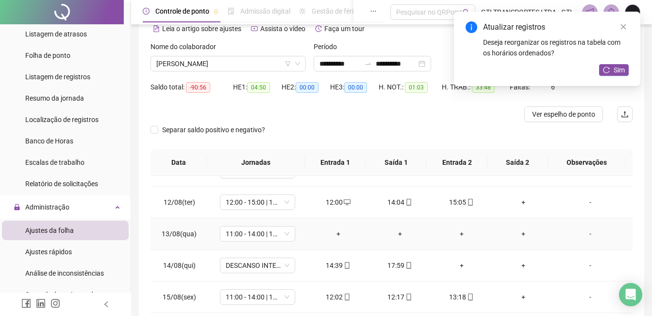
scroll to position [340, 0]
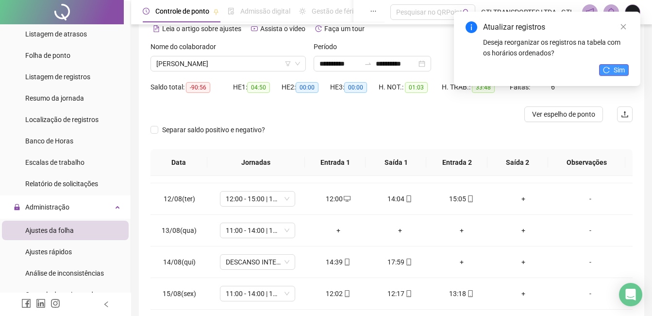
click at [622, 65] on span "Sim" at bounding box center [619, 70] width 11 height 11
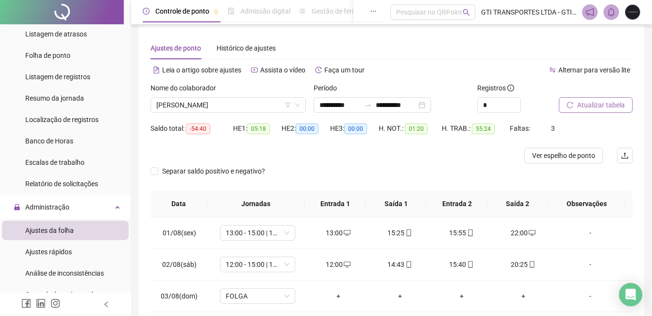
scroll to position [0, 0]
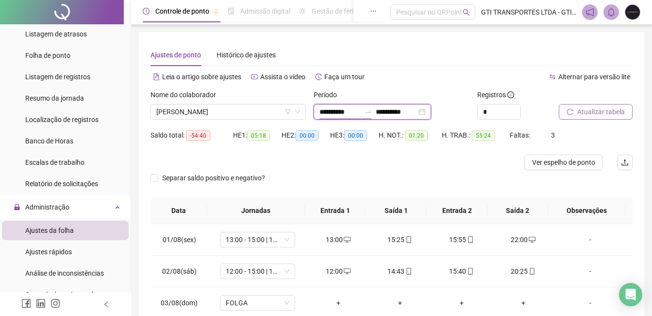
click at [359, 110] on input "**********" at bounding box center [340, 111] width 41 height 11
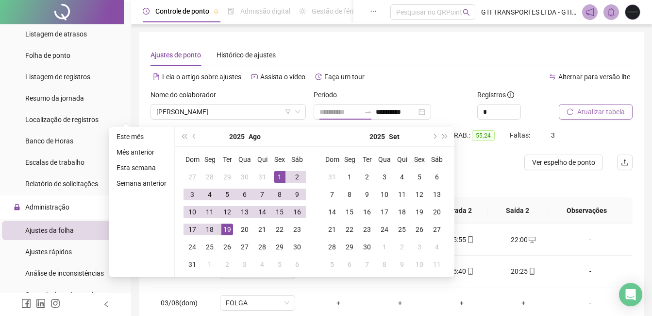
click at [281, 172] on div "1" at bounding box center [280, 177] width 12 height 12
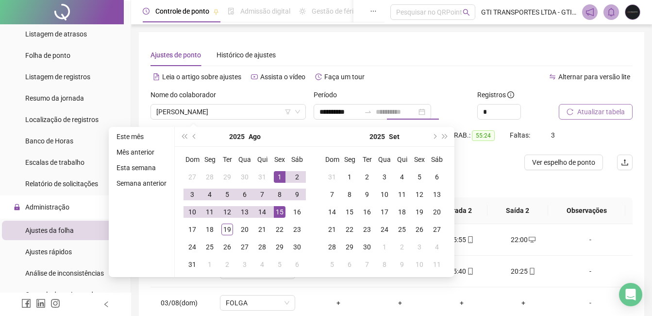
click at [287, 212] on td "15" at bounding box center [279, 211] width 17 height 17
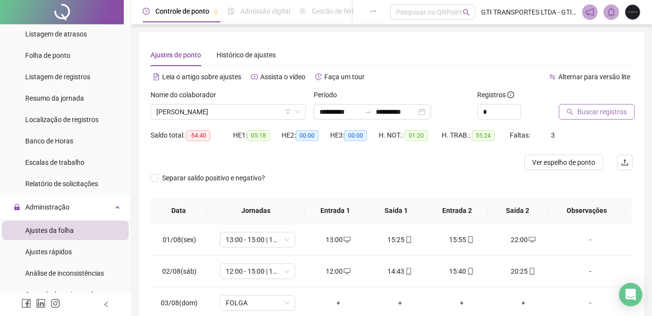
click at [570, 110] on icon "search" at bounding box center [570, 111] width 7 height 7
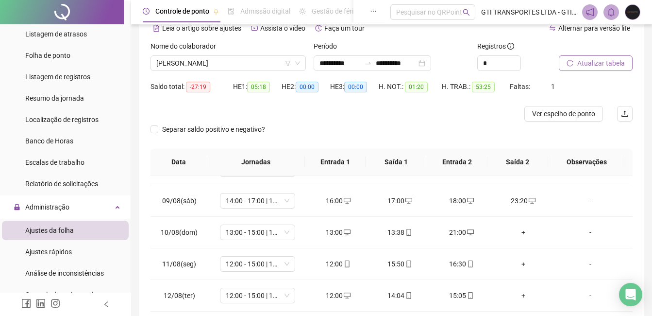
scroll to position [194, 0]
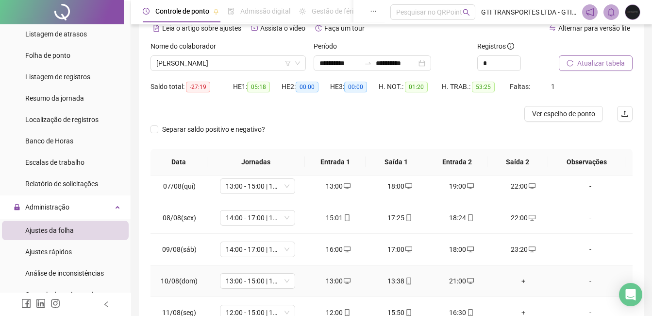
click at [451, 284] on div "21:00" at bounding box center [462, 280] width 46 height 11
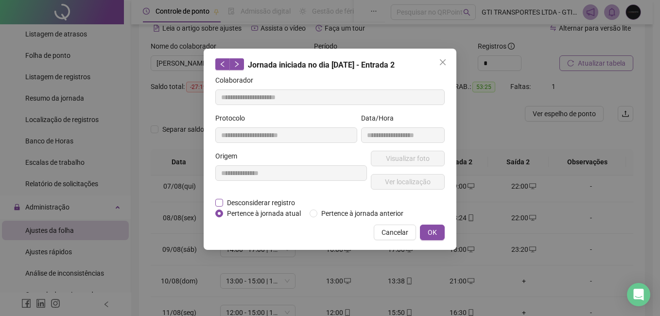
click at [266, 198] on span "Desconsiderar registro" at bounding box center [261, 202] width 76 height 11
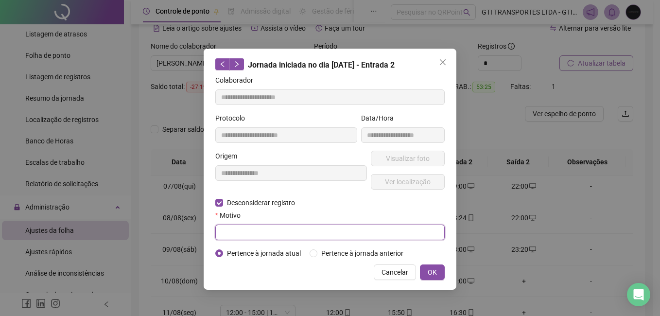
click at [403, 228] on input "text" at bounding box center [329, 232] width 229 height 16
paste input "****"
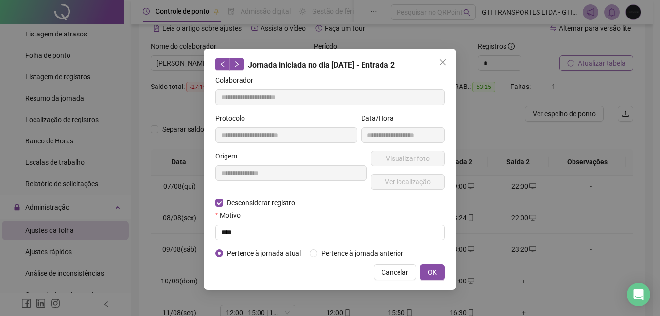
click at [419, 261] on div "**********" at bounding box center [329, 169] width 253 height 241
click at [429, 272] on span "OK" at bounding box center [431, 272] width 9 height 11
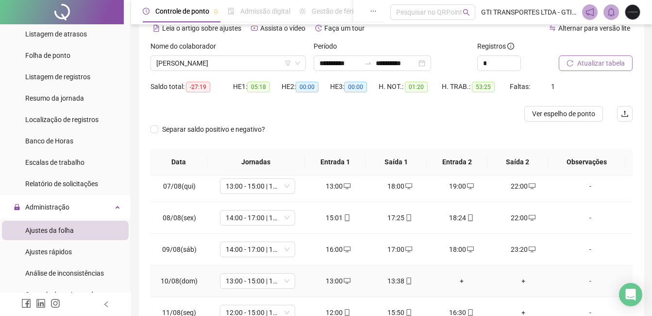
click at [523, 283] on div "+" at bounding box center [523, 280] width 46 height 11
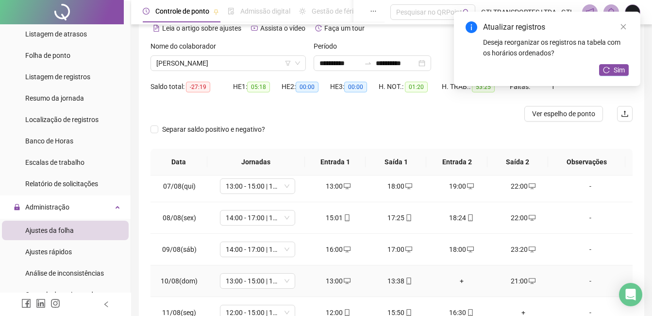
click at [452, 275] on td "+" at bounding box center [462, 281] width 62 height 32
click at [454, 276] on div "+" at bounding box center [462, 280] width 46 height 11
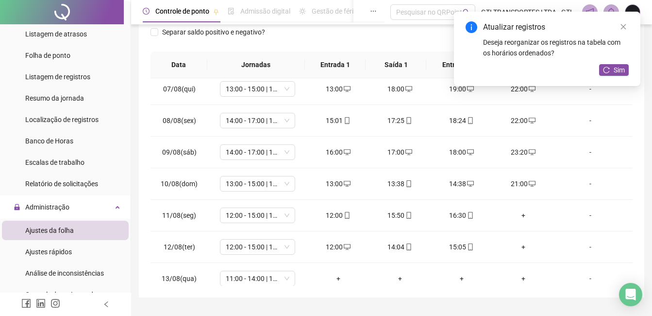
scroll to position [169, 0]
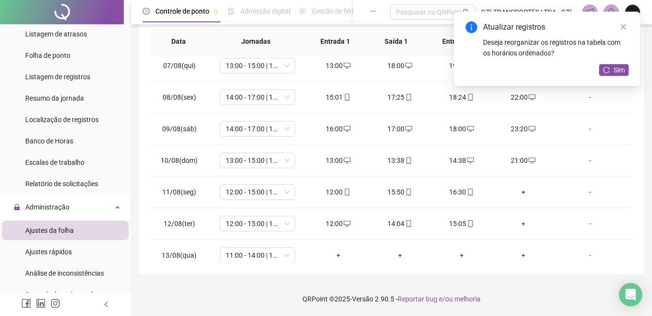
click at [626, 77] on div "Atualizar registros Deseja reorganizar os registros na tabela com os horários o…" at bounding box center [547, 49] width 186 height 74
click at [622, 73] on span "Sim" at bounding box center [619, 70] width 11 height 11
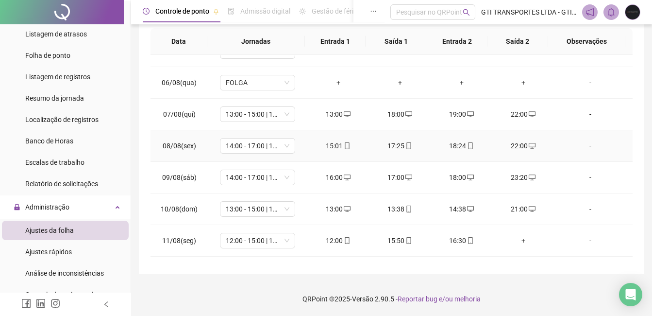
scroll to position [266, 0]
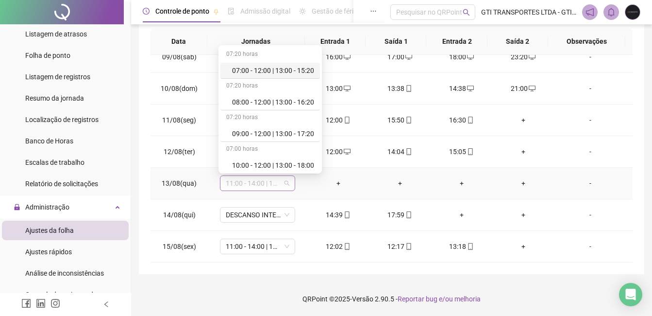
click at [271, 182] on span "11:00 - 14:00 | 15:00 - 19:20" at bounding box center [258, 183] width 64 height 15
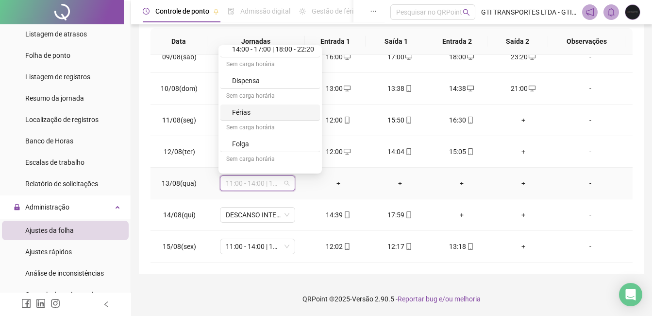
scroll to position [291, 0]
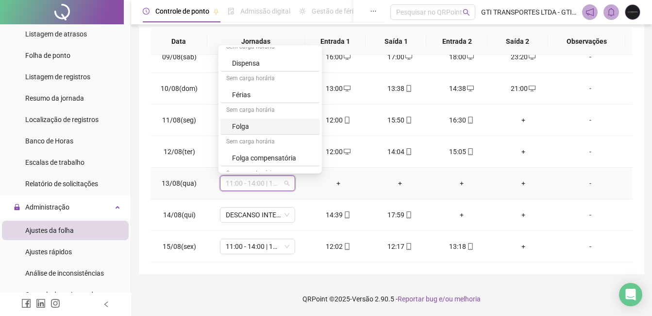
click at [273, 129] on div "Folga" at bounding box center [273, 126] width 82 height 11
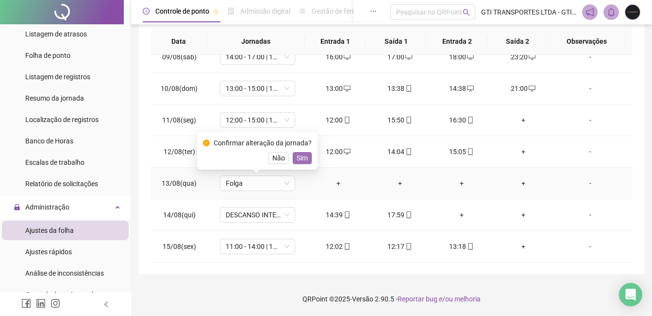
click at [301, 159] on span "Sim" at bounding box center [302, 157] width 11 height 11
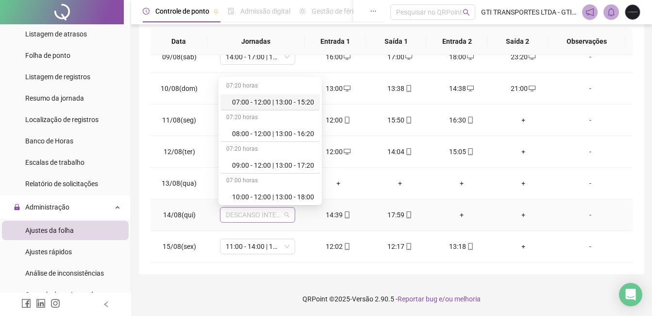
click at [270, 218] on span "DESCANSO INTER-JORNADA" at bounding box center [258, 214] width 64 height 15
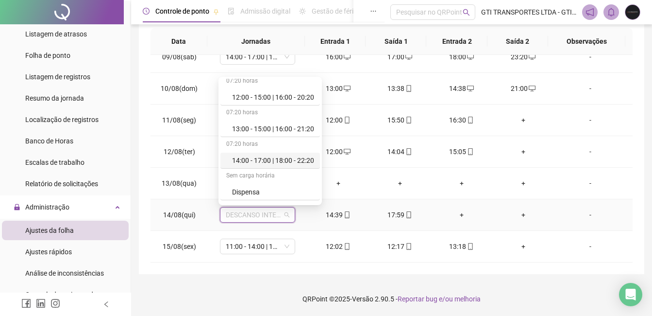
click at [246, 154] on div "14:00 - 17:00 | 18:00 - 22:20" at bounding box center [270, 160] width 100 height 16
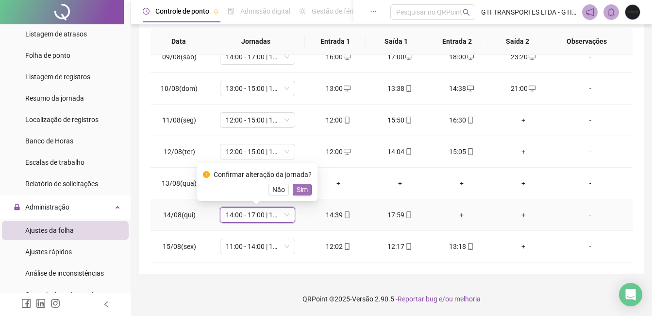
click at [297, 194] on span "Sim" at bounding box center [302, 189] width 11 height 11
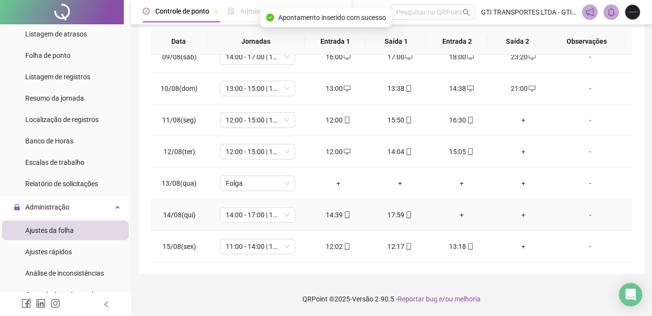
click at [335, 213] on div "14:39" at bounding box center [338, 214] width 46 height 11
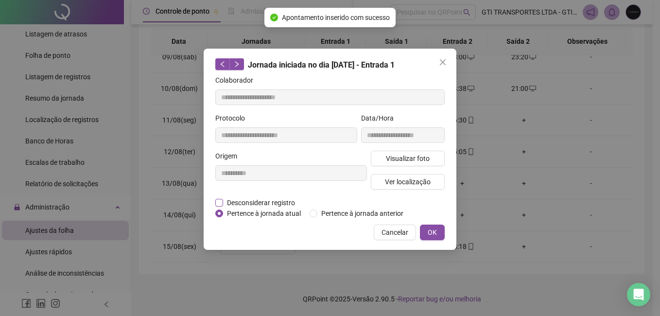
click at [283, 204] on span "Desconsiderar registro" at bounding box center [261, 202] width 76 height 11
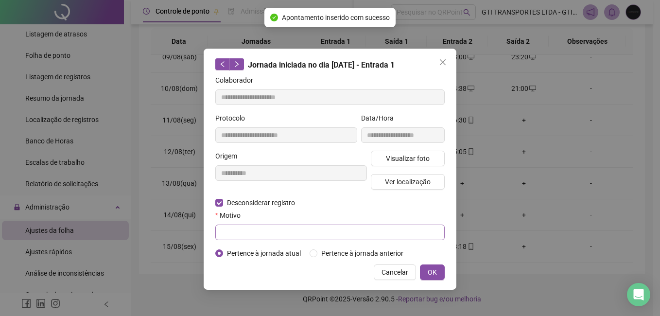
drag, startPoint x: 281, startPoint y: 223, endPoint x: 281, endPoint y: 233, distance: 10.2
click at [281, 233] on div "Motivo" at bounding box center [329, 225] width 229 height 30
click at [281, 233] on input "text" at bounding box center [329, 232] width 229 height 16
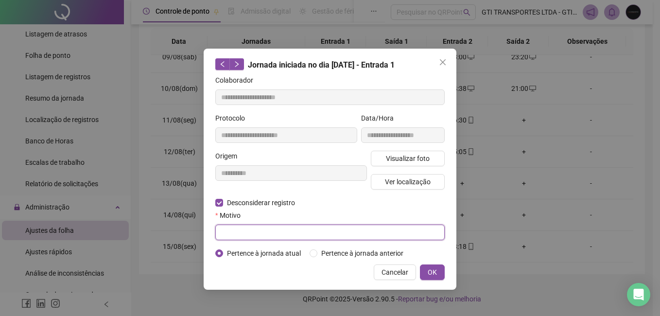
paste input "****"
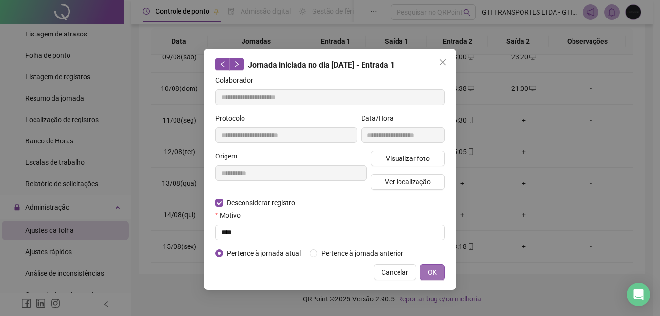
click at [434, 267] on span "OK" at bounding box center [431, 272] width 9 height 11
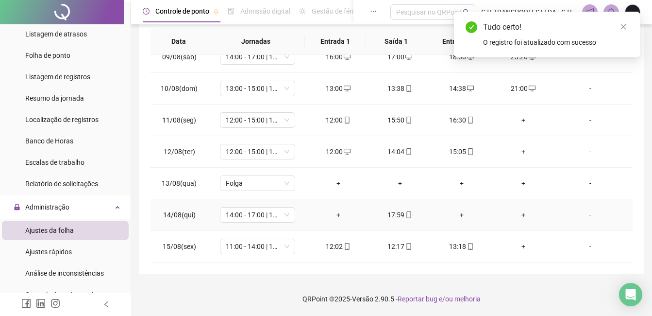
click at [337, 217] on div "+" at bounding box center [338, 214] width 46 height 11
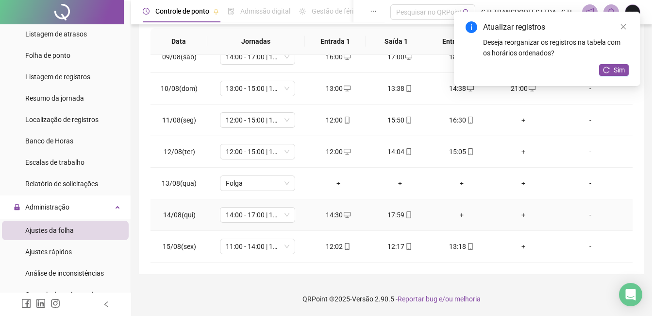
click at [346, 212] on icon "desktop" at bounding box center [347, 215] width 7 height 6
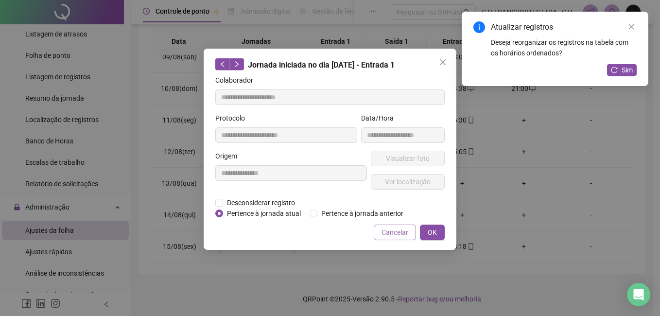
click at [396, 227] on span "Cancelar" at bounding box center [394, 232] width 27 height 11
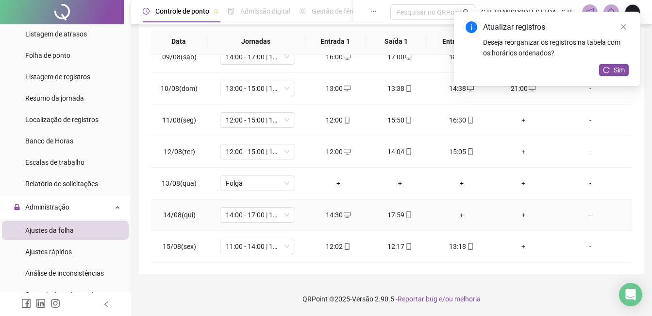
click at [390, 209] on td "17:59" at bounding box center [400, 215] width 62 height 32
click at [458, 209] on div "+" at bounding box center [462, 214] width 46 height 11
click at [520, 213] on div "+" at bounding box center [523, 214] width 46 height 11
click at [250, 241] on span "11:00 - 14:00 | 15:00 - 19:20" at bounding box center [258, 246] width 64 height 15
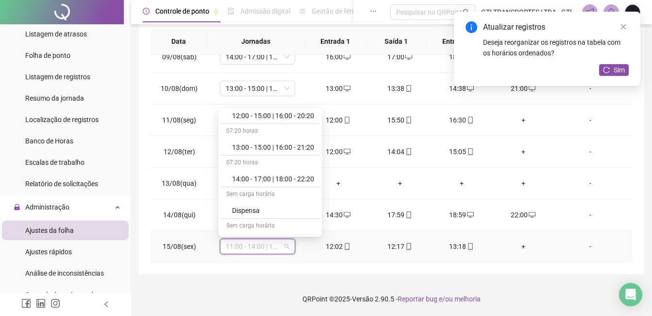
scroll to position [220, 0]
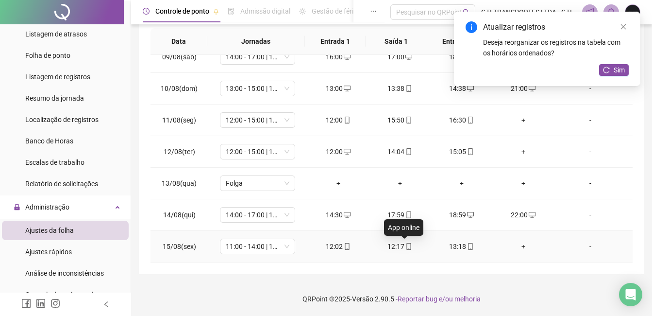
click at [406, 246] on icon "mobile" at bounding box center [409, 246] width 7 height 7
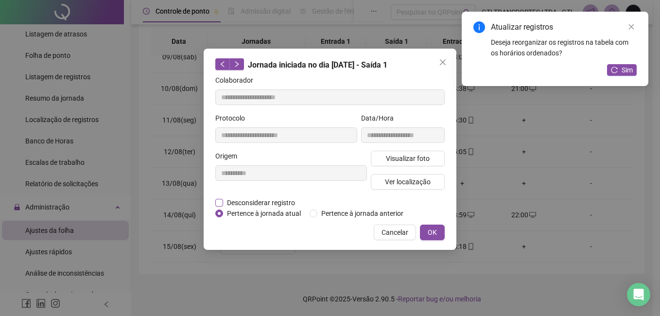
click at [280, 200] on span "Desconsiderar registro" at bounding box center [261, 202] width 76 height 11
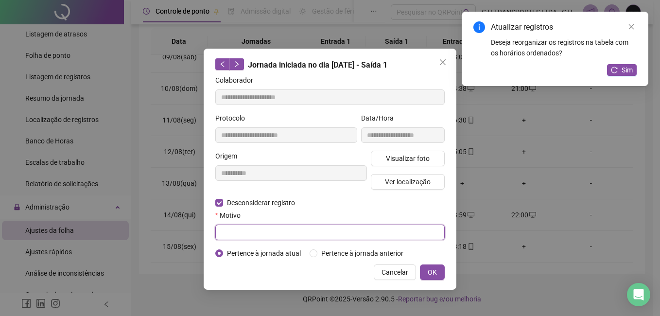
click at [279, 237] on input "text" at bounding box center [329, 232] width 229 height 16
paste input "****"
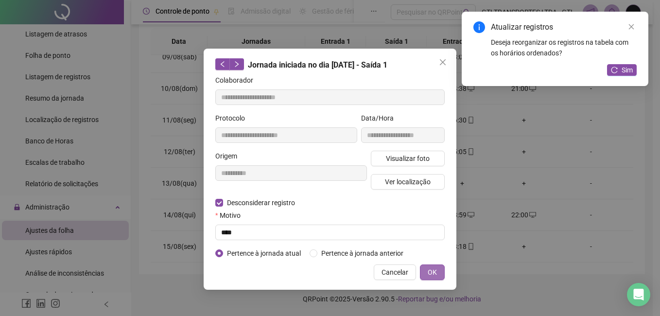
click at [430, 271] on span "OK" at bounding box center [431, 272] width 9 height 11
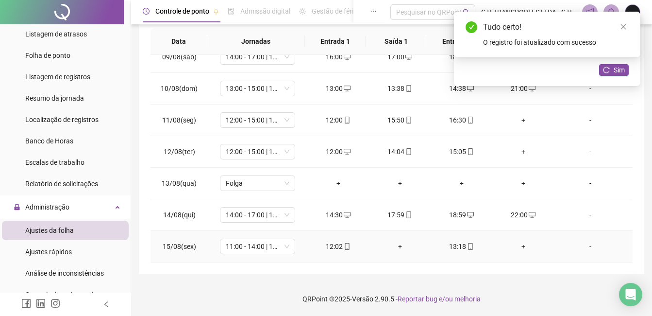
click at [394, 242] on div "+" at bounding box center [400, 246] width 46 height 11
click at [470, 243] on div "13:18" at bounding box center [462, 246] width 46 height 11
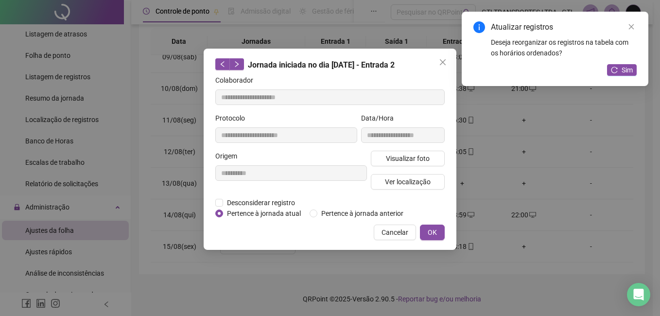
click at [283, 196] on div "**********" at bounding box center [290, 174] width 155 height 47
click at [283, 199] on span "Desconsiderar registro" at bounding box center [261, 202] width 76 height 11
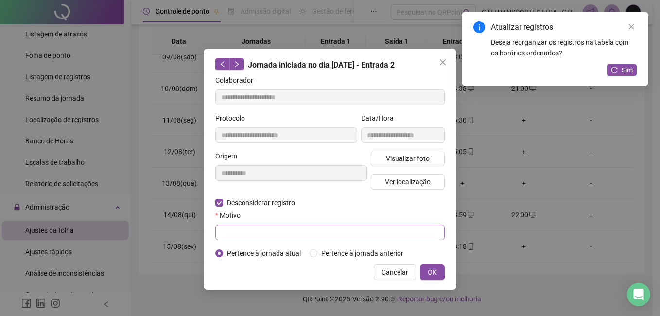
drag, startPoint x: 263, startPoint y: 222, endPoint x: 261, endPoint y: 234, distance: 11.7
click at [263, 227] on div "Motivo" at bounding box center [329, 225] width 229 height 30
click at [261, 237] on input "text" at bounding box center [329, 232] width 229 height 16
paste input "****"
click at [429, 267] on span "OK" at bounding box center [431, 272] width 9 height 11
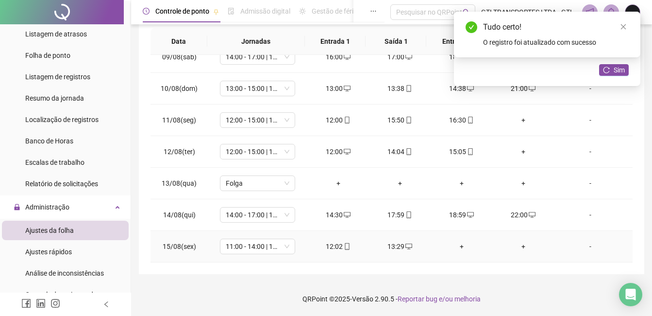
click at [450, 247] on div "+" at bounding box center [462, 246] width 46 height 11
click at [518, 246] on div "+" at bounding box center [523, 246] width 46 height 11
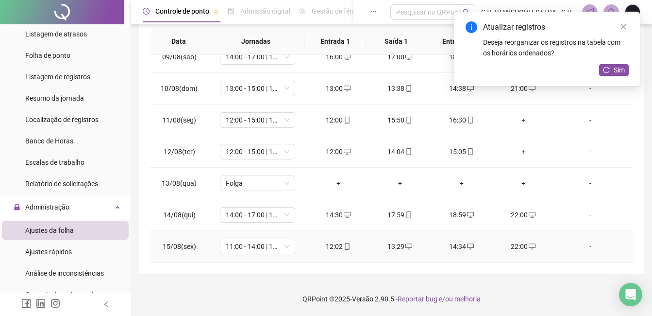
click at [406, 248] on icon "desktop" at bounding box center [409, 246] width 7 height 7
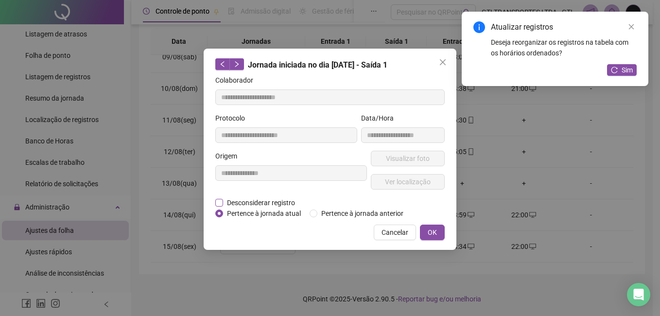
click at [284, 201] on span "Desconsiderar registro" at bounding box center [261, 202] width 76 height 11
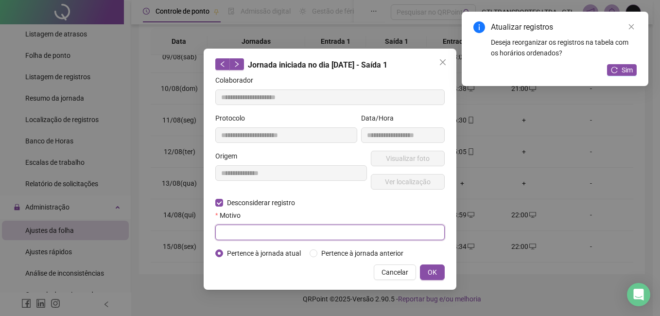
click at [297, 235] on input "text" at bounding box center [329, 232] width 229 height 16
paste input "****"
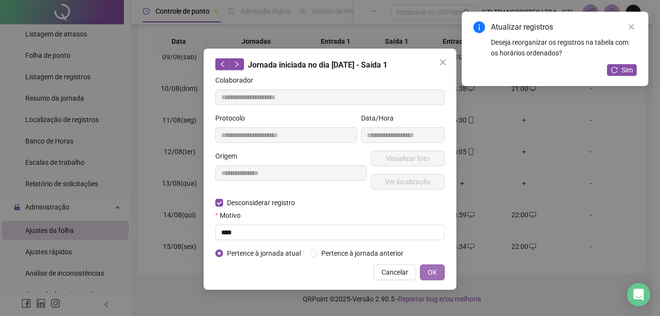
click at [434, 271] on span "OK" at bounding box center [431, 272] width 9 height 11
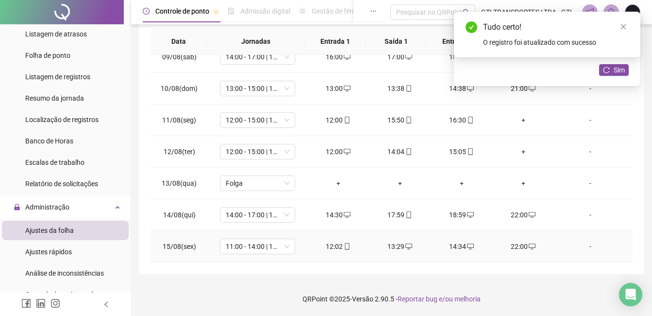
click at [398, 244] on div "13:29" at bounding box center [400, 246] width 46 height 11
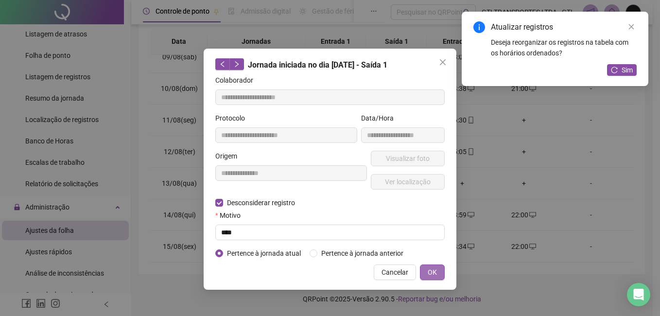
click at [428, 274] on span "OK" at bounding box center [431, 272] width 9 height 11
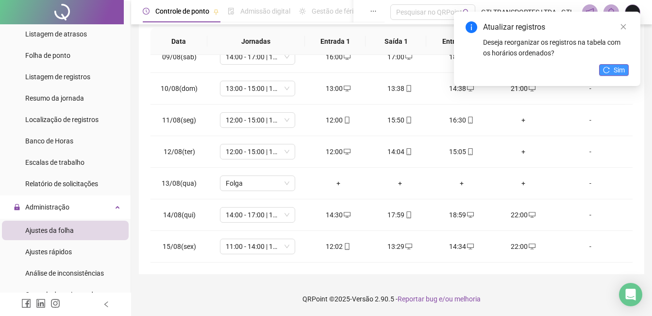
click at [612, 72] on button "Sim" at bounding box center [614, 70] width 30 height 12
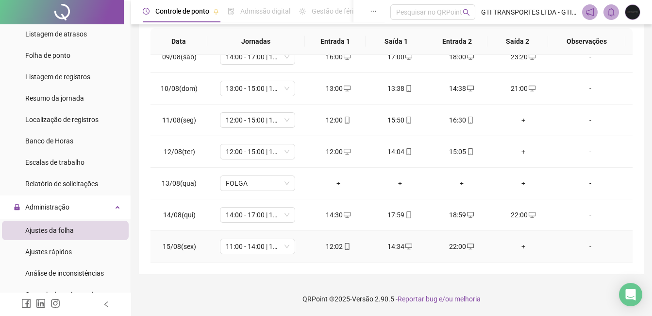
click at [406, 248] on icon "desktop" at bounding box center [409, 246] width 7 height 7
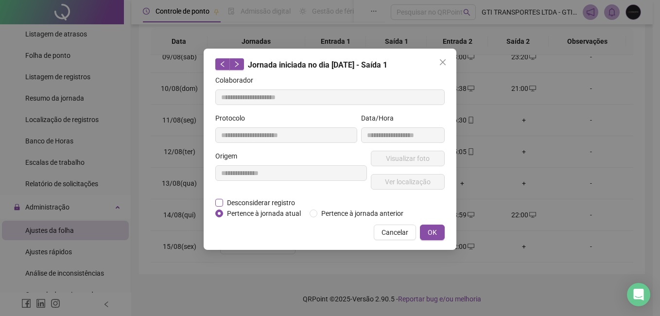
click at [267, 204] on span "Desconsiderar registro" at bounding box center [261, 202] width 76 height 11
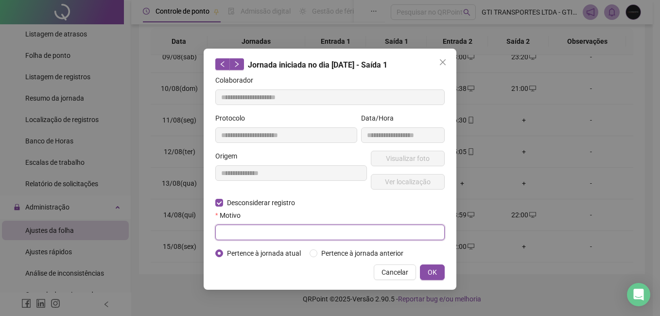
click at [267, 232] on input "text" at bounding box center [329, 232] width 229 height 16
paste input "****"
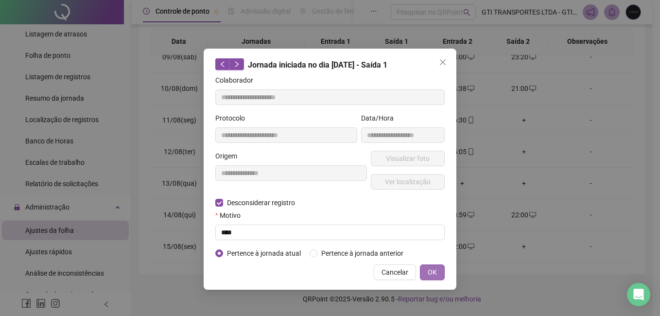
click at [425, 267] on button "OK" at bounding box center [432, 272] width 25 height 16
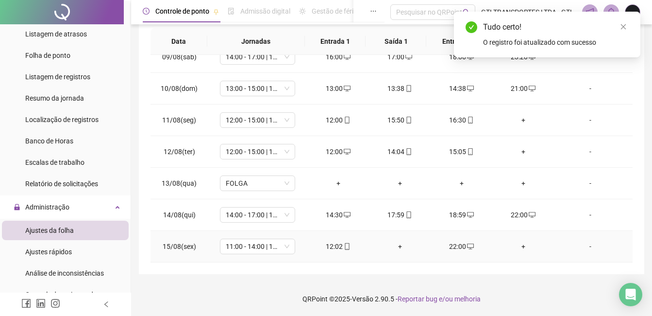
drag, startPoint x: 395, startPoint y: 248, endPoint x: 401, endPoint y: 248, distance: 5.8
click at [397, 248] on div "+" at bounding box center [400, 246] width 46 height 11
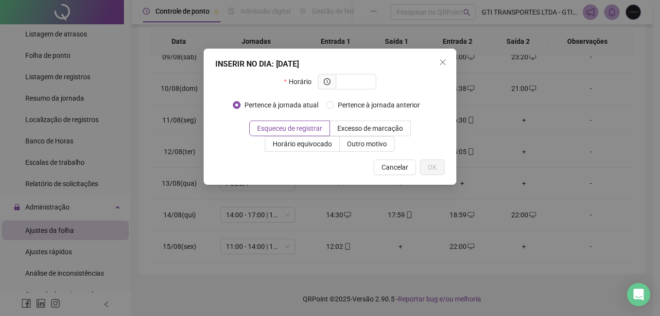
click at [625, 238] on div "INSERIR NO DIA : [DATE] Horário Pertence à jornada atual Pertence à jornada ant…" at bounding box center [330, 158] width 660 height 316
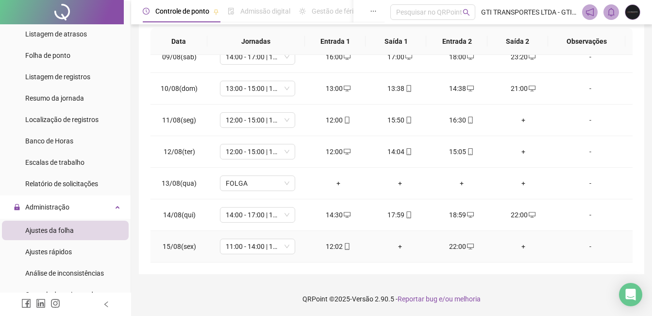
click at [405, 242] on div "+" at bounding box center [400, 246] width 46 height 11
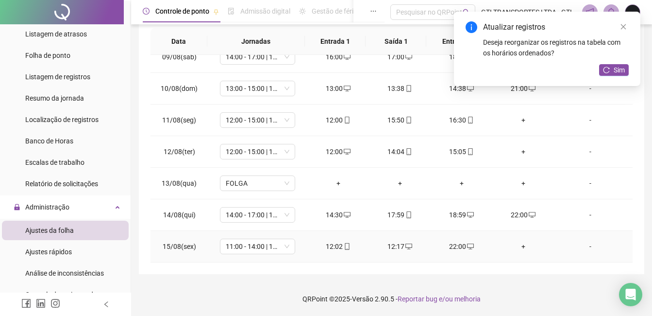
click at [455, 238] on td "22:00" at bounding box center [462, 247] width 62 height 32
click at [454, 248] on div "22:00" at bounding box center [462, 246] width 46 height 11
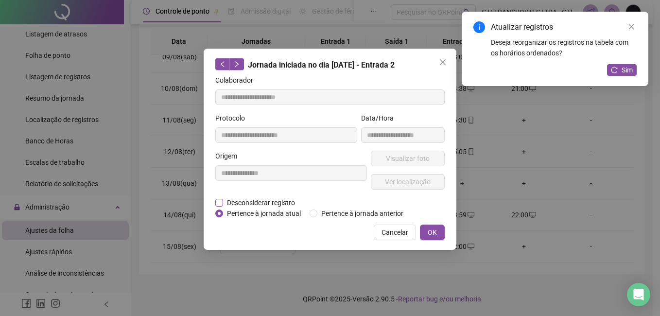
click at [284, 201] on span "Desconsiderar registro" at bounding box center [261, 202] width 76 height 11
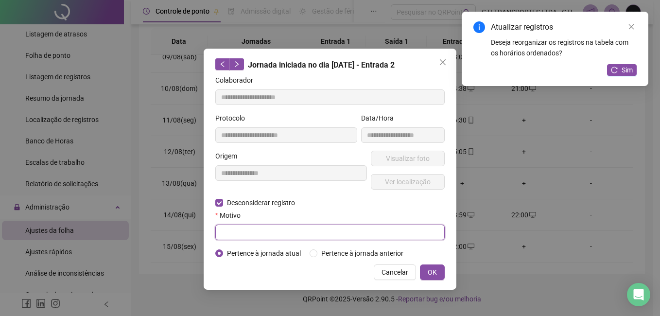
click at [278, 237] on input "text" at bounding box center [329, 232] width 229 height 16
paste input "****"
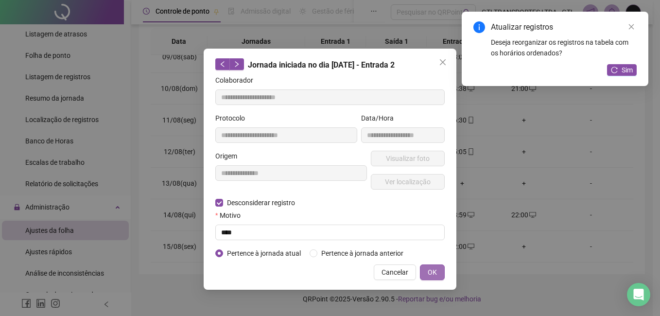
click at [429, 270] on span "OK" at bounding box center [431, 272] width 9 height 11
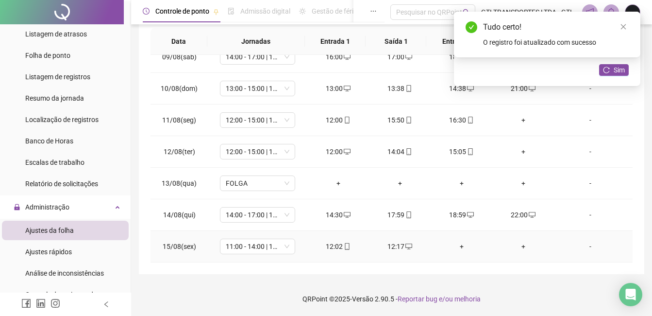
click at [453, 244] on div "+" at bounding box center [462, 246] width 46 height 11
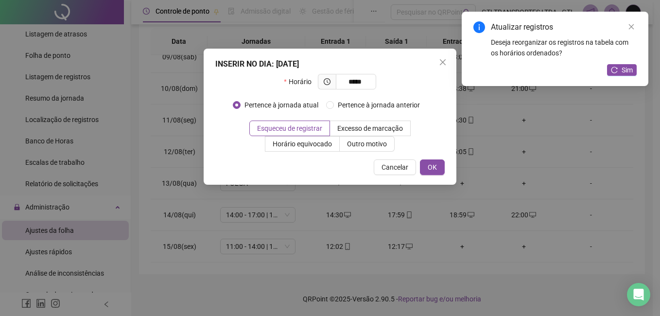
click at [441, 176] on div "INSERIR NO DIA : [DATE] Horário ***** Pertence à jornada atual Pertence à jorna…" at bounding box center [329, 117] width 253 height 136
click at [438, 156] on div "INSERIR NO DIA : [DATE] Horário ***** Pertence à jornada atual Pertence à jorna…" at bounding box center [329, 117] width 253 height 136
click at [437, 164] on button "OK" at bounding box center [432, 167] width 25 height 16
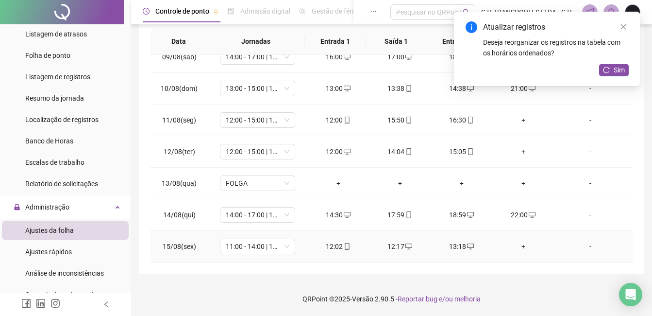
click at [525, 245] on div "+" at bounding box center [523, 246] width 46 height 11
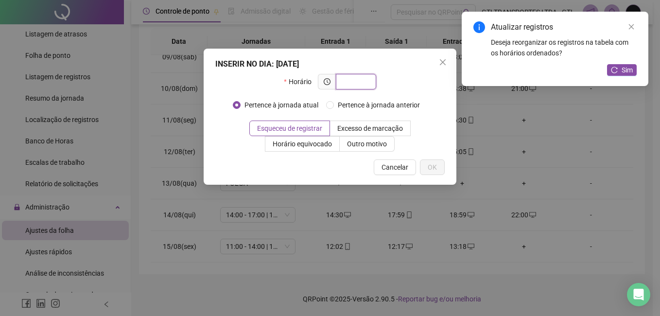
paste input "text"
click at [359, 73] on div "INSERIR NO DIA : [DATE] Horário Pertence à jornada atual Pertence à jornada ant…" at bounding box center [329, 117] width 253 height 136
click at [362, 83] on input "text" at bounding box center [354, 81] width 27 height 11
paste input "text"
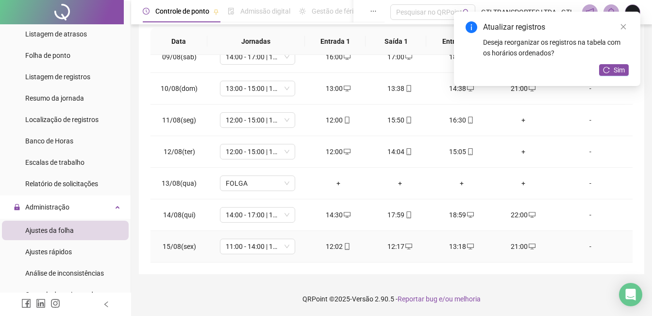
click at [524, 240] on td "21:00" at bounding box center [523, 247] width 62 height 32
click at [520, 241] on div "21:00" at bounding box center [523, 246] width 46 height 11
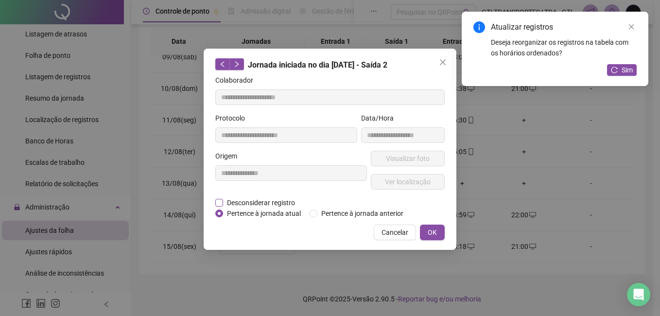
click at [269, 203] on span "Desconsiderar registro" at bounding box center [261, 202] width 76 height 11
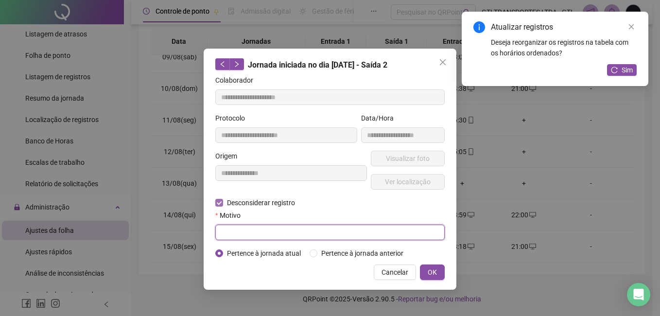
click at [269, 231] on input "text" at bounding box center [329, 232] width 229 height 16
paste input "****"
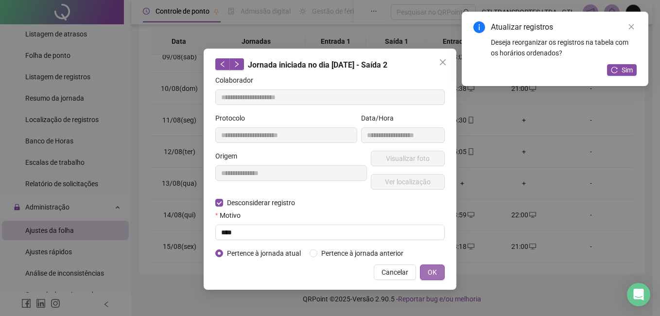
click at [430, 270] on span "OK" at bounding box center [431, 272] width 9 height 11
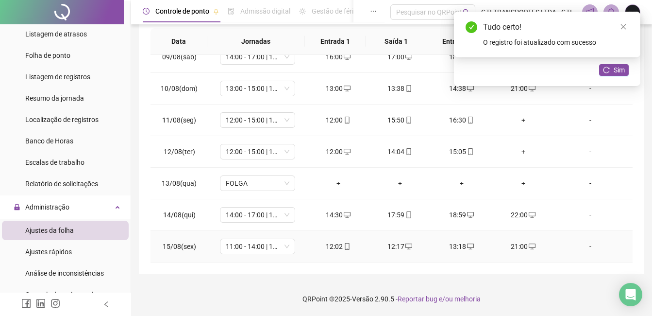
click at [529, 245] on icon "desktop" at bounding box center [532, 246] width 7 height 7
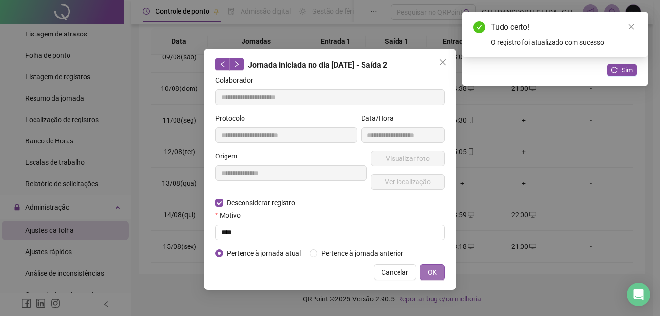
drag, startPoint x: 428, startPoint y: 262, endPoint x: 430, endPoint y: 272, distance: 9.9
click at [429, 268] on div "**********" at bounding box center [329, 169] width 253 height 241
click at [430, 272] on span "OK" at bounding box center [431, 272] width 9 height 11
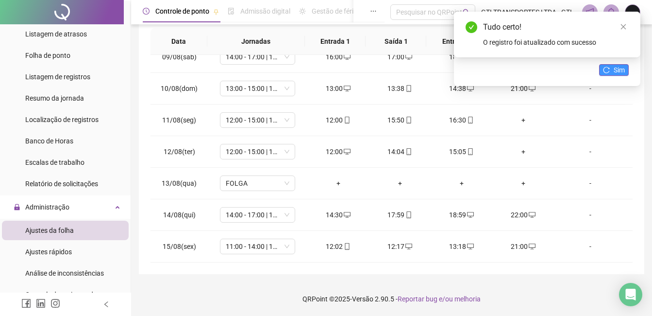
click at [620, 67] on span "Sim" at bounding box center [619, 70] width 11 height 11
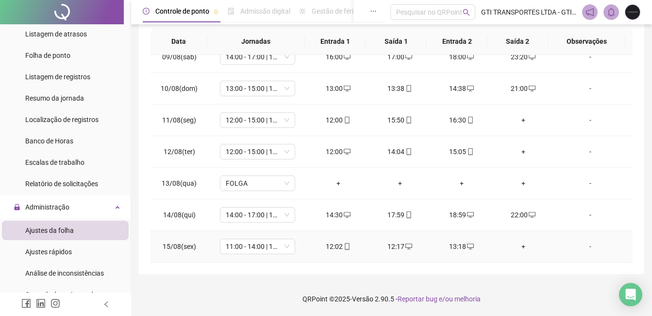
click at [515, 240] on td "+" at bounding box center [523, 247] width 62 height 32
click at [518, 246] on div "+" at bounding box center [523, 246] width 46 height 11
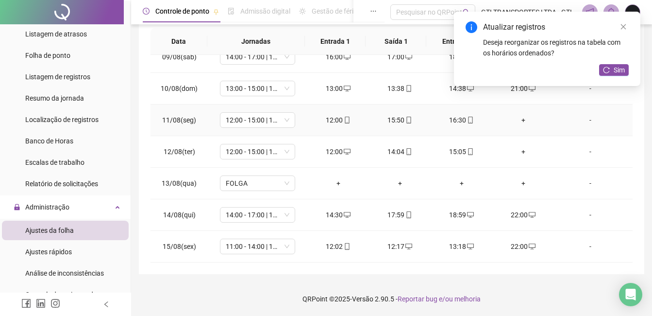
scroll to position [218, 0]
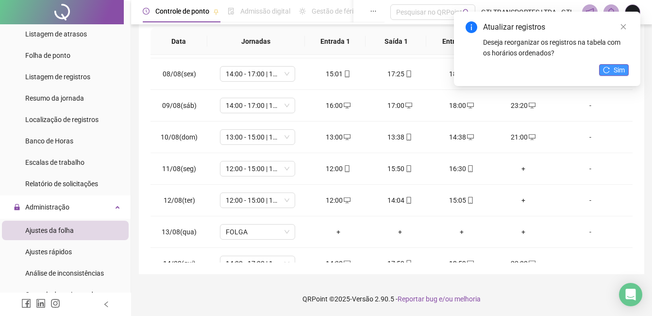
click at [627, 72] on button "Sim" at bounding box center [614, 70] width 30 height 12
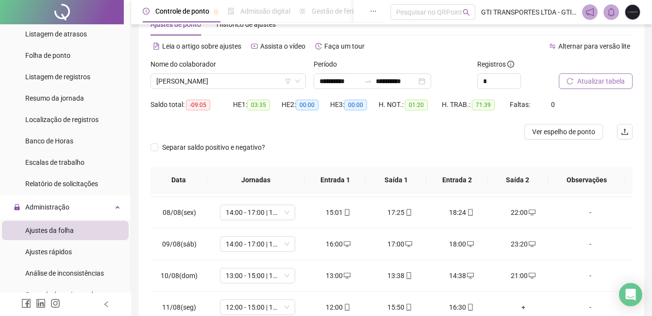
scroll to position [0, 0]
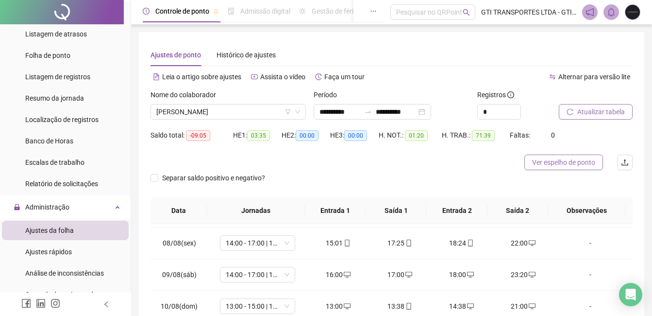
click at [568, 169] on button "Ver espelho de ponto" at bounding box center [564, 162] width 79 height 16
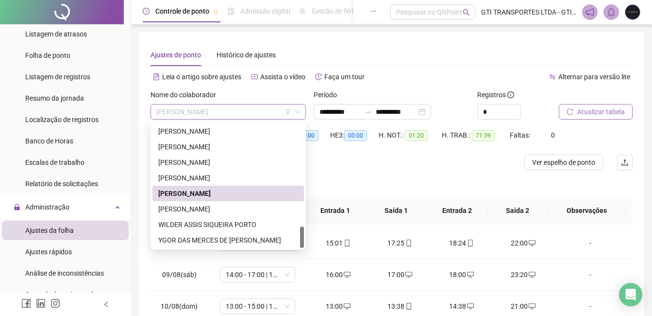
click at [237, 107] on span "[PERSON_NAME]" at bounding box center [228, 111] width 144 height 15
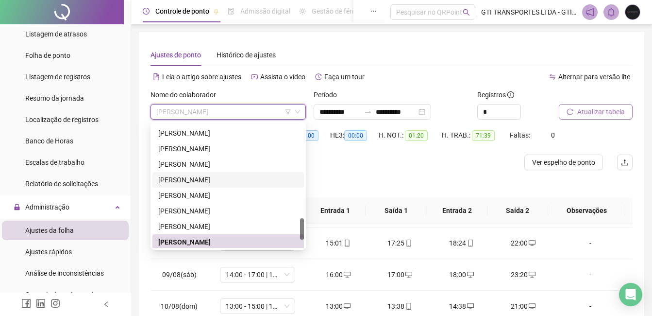
scroll to position [445, 0]
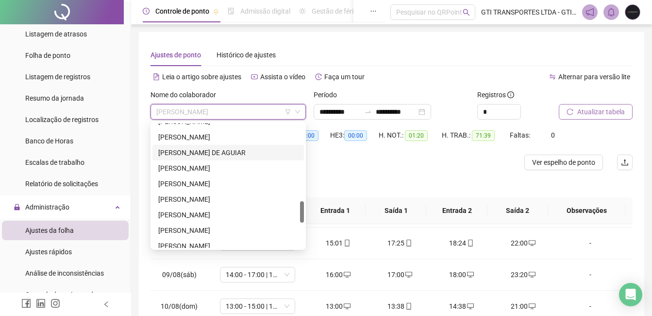
click at [209, 149] on div "[PERSON_NAME] DE AGUIAR" at bounding box center [228, 152] width 140 height 11
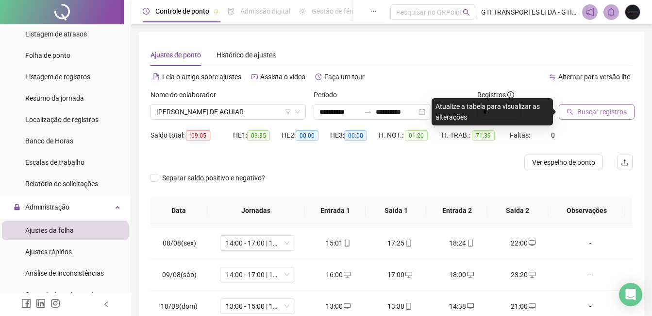
click at [596, 116] on span "Buscar registros" at bounding box center [602, 111] width 50 height 11
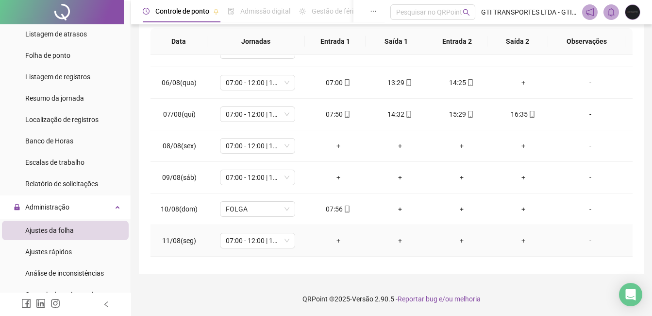
scroll to position [266, 0]
